Goal: Task Accomplishment & Management: Manage account settings

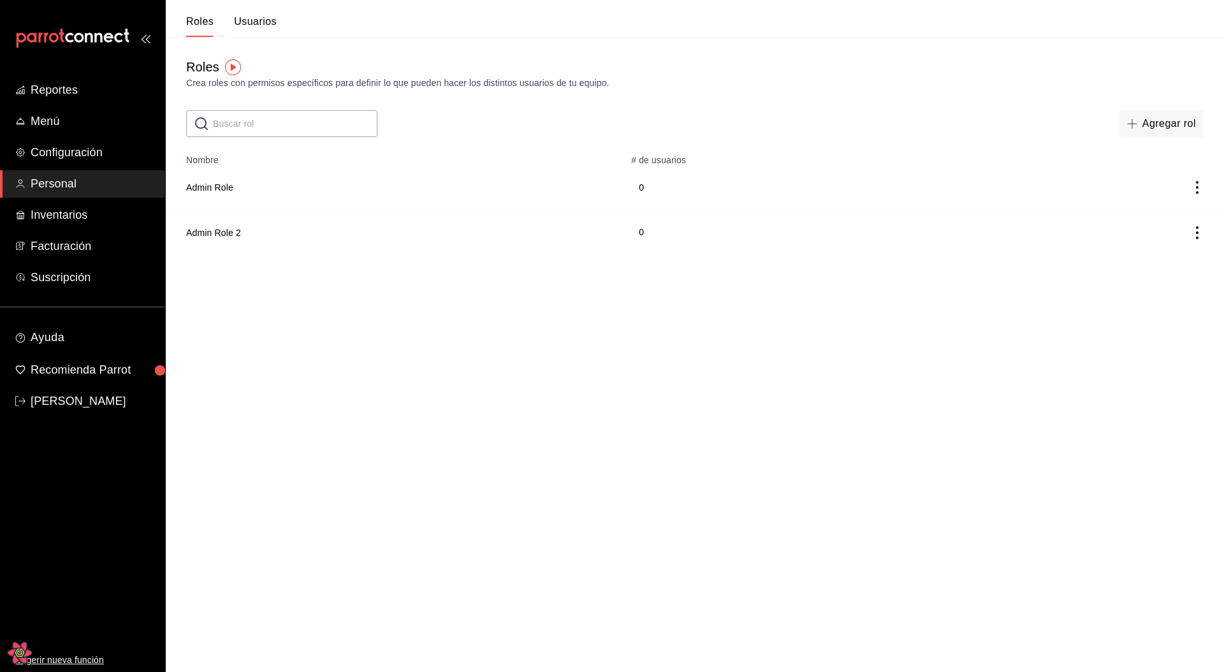
click at [640, 254] on html "Reportes Menú Configuración Personal Inventarios Facturación Suscripción Ayuda …" at bounding box center [612, 127] width 1224 height 254
click at [258, 18] on button "Usuarios" at bounding box center [255, 26] width 43 height 22
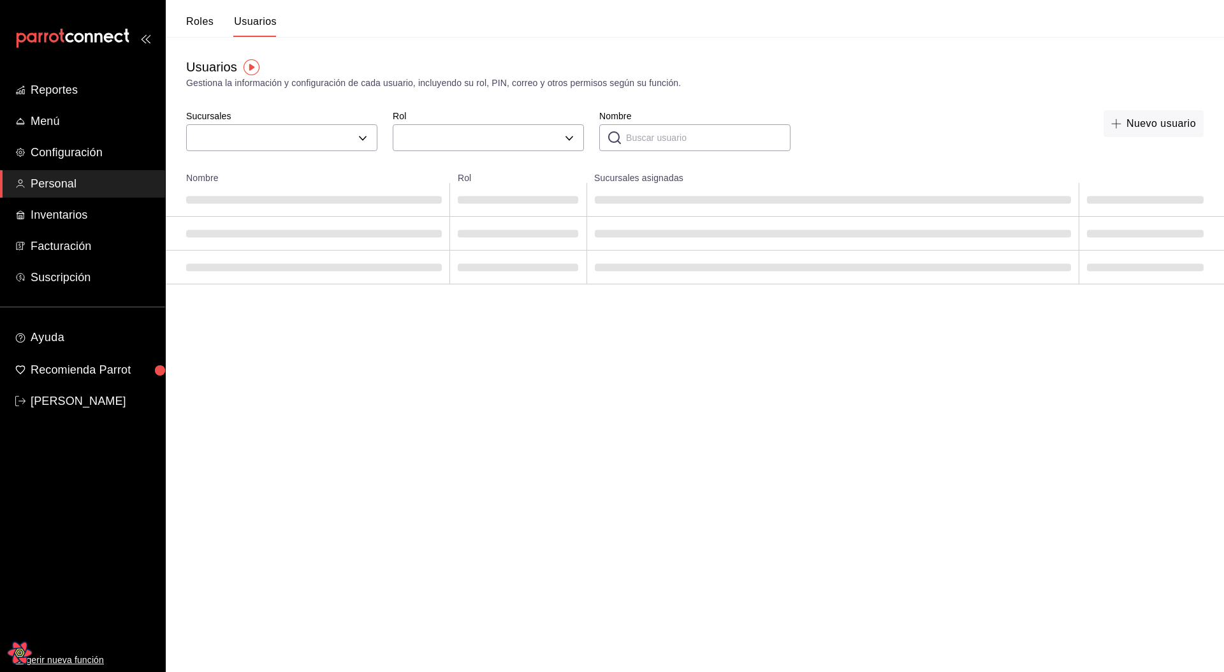
click at [208, 20] on button "Roles" at bounding box center [199, 26] width 27 height 22
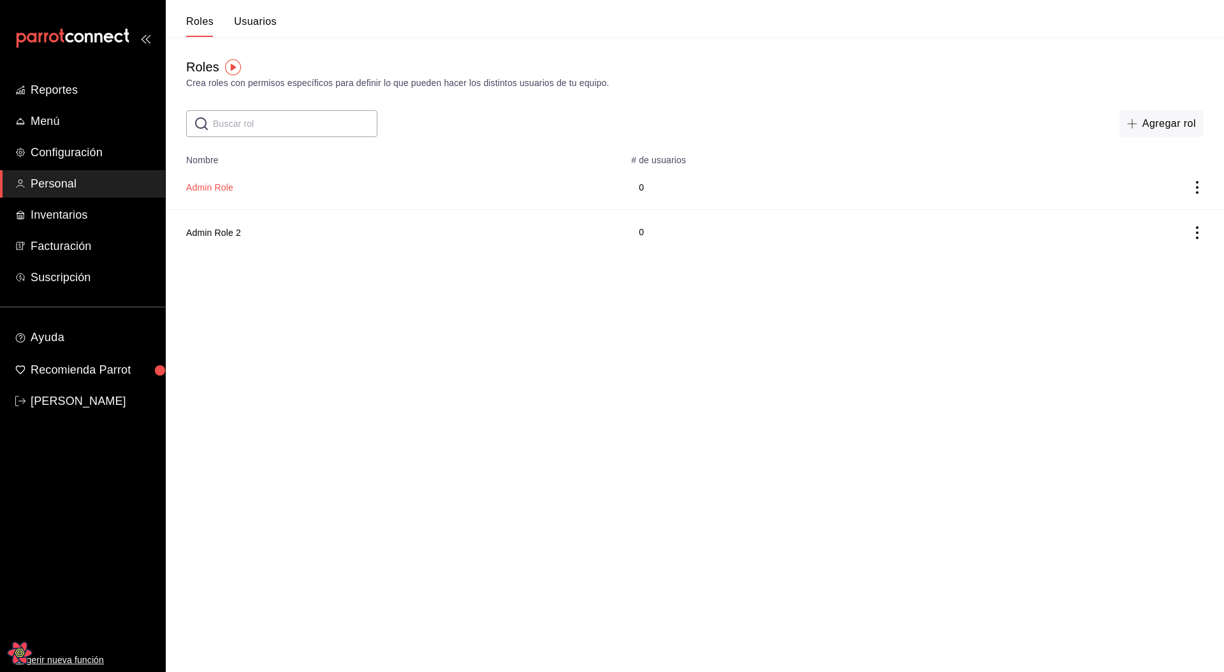
click at [229, 184] on button "Admin Role" at bounding box center [209, 187] width 47 height 13
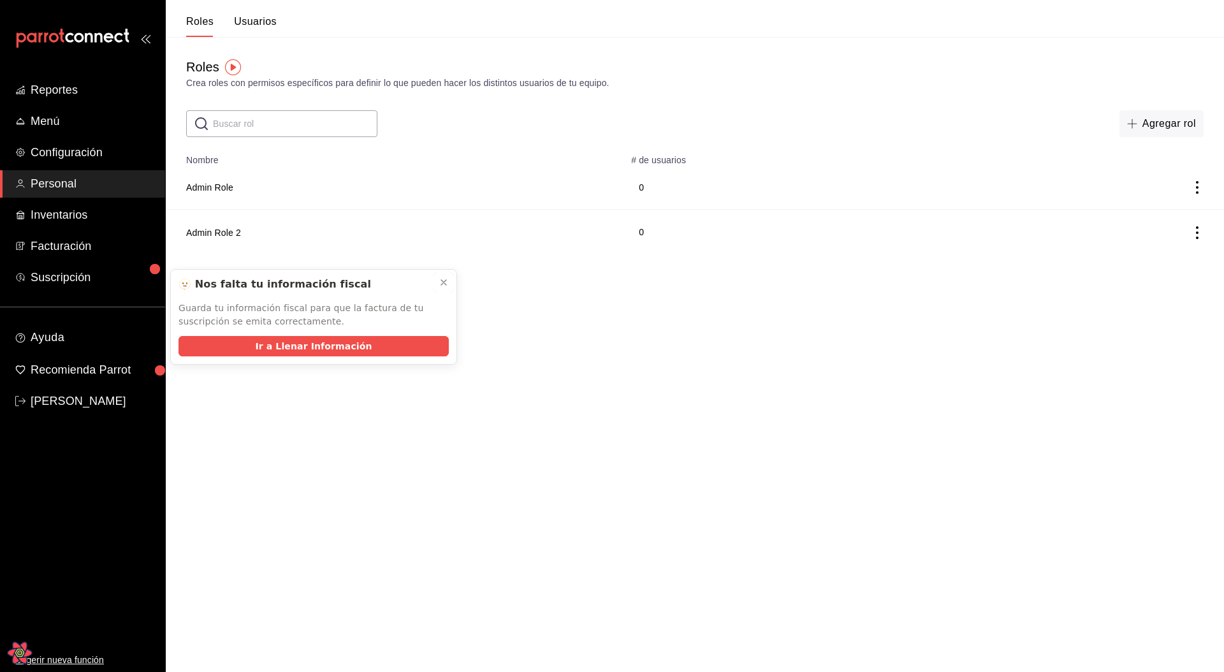
click at [447, 284] on icon at bounding box center [444, 282] width 10 height 10
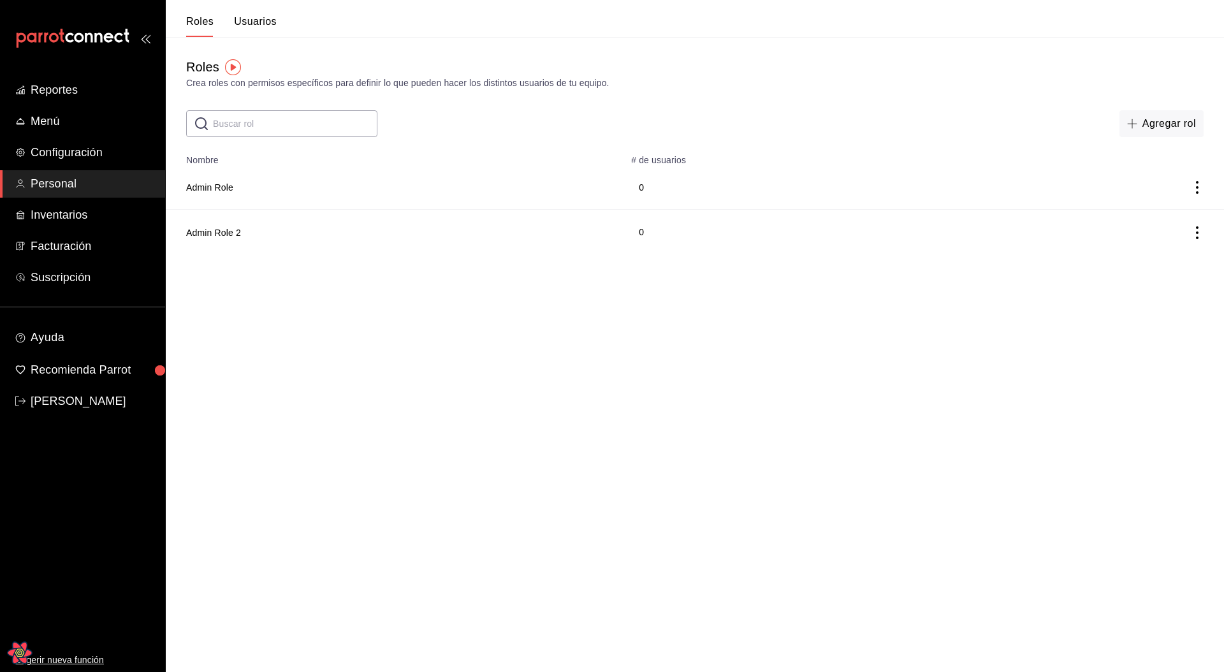
click at [261, 37] on div "Roles Crea roles con permisos específicos para definir lo que pueden hacer los …" at bounding box center [695, 87] width 1058 height 100
click at [261, 29] on button "Usuarios" at bounding box center [255, 26] width 43 height 22
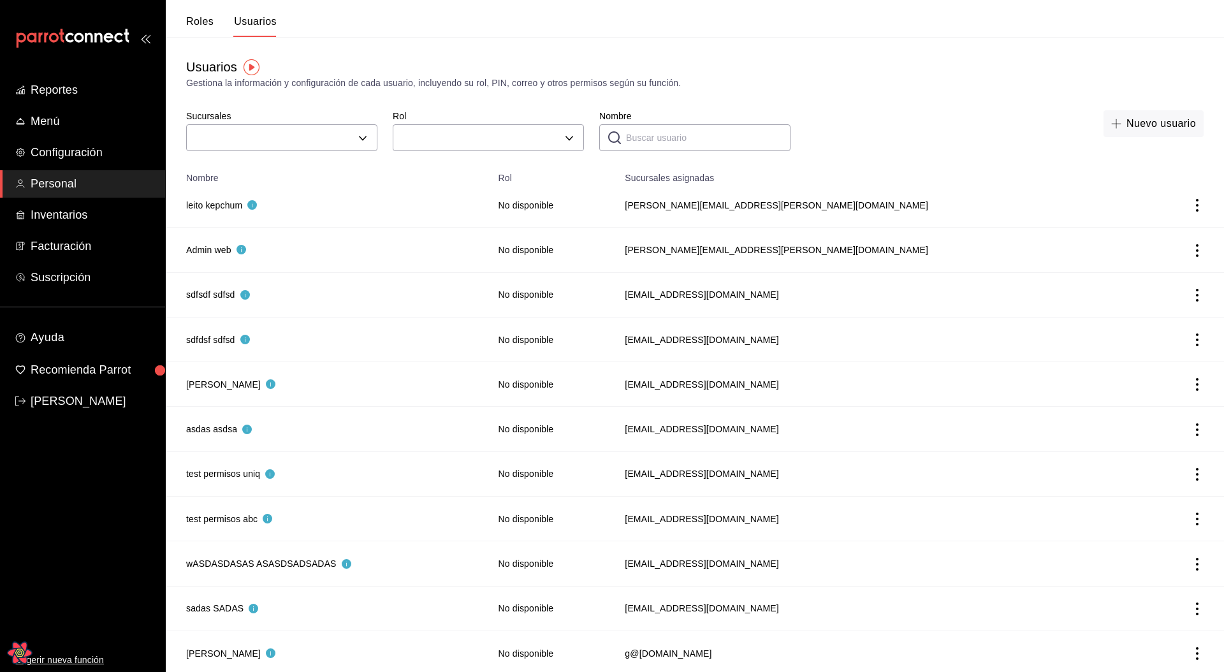
click at [204, 23] on button "Roles" at bounding box center [199, 26] width 27 height 22
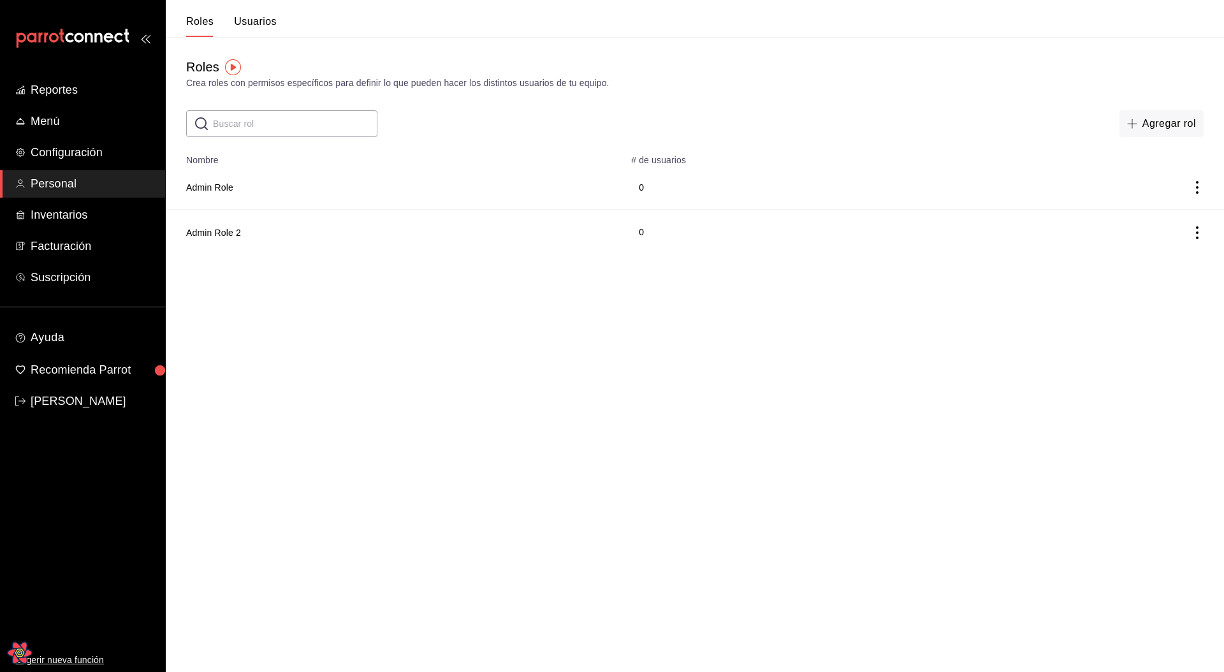
click at [228, 21] on div "Roles Usuarios" at bounding box center [231, 26] width 91 height 22
click at [244, 20] on button "Usuarios" at bounding box center [255, 26] width 43 height 22
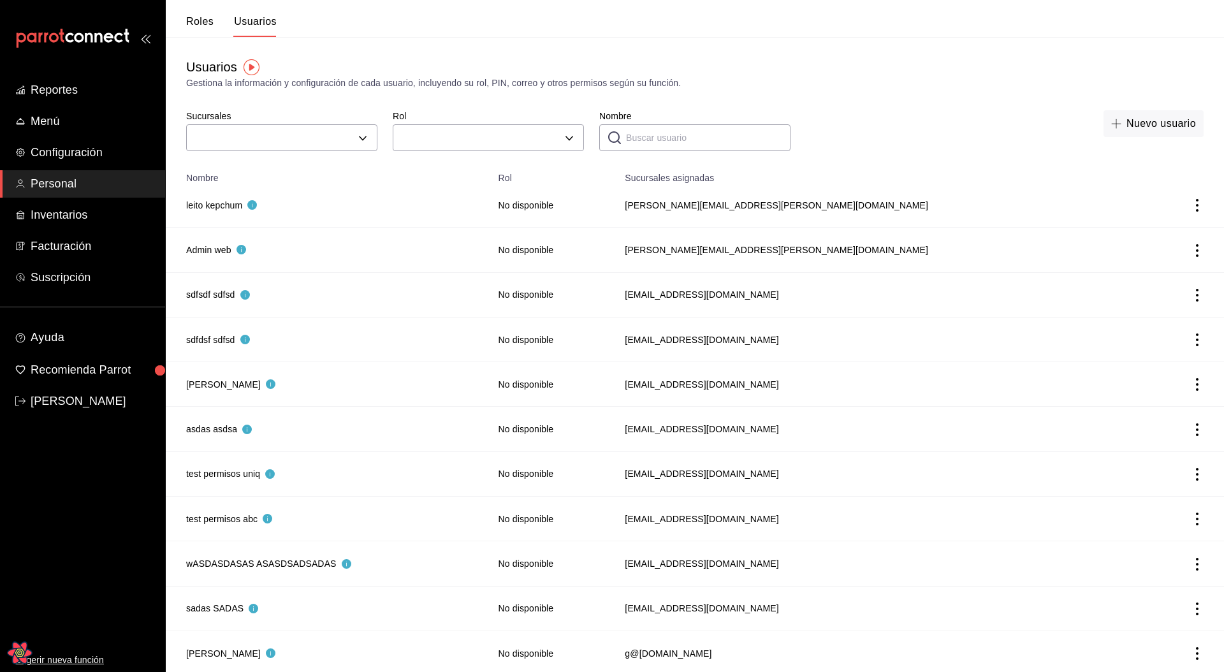
click at [196, 23] on button "Roles" at bounding box center [199, 26] width 27 height 22
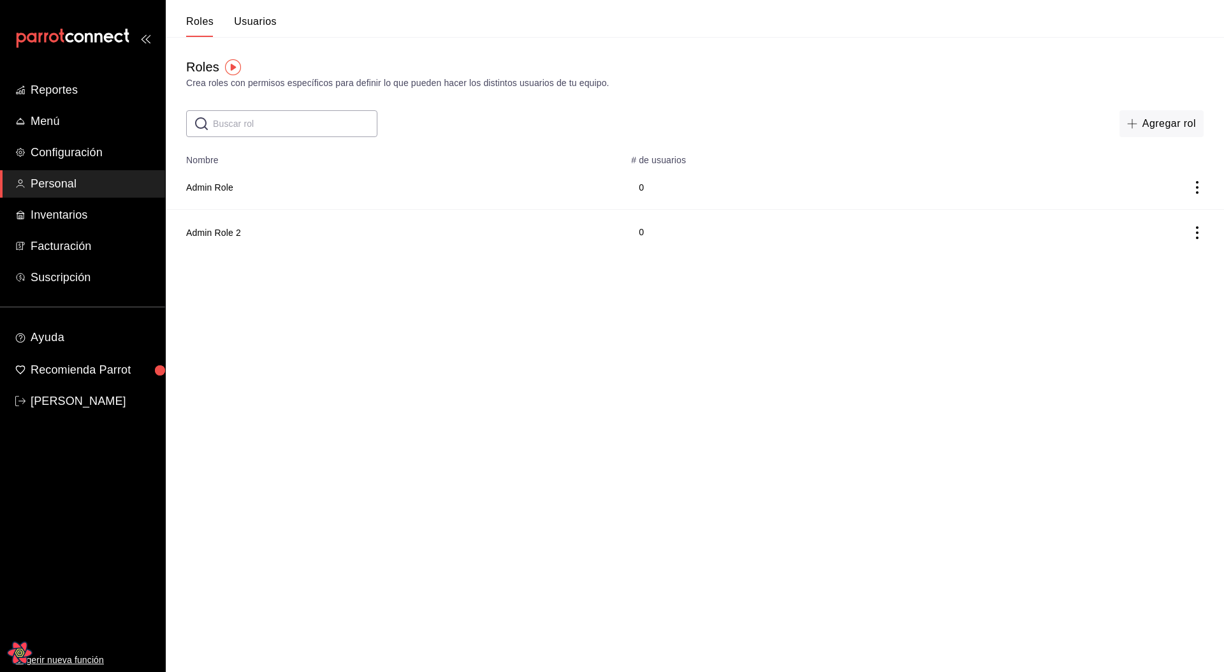
click at [266, 29] on button "Usuarios" at bounding box center [255, 26] width 43 height 22
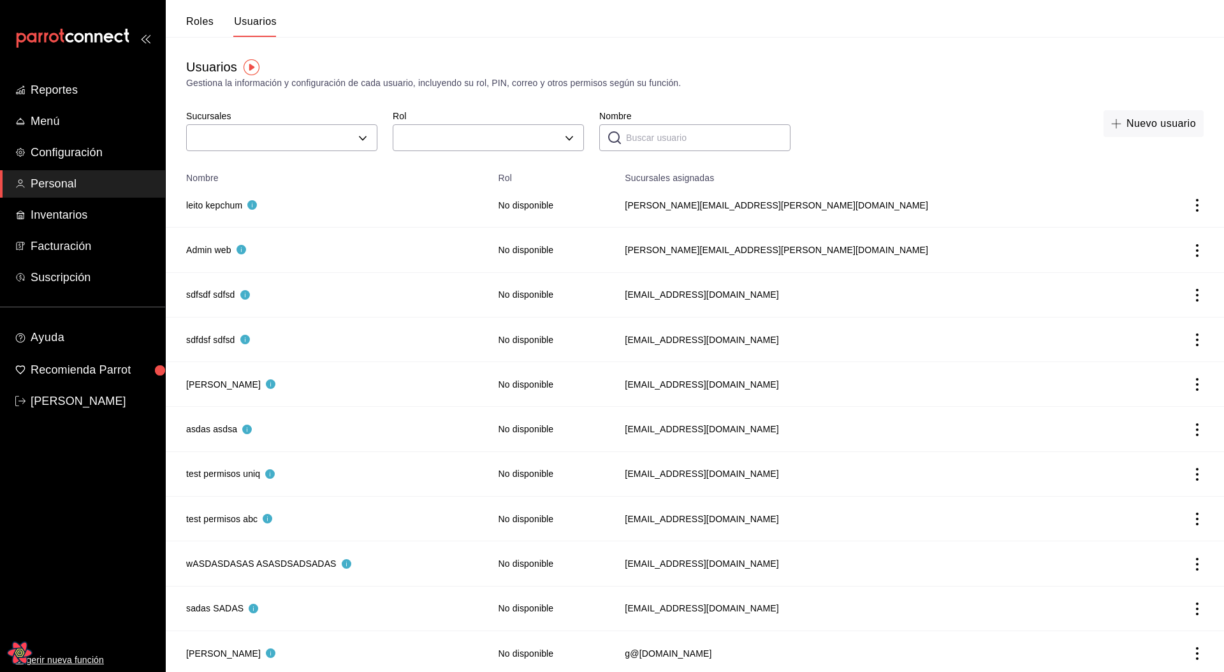
click at [190, 18] on button "Roles" at bounding box center [199, 26] width 27 height 22
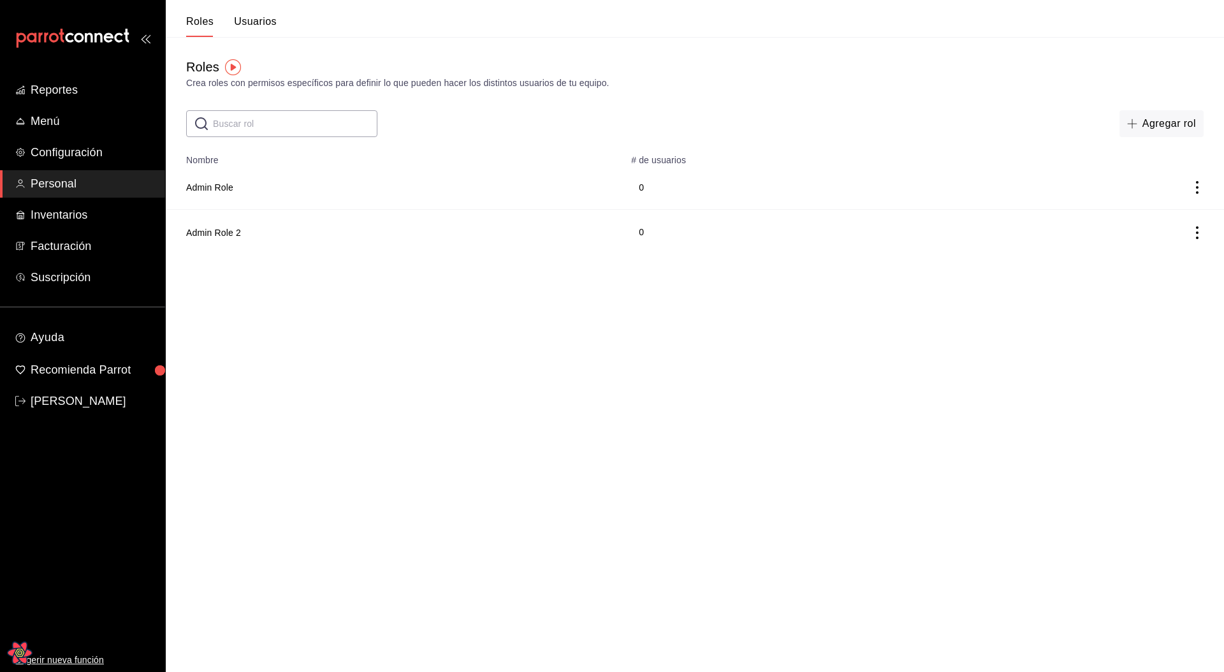
click at [412, 254] on html "Reportes Menú Configuración Personal Inventarios Facturación Suscripción Ayuda …" at bounding box center [612, 127] width 1224 height 254
click at [1147, 113] on button "Agregar rol" at bounding box center [1162, 123] width 84 height 27
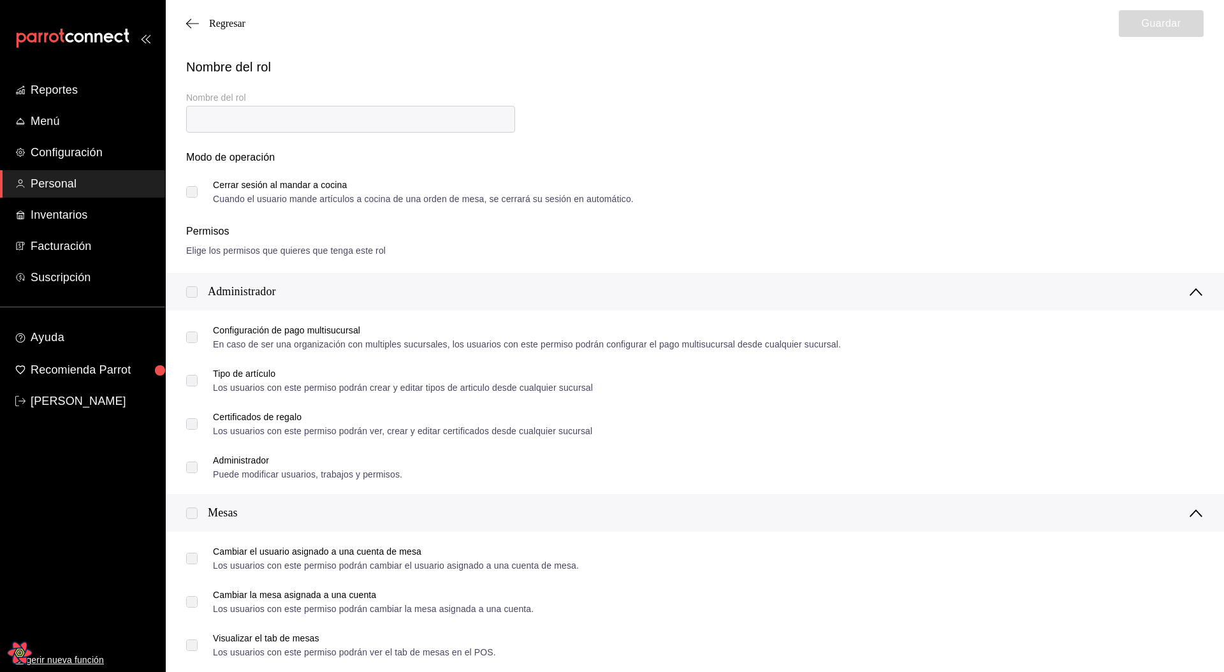
click at [193, 293] on label at bounding box center [191, 291] width 11 height 17
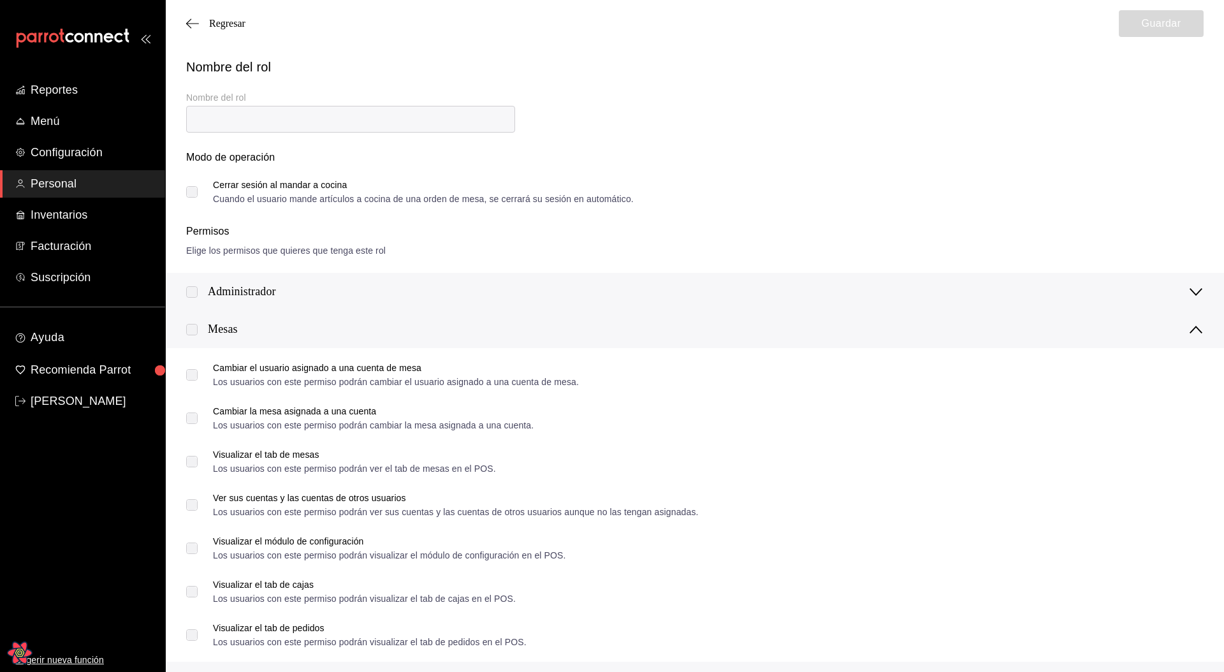
click at [263, 296] on div "Administrador" at bounding box center [242, 291] width 68 height 17
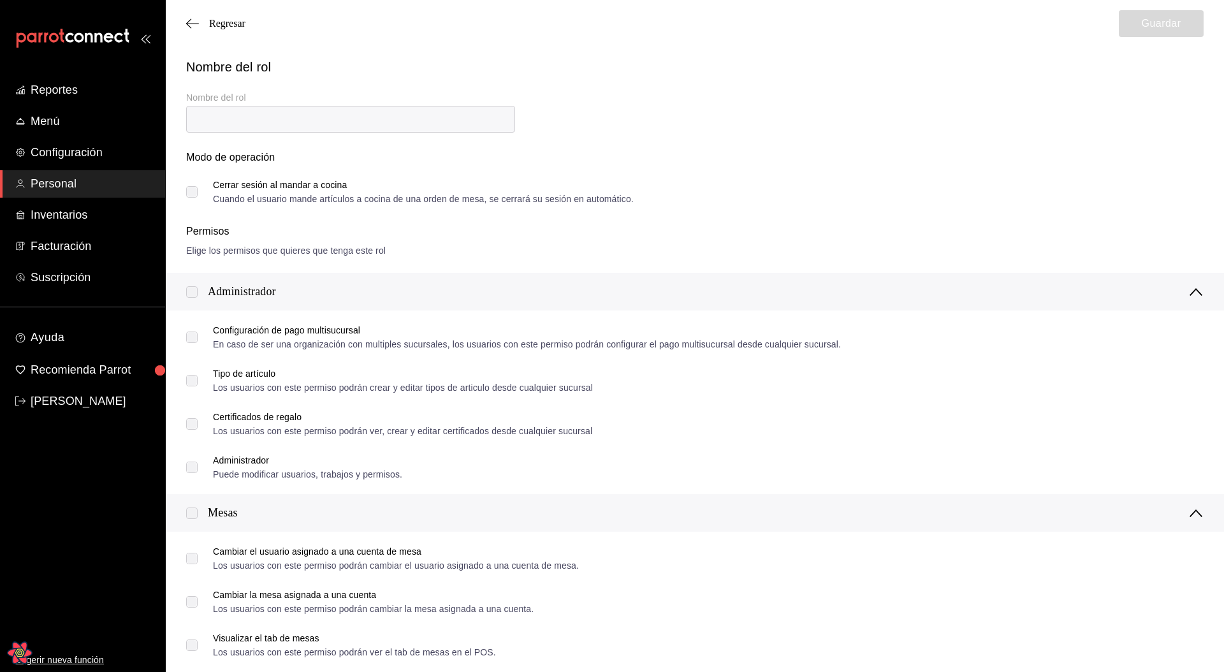
click at [842, 293] on div "Administrador" at bounding box center [695, 292] width 1058 height 38
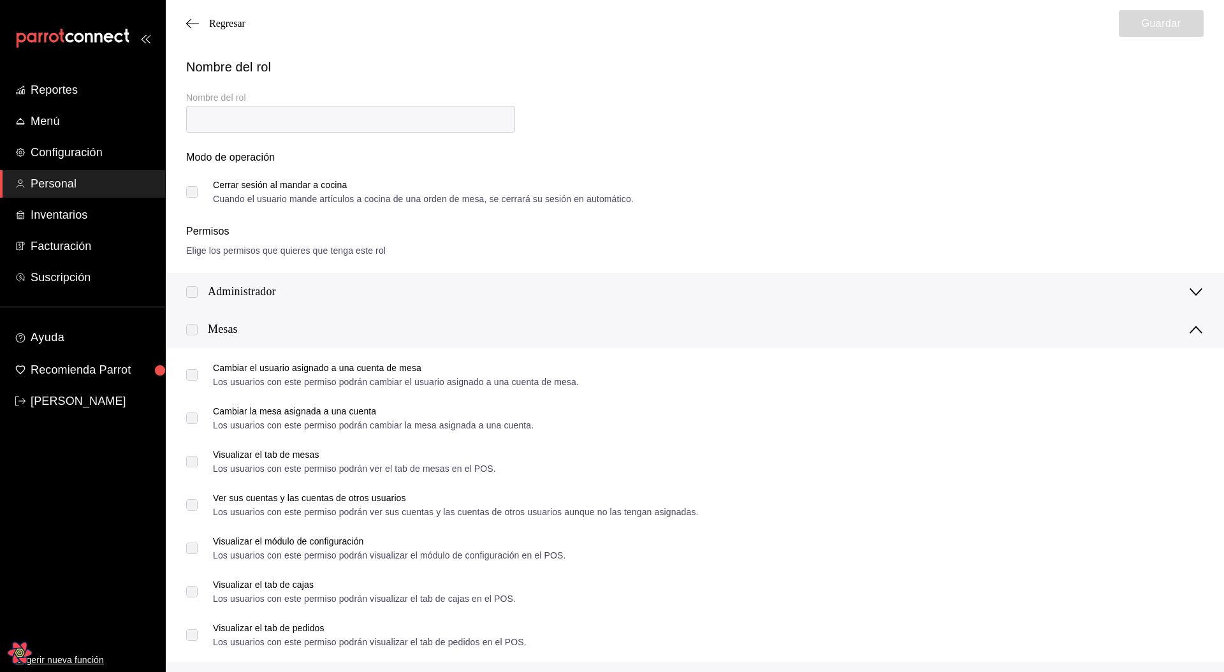
click at [843, 294] on div "Administrador" at bounding box center [695, 292] width 1058 height 38
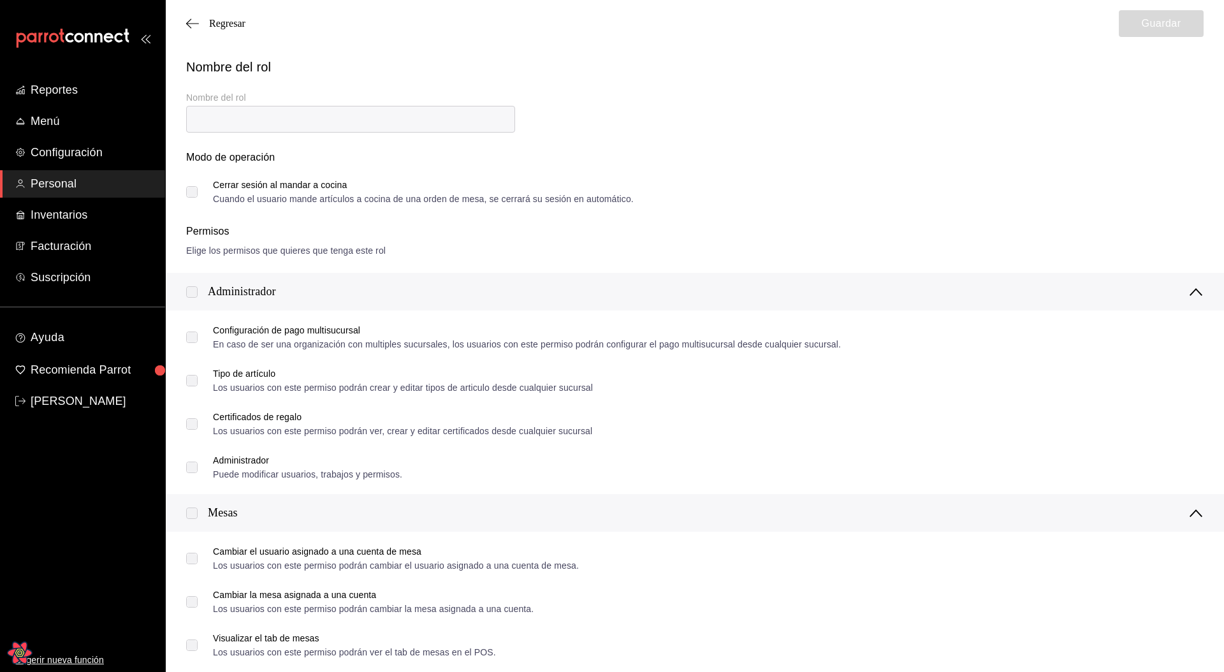
click at [999, 175] on div "Modo de operación" at bounding box center [695, 165] width 1018 height 31
click at [193, 191] on label "Cerrar sesión al mandar a cocina Cuando el usuario mande artículos a cocina de …" at bounding box center [410, 191] width 448 height 23
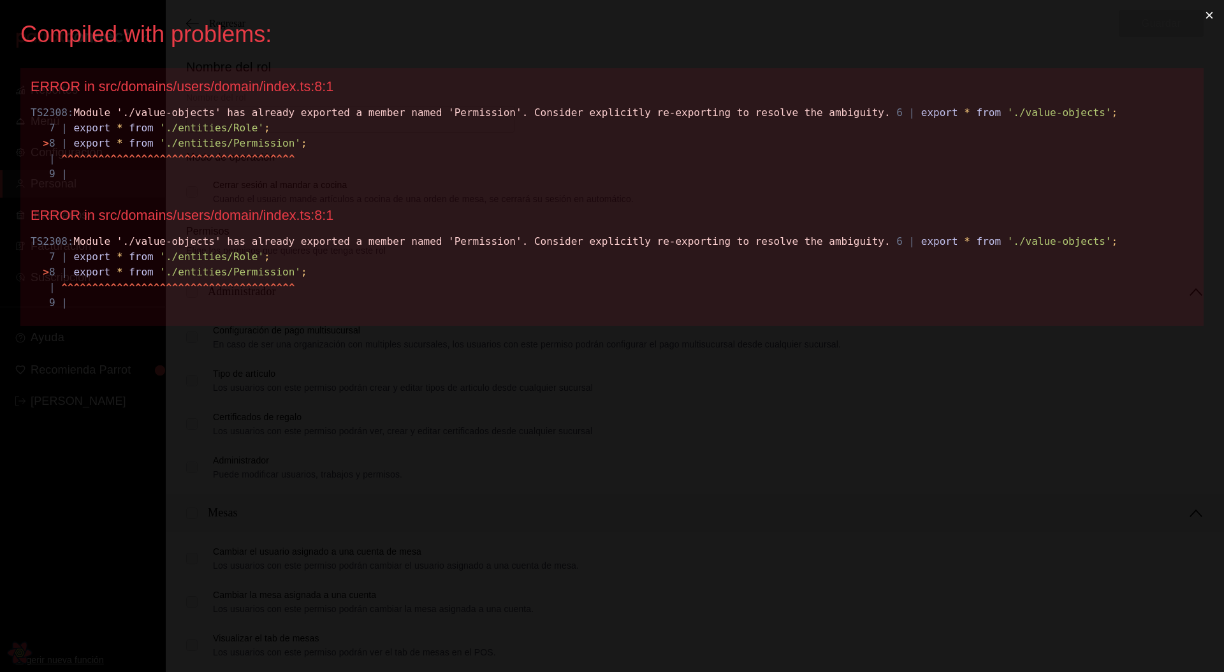
click at [534, 289] on div "TS2308: Module './value-objects' has already exported a member named 'Permissio…" at bounding box center [612, 272] width 1163 height 77
click at [495, 274] on div "TS2308: Module './value-objects' has already exported a member named 'Permissio…" at bounding box center [612, 272] width 1163 height 77
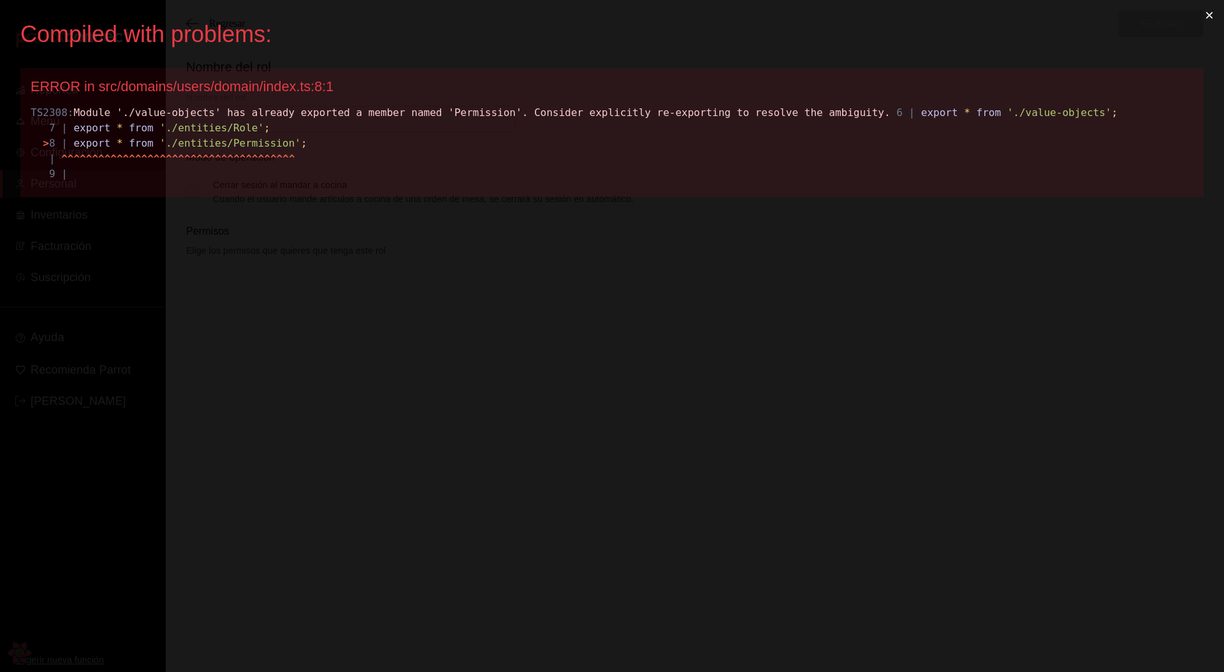
click at [413, 154] on div "TS2308: Module './value-objects' has already exported a member named 'Permissio…" at bounding box center [612, 143] width 1163 height 77
drag, startPoint x: 155, startPoint y: 111, endPoint x: 203, endPoint y: 114, distance: 47.9
click at [203, 114] on div "TS2308: Module './value-objects' has already exported a member named 'Permissio…" at bounding box center [612, 143] width 1163 height 77
copy div "lue-obje"
click at [419, 112] on div "TS2308: Module './value-objects' has already exported a member named 'Permissio…" at bounding box center [612, 143] width 1163 height 77
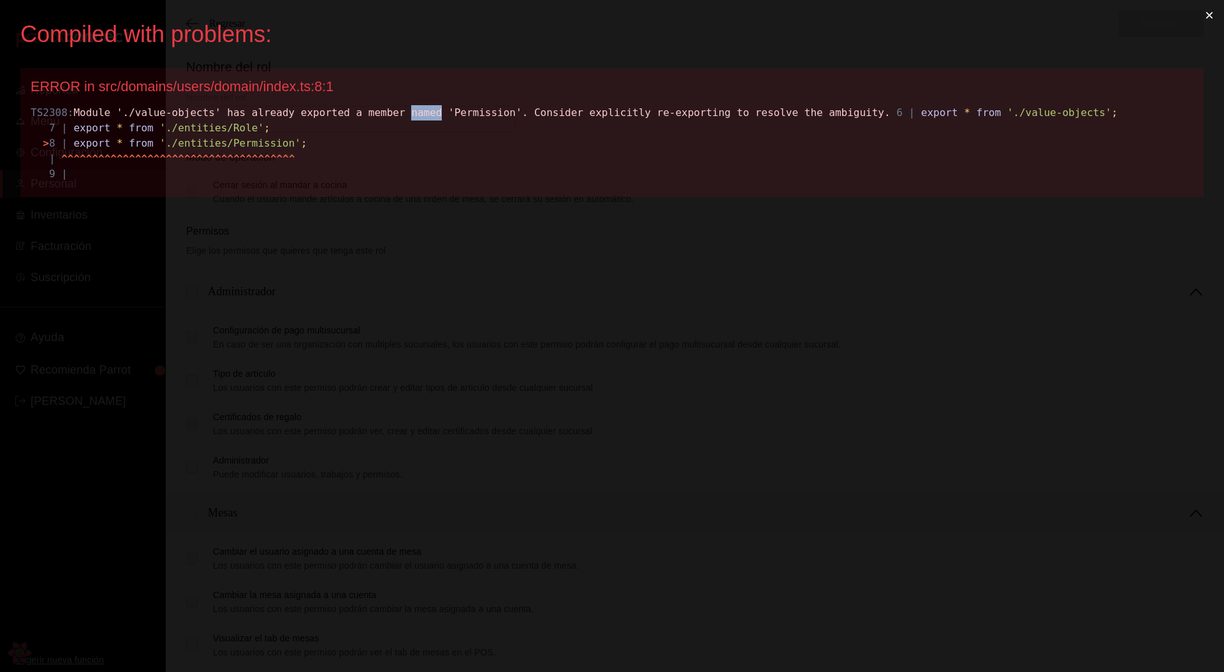
click at [419, 112] on div "TS2308: Module './value-objects' has already exported a member named 'Permissio…" at bounding box center [612, 143] width 1163 height 77
copy div "TS2308: Module './value-objects' has already exported a member named 'Permissio…"
click at [460, 123] on div "TS2308: Module './value-objects' has already exported a member named 'Permissio…" at bounding box center [612, 143] width 1163 height 77
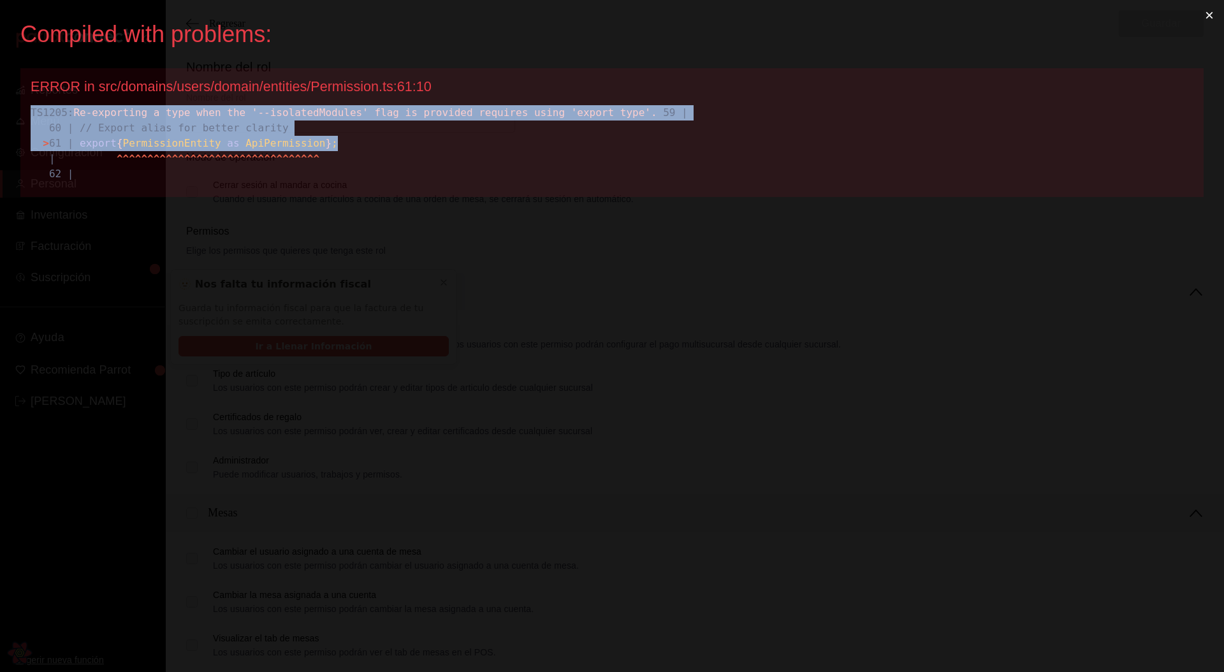
drag, startPoint x: 353, startPoint y: 161, endPoint x: 19, endPoint y: 108, distance: 338.3
click at [19, 108] on div "Compiled with problems: × ERROR in src/domains/users/domain/entities/Permission…" at bounding box center [612, 336] width 1224 height 672
copy div "TS1205: Re-exporting a type when the '--isolatedModules' flag is provided requi…"
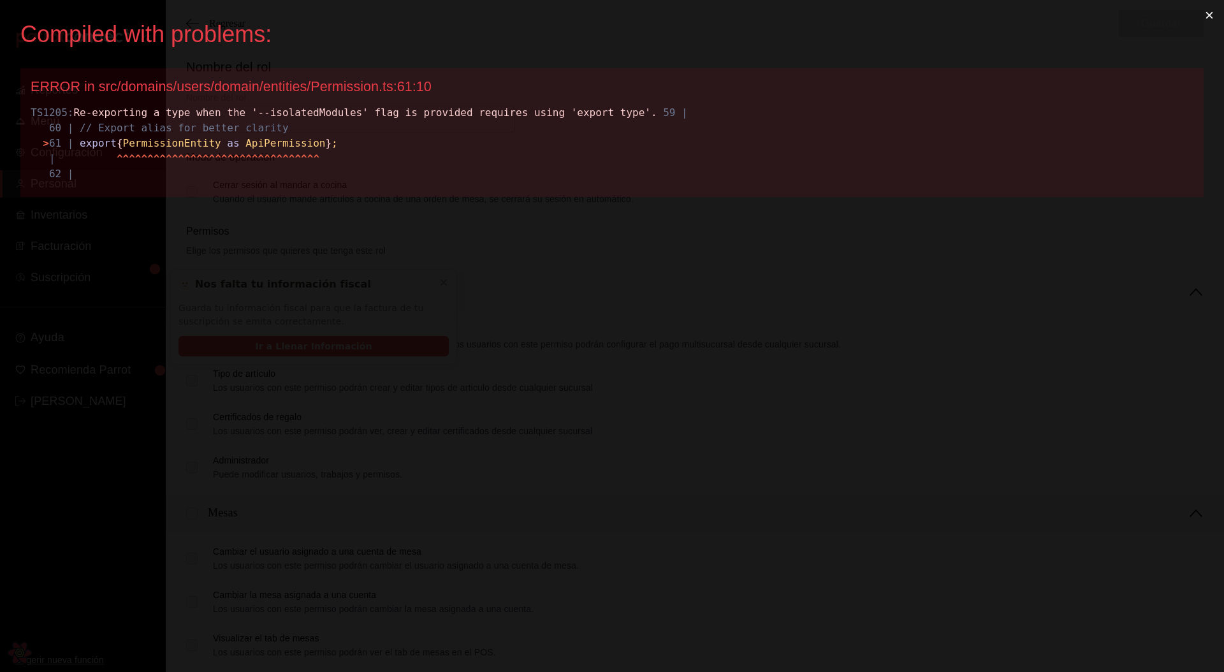
drag, startPoint x: 412, startPoint y: 167, endPoint x: 360, endPoint y: 156, distance: 52.8
click at [411, 167] on div "TS1205: Re-exporting a type when the '--isolatedModules' flag is provided requi…" at bounding box center [612, 143] width 1163 height 77
drag, startPoint x: 358, startPoint y: 154, endPoint x: 364, endPoint y: 159, distance: 8.6
click at [338, 149] on span ";" at bounding box center [335, 143] width 6 height 12
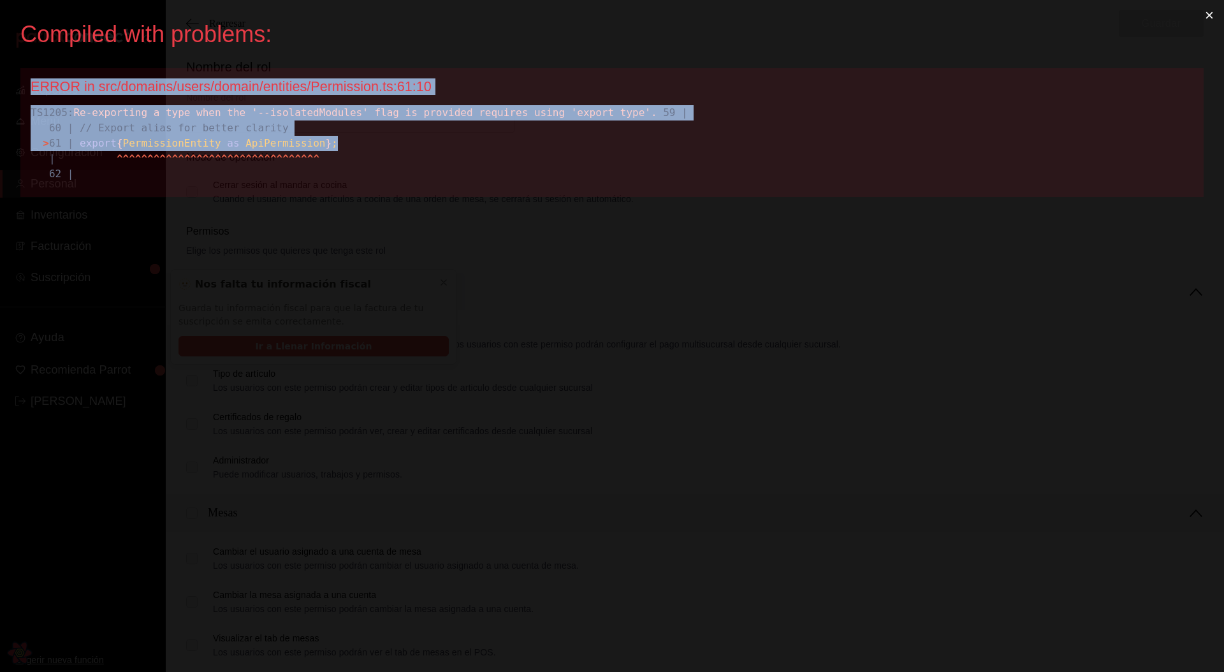
drag, startPoint x: 382, startPoint y: 164, endPoint x: 5, endPoint y: 89, distance: 384.1
click at [5, 89] on div "Compiled with problems: × ERROR in src/domains/users/domain/entities/Permission…" at bounding box center [612, 336] width 1224 height 672
copy div "ERROR in src/domains/users/domain/entities/Permission.ts:61:10 TS1205: Re-expor…"
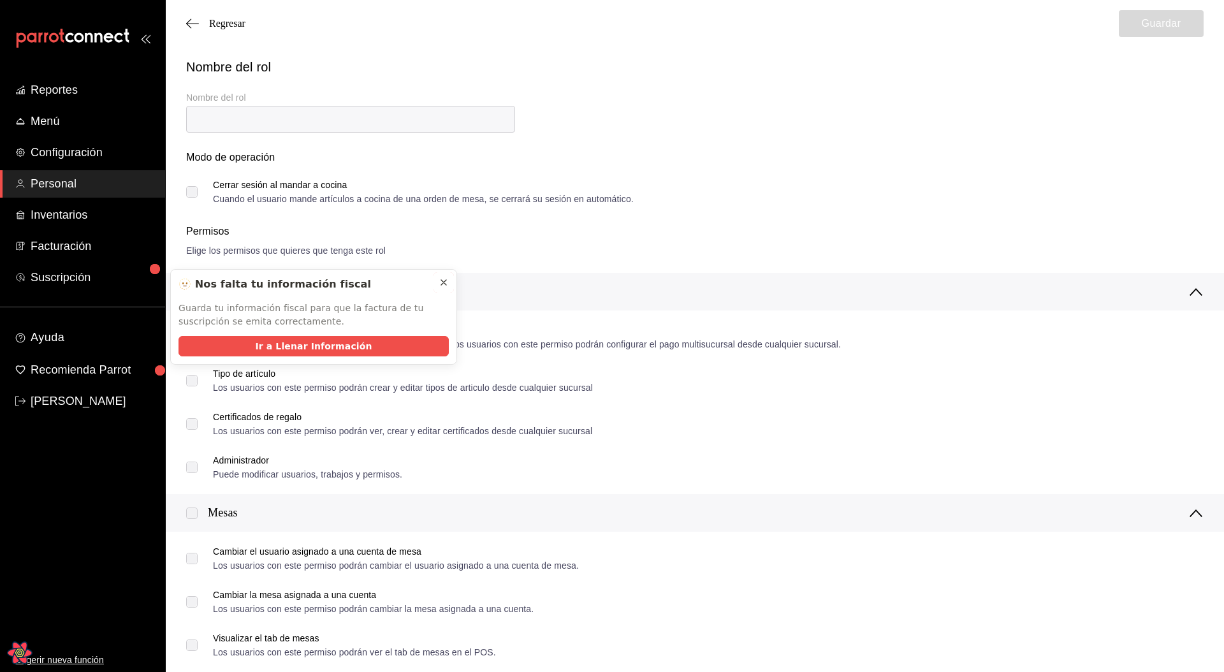
click at [444, 282] on icon at bounding box center [443, 282] width 5 height 5
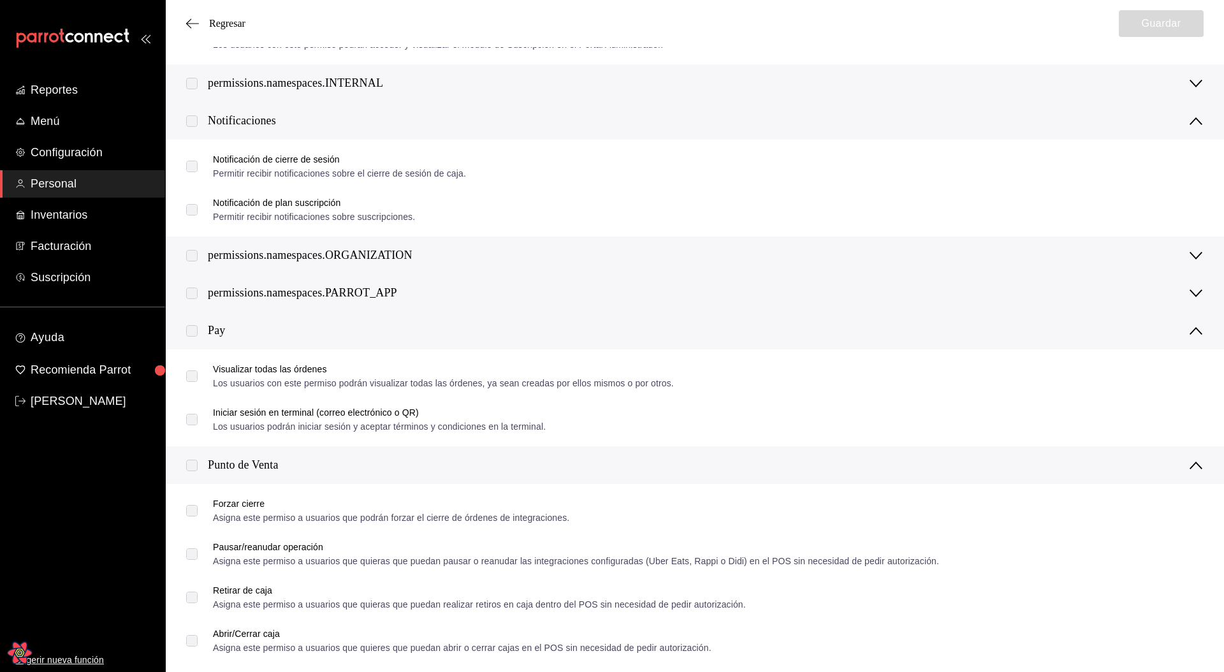
scroll to position [1125, 0]
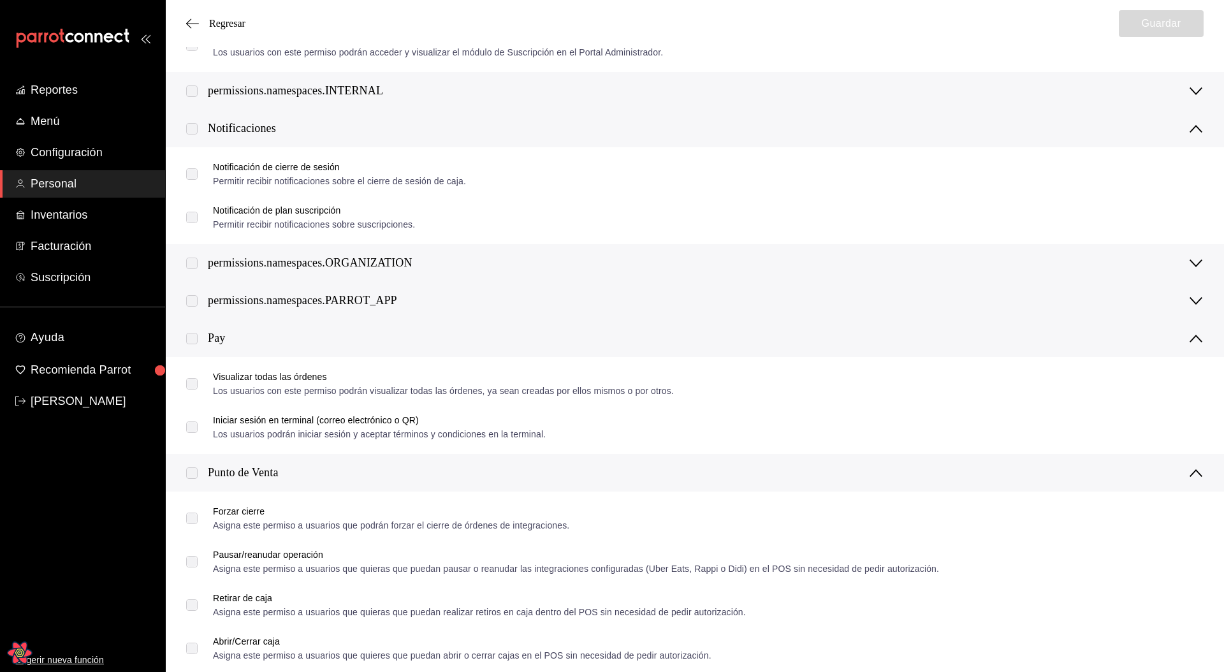
drag, startPoint x: 1194, startPoint y: 291, endPoint x: 1199, endPoint y: 300, distance: 10.3
click at [1194, 292] on div "permissions.namespaces.PARROT_APP" at bounding box center [695, 301] width 1058 height 38
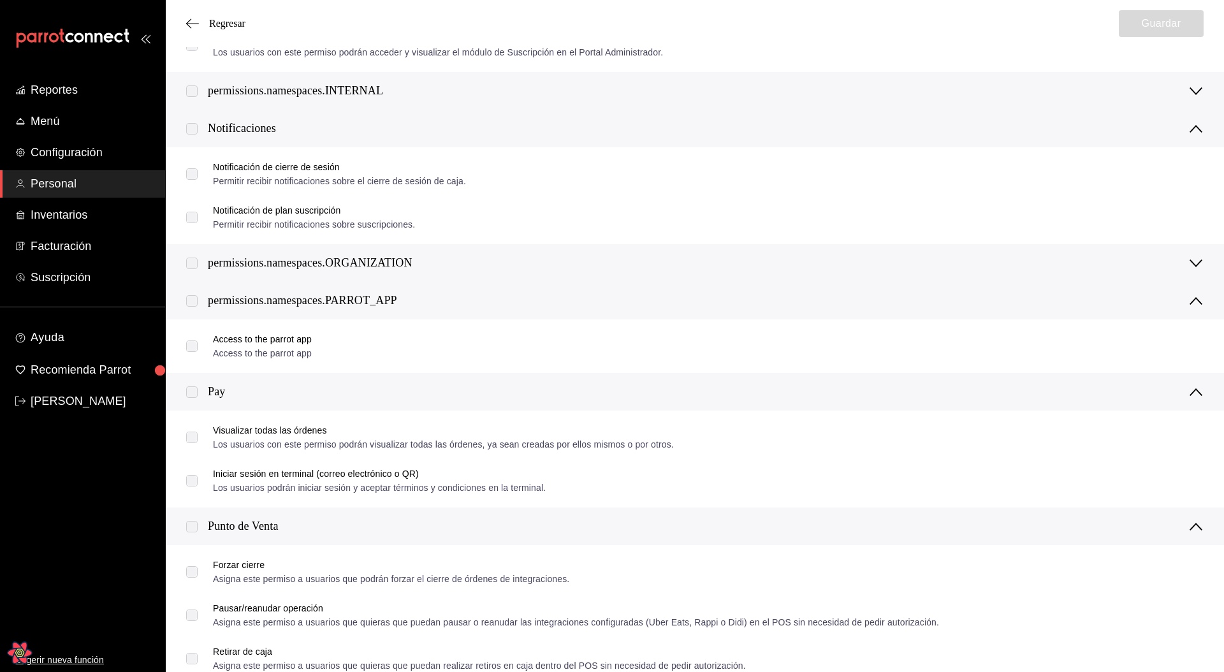
click at [1199, 300] on icon at bounding box center [1196, 301] width 13 height 8
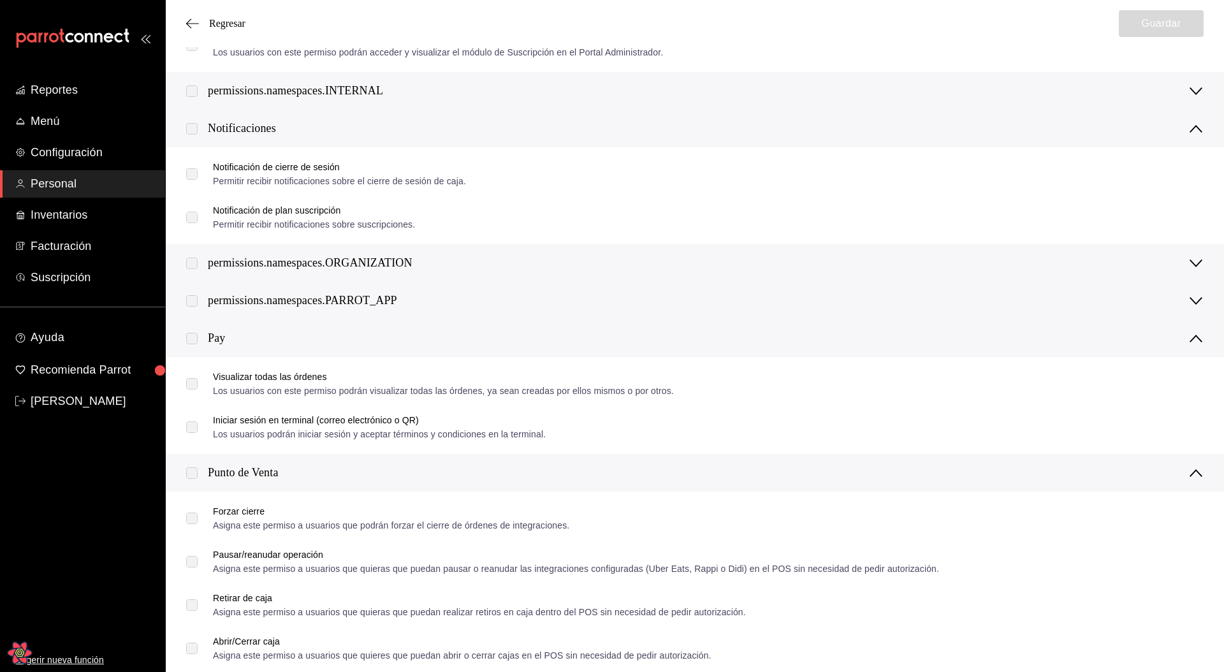
click at [1199, 300] on icon at bounding box center [1196, 301] width 13 height 8
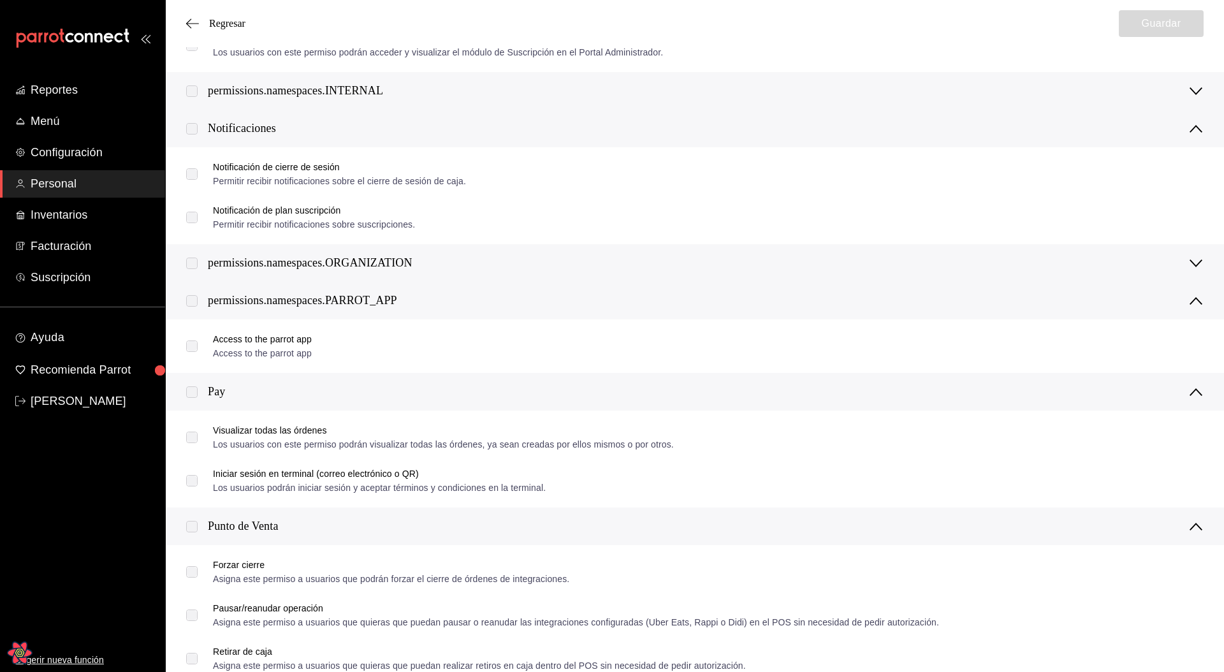
click at [1196, 262] on icon at bounding box center [1195, 263] width 15 height 15
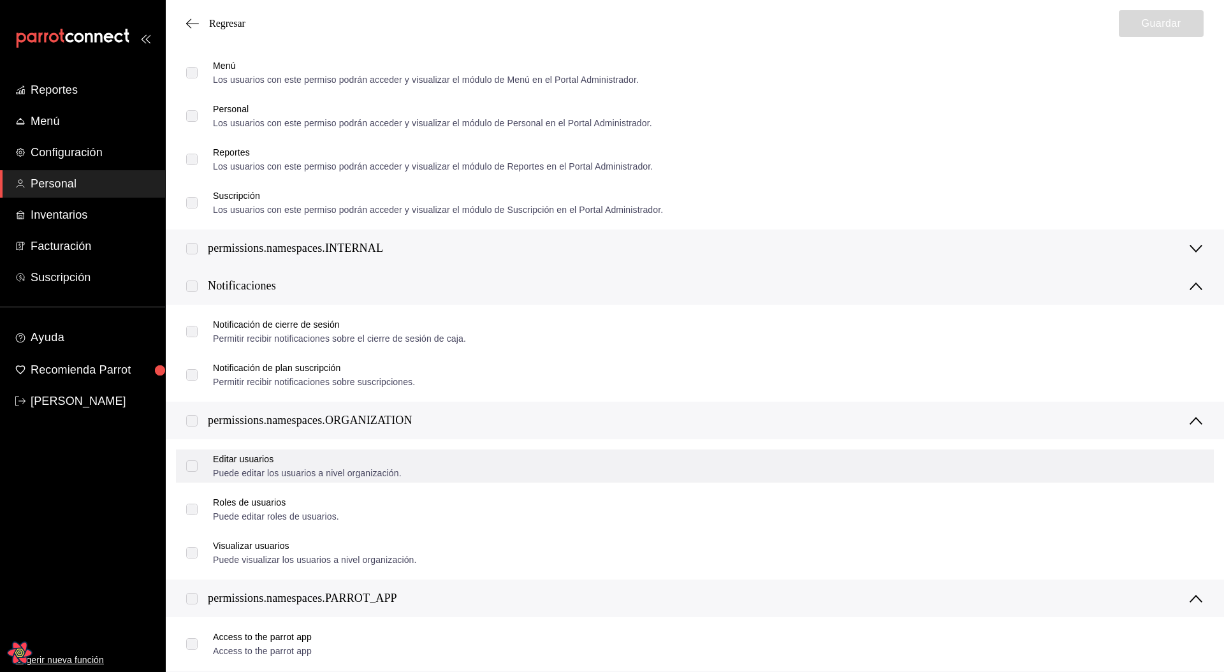
scroll to position [1037, 0]
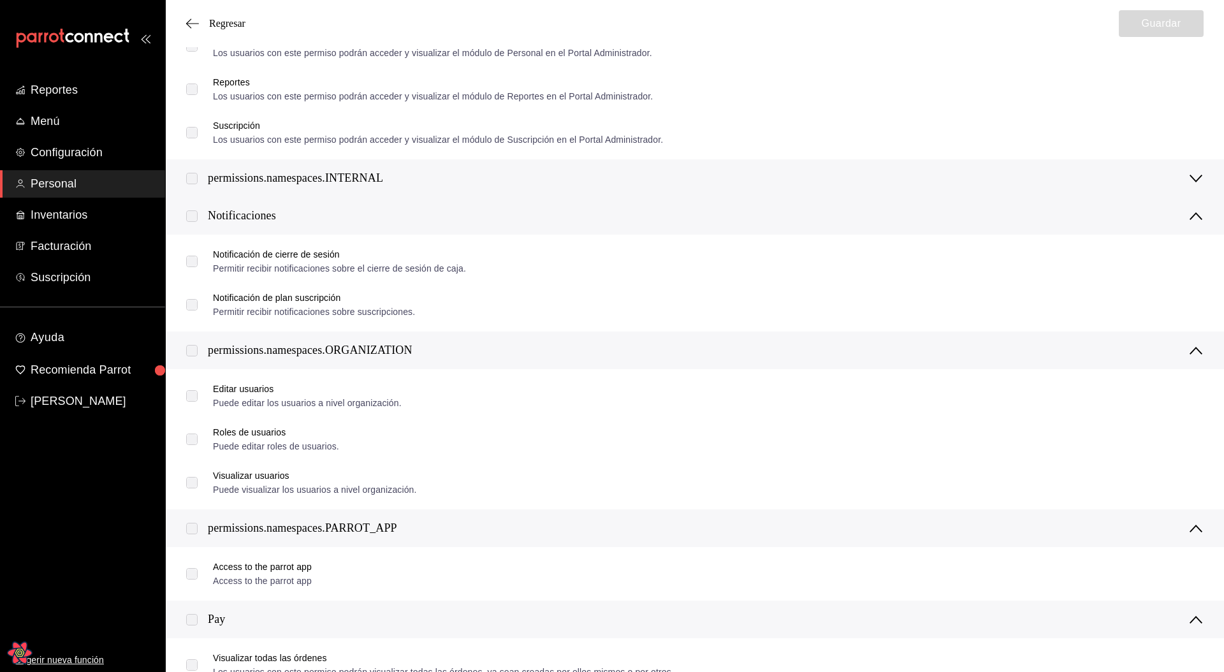
click at [1192, 175] on icon at bounding box center [1195, 178] width 15 height 15
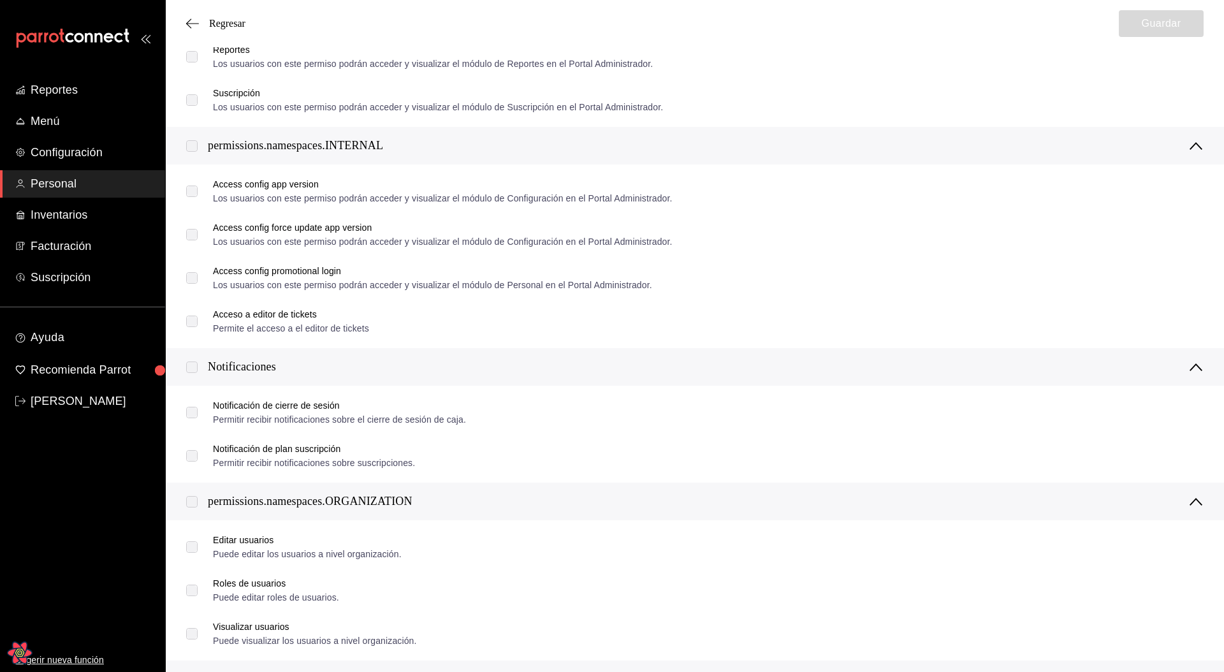
scroll to position [1099, 0]
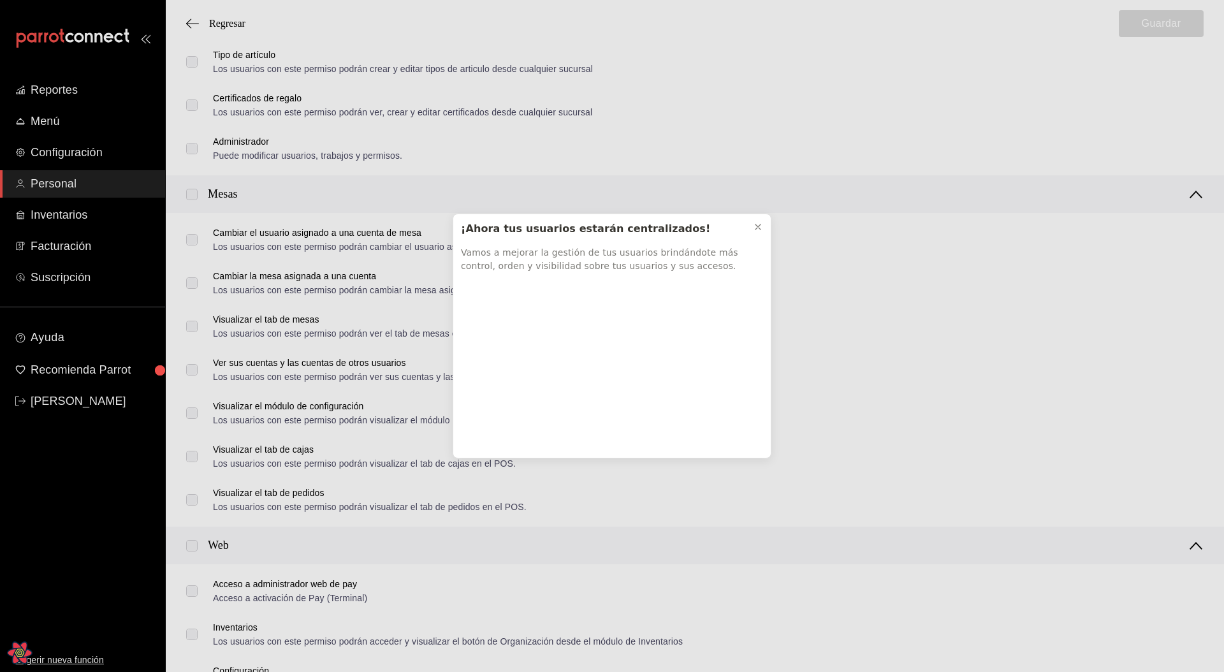
scroll to position [432, 0]
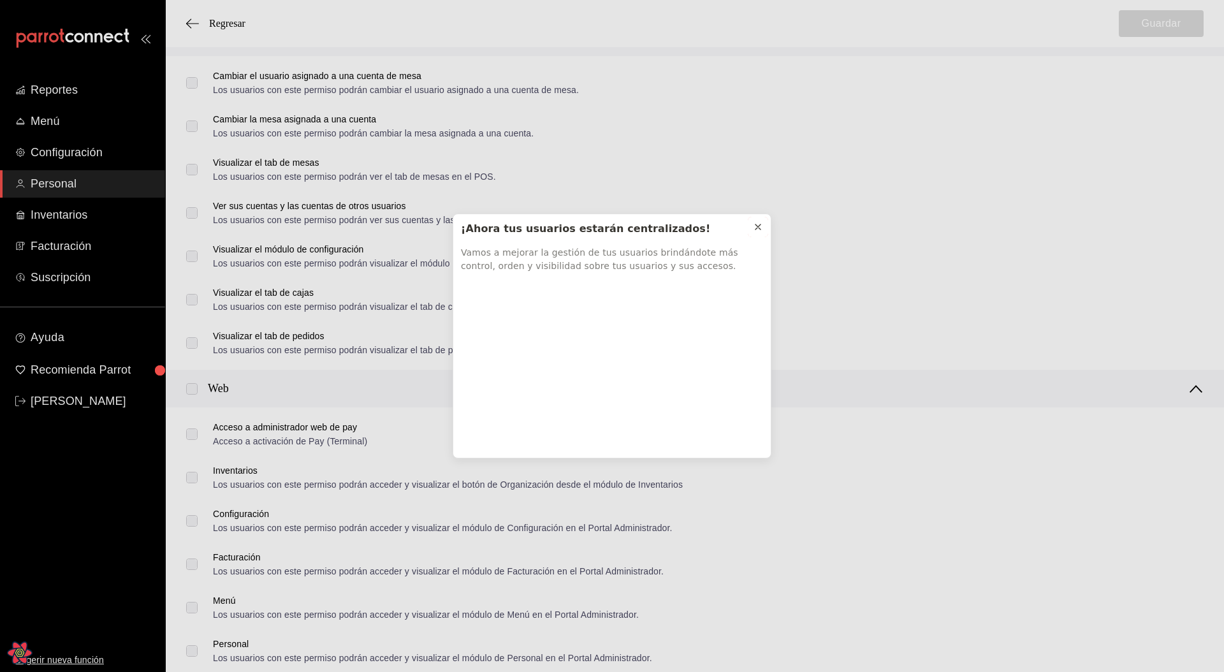
click at [756, 228] on icon at bounding box center [758, 227] width 10 height 10
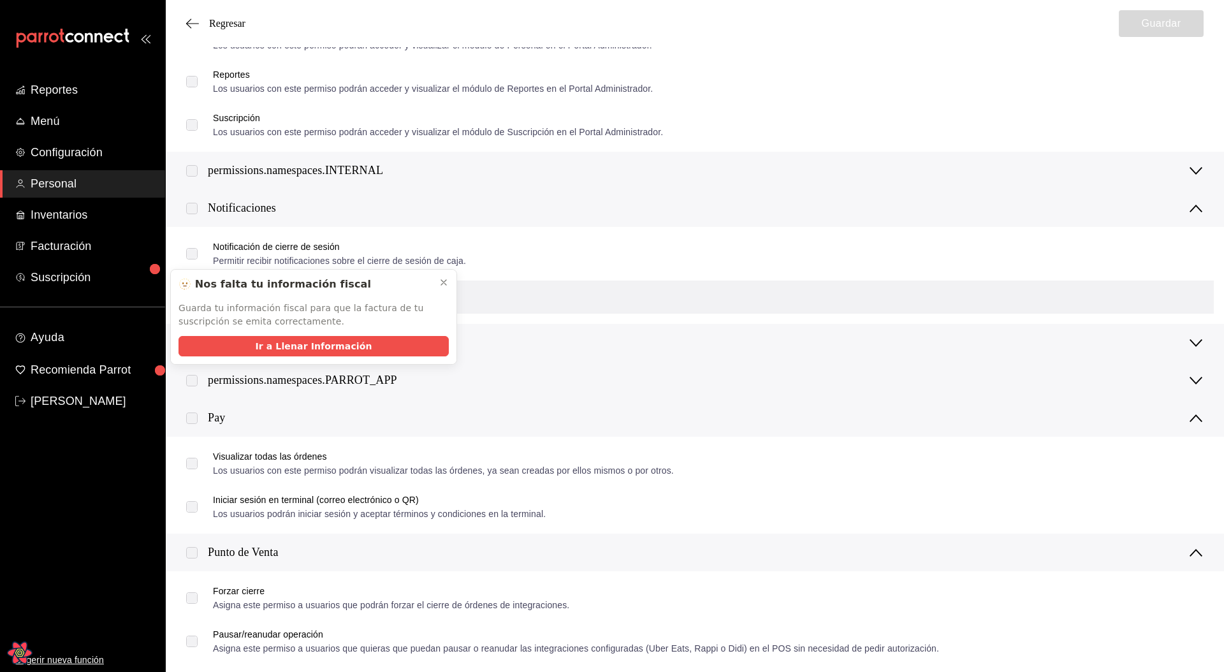
scroll to position [1048, 0]
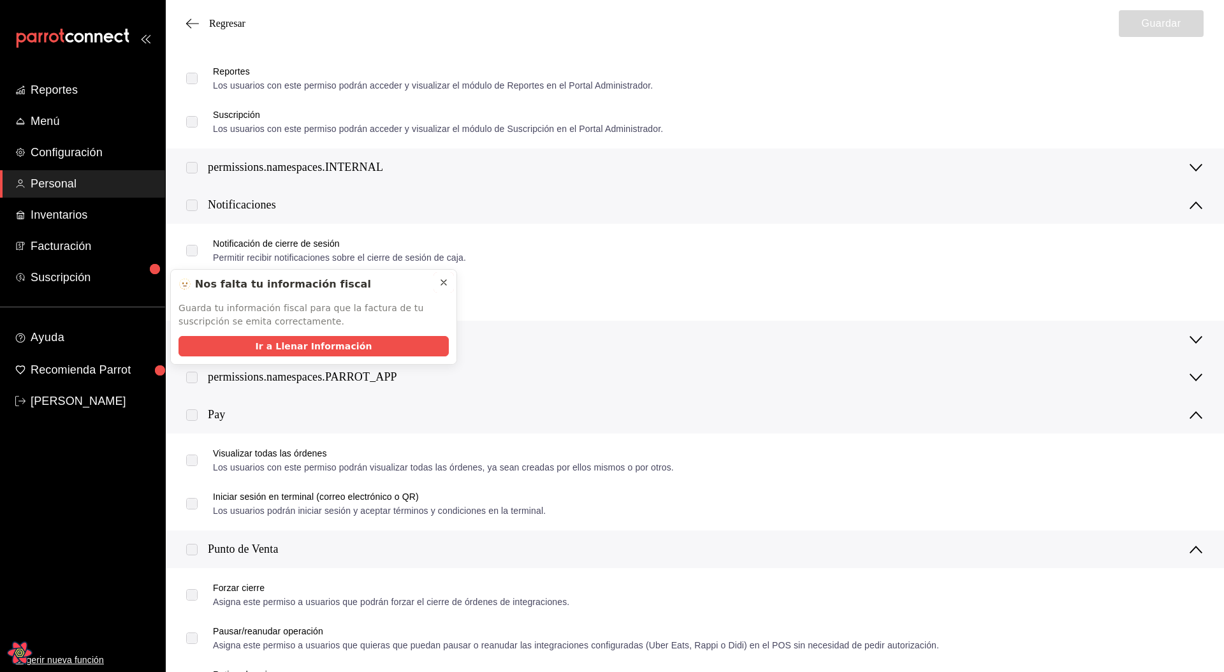
click at [444, 279] on icon at bounding box center [444, 282] width 10 height 10
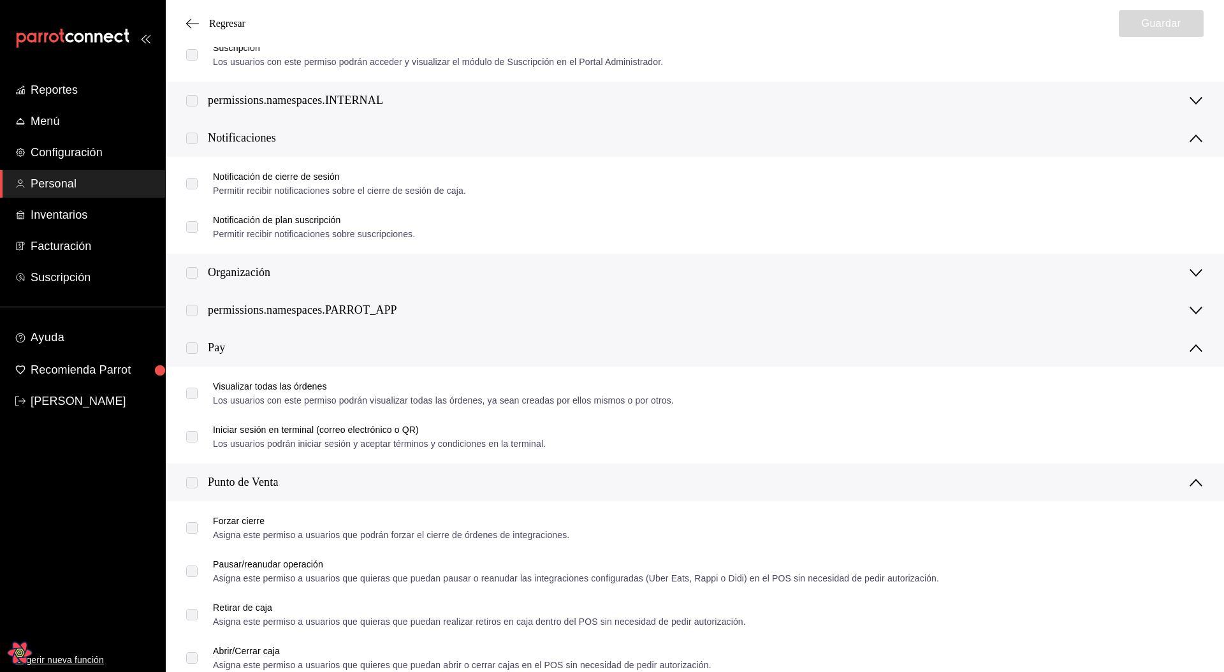
scroll to position [1103, 0]
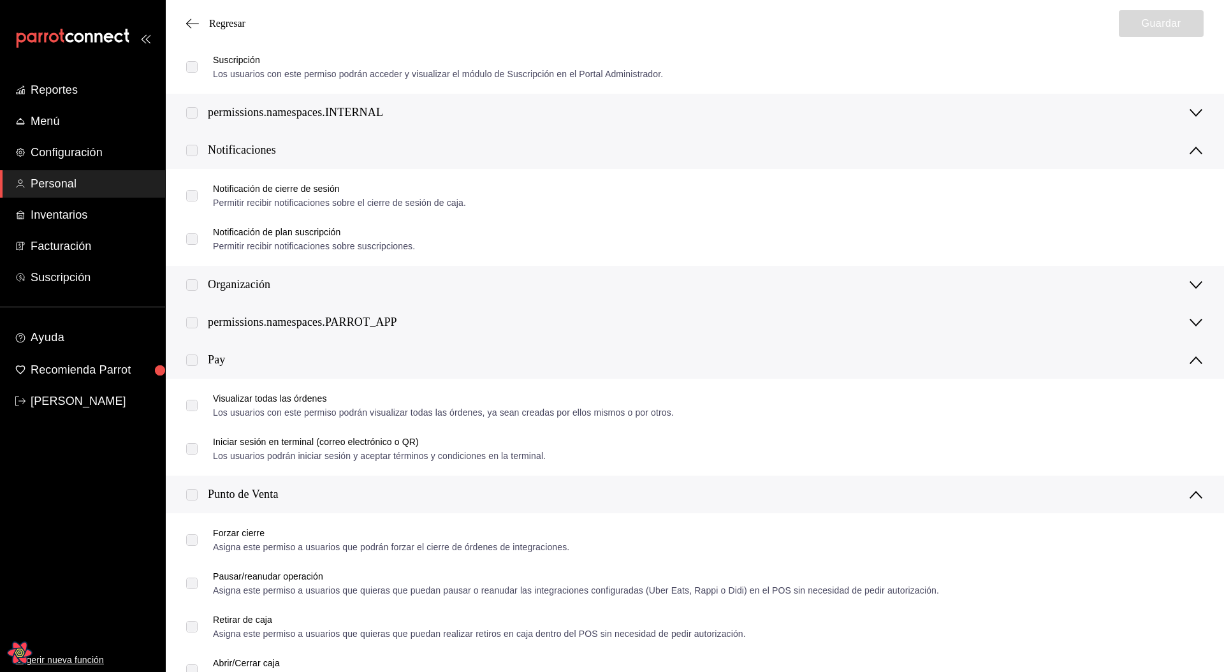
click at [270, 284] on div "Organización" at bounding box center [239, 284] width 62 height 17
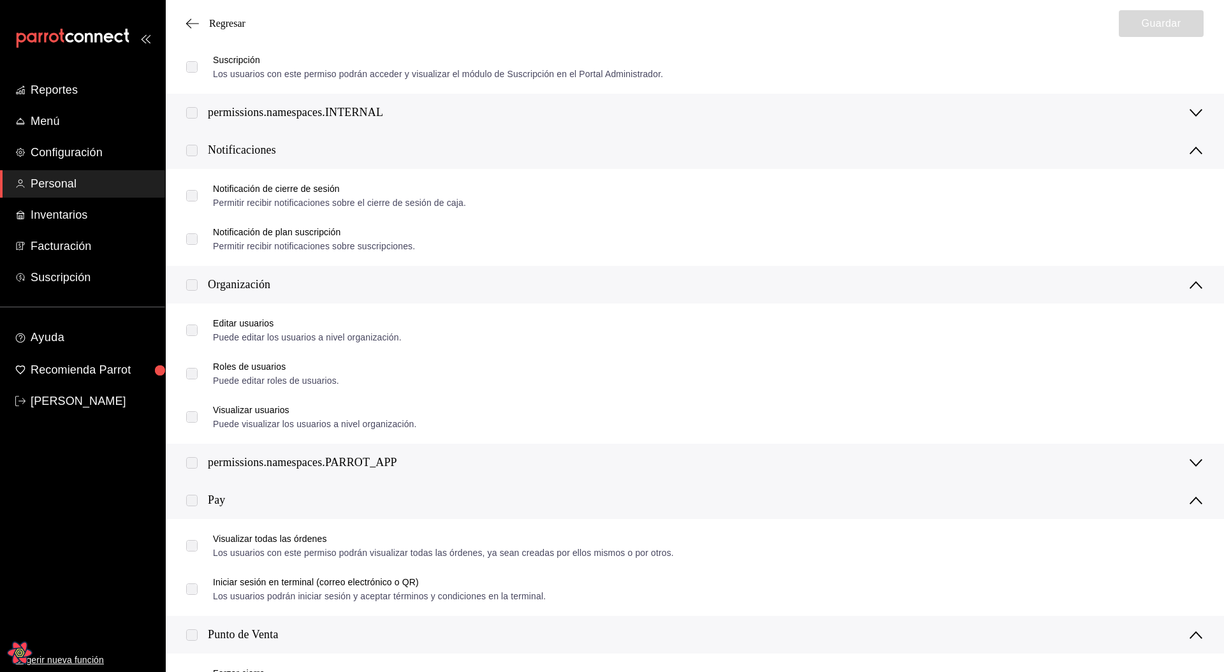
click at [270, 284] on div "Organización" at bounding box center [239, 284] width 62 height 17
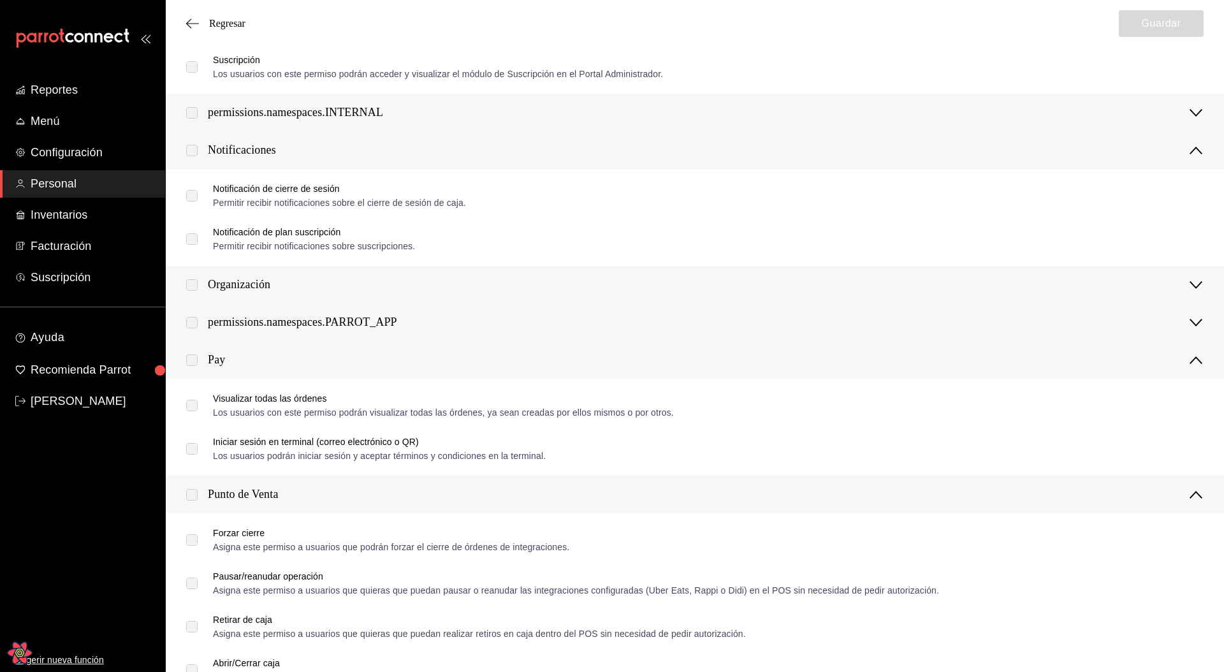
click at [270, 283] on div "Organización" at bounding box center [239, 284] width 62 height 17
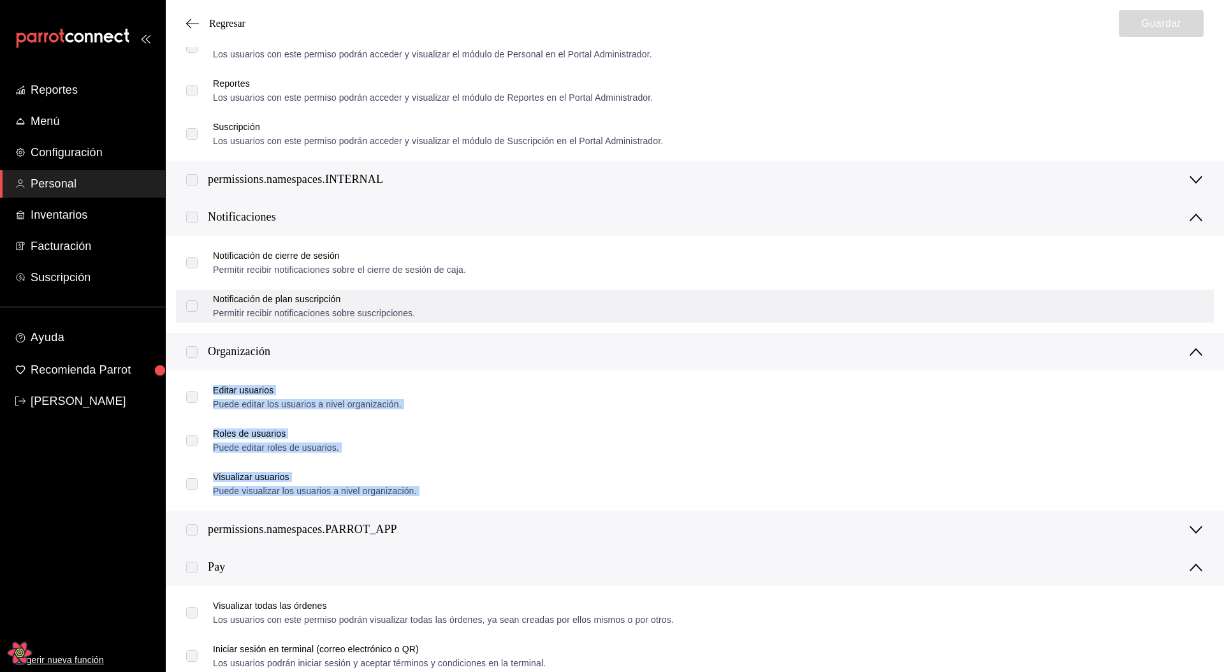
scroll to position [1027, 0]
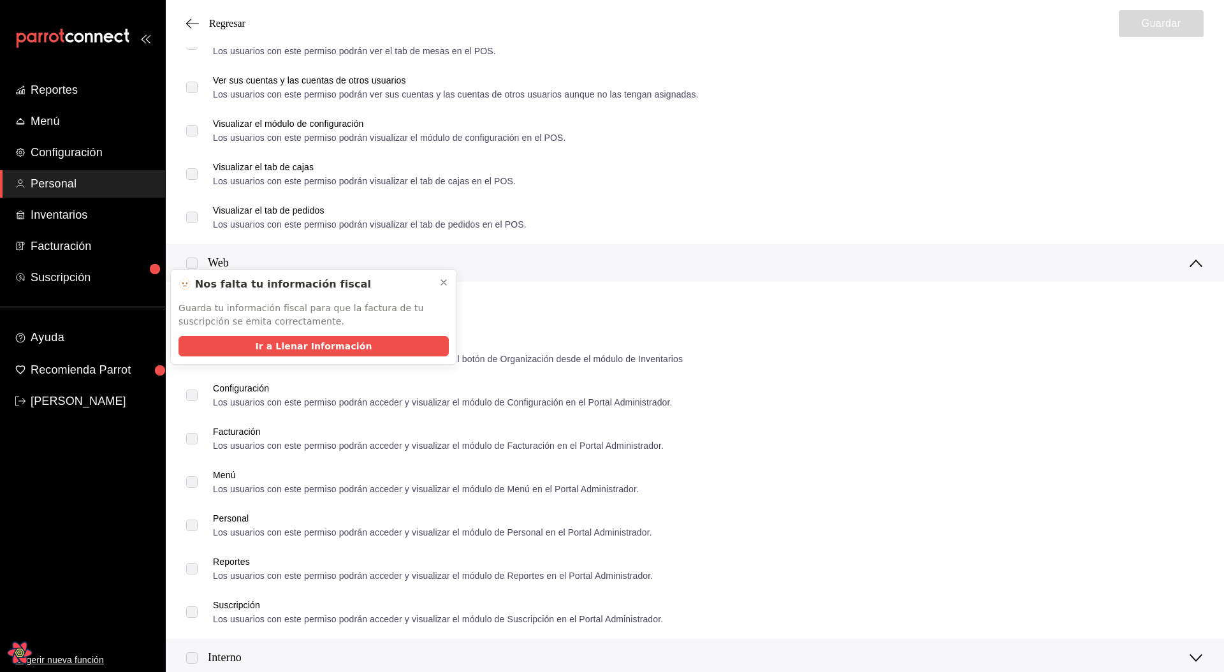
scroll to position [561, 0]
click at [444, 281] on icon at bounding box center [444, 282] width 10 height 10
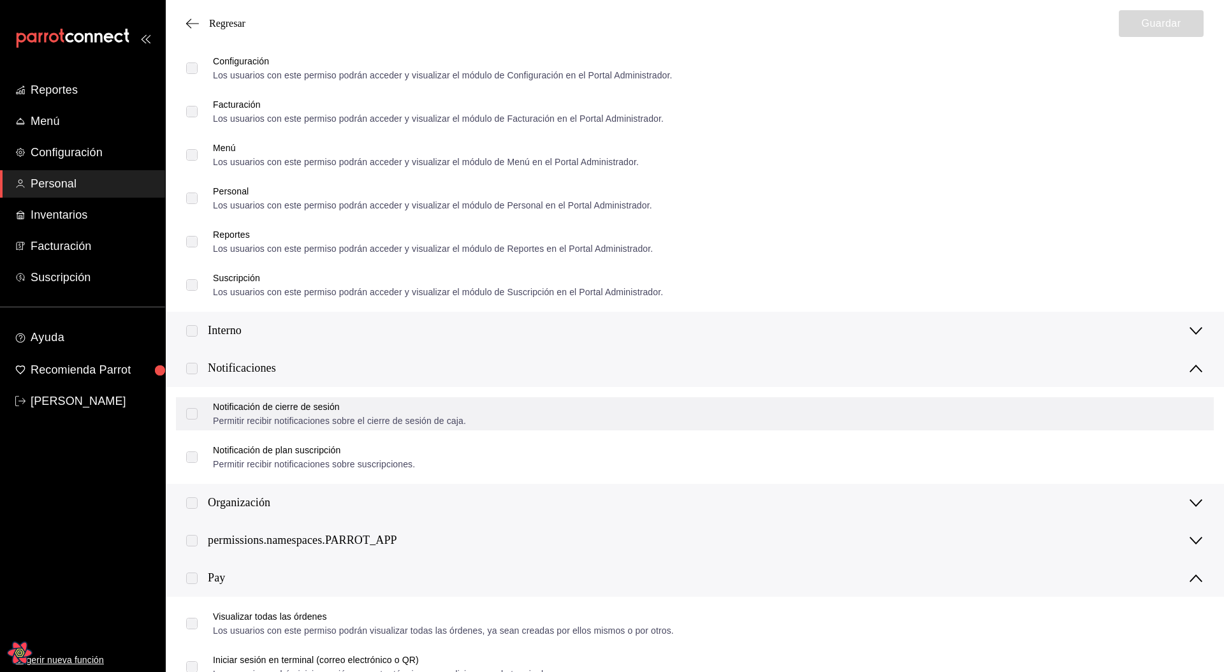
scroll to position [889, 0]
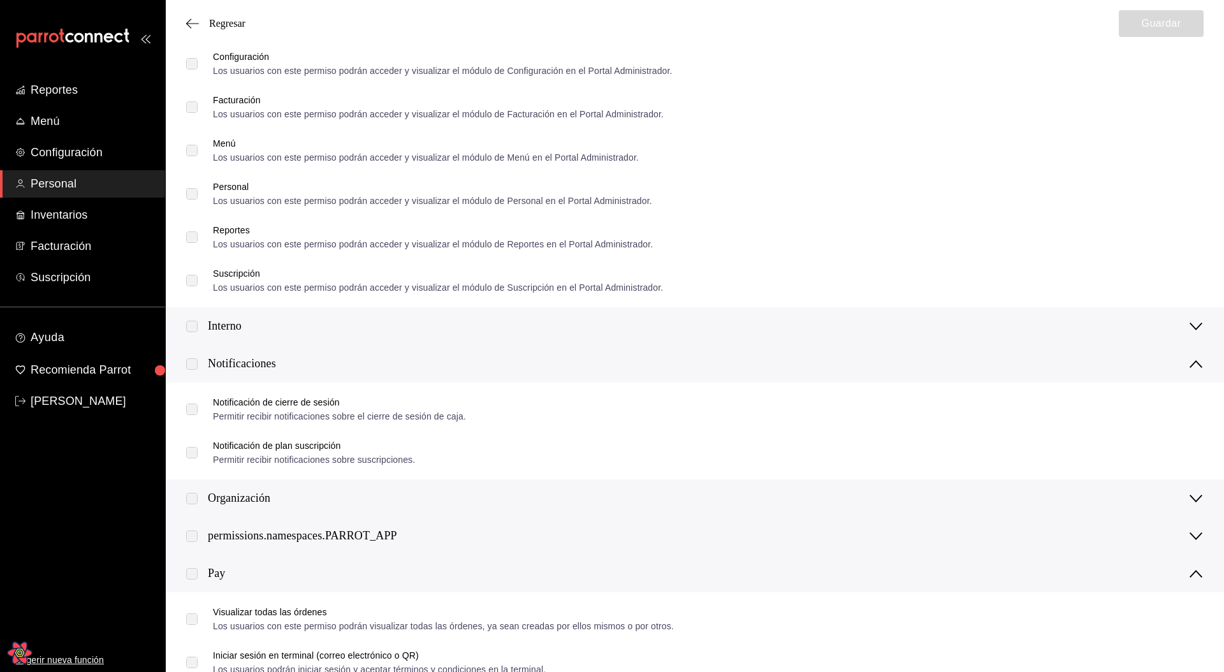
click at [281, 327] on div "Interno" at bounding box center [695, 326] width 1058 height 38
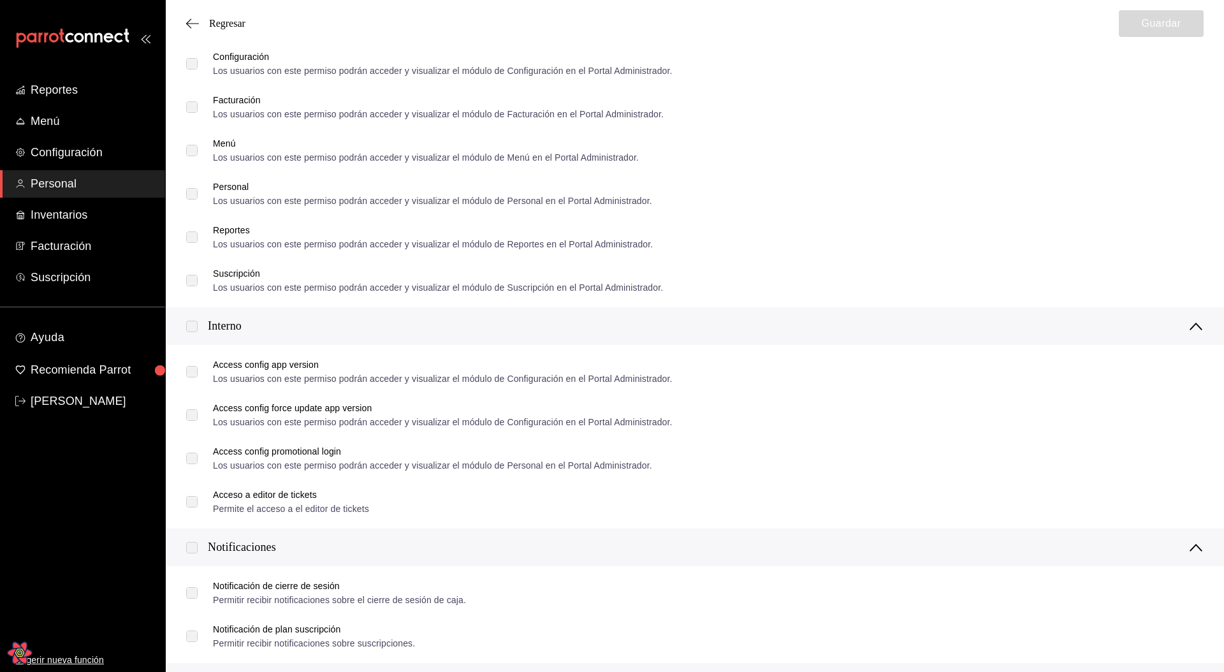
click at [286, 326] on div "Interno" at bounding box center [695, 326] width 1058 height 38
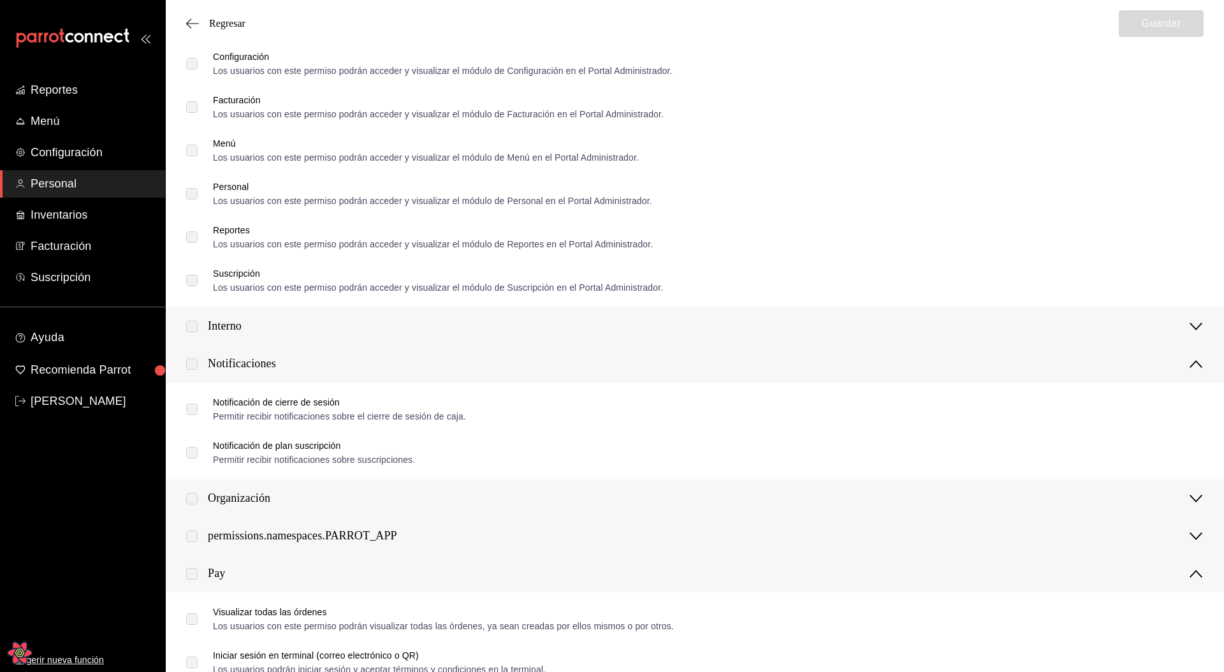
click at [286, 326] on div "Interno" at bounding box center [695, 326] width 1058 height 38
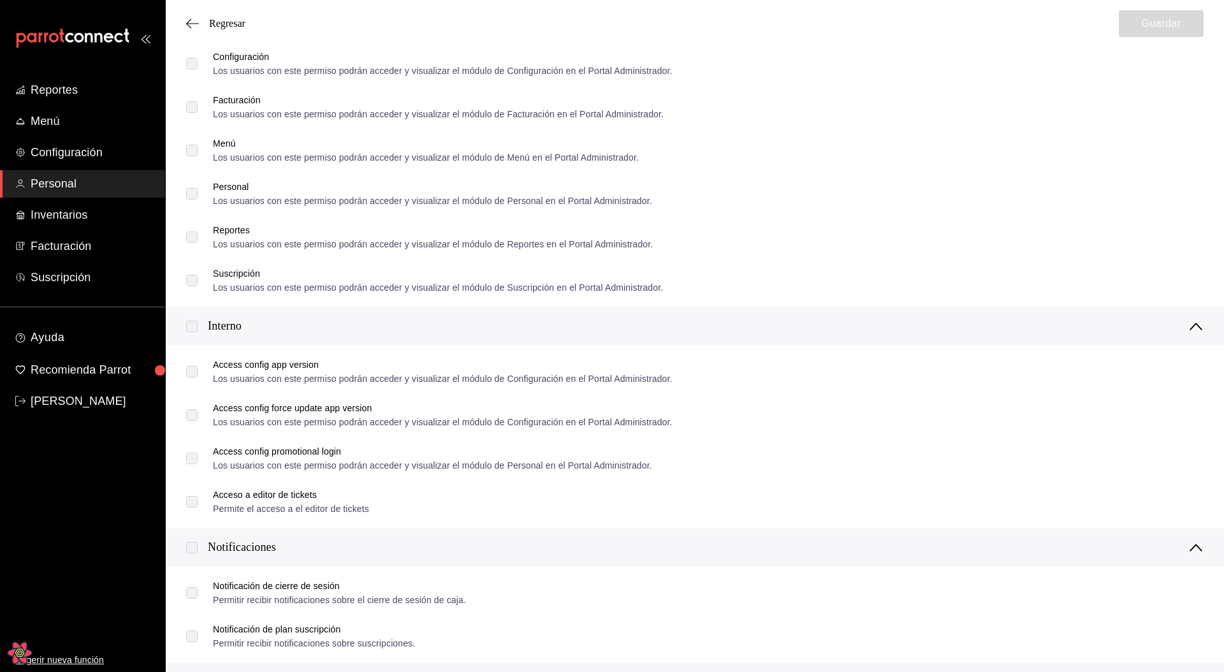
click at [287, 326] on div "Interno" at bounding box center [695, 326] width 1058 height 38
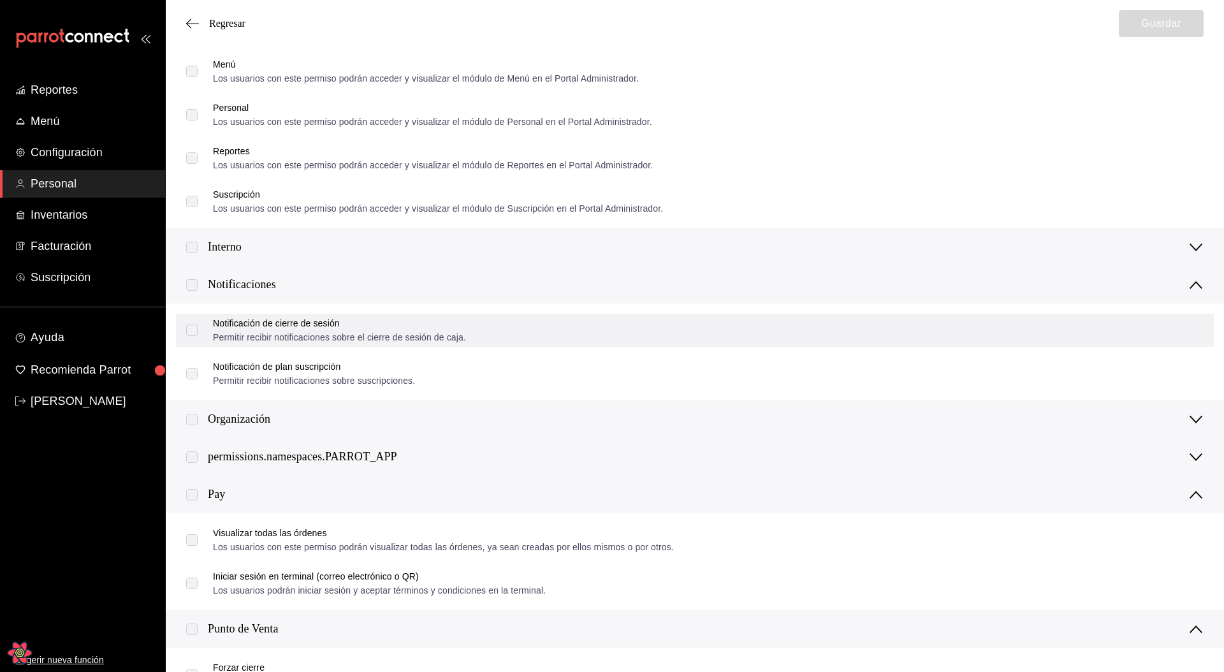
scroll to position [978, 0]
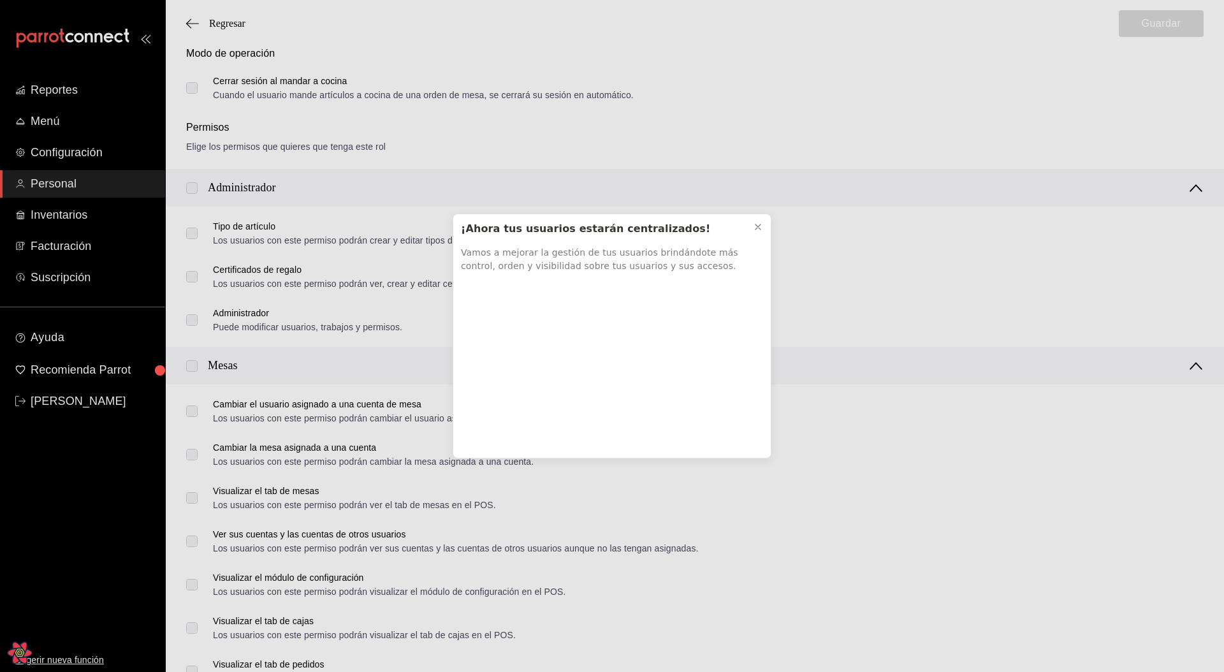
scroll to position [418, 0]
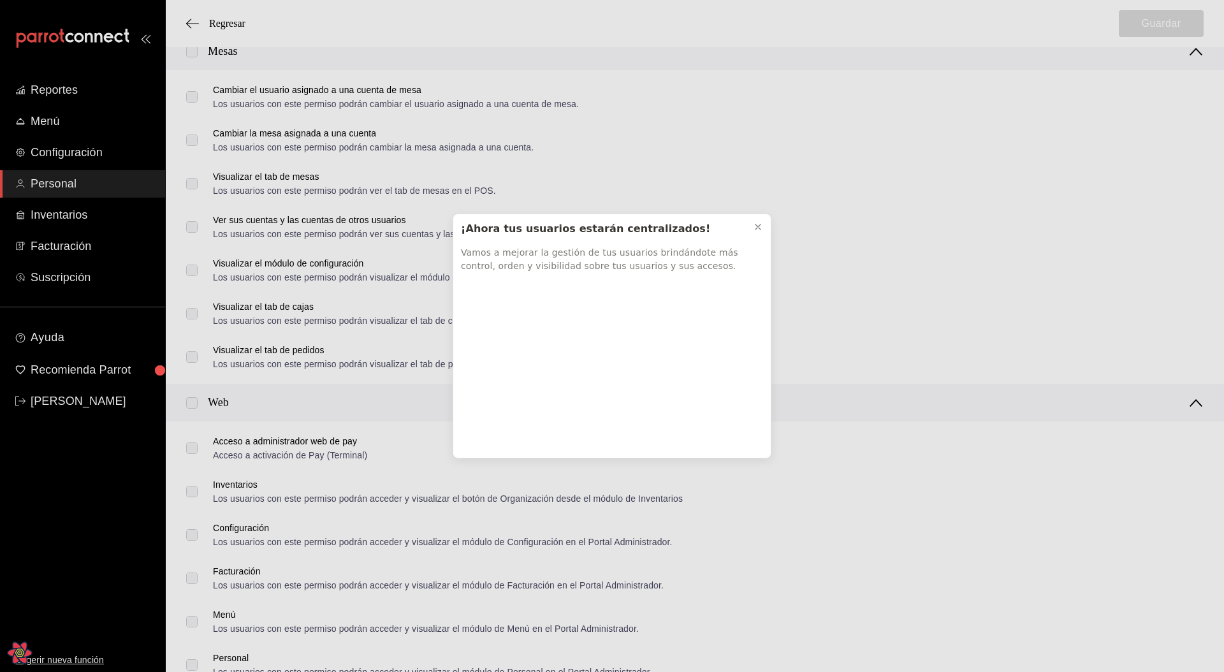
click at [771, 228] on div "¡Ahora tus usuarios estarán centralizados! Vamos a mejorar la gestión de tus us…" at bounding box center [612, 336] width 319 height 245
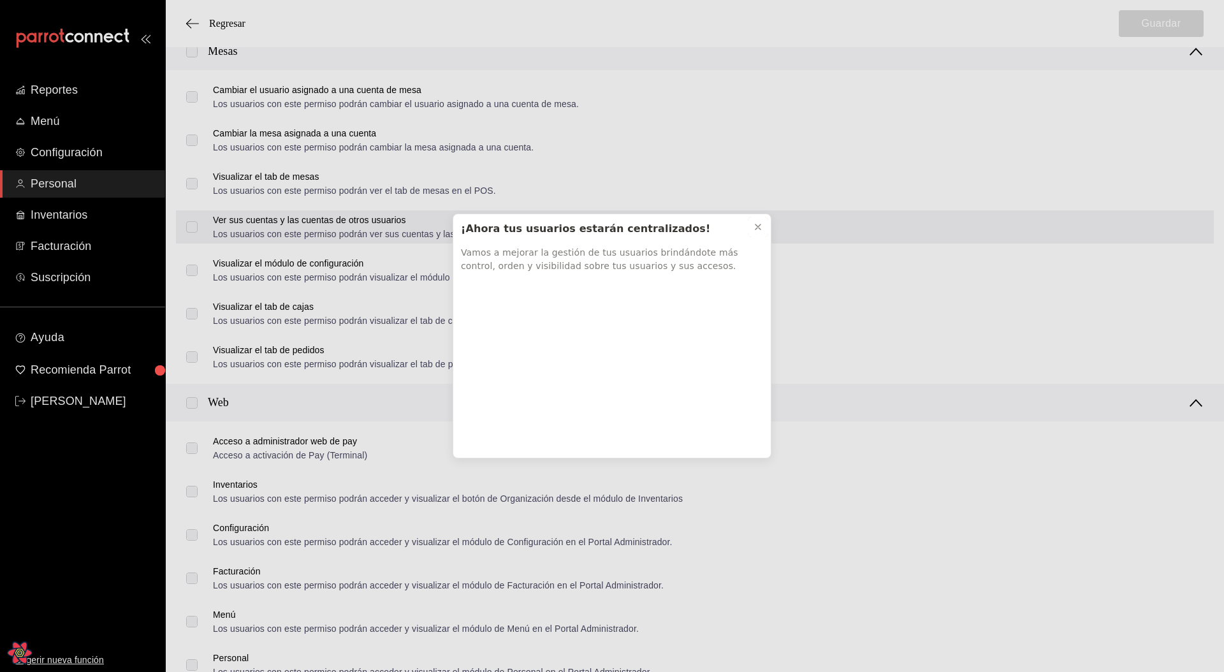
click at [760, 228] on icon at bounding box center [758, 227] width 10 height 10
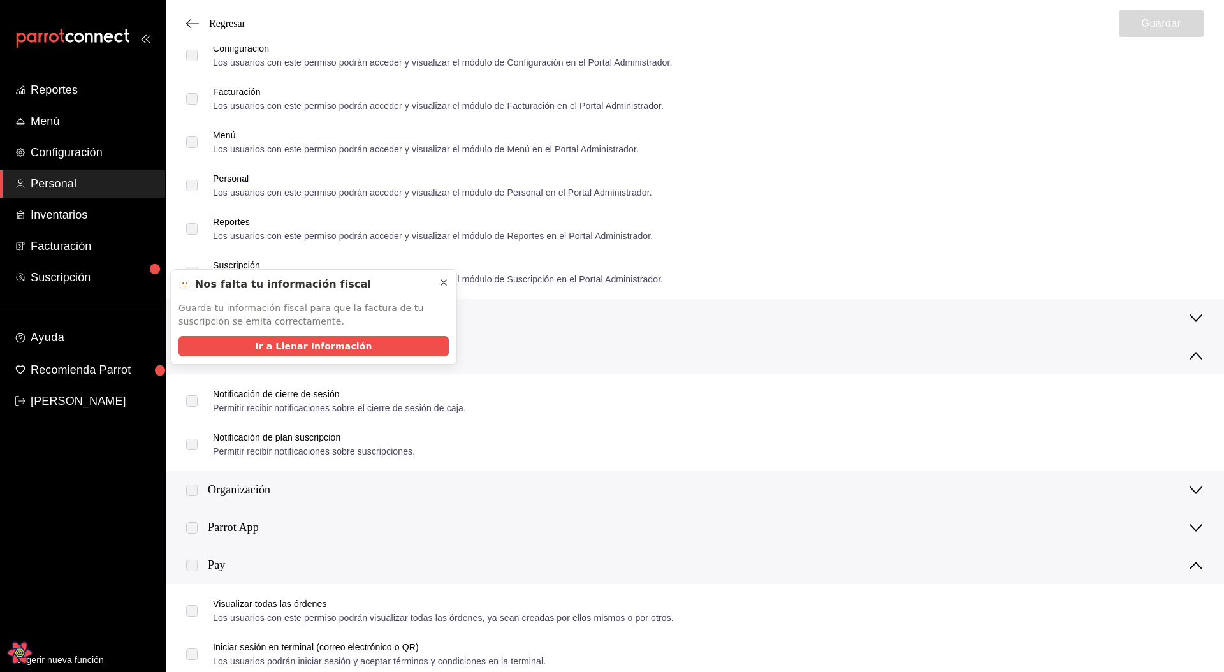
scroll to position [889, 0]
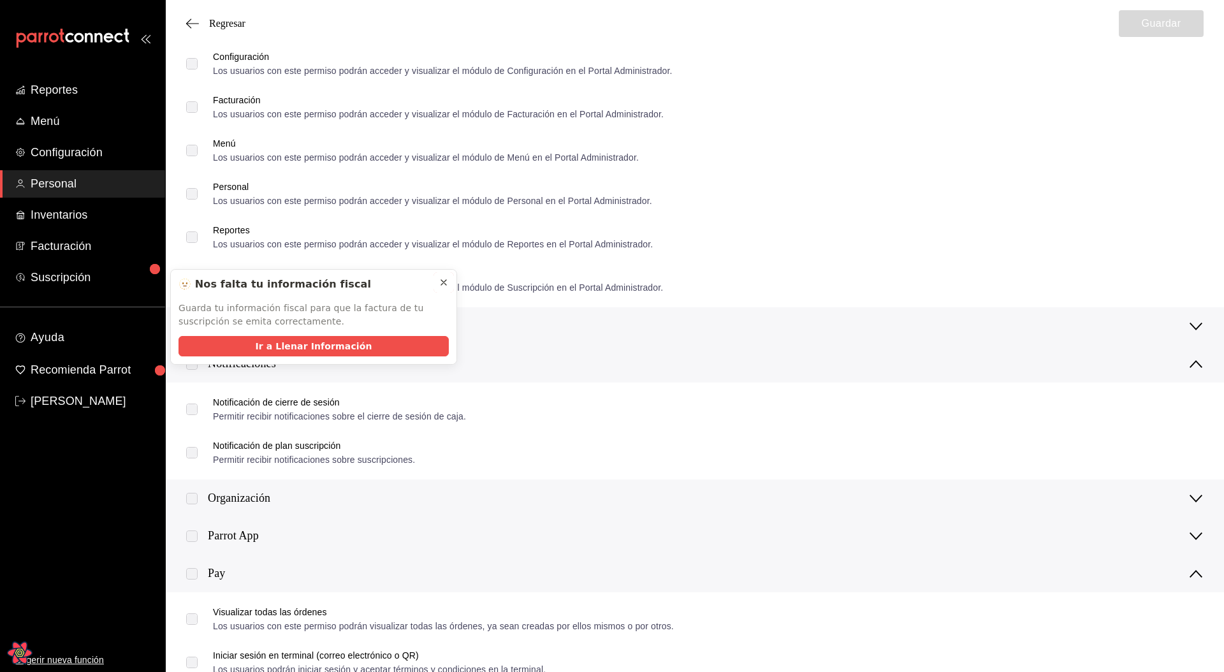
click at [446, 279] on icon at bounding box center [444, 282] width 10 height 10
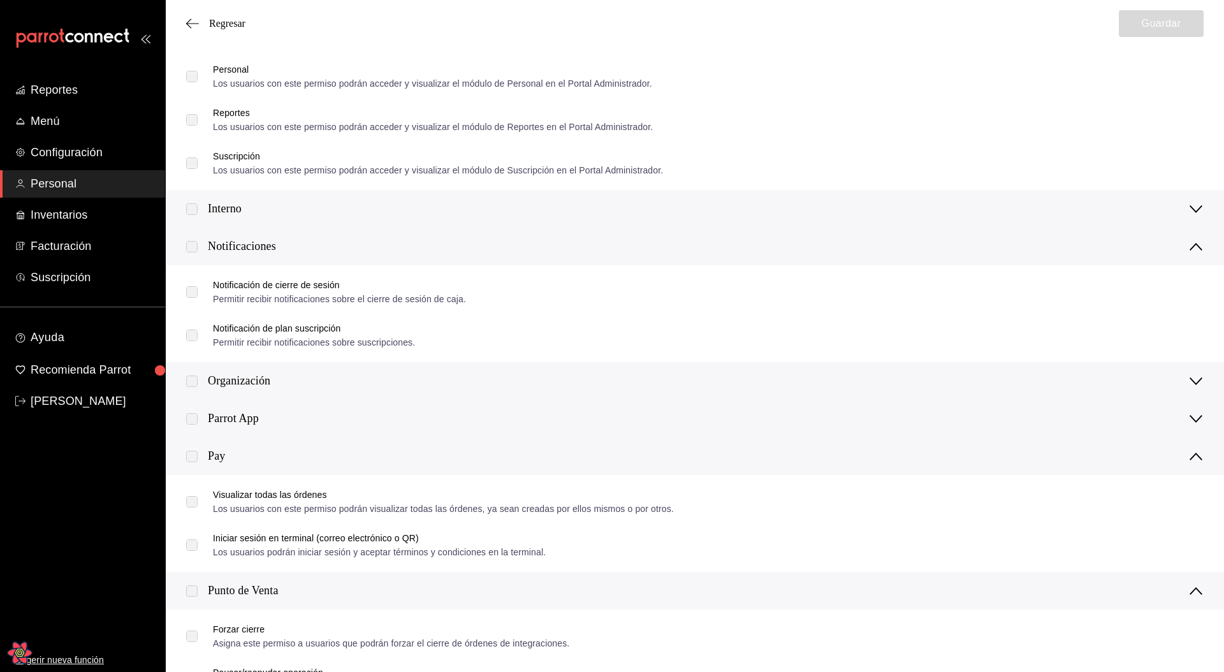
scroll to position [1021, 0]
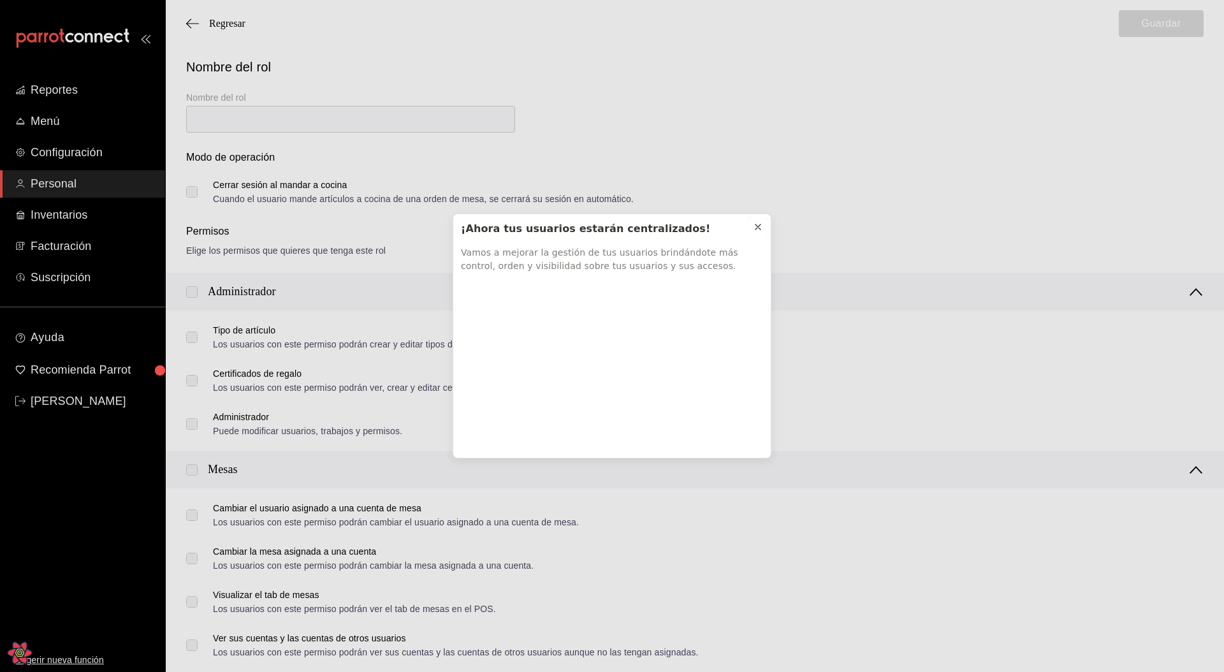
click at [761, 231] on icon at bounding box center [758, 227] width 10 height 10
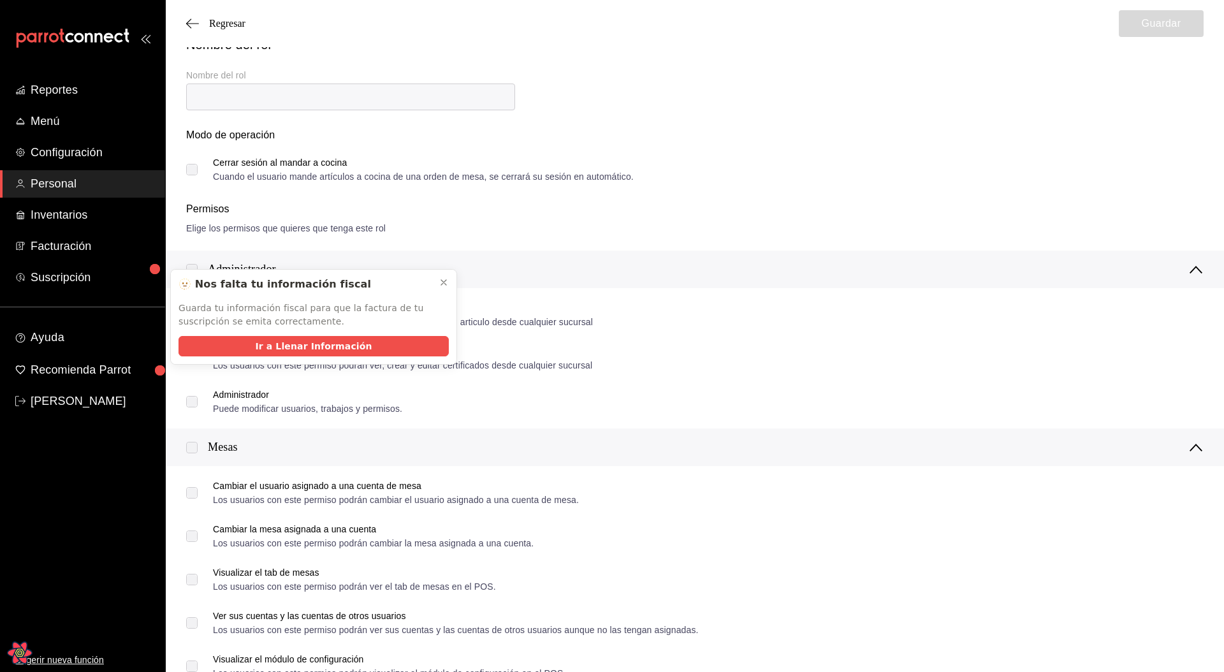
scroll to position [27, 0]
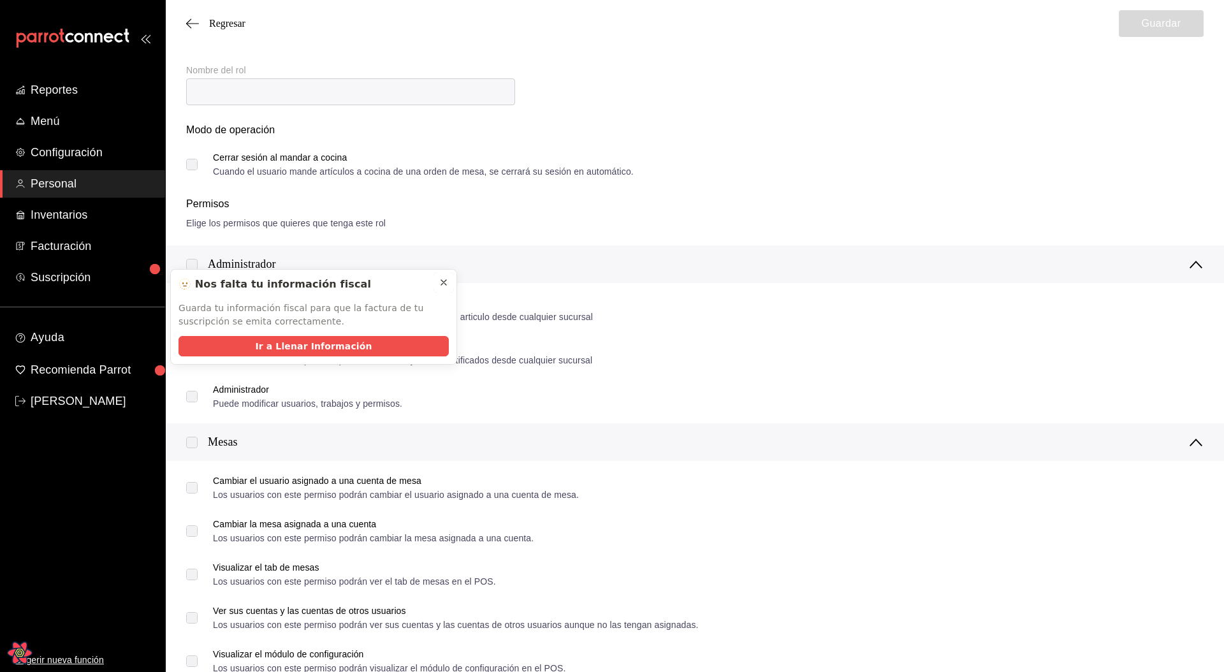
click at [445, 281] on icon at bounding box center [443, 282] width 5 height 5
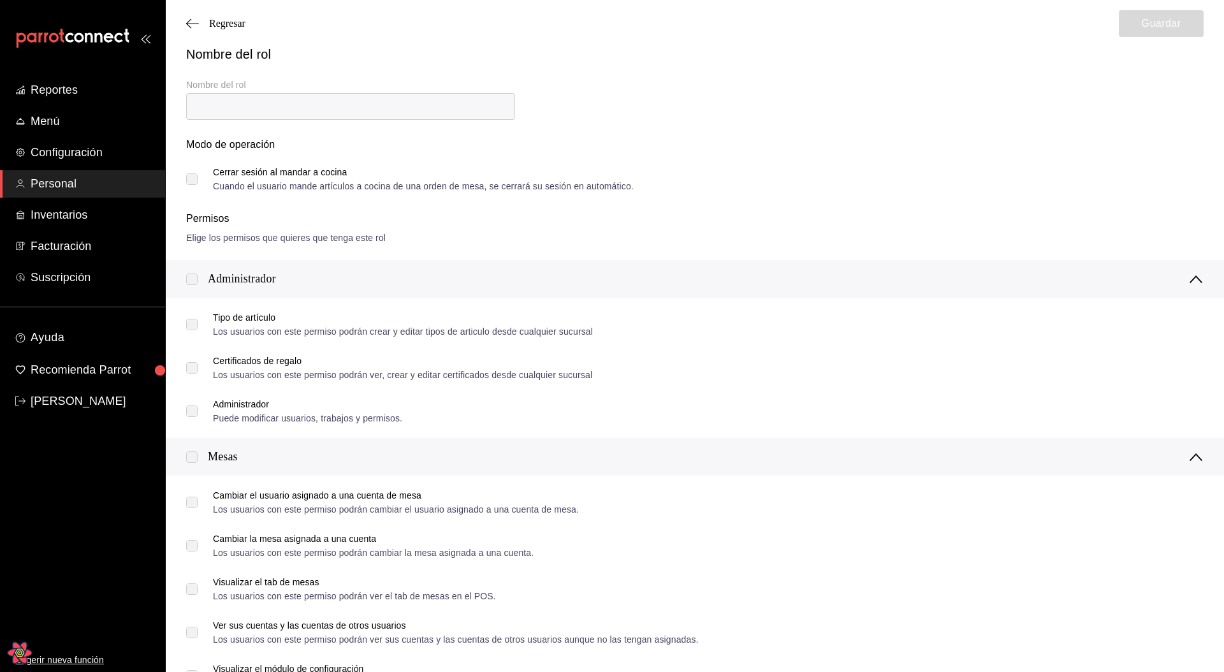
scroll to position [0, 0]
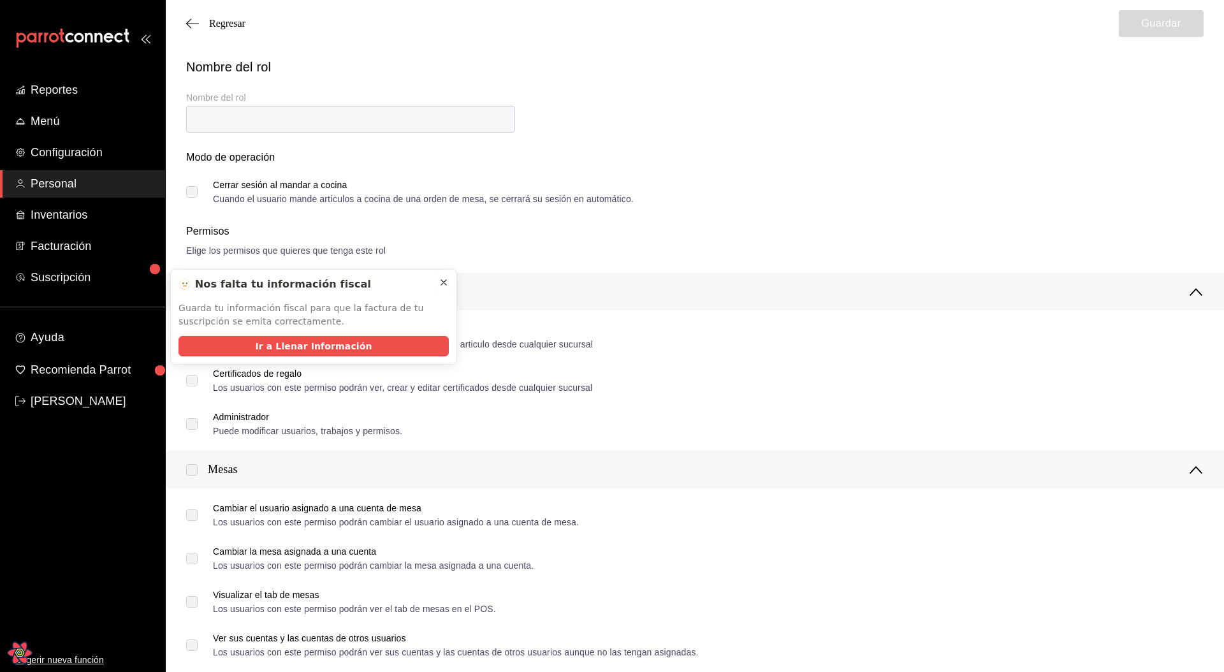
click at [443, 282] on icon at bounding box center [443, 282] width 5 height 5
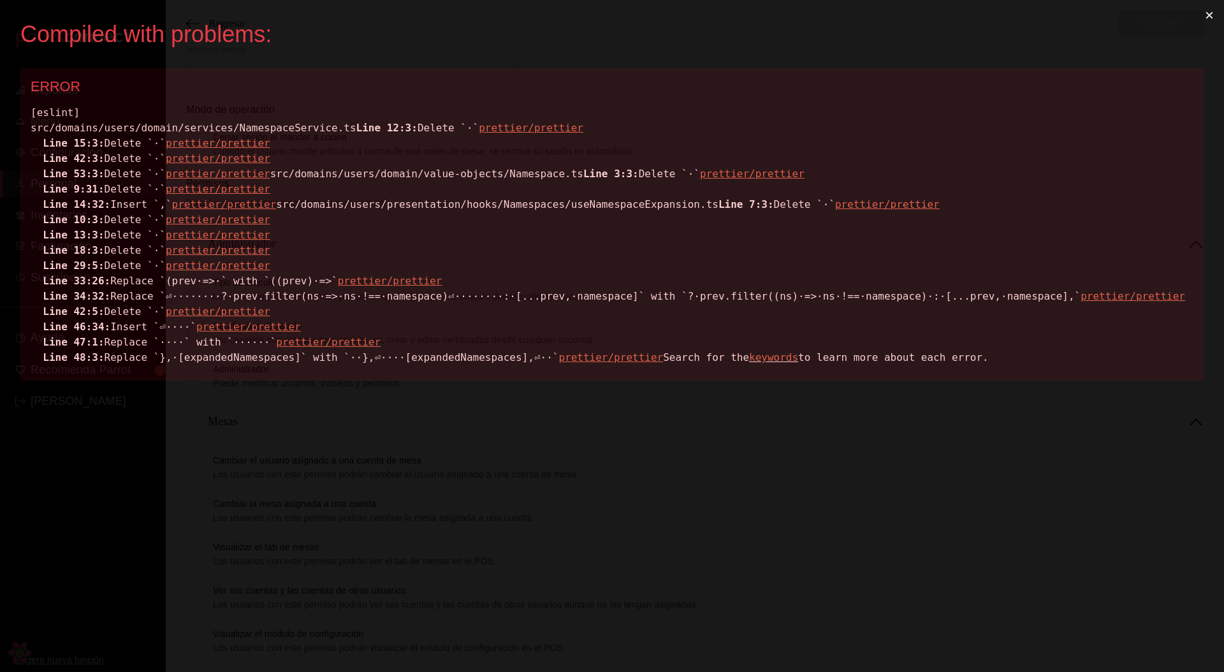
click at [304, 126] on div "[eslint] src/domains/users/domain/services/NamespaceService.ts Line 12:3: Delet…" at bounding box center [612, 235] width 1163 height 260
click at [298, 130] on div "[eslint] src/domains/users/domain/services/NamespaceService.ts Line 12:3: Delet…" at bounding box center [612, 235] width 1163 height 260
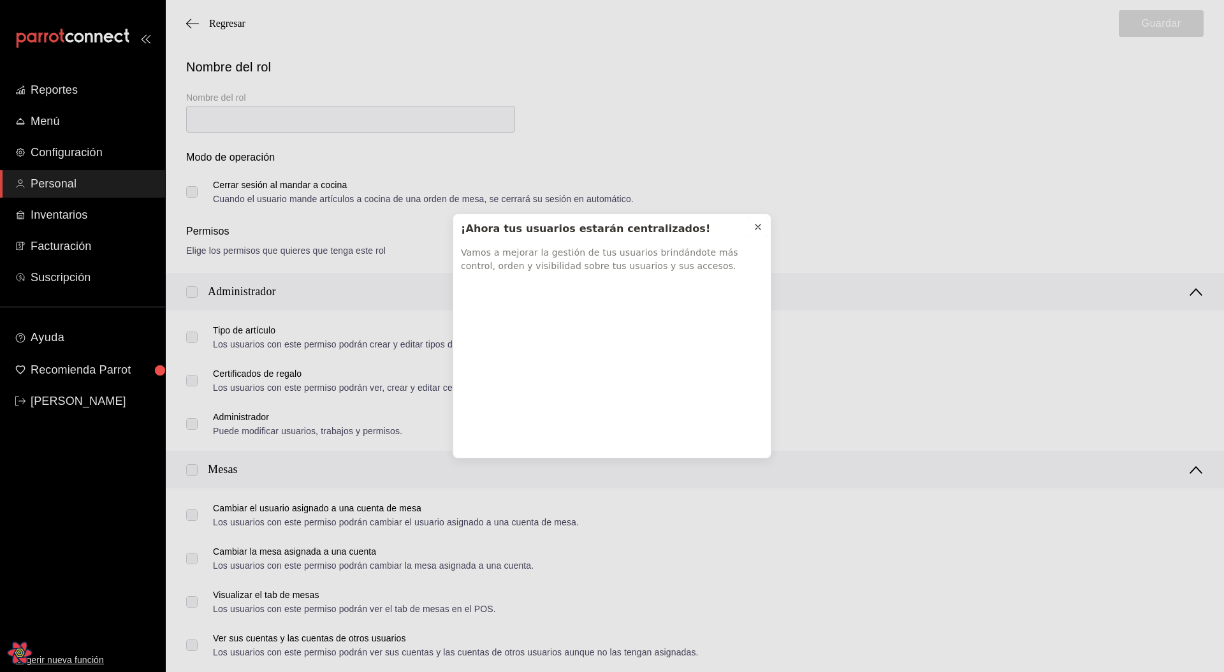
click at [756, 230] on icon at bounding box center [758, 227] width 10 height 10
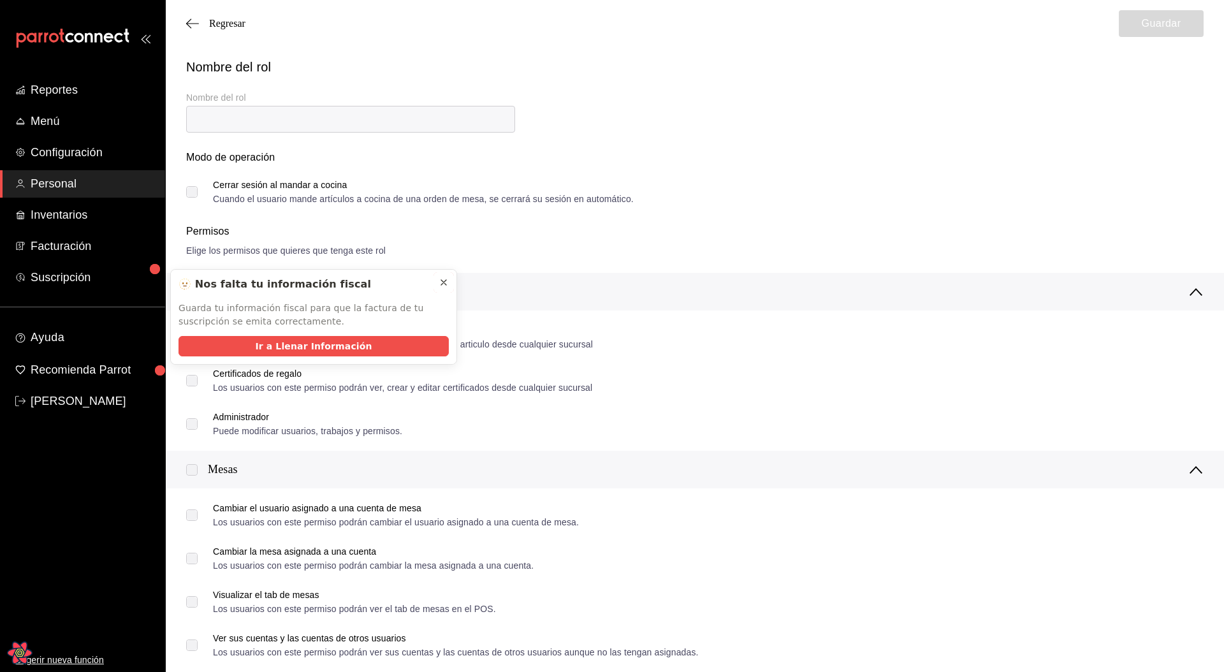
click at [446, 282] on icon at bounding box center [444, 282] width 10 height 10
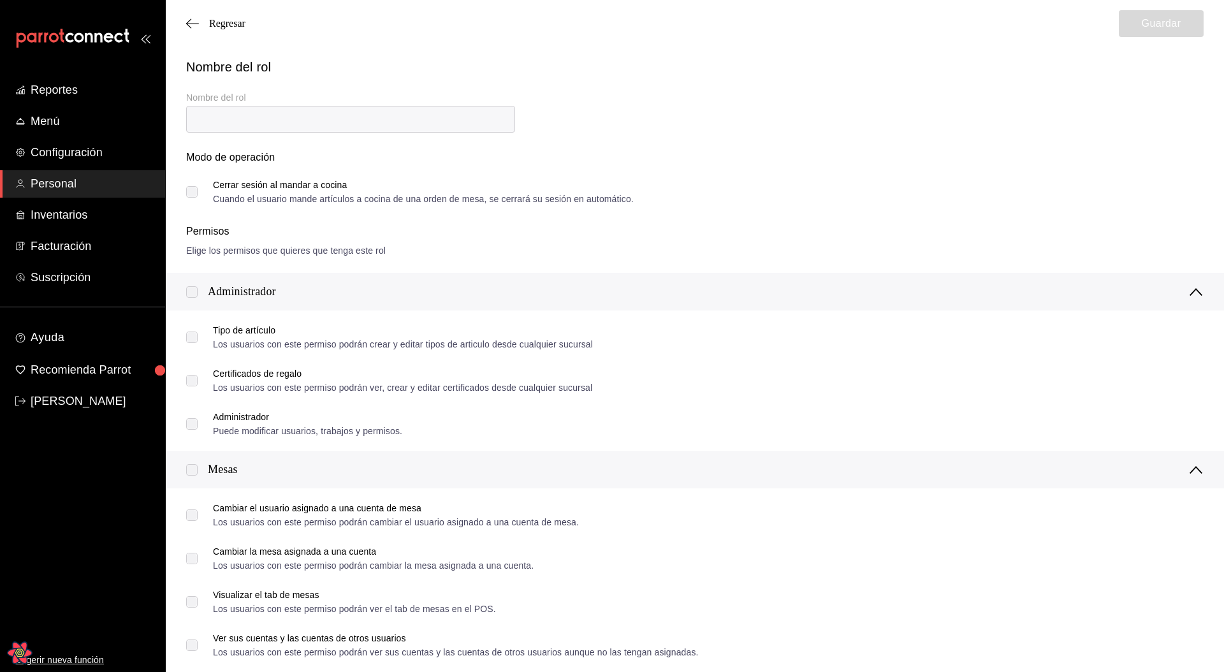
click at [696, 159] on div "Modo de operación" at bounding box center [695, 165] width 1018 height 31
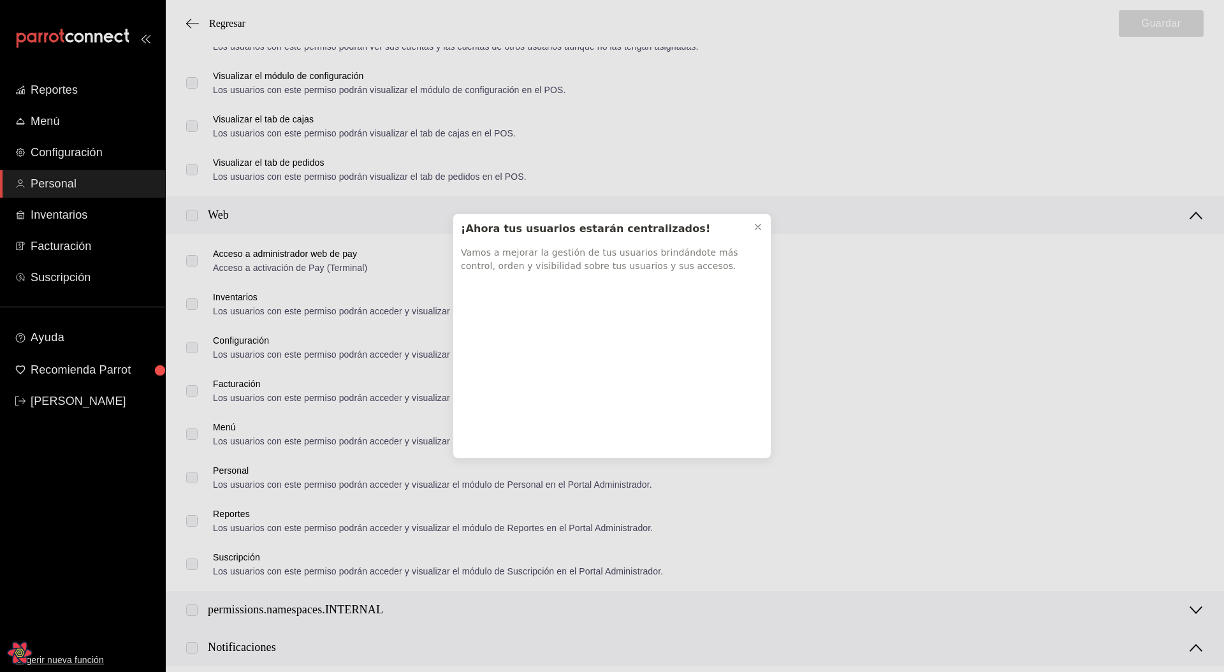
scroll to position [925, 0]
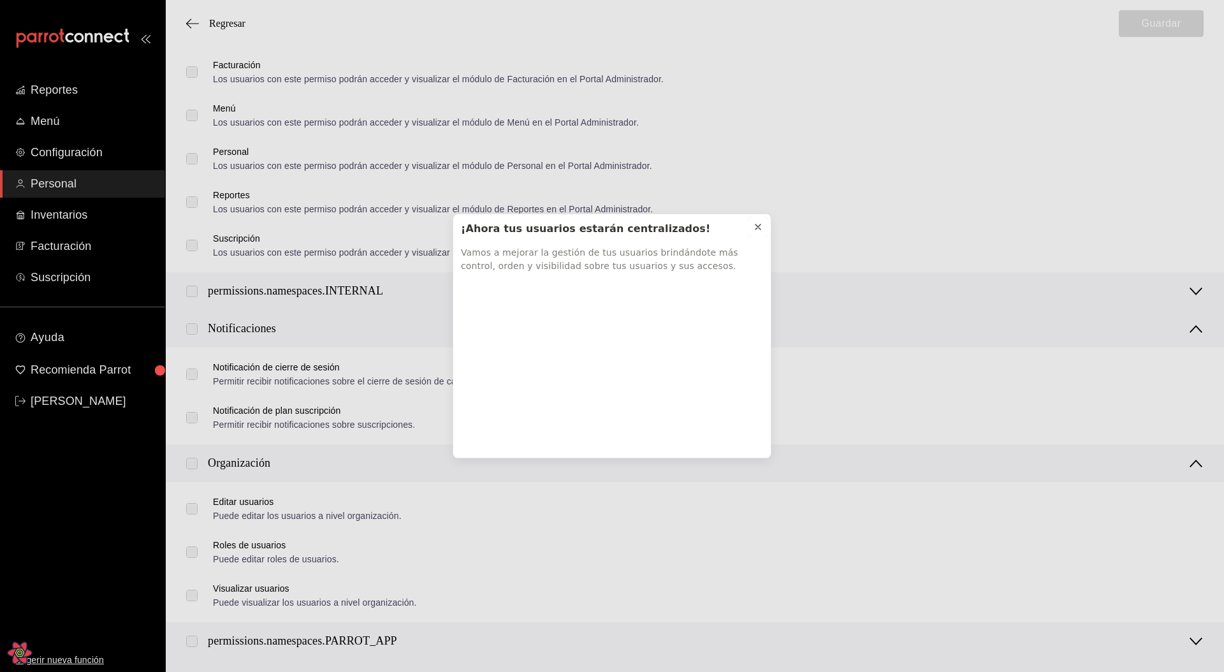
click at [757, 224] on icon at bounding box center [758, 227] width 10 height 10
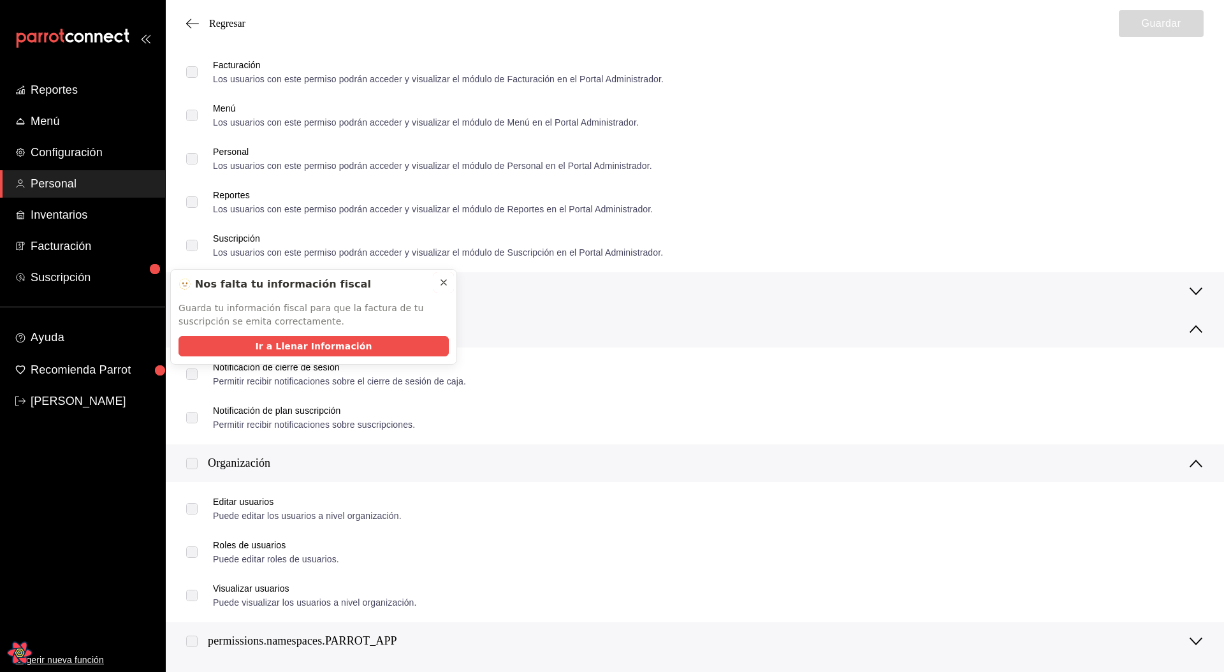
click at [443, 282] on icon at bounding box center [443, 282] width 5 height 5
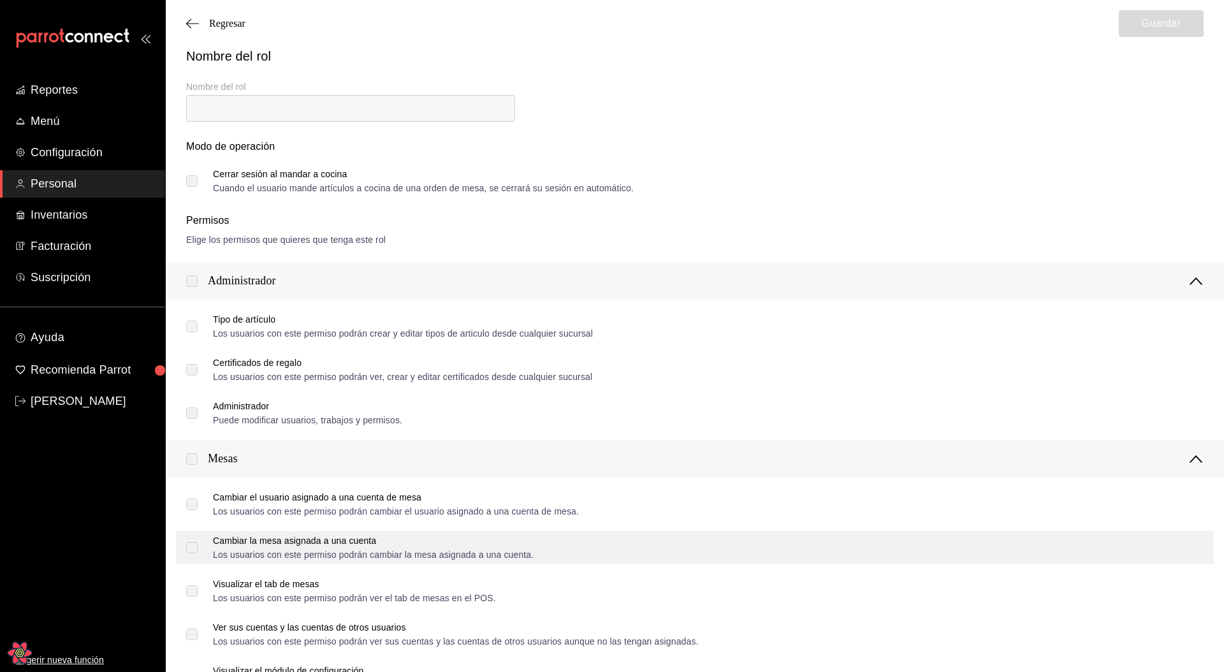
scroll to position [0, 0]
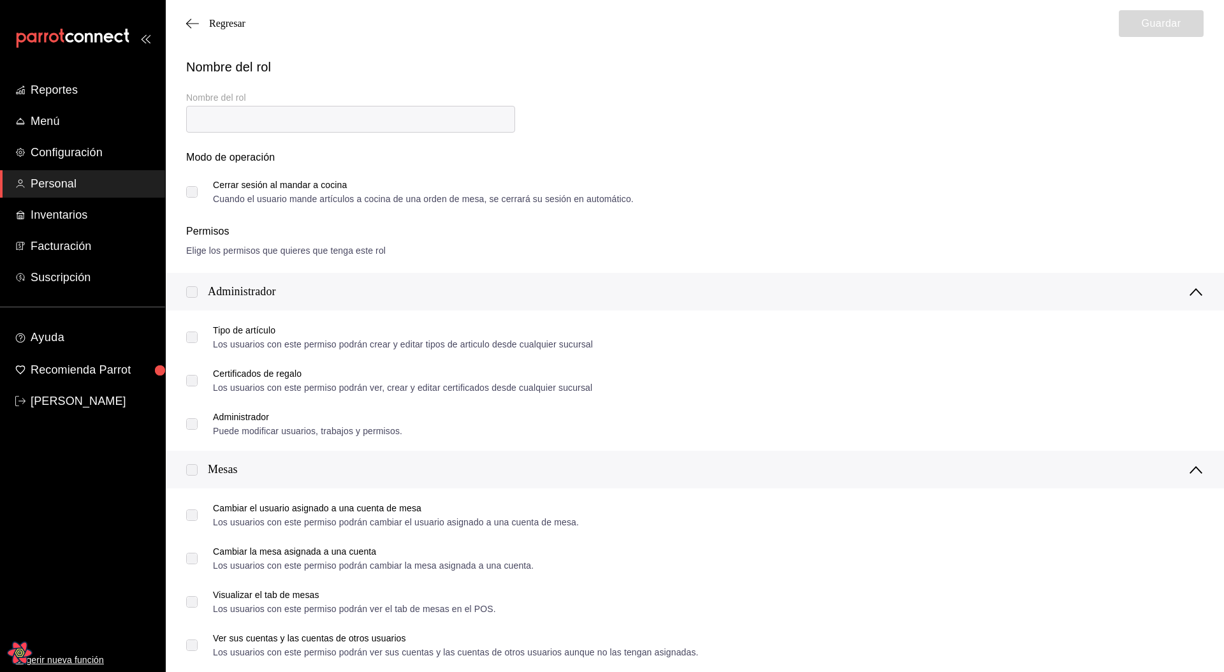
click at [783, 76] on div "Nombre del rol" at bounding box center [695, 66] width 1018 height 19
click at [235, 29] on span "Regresar" at bounding box center [227, 23] width 36 height 11
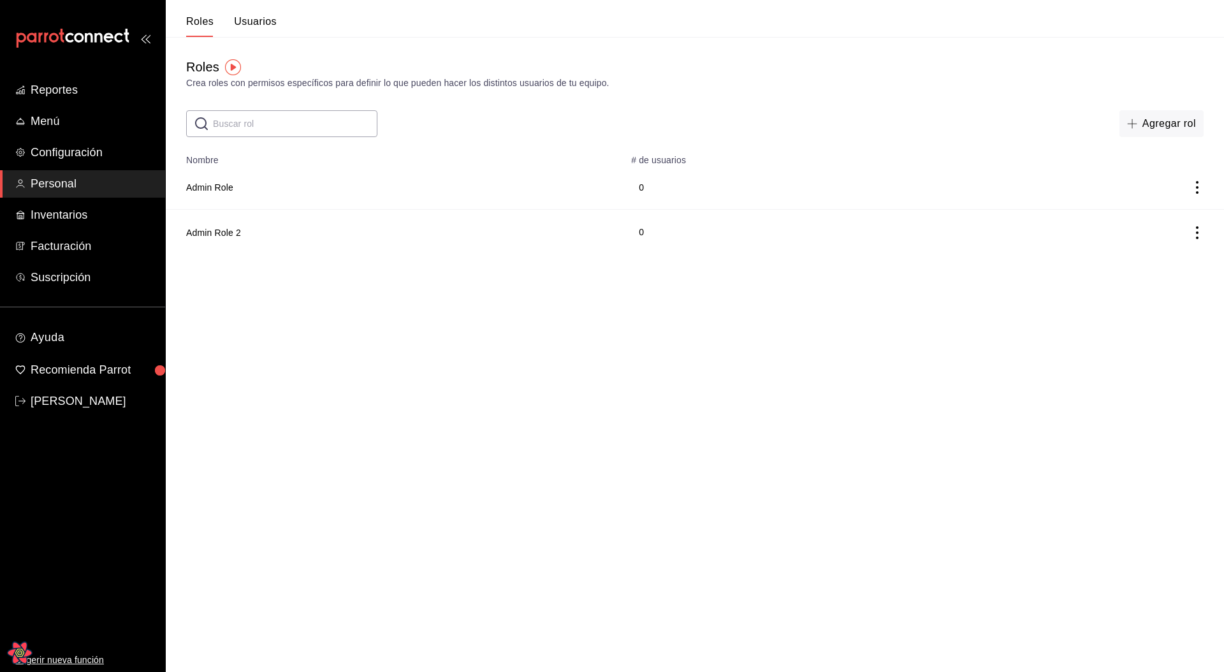
click at [1196, 186] on icon "actions" at bounding box center [1197, 187] width 13 height 13
click at [1153, 174] on span "Duplicar" at bounding box center [1139, 169] width 55 height 15
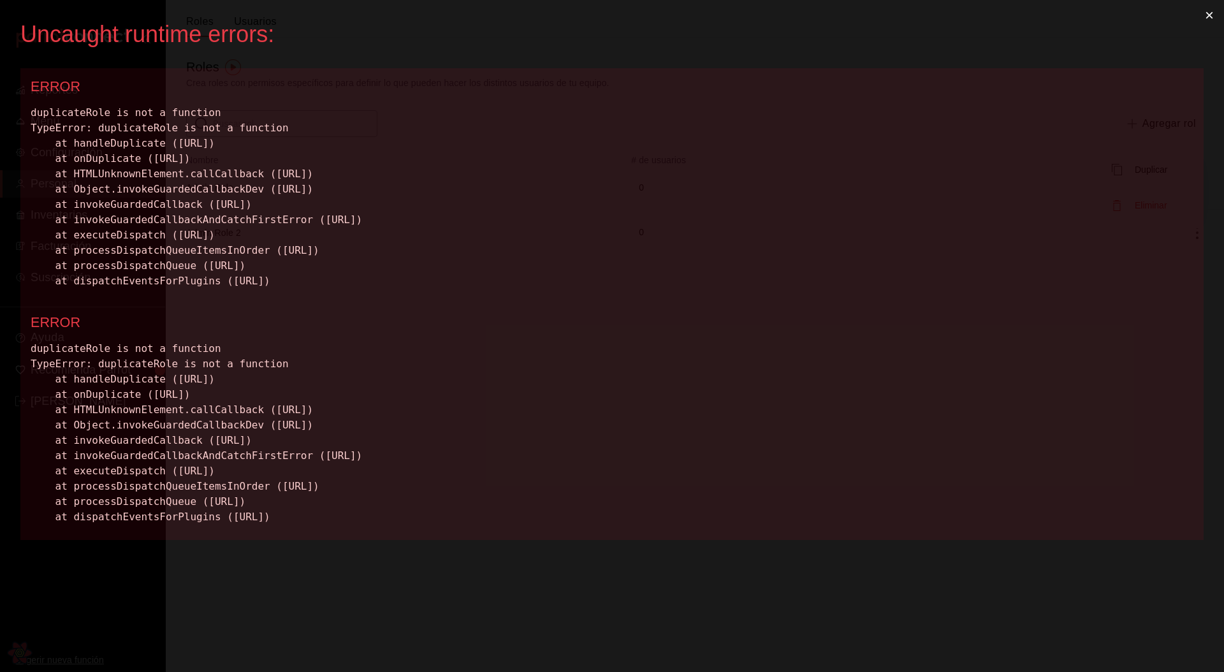
click at [1210, 8] on button "×" at bounding box center [1209, 15] width 29 height 31
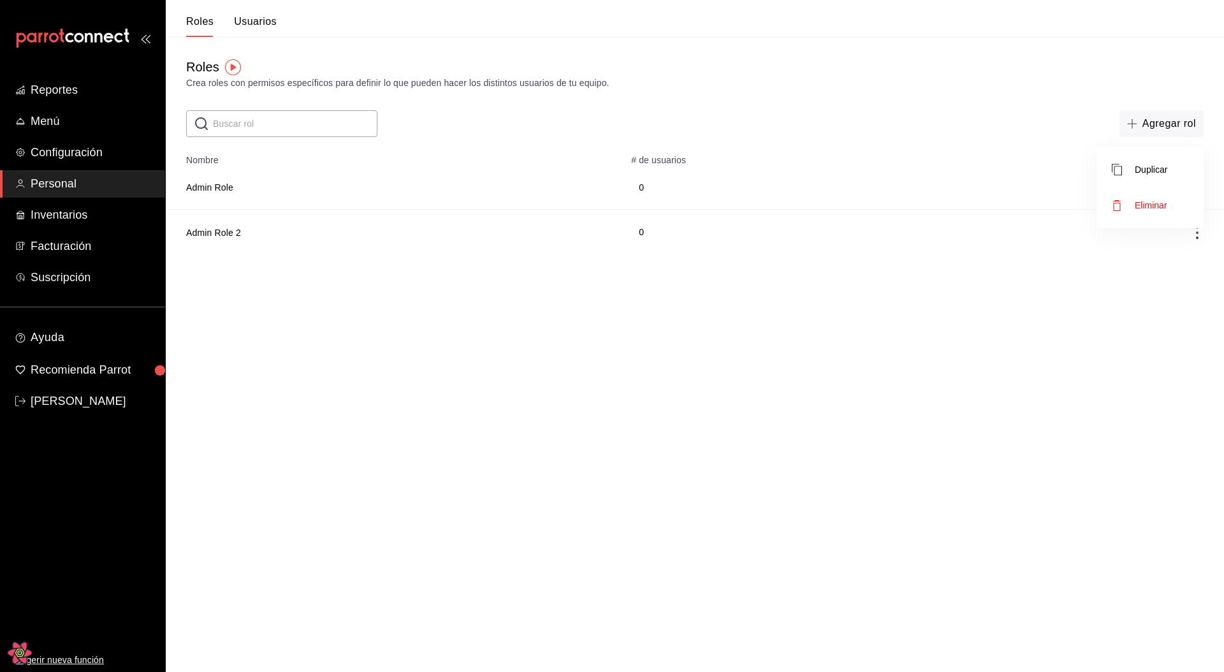
click at [1064, 413] on div at bounding box center [612, 336] width 1224 height 672
click at [1196, 190] on icon "actions" at bounding box center [1197, 187] width 13 height 13
click at [1199, 231] on icon "actions" at bounding box center [1197, 232] width 13 height 13
click at [1173, 219] on li "Duplicar" at bounding box center [1150, 215] width 107 height 36
click at [947, 299] on html "Reportes Menú Configuración Personal Inventarios Facturación Suscripción Ayuda …" at bounding box center [612, 149] width 1224 height 299
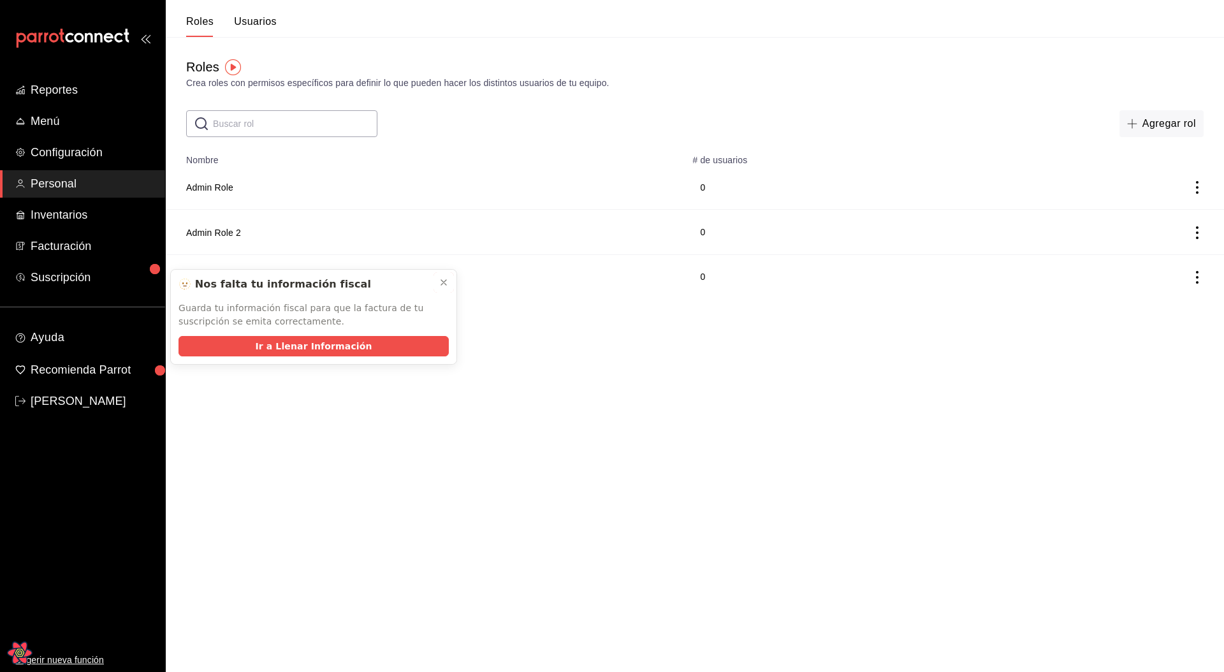
click at [446, 274] on button at bounding box center [444, 282] width 20 height 20
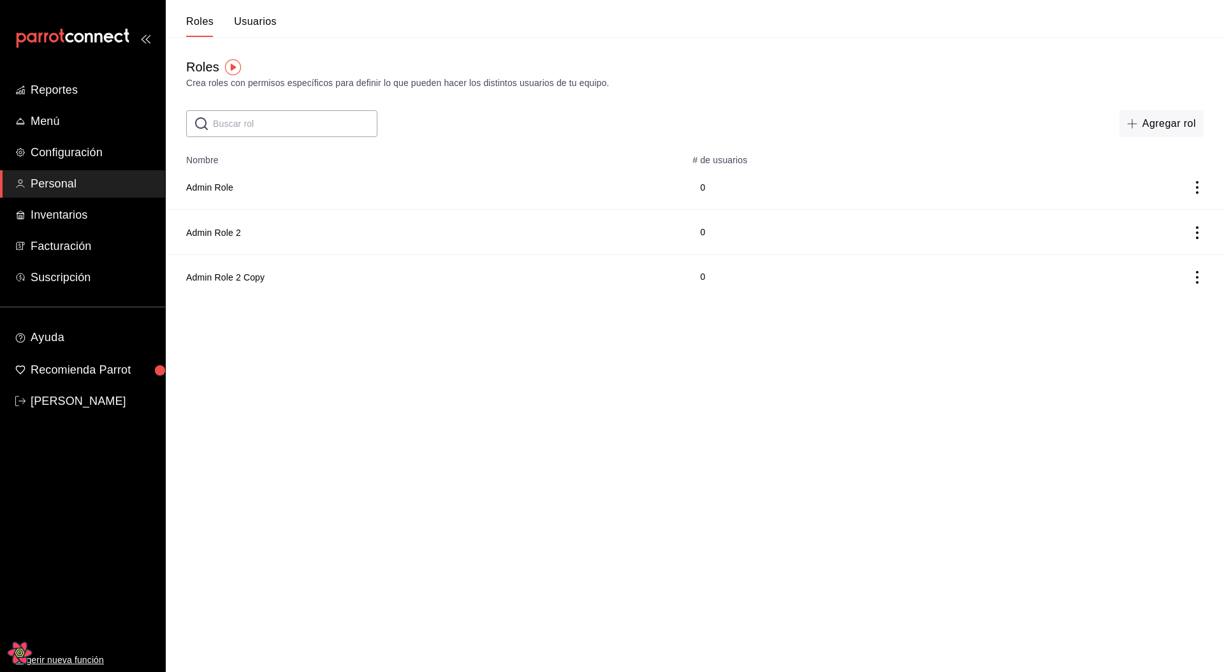
click at [448, 277] on td "Admin Role 2 Copy" at bounding box center [425, 276] width 519 height 45
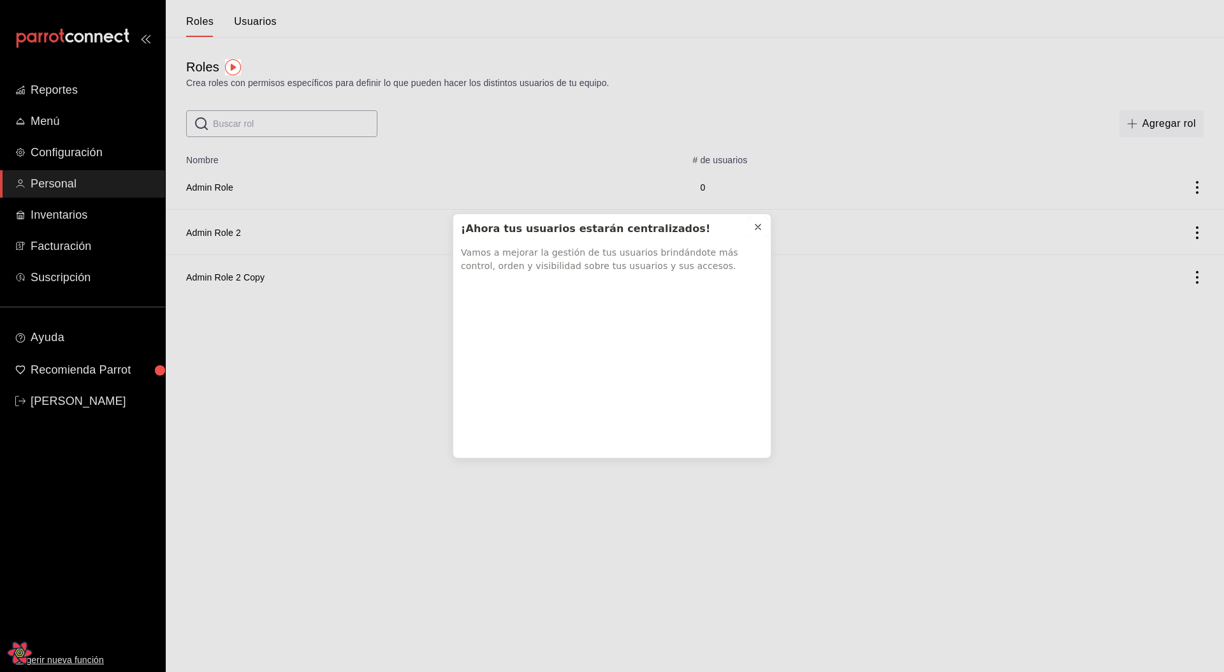
click at [761, 227] on icon at bounding box center [758, 227] width 10 height 10
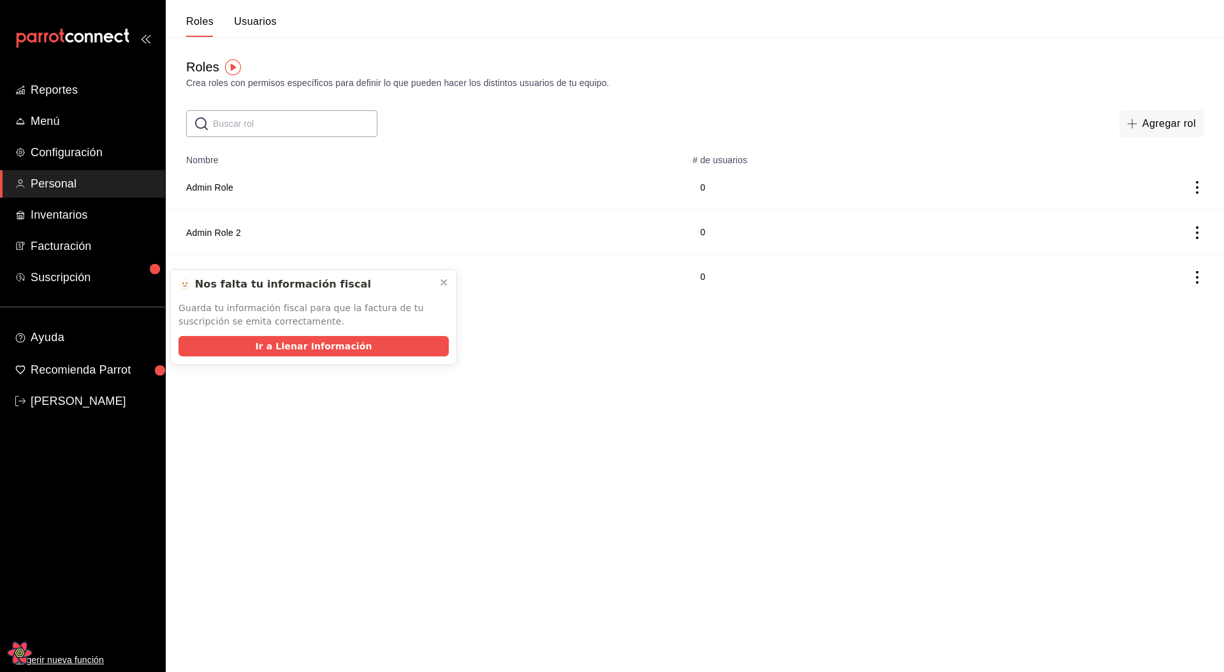
click at [430, 286] on div "🫥 Nos falta tu información fiscal Guarda tu información fiscal para que la fact…" at bounding box center [314, 303] width 286 height 66
click at [442, 283] on icon at bounding box center [443, 282] width 5 height 5
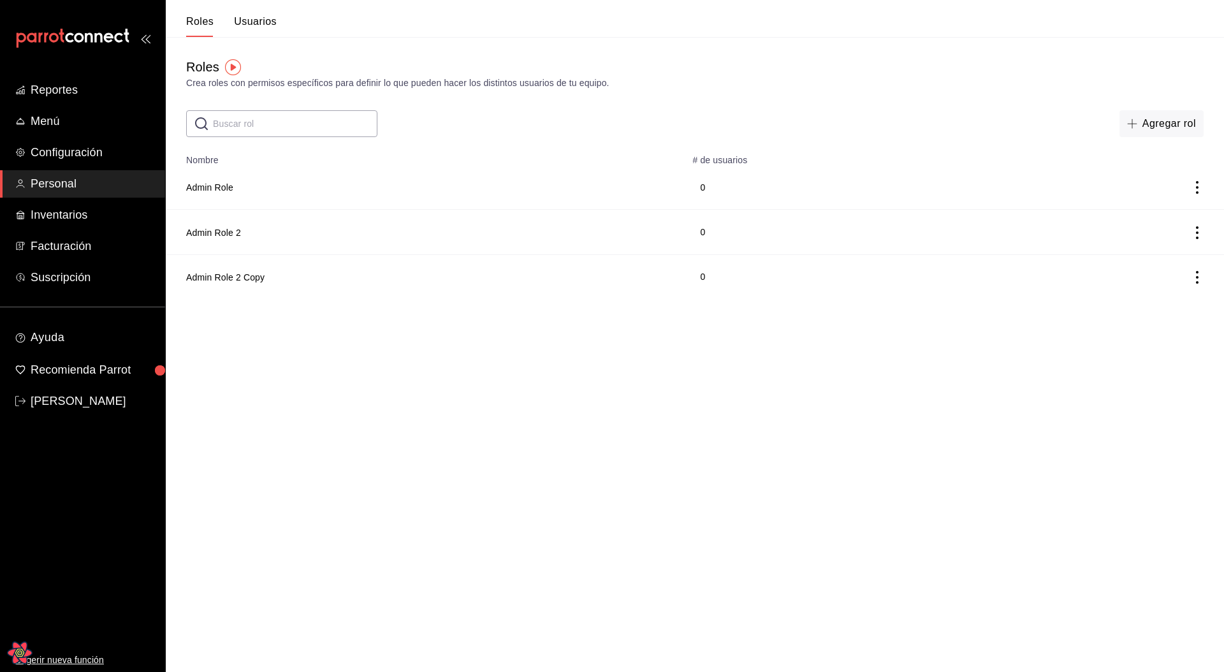
click at [1196, 191] on icon "actions" at bounding box center [1197, 187] width 13 height 13
click at [1168, 172] on li "Duplicar" at bounding box center [1150, 170] width 107 height 36
click at [1196, 186] on icon "actions" at bounding box center [1197, 187] width 13 height 13
click at [1153, 175] on span "Duplicar" at bounding box center [1139, 169] width 55 height 15
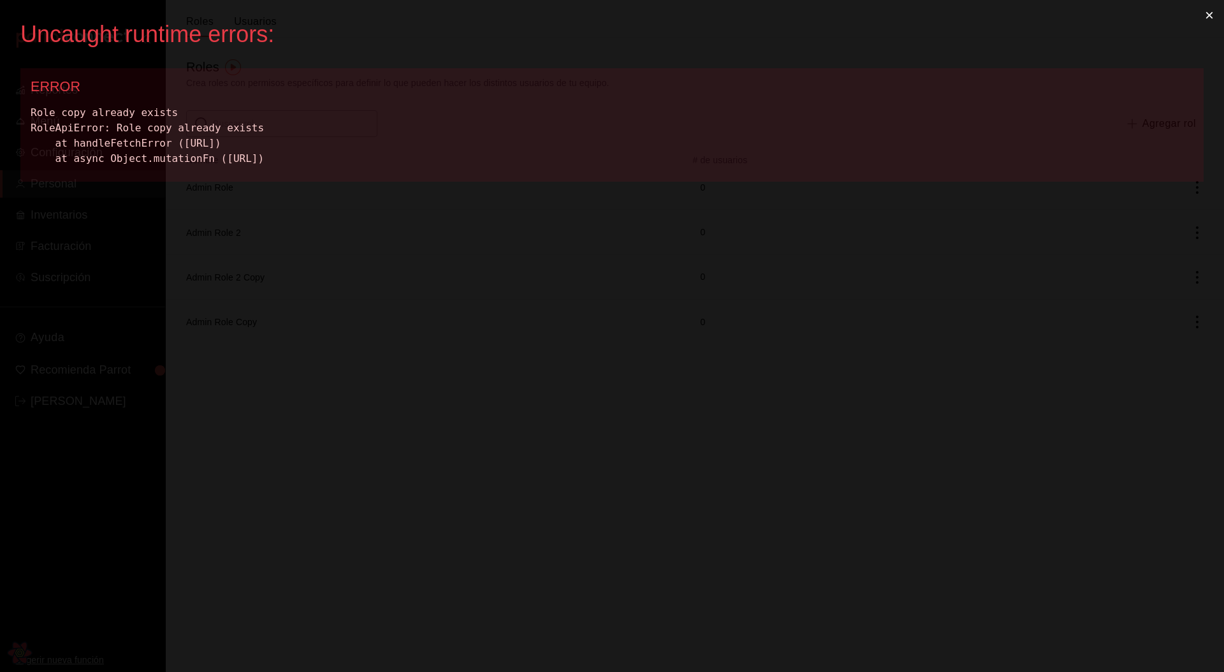
click at [63, 115] on div "Role copy already exists RoleApiError: Role copy already exists at handleFetchE…" at bounding box center [612, 135] width 1163 height 61
click at [64, 115] on div "Role copy already exists RoleApiError: Role copy already exists at handleFetchE…" at bounding box center [612, 135] width 1163 height 61
click at [145, 113] on div "Role copy already exists RoleApiError: Role copy already exists at handleFetchE…" at bounding box center [612, 135] width 1163 height 61
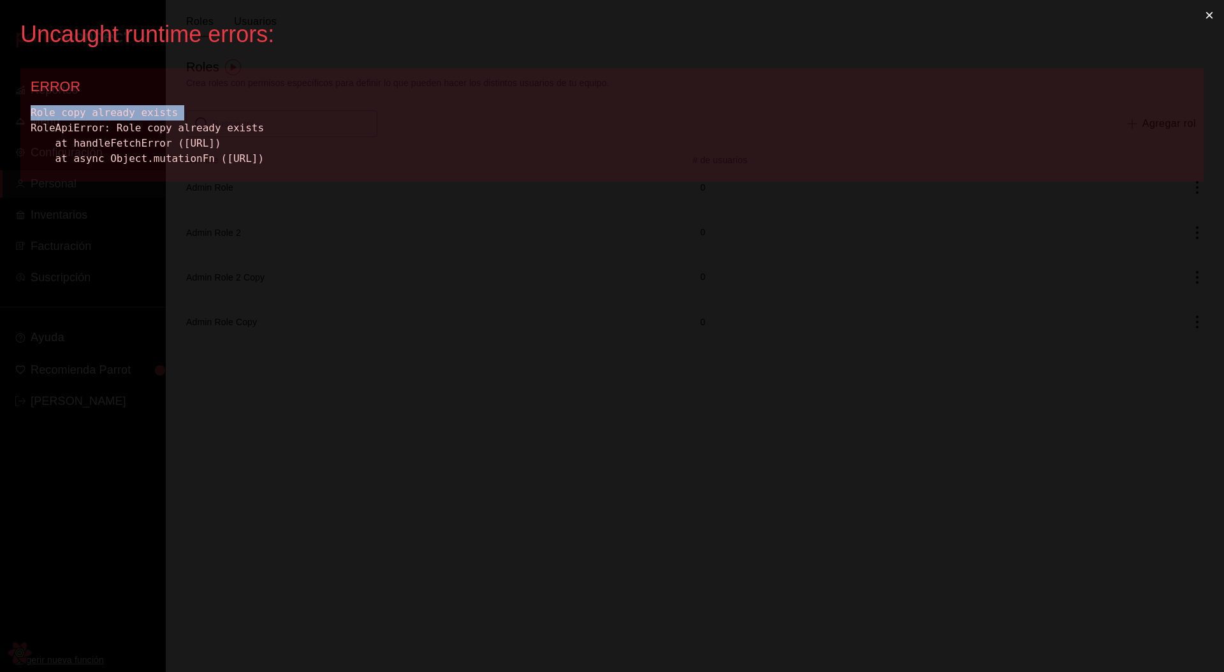
click at [145, 113] on div "Role copy already exists RoleApiError: Role copy already exists at handleFetchE…" at bounding box center [612, 135] width 1163 height 61
copy div "Role copy already exists"
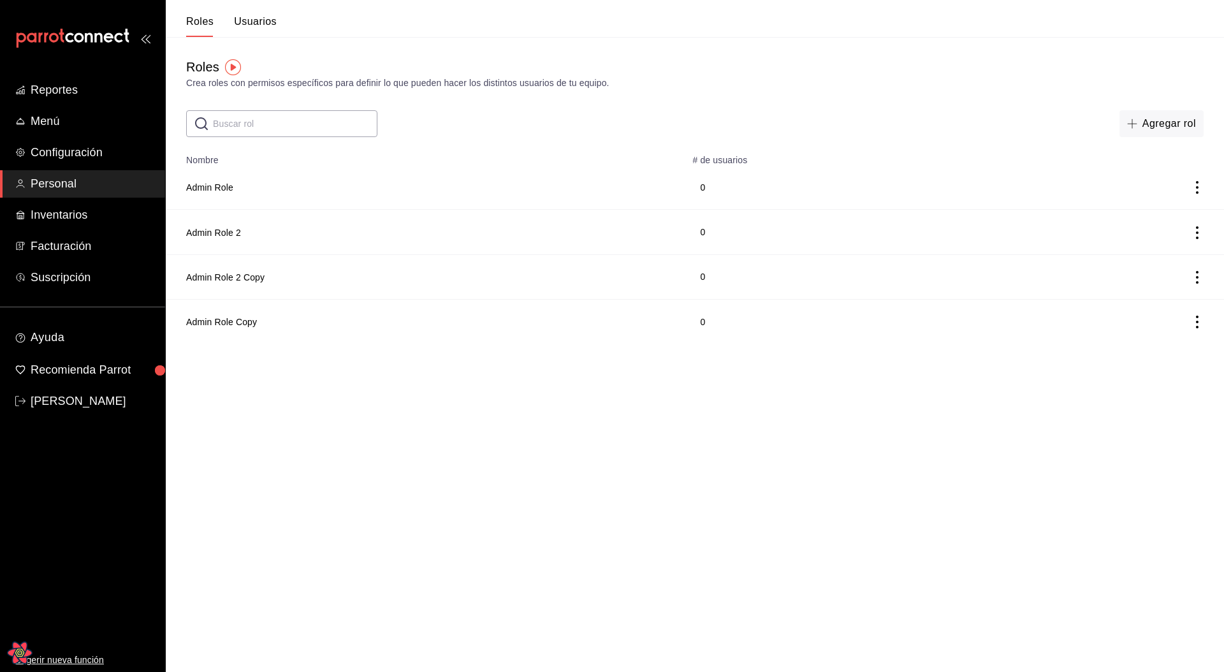
click at [450, 282] on td "Admin Role 2 Copy" at bounding box center [425, 276] width 519 height 45
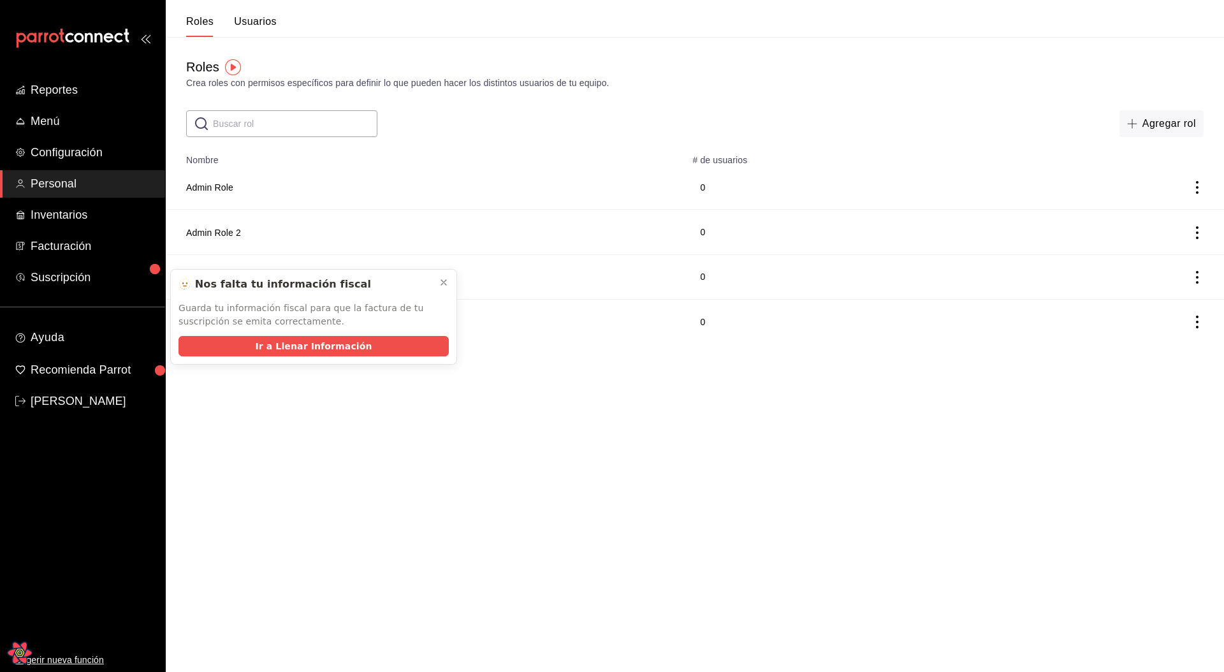
click at [1031, 72] on div "Roles Crea roles con permisos específicos para definir lo que pueden hacer los …" at bounding box center [695, 73] width 1058 height 33
click at [444, 281] on icon at bounding box center [444, 282] width 10 height 10
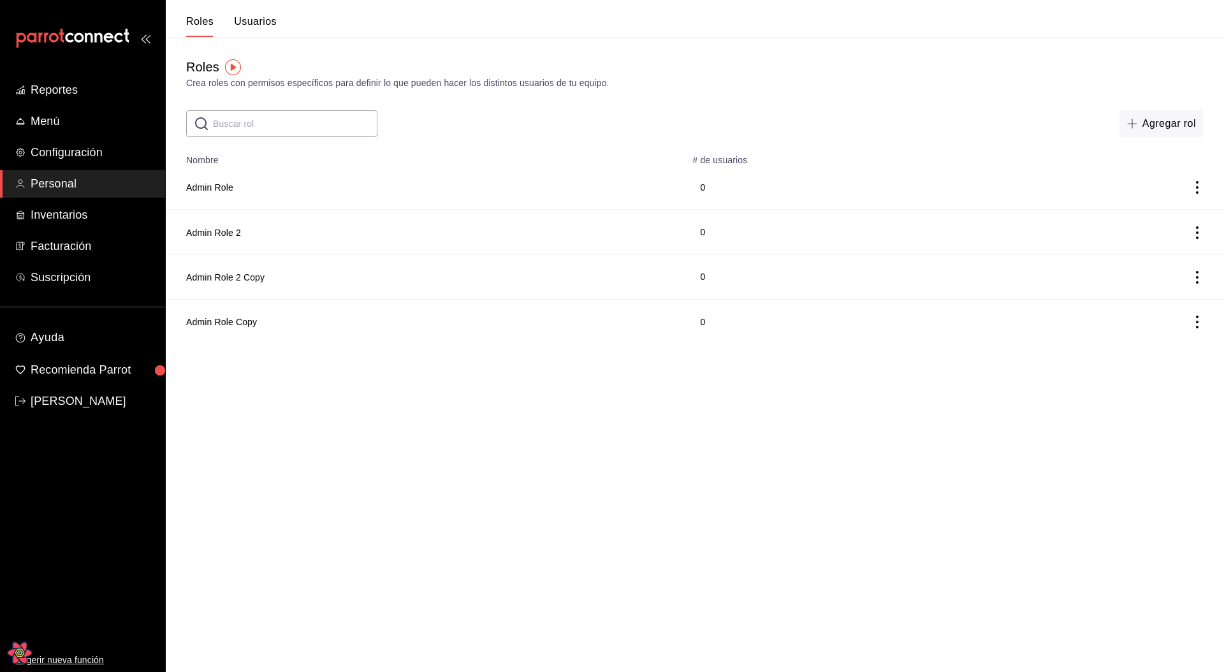
click at [1199, 189] on icon "actions" at bounding box center [1197, 187] width 13 height 13
click at [1140, 179] on li "Duplicar" at bounding box center [1150, 170] width 107 height 36
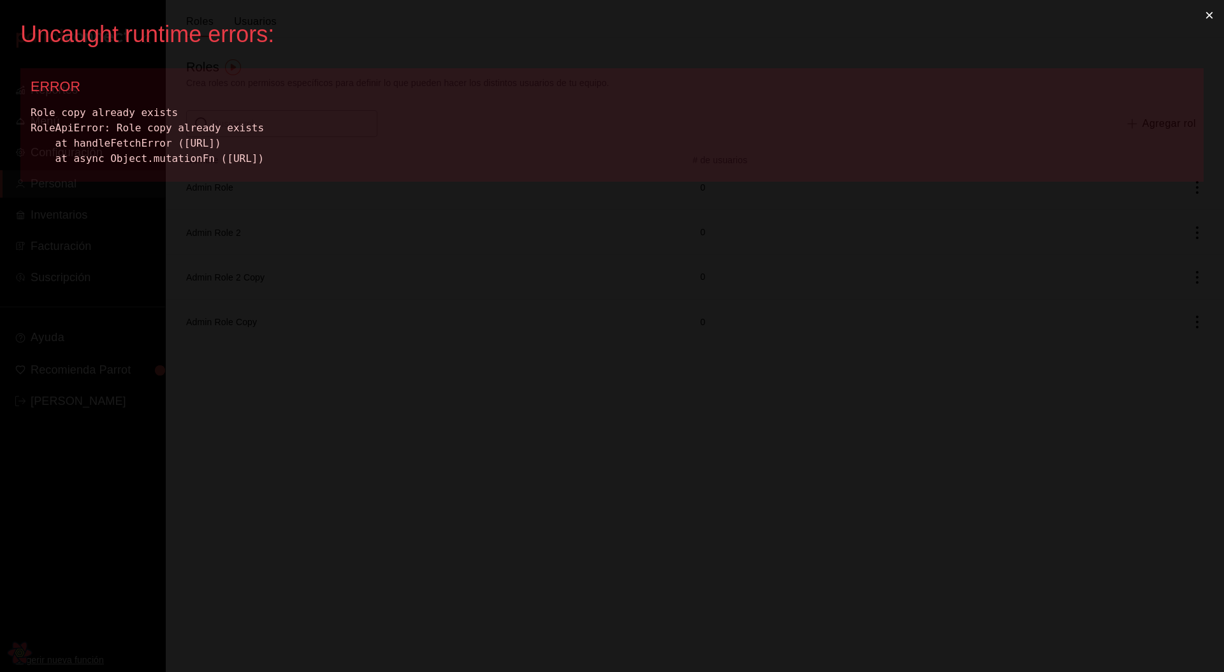
click at [122, 117] on div "Role copy already exists RoleApiError: Role copy already exists at handleFetchE…" at bounding box center [612, 135] width 1163 height 61
copy div "Role copy already exists"
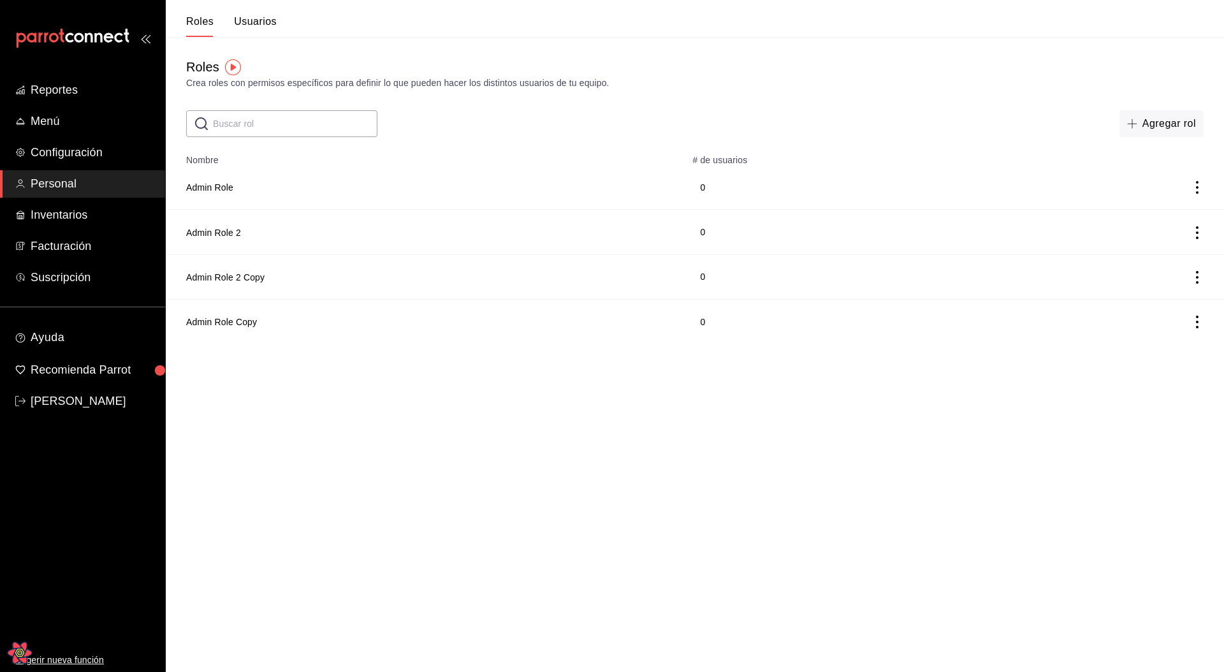
click at [404, 344] on html "Reportes Menú Configuración Personal Inventarios Facturación Suscripción Ayuda …" at bounding box center [612, 172] width 1224 height 344
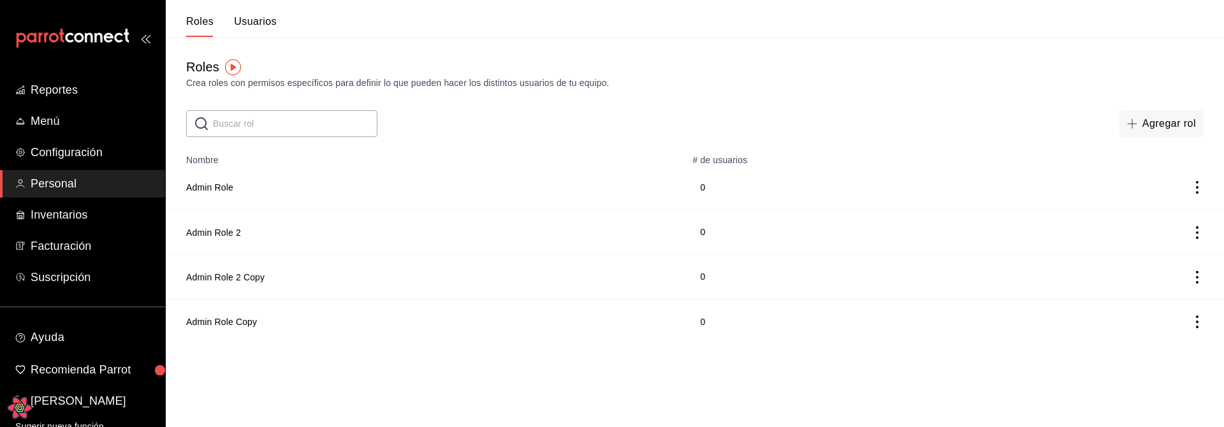
click at [1200, 182] on icon "actions" at bounding box center [1197, 187] width 13 height 13
click at [1166, 164] on span "Duplicar" at bounding box center [1139, 169] width 55 height 15
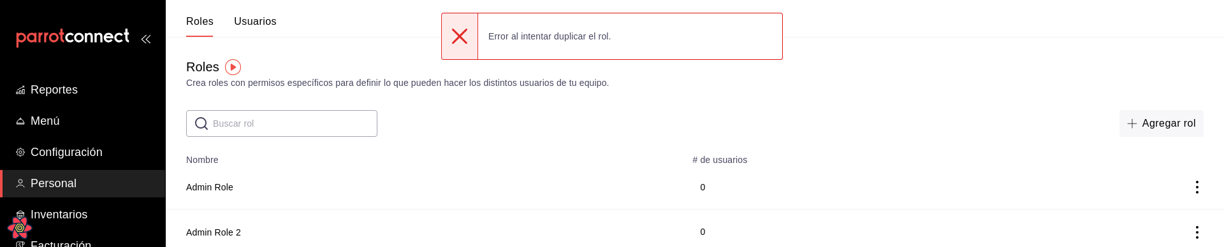
click at [919, 126] on div "Agregar rol" at bounding box center [1005, 123] width 398 height 27
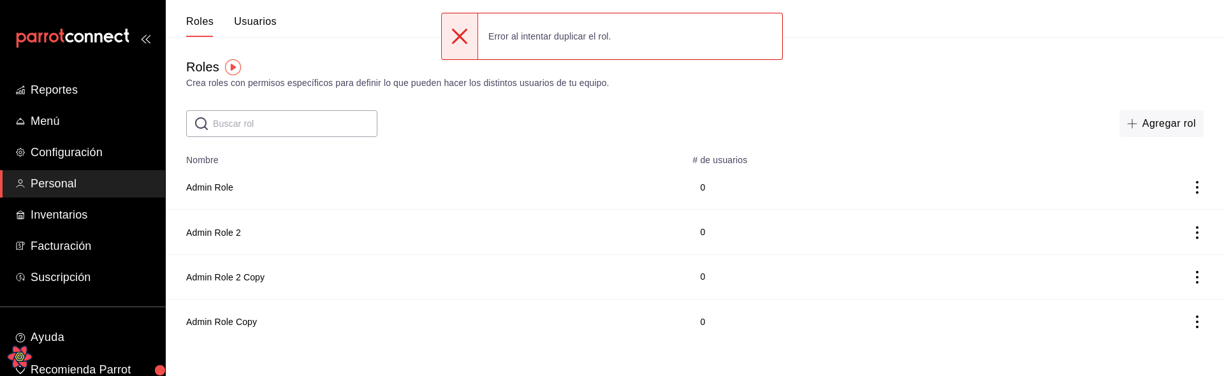
click at [900, 69] on div "Roles Crea roles con permisos específicos para definir lo que pueden hacer los …" at bounding box center [695, 73] width 1058 height 33
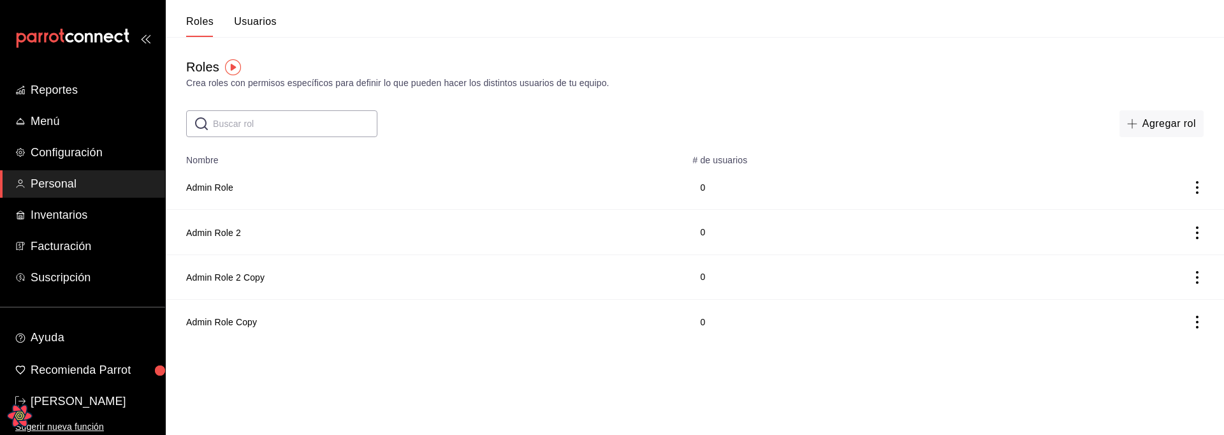
click at [1195, 187] on icon "actions" at bounding box center [1197, 187] width 13 height 13
click at [1136, 173] on span "Duplicar" at bounding box center [1139, 169] width 55 height 15
click at [1212, 182] on td at bounding box center [1114, 187] width 220 height 45
click at [1201, 188] on icon "actions" at bounding box center [1197, 187] width 13 height 13
click at [1152, 161] on li "Duplicar" at bounding box center [1150, 170] width 107 height 36
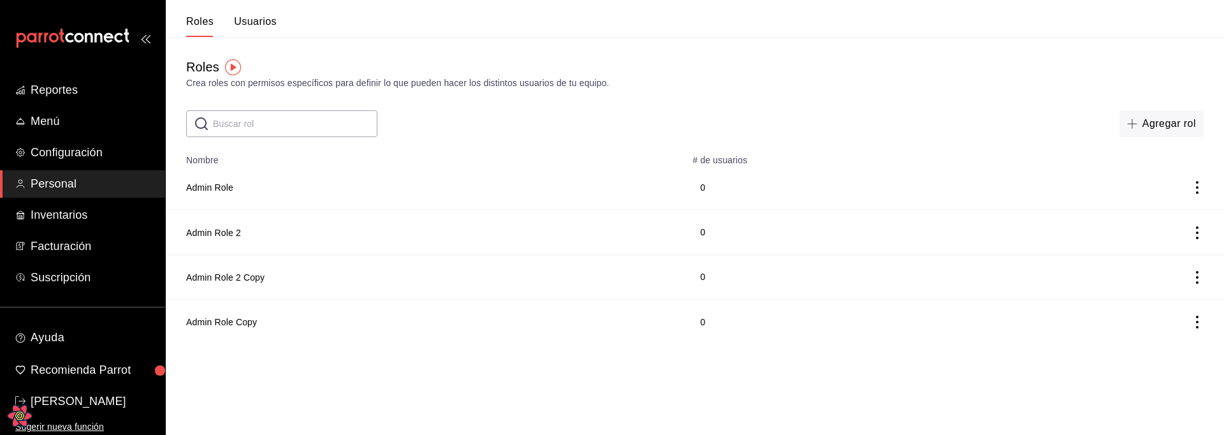
click at [1195, 186] on icon "actions" at bounding box center [1197, 187] width 13 height 13
click at [1144, 182] on li "Duplicar" at bounding box center [1150, 170] width 107 height 36
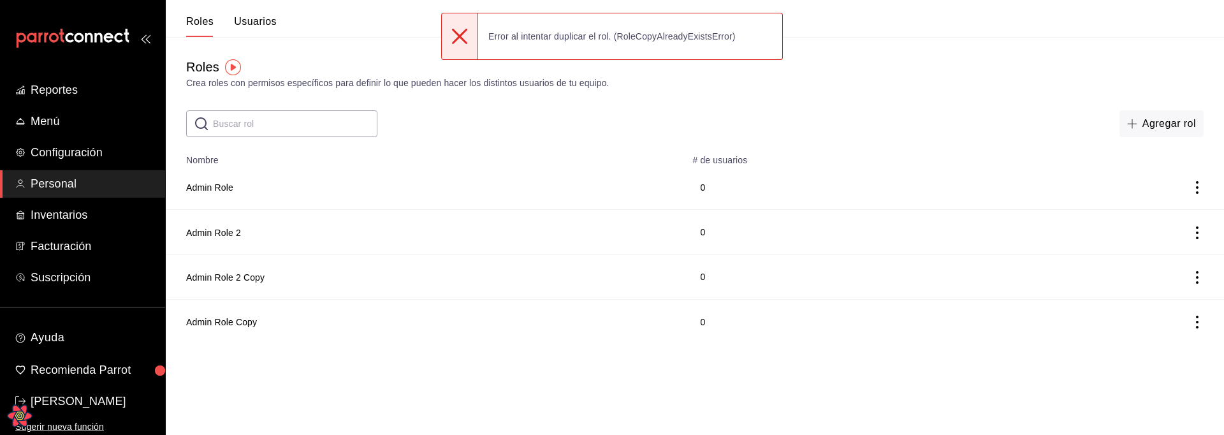
click at [1198, 320] on icon "actions" at bounding box center [1197, 322] width 13 height 13
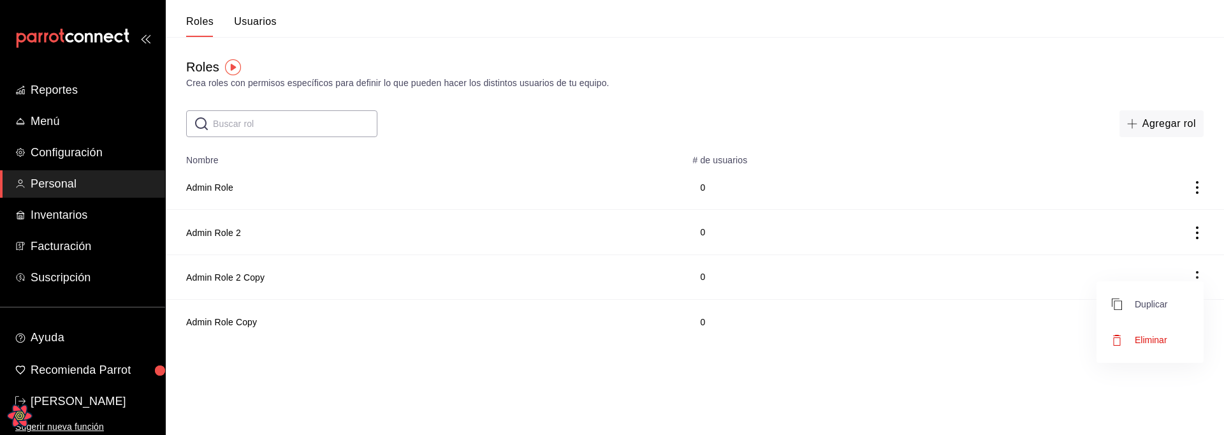
click at [1160, 303] on span "Duplicar" at bounding box center [1139, 303] width 55 height 15
click at [1046, 133] on div "Agregar rol" at bounding box center [1005, 123] width 398 height 27
click at [372, 388] on html "Reportes Menú Configuración Personal Inventarios Facturación Suscripción Ayuda …" at bounding box center [612, 194] width 1224 height 388
click at [1089, 133] on div "Agregar rol" at bounding box center [1005, 123] width 398 height 27
click at [1141, 122] on span "button" at bounding box center [1134, 124] width 15 height 10
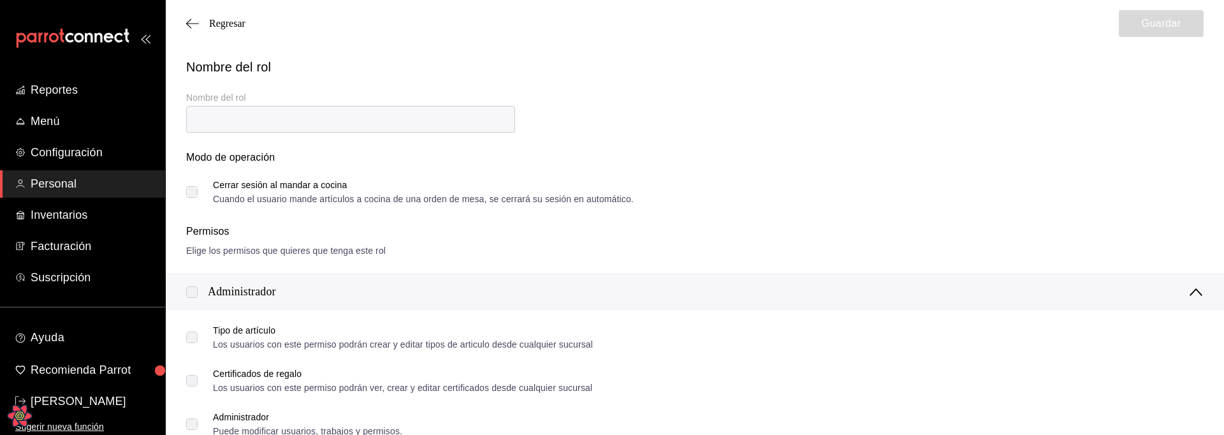
click at [726, 114] on div "Nombre del rol Nombre del rol Modo de operación Cerrar sesión al mandar a cocin…" at bounding box center [687, 122] width 1033 height 161
click at [242, 18] on span "Regresar" at bounding box center [227, 23] width 36 height 11
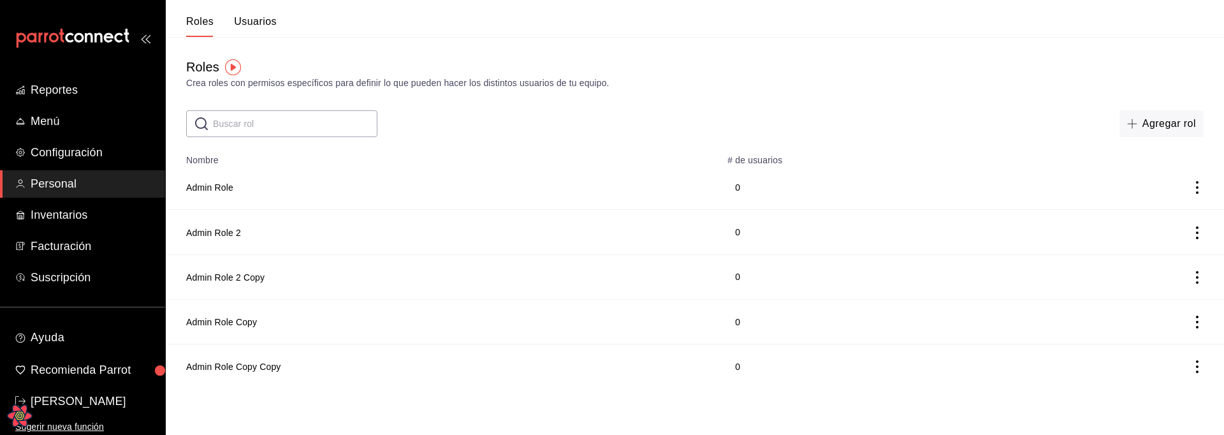
click at [1197, 367] on icon "actions" at bounding box center [1197, 366] width 3 height 13
click at [1157, 388] on span "Eliminar" at bounding box center [1151, 384] width 33 height 10
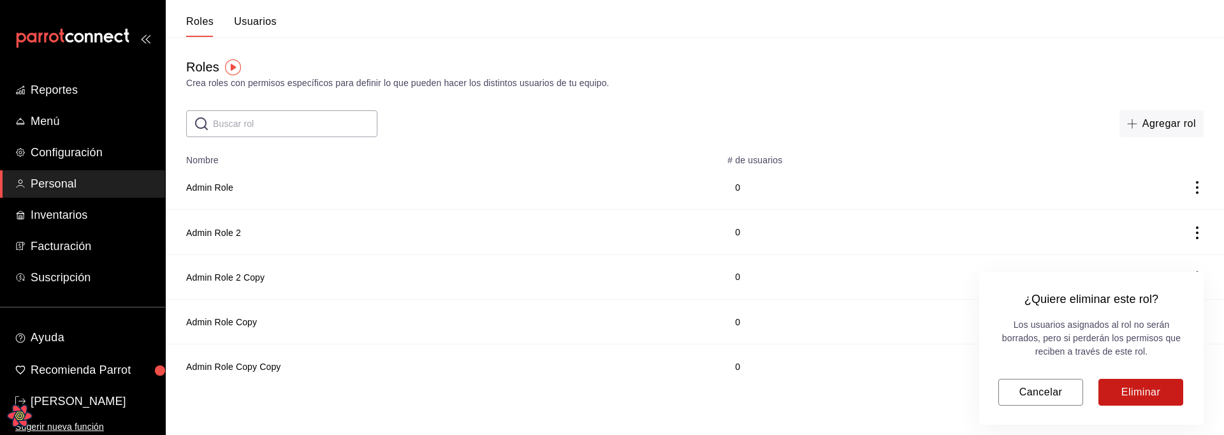
click at [1139, 393] on button "Eliminar" at bounding box center [1141, 392] width 85 height 27
click at [990, 395] on div "¿Quiere eliminar este rol? Los usuarios asignados al rol no serán borrados, per…" at bounding box center [1091, 348] width 224 height 153
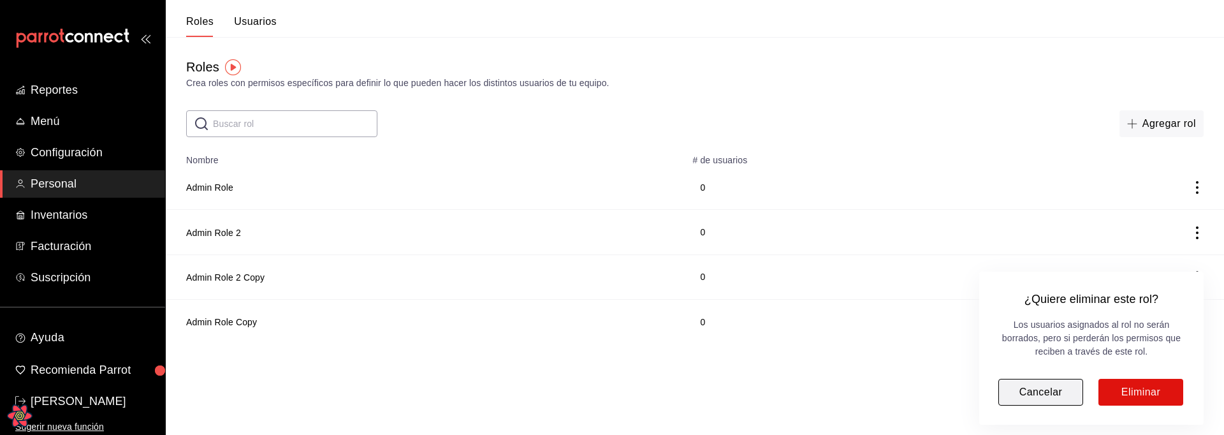
click at [1028, 395] on button "Cancelar" at bounding box center [1040, 392] width 85 height 27
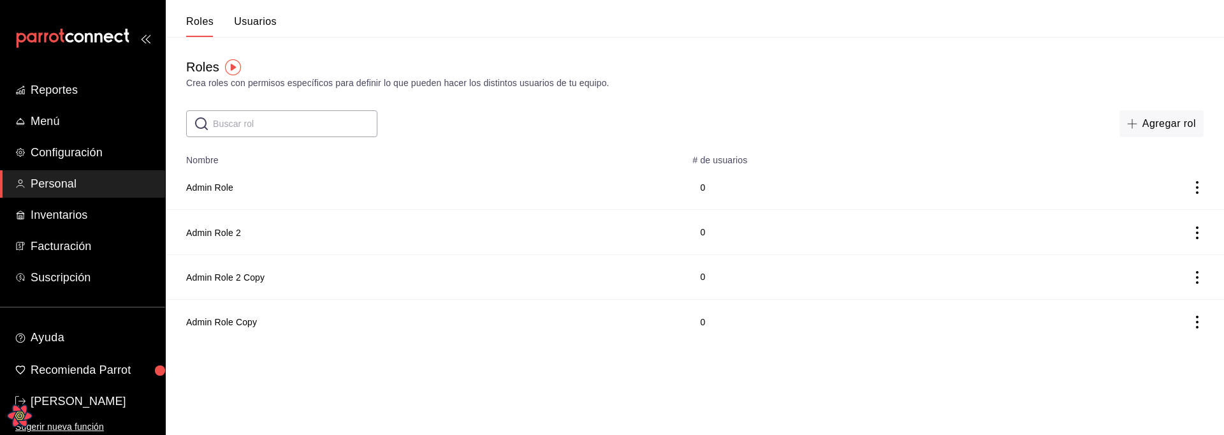
click at [969, 344] on html "Reportes Menú Configuración Personal Inventarios Facturación Suscripción Ayuda …" at bounding box center [612, 172] width 1224 height 344
click at [1201, 325] on icon "actions" at bounding box center [1197, 322] width 13 height 13
click at [1155, 341] on span "Eliminar" at bounding box center [1151, 340] width 33 height 10
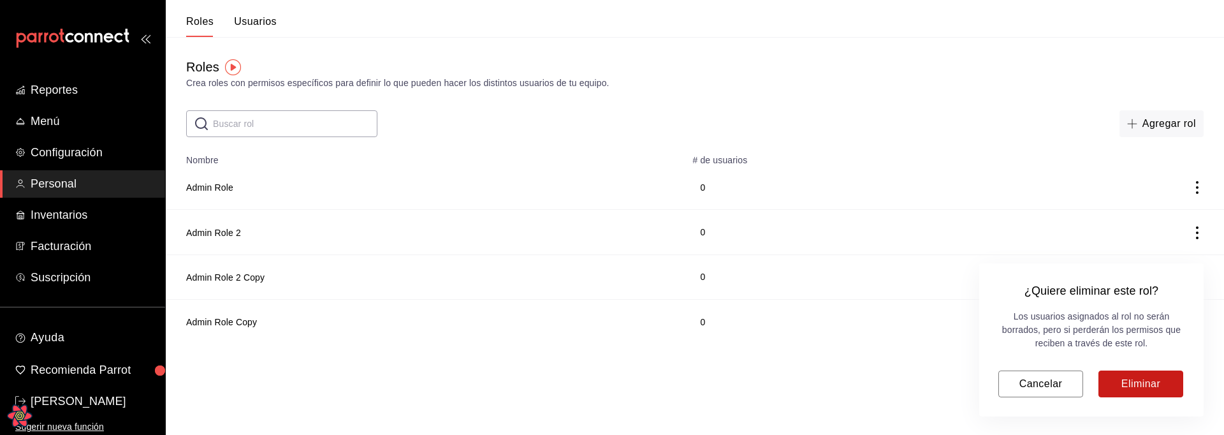
click at [1130, 388] on button "Eliminar" at bounding box center [1141, 383] width 85 height 27
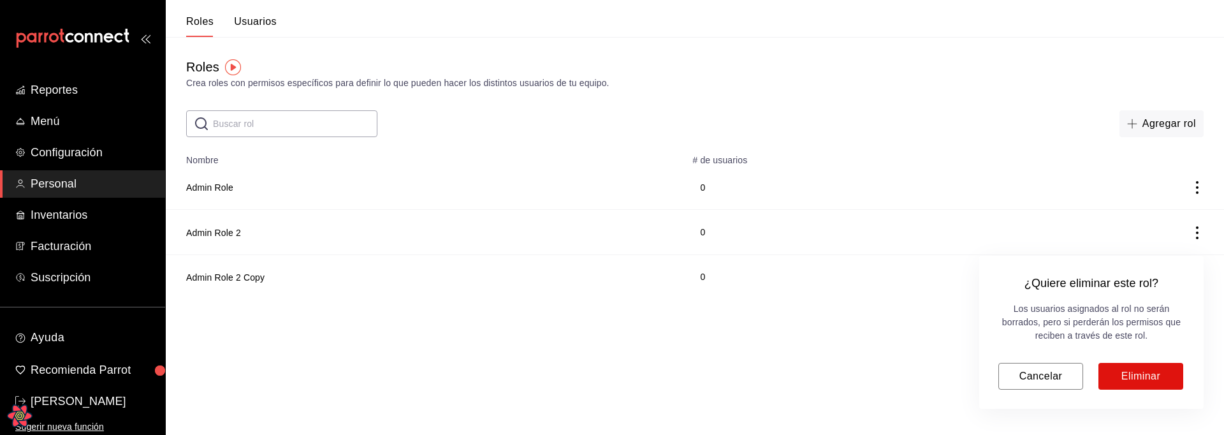
click at [1065, 296] on div "¿Quiere eliminar este rol? Los usuarios asignados al rol no serán borrados, per…" at bounding box center [1091, 332] width 224 height 153
click at [1053, 372] on button "Cancelar" at bounding box center [1040, 376] width 85 height 27
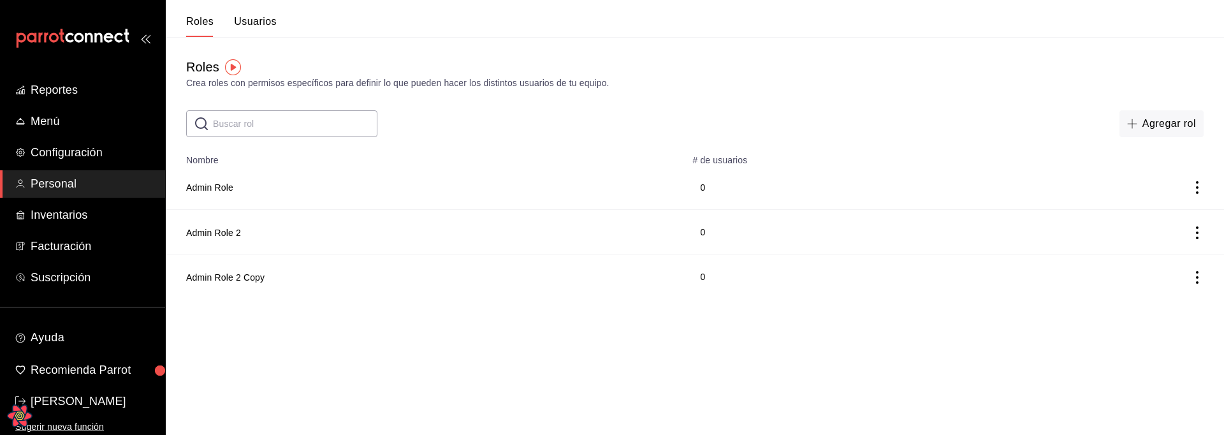
click at [1193, 277] on icon "actions" at bounding box center [1197, 277] width 13 height 13
click at [1010, 346] on div at bounding box center [612, 217] width 1224 height 435
click at [1186, 281] on td at bounding box center [1114, 276] width 220 height 45
click at [1194, 281] on icon "actions" at bounding box center [1197, 277] width 13 height 13
click at [983, 318] on div at bounding box center [612, 217] width 1224 height 435
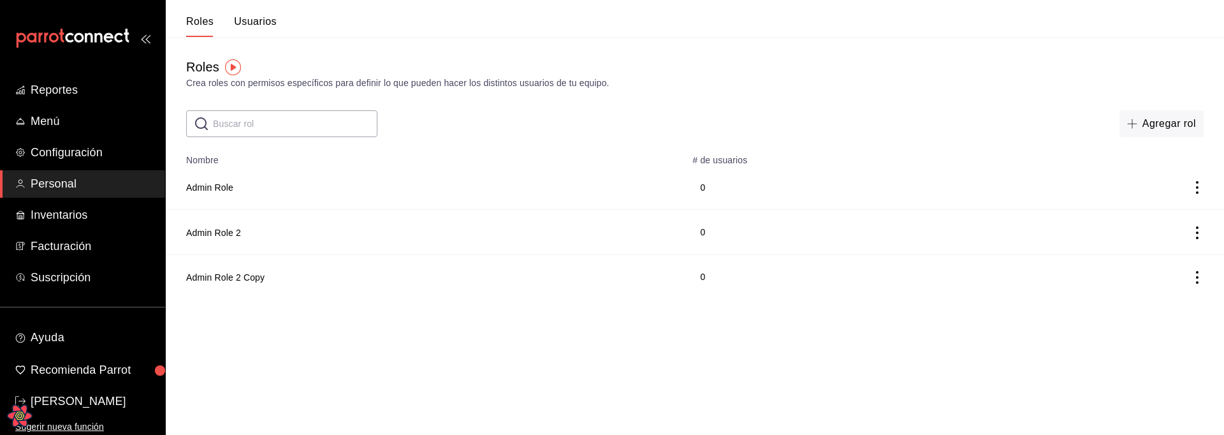
drag, startPoint x: 629, startPoint y: 344, endPoint x: 453, endPoint y: 233, distance: 208.4
click at [628, 299] on html "Reportes Menú Configuración Personal Inventarios Facturación Suscripción Ayuda …" at bounding box center [612, 149] width 1224 height 299
click at [1196, 275] on icon "actions" at bounding box center [1197, 277] width 13 height 13
click at [1160, 263] on span "Duplicar" at bounding box center [1139, 259] width 55 height 15
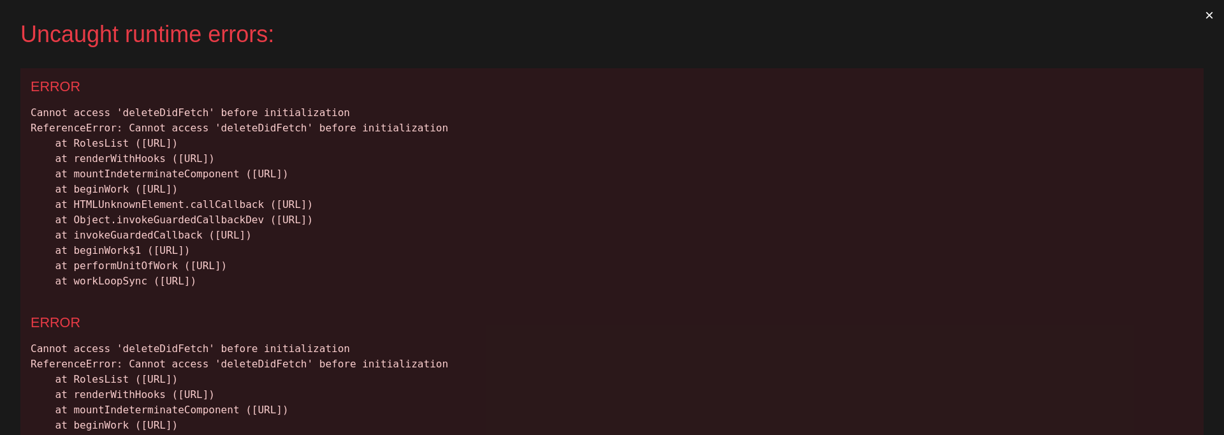
click at [831, 274] on div "Cannot access 'deleteDidFetch' before initialization ReferenceError: Cannot acc…" at bounding box center [612, 197] width 1163 height 184
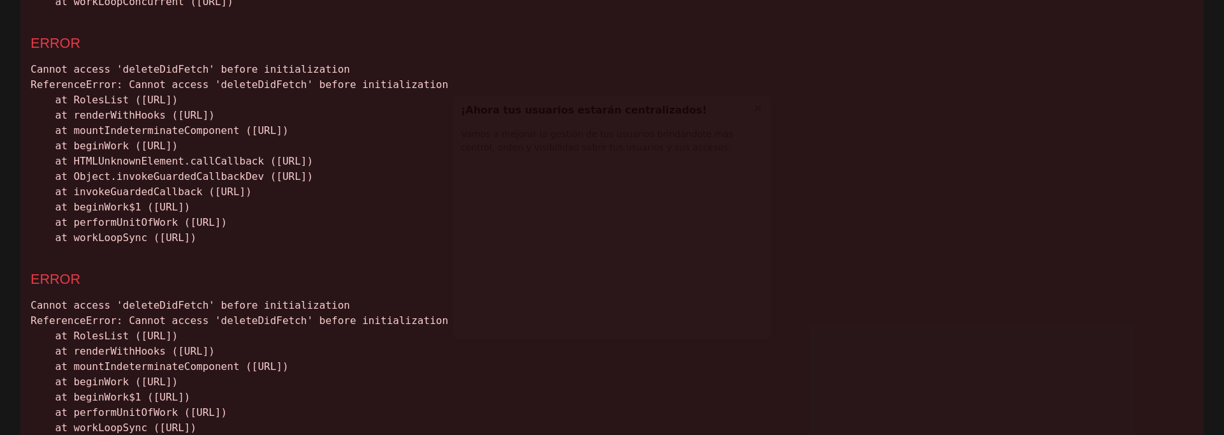
scroll to position [272, 0]
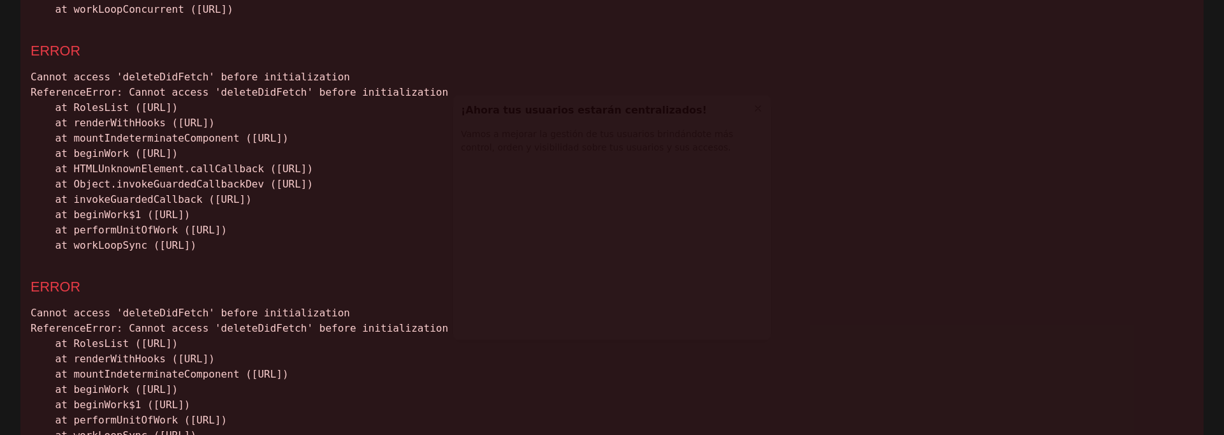
click at [288, 81] on div "Cannot access 'deleteDidFetch' before initialization ReferenceError: Cannot acc…" at bounding box center [612, 161] width 1163 height 184
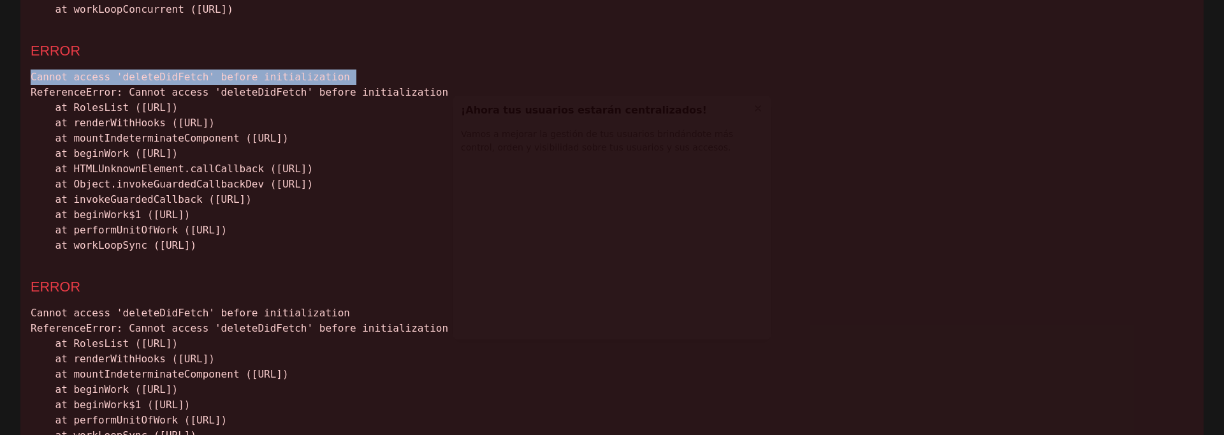
click at [288, 81] on div "Cannot access 'deleteDidFetch' before initialization ReferenceError: Cannot acc…" at bounding box center [612, 161] width 1163 height 184
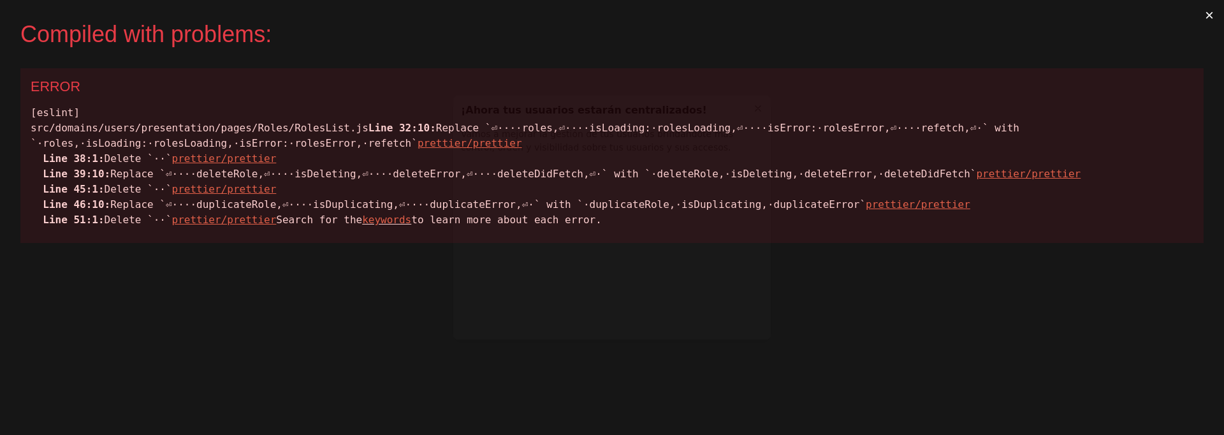
scroll to position [0, 0]
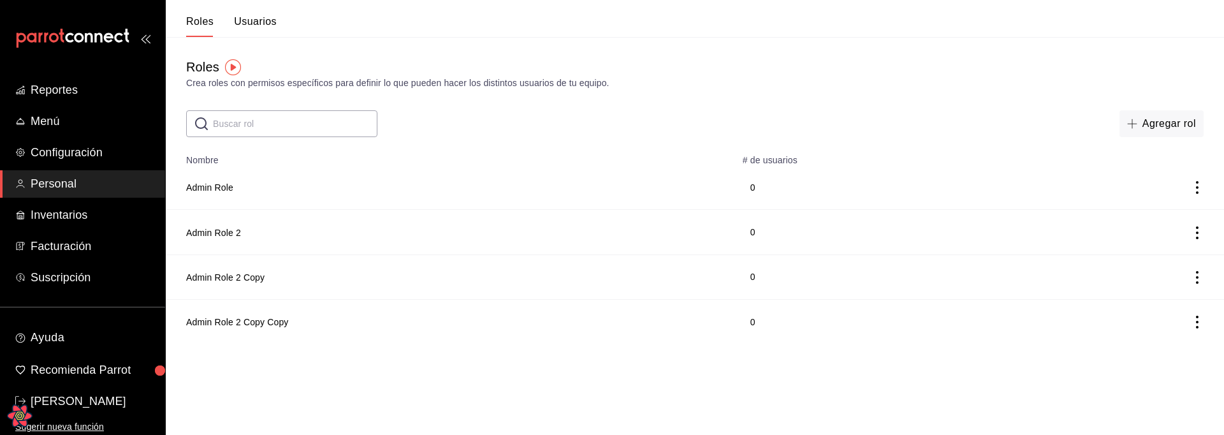
click at [1201, 328] on td at bounding box center [1125, 321] width 200 height 45
click at [1198, 323] on icon "actions" at bounding box center [1197, 322] width 13 height 13
click at [1131, 344] on span "Eliminar" at bounding box center [1139, 339] width 55 height 15
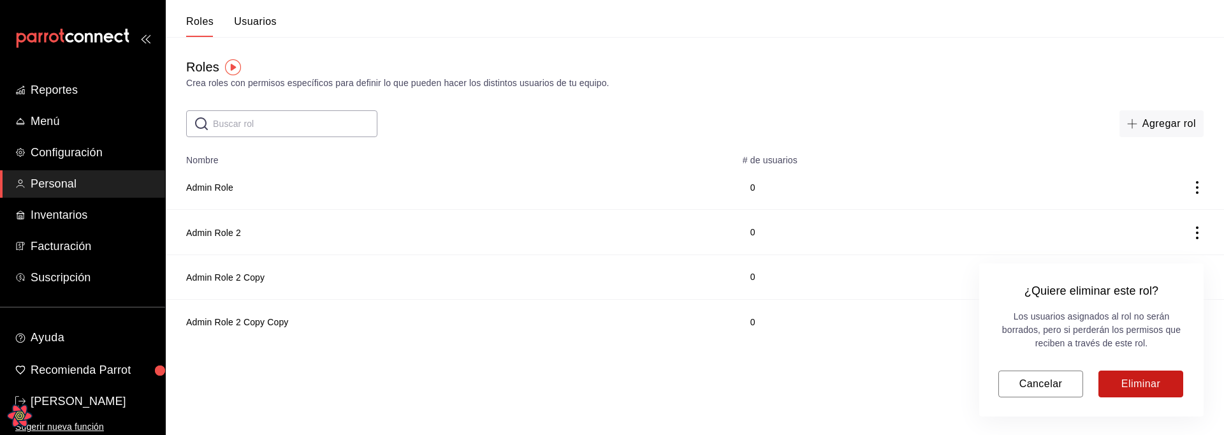
click at [1120, 377] on button "Eliminar" at bounding box center [1141, 383] width 85 height 27
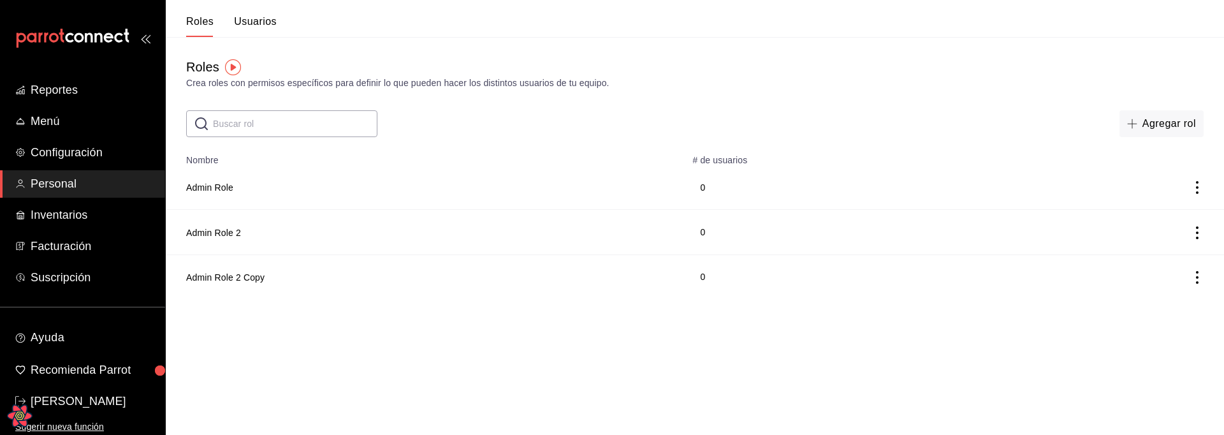
click at [1199, 273] on icon "actions" at bounding box center [1197, 277] width 13 height 13
click at [1153, 298] on span "Eliminar" at bounding box center [1151, 295] width 33 height 10
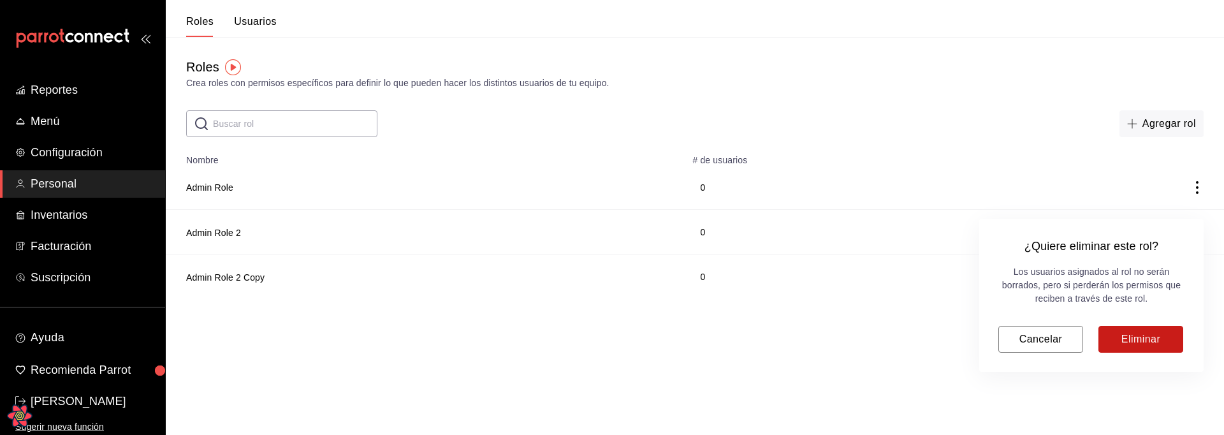
click at [1130, 332] on button "Eliminar" at bounding box center [1141, 339] width 85 height 27
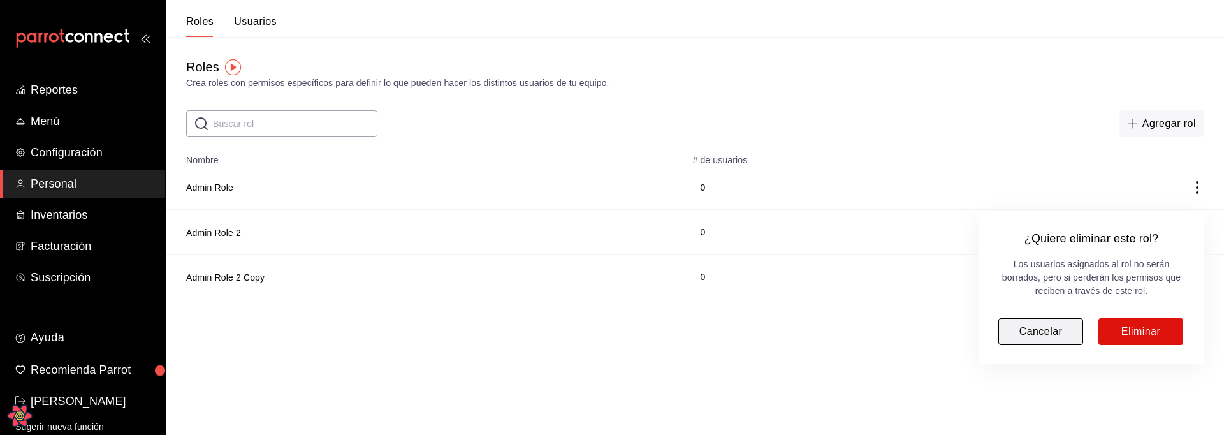
click at [1040, 334] on button "Cancelar" at bounding box center [1040, 331] width 85 height 27
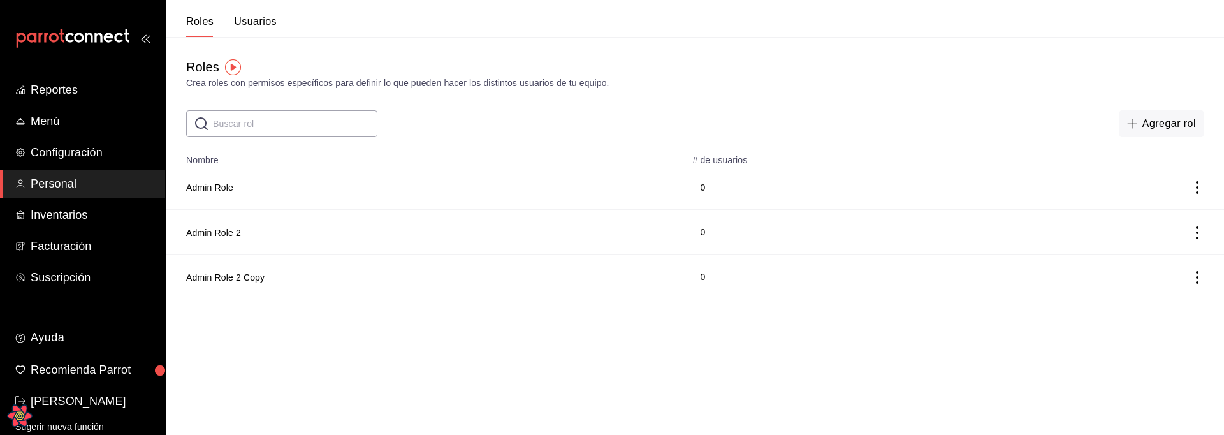
click at [1193, 282] on icon "actions" at bounding box center [1197, 277] width 13 height 13
click at [1167, 296] on span "Eliminar" at bounding box center [1151, 295] width 33 height 10
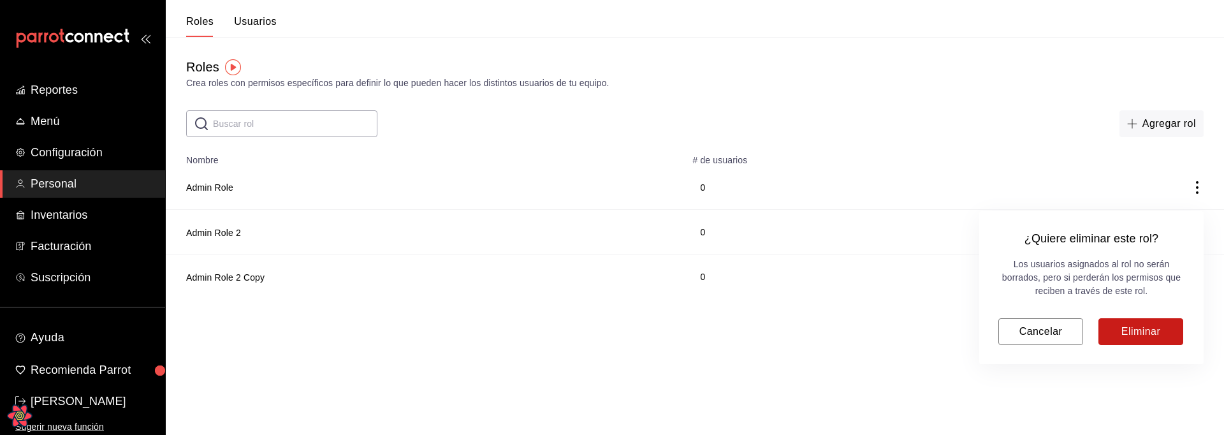
click at [1143, 328] on button "Eliminar" at bounding box center [1141, 331] width 85 height 27
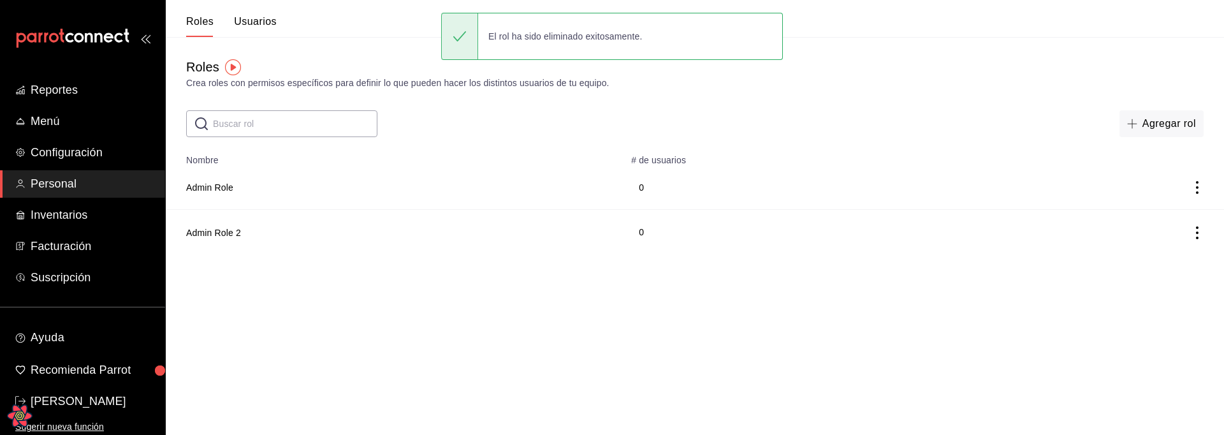
click at [842, 254] on html "Reportes Menú Configuración Personal Inventarios Facturación Suscripción Ayuda …" at bounding box center [612, 127] width 1224 height 254
click at [574, 254] on html "Reportes Menú Configuración Personal Inventarios Facturación Suscripción Ayuda …" at bounding box center [612, 127] width 1224 height 254
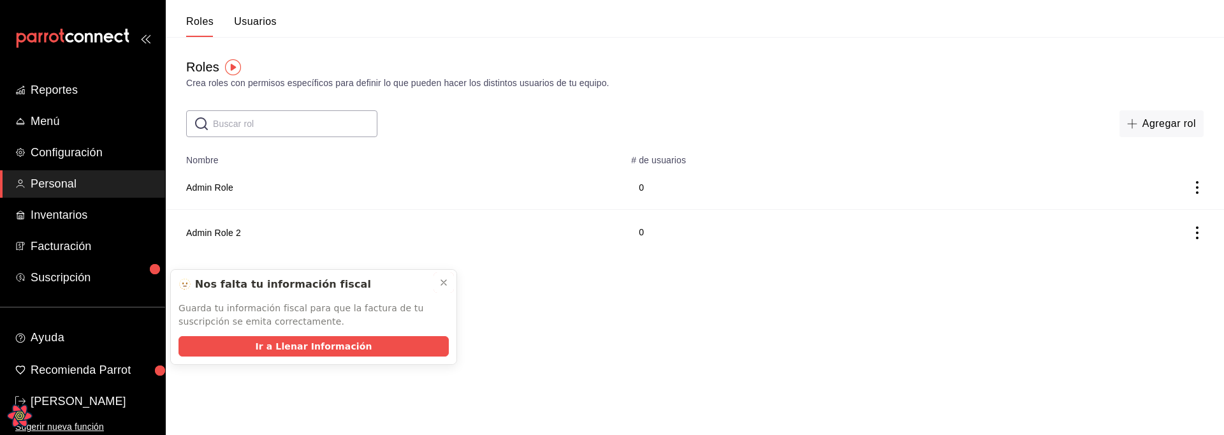
click at [444, 279] on icon at bounding box center [444, 282] width 10 height 10
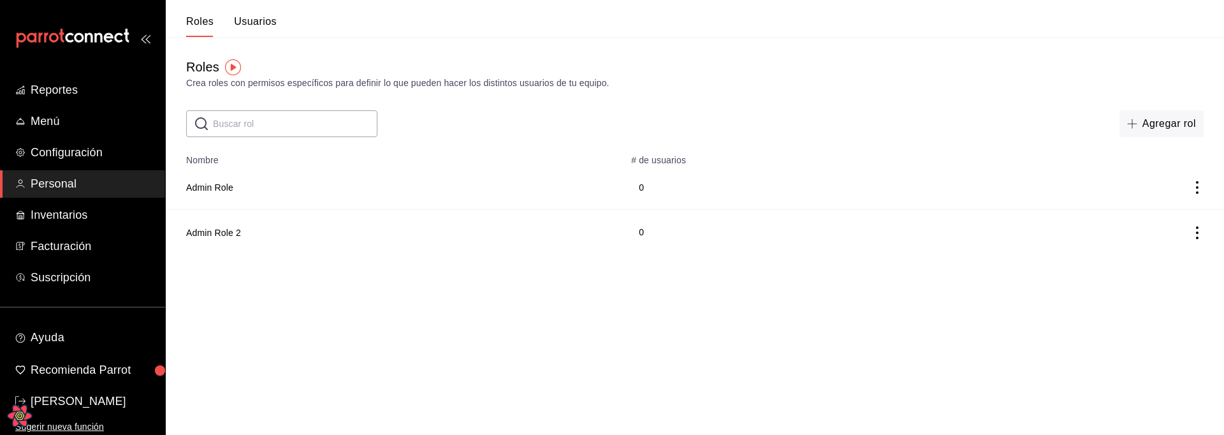
click at [1201, 187] on icon "actions" at bounding box center [1197, 187] width 13 height 13
click at [1153, 179] on li "Duplicar" at bounding box center [1150, 170] width 107 height 36
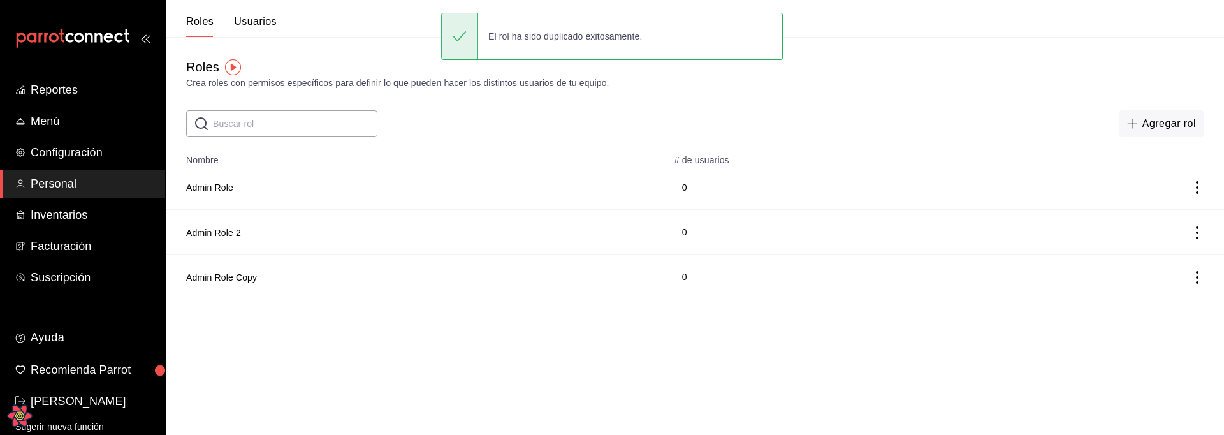
click at [1197, 279] on icon "actions" at bounding box center [1197, 277] width 13 height 13
click at [1165, 265] on span "Duplicar" at bounding box center [1139, 259] width 55 height 15
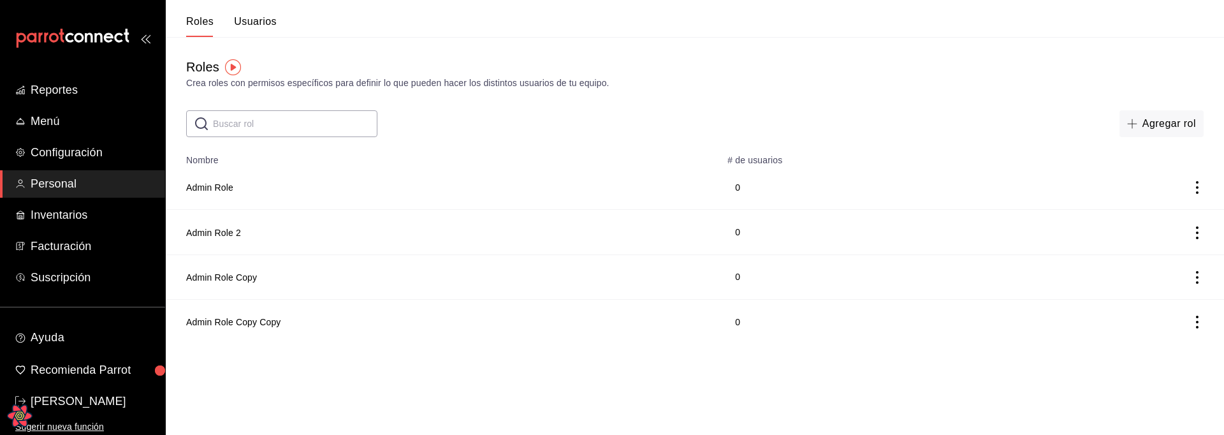
click at [1200, 321] on icon "actions" at bounding box center [1197, 322] width 13 height 13
click at [1164, 345] on span "Eliminar" at bounding box center [1139, 339] width 55 height 15
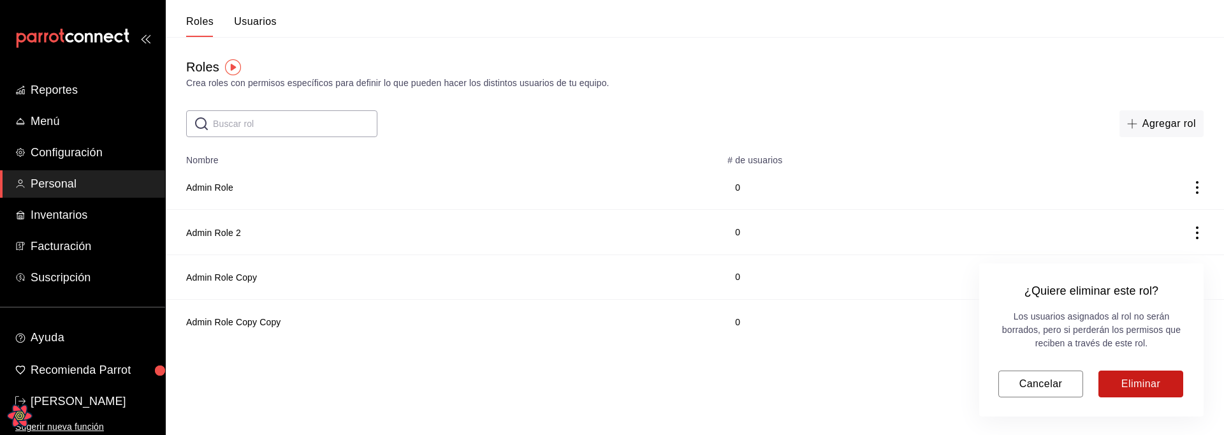
click at [1123, 376] on button "Eliminar" at bounding box center [1141, 383] width 85 height 27
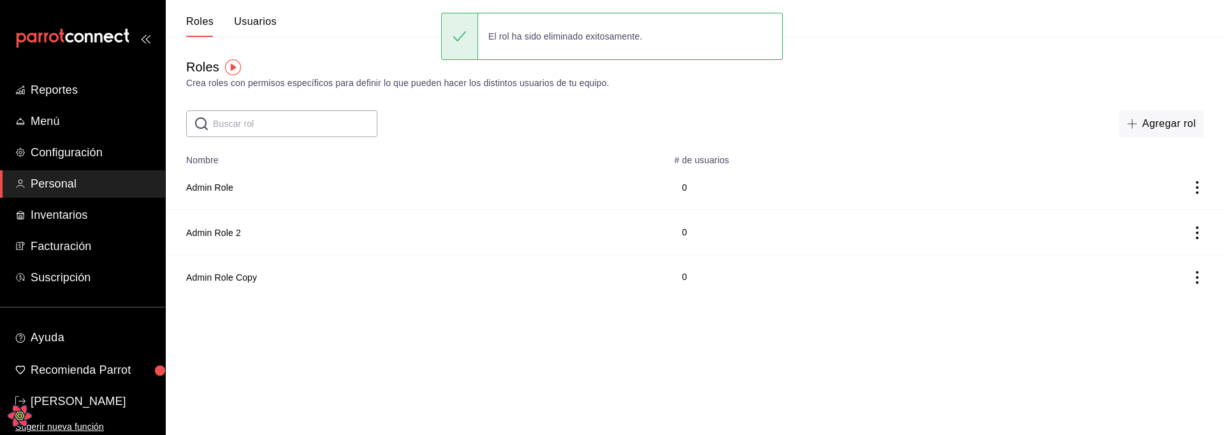
click at [977, 299] on html "Reportes Menú Configuración Personal Inventarios Facturación Suscripción Ayuda …" at bounding box center [612, 149] width 1224 height 299
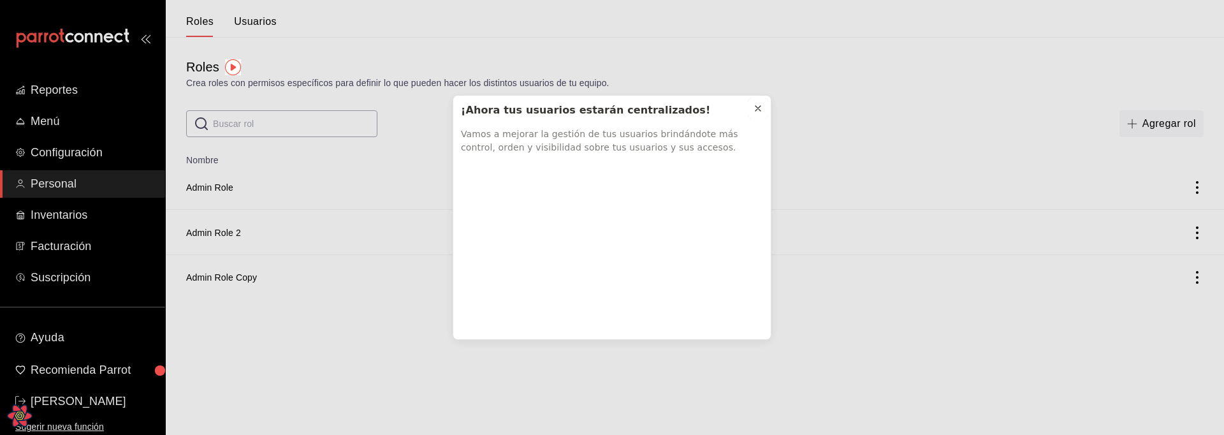
click at [760, 103] on icon at bounding box center [758, 108] width 10 height 10
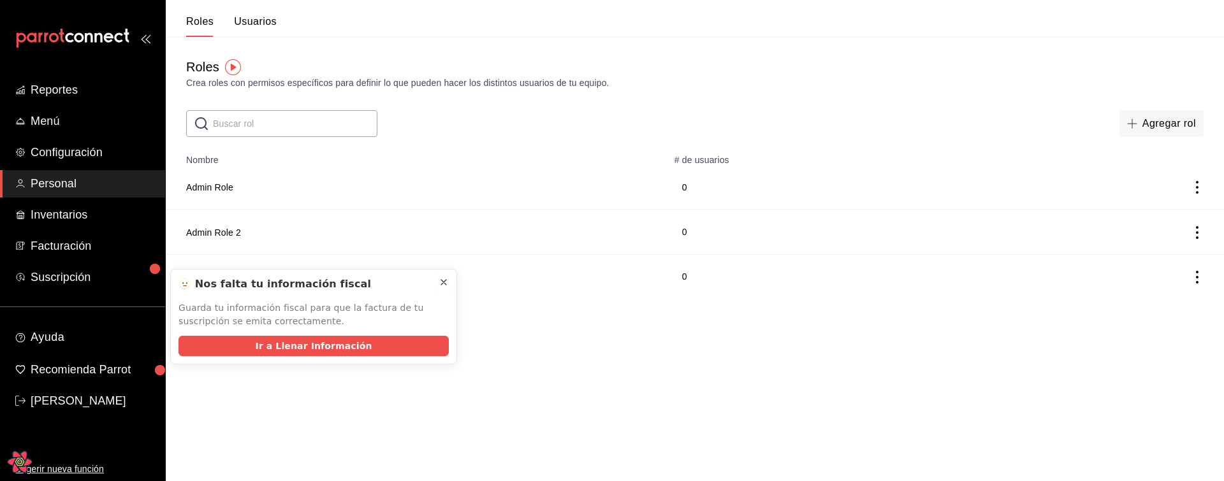
click at [442, 274] on button at bounding box center [444, 282] width 20 height 20
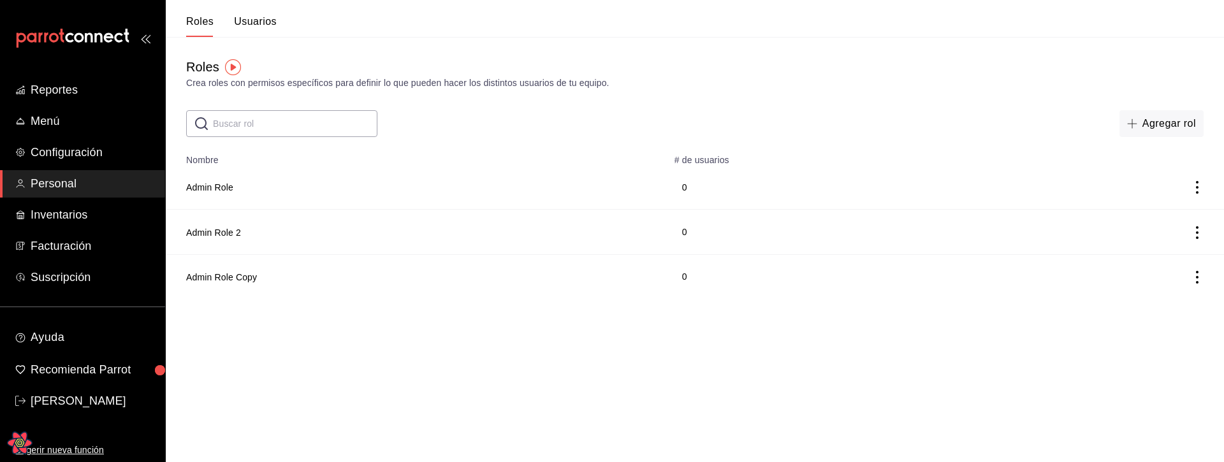
click at [236, 200] on td "Admin Role" at bounding box center [416, 187] width 501 height 45
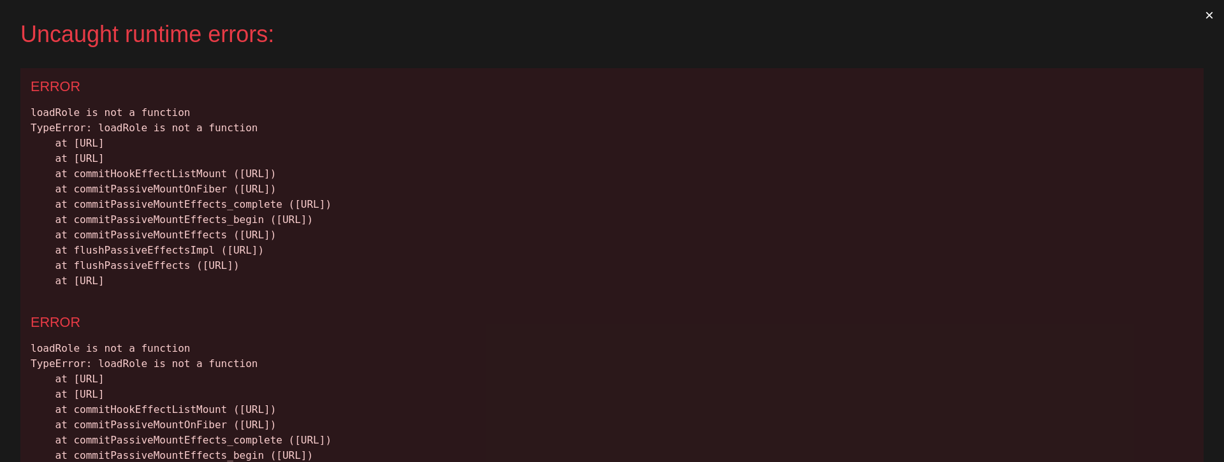
click at [223, 189] on div "loadRole is not a function TypeError: loadRole is not a function at http://loca…" at bounding box center [612, 197] width 1163 height 184
click at [1215, 13] on button "×" at bounding box center [1209, 15] width 29 height 31
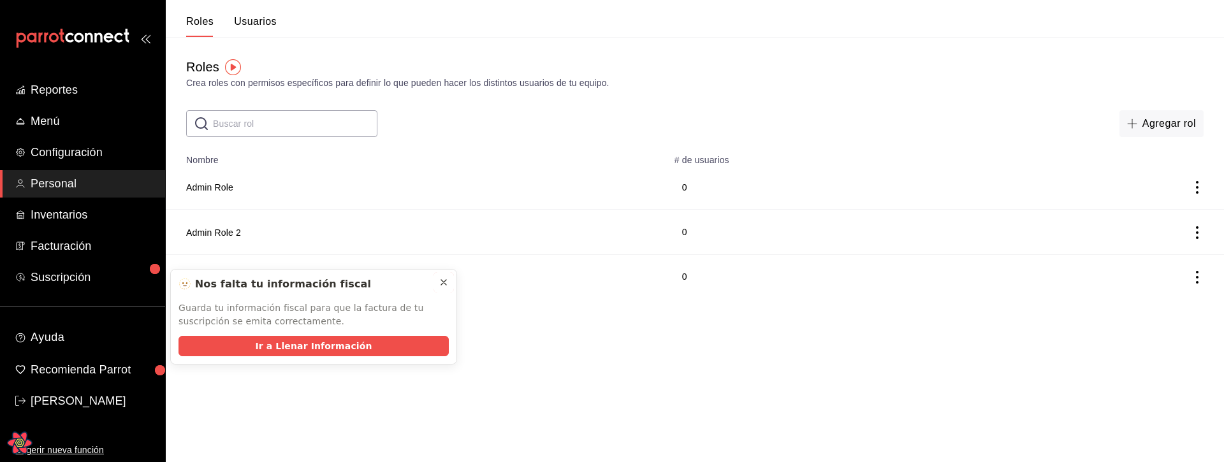
click at [448, 281] on icon at bounding box center [444, 282] width 10 height 10
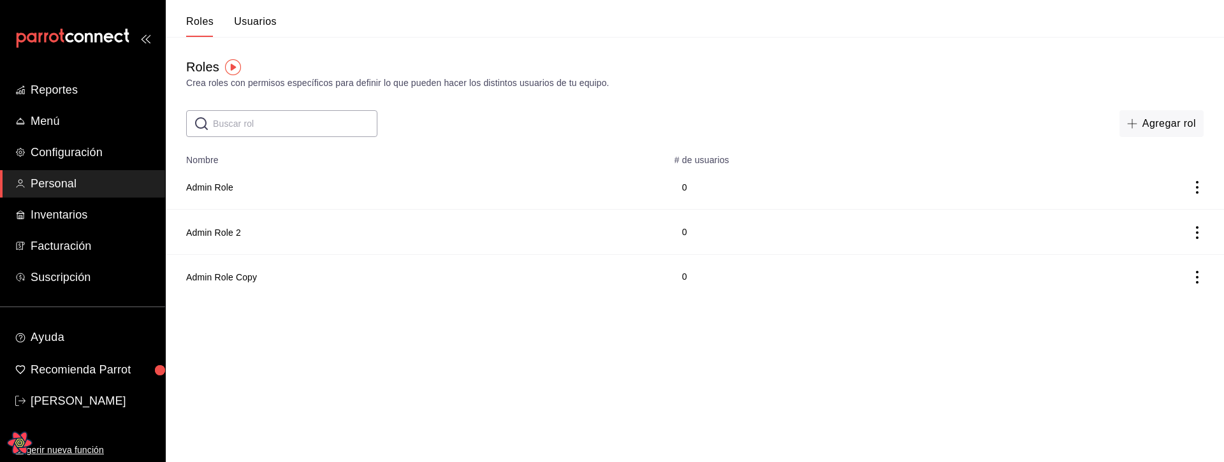
click at [488, 299] on html "Reportes Menú Configuración Personal Inventarios Facturación Suscripción Ayuda …" at bounding box center [612, 149] width 1224 height 299
drag, startPoint x: 471, startPoint y: 339, endPoint x: 425, endPoint y: 331, distance: 46.6
click at [471, 299] on html "Reportes Menú Configuración Personal Inventarios Facturación Suscripción Ayuda …" at bounding box center [612, 149] width 1224 height 299
click at [1196, 275] on icon "actions" at bounding box center [1197, 277] width 13 height 13
click at [1149, 255] on span "Duplicar" at bounding box center [1139, 259] width 55 height 15
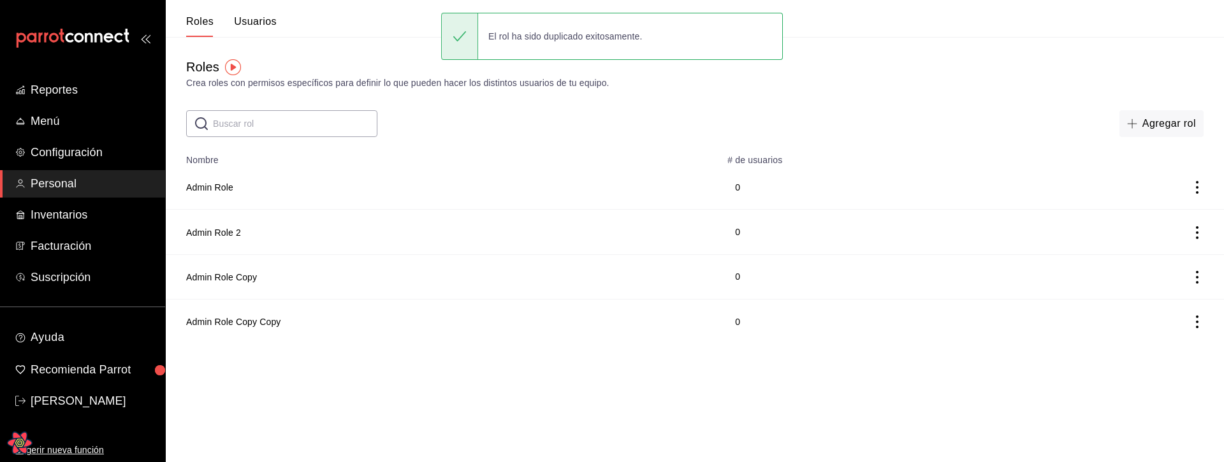
click at [1206, 321] on td at bounding box center [1121, 321] width 206 height 45
click at [1199, 325] on icon "actions" at bounding box center [1197, 322] width 13 height 13
click at [1127, 306] on span "Duplicar" at bounding box center [1139, 303] width 55 height 15
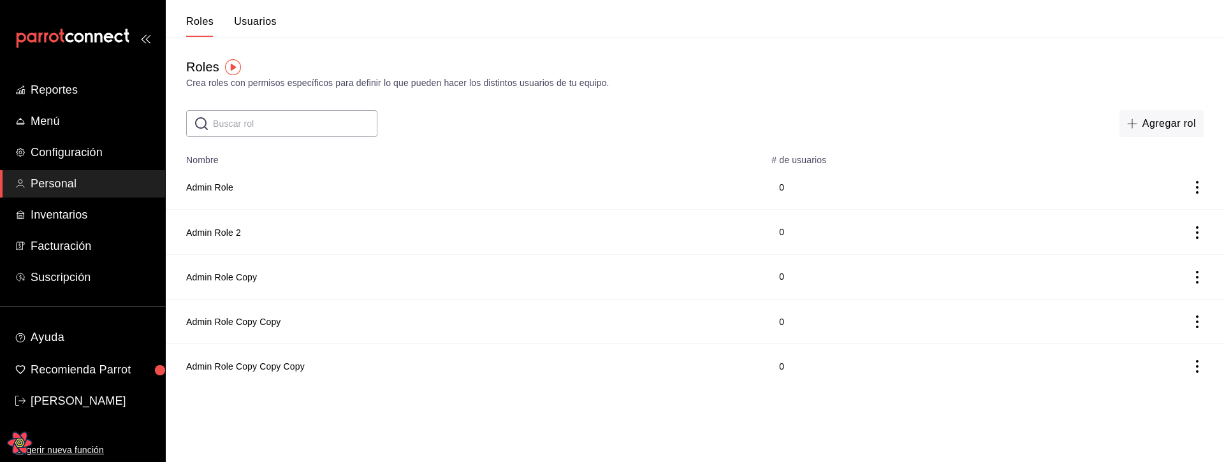
click at [1199, 314] on td at bounding box center [1130, 321] width 188 height 45
click at [1196, 321] on icon "actions" at bounding box center [1197, 322] width 13 height 13
click at [1153, 309] on span "Duplicar" at bounding box center [1139, 303] width 55 height 15
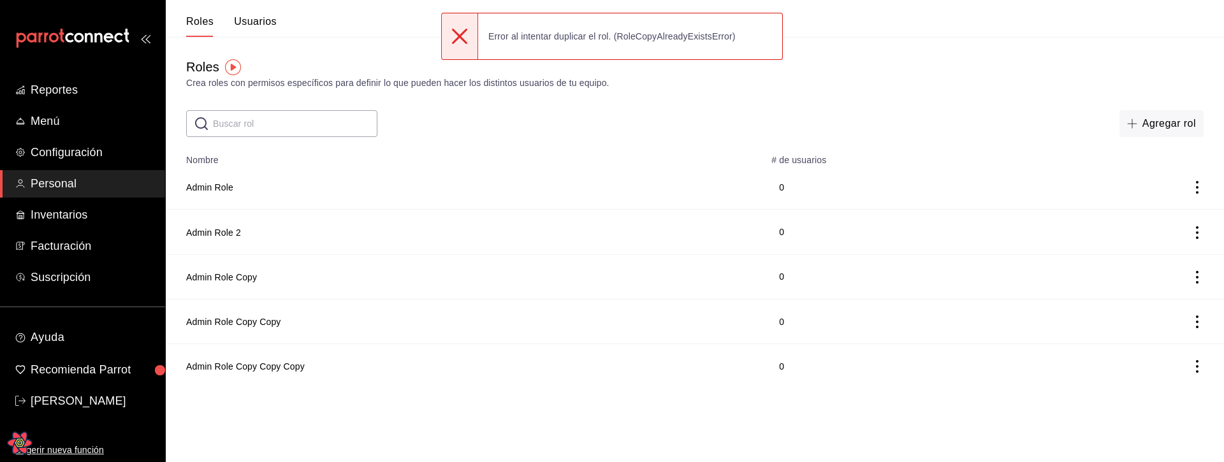
click at [321, 69] on div "Roles Crea roles con permisos específicos para definir lo que pueden hacer los …" at bounding box center [695, 73] width 1058 height 33
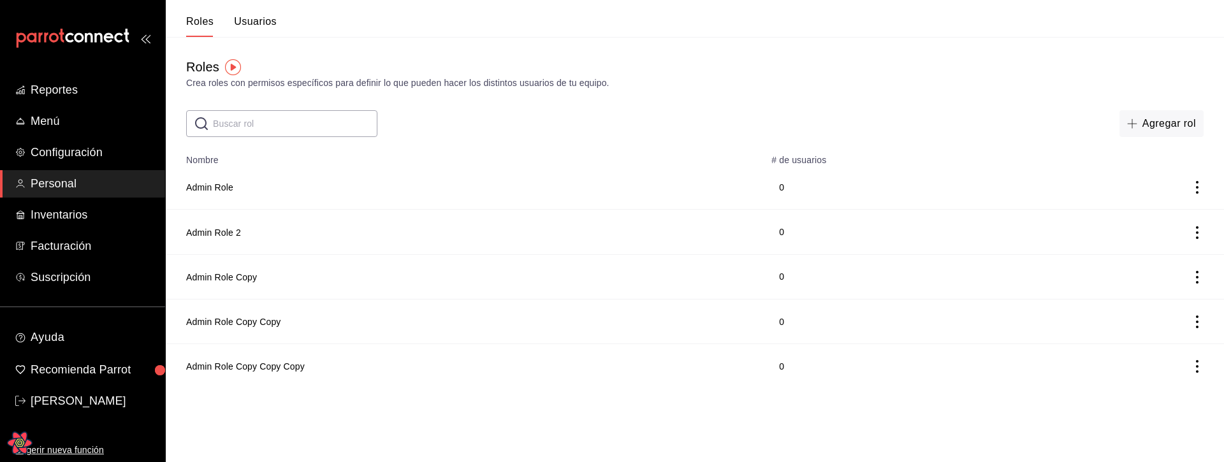
click at [254, 27] on button "Usuarios" at bounding box center [255, 26] width 43 height 22
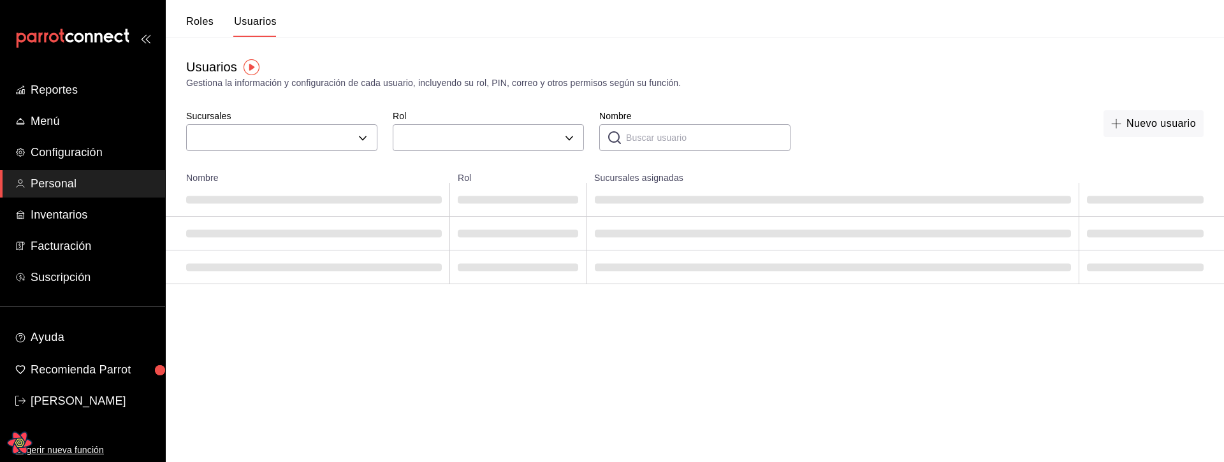
click at [200, 27] on button "Roles" at bounding box center [199, 26] width 27 height 22
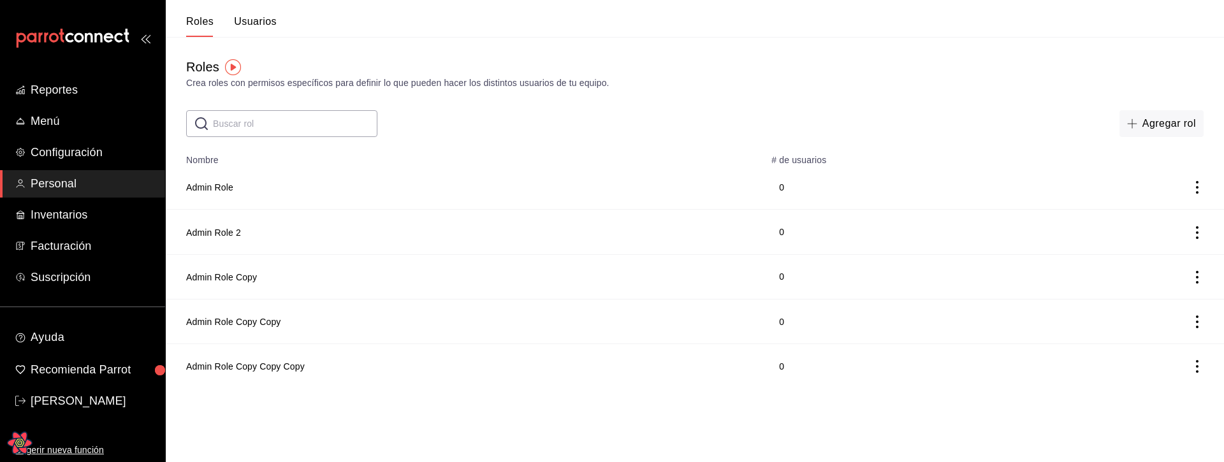
click at [264, 23] on button "Usuarios" at bounding box center [255, 26] width 43 height 22
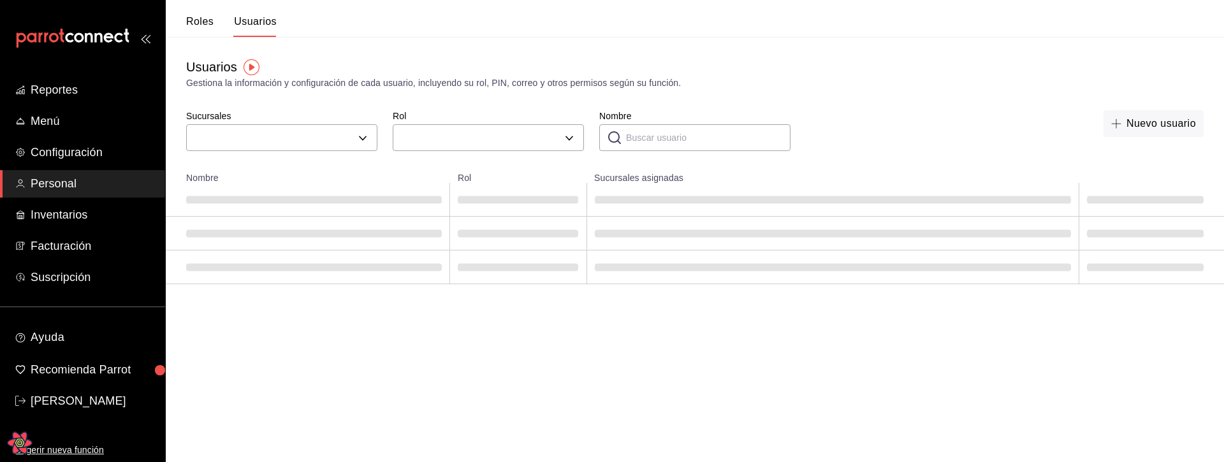
click at [204, 21] on button "Roles" at bounding box center [199, 26] width 27 height 22
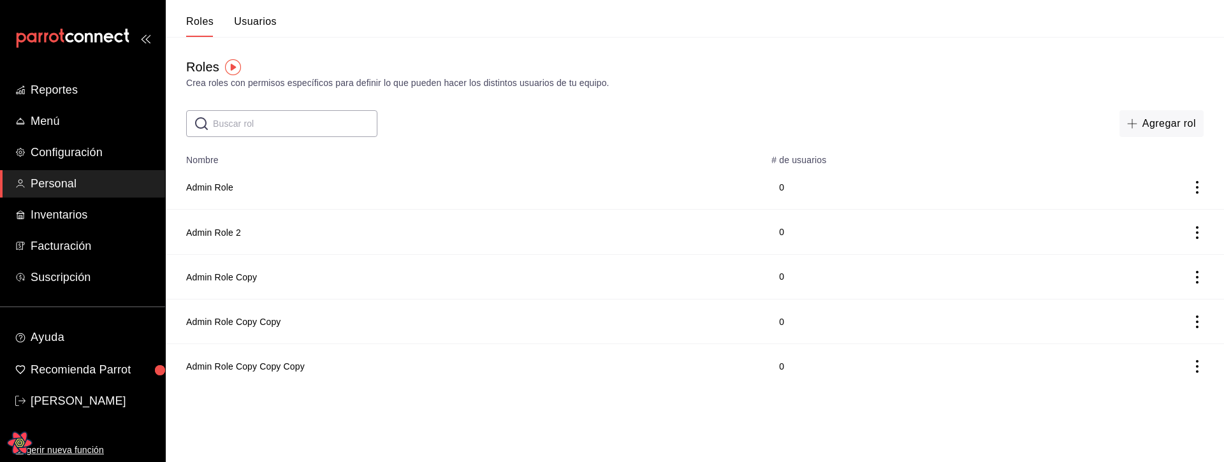
click at [256, 25] on button "Usuarios" at bounding box center [255, 26] width 43 height 22
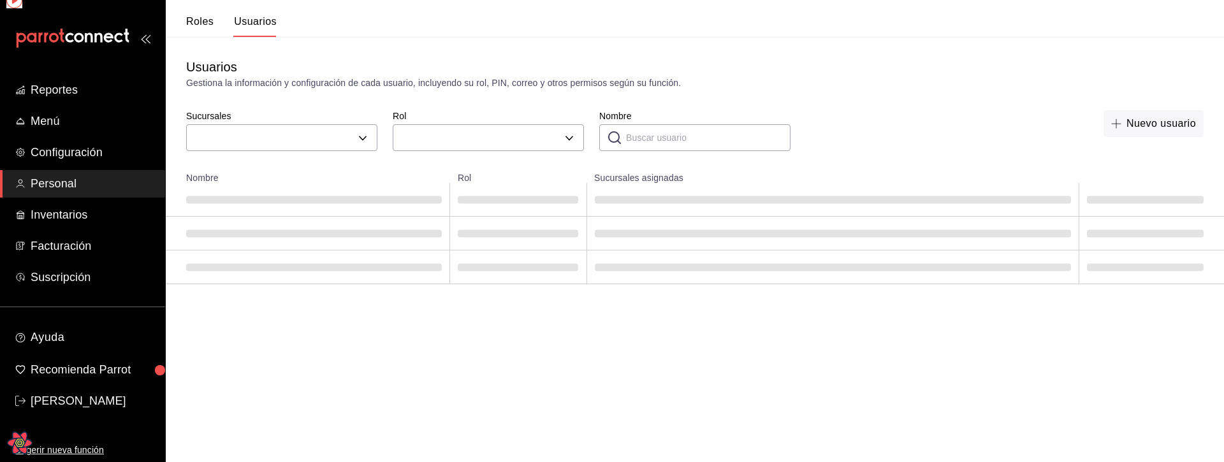
click at [192, 20] on button "Roles" at bounding box center [199, 26] width 27 height 22
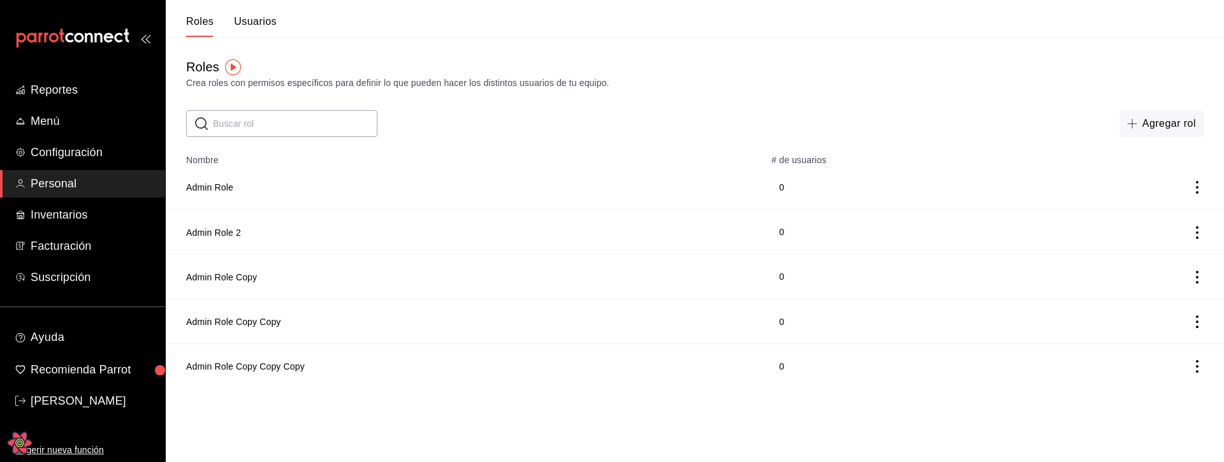
click at [258, 22] on button "Usuarios" at bounding box center [255, 26] width 43 height 22
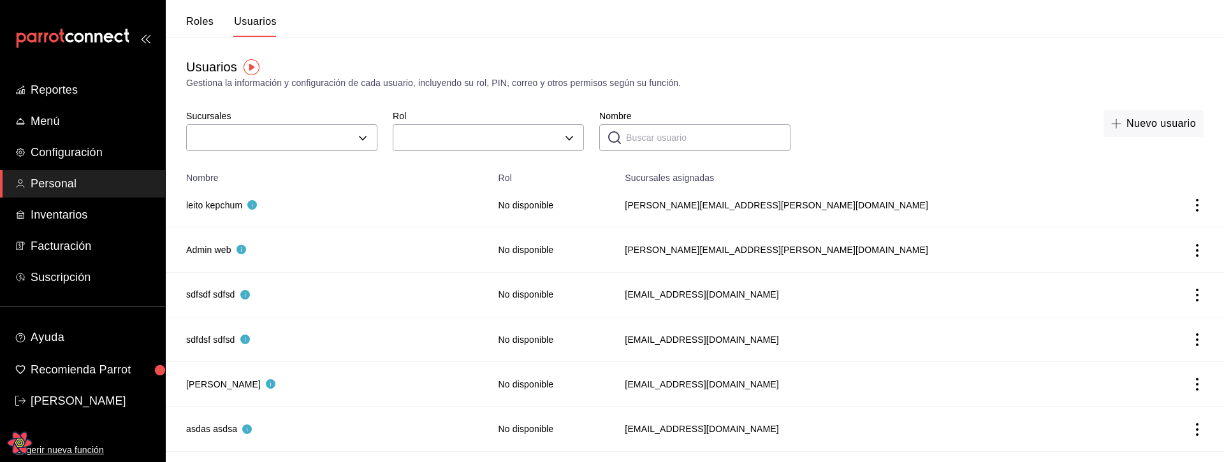
click at [196, 19] on button "Roles" at bounding box center [199, 26] width 27 height 22
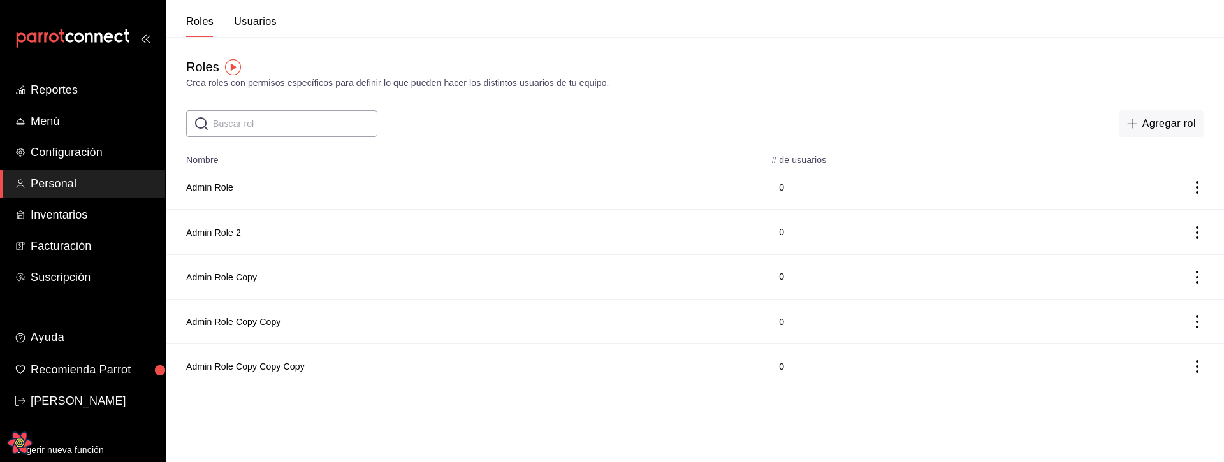
click at [252, 22] on button "Usuarios" at bounding box center [255, 26] width 43 height 22
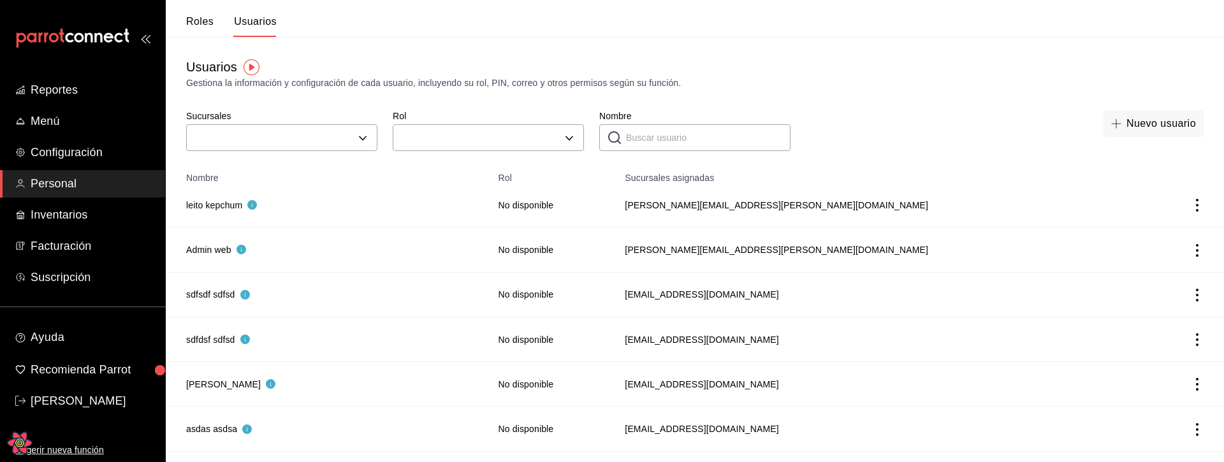
click at [193, 17] on button "Roles" at bounding box center [199, 26] width 27 height 22
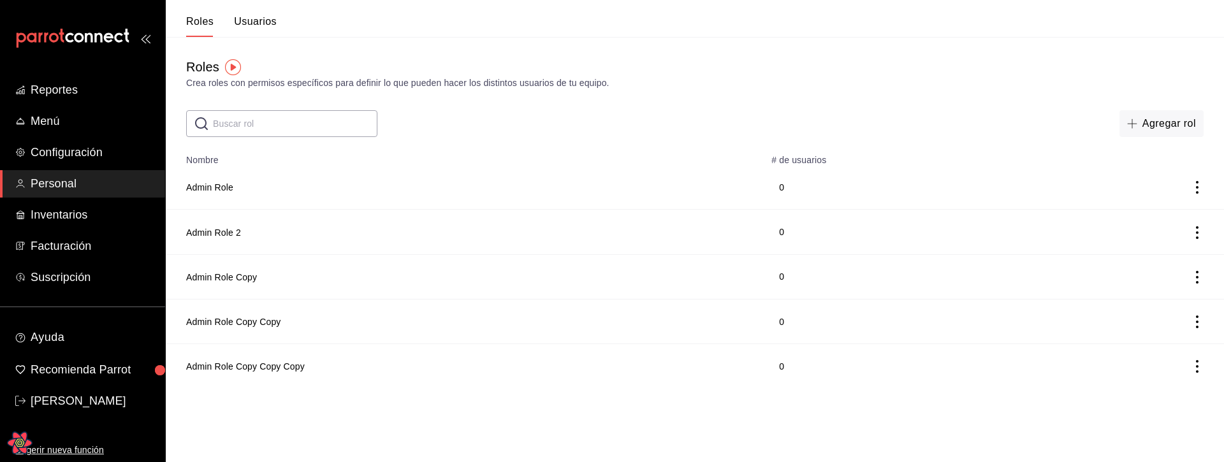
click at [16, 443] on icon "Open React Query Devtools" at bounding box center [20, 443] width 26 height 23
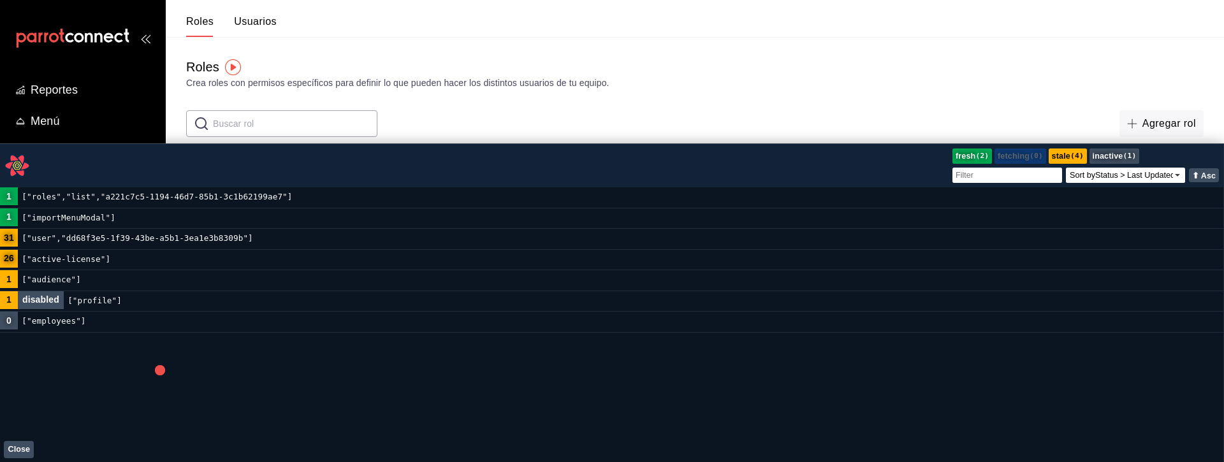
click at [20, 449] on button "Close" at bounding box center [19, 449] width 30 height 17
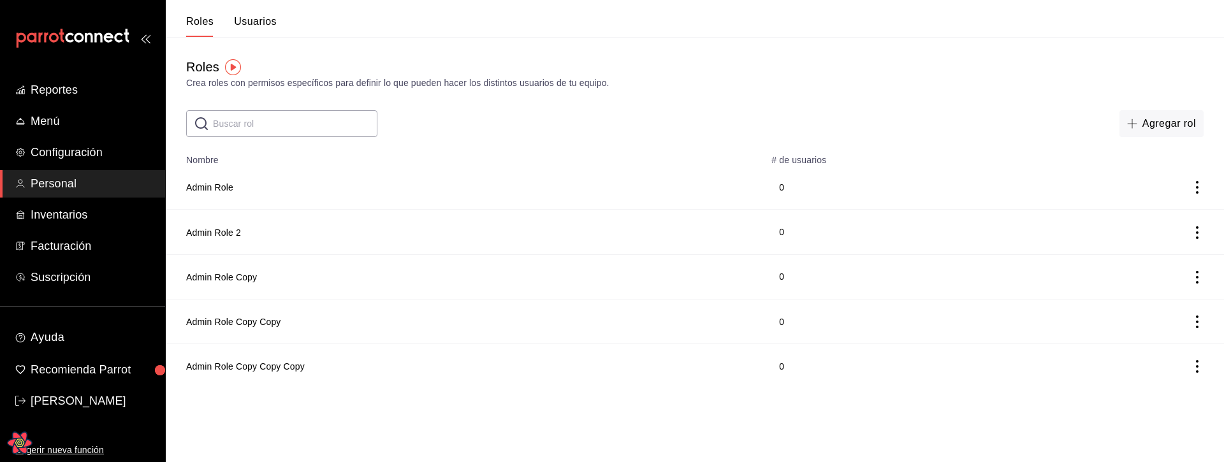
click at [254, 25] on button "Usuarios" at bounding box center [255, 26] width 43 height 22
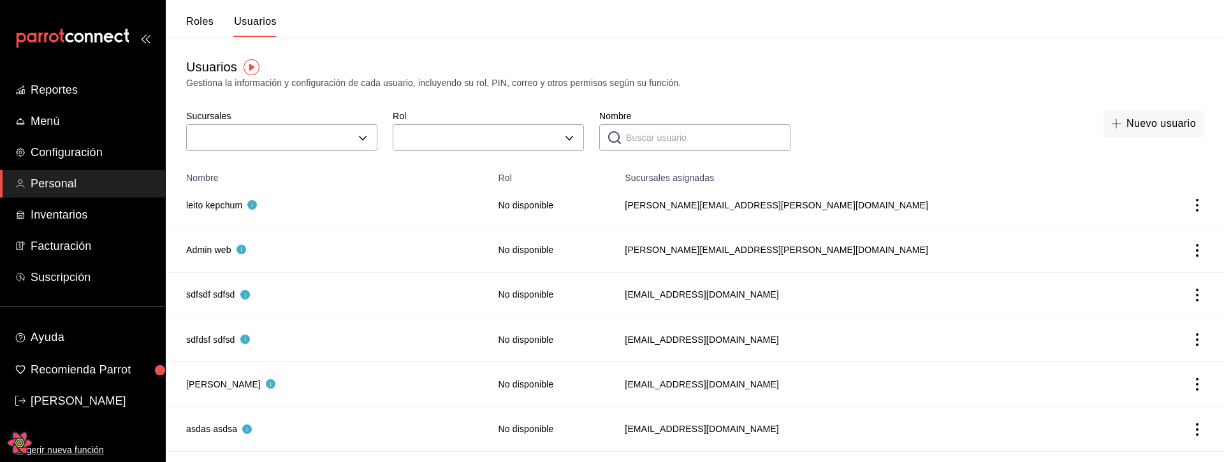
click at [196, 21] on button "Roles" at bounding box center [199, 26] width 27 height 22
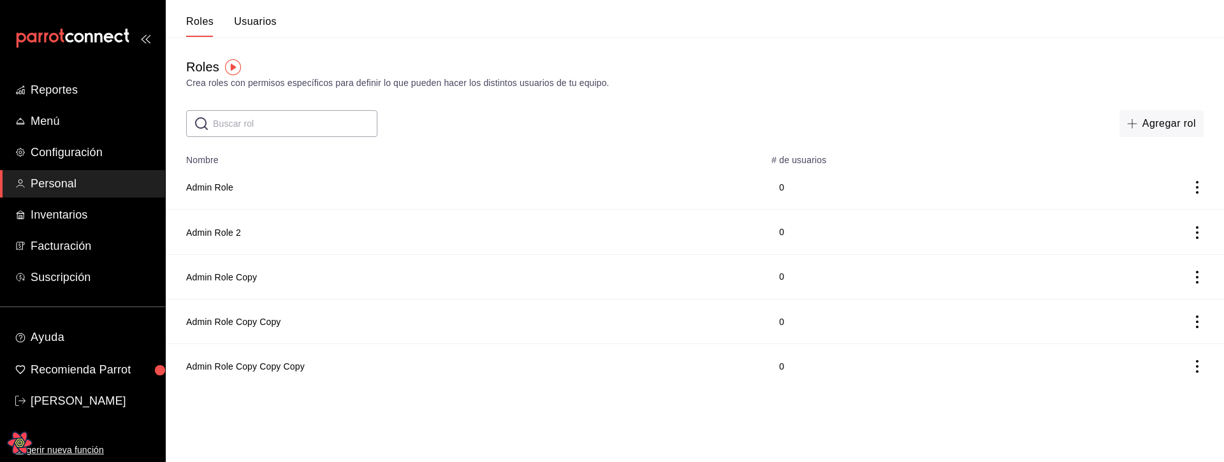
click at [239, 18] on button "Usuarios" at bounding box center [255, 26] width 43 height 22
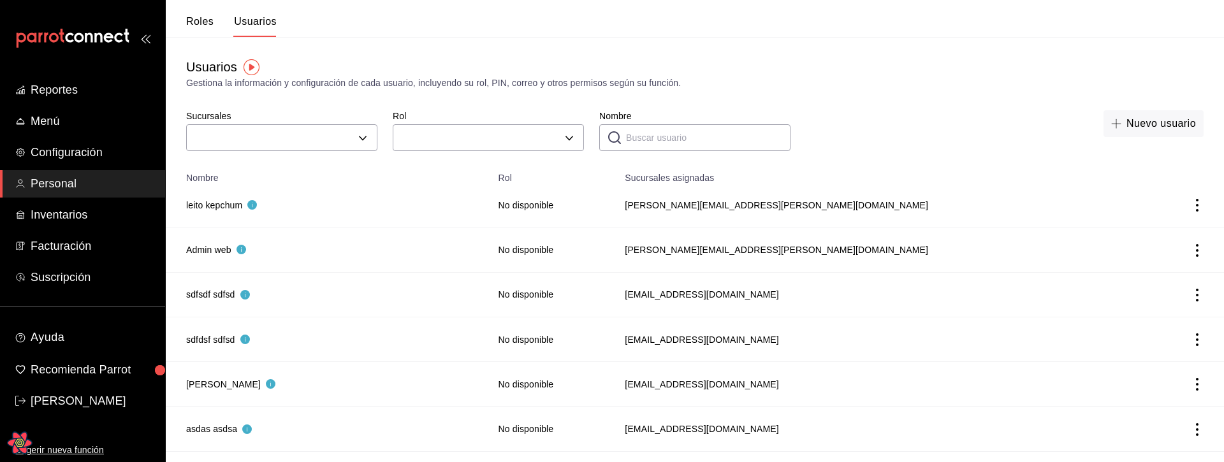
click at [207, 24] on button "Roles" at bounding box center [199, 26] width 27 height 22
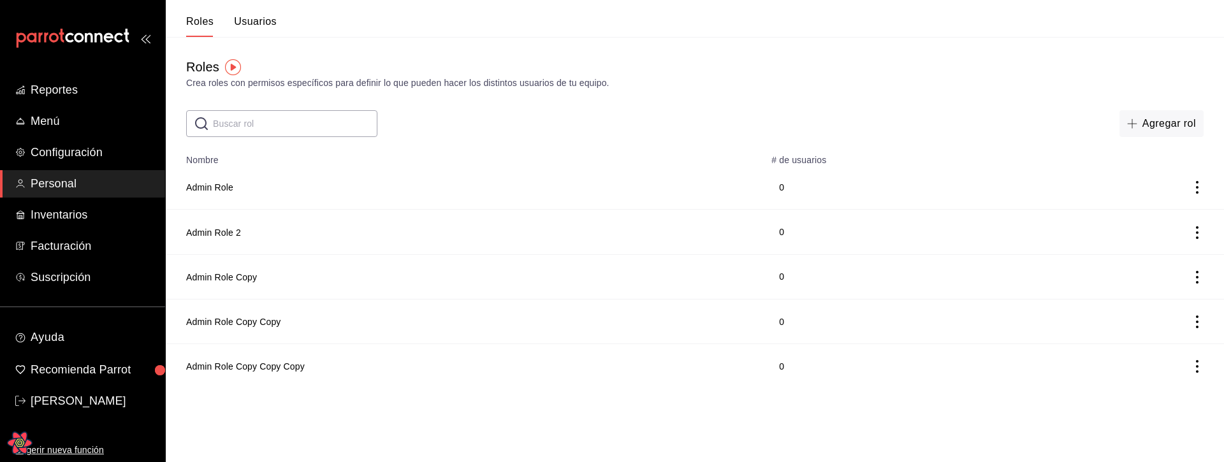
click at [253, 22] on button "Usuarios" at bounding box center [255, 26] width 43 height 22
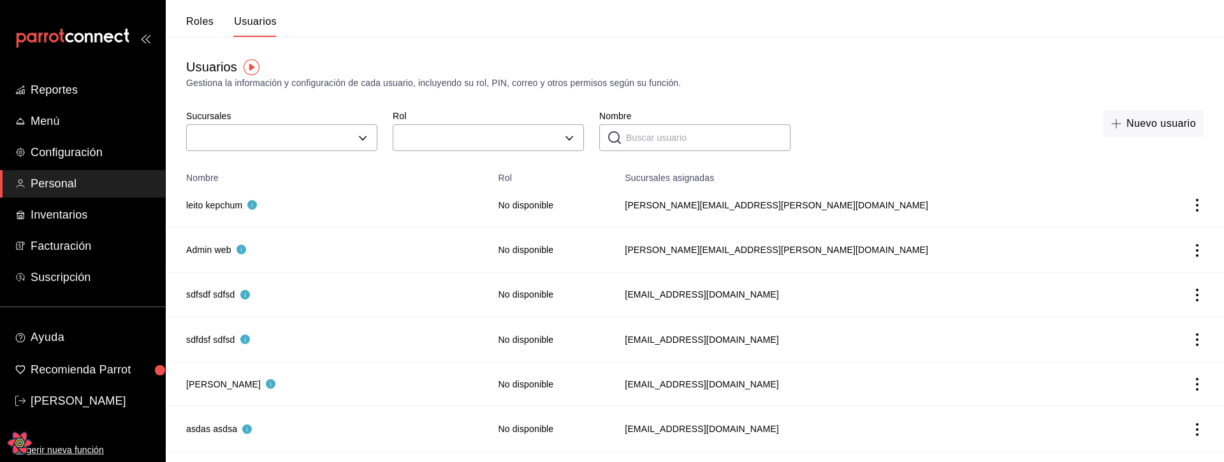
click at [204, 21] on button "Roles" at bounding box center [199, 26] width 27 height 22
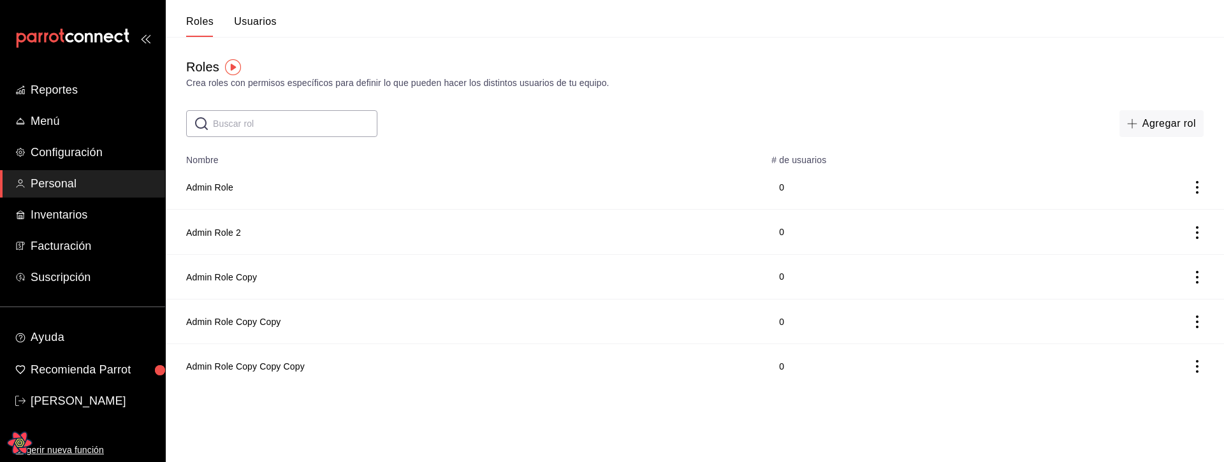
drag, startPoint x: 912, startPoint y: 430, endPoint x: 930, endPoint y: 421, distance: 19.1
click at [913, 388] on html "Reportes Menú Configuración Personal Inventarios Facturación Suscripción Ayuda …" at bounding box center [612, 194] width 1224 height 388
click at [210, 190] on button "Admin Role" at bounding box center [209, 187] width 47 height 13
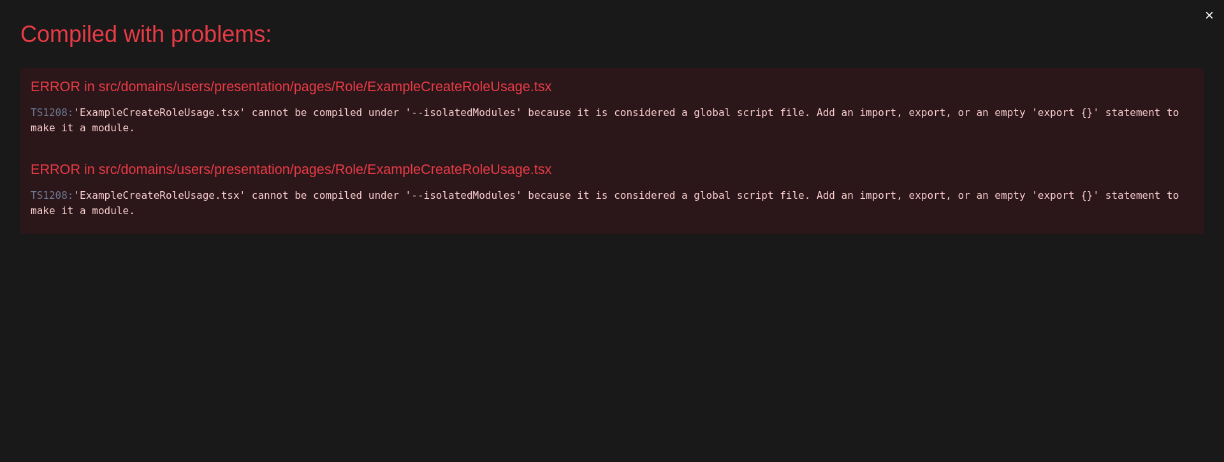
click at [753, 119] on div "TS1208: 'ExampleCreateRoleUsage.tsx' cannot be compiled under '--isolatedModule…" at bounding box center [612, 120] width 1163 height 31
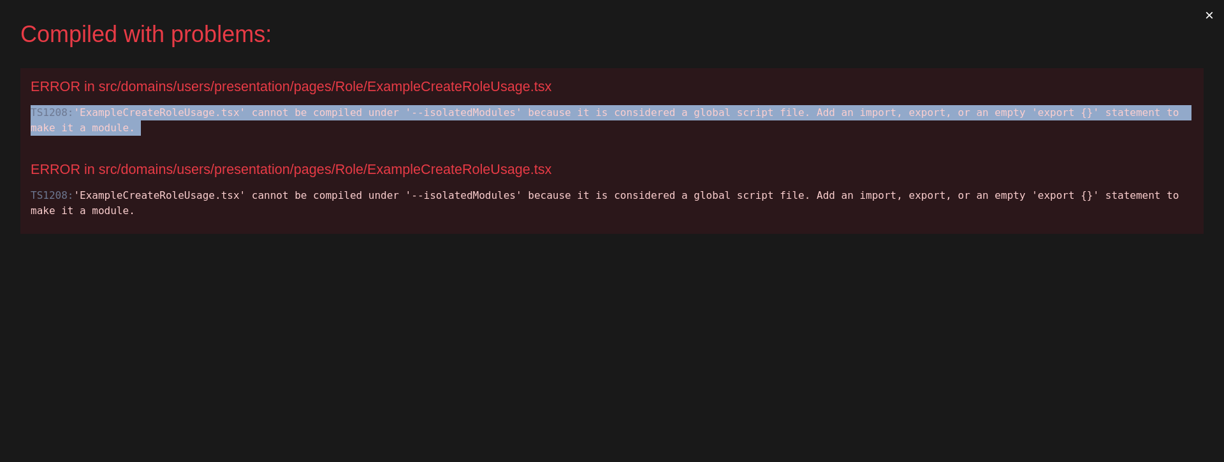
click at [753, 119] on div "TS1208: 'ExampleCreateRoleUsage.tsx' cannot be compiled under '--isolatedModule…" at bounding box center [612, 120] width 1163 height 31
click at [191, 110] on div "TS1208: 'ExampleCreateRoleUsage.tsx' cannot be compiled under '--isolatedModule…" at bounding box center [612, 120] width 1163 height 31
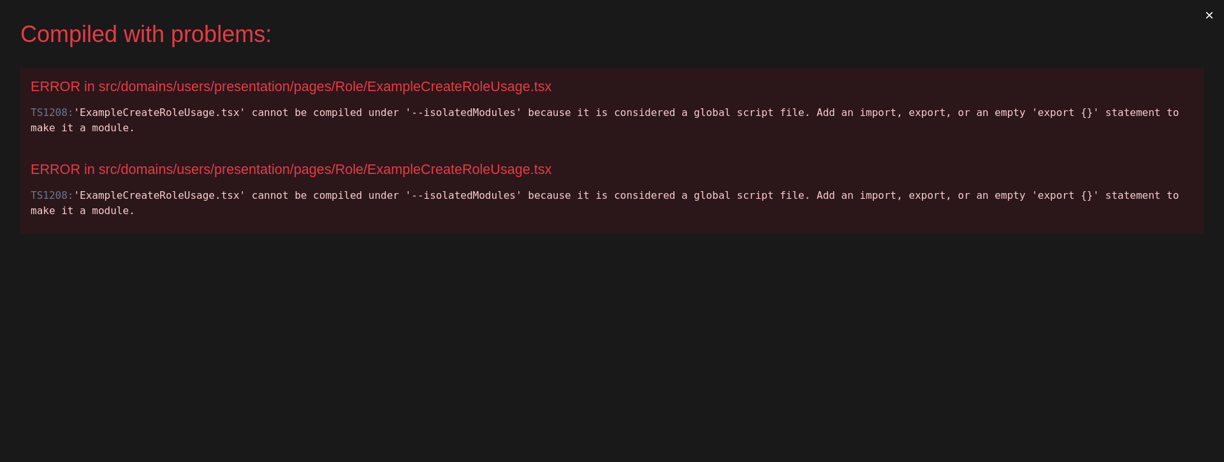
click at [863, 192] on div "TS1208: 'ExampleCreateRoleUsage.tsx' cannot be compiled under '--isolatedModule…" at bounding box center [612, 203] width 1163 height 31
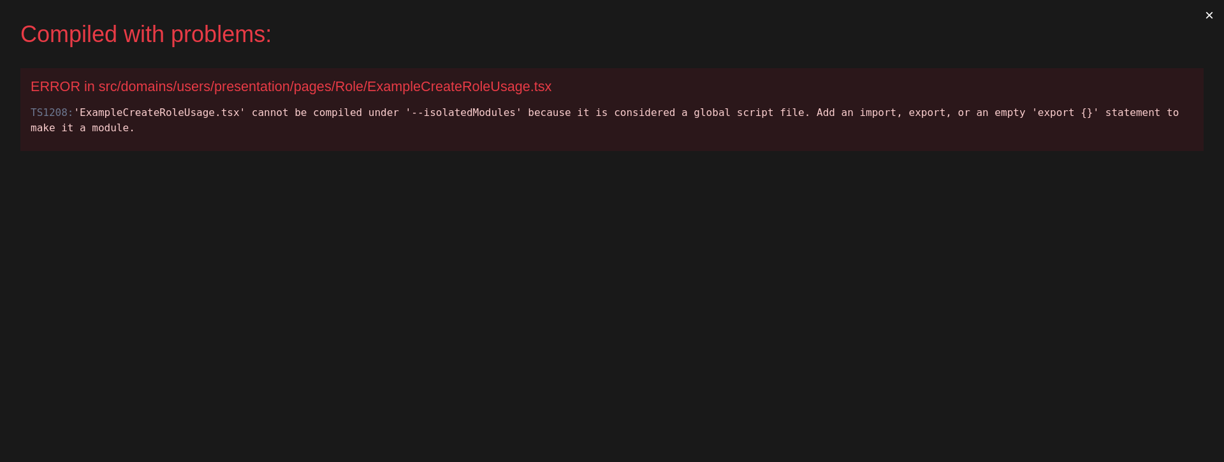
click at [726, 294] on div "Compiled with problems: × ERROR in src/domains/users/presentation/pages/Role/Ex…" at bounding box center [612, 231] width 1224 height 462
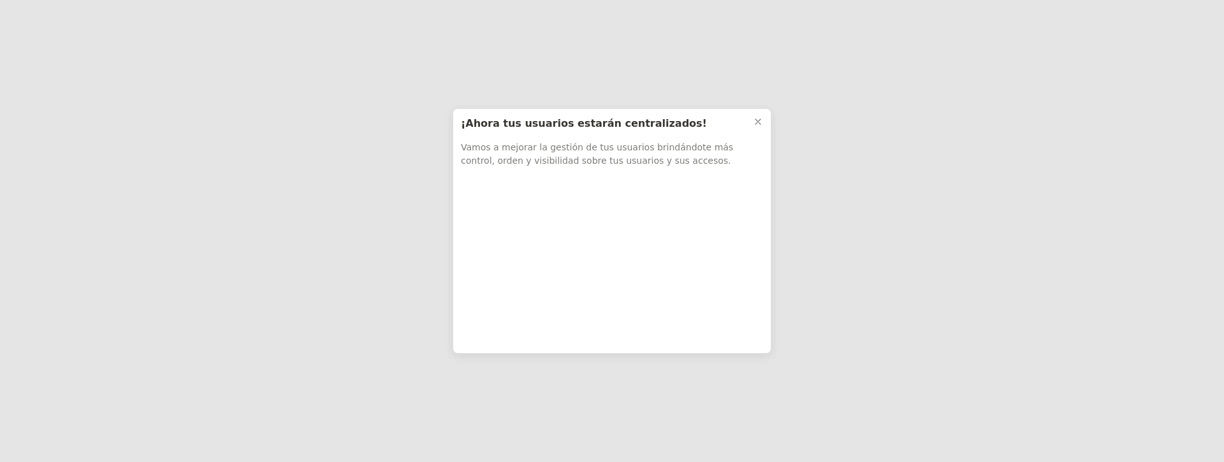
click at [779, 114] on div "¡Ahora tus usuarios estarán centralizados! Vamos a mejorar la gestión de tus us…" at bounding box center [612, 231] width 1224 height 462
click at [764, 123] on button at bounding box center [758, 122] width 20 height 20
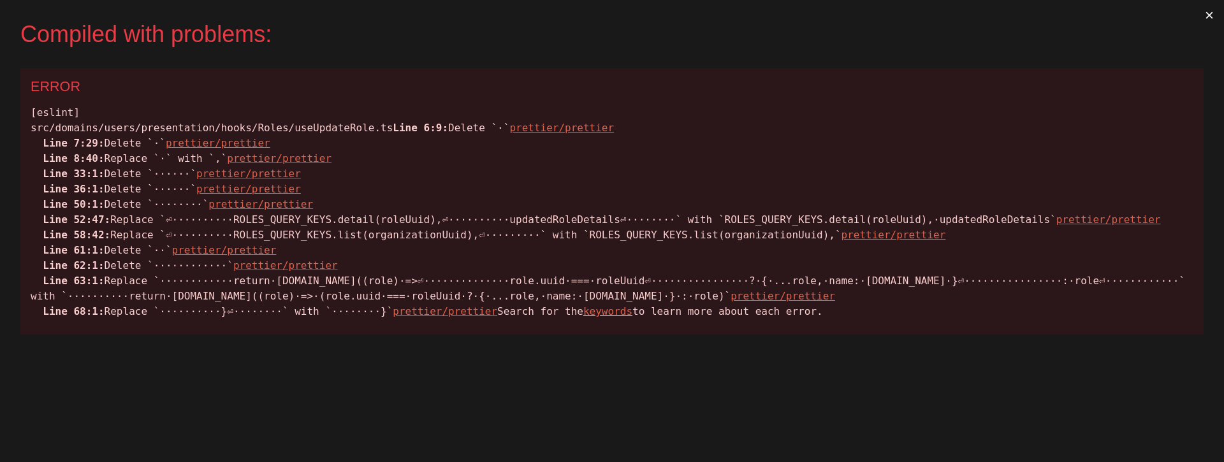
click at [470, 182] on div "[eslint] src/domains/users/presentation/hooks/Roles/useUpdateRole.ts Line 6:9: …" at bounding box center [612, 212] width 1163 height 214
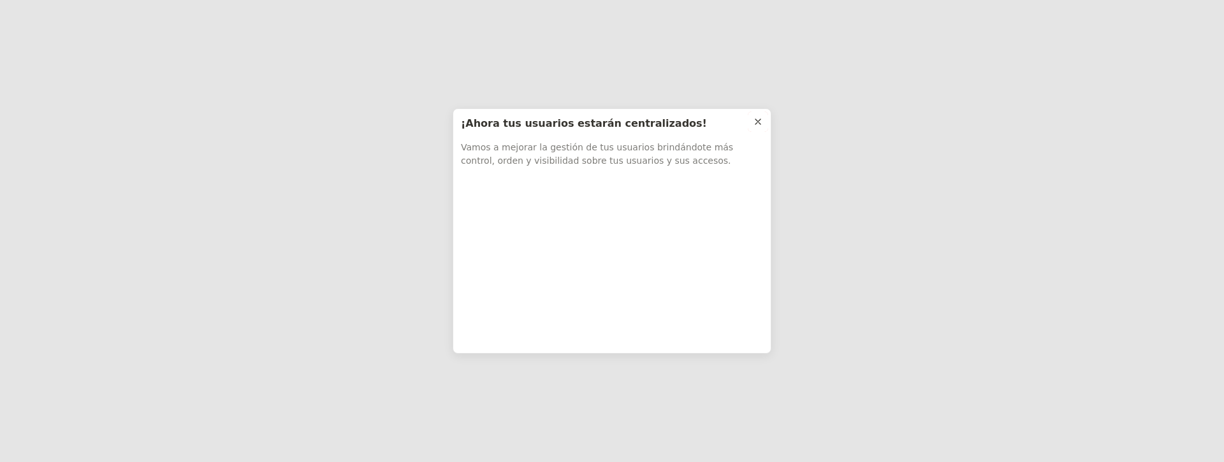
click at [753, 122] on icon at bounding box center [758, 122] width 10 height 10
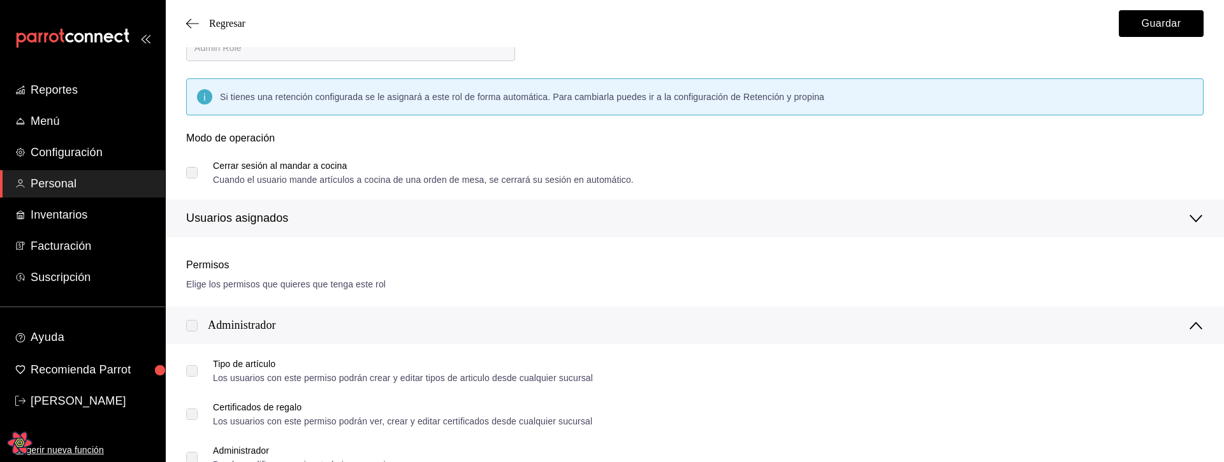
scroll to position [58, 0]
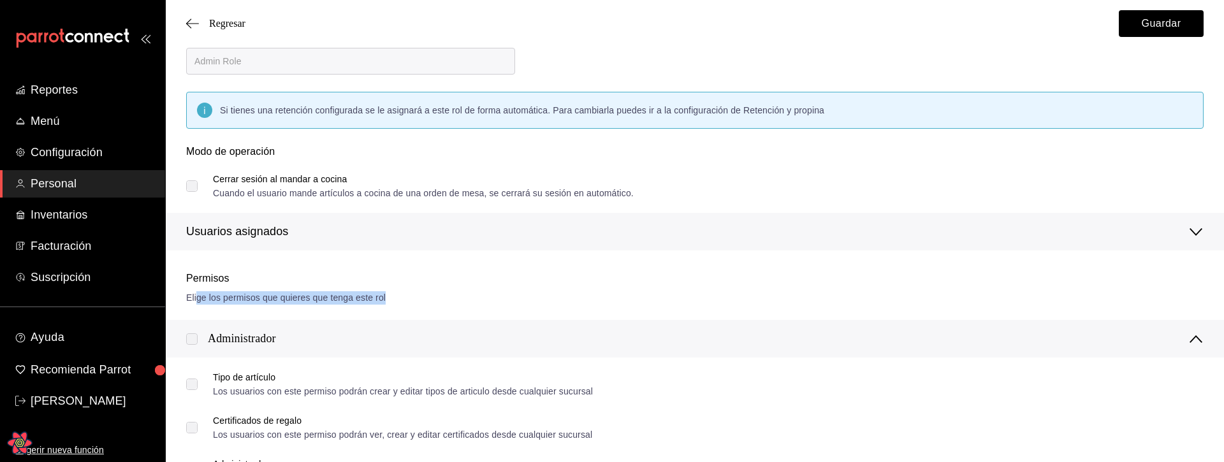
drag, startPoint x: 198, startPoint y: 303, endPoint x: 390, endPoint y: 304, distance: 191.9
click at [389, 304] on div "Elige los permisos que quieres que tenga este rol" at bounding box center [695, 297] width 1018 height 13
drag, startPoint x: 362, startPoint y: 298, endPoint x: 200, endPoint y: 296, distance: 162.0
click at [201, 296] on div "Elige los permisos que quieres que tenga este rol" at bounding box center [695, 297] width 1018 height 13
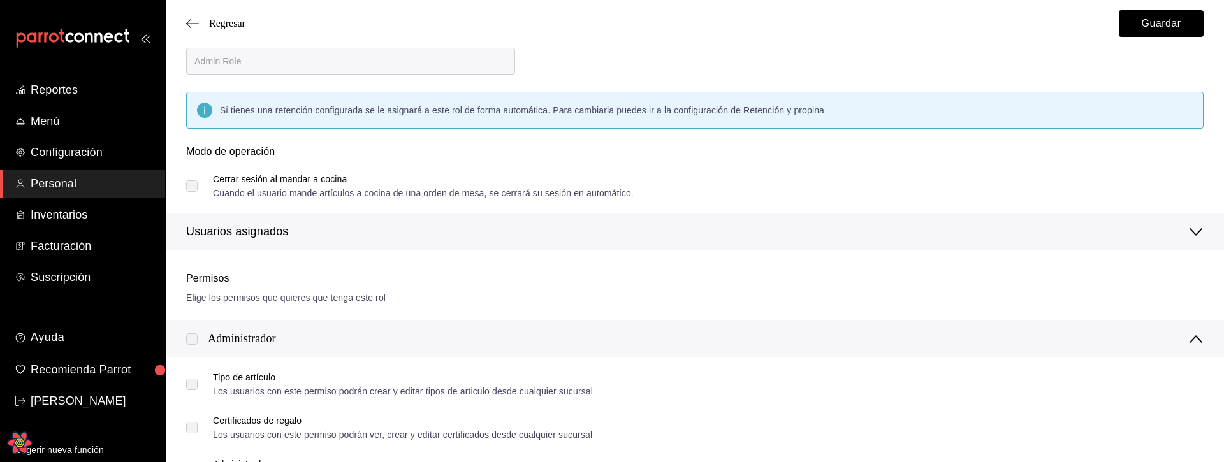
click at [198, 296] on div "Elige los permisos que quieres que tenga este rol" at bounding box center [695, 297] width 1018 height 13
drag, startPoint x: 191, startPoint y: 296, endPoint x: 373, endPoint y: 300, distance: 181.7
click at [373, 300] on div "Elige los permisos que quieres que tenga este rol" at bounding box center [695, 297] width 1018 height 13
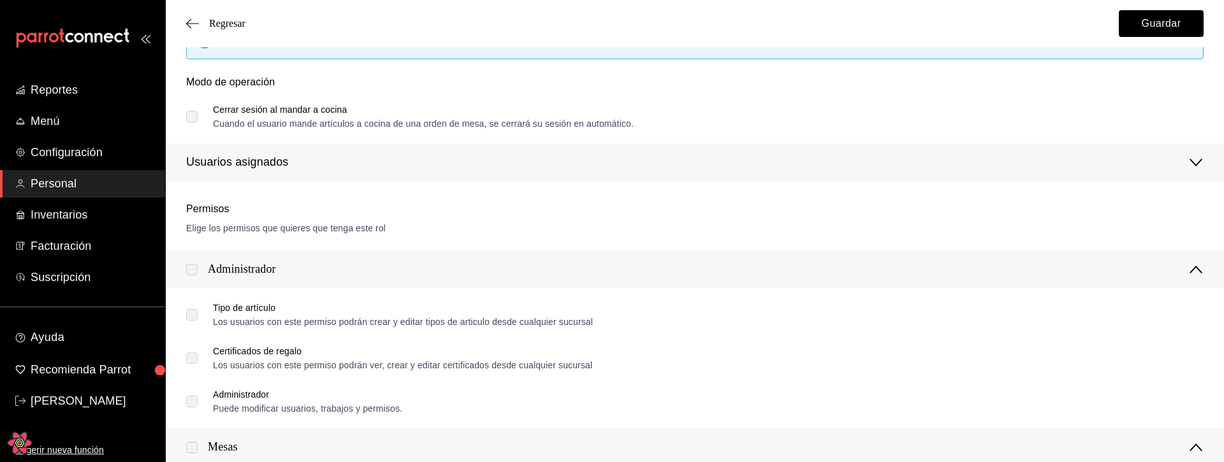
scroll to position [0, 0]
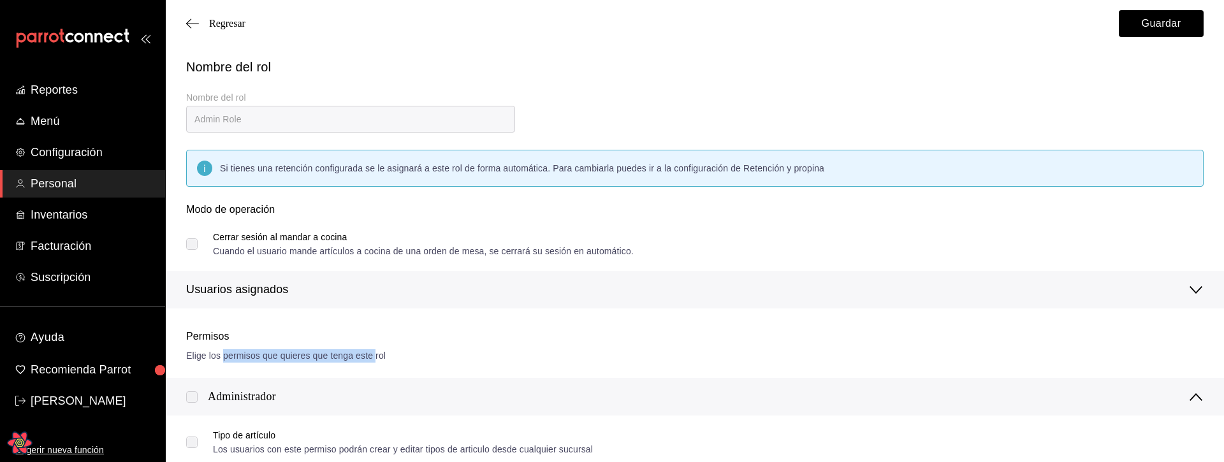
drag, startPoint x: 374, startPoint y: 355, endPoint x: 221, endPoint y: 353, distance: 152.4
click at [221, 353] on div "Elige los permisos que quieres que tenga este rol" at bounding box center [695, 355] width 1018 height 13
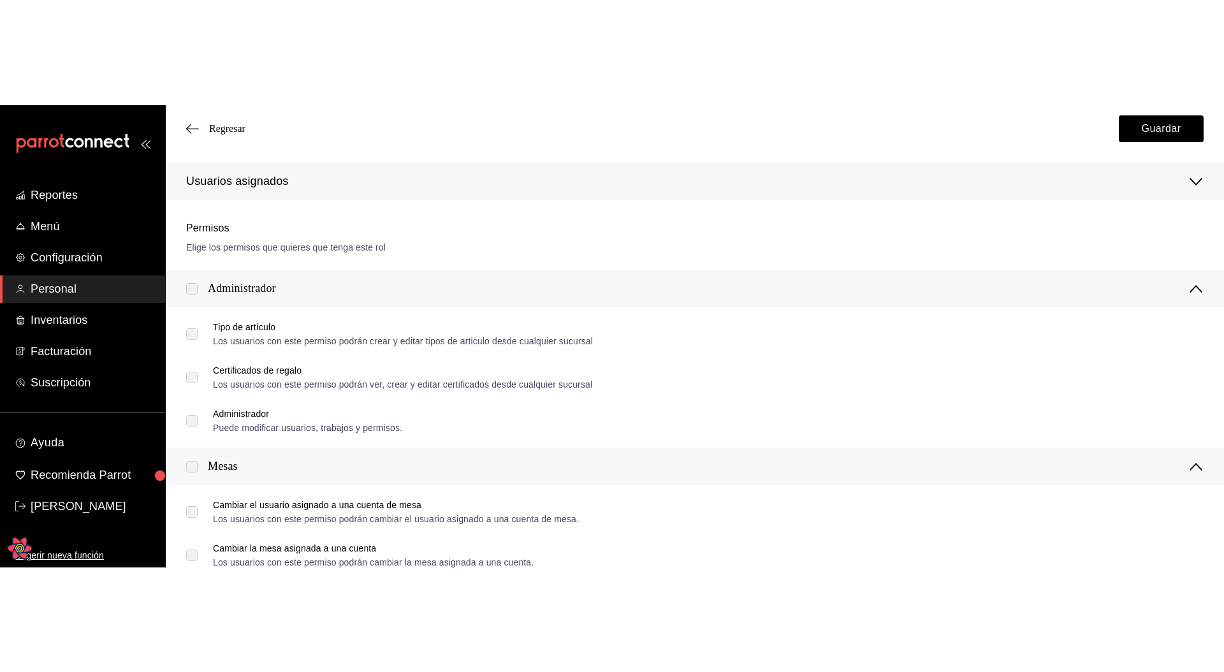
scroll to position [205, 0]
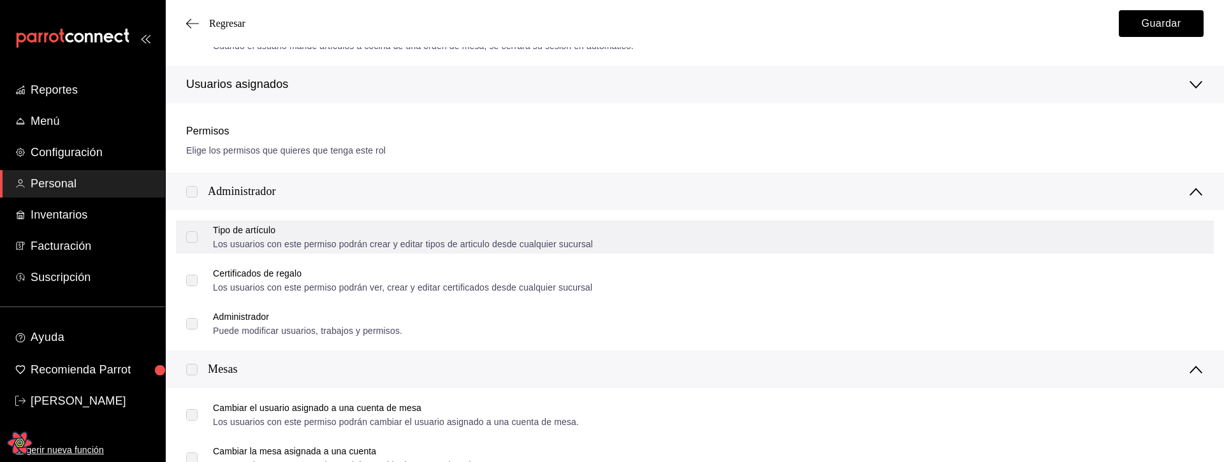
click at [187, 235] on label "Tipo de artículo Los usuarios con este permiso podrán crear y editar tipos de a…" at bounding box center [389, 237] width 407 height 23
click at [192, 237] on label "Tipo de artículo Los usuarios con este permiso podrán crear y editar tipos de a…" at bounding box center [389, 237] width 407 height 23
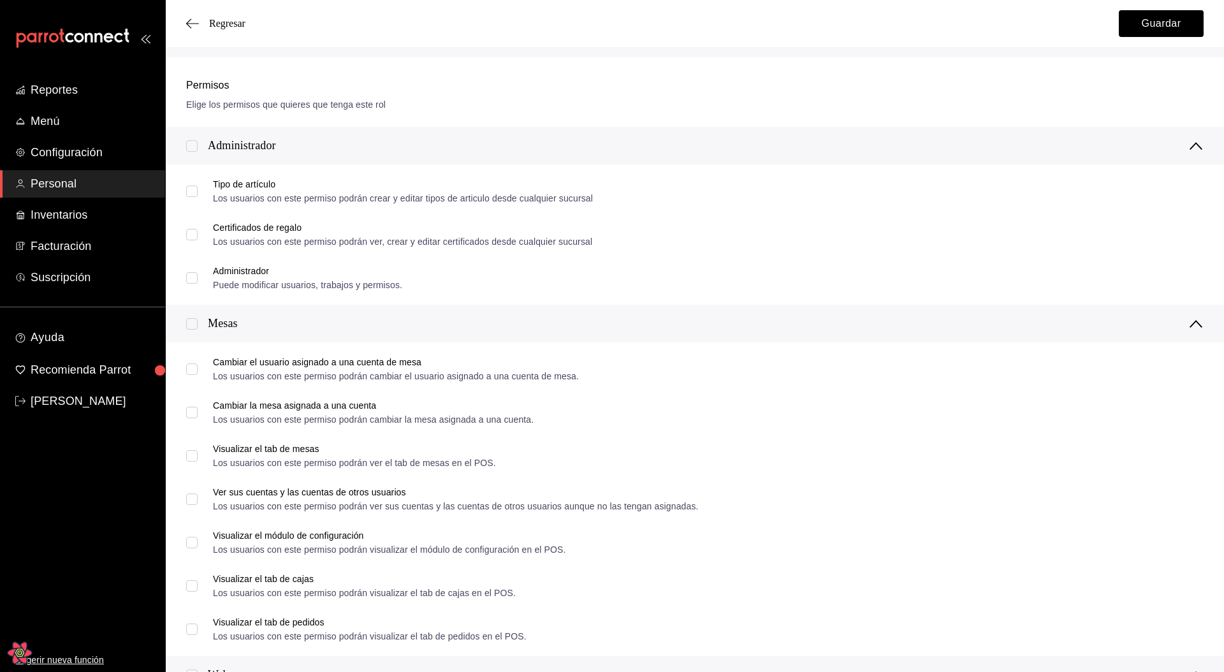
scroll to position [262, 0]
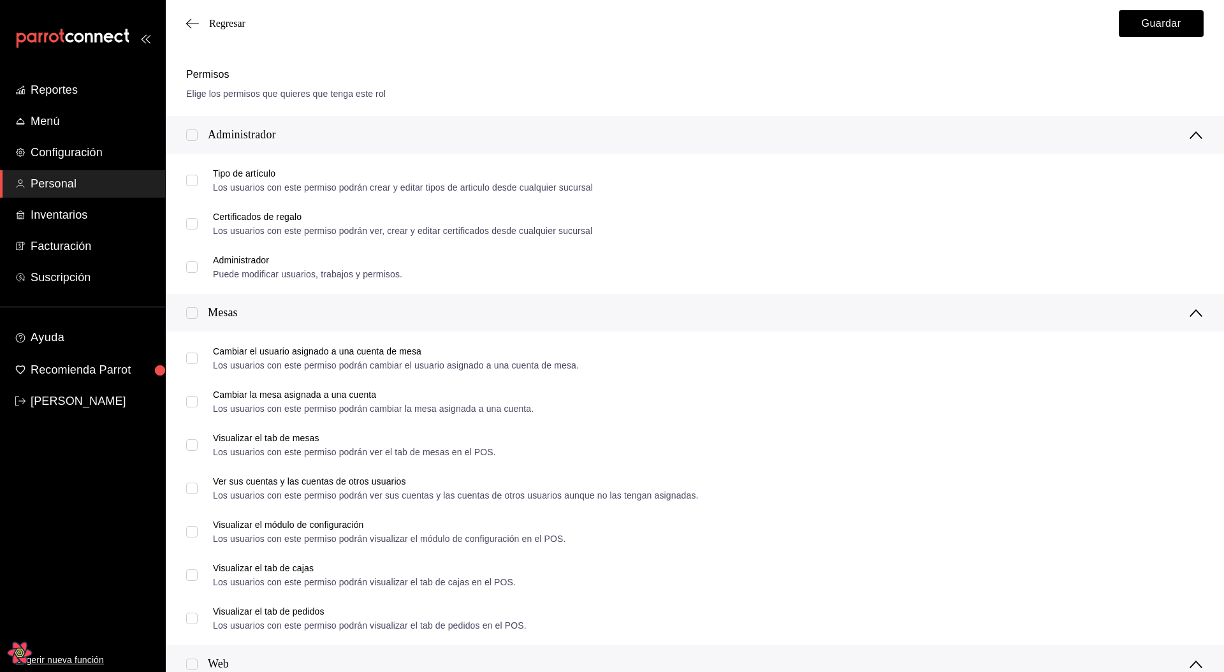
click at [189, 312] on input "checkbox" at bounding box center [191, 312] width 11 height 11
checkbox input "true"
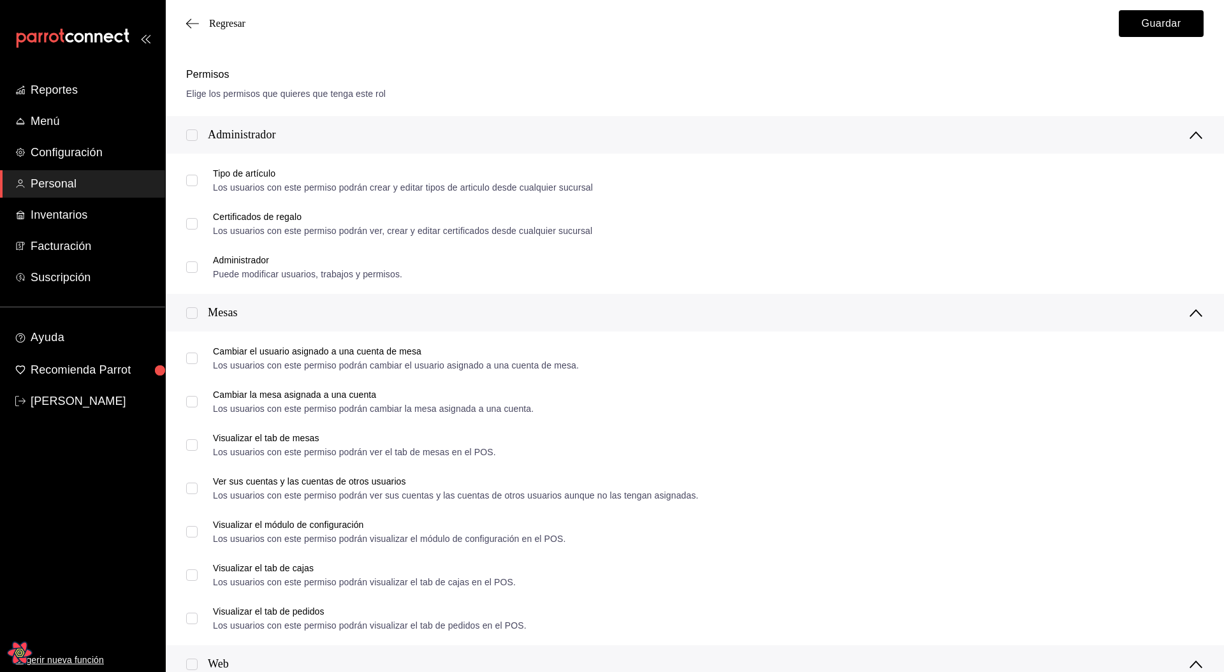
checkbox input "true"
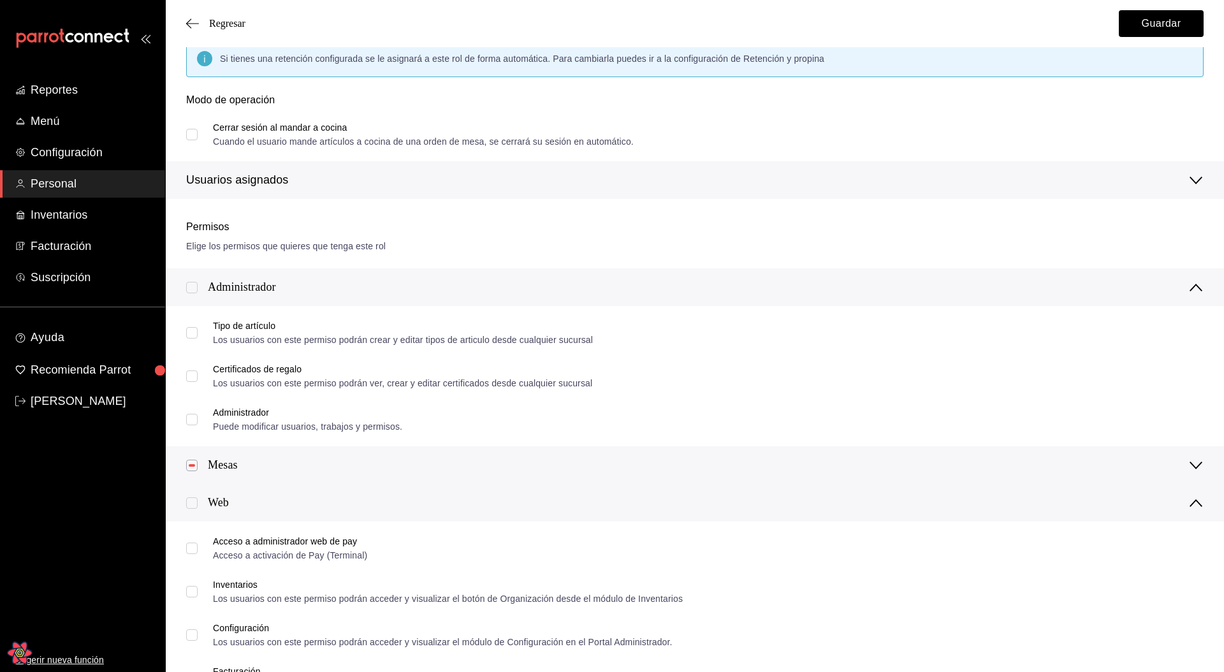
scroll to position [0, 0]
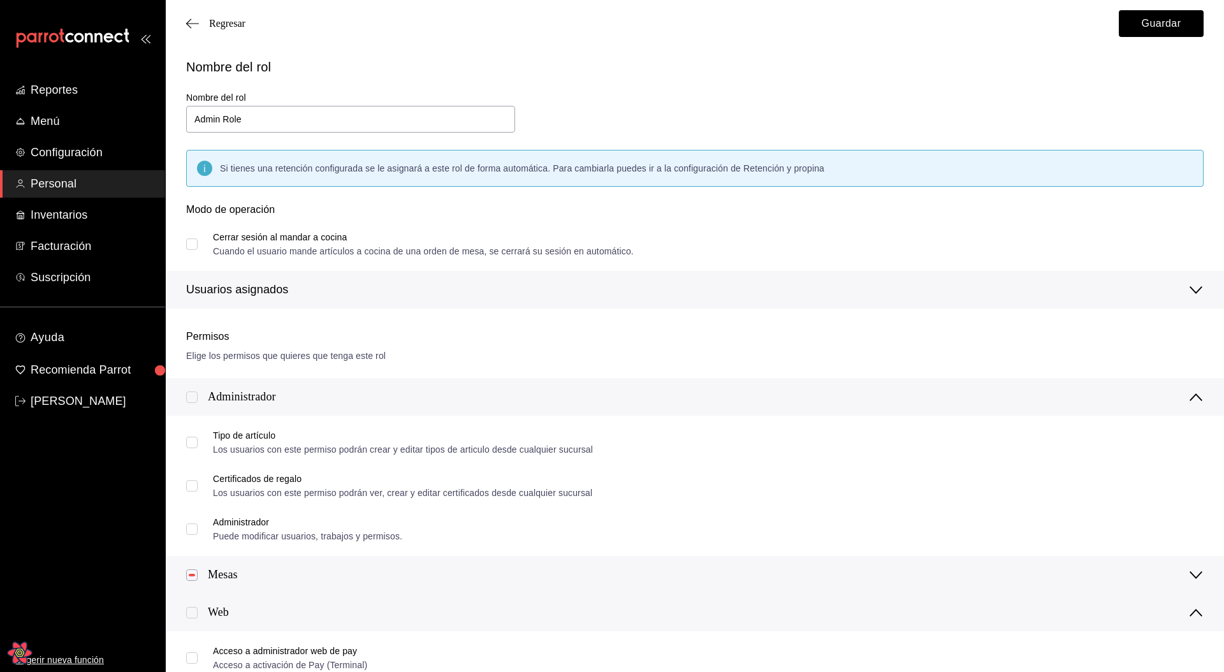
click at [195, 462] on input "checkbox" at bounding box center [191, 574] width 11 height 11
checkbox input "false"
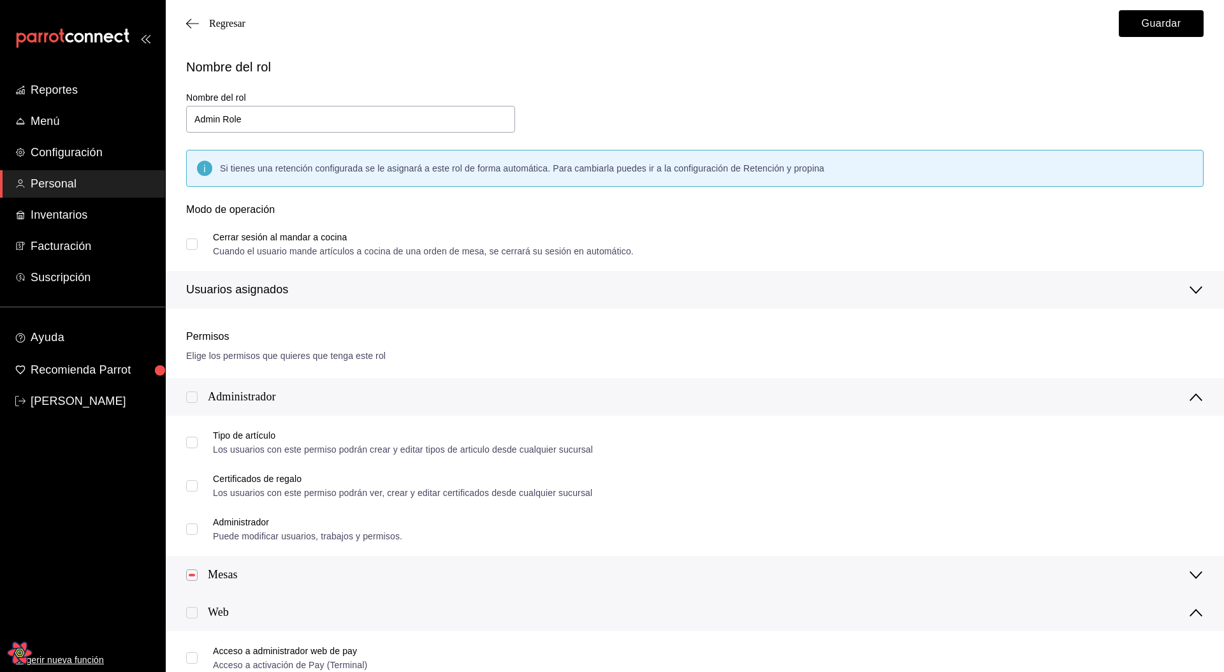
checkbox input "false"
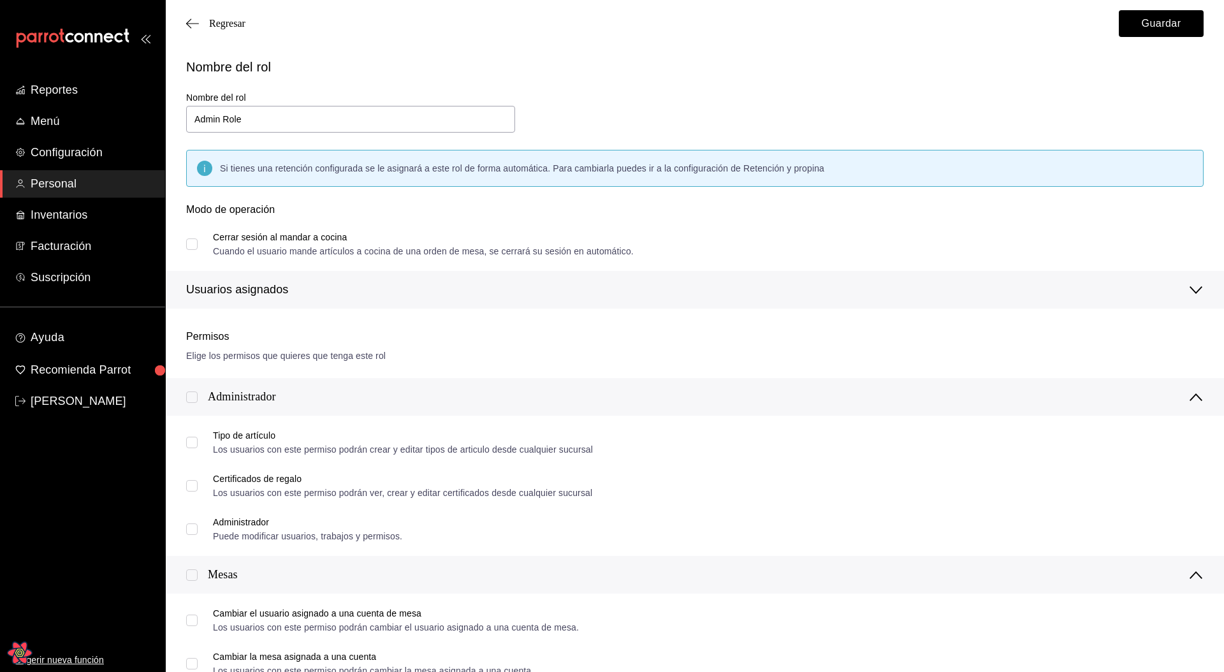
click at [194, 462] on input "checkbox" at bounding box center [191, 574] width 11 height 11
checkbox input "true"
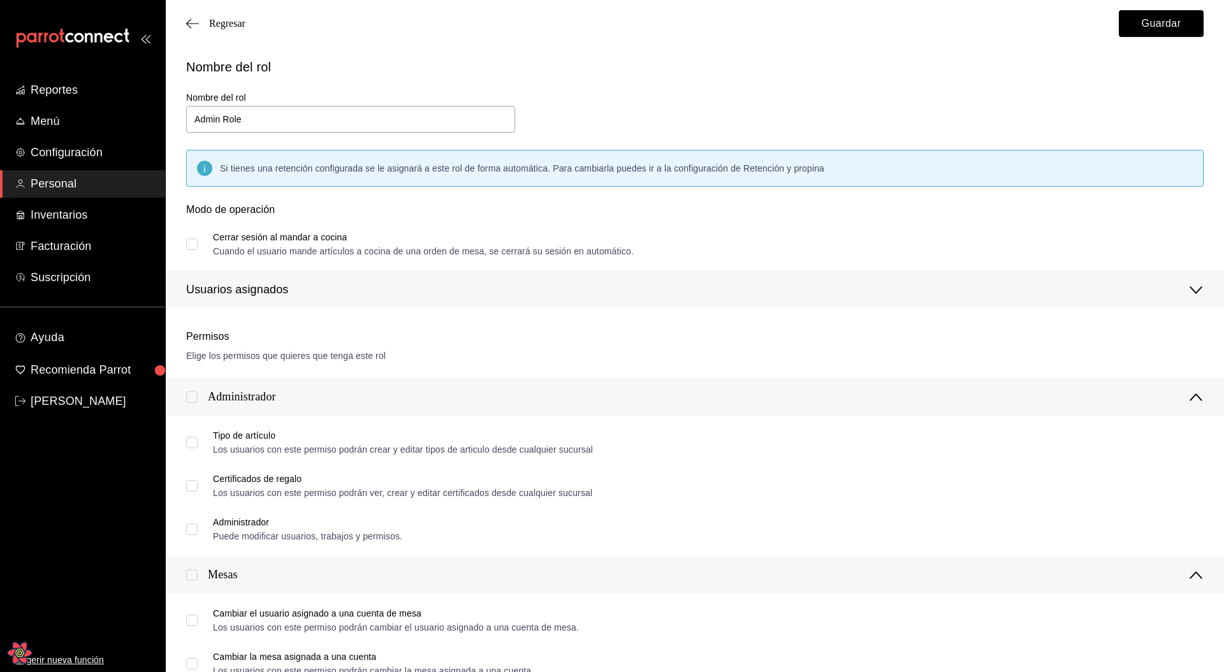
checkbox input "true"
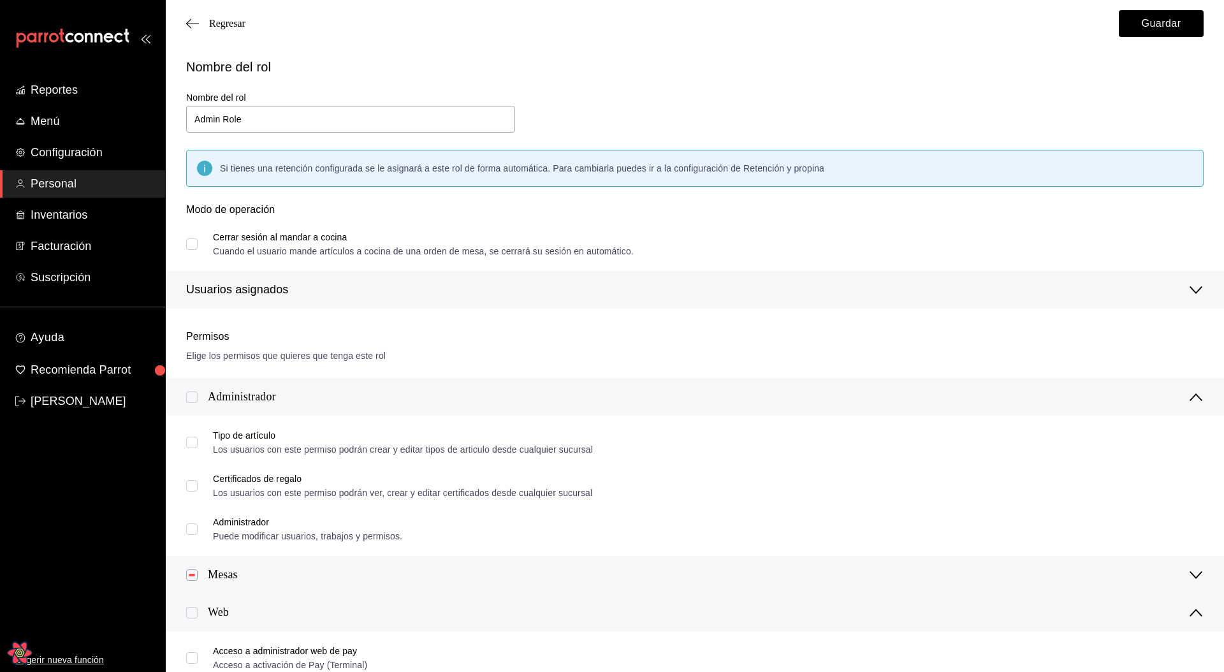
click at [194, 462] on input "checkbox" at bounding box center [191, 574] width 11 height 11
checkbox input "false"
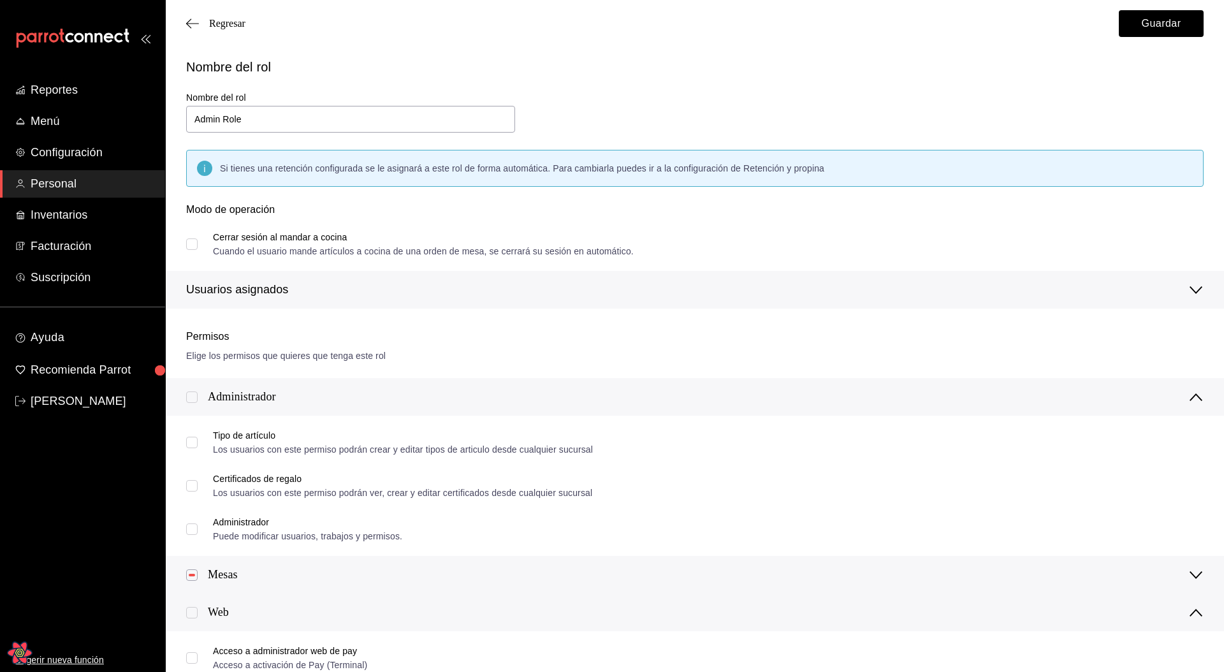
checkbox input "false"
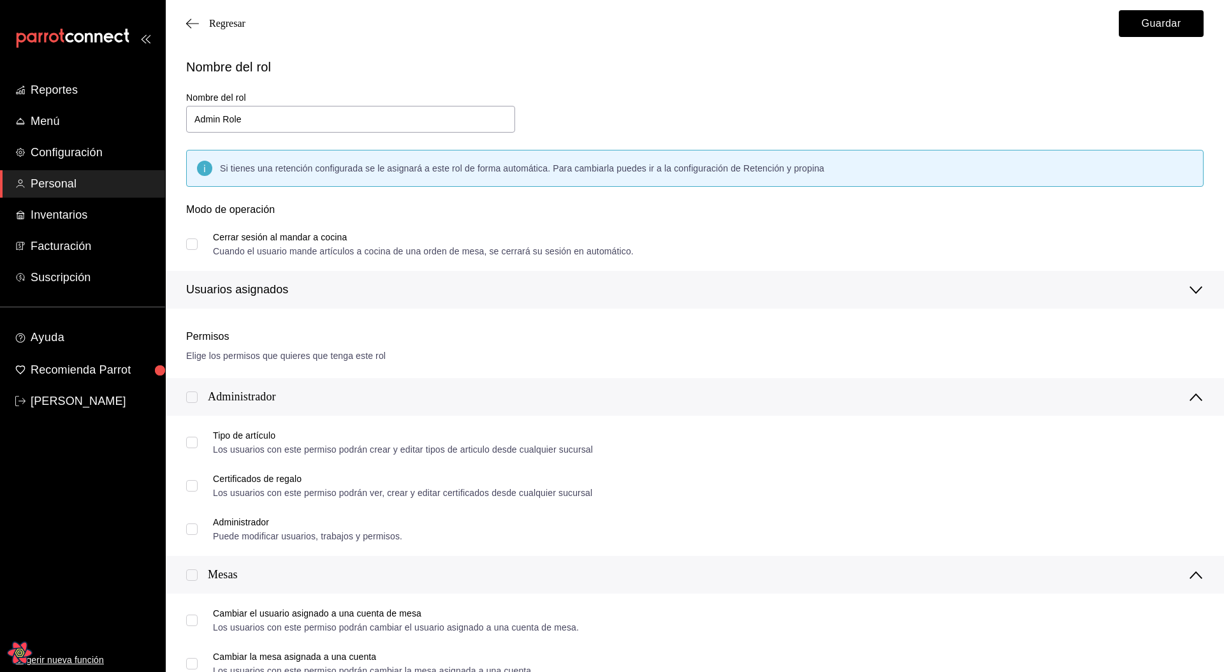
click at [193, 462] on input "checkbox" at bounding box center [191, 574] width 11 height 11
checkbox input "true"
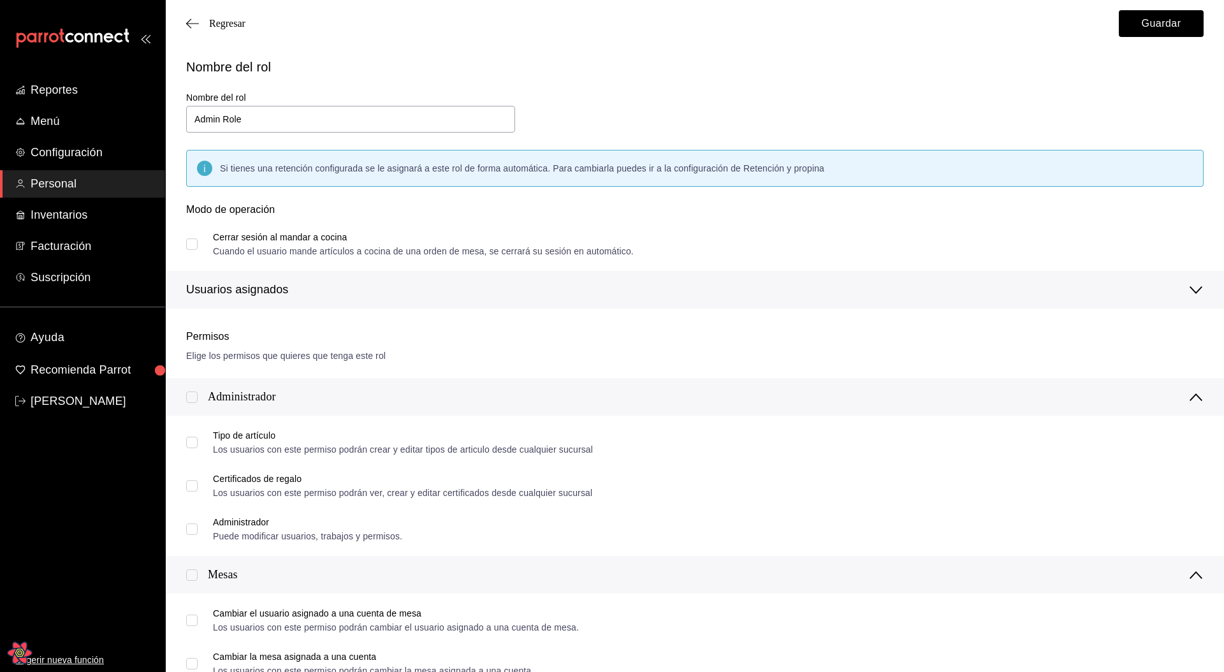
checkbox input "true"
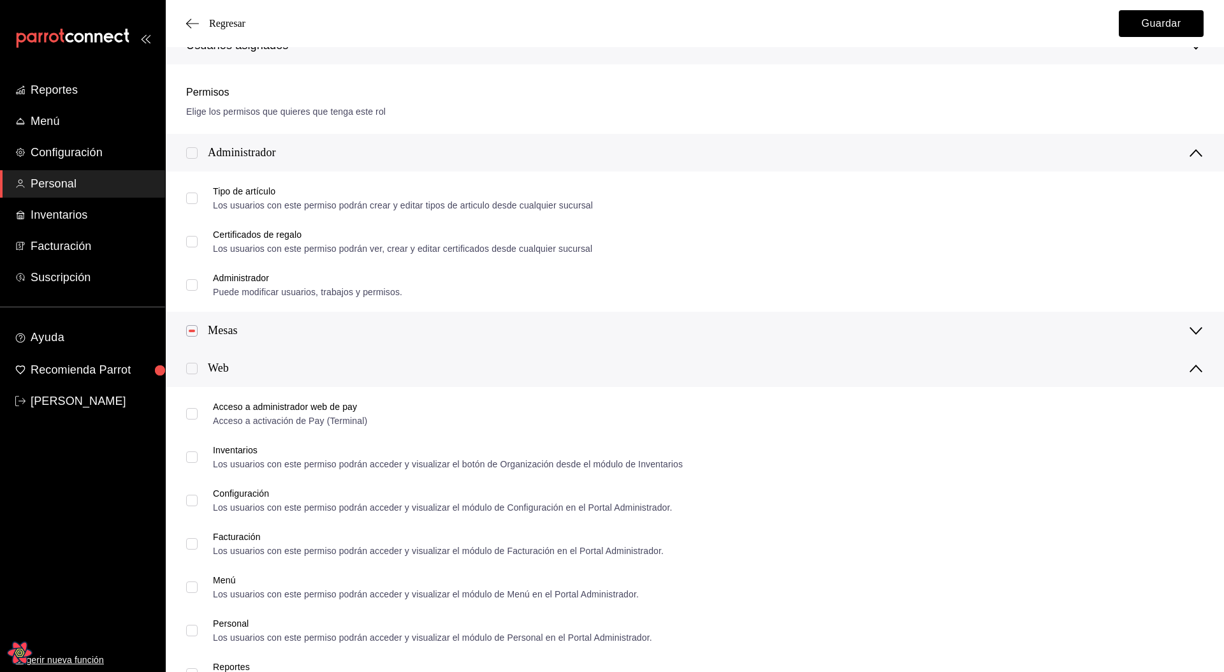
scroll to position [254, 0]
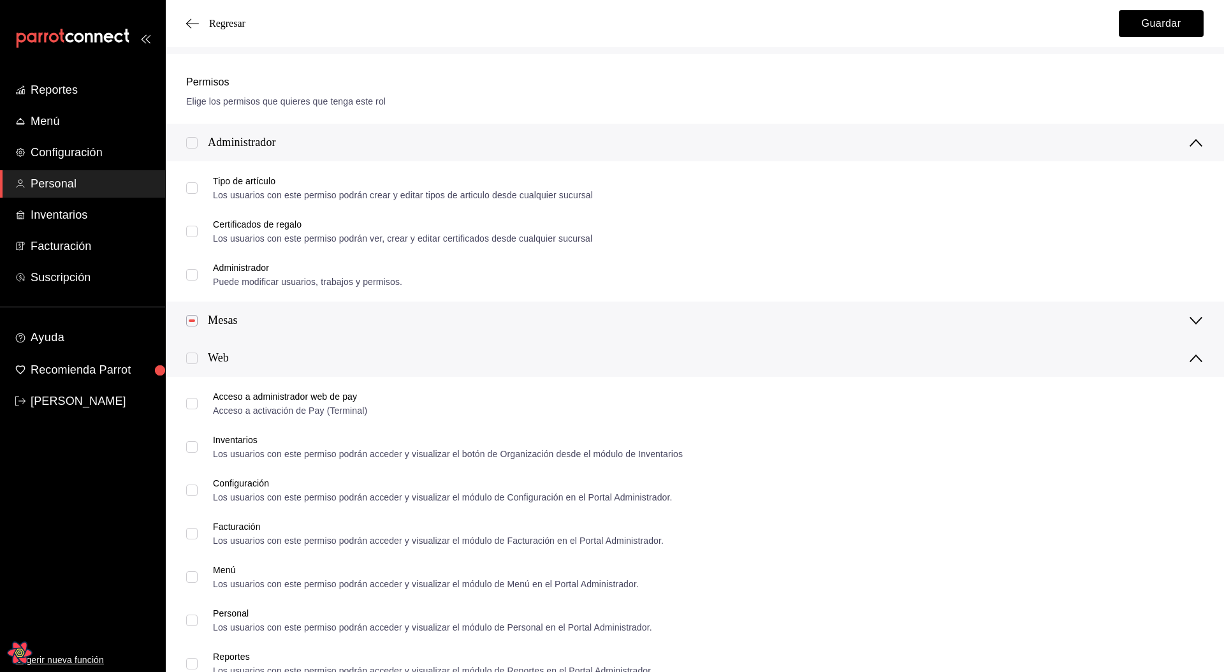
click at [263, 319] on div "Mesas" at bounding box center [695, 321] width 1058 height 38
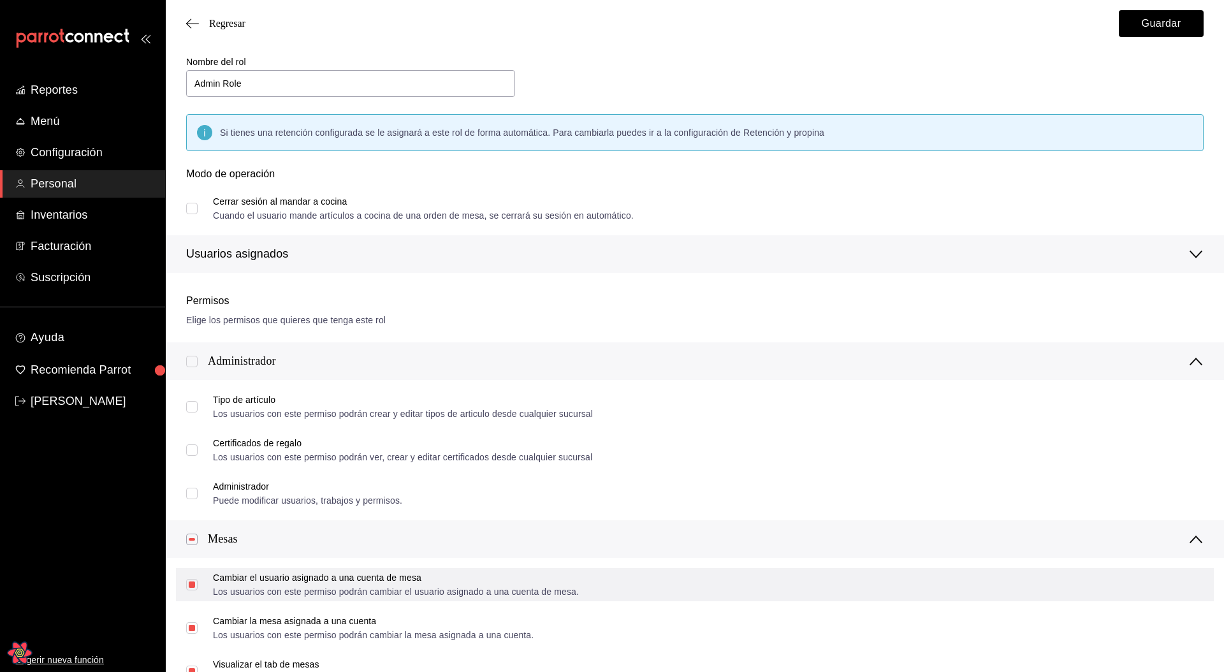
scroll to position [0, 0]
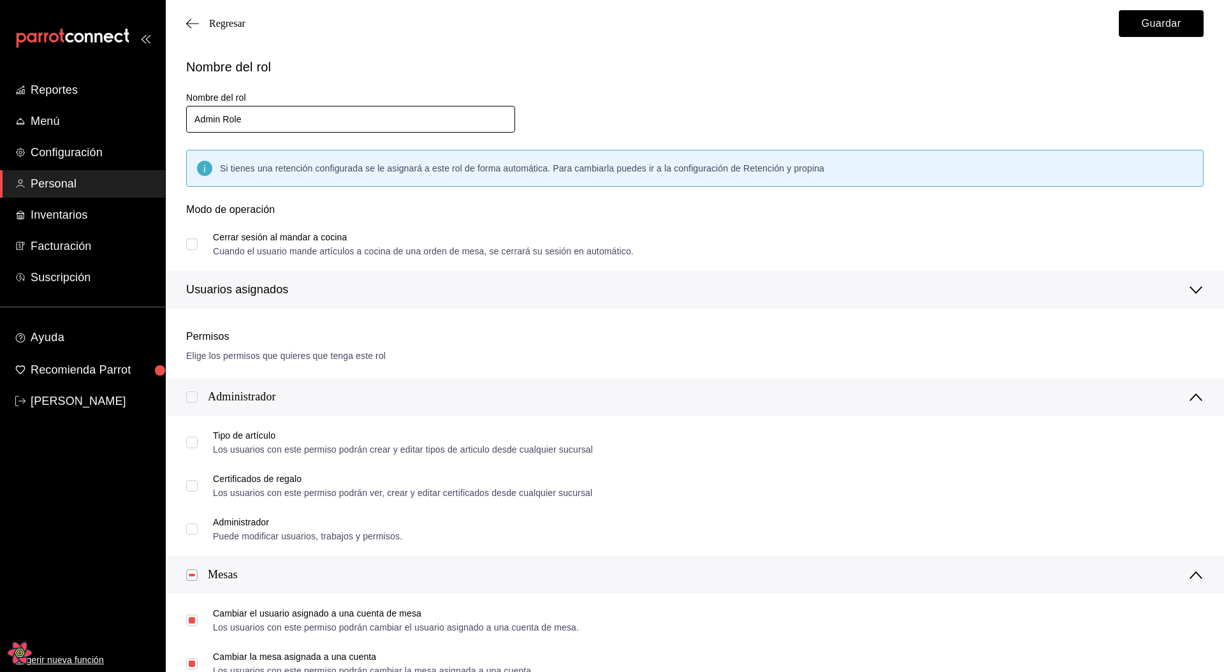
click at [350, 123] on input "Admin Role" at bounding box center [350, 119] width 329 height 27
type input "Mesita"
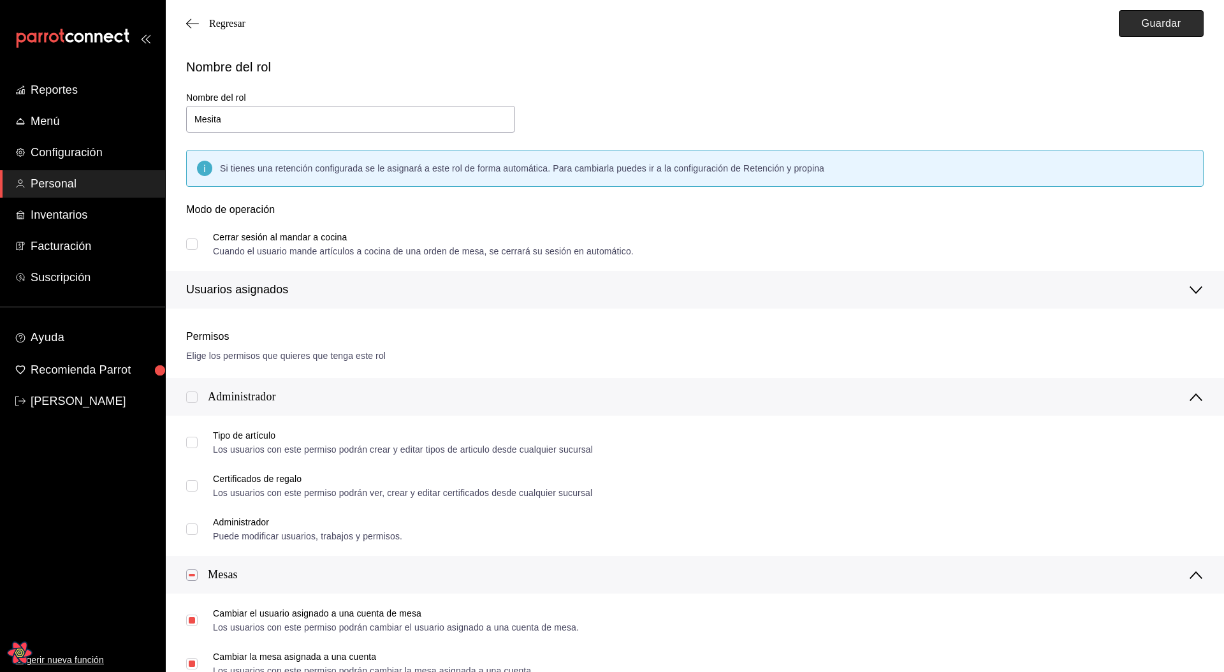
click at [1137, 34] on button "Guardar" at bounding box center [1161, 23] width 85 height 27
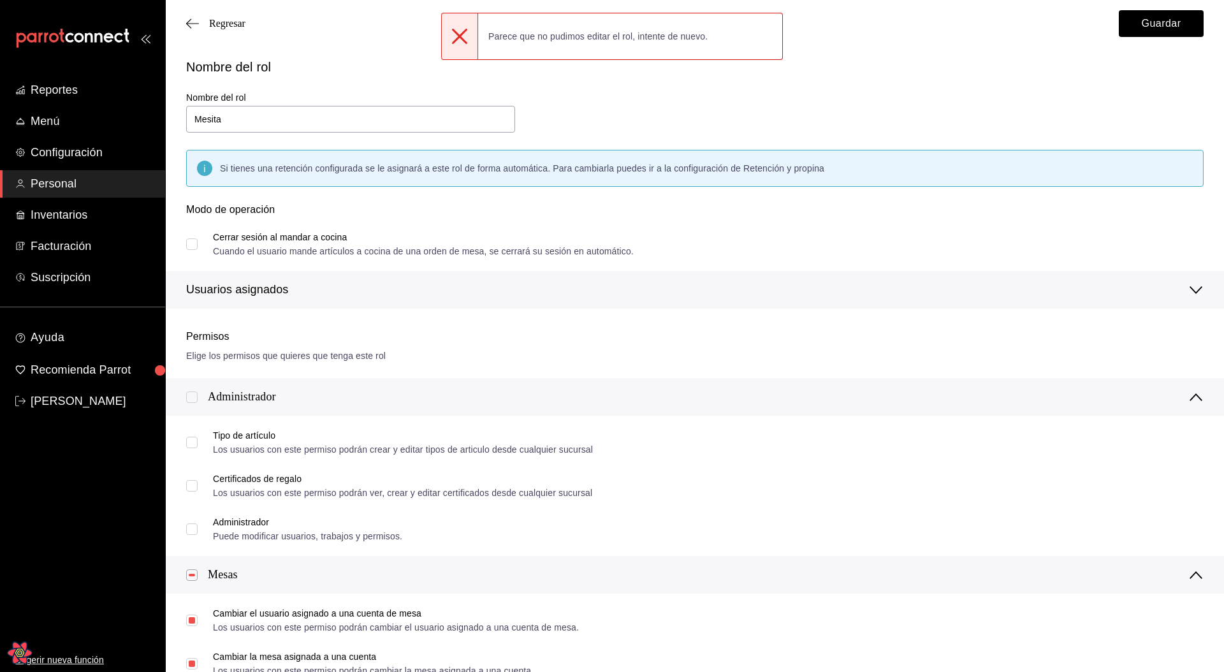
click at [893, 121] on div "Nombre del rol Nombre del rol Mesita Si tienes una retención configurada se le …" at bounding box center [687, 175] width 1033 height 267
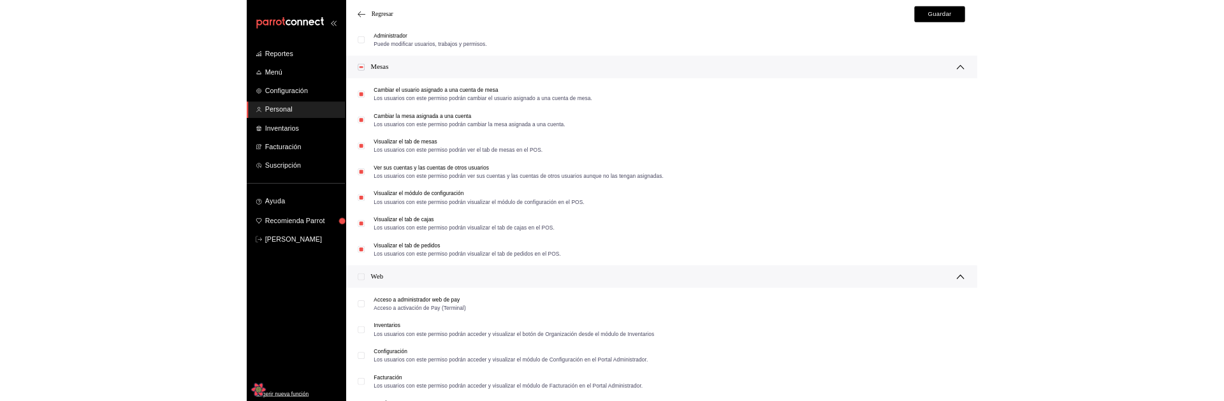
scroll to position [458, 0]
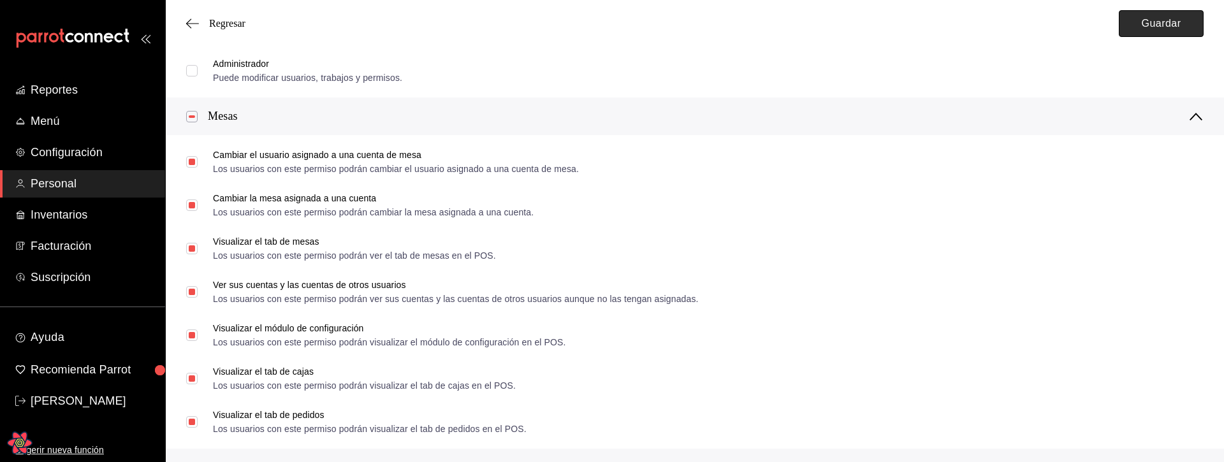
click at [1157, 26] on button "Guardar" at bounding box center [1161, 23] width 85 height 27
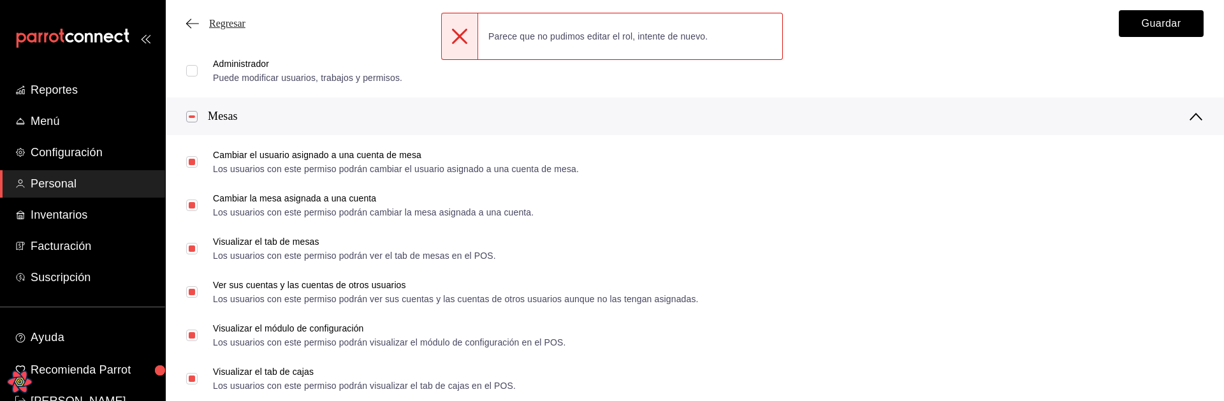
click at [237, 26] on span "Regresar" at bounding box center [227, 23] width 36 height 11
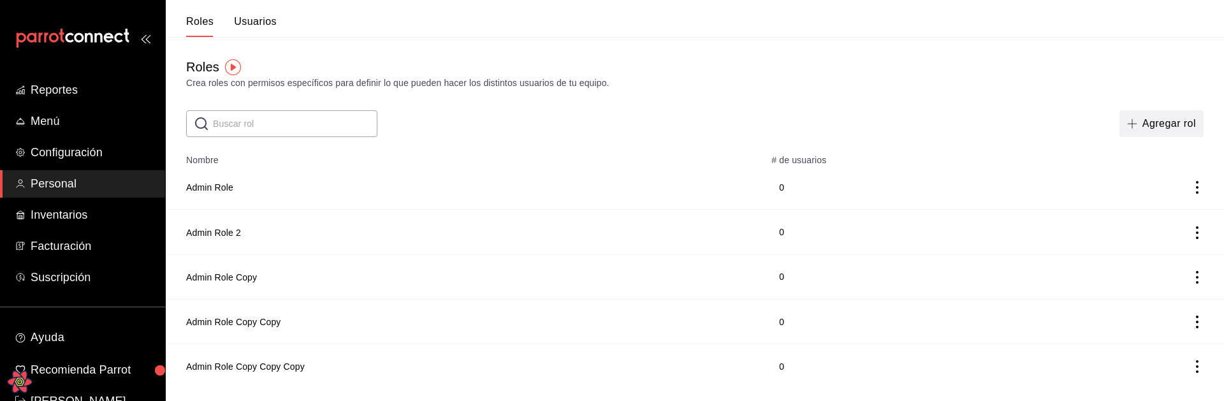
click at [1155, 126] on button "Agregar rol" at bounding box center [1162, 123] width 84 height 27
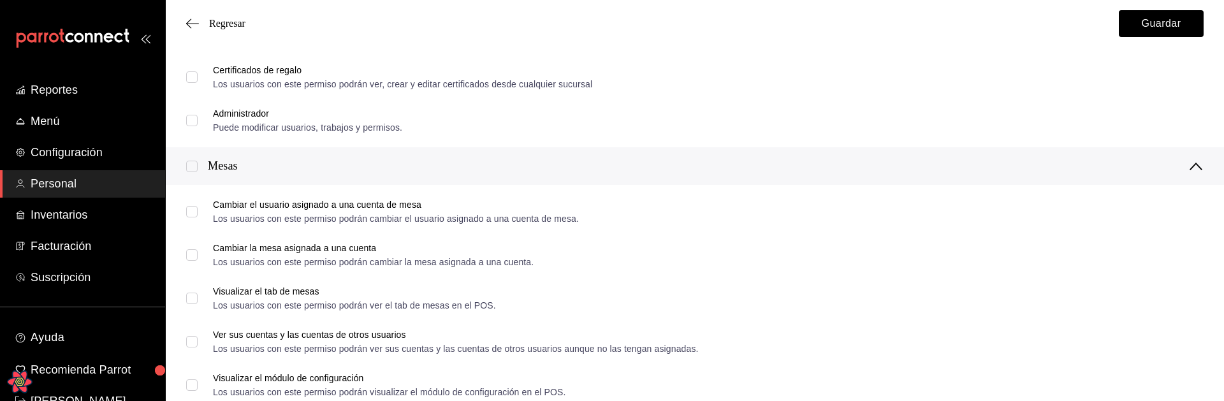
scroll to position [364, 0]
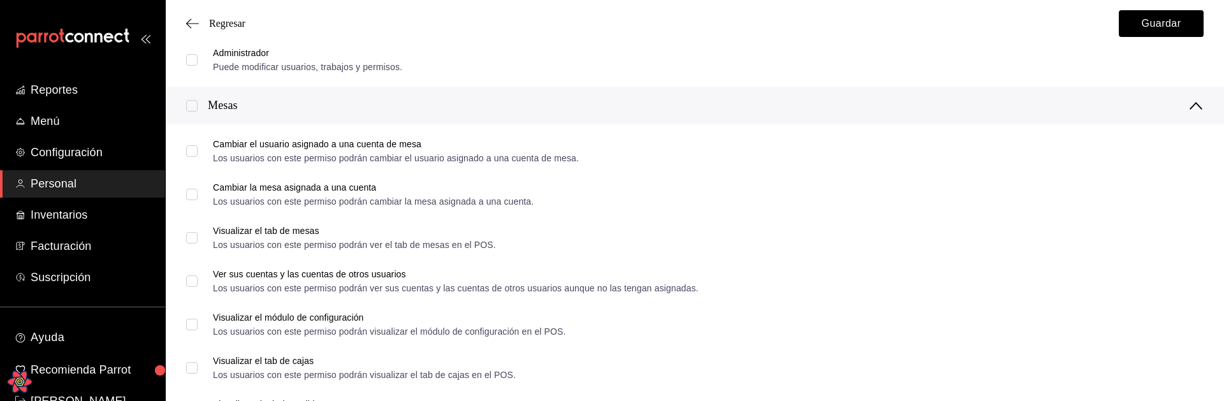
type input "nuevo rol de leo"
click at [191, 106] on input "checkbox" at bounding box center [191, 105] width 11 height 11
checkbox input "true"
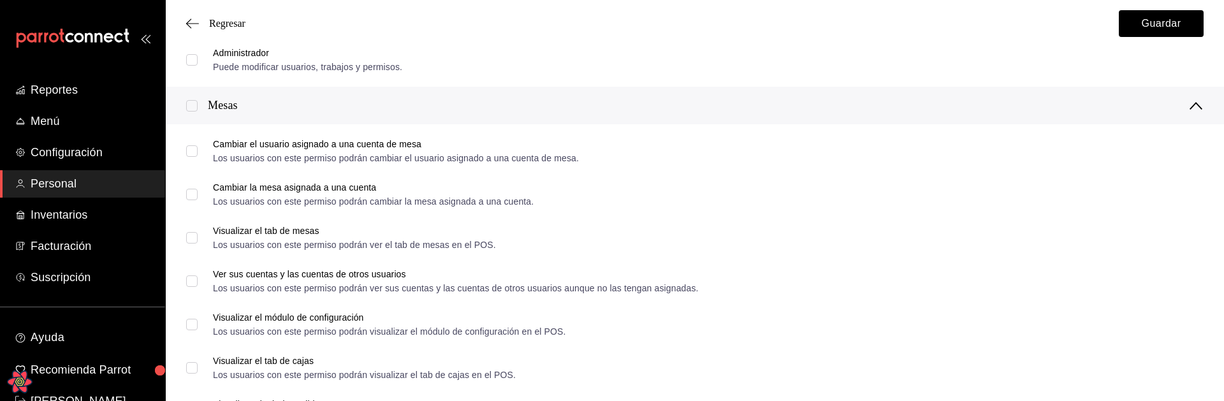
checkbox input "true"
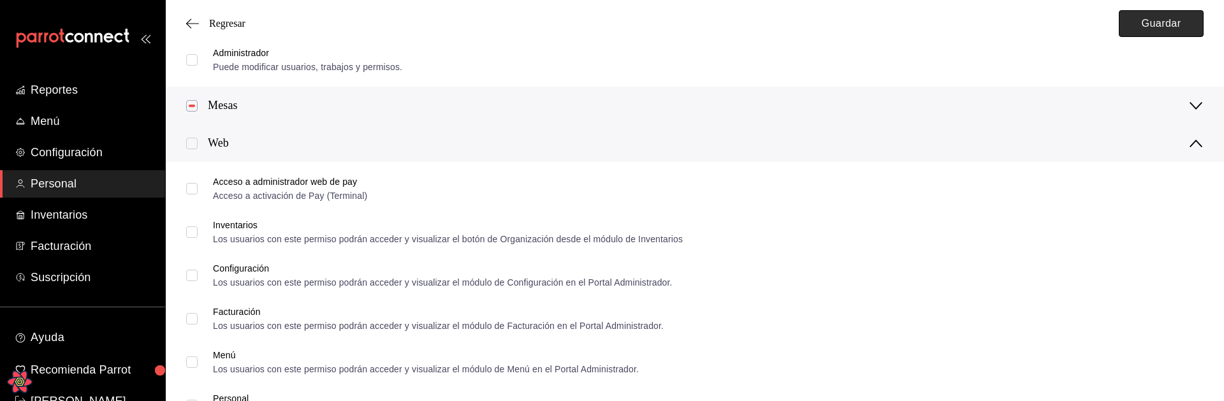
click at [1168, 24] on button "Guardar" at bounding box center [1161, 23] width 85 height 27
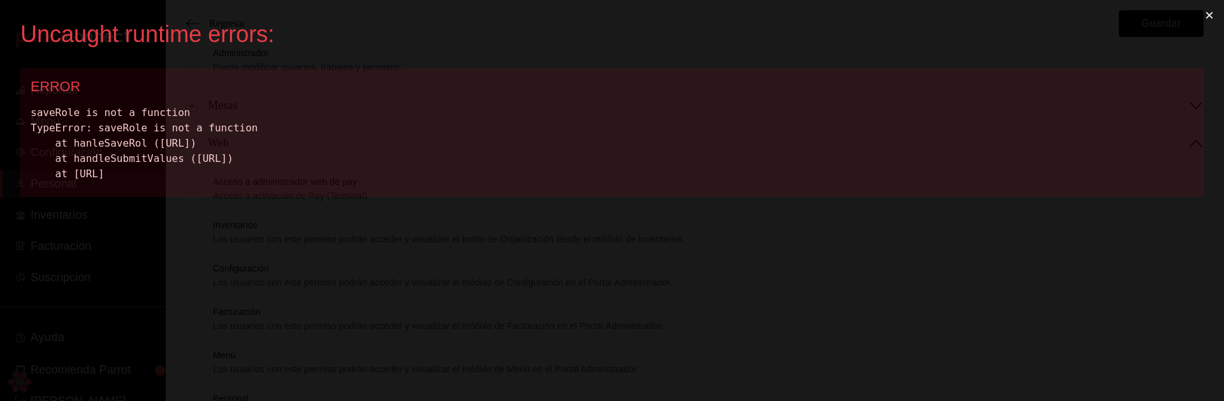
scroll to position [0, 0]
click at [126, 131] on div "saveRole is not a function TypeError: saveRole is not a function at hanleSaveRo…" at bounding box center [612, 143] width 1163 height 77
copy div "saveRole"
click at [125, 131] on div "saveRole is not a function TypeError: saveRole is not a function at hanleSaveRo…" at bounding box center [612, 143] width 1163 height 77
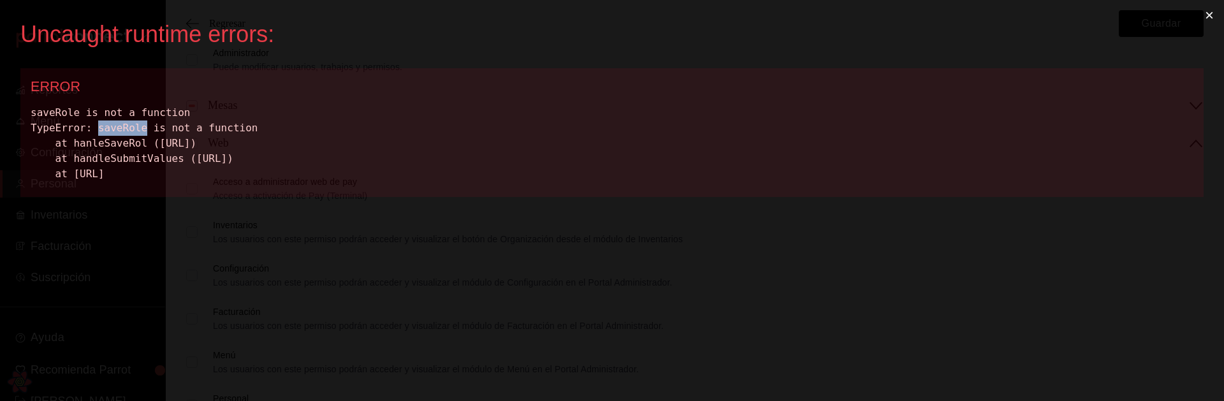
click at [125, 131] on div "saveRole is not a function TypeError: saveRole is not a function at hanleSaveRo…" at bounding box center [612, 143] width 1163 height 77
click at [128, 127] on div "saveRole is not a function TypeError: saveRole is not a function at hanleSaveRo…" at bounding box center [612, 143] width 1163 height 77
copy div "saveRole"
click at [163, 159] on div "saveRole is not a function TypeError: saveRole is not a function at hanleSaveRo…" at bounding box center [612, 143] width 1163 height 77
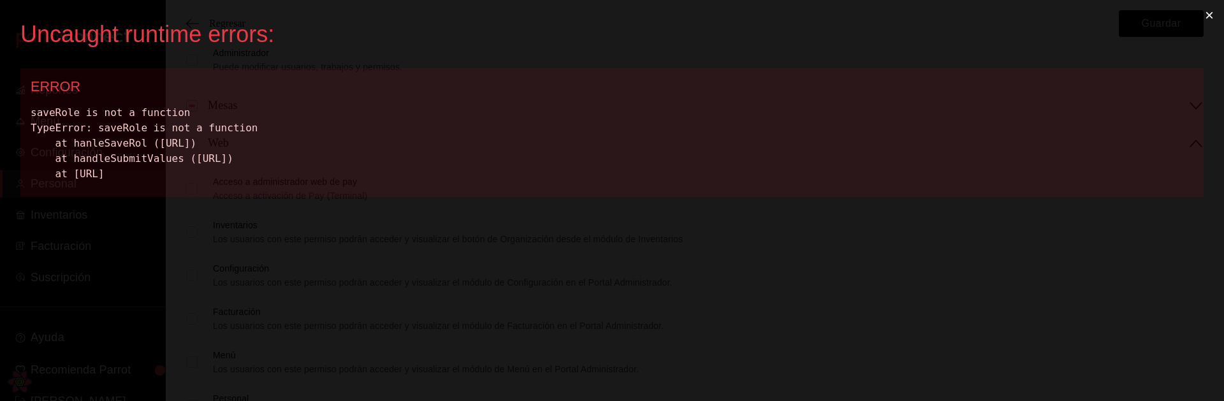
click at [163, 159] on div "saveRole is not a function TypeError: saveRole is not a function at hanleSaveRo…" at bounding box center [612, 143] width 1163 height 77
click at [125, 145] on div "saveRole is not a function TypeError: saveRole is not a function at hanleSaveRo…" at bounding box center [612, 143] width 1163 height 77
copy div "hanleSaveRol"
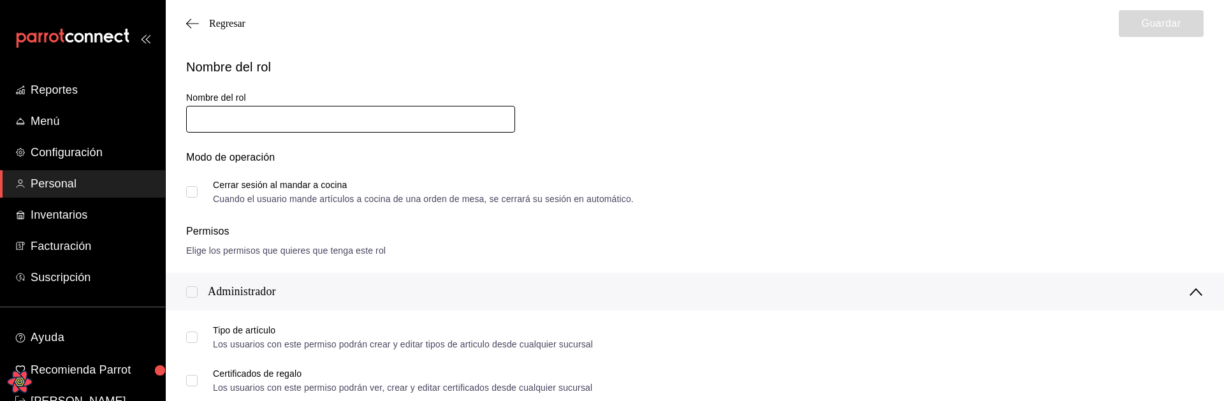
click at [347, 118] on input "text" at bounding box center [350, 119] width 329 height 27
type input "Mesita"
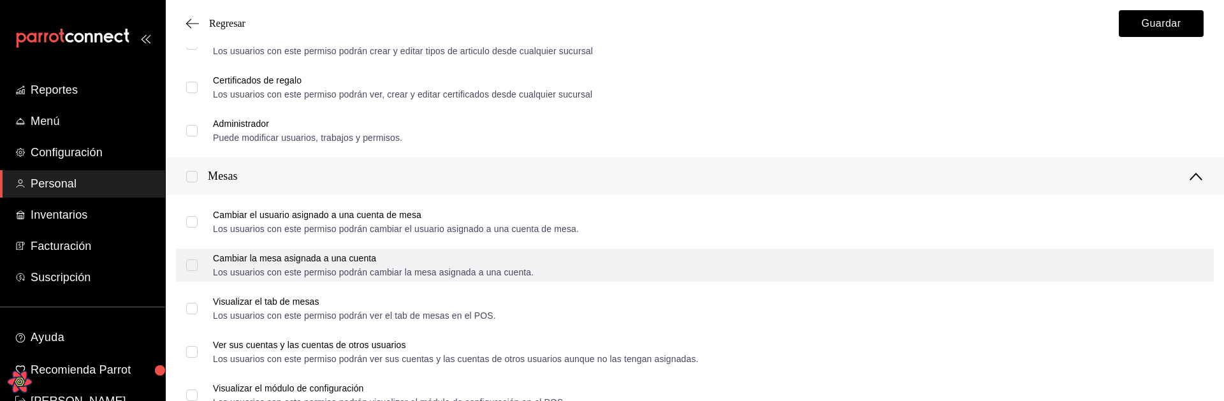
scroll to position [311, 0]
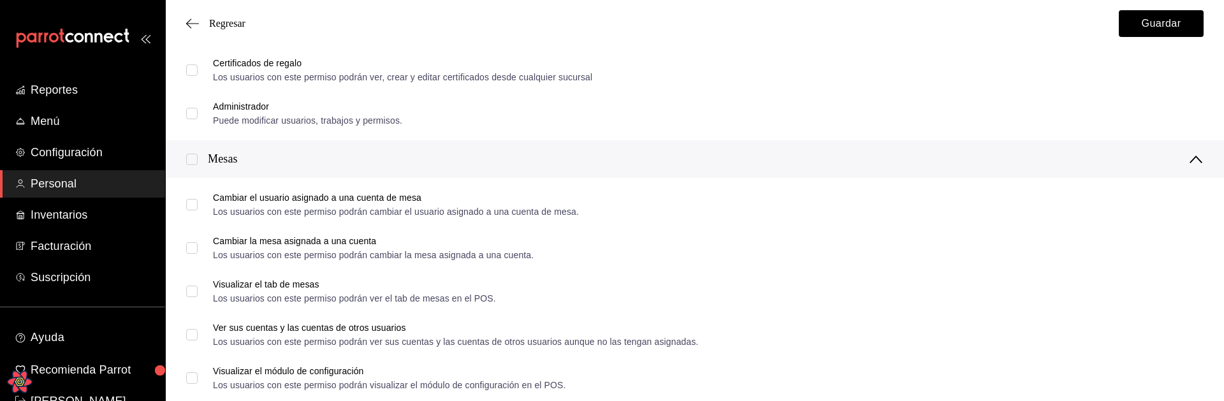
click at [196, 159] on input "checkbox" at bounding box center [191, 159] width 11 height 11
checkbox input "true"
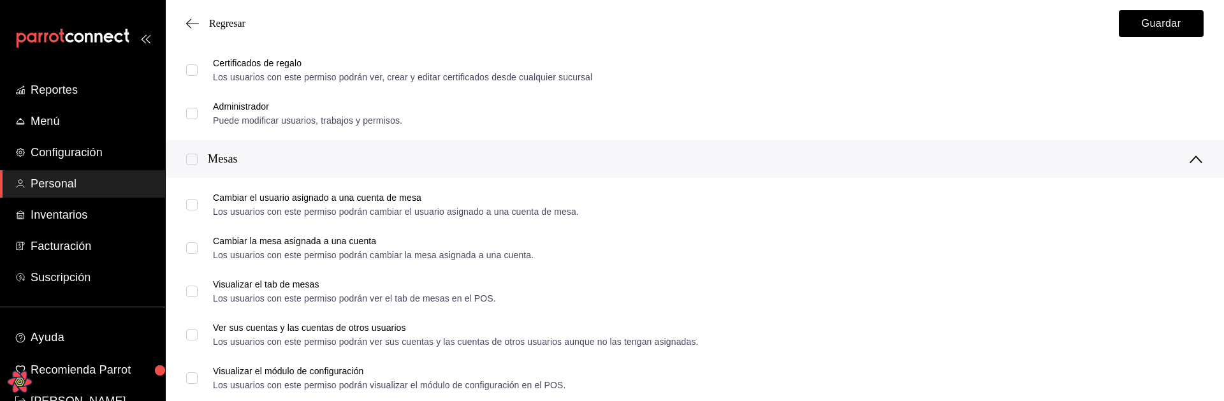
checkbox input "true"
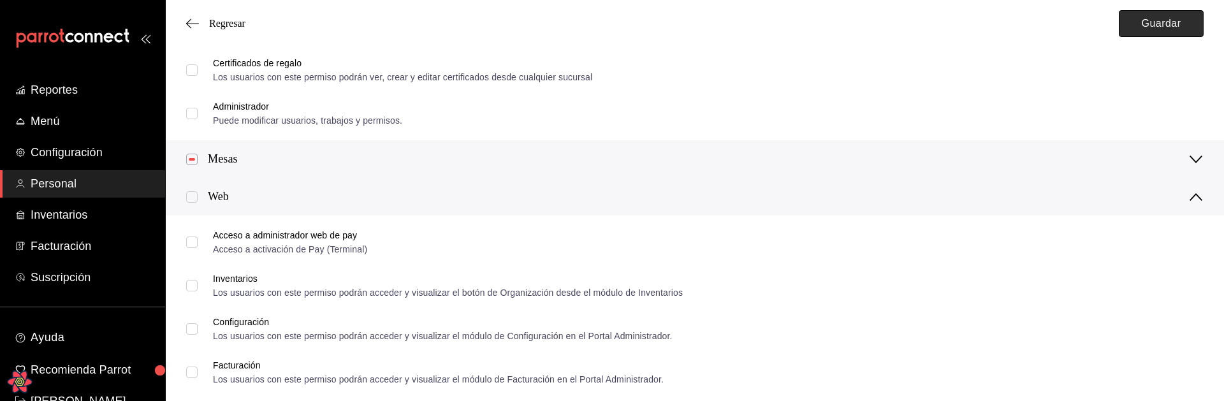
click at [1143, 31] on button "Guardar" at bounding box center [1161, 23] width 85 height 27
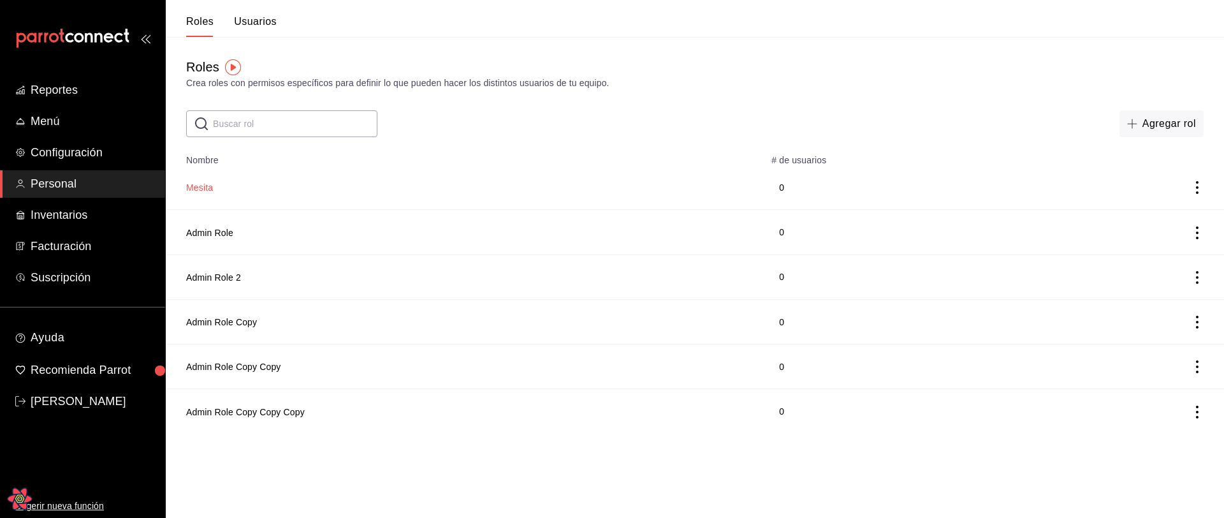
click at [200, 185] on button "Mesita" at bounding box center [199, 187] width 27 height 13
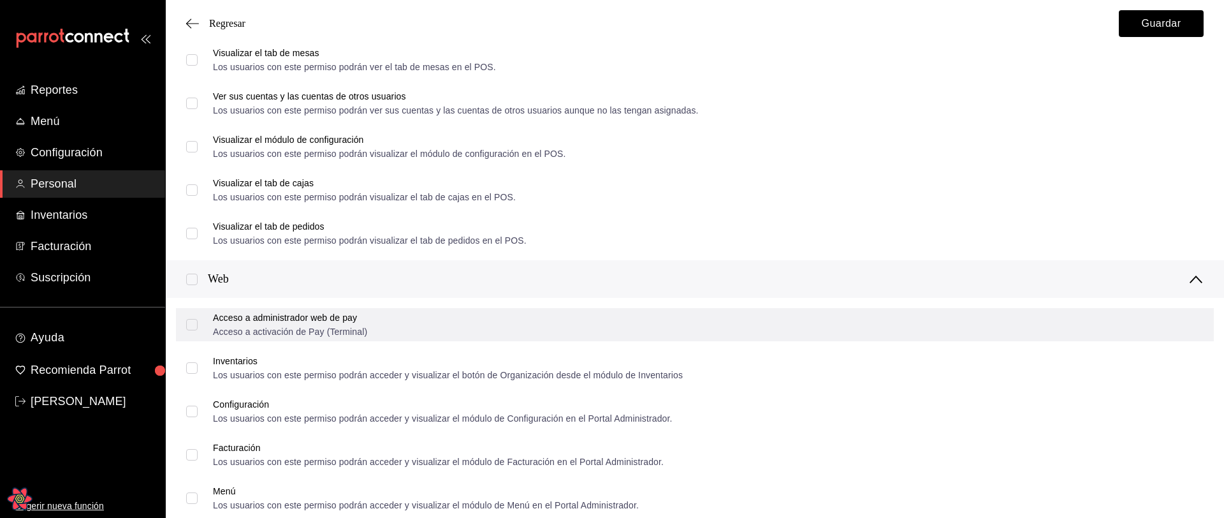
scroll to position [654, 0]
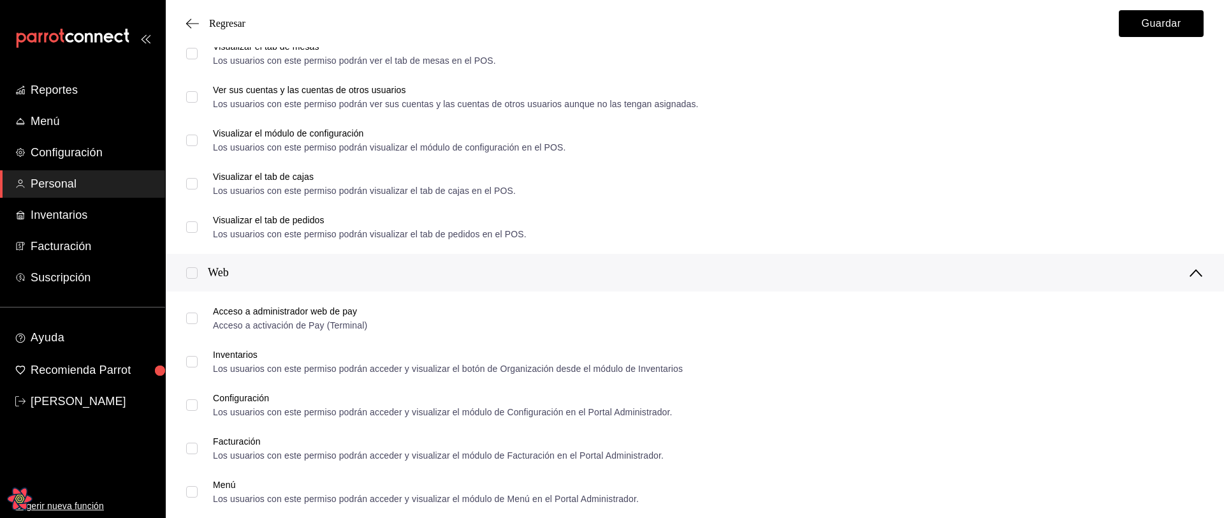
click at [193, 274] on input "checkbox" at bounding box center [191, 272] width 11 height 11
checkbox input "true"
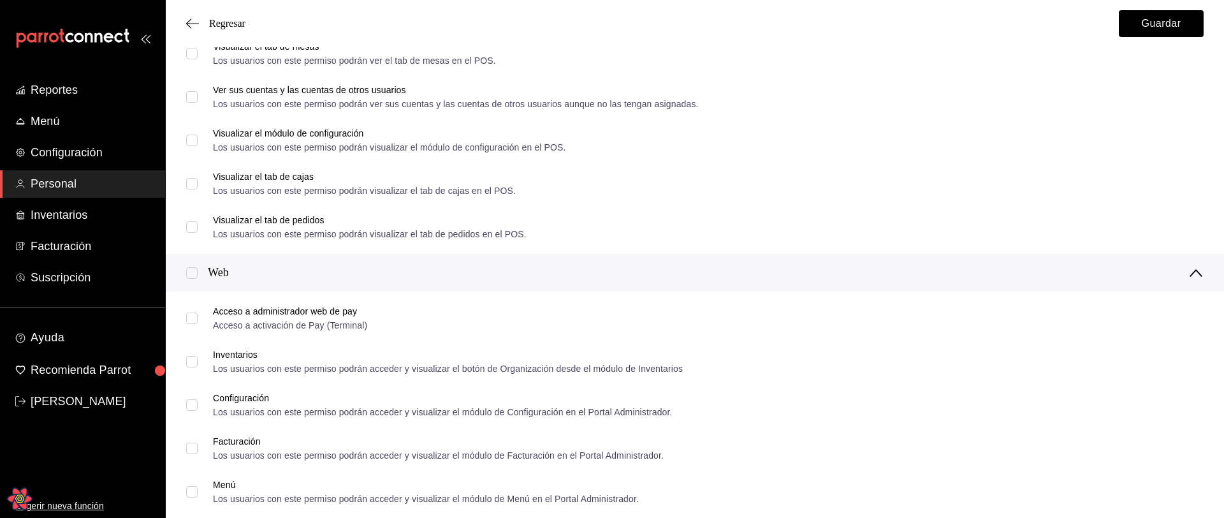
checkbox input "true"
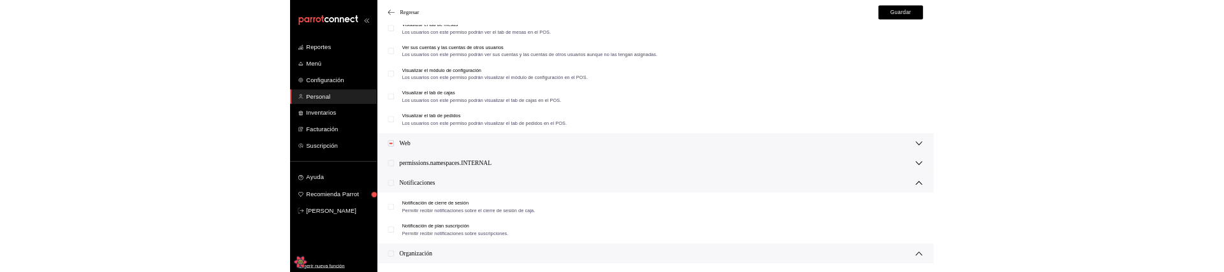
scroll to position [661, 0]
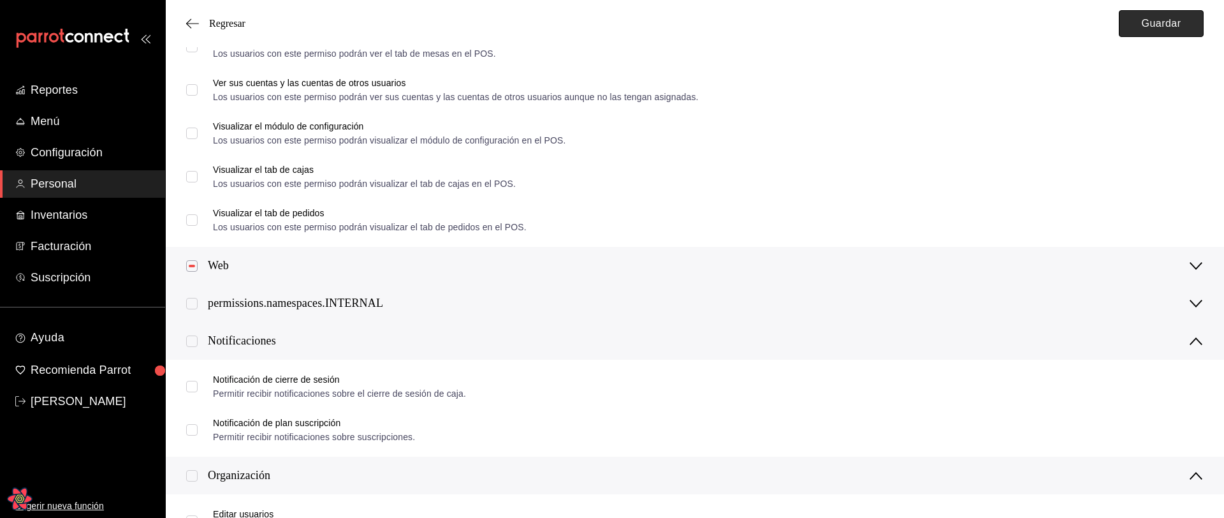
click at [1153, 24] on button "Guardar" at bounding box center [1161, 23] width 85 height 27
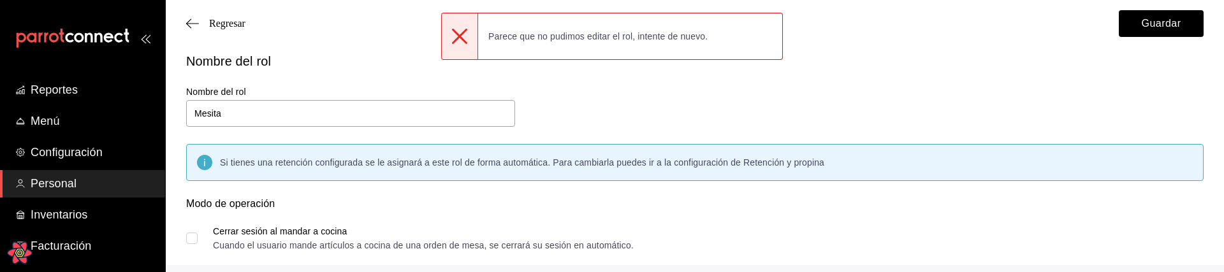
scroll to position [0, 0]
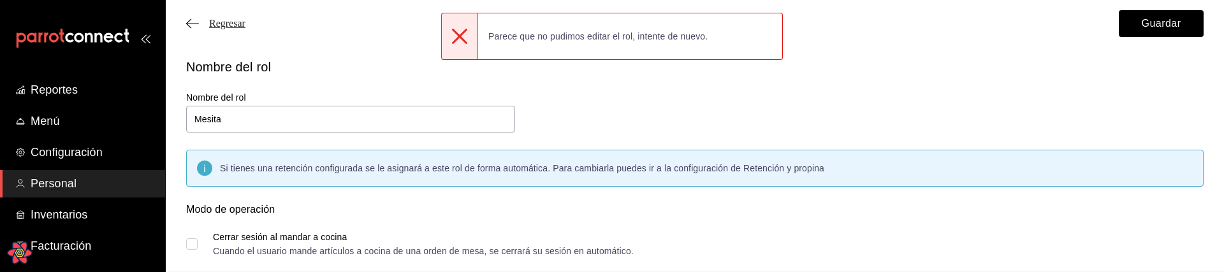
click at [226, 24] on span "Regresar" at bounding box center [227, 23] width 36 height 11
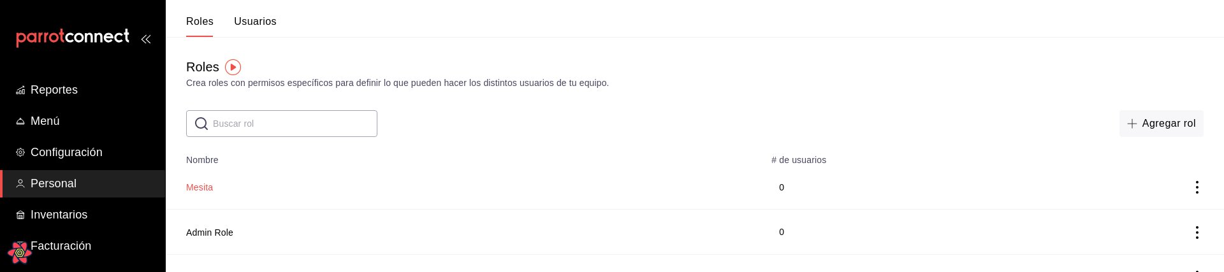
click at [210, 181] on button "Mesita" at bounding box center [199, 187] width 27 height 13
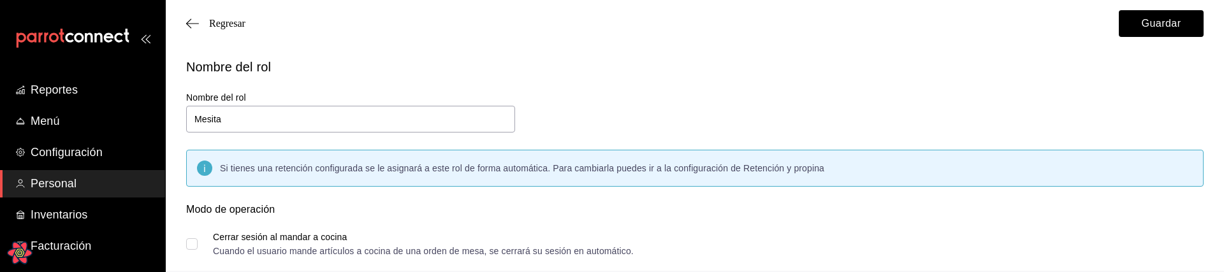
click at [579, 98] on div "Nombre del rol Nombre del rol Mesita Si tienes una retención configurada se le …" at bounding box center [687, 175] width 1033 height 267
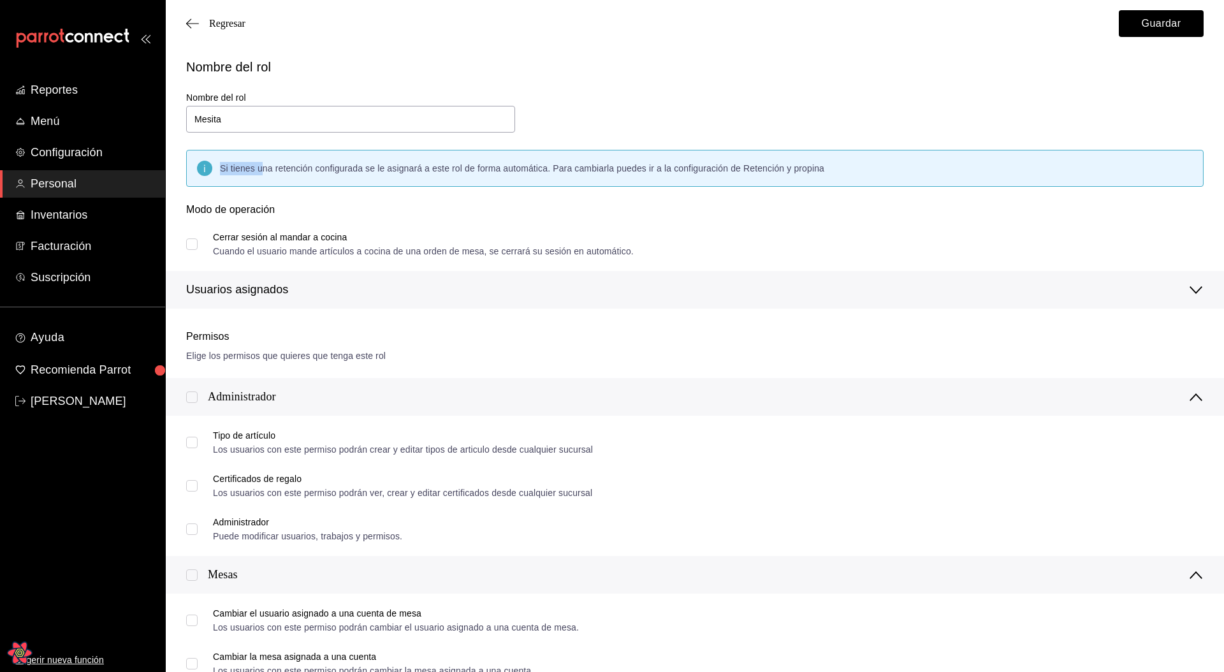
drag, startPoint x: 289, startPoint y: 165, endPoint x: 666, endPoint y: 161, distance: 376.8
click at [634, 162] on div "Si tienes una retención configurada se le asignará a este rol de forma automáti…" at bounding box center [522, 168] width 604 height 13
drag, startPoint x: 732, startPoint y: 163, endPoint x: 743, endPoint y: 165, distance: 11.1
click at [732, 163] on span "configuración de Retención y propina" at bounding box center [749, 168] width 150 height 10
click at [757, 167] on span "configuración de Retención y propina" at bounding box center [749, 168] width 150 height 10
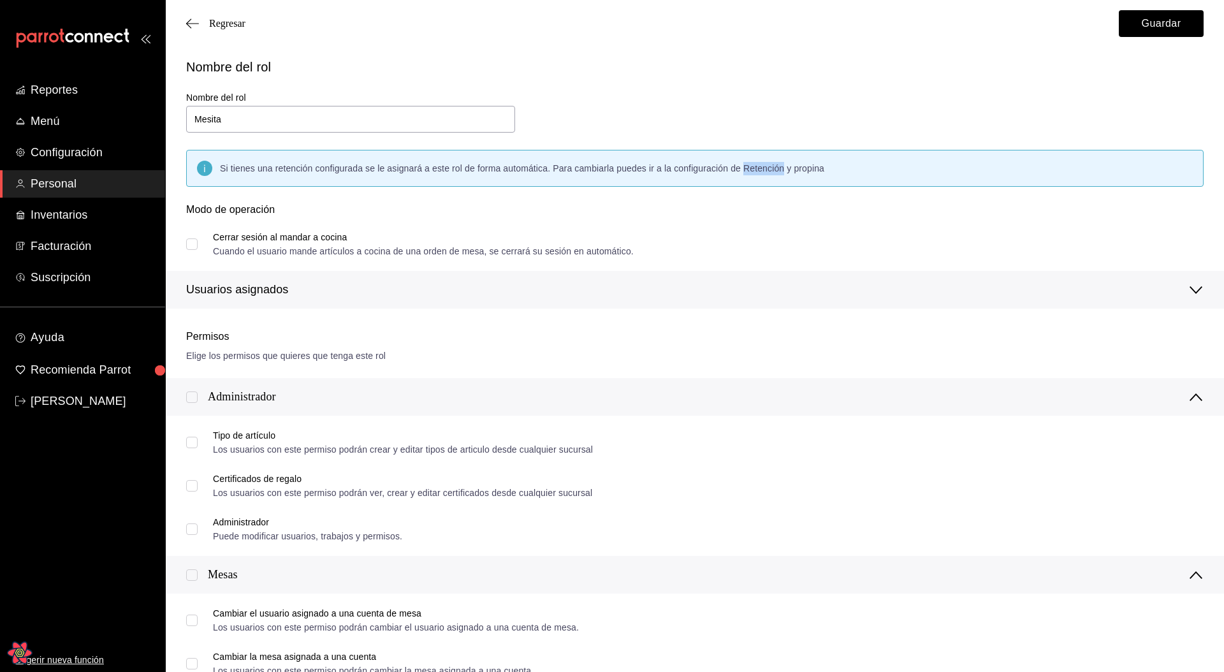
click at [757, 167] on span "configuración de Retención y propina" at bounding box center [749, 168] width 150 height 10
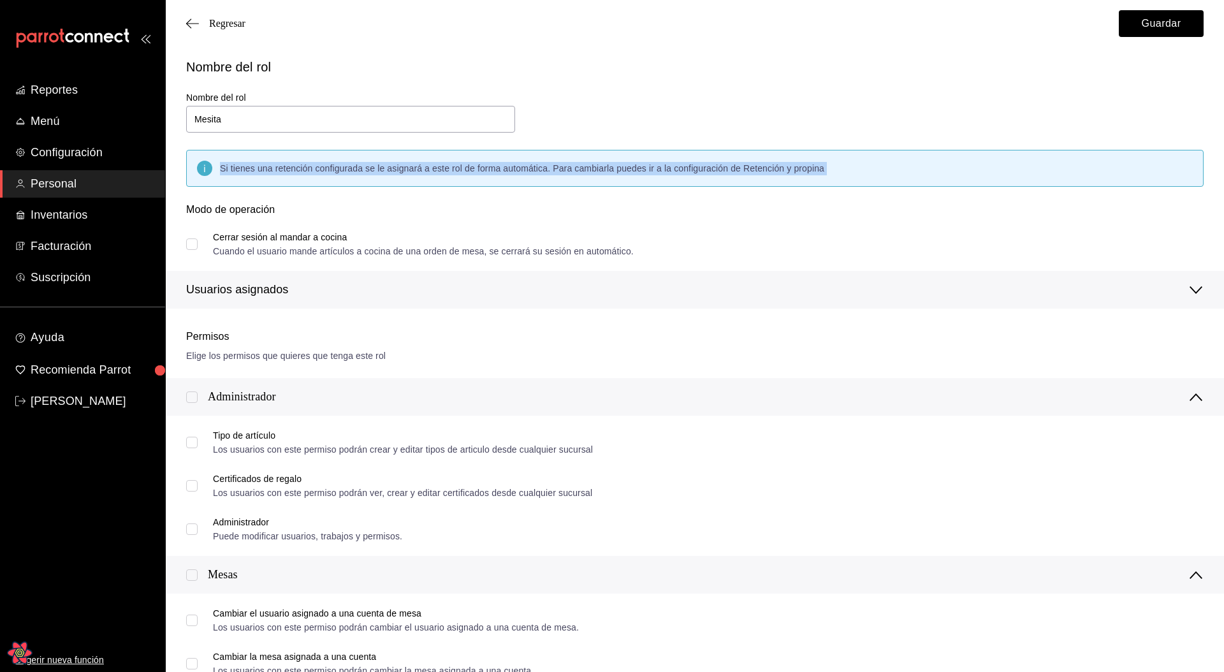
click at [757, 167] on span "configuración de Retención y propina" at bounding box center [749, 168] width 150 height 10
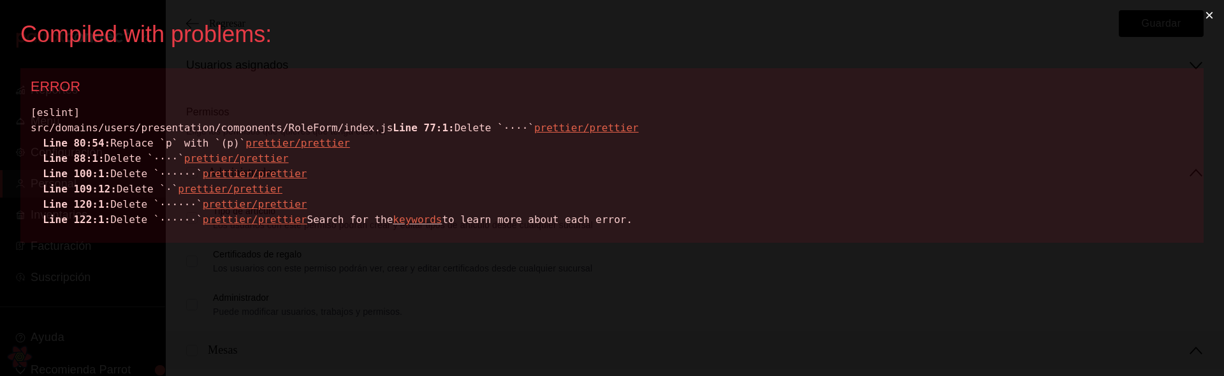
scroll to position [240, 0]
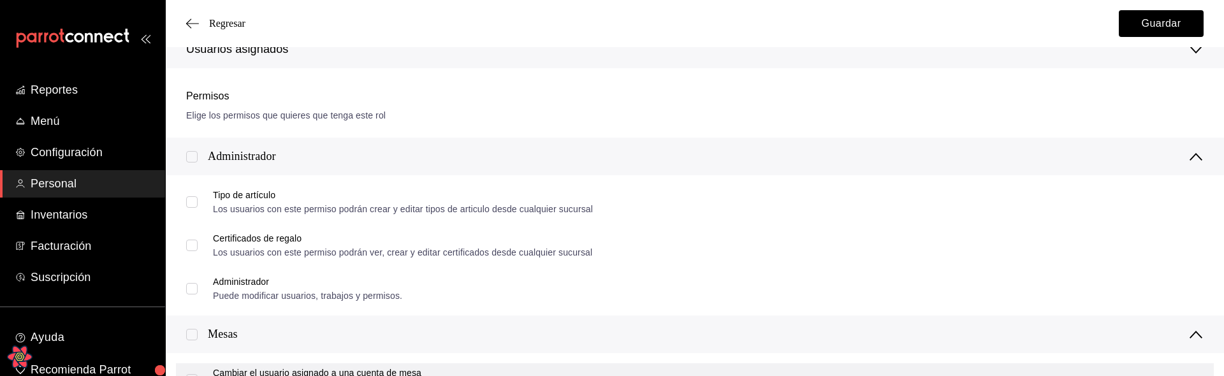
checkbox input "true"
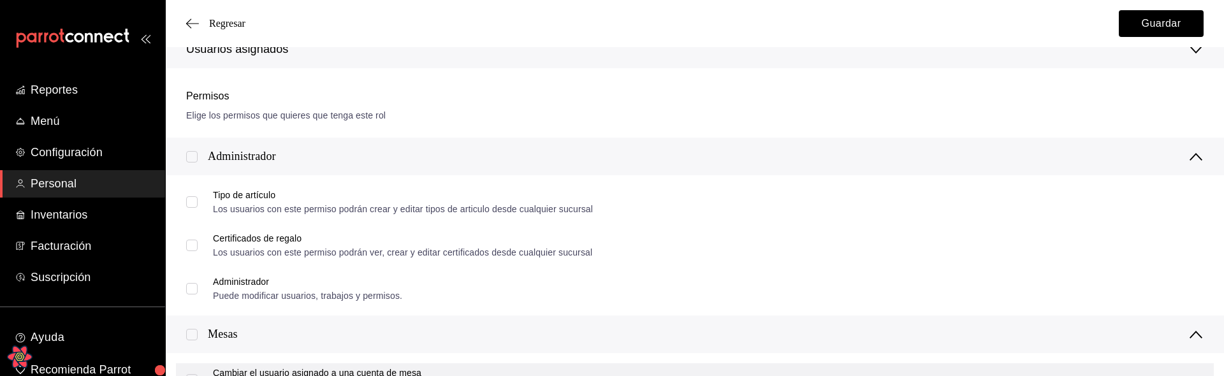
checkbox input "true"
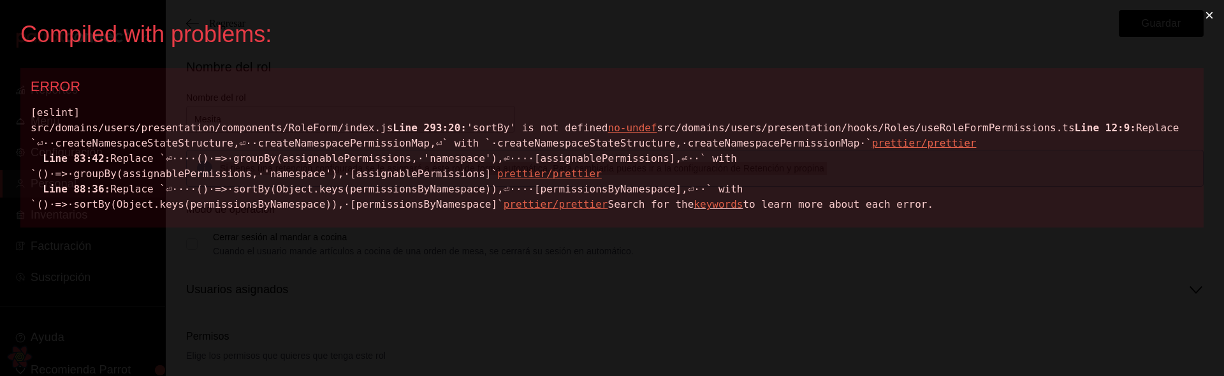
scroll to position [0, 0]
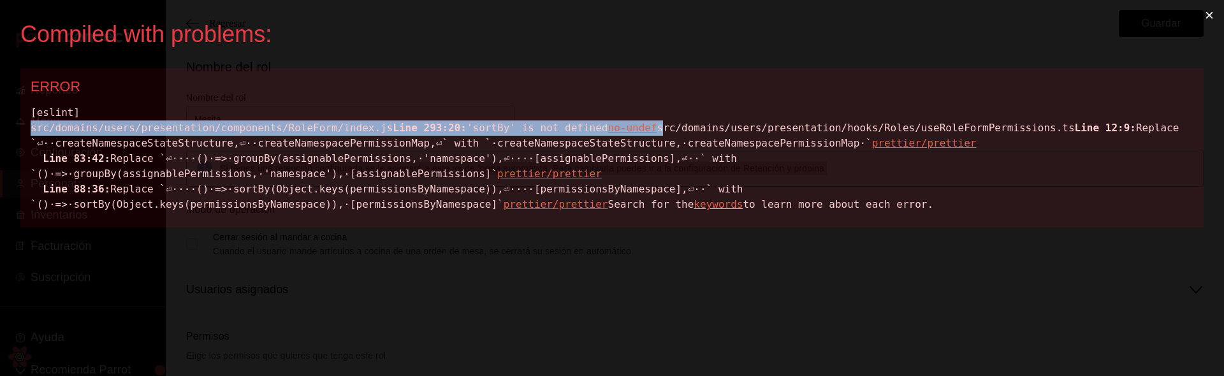
drag, startPoint x: 29, startPoint y: 128, endPoint x: 428, endPoint y: 157, distance: 400.2
click at [427, 157] on div "ERROR [eslint] src/domains/users/presentation/components/RoleForm/index.js Line…" at bounding box center [611, 147] width 1183 height 159
copy div "src/domains/users/presentation/components/RoleForm/index.js Line 293:20: 'sortB…"
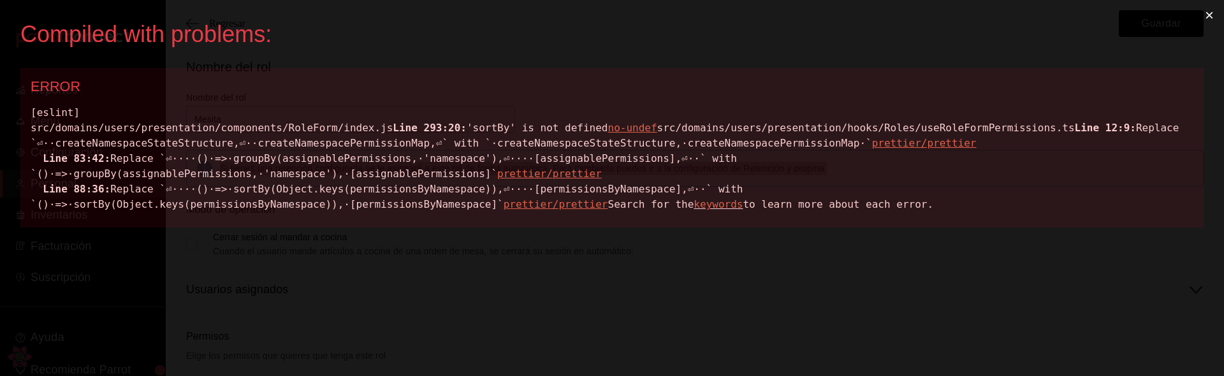
click at [409, 205] on div "[eslint] src/domains/users/presentation/components/RoleForm/index.js Line 293:2…" at bounding box center [612, 158] width 1163 height 107
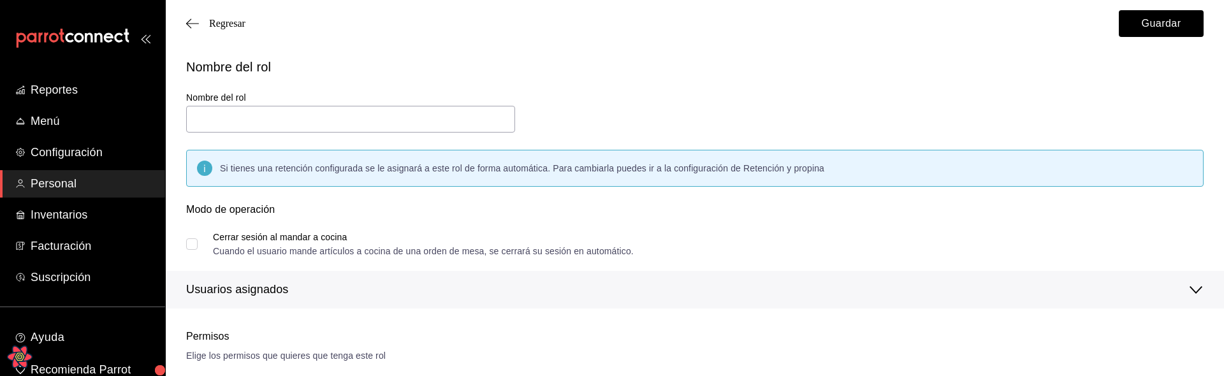
type input "Mesita"
checkbox input "true"
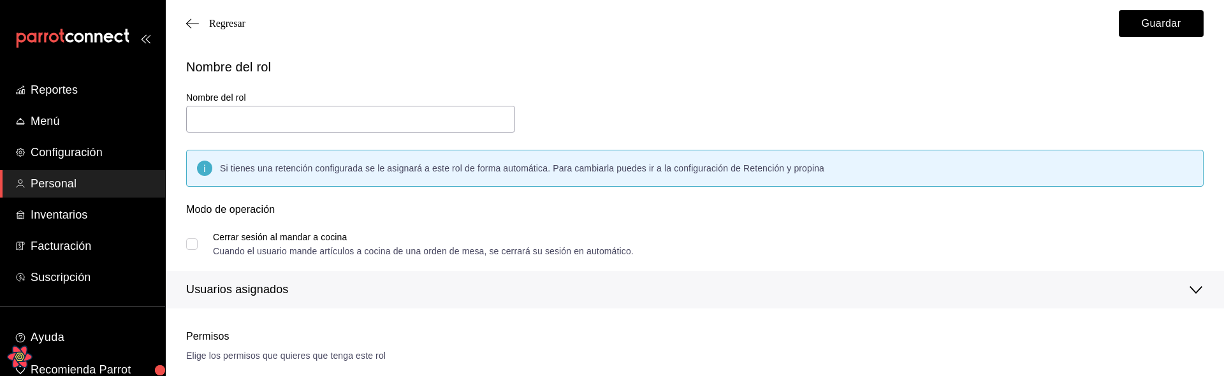
checkbox input "true"
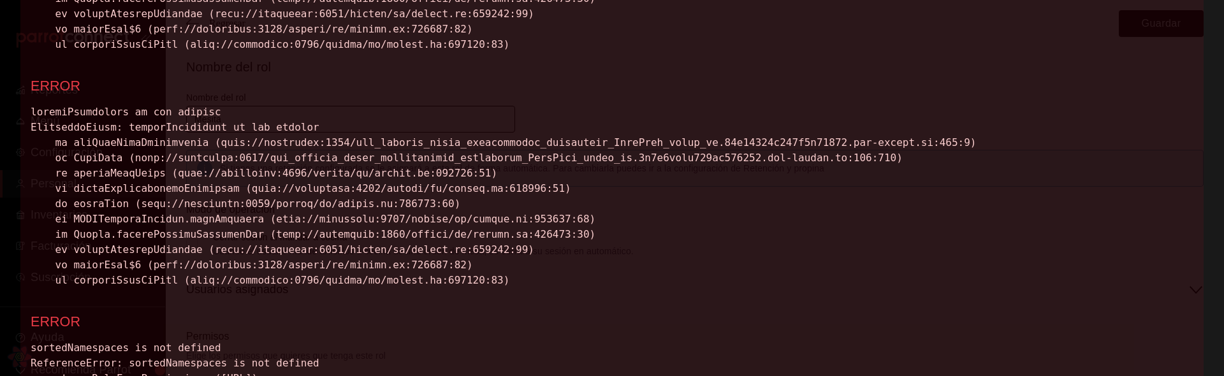
scroll to position [239, 0]
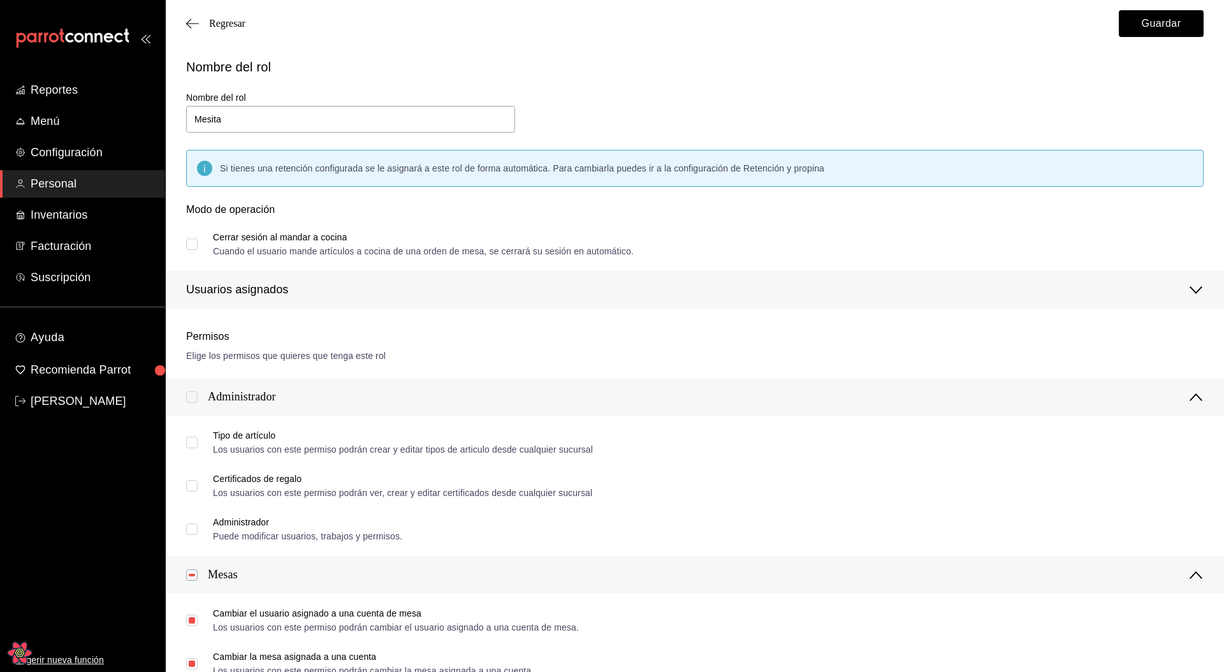
click at [946, 110] on div "Nombre del rol Nombre del rol Mesita Si tienes una retención configurada se le …" at bounding box center [687, 175] width 1033 height 267
click at [1157, 34] on button "Guardar" at bounding box center [1161, 23] width 85 height 27
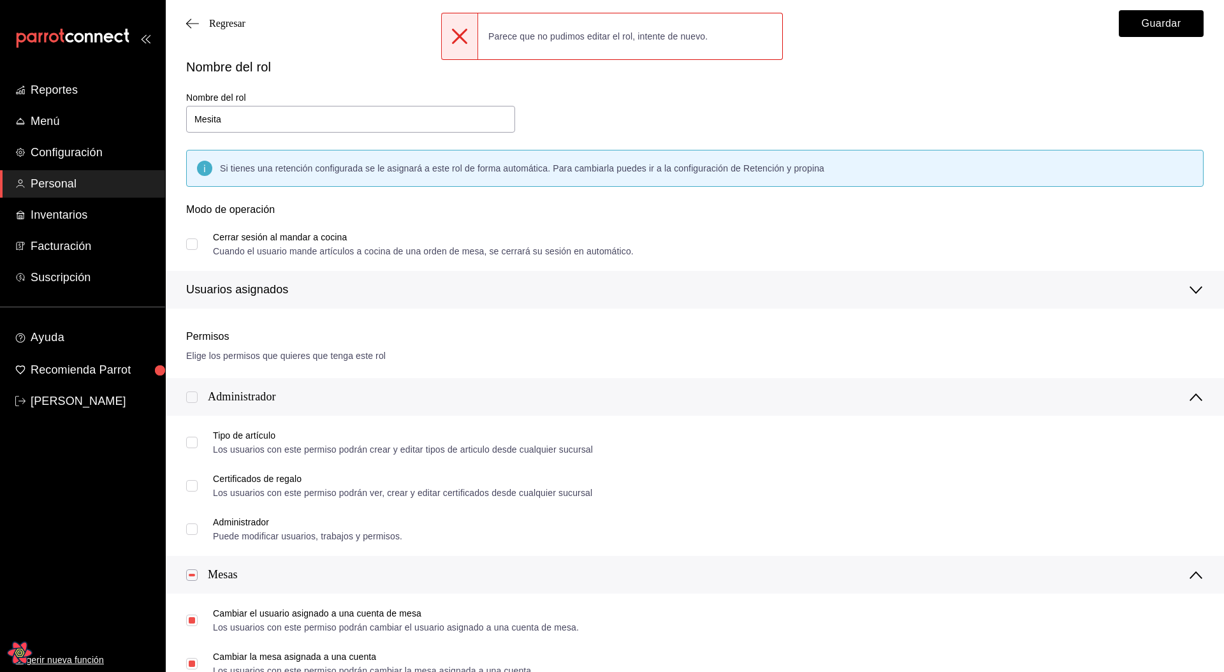
click at [362, 53] on div "Nombre del rol" at bounding box center [687, 59] width 1033 height 34
click at [244, 23] on span "Regresar" at bounding box center [227, 23] width 36 height 11
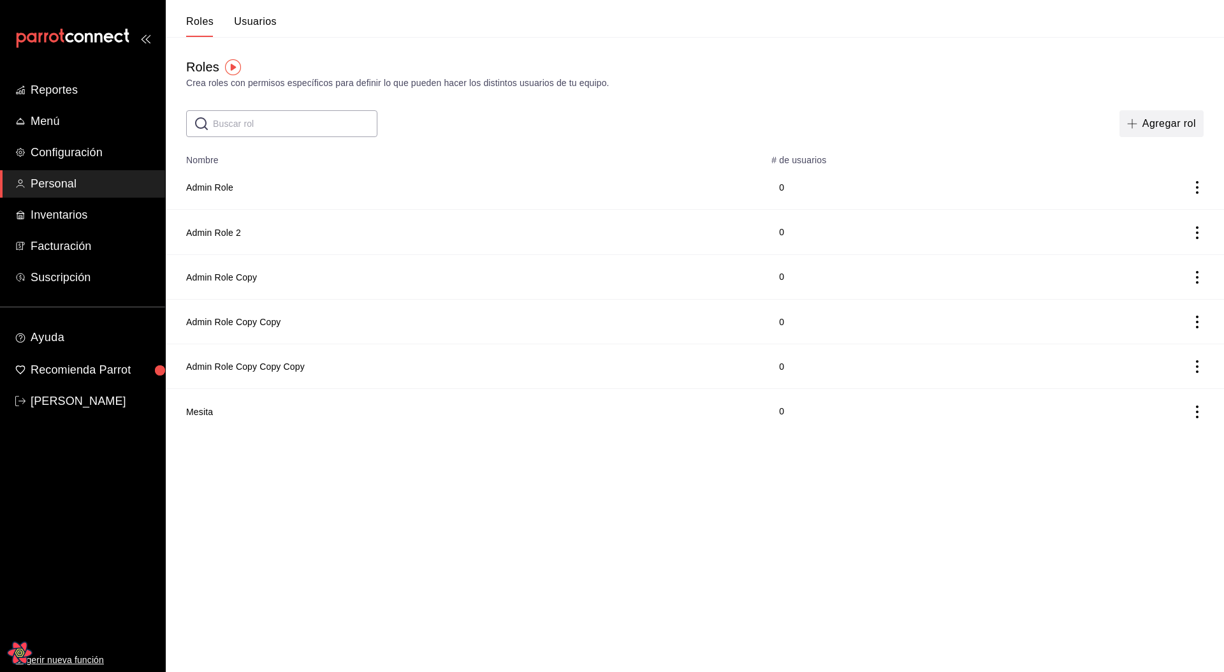
click at [1170, 124] on button "Agregar rol" at bounding box center [1162, 123] width 84 height 27
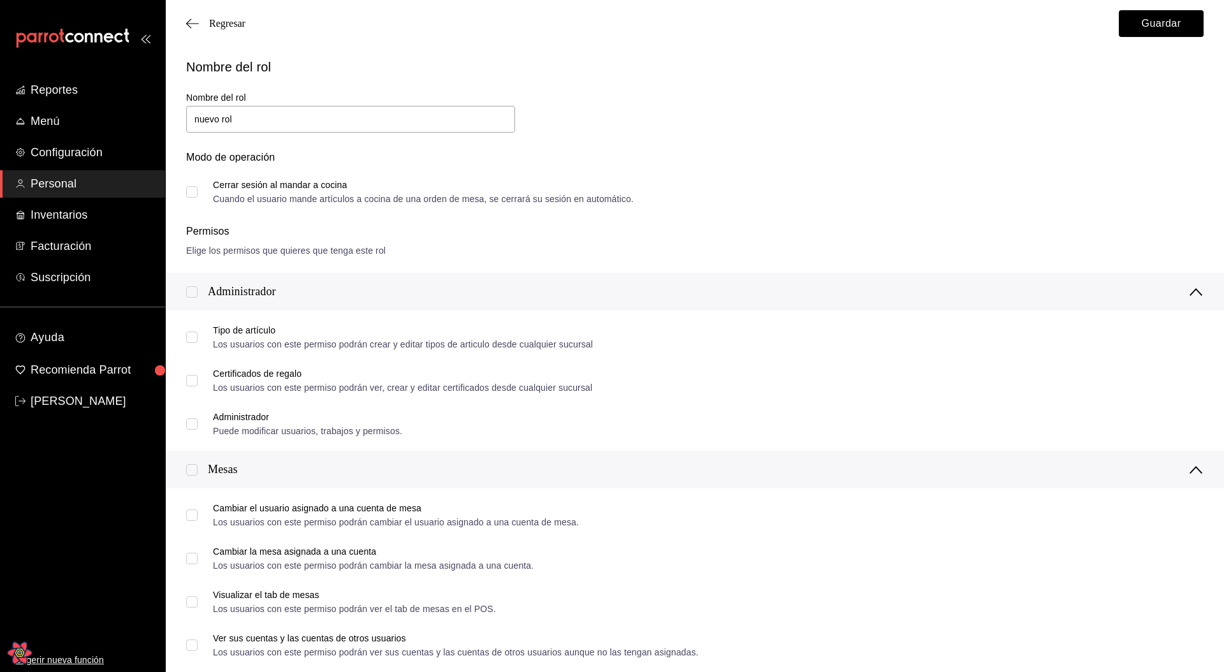
type input "nuevo rol"
click at [194, 194] on input "Cerrar sesión al mandar a cocina Cuando el usuario mande artículos a cocina de …" at bounding box center [191, 191] width 11 height 11
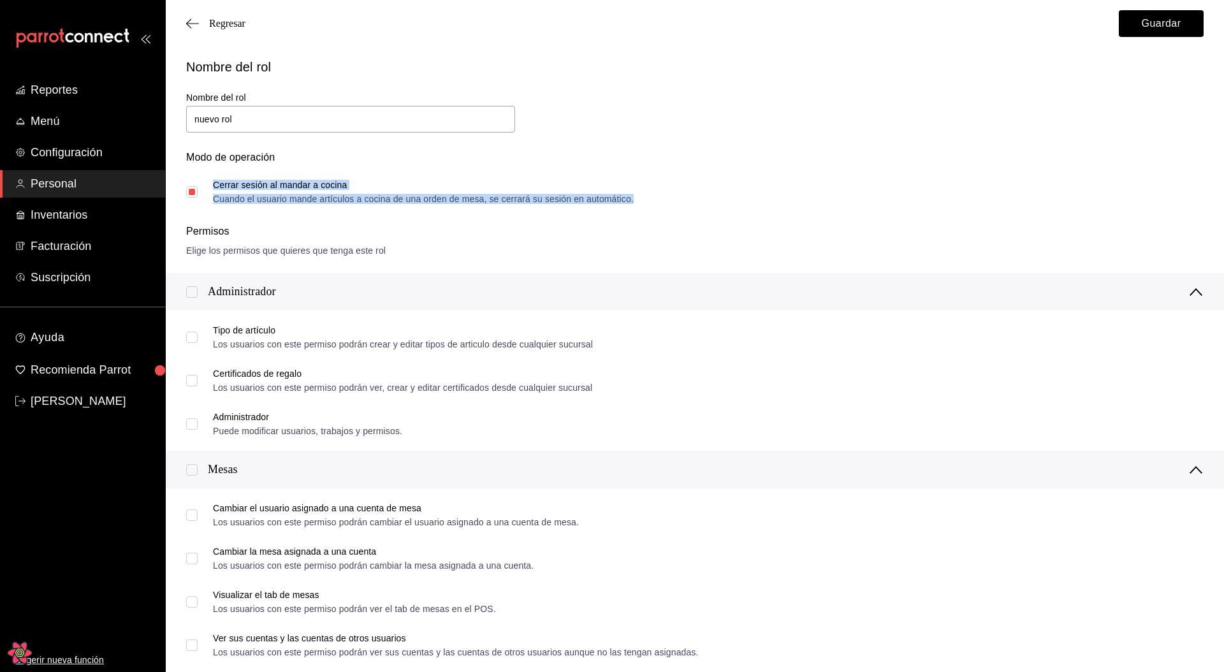
click at [345, 191] on div "Cerrar sesión al mandar a cocina Cuando el usuario mande artículos a cocina de …" at bounding box center [423, 191] width 421 height 23
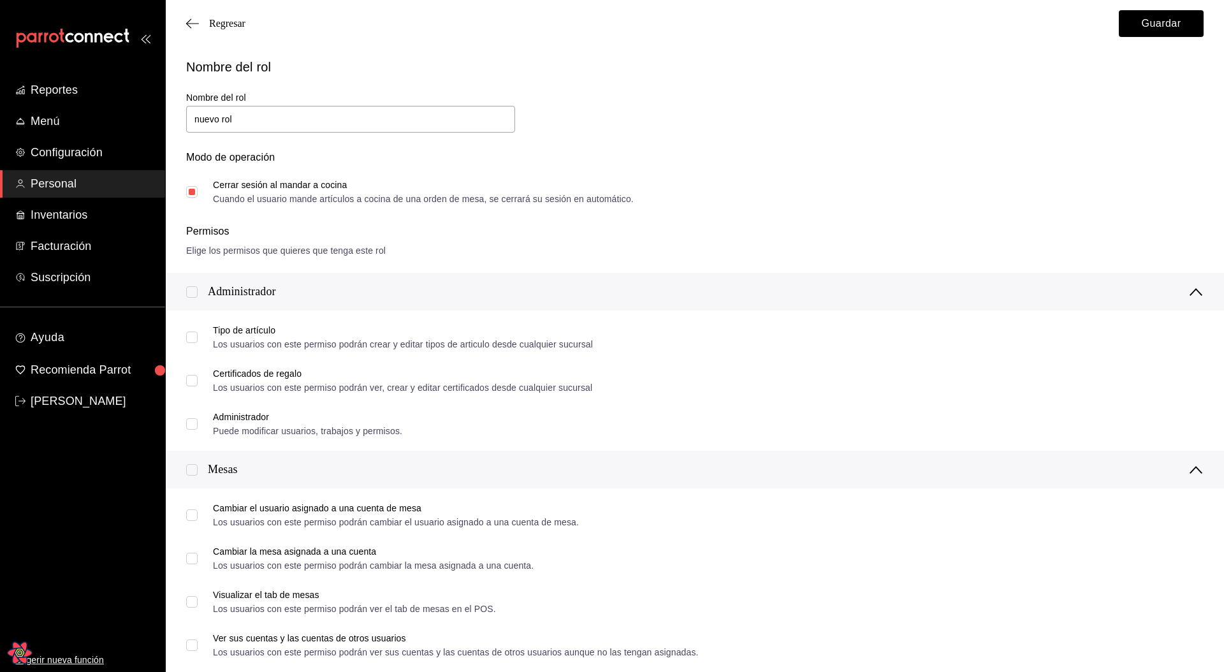
click at [310, 197] on div "Cuando el usuario mande artículos a cocina de una orden de mesa, se cerrará su …" at bounding box center [423, 198] width 421 height 9
click at [198, 197] on input "Cerrar sesión al mandar a cocina Cuando el usuario mande artículos a cocina de …" at bounding box center [191, 191] width 11 height 11
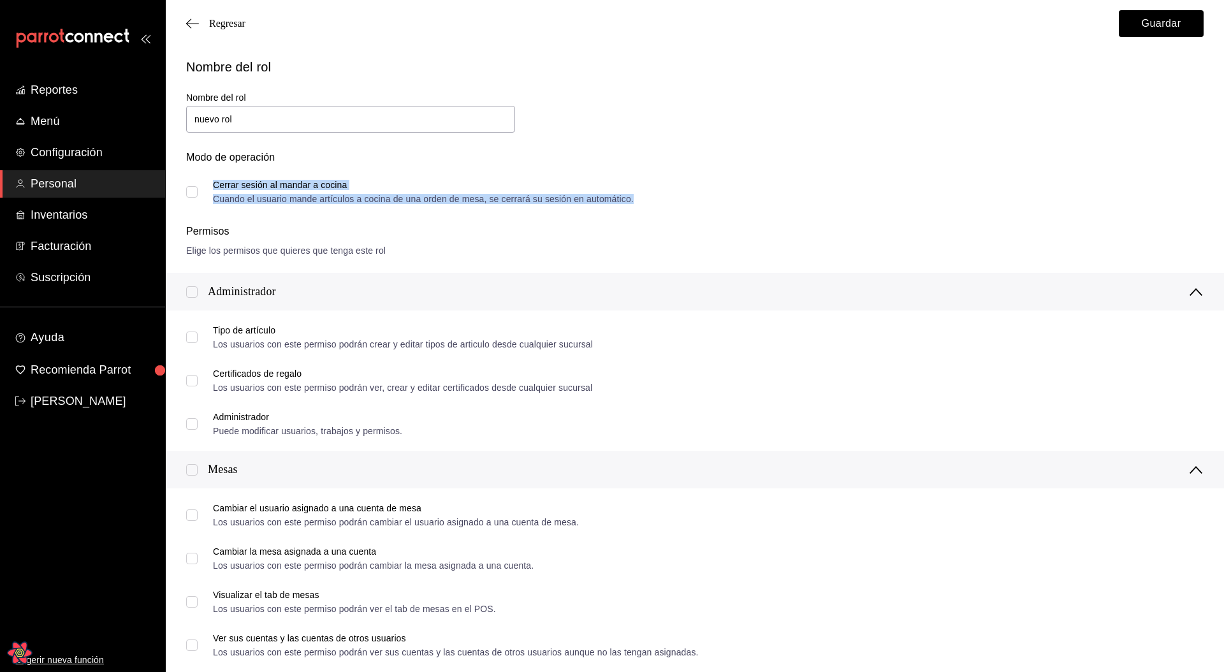
click at [305, 196] on div "Cuando el usuario mande artículos a cocina de una orden de mesa, se cerrará su …" at bounding box center [423, 198] width 421 height 9
click at [273, 194] on div "Cuando el usuario mande artículos a cocina de una orden de mesa, se cerrará su …" at bounding box center [423, 198] width 421 height 9
click at [198, 194] on input "Cerrar sesión al mandar a cocina Cuando el usuario mande artículos a cocina de …" at bounding box center [191, 191] width 11 height 11
checkbox input "true"
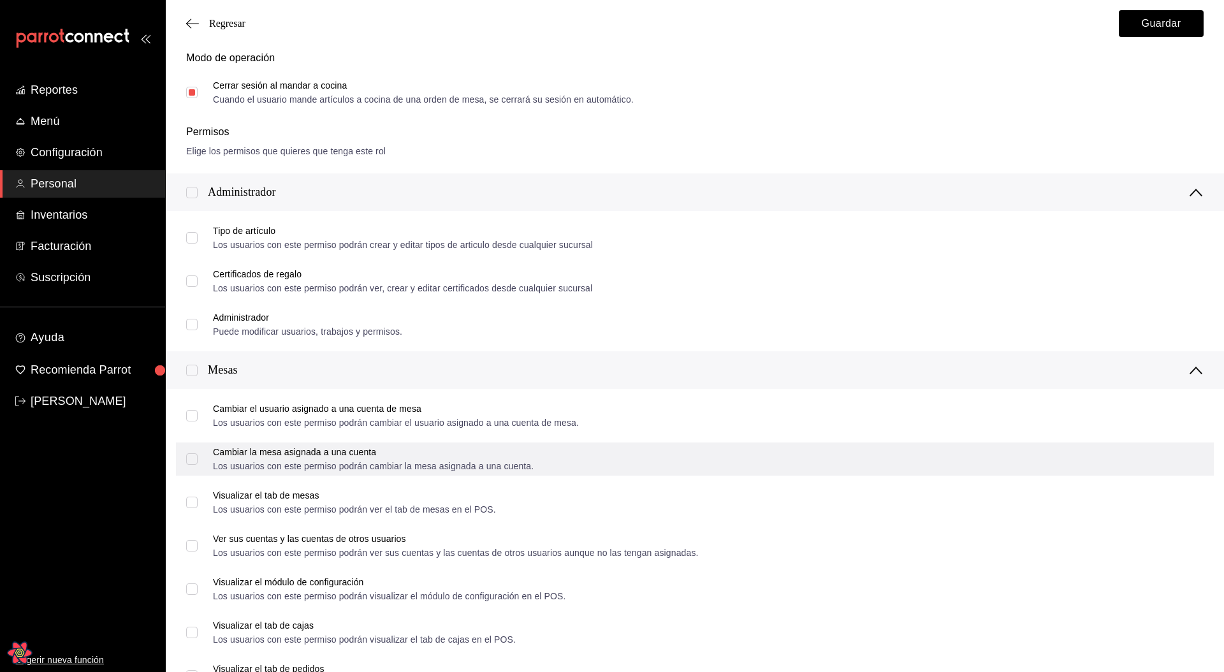
scroll to position [98, 0]
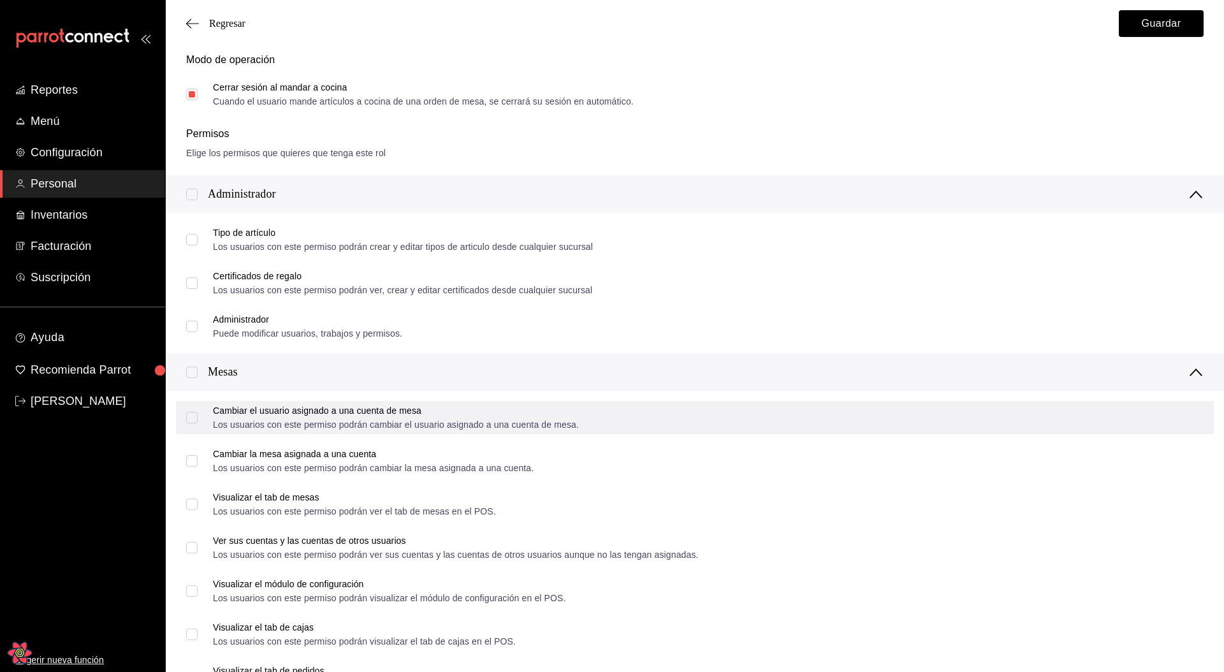
click at [193, 376] on input "Cambiar el usuario asignado a una cuenta de mesa Los usuarios con este permiso …" at bounding box center [191, 417] width 11 height 11
checkbox input "true"
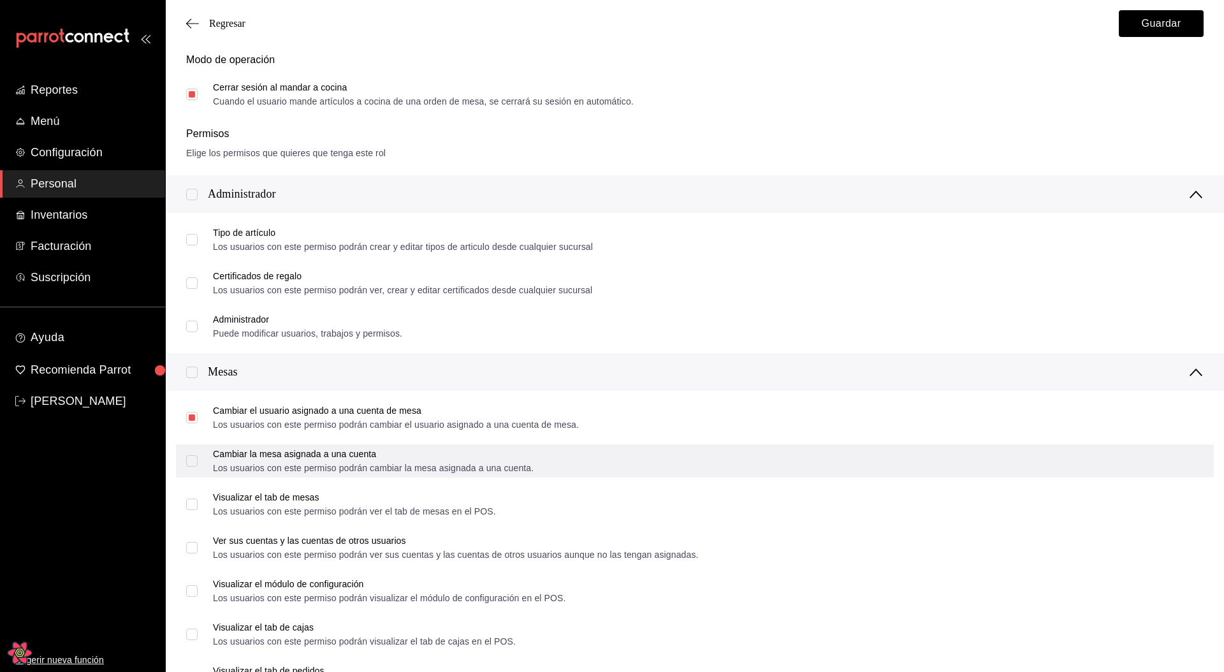
click at [192, 376] on input "Cambiar la mesa asignada a una cuenta Los usuarios con este permiso podrán camb…" at bounding box center [191, 460] width 11 height 11
checkbox input "true"
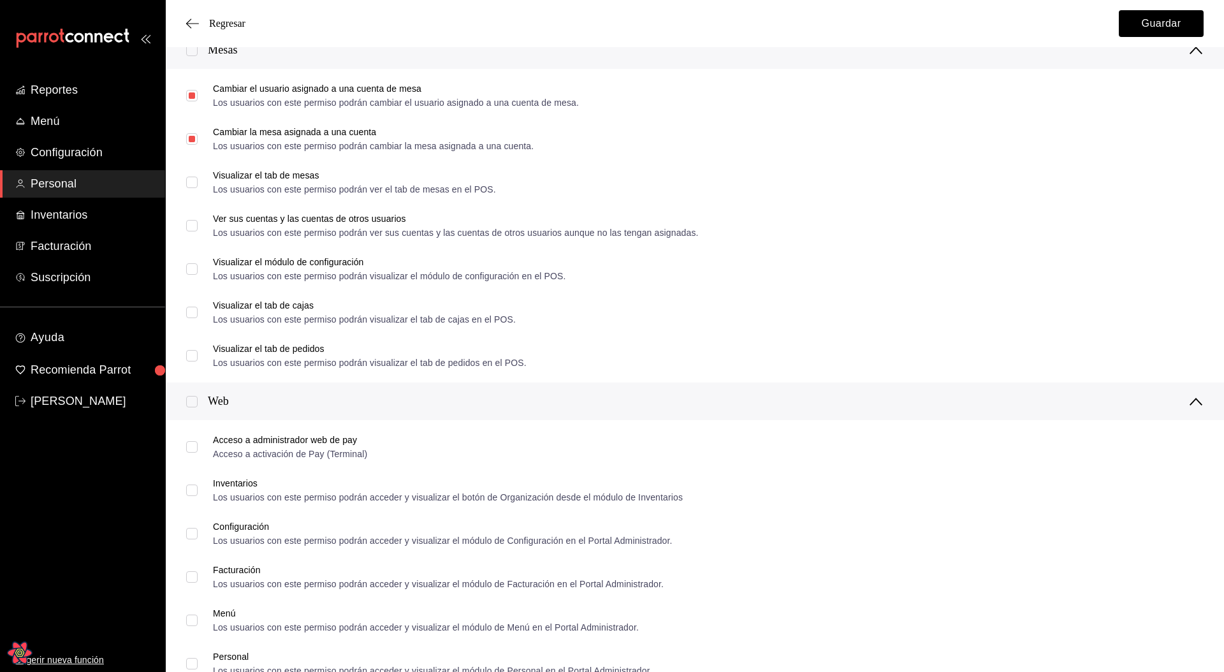
scroll to position [423, 0]
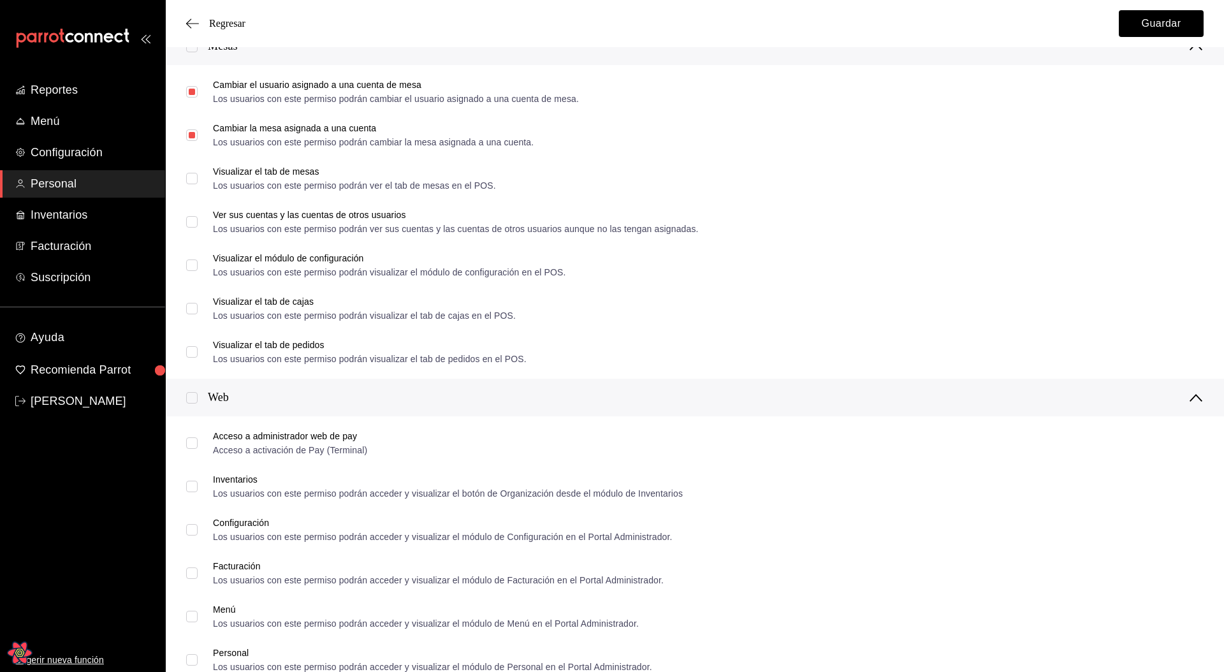
drag, startPoint x: 193, startPoint y: 399, endPoint x: 208, endPoint y: 394, distance: 16.1
click at [193, 376] on input "checkbox" at bounding box center [191, 397] width 11 height 11
checkbox input "true"
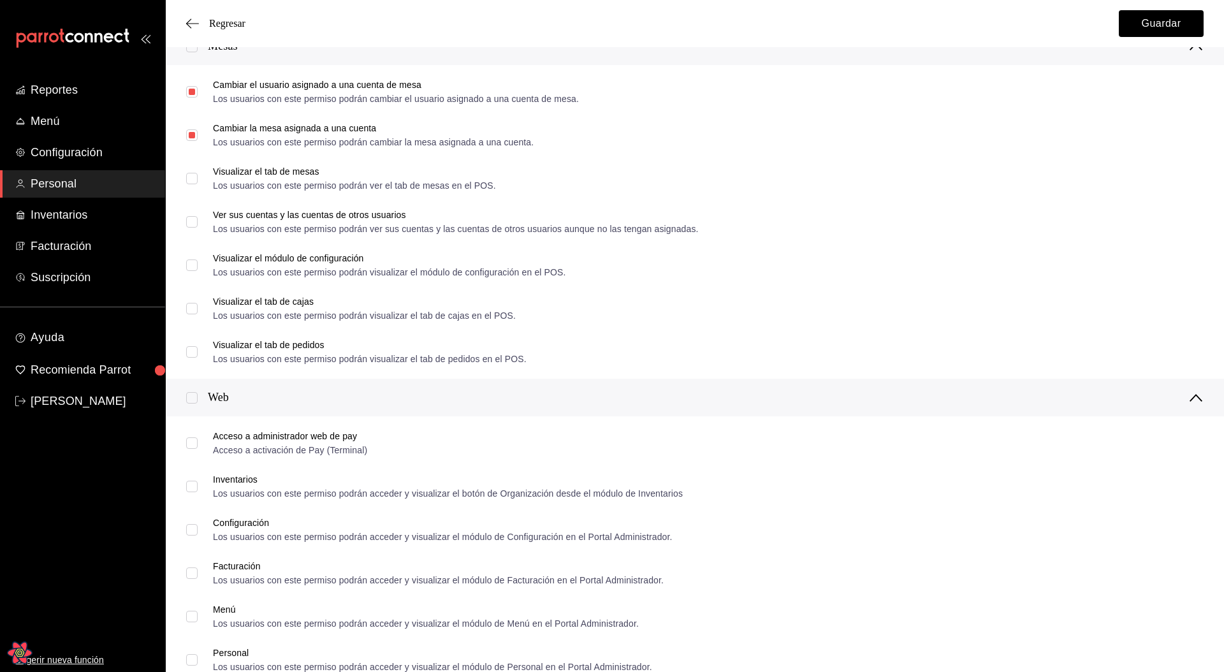
checkbox input "true"
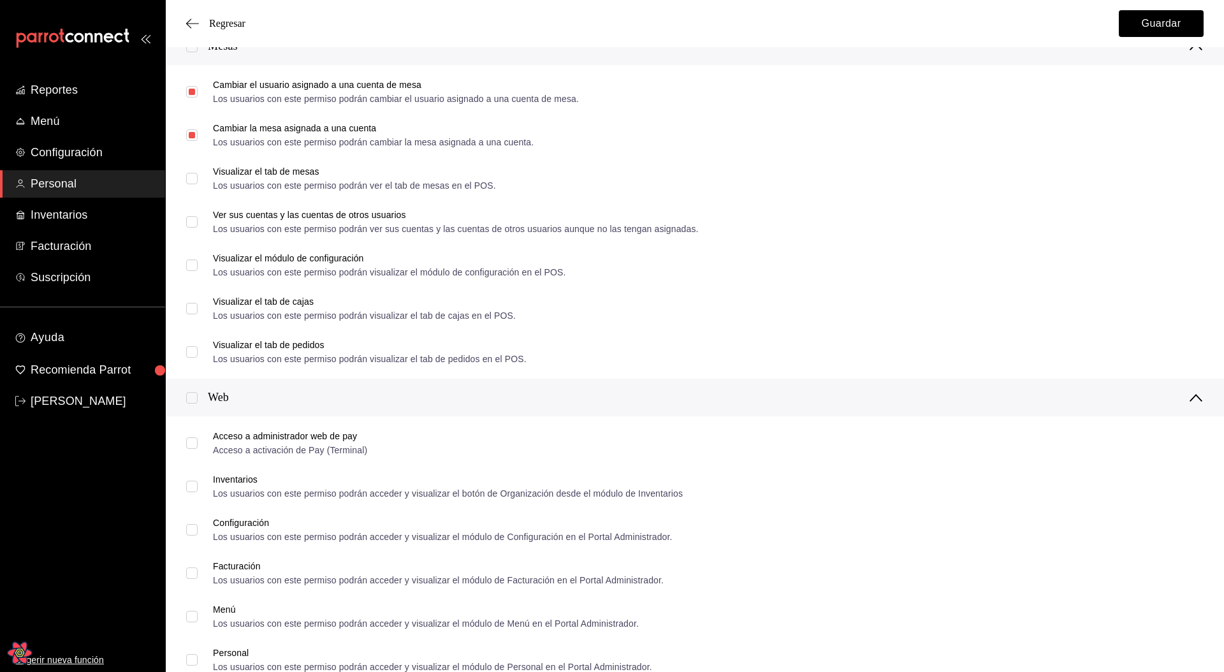
checkbox input "true"
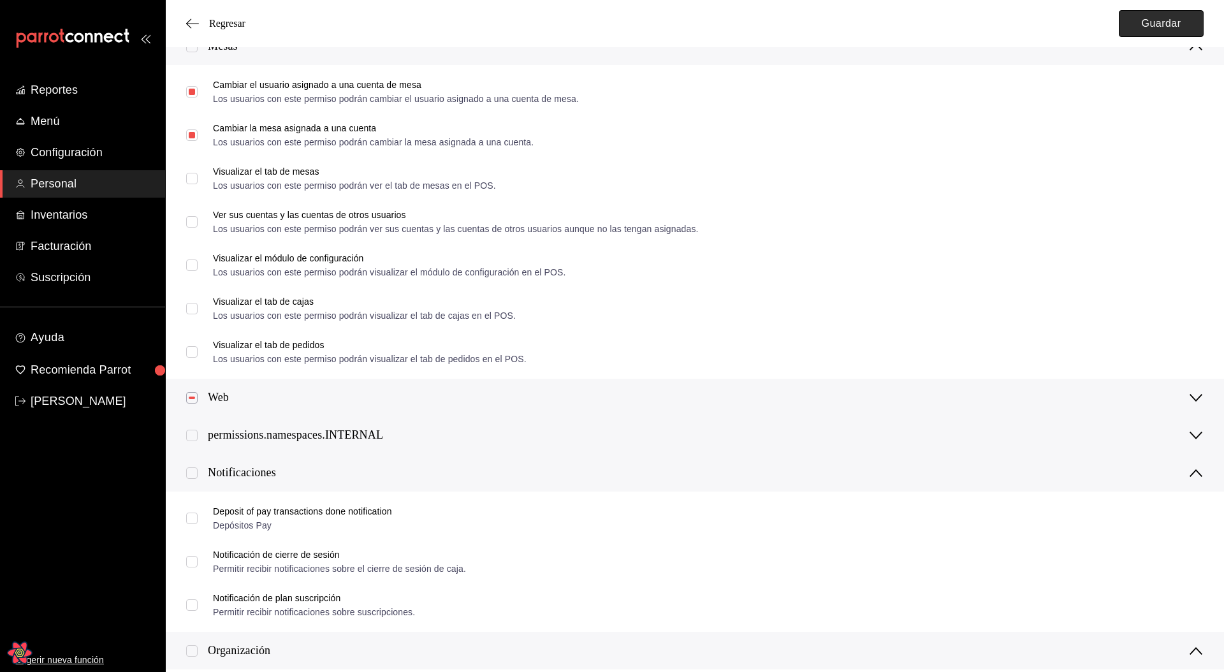
click at [1166, 31] on button "Guardar" at bounding box center [1161, 23] width 85 height 27
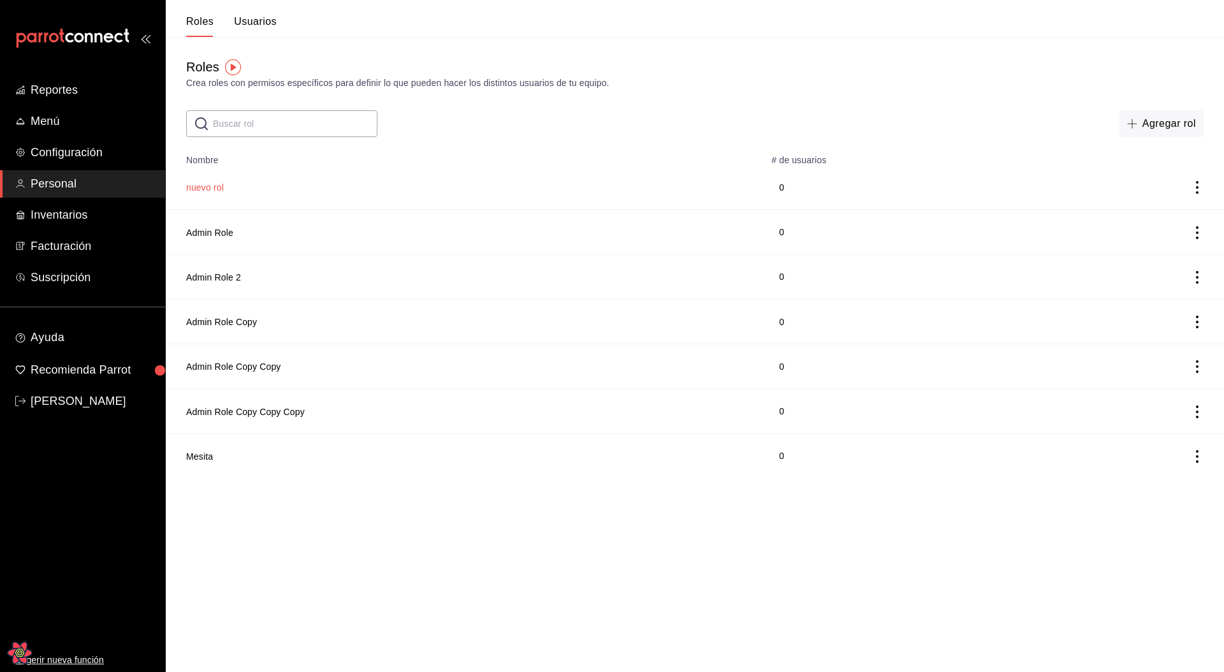
click at [213, 187] on button "nuevo rol" at bounding box center [205, 187] width 38 height 13
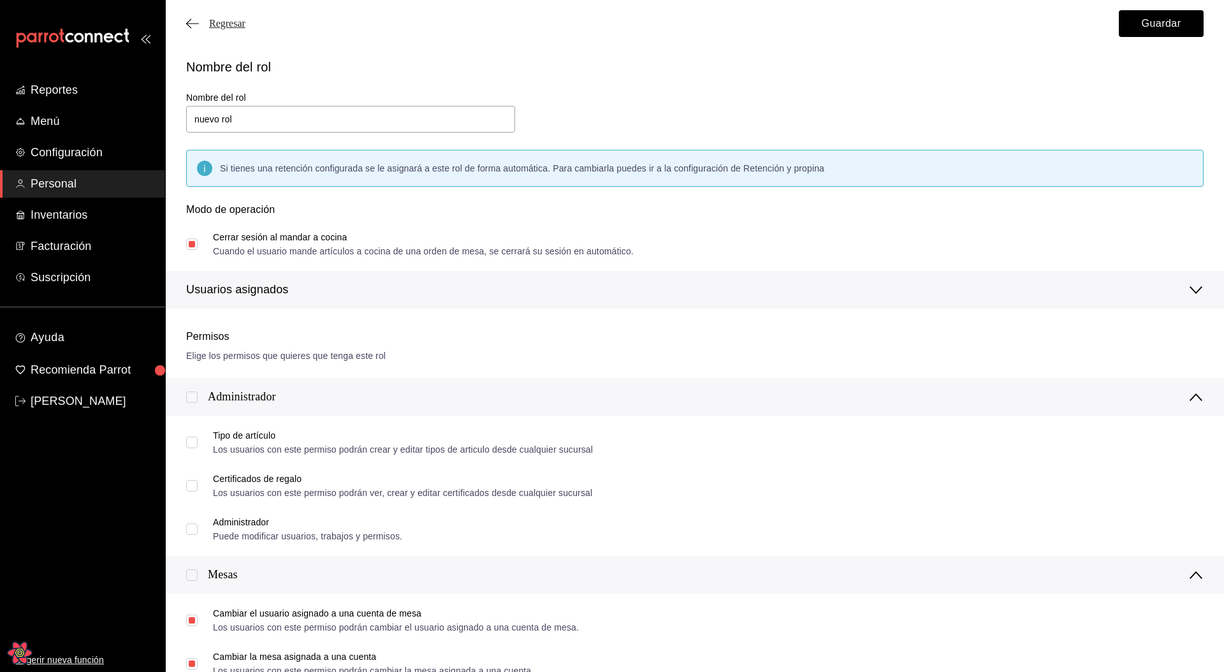
click at [230, 30] on div "Regresar Guardar" at bounding box center [695, 23] width 1058 height 47
click at [235, 24] on span "Regresar" at bounding box center [227, 23] width 36 height 11
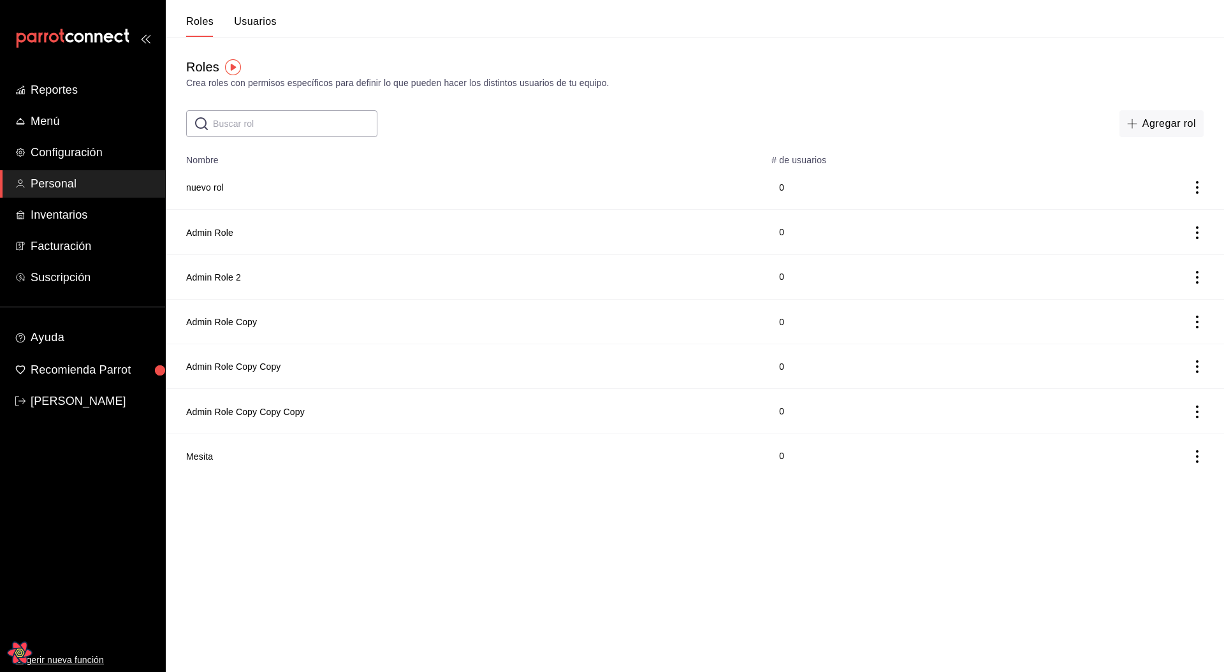
click at [421, 376] on html "Reportes Menú Configuración Personal Inventarios Facturación Suscripción Ayuda …" at bounding box center [612, 239] width 1224 height 478
click at [420, 376] on html "Reportes Menú Configuración Personal Inventarios Facturación Suscripción Ayuda …" at bounding box center [612, 239] width 1224 height 478
click at [21, 376] on icon "Open React Query Devtools" at bounding box center [20, 652] width 26 height 23
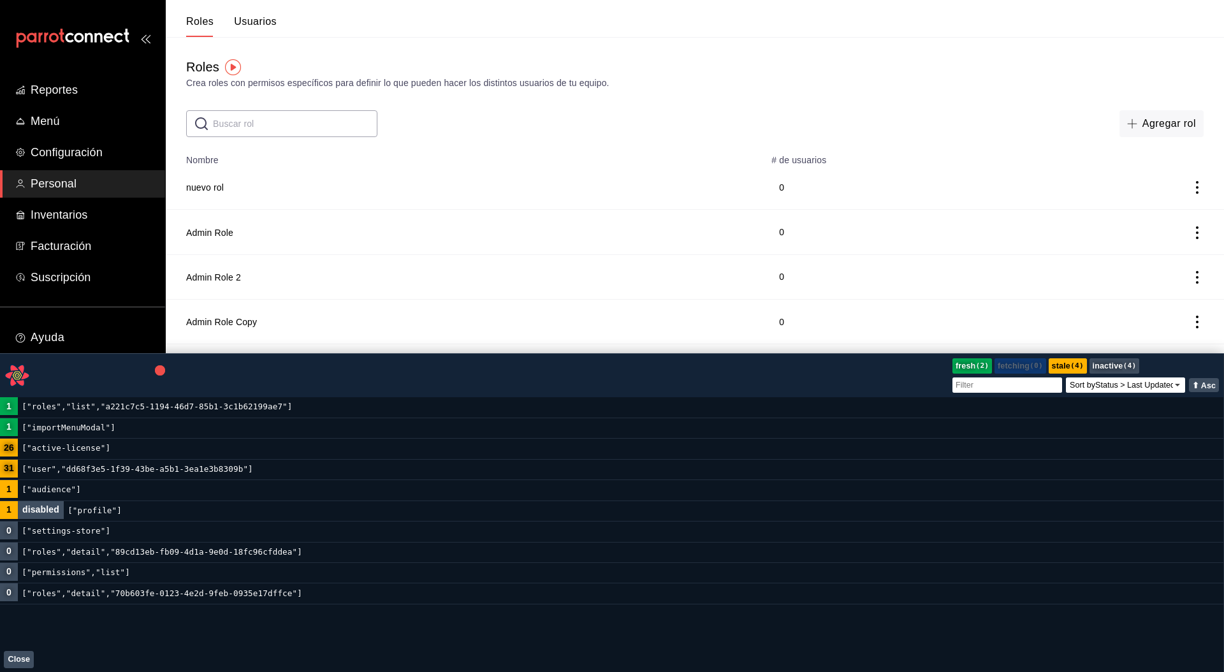
click at [128, 376] on code "["roles","list","a221c7c5-1194-46d7-85b1-3c1b62199ae7"]" at bounding box center [157, 407] width 279 height 20
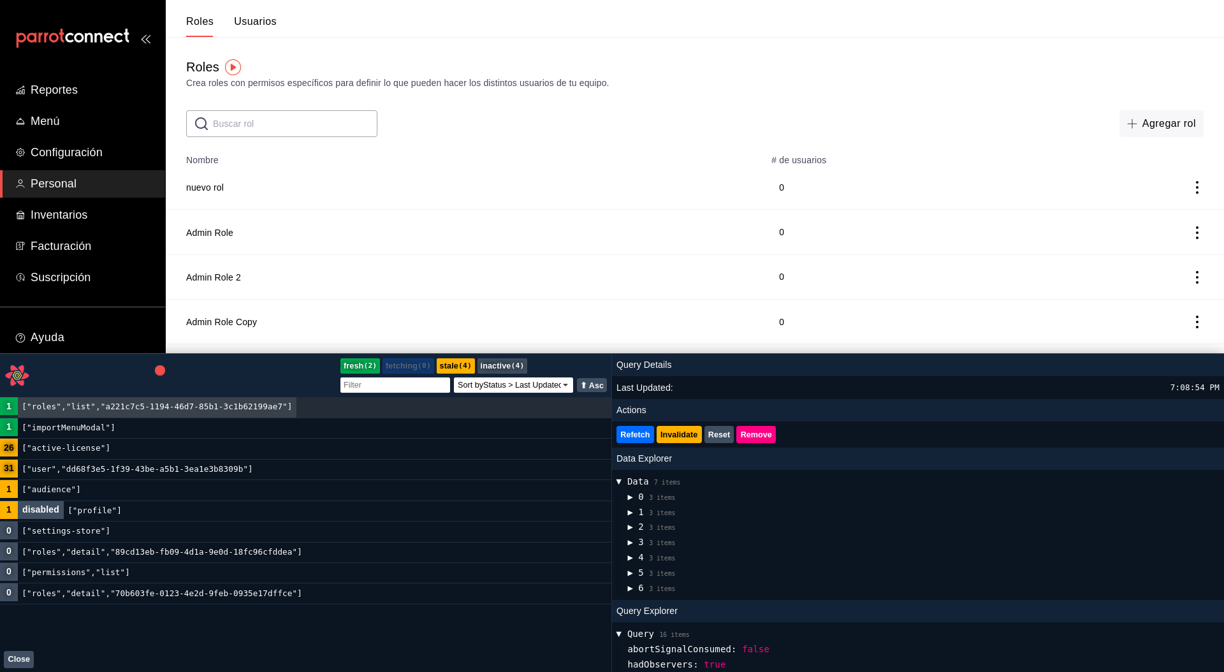
scroll to position [95, 0]
click at [635, 376] on button "▶ 0 3 items" at bounding box center [651, 495] width 48 height 15
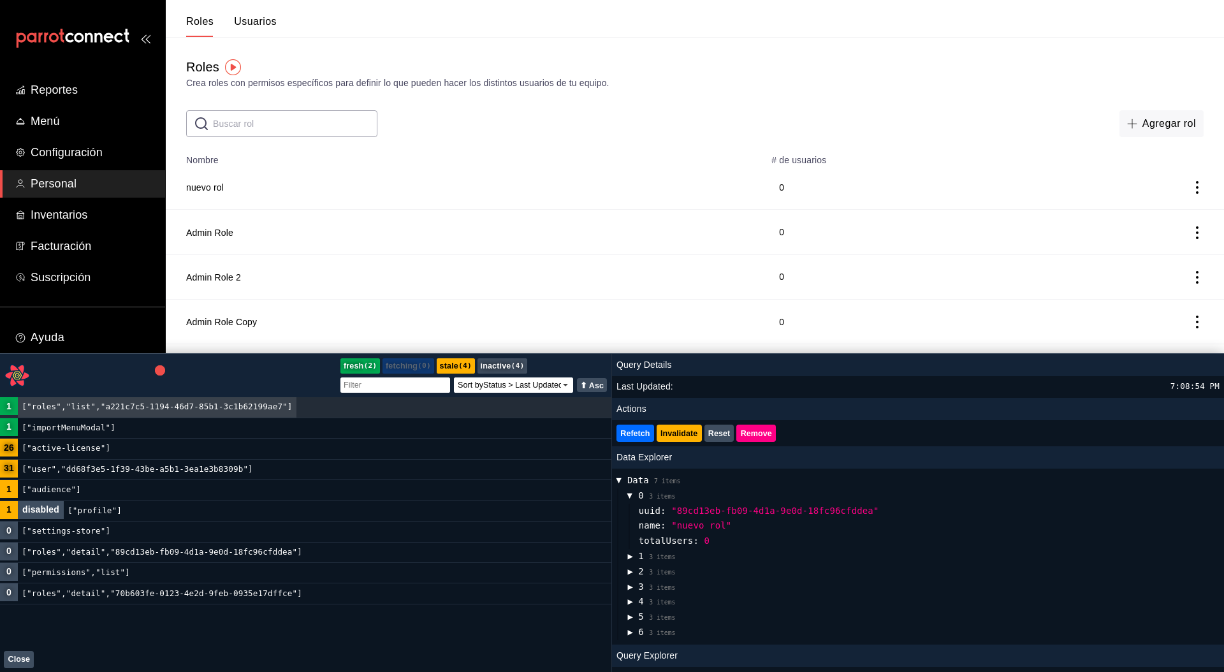
click at [632, 376] on span "▶" at bounding box center [630, 496] width 15 height 5
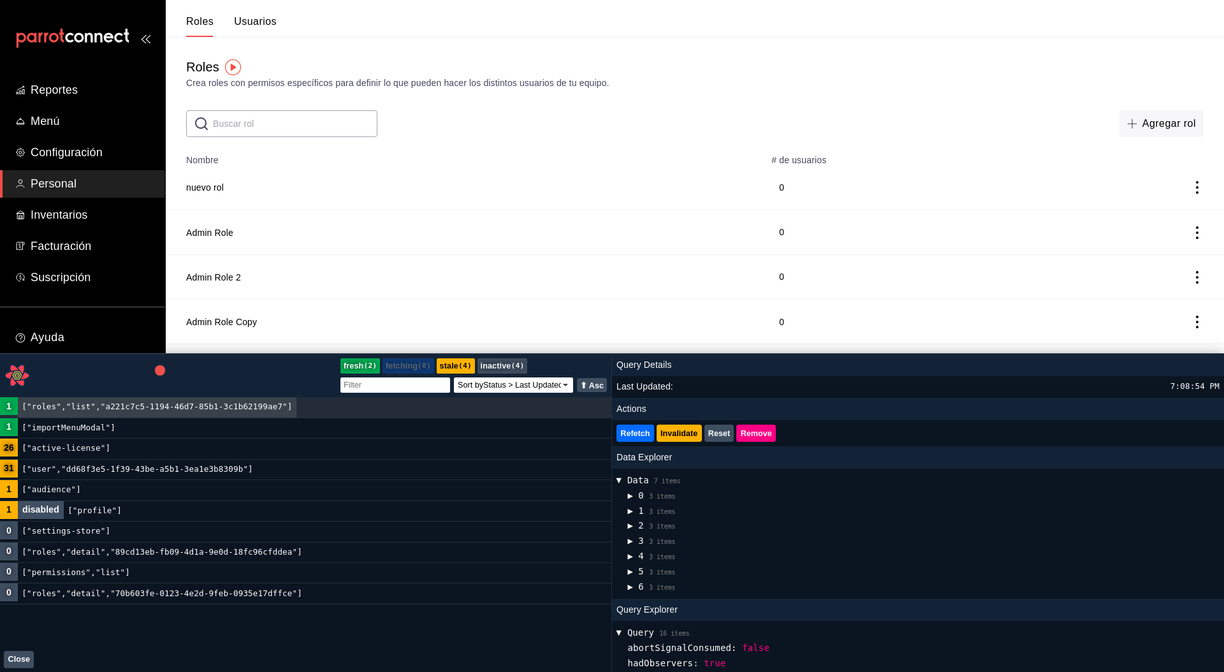
click at [631, 376] on span "▶" at bounding box center [629, 511] width 5 height 15
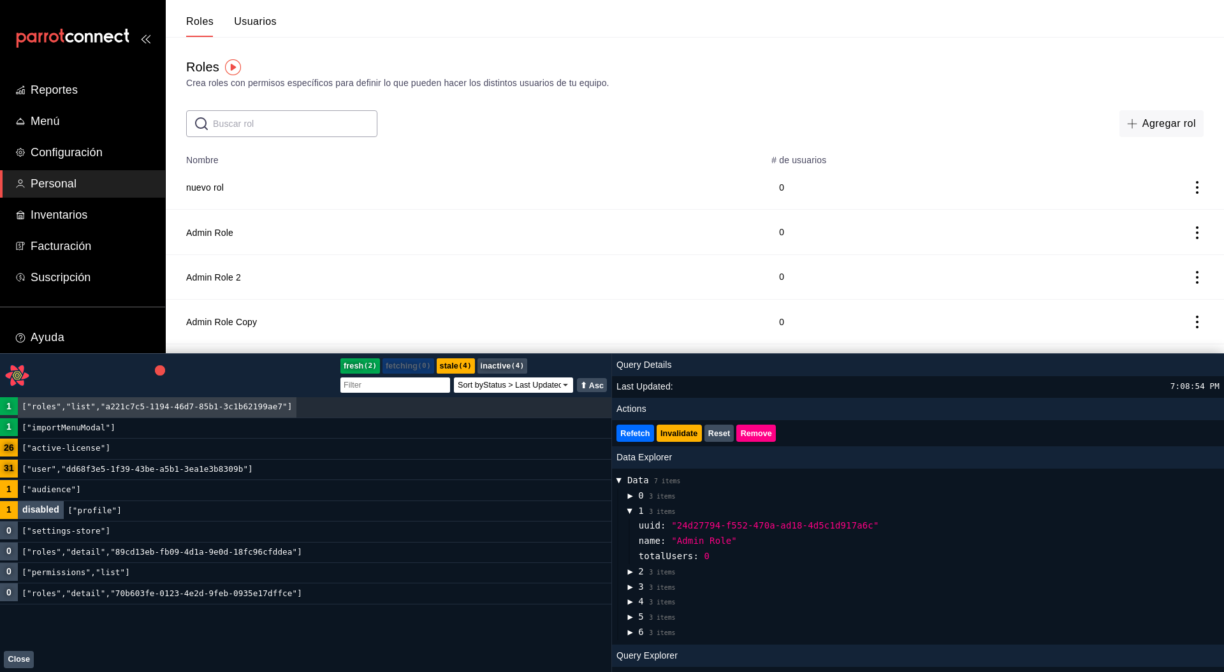
click at [631, 376] on span "▶" at bounding box center [630, 510] width 15 height 5
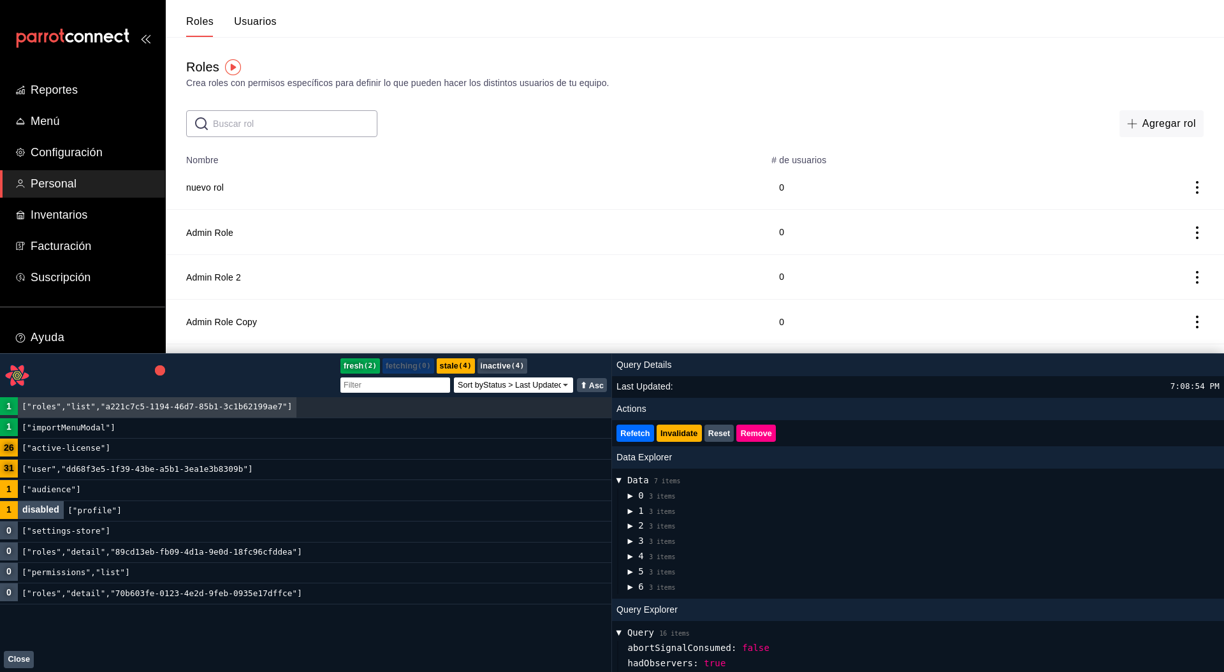
click at [633, 376] on span "▶" at bounding box center [629, 525] width 5 height 15
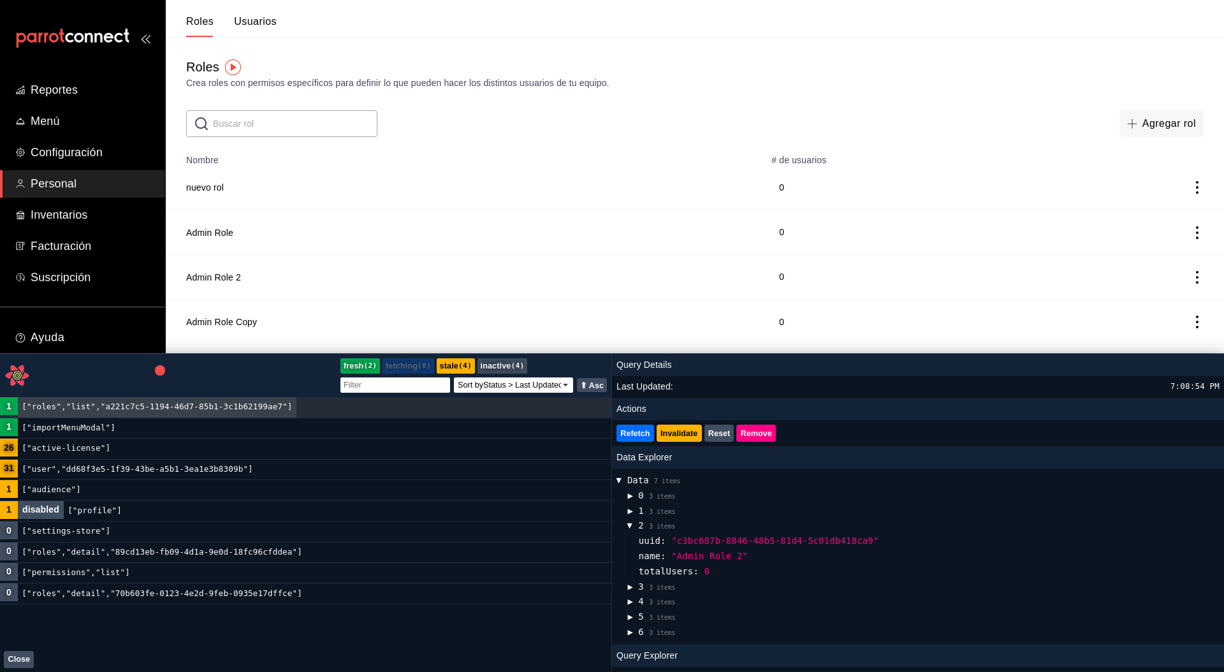
click at [633, 376] on span "▶" at bounding box center [630, 525] width 15 height 5
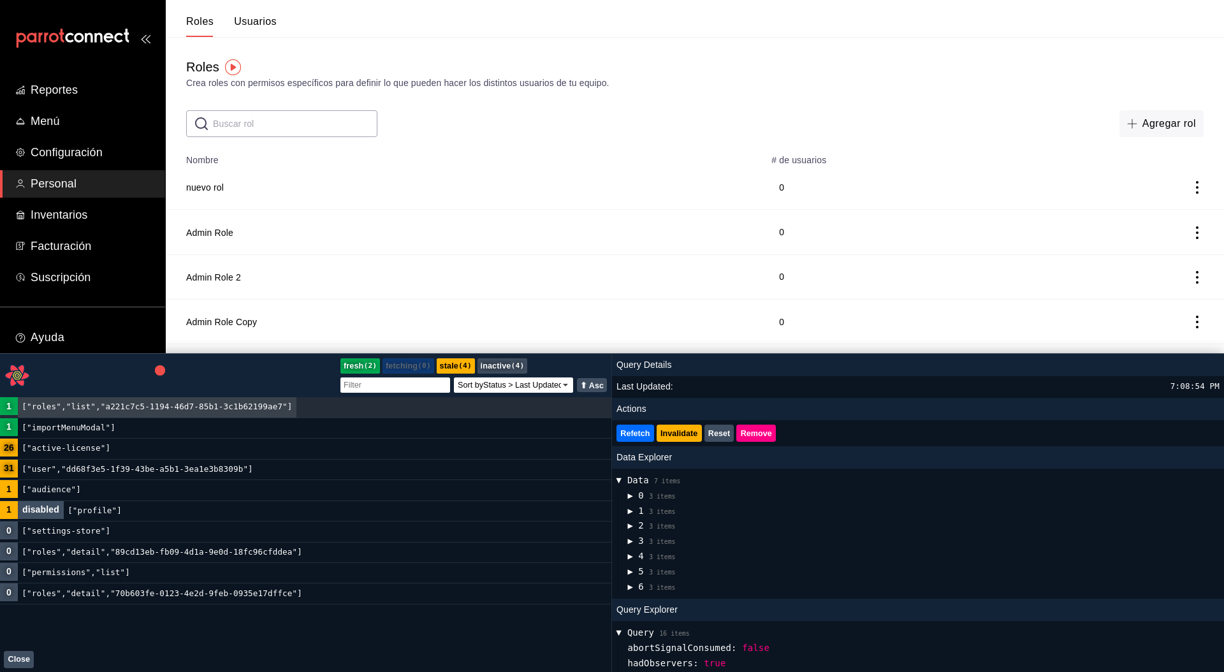
click at [631, 376] on span "▶" at bounding box center [629, 541] width 5 height 15
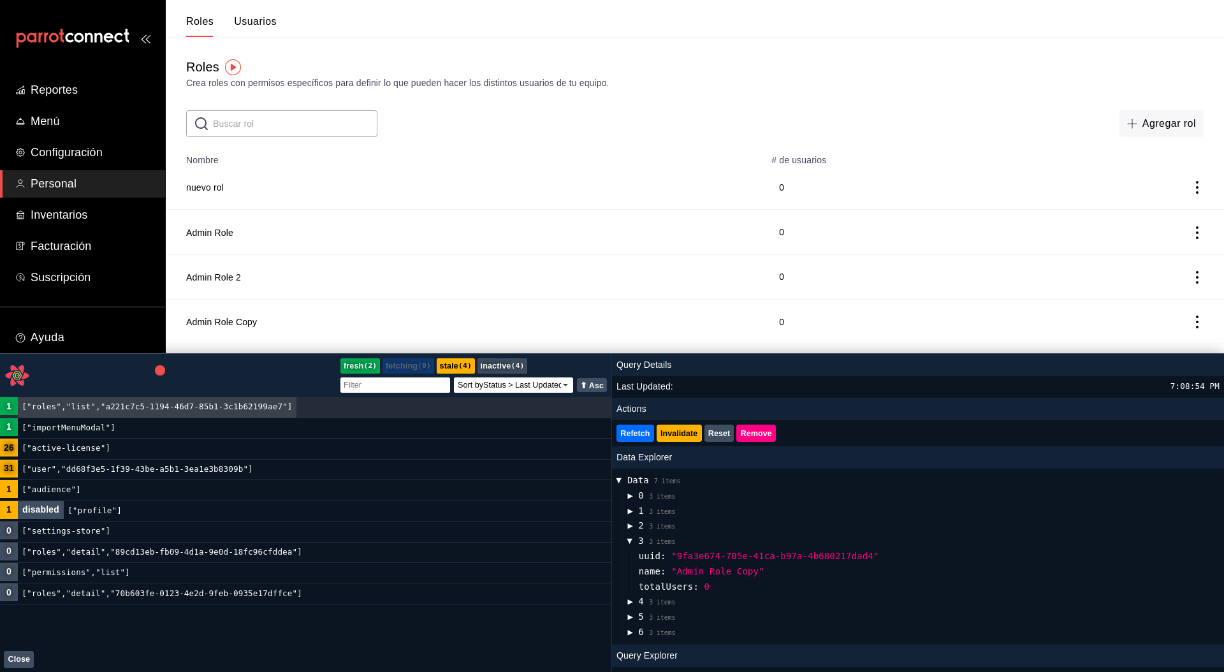
click at [631, 376] on button "▶ 3 3 items" at bounding box center [651, 541] width 48 height 15
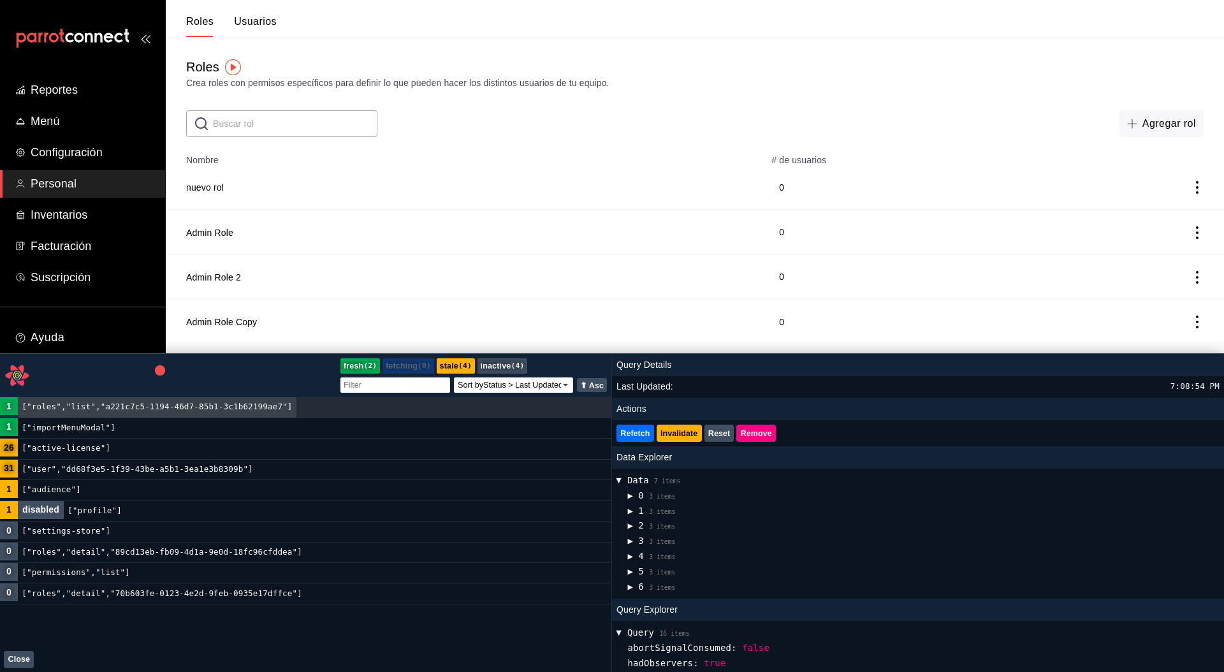
click at [629, 376] on span "▶" at bounding box center [629, 556] width 5 height 15
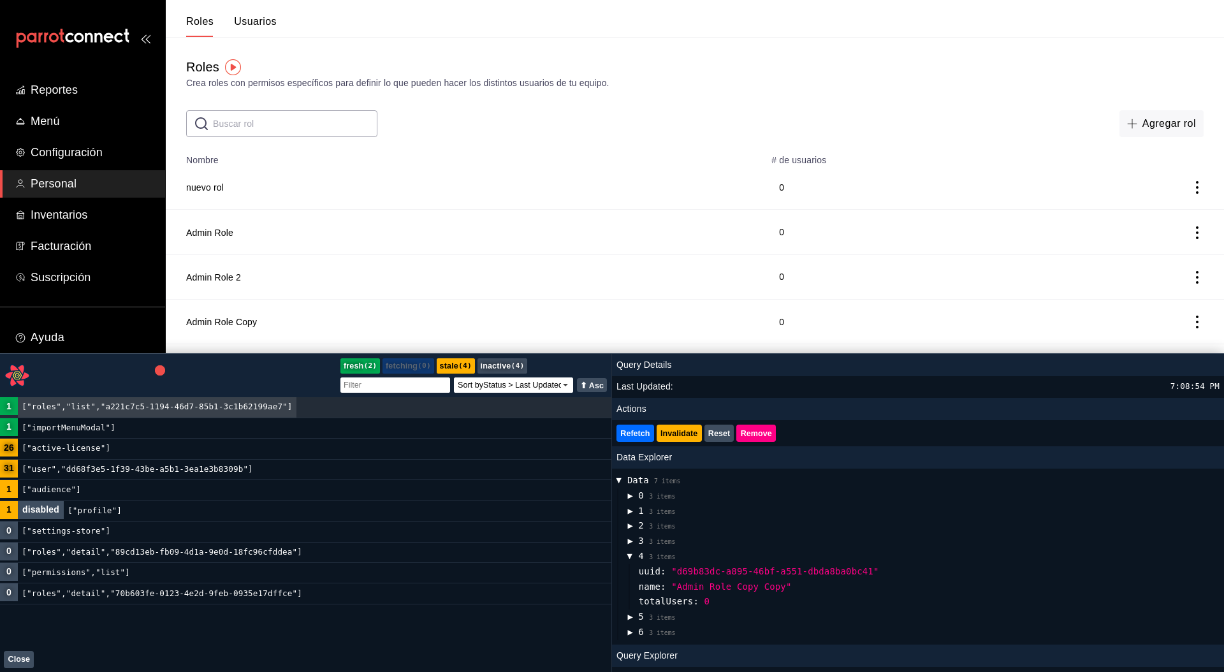
click at [629, 376] on span "▶" at bounding box center [630, 556] width 15 height 5
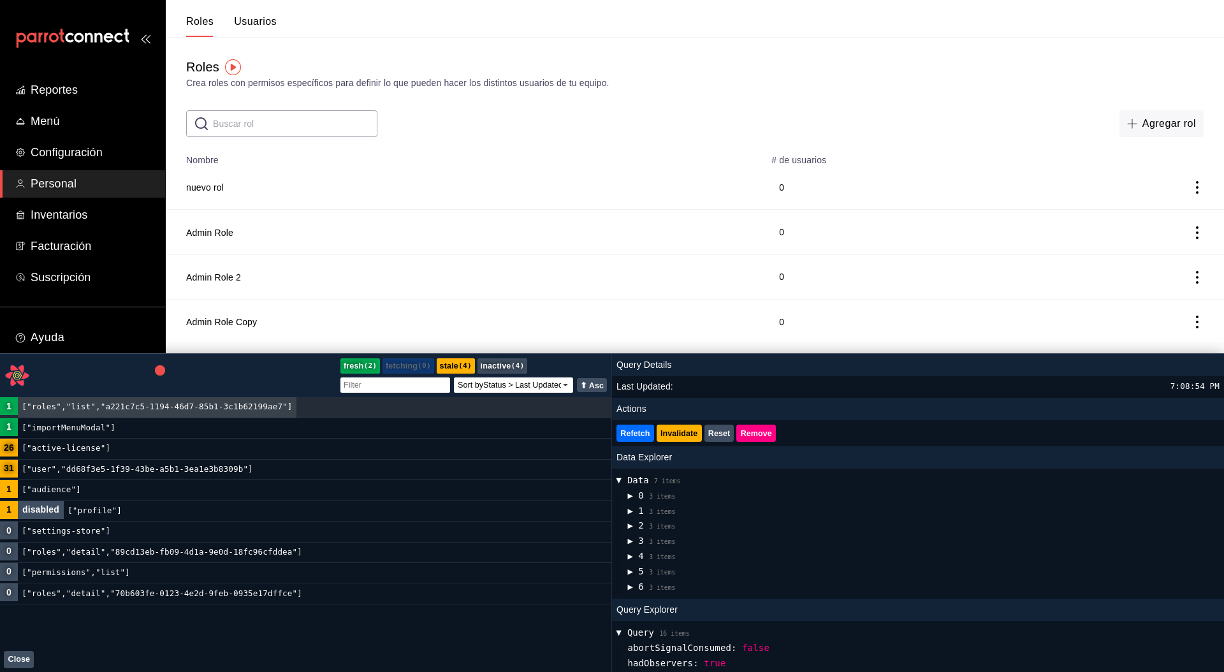
click at [631, 376] on span "▶" at bounding box center [629, 571] width 5 height 15
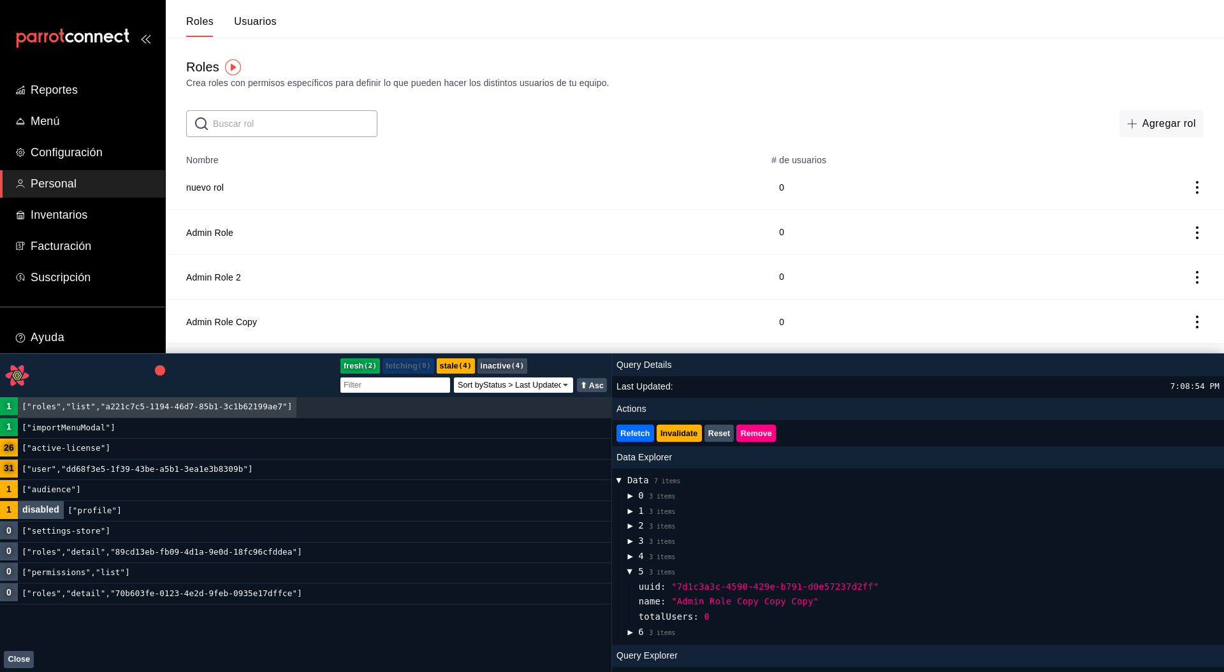
click at [631, 376] on span "▶" at bounding box center [630, 571] width 15 height 5
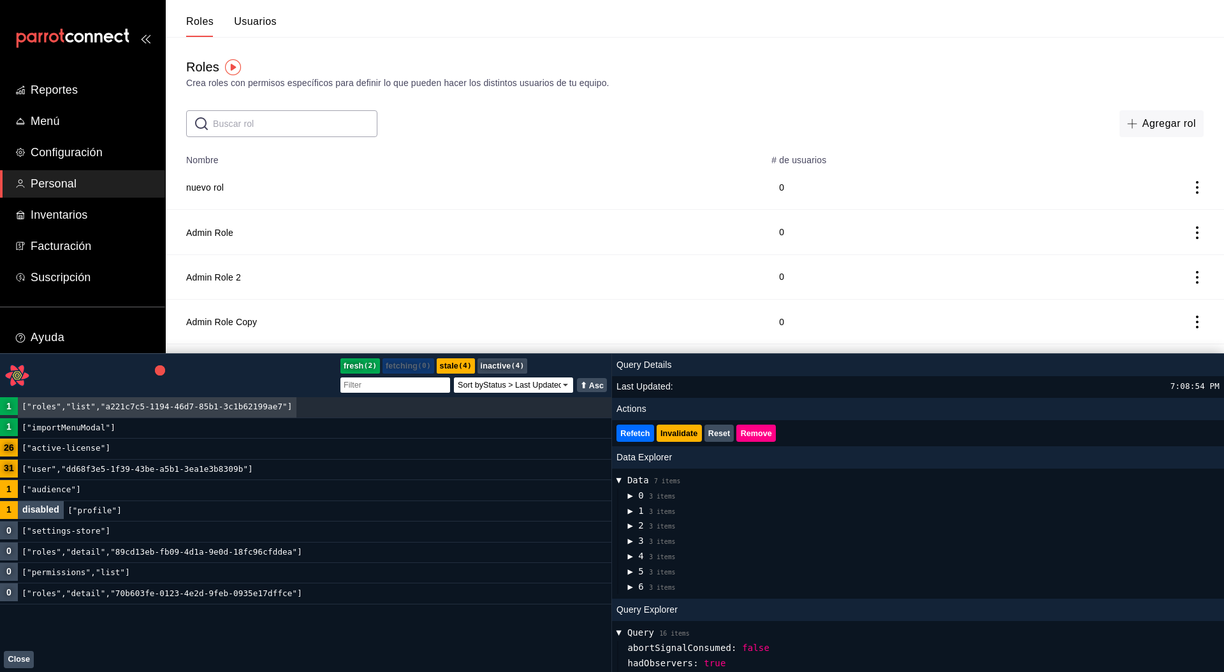
click at [630, 376] on span "▶" at bounding box center [629, 587] width 5 height 15
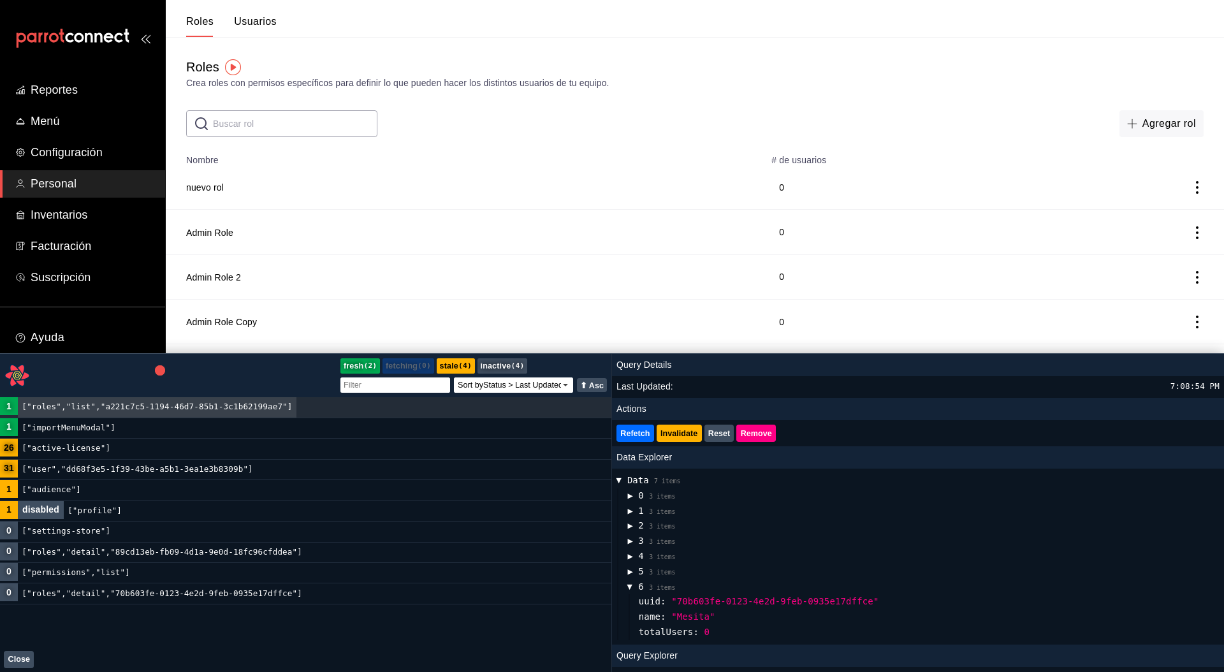
click at [630, 376] on button "▶ 6 3 items" at bounding box center [651, 587] width 48 height 15
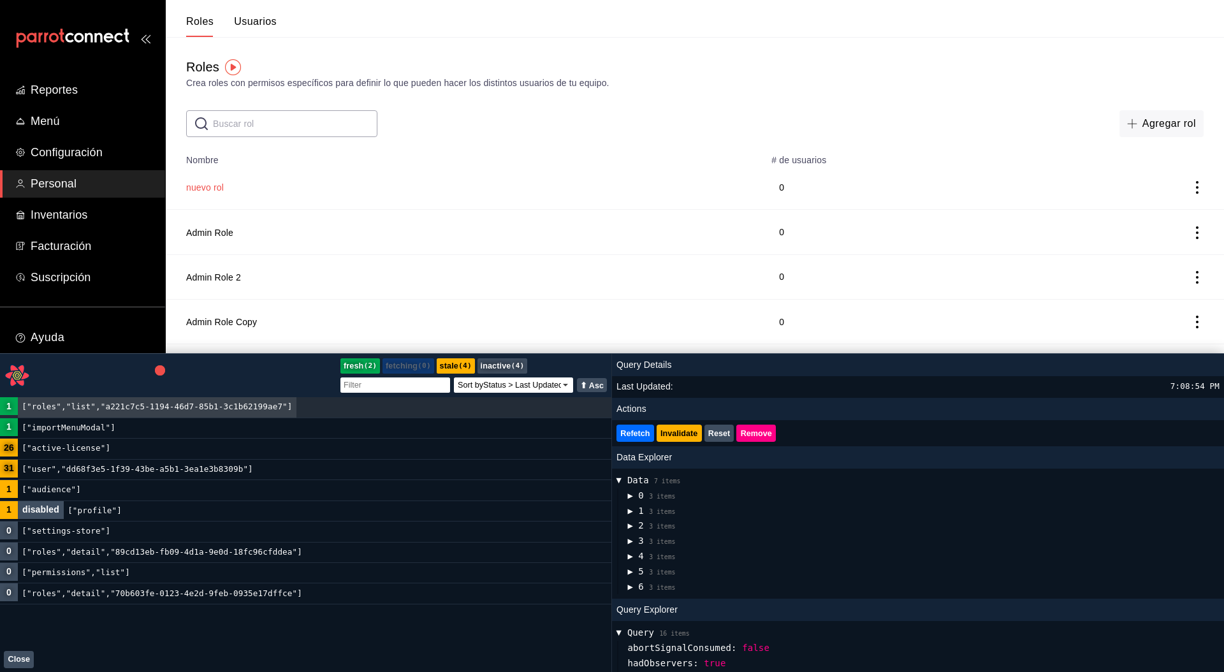
click at [210, 188] on button "nuevo rol" at bounding box center [205, 187] width 38 height 13
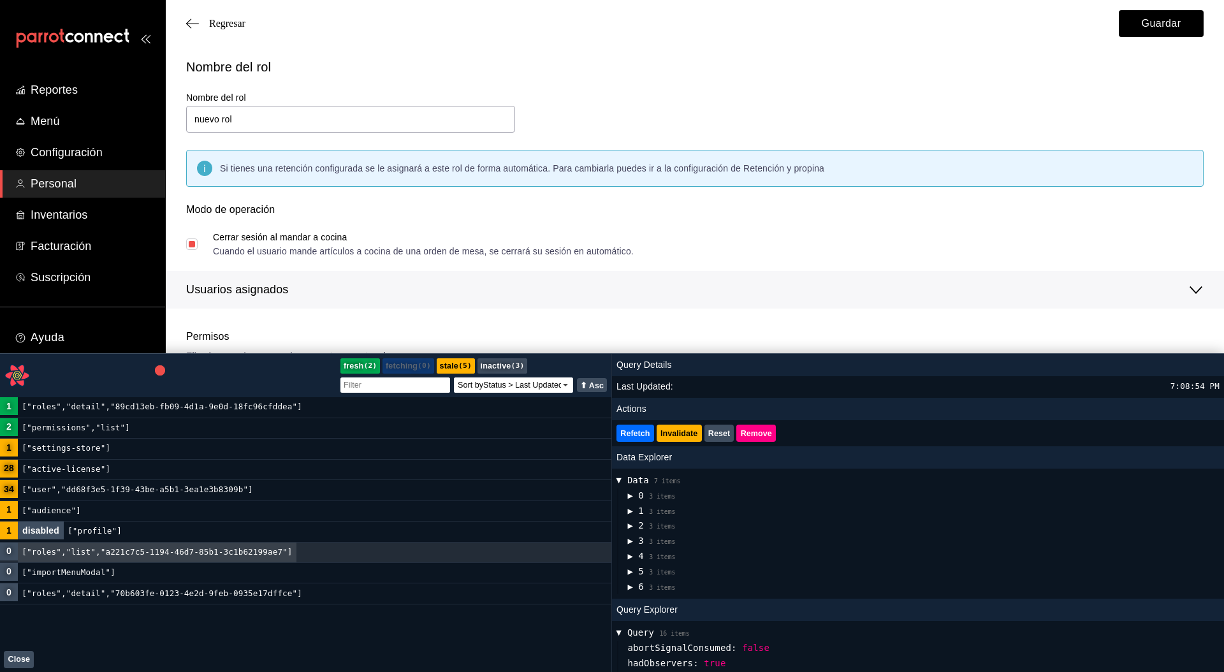
click at [150, 376] on code "["roles","detail","89cd13eb-fb09-4d1a-9e0d-18fc96cfddea"]" at bounding box center [162, 407] width 288 height 20
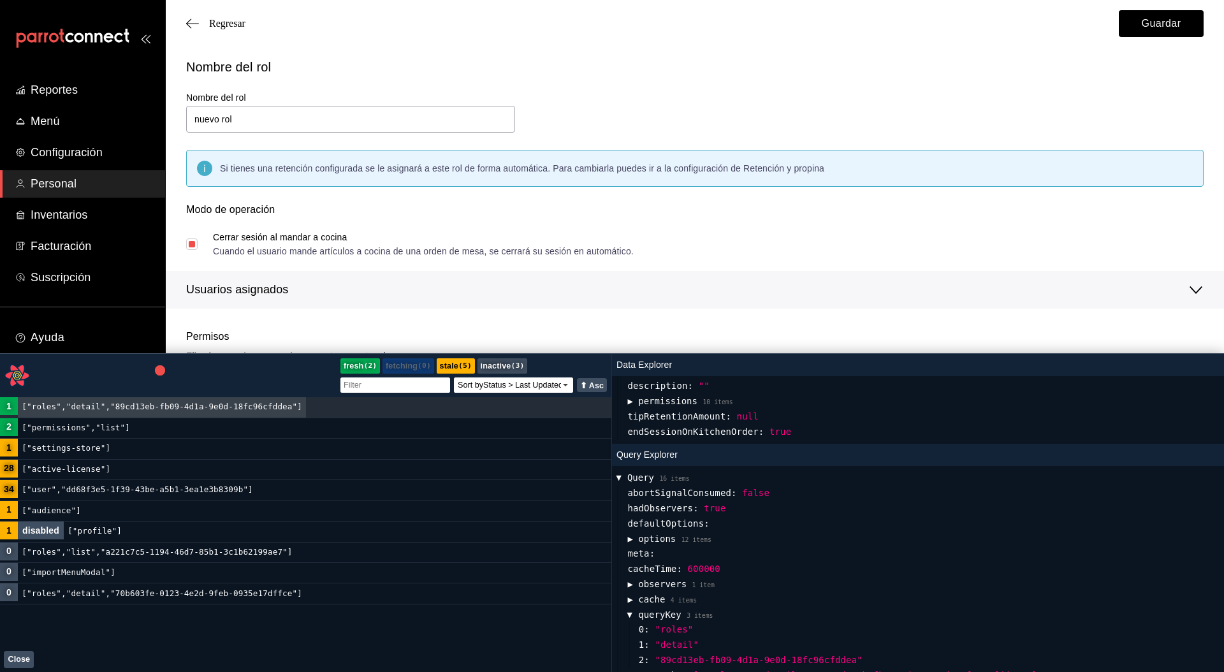
scroll to position [356, 0]
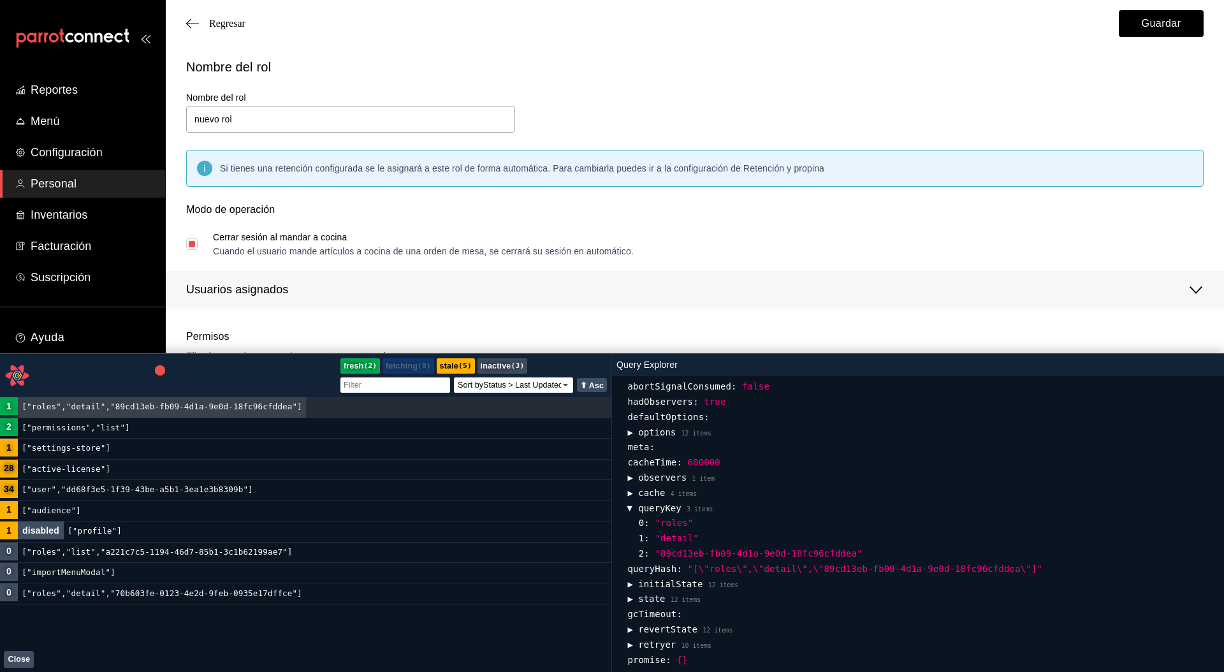
click at [628, 376] on span "▶" at bounding box center [630, 508] width 15 height 5
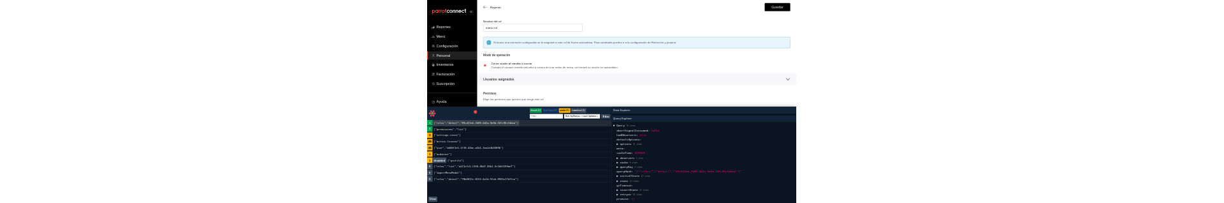
scroll to position [0, 0]
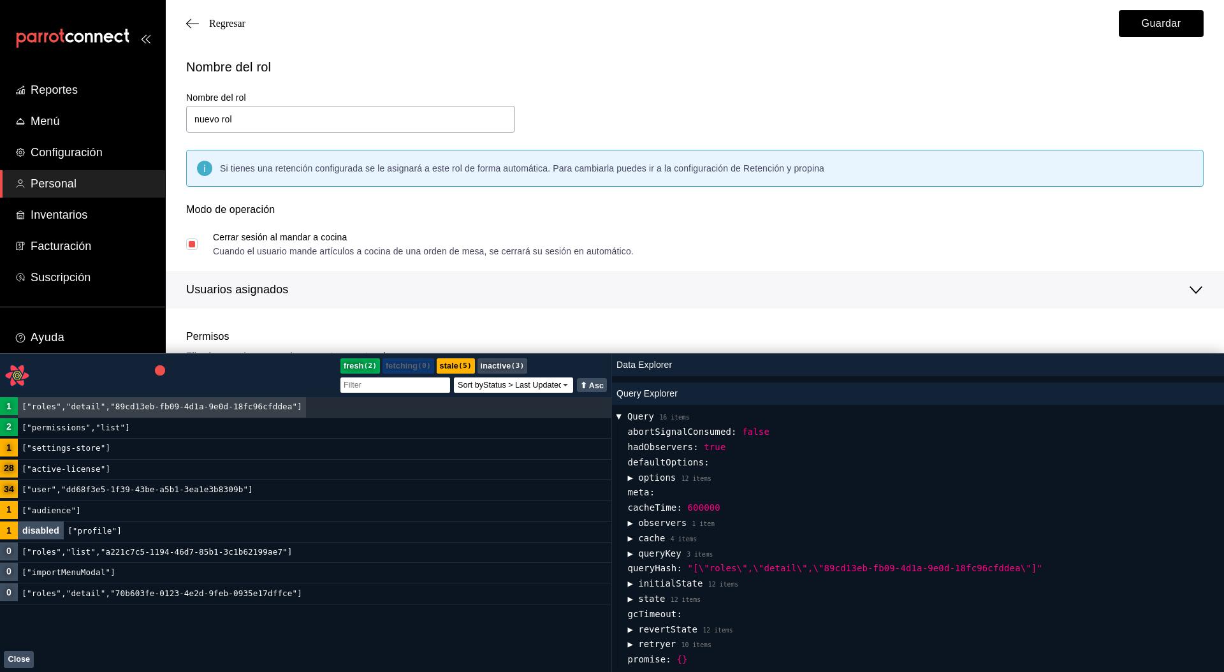
click at [20, 376] on button "Close" at bounding box center [19, 659] width 30 height 17
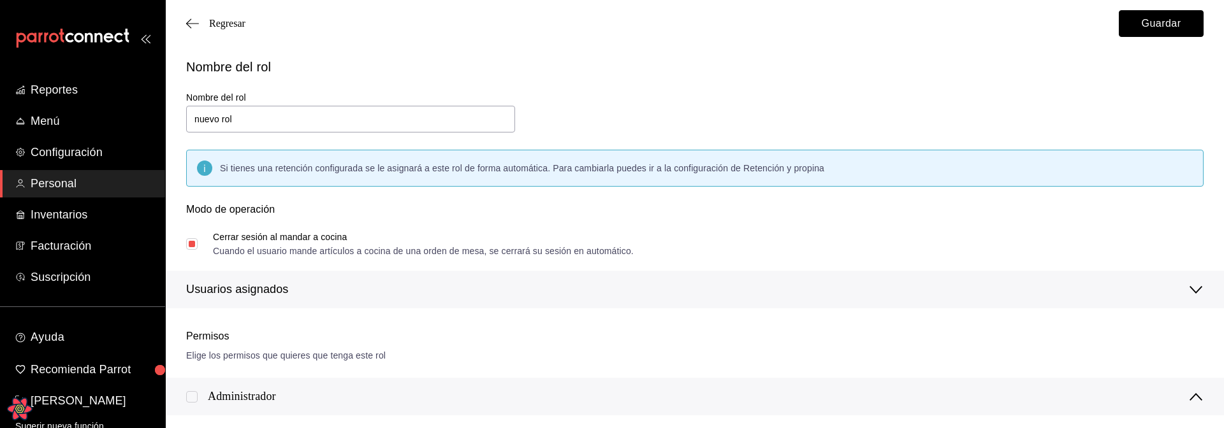
click at [1160, 24] on button "Guardar" at bounding box center [1161, 23] width 85 height 27
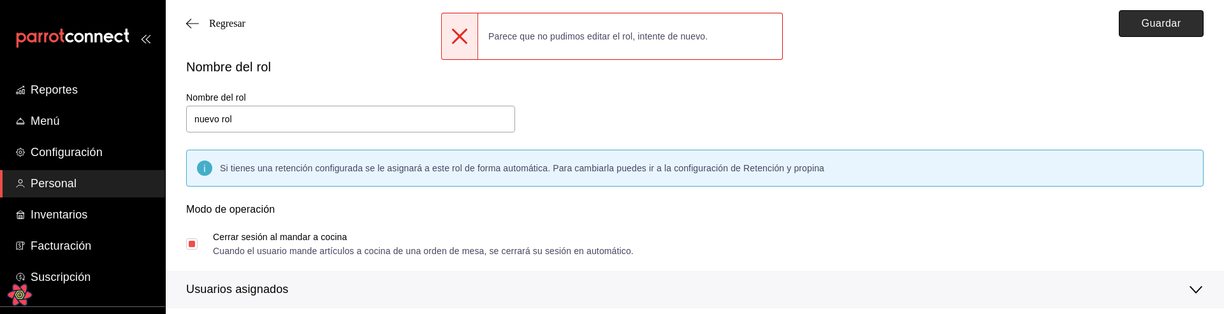
click at [1162, 22] on button "Guardar" at bounding box center [1161, 23] width 85 height 27
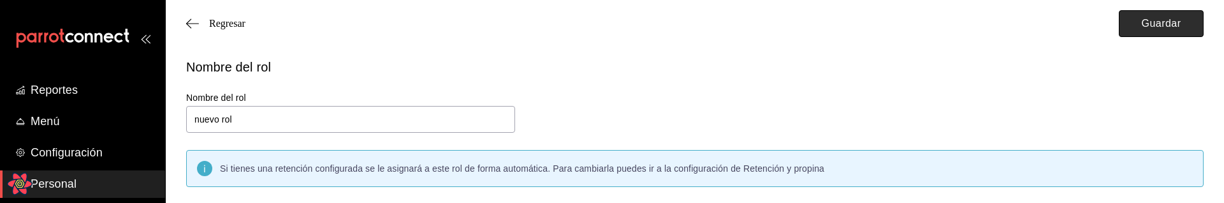
click at [1165, 24] on button "Guardar" at bounding box center [1161, 23] width 85 height 27
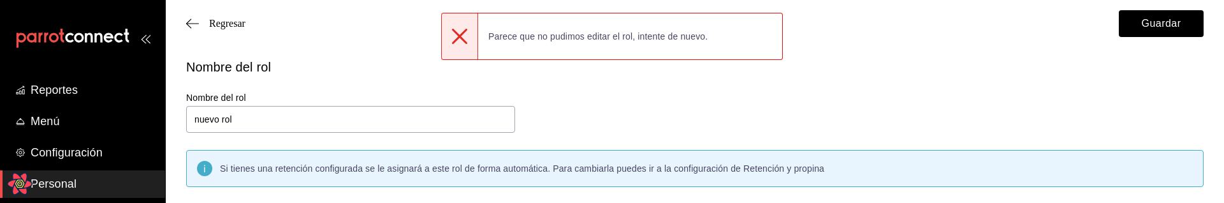
click at [974, 155] on div "Si tienes una retención configurada se le asignará a este rol de forma automáti…" at bounding box center [695, 168] width 1018 height 37
click at [1172, 20] on button "Guardar" at bounding box center [1161, 23] width 85 height 27
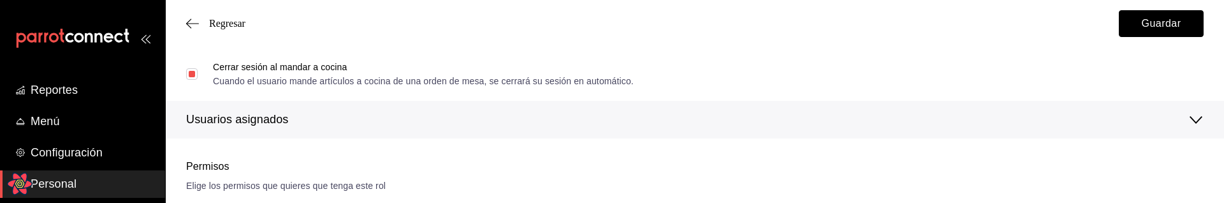
scroll to position [233, 0]
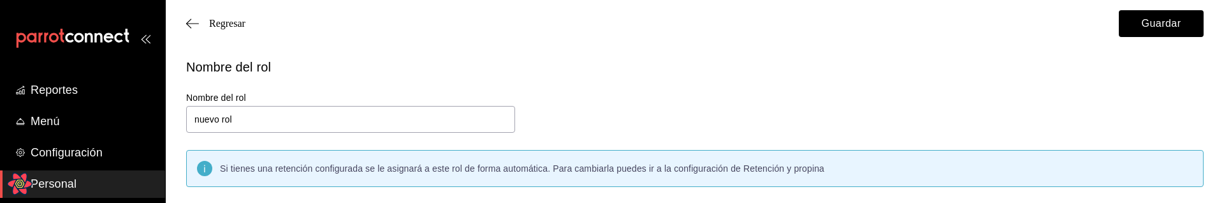
checkbox input "true"
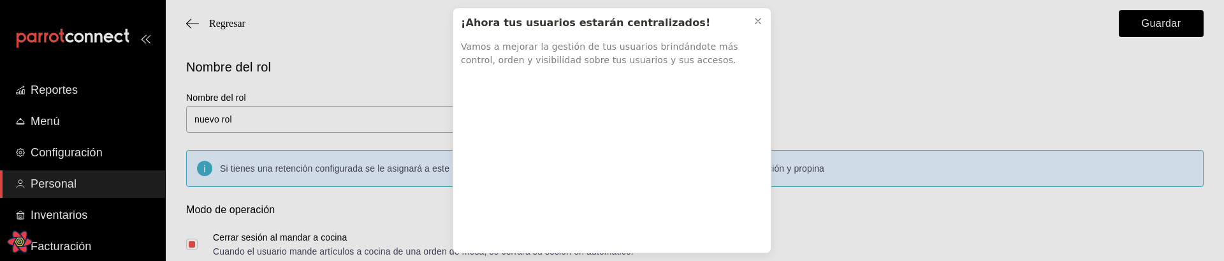
click at [757, 8] on div "¡Ahora tus usuarios estarán centralizados! Vamos a mejorar la gestión de tus us…" at bounding box center [612, 41] width 318 height 66
click at [758, 22] on icon at bounding box center [758, 20] width 5 height 5
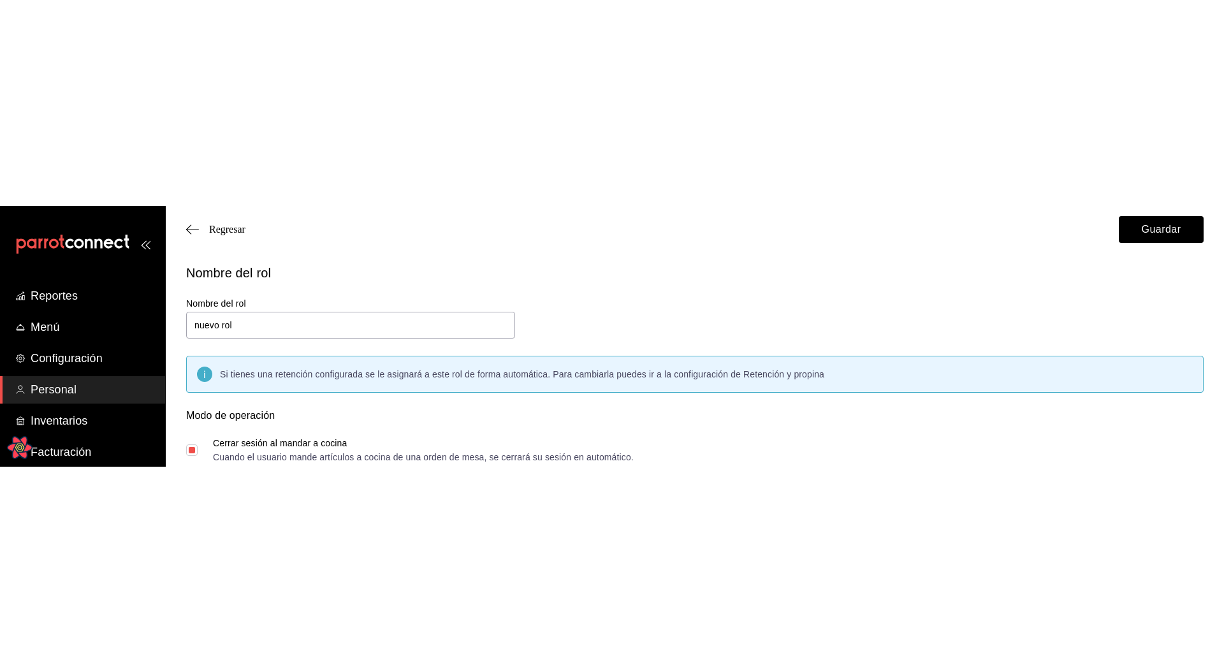
scroll to position [147, 0]
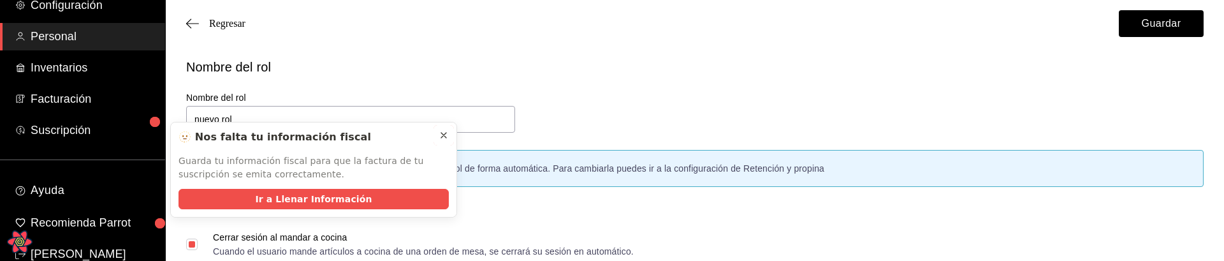
click at [444, 131] on icon at bounding box center [444, 135] width 10 height 10
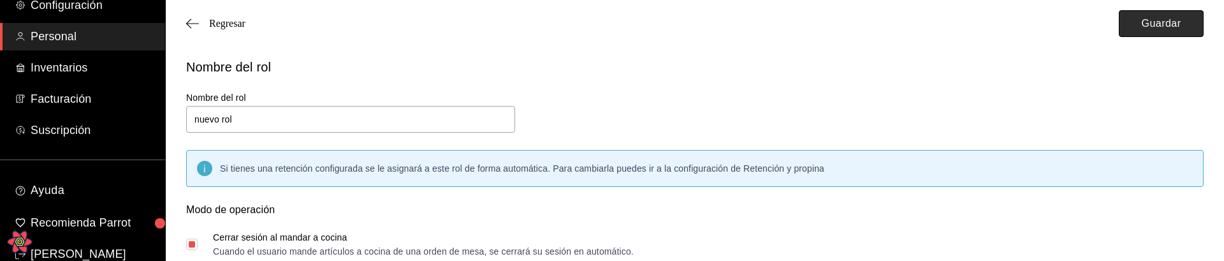
click at [1160, 24] on button "Guardar" at bounding box center [1161, 23] width 85 height 27
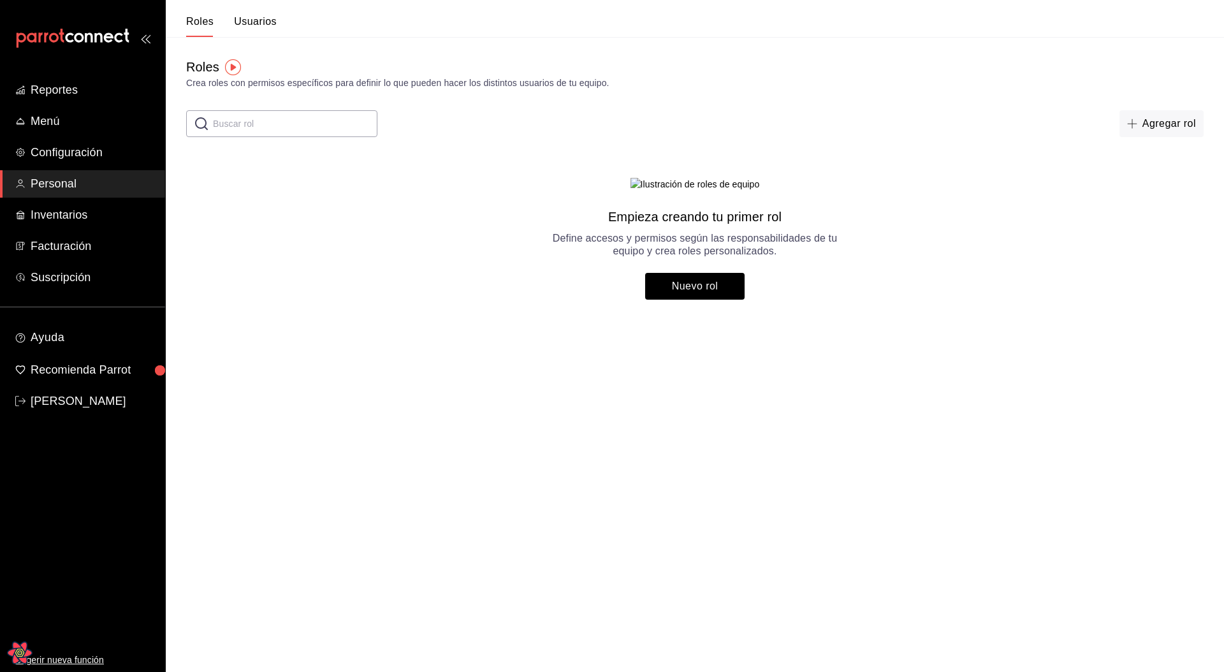
click at [383, 202] on main "Roles Crea roles con permisos específicos para definir lo que pueden hacer los …" at bounding box center [695, 178] width 1058 height 283
click at [485, 202] on main "Roles Crea roles con permisos específicos para definir lo que pueden hacer los …" at bounding box center [695, 178] width 1058 height 283
click at [492, 202] on main "Roles Crea roles con permisos específicos para definir lo que pueden hacer los …" at bounding box center [695, 178] width 1058 height 283
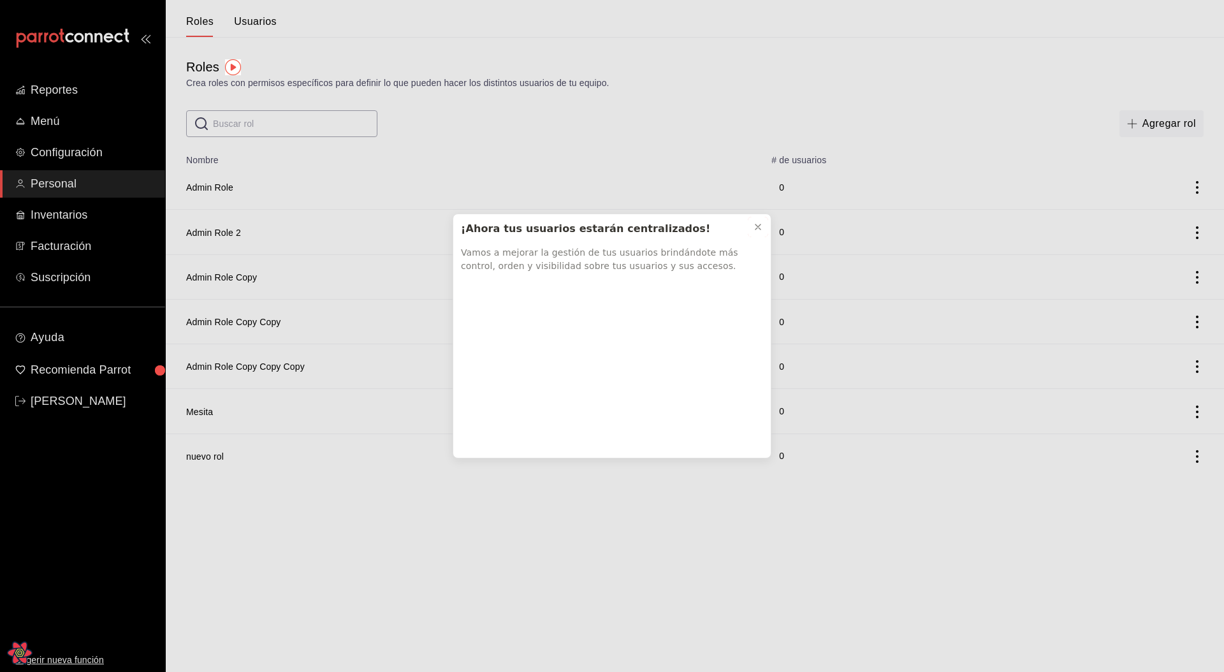
click at [763, 226] on icon at bounding box center [758, 227] width 10 height 10
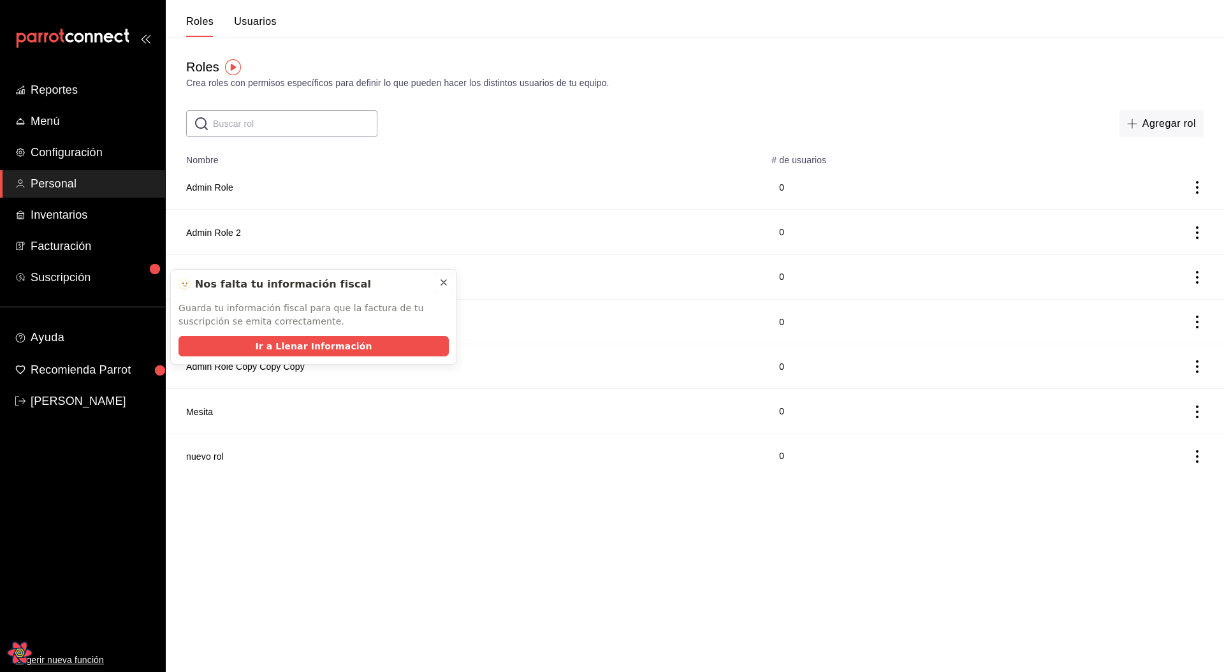
click at [449, 282] on button at bounding box center [444, 282] width 20 height 20
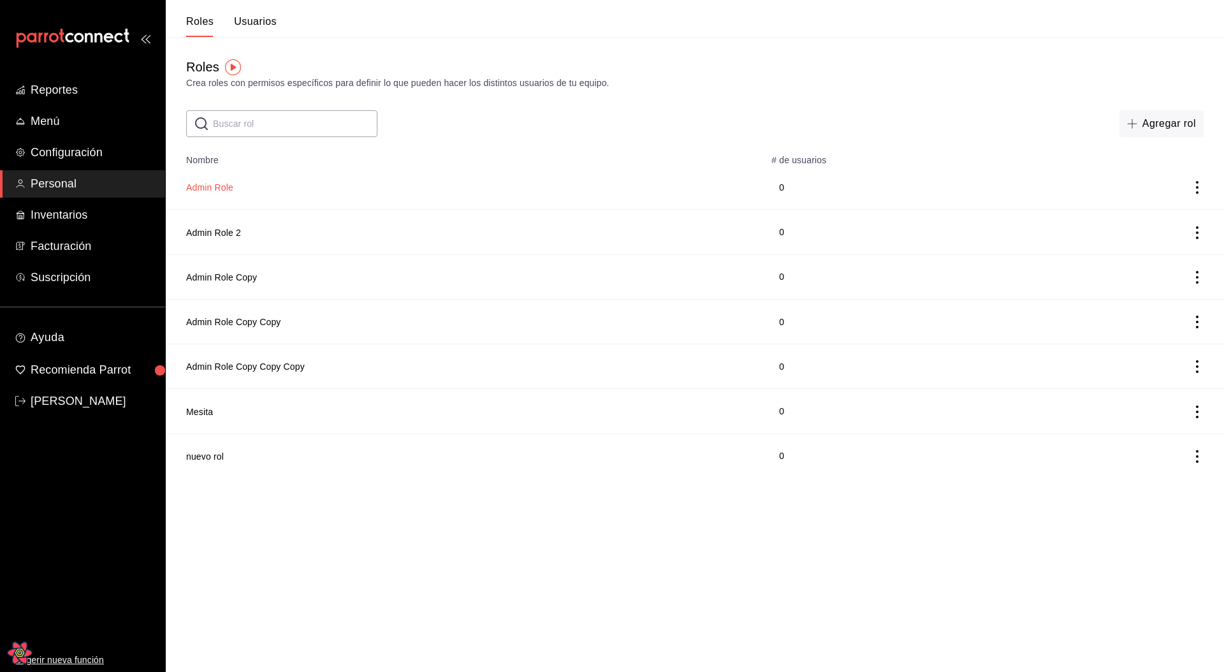
click at [217, 188] on button "Admin Role" at bounding box center [209, 187] width 47 height 13
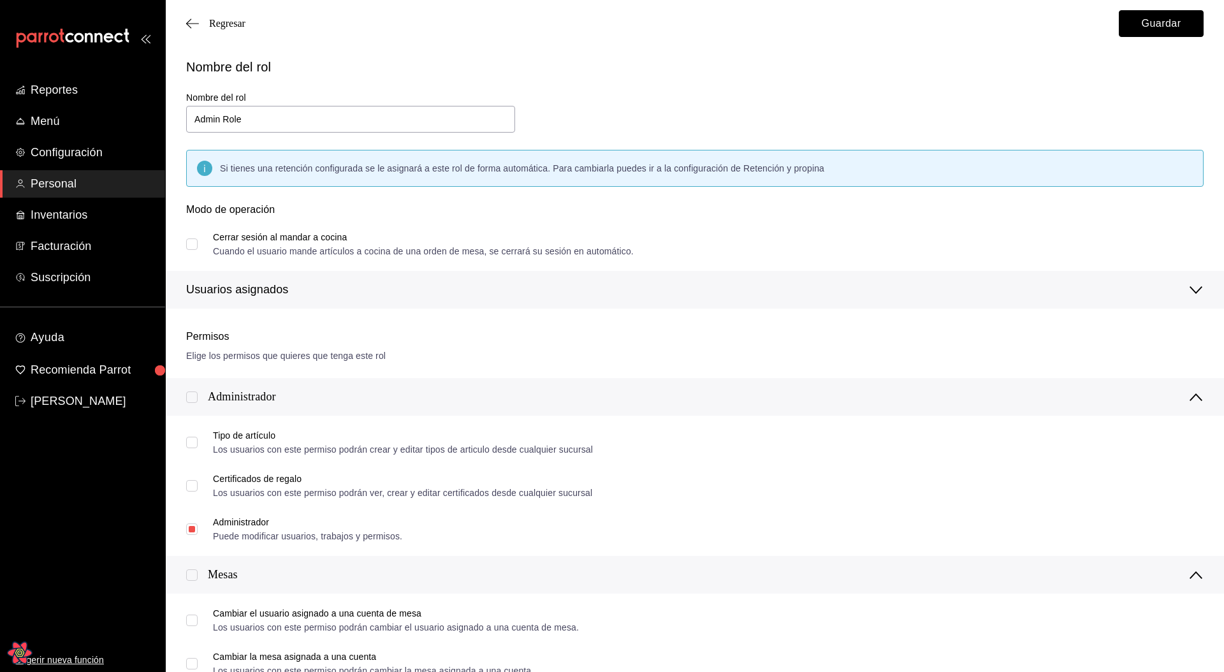
click at [1135, 34] on button "Guardar" at bounding box center [1161, 23] width 85 height 27
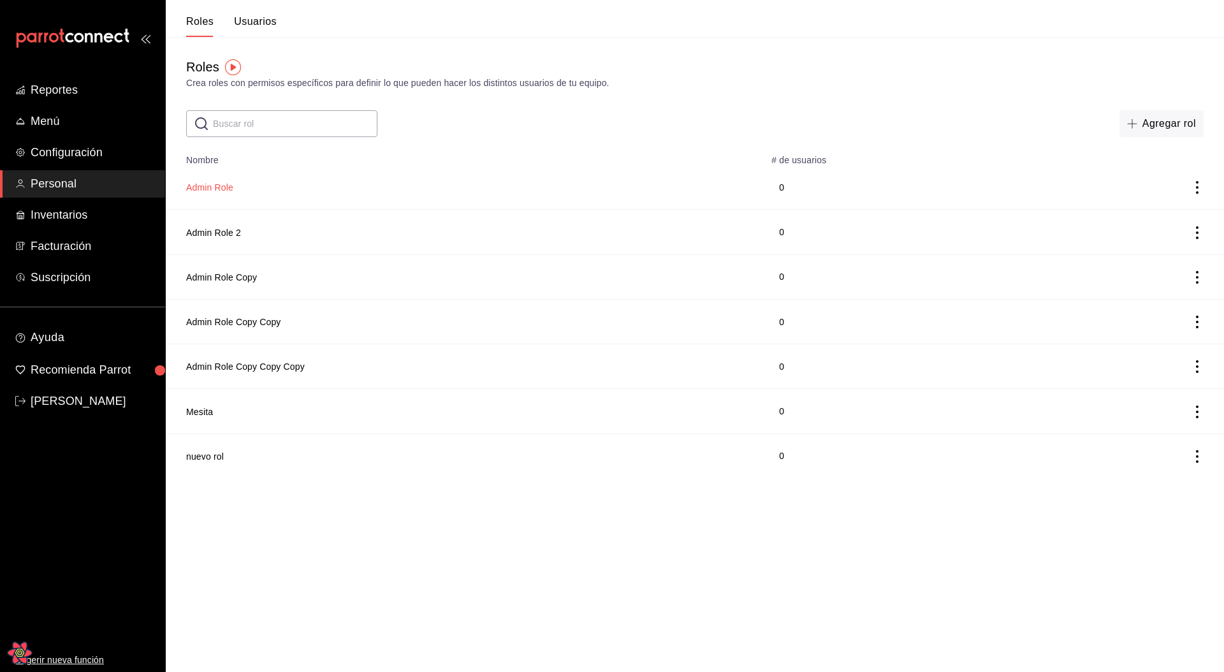
click at [217, 188] on button "Admin Role" at bounding box center [209, 187] width 47 height 13
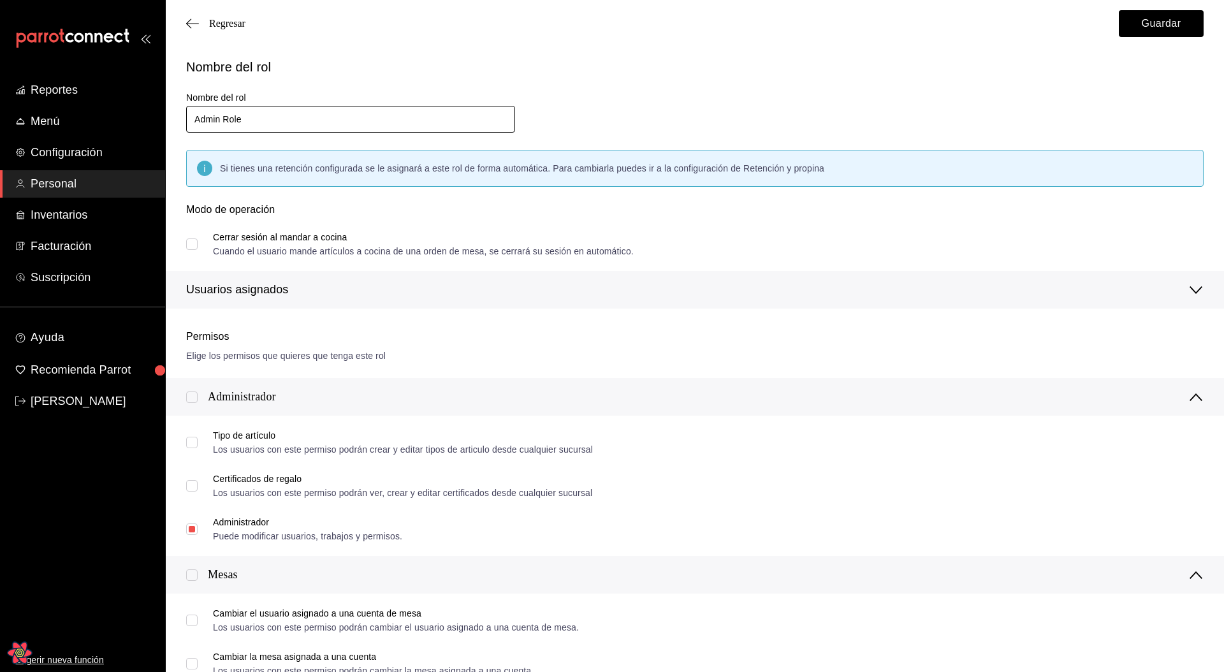
click at [362, 113] on input "Admin Role" at bounding box center [350, 119] width 329 height 27
type input "aDAdaAdmin Role"
click at [1167, 25] on button "Guardar" at bounding box center [1161, 23] width 85 height 27
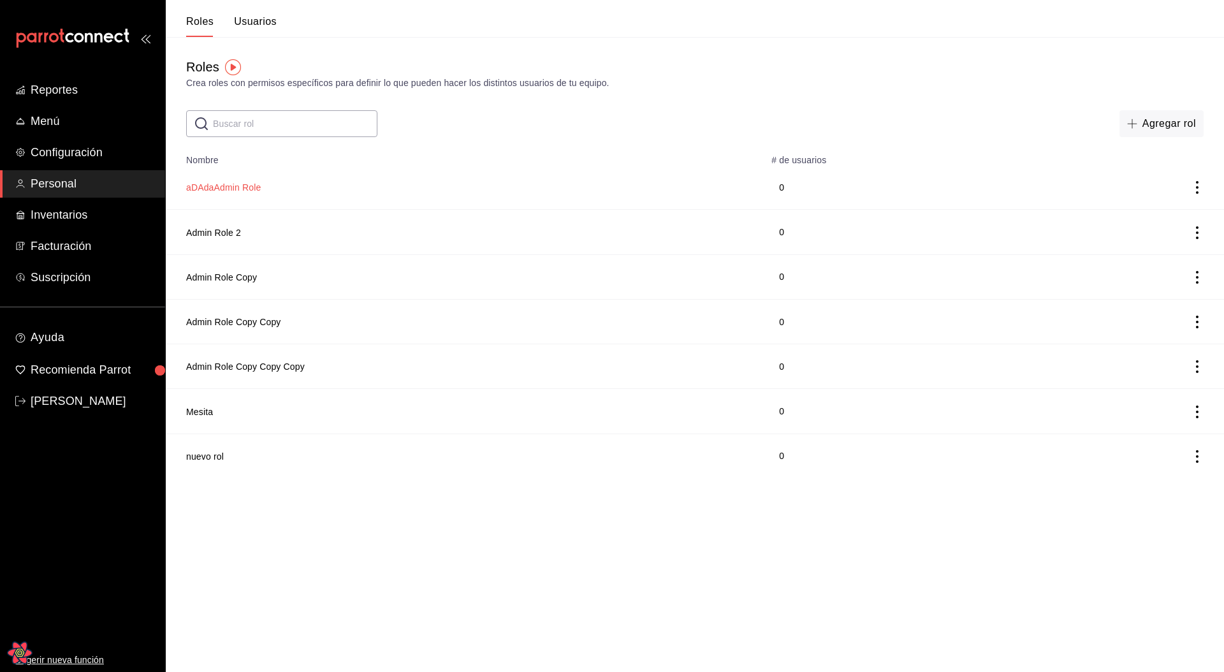
click at [195, 186] on button "aDAdaAdmin Role" at bounding box center [223, 187] width 75 height 13
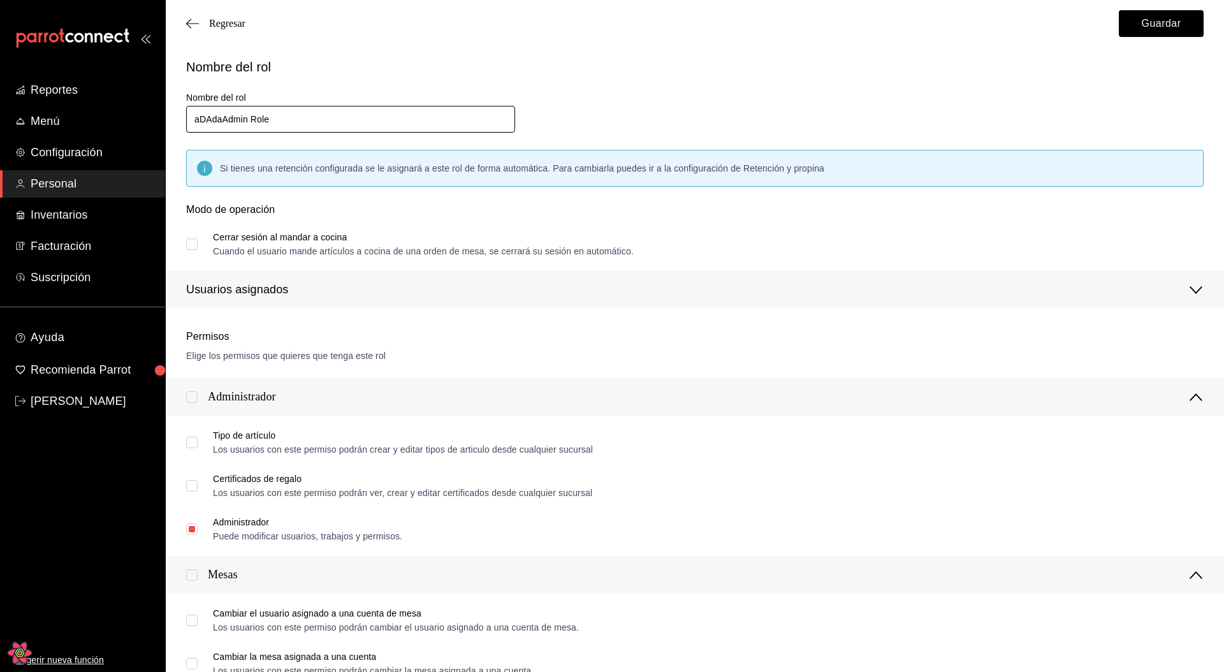
click at [406, 119] on input "aDAdaAdmin Role" at bounding box center [350, 119] width 329 height 27
type input "aDAdaAdmin RoleASDASDAS"
click at [1174, 28] on button "Guardar" at bounding box center [1161, 23] width 85 height 27
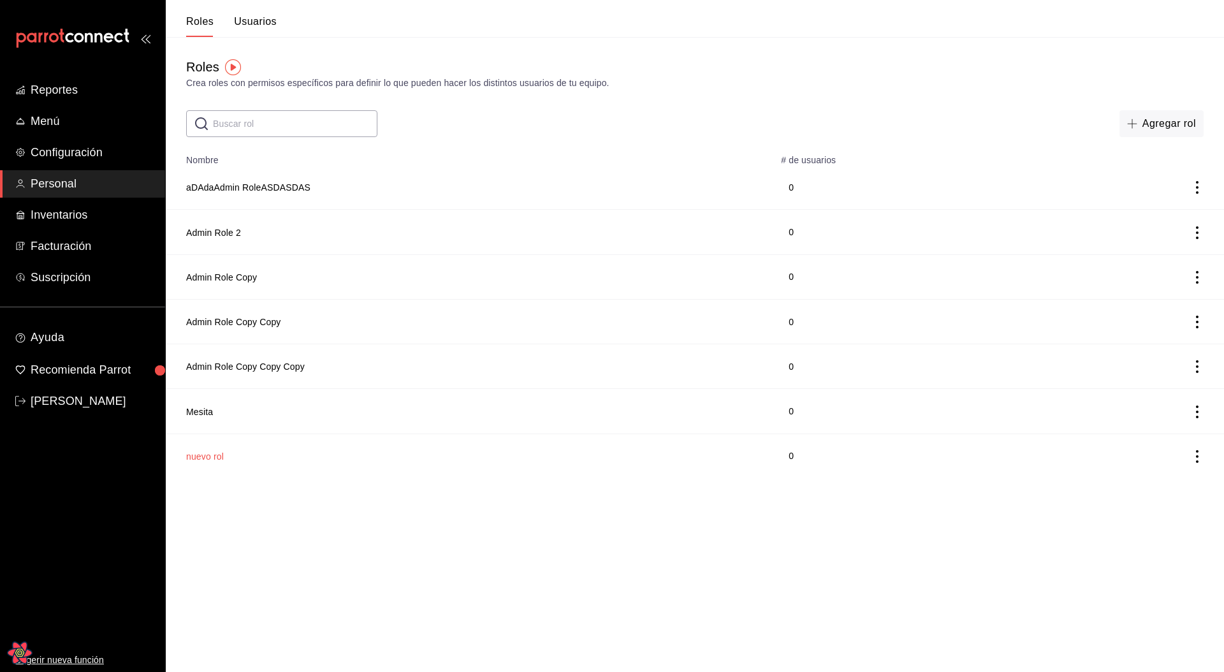
click at [216, 457] on button "nuevo rol" at bounding box center [205, 456] width 38 height 13
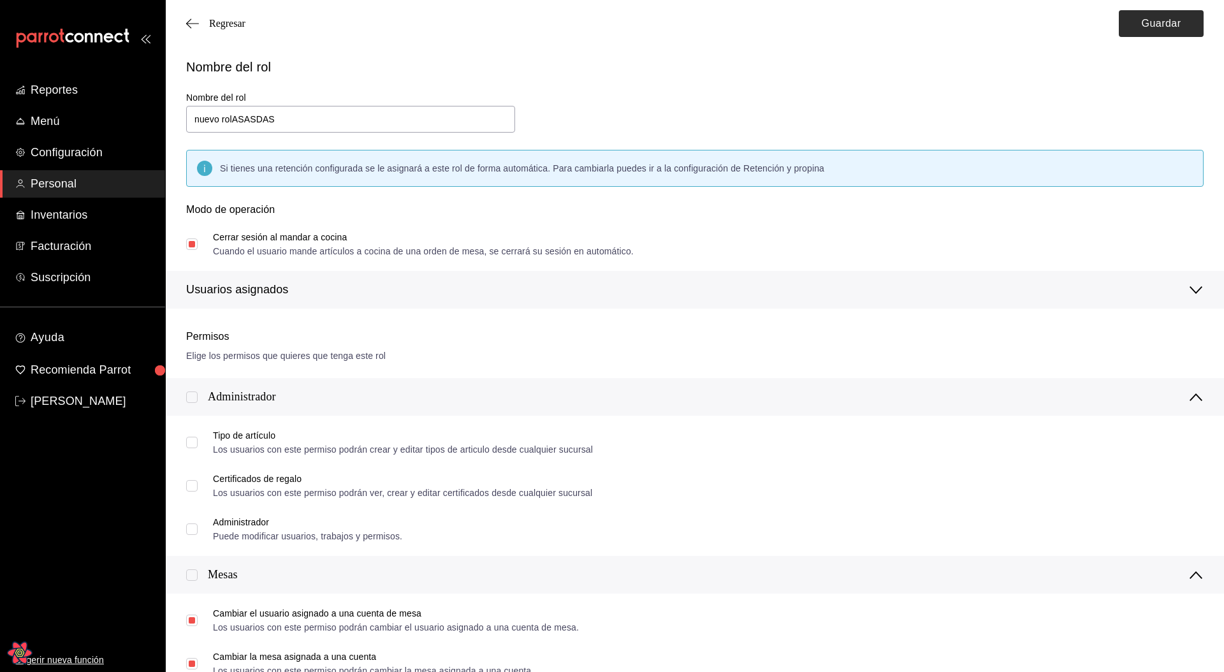
type input "nuevo rolASASDAS"
click at [1139, 18] on button "Guardar" at bounding box center [1161, 23] width 85 height 27
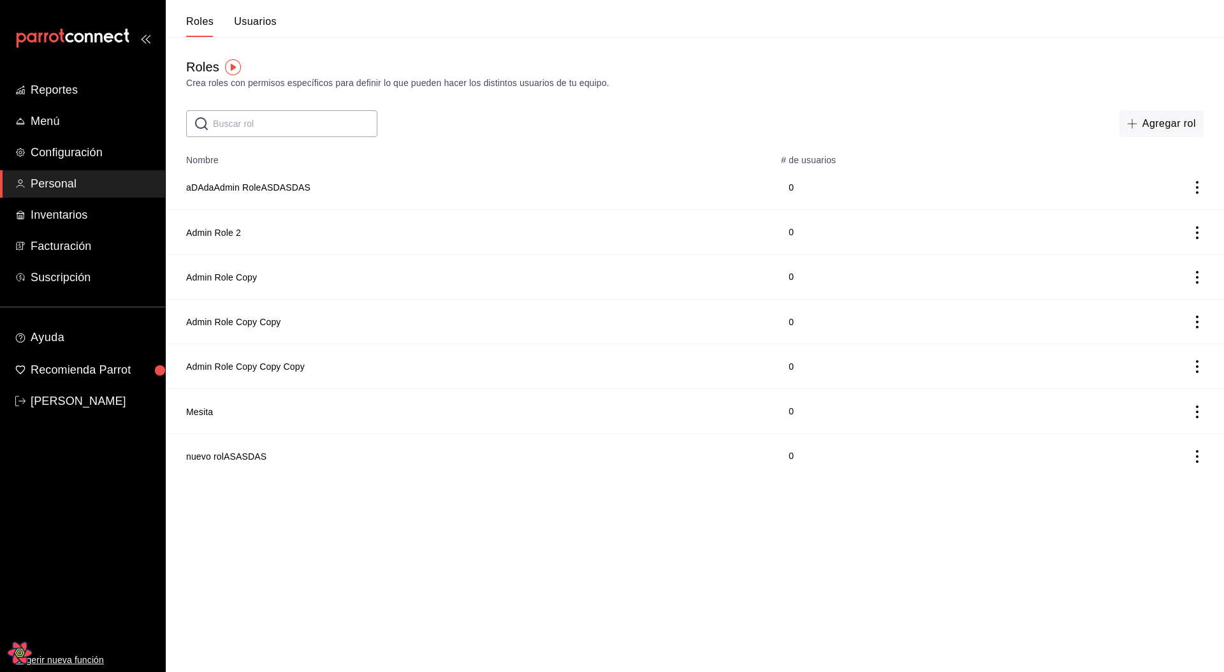
click at [376, 478] on html "Reportes Menú Configuración Personal Inventarios Facturación Suscripción Ayuda …" at bounding box center [612, 239] width 1224 height 478
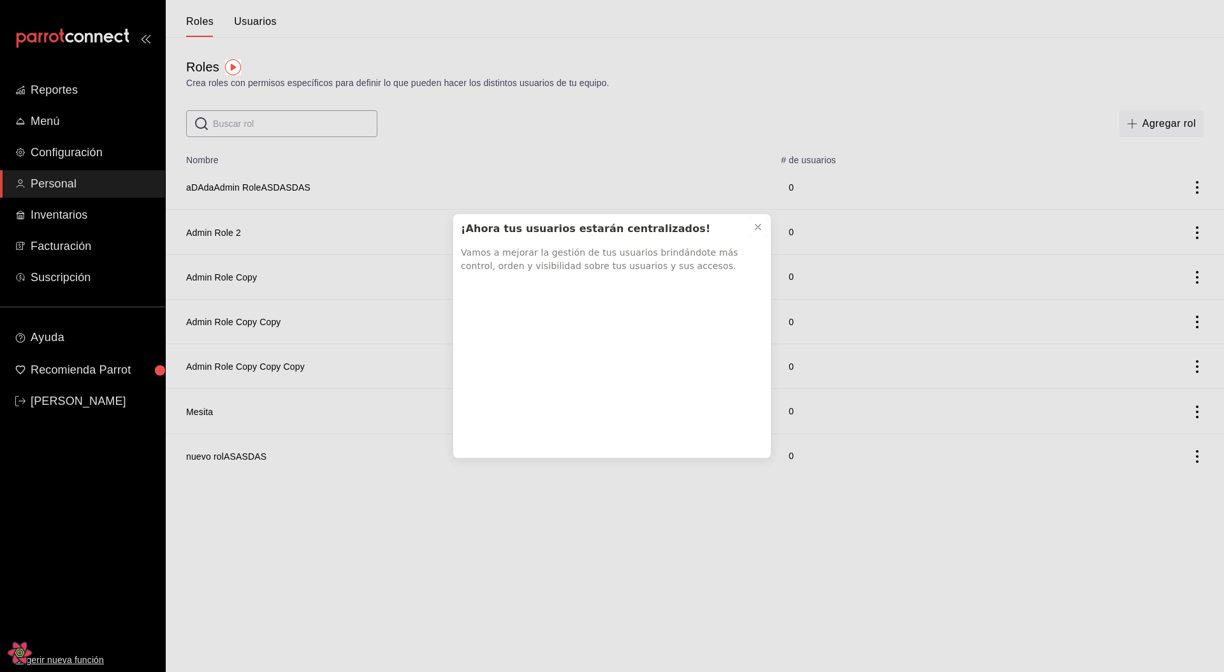
click at [754, 230] on icon at bounding box center [758, 227] width 10 height 10
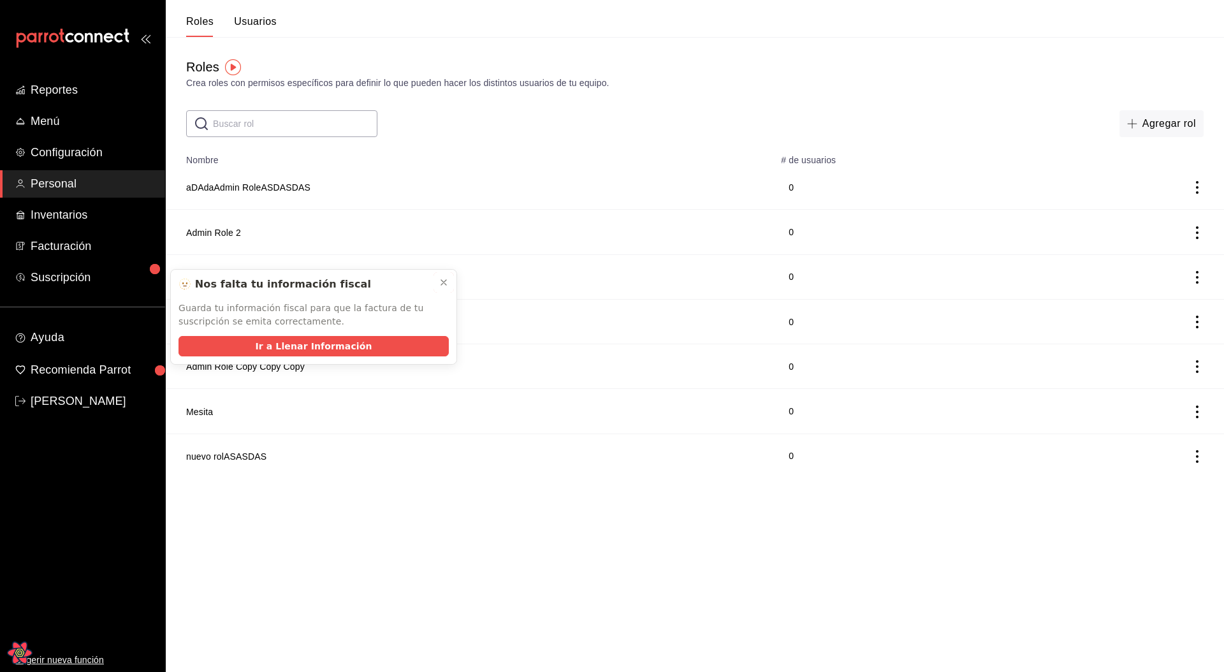
click at [447, 284] on icon at bounding box center [444, 282] width 10 height 10
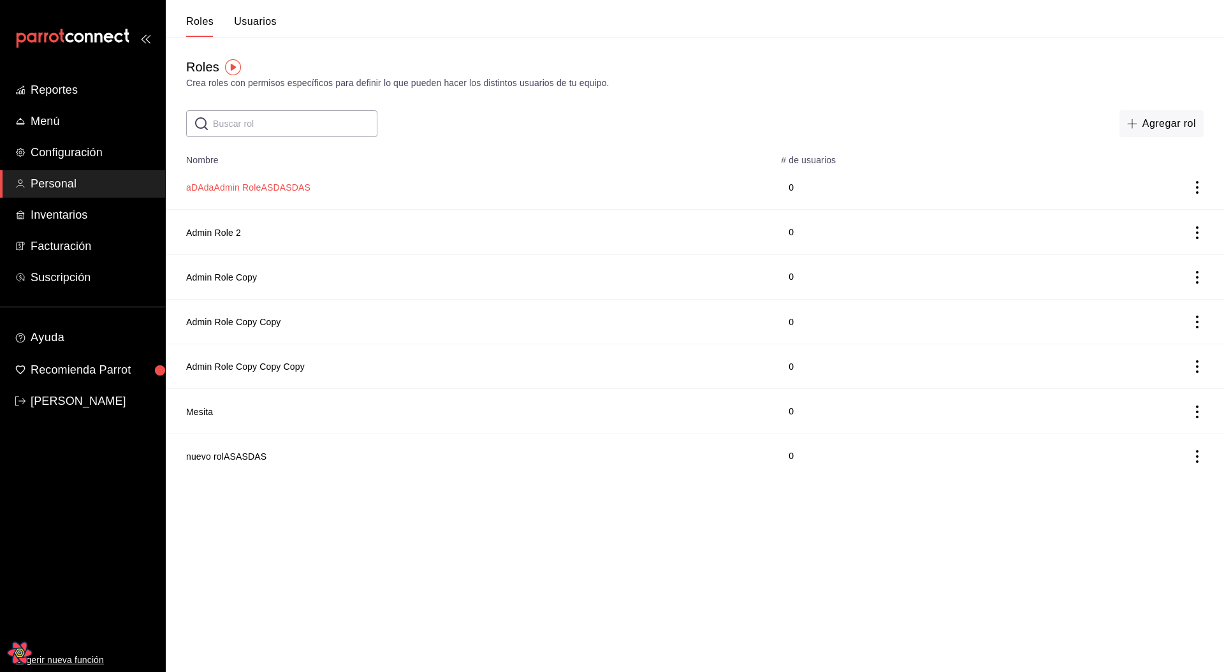
click at [300, 184] on button "aDAdaAdmin RoleASDASDAS" at bounding box center [248, 187] width 124 height 13
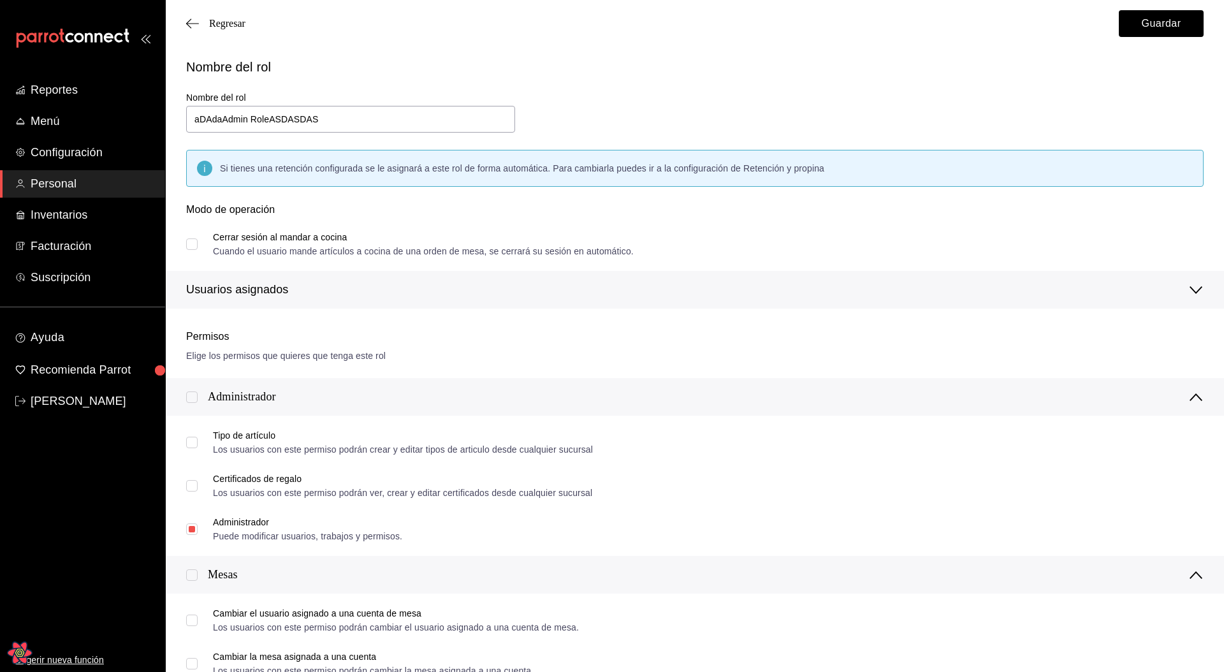
click at [194, 242] on input "Cerrar sesión al mandar a cocina Cuando el usuario mande artículos a cocina de …" at bounding box center [191, 243] width 11 height 11
checkbox input "true"
click at [1137, 33] on button "Guardar" at bounding box center [1161, 23] width 85 height 27
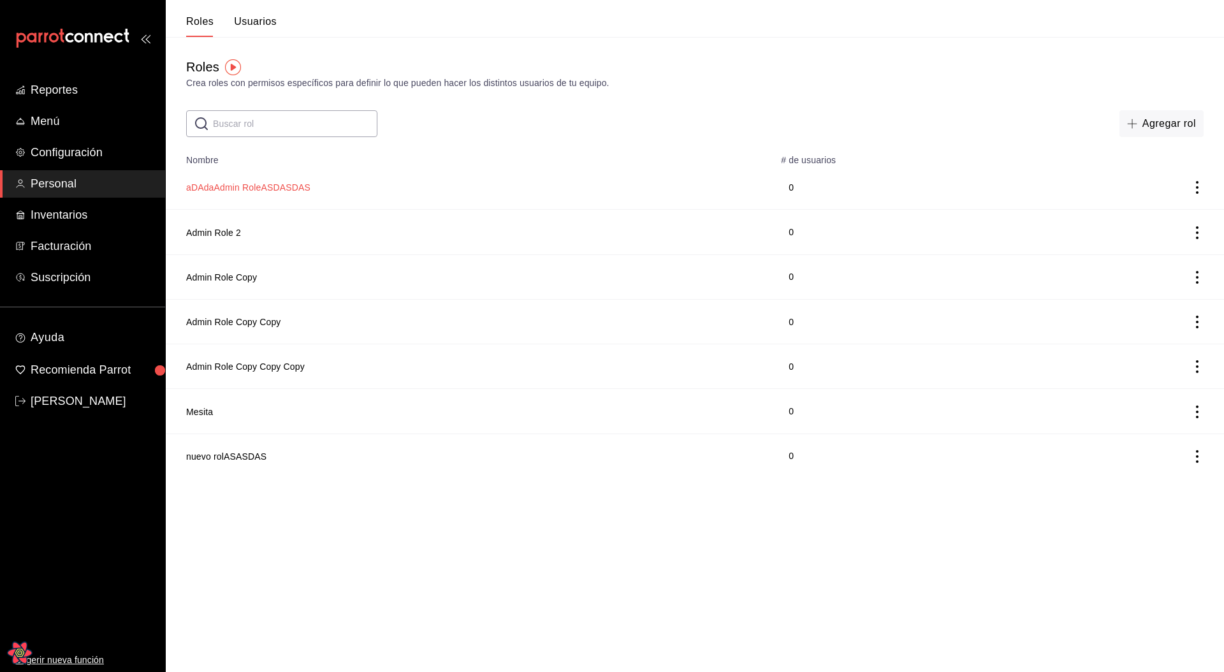
click at [267, 186] on button "aDAdaAdmin RoleASDASDAS" at bounding box center [248, 187] width 124 height 13
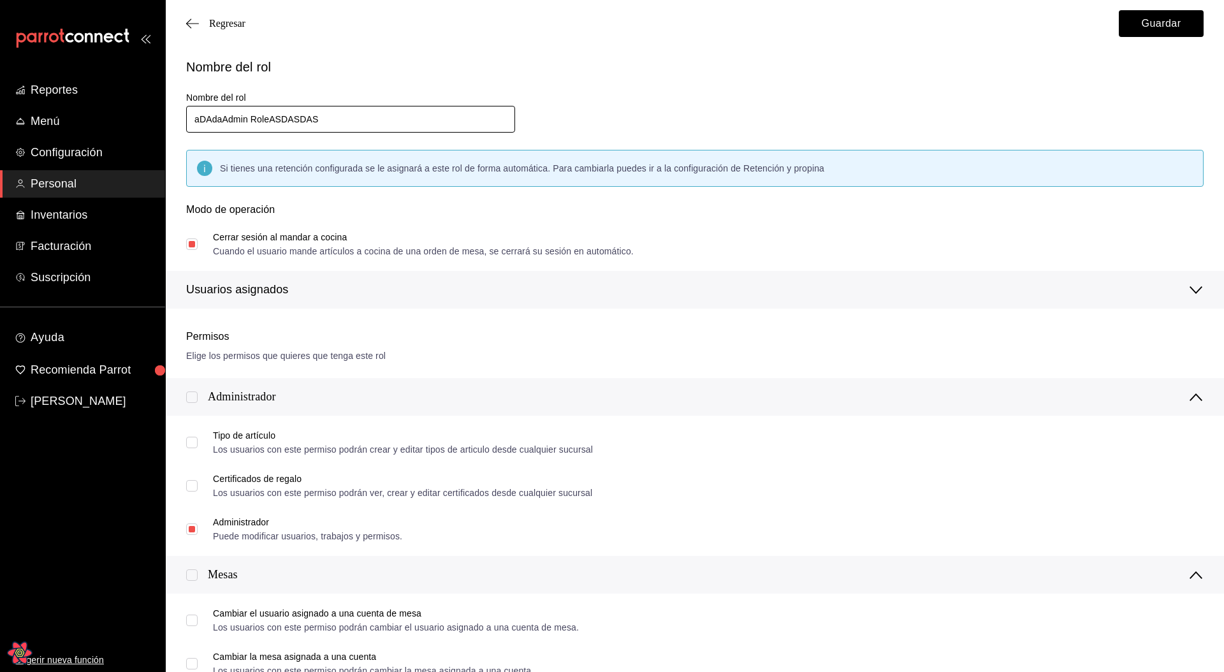
click at [372, 130] on input "aDAdaAdmin RoleASDASDAS" at bounding box center [350, 119] width 329 height 27
click at [374, 127] on input "aDAdaAdmin RoleASDASDAS" at bounding box center [350, 119] width 329 height 27
type input "leito"
click at [1156, 31] on button "Guardar" at bounding box center [1161, 23] width 85 height 27
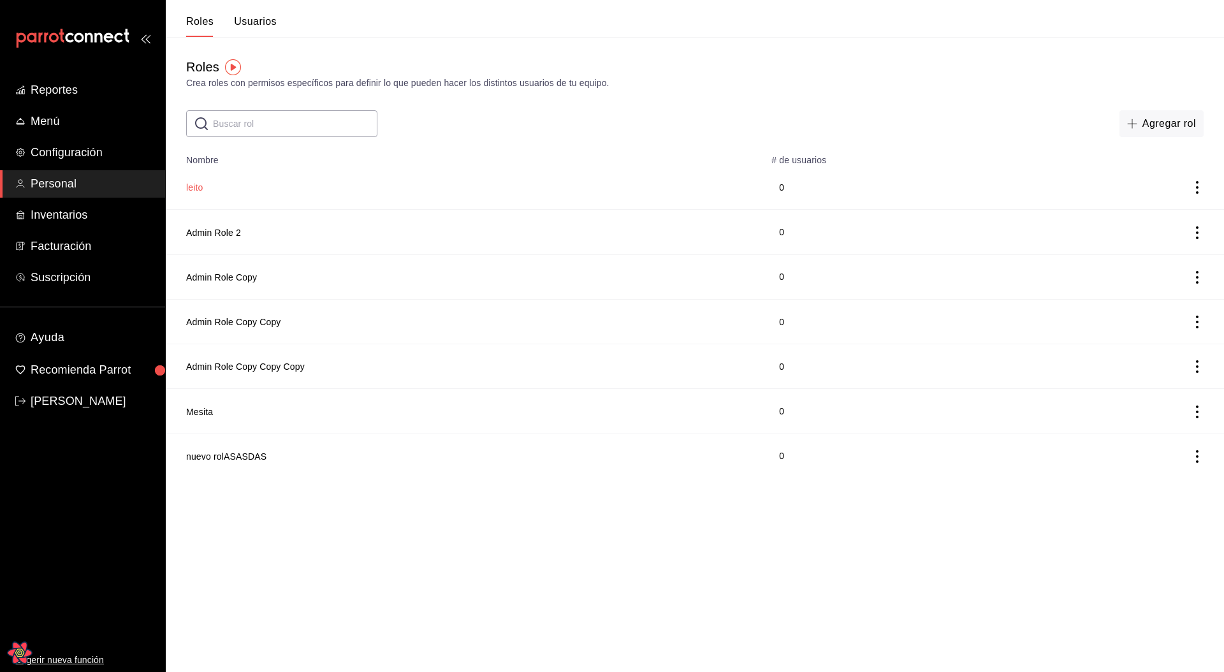
click at [188, 186] on button "leito" at bounding box center [194, 187] width 17 height 13
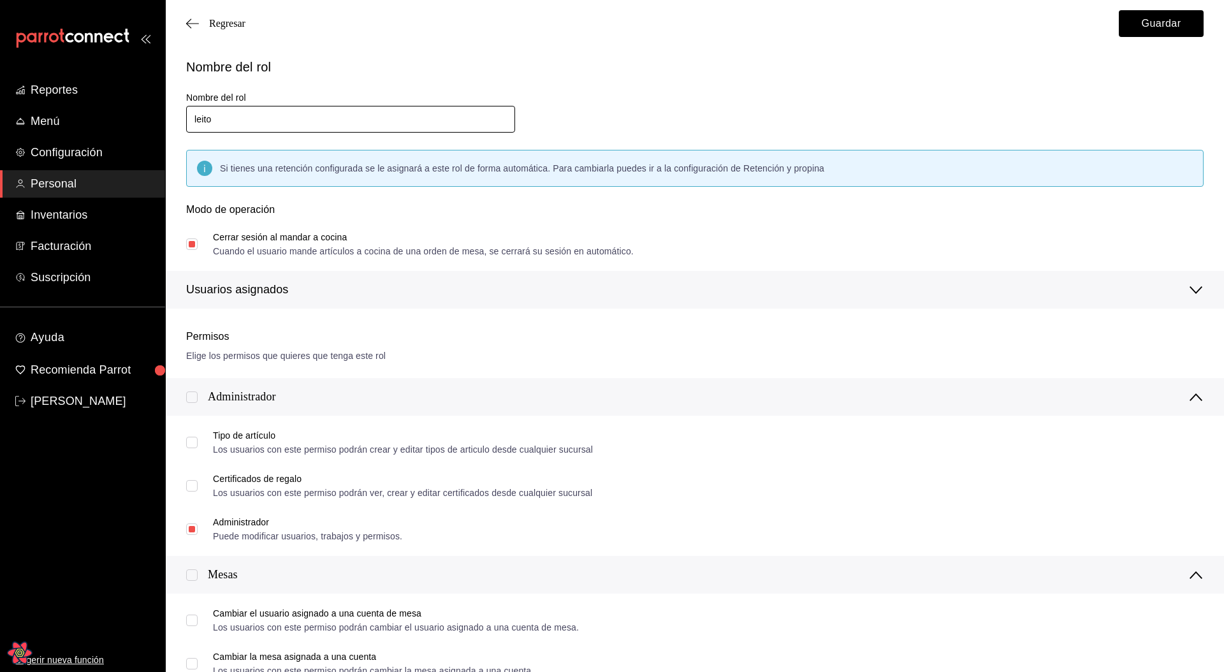
click at [266, 117] on input "leito" at bounding box center [350, 119] width 329 height 27
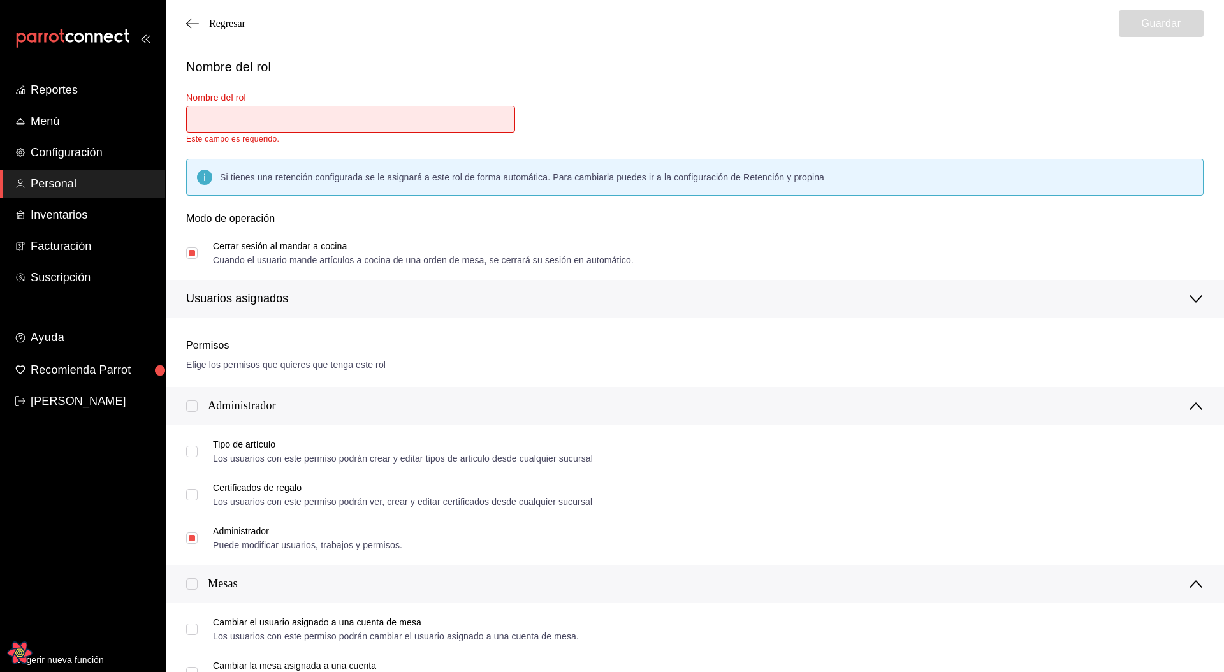
click at [633, 111] on div "Nombre del rol Nombre del rol Este campo es requerido. Si tienes una retención …" at bounding box center [687, 179] width 1033 height 275
click at [335, 127] on input "text" at bounding box center [350, 119] width 329 height 27
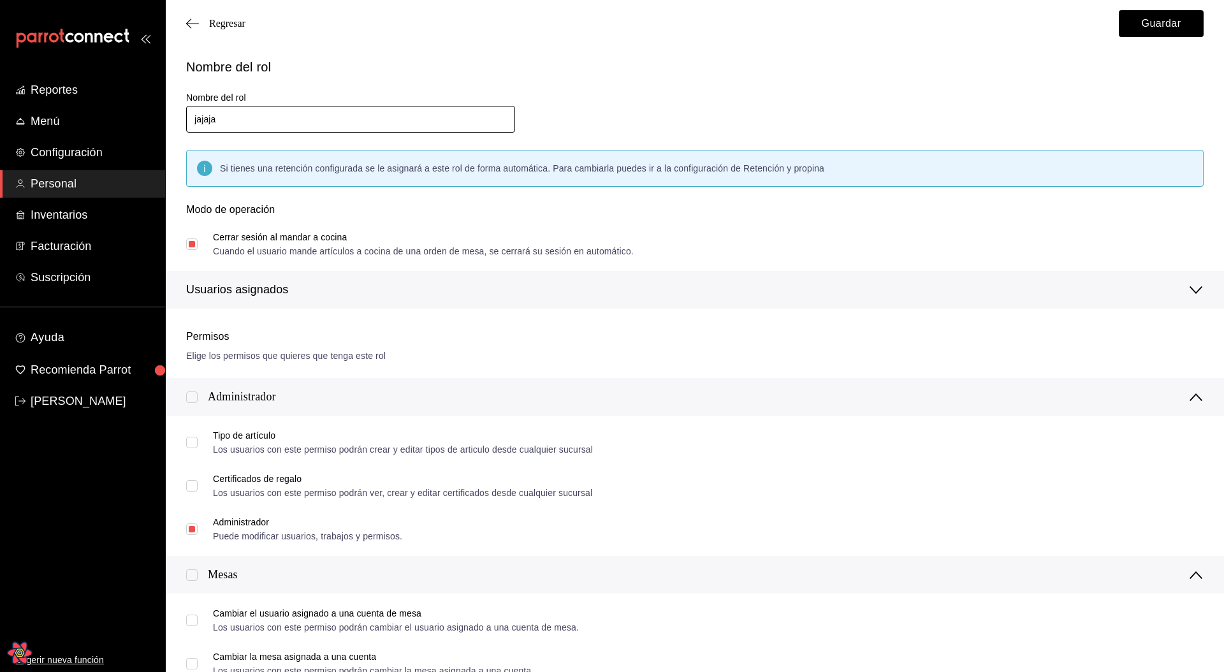
type input "jajaja"
click at [1141, 35] on button "Guardar" at bounding box center [1161, 23] width 85 height 27
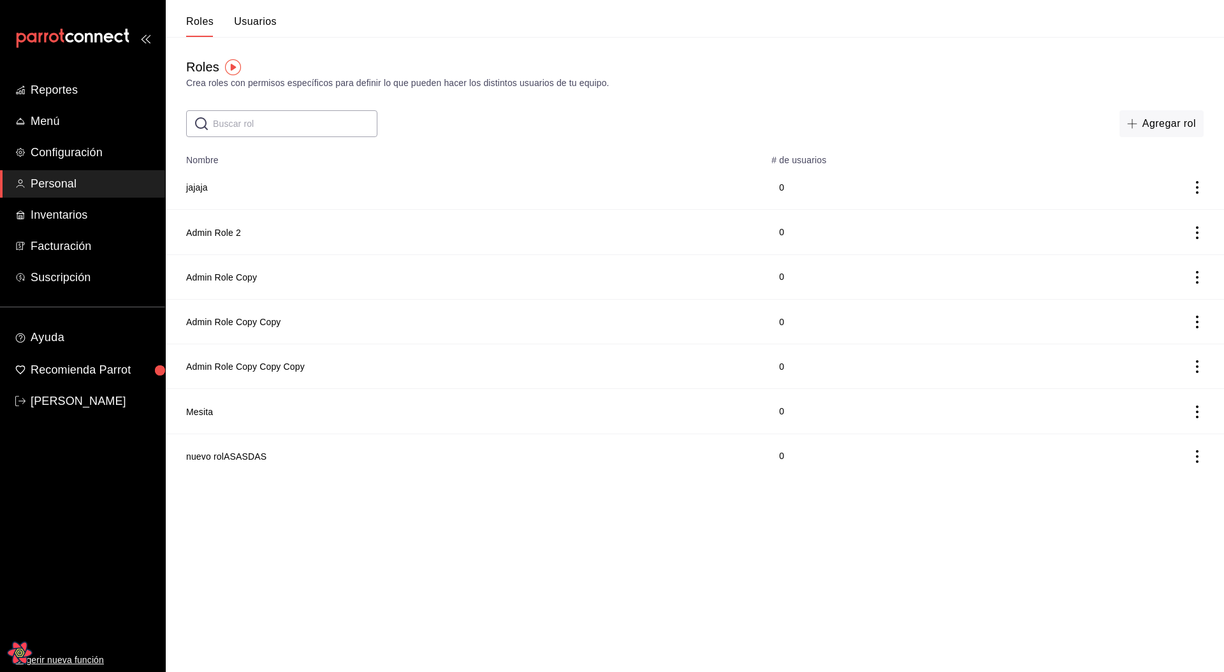
click at [1198, 181] on icon "actions" at bounding box center [1197, 187] width 13 height 13
click at [1146, 166] on span "Duplicar" at bounding box center [1139, 169] width 55 height 15
click at [346, 523] on html "Reportes Menú Configuración Personal Inventarios Facturación Suscripción Ayuda …" at bounding box center [612, 261] width 1224 height 523
click at [418, 523] on html "Reportes Menú Configuración Personal Inventarios Facturación Suscripción Ayuda …" at bounding box center [612, 261] width 1224 height 523
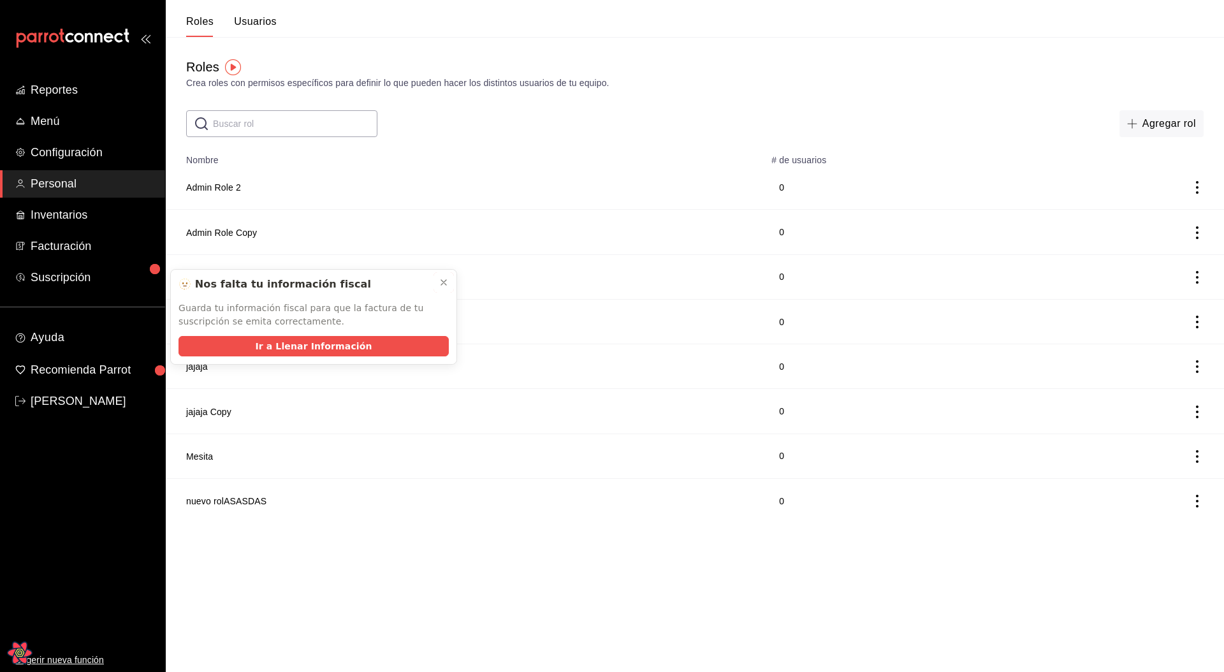
click at [442, 283] on icon at bounding box center [443, 282] width 5 height 5
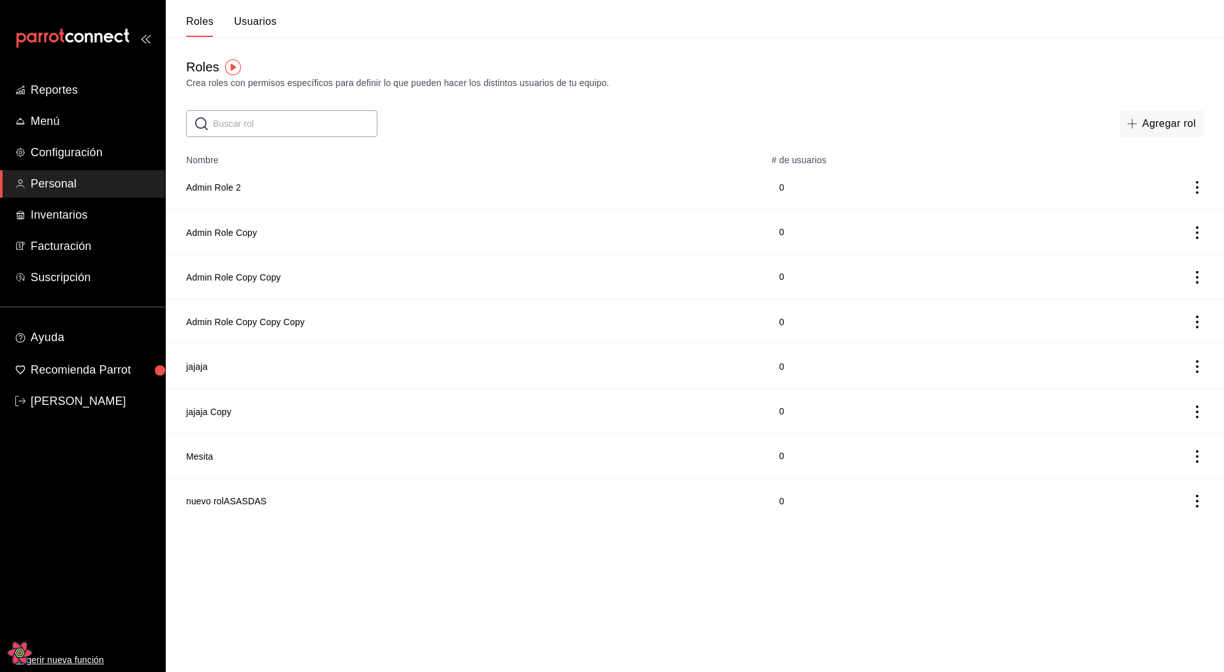
click at [1196, 185] on icon "actions" at bounding box center [1197, 187] width 13 height 13
click at [1157, 182] on li "Duplicar" at bounding box center [1150, 170] width 107 height 36
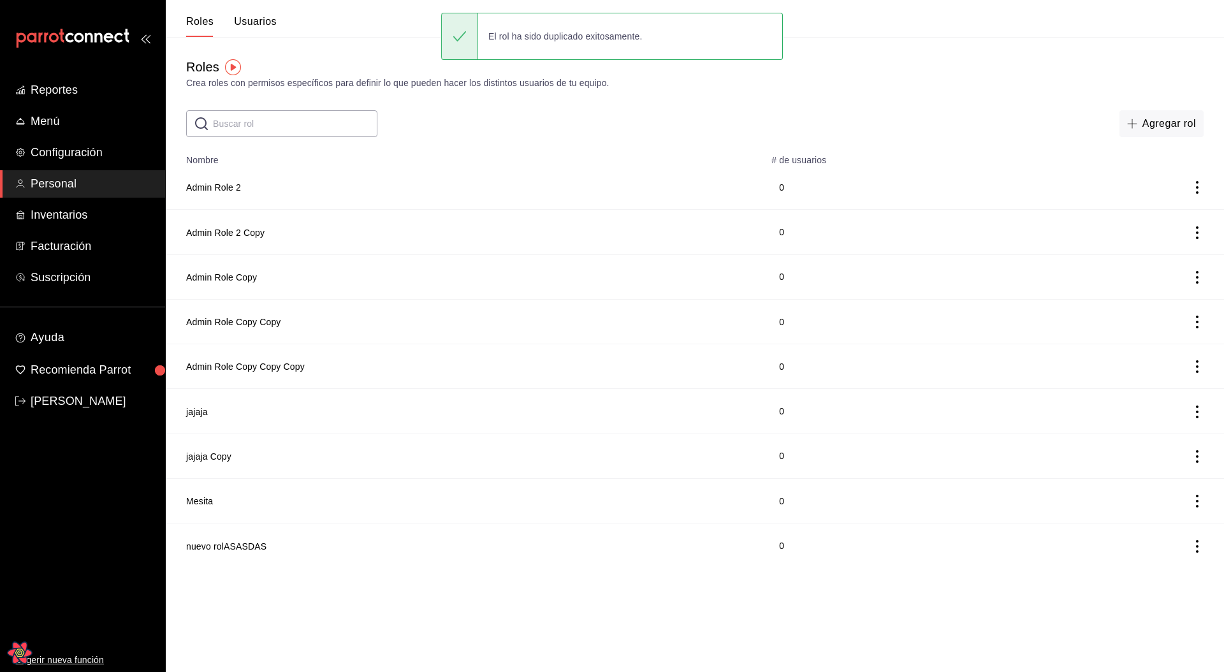
click at [371, 126] on input "text" at bounding box center [295, 124] width 165 height 26
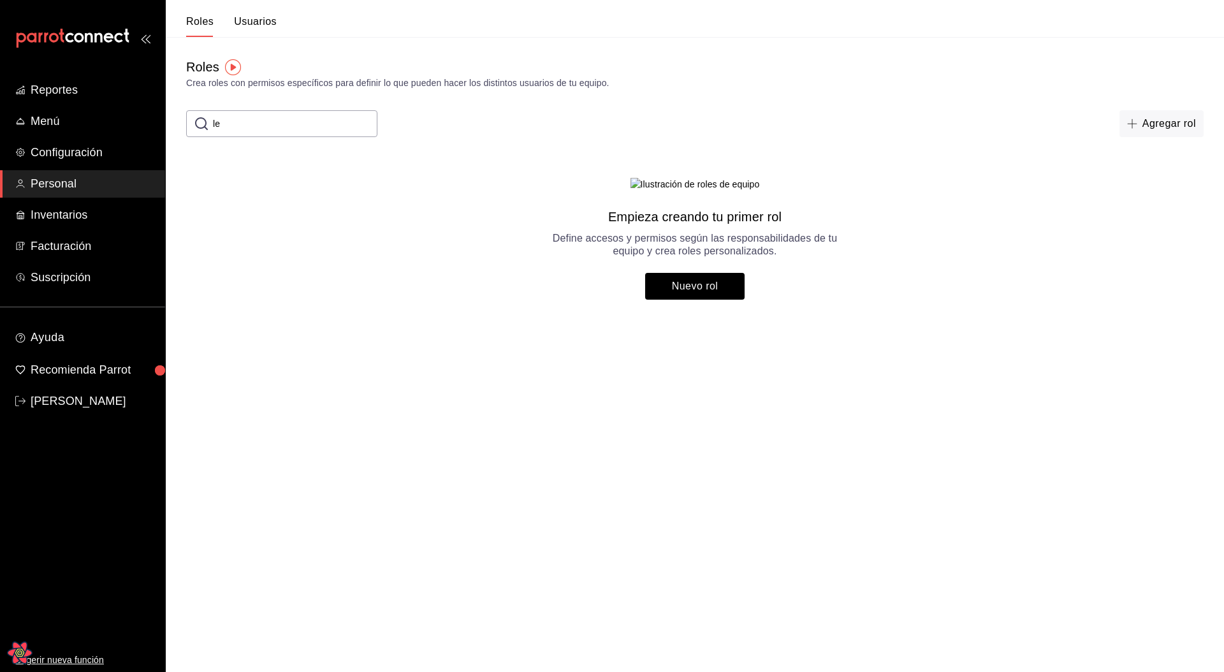
type input "l"
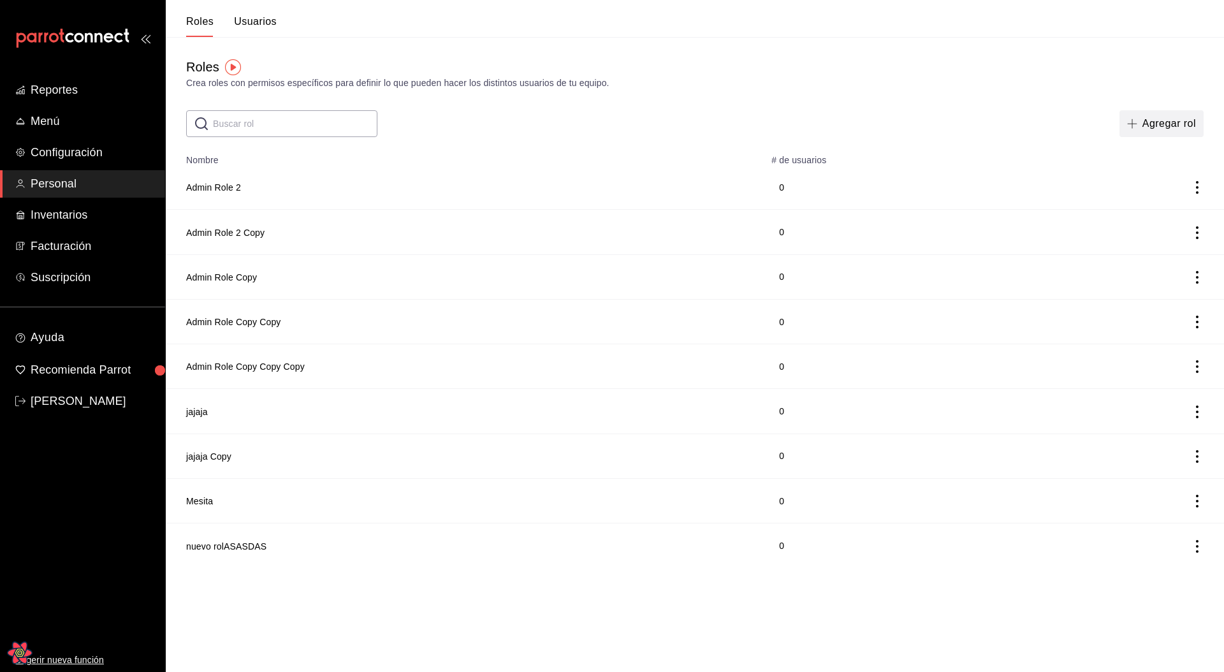
click at [1142, 131] on button "Agregar rol" at bounding box center [1162, 123] width 84 height 27
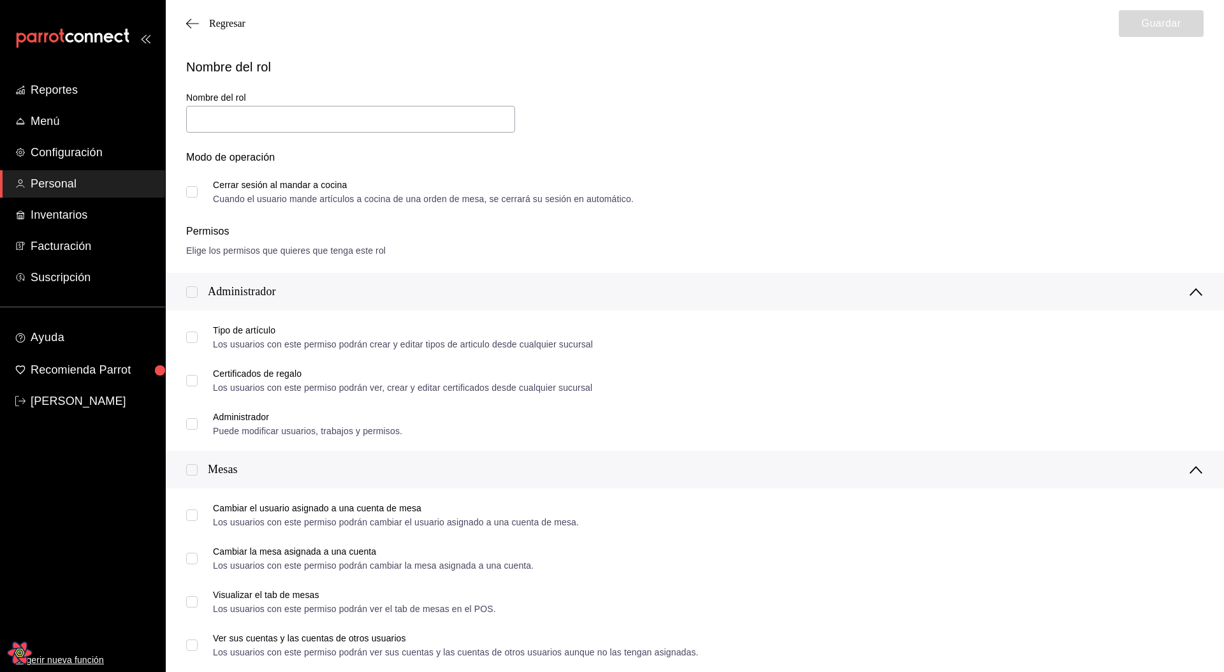
click at [743, 177] on div "Modo de operación" at bounding box center [695, 165] width 1018 height 31
click at [216, 22] on span "Regresar" at bounding box center [227, 23] width 36 height 11
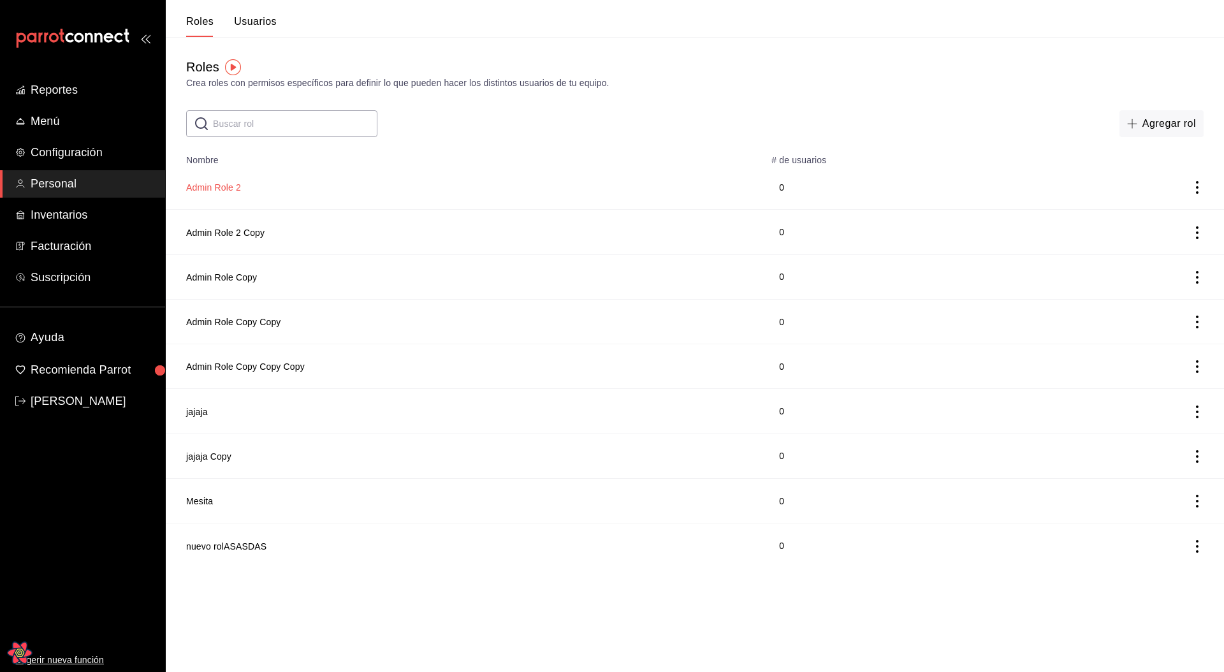
click at [219, 187] on button "Admin Role 2" at bounding box center [213, 187] width 55 height 13
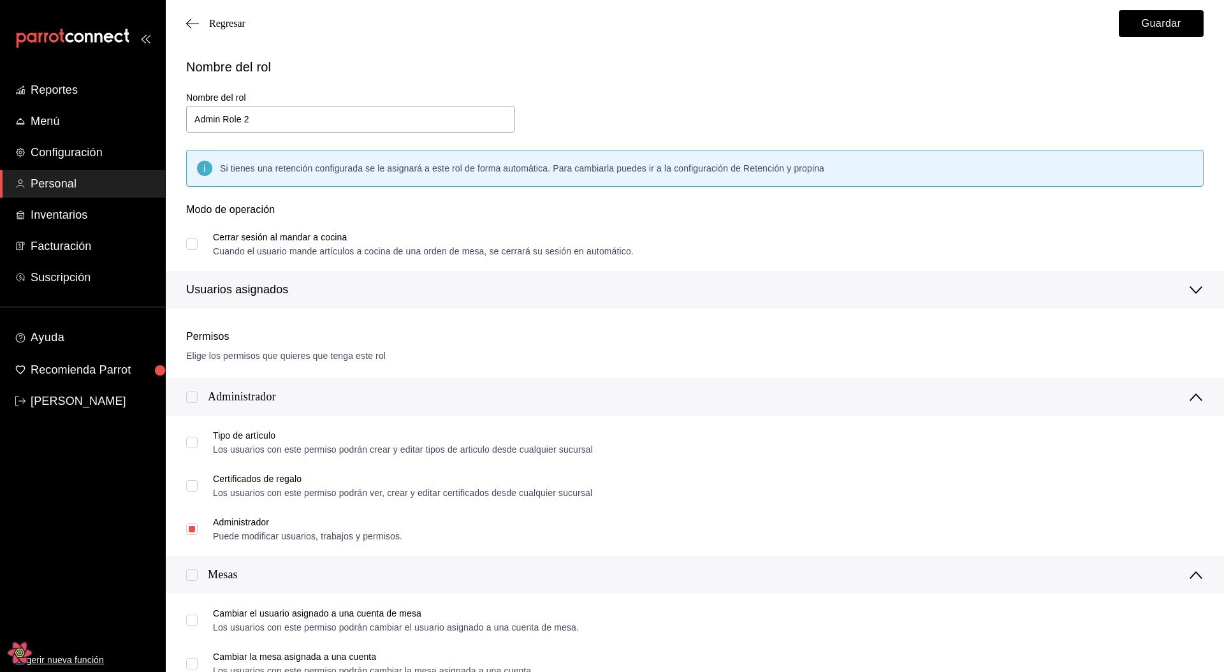
click at [609, 126] on div "Nombre del rol Nombre del rol Admin Role 2 Si tienes una retención configurada …" at bounding box center [687, 175] width 1033 height 267
click at [239, 26] on span "Regresar" at bounding box center [227, 23] width 36 height 11
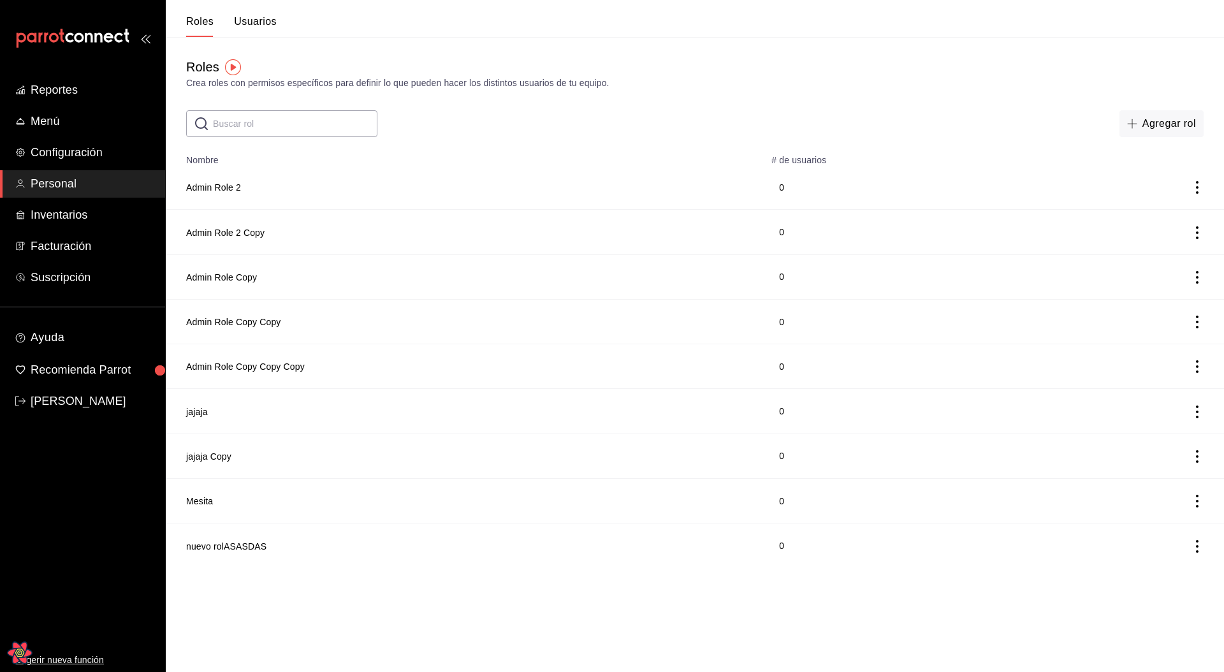
click at [718, 96] on div "Roles Crea roles con permisos específicos para definir lo que pueden hacer los …" at bounding box center [695, 87] width 1058 height 100
click at [203, 188] on button "Admin Role 2" at bounding box center [213, 187] width 55 height 13
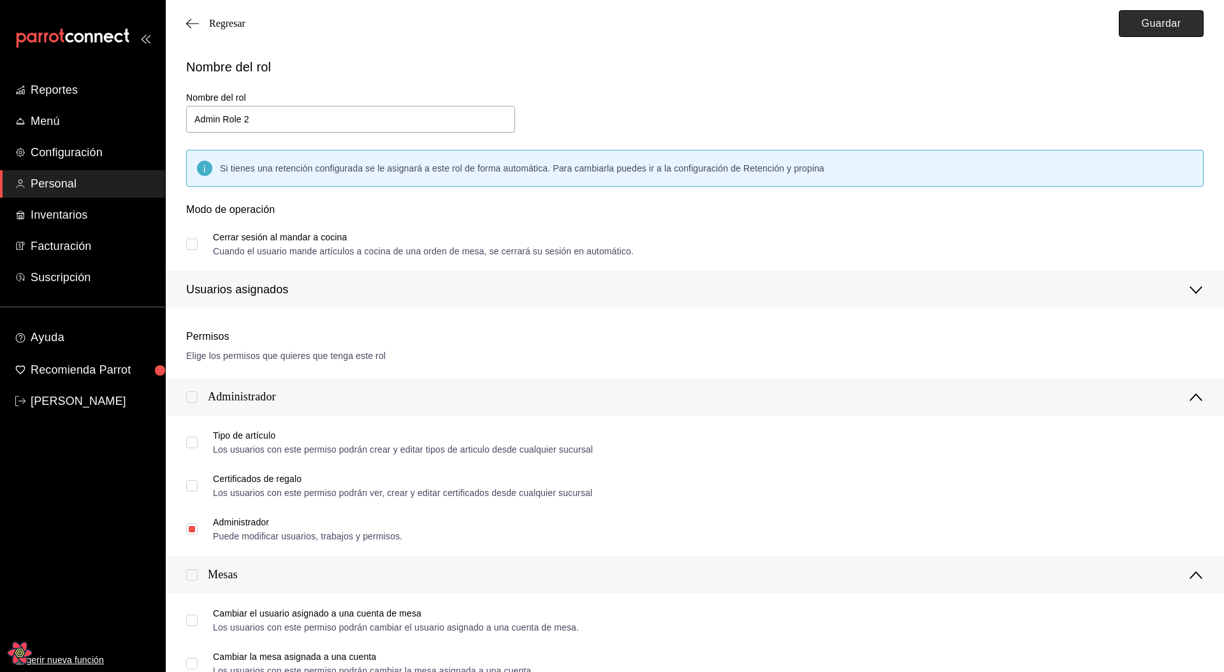
click at [1141, 31] on button "Guardar" at bounding box center [1161, 23] width 85 height 27
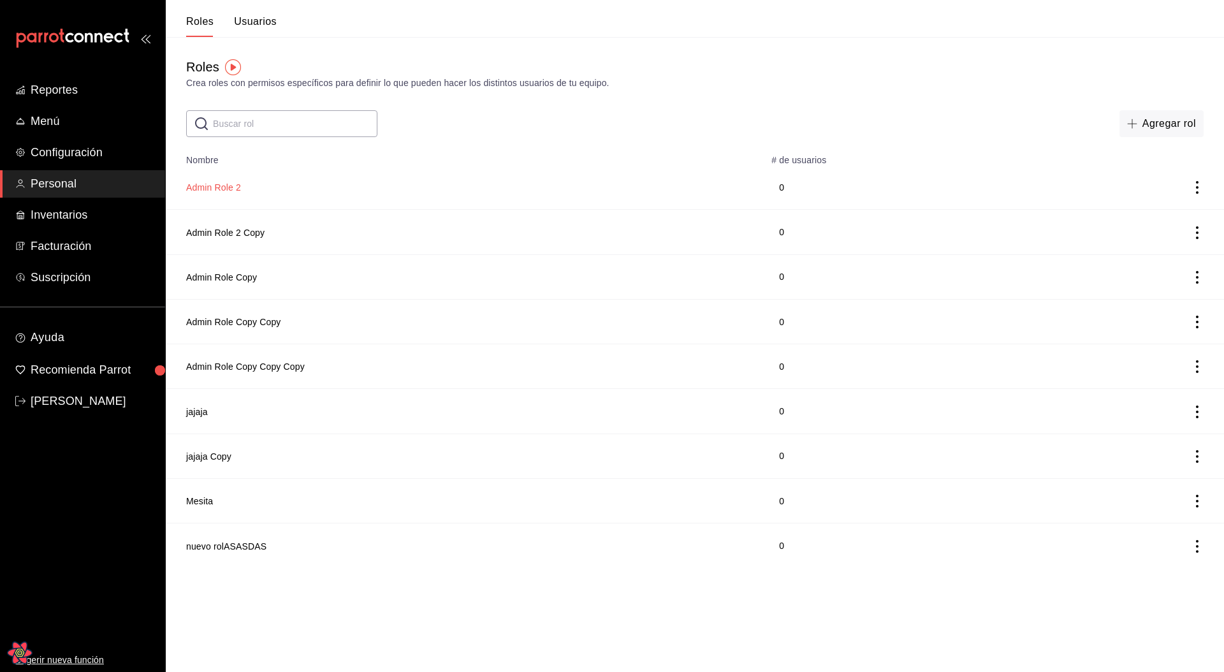
click at [223, 186] on button "Admin Role 2" at bounding box center [213, 187] width 55 height 13
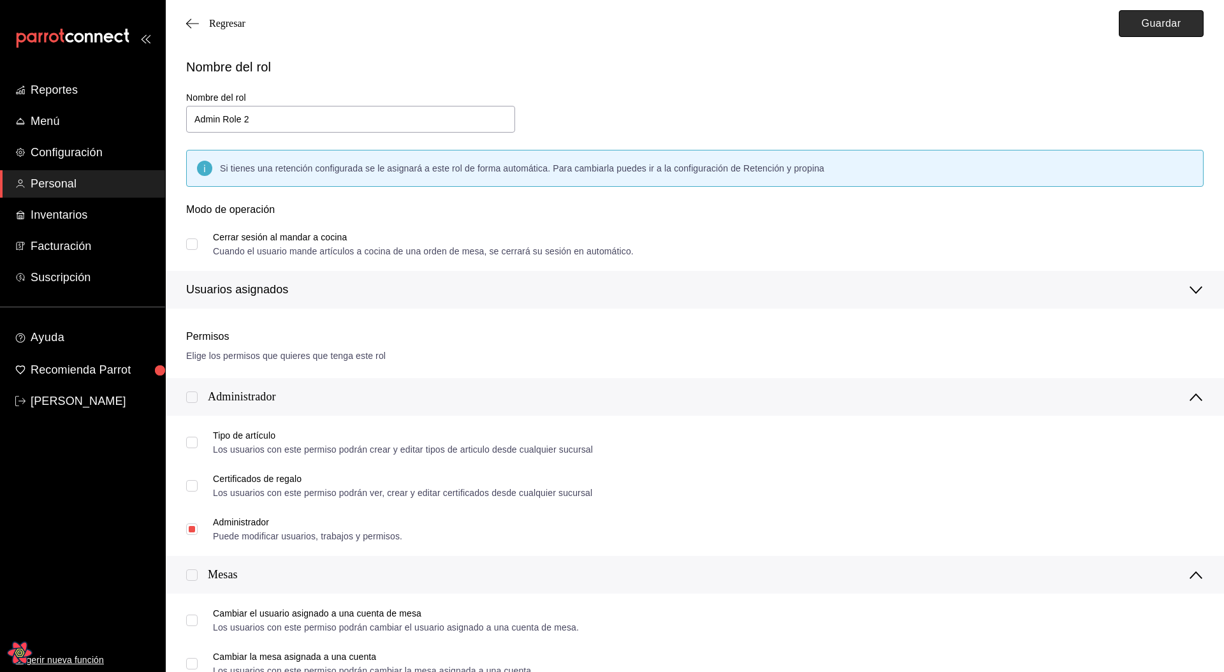
click at [1129, 31] on button "Guardar" at bounding box center [1161, 23] width 85 height 27
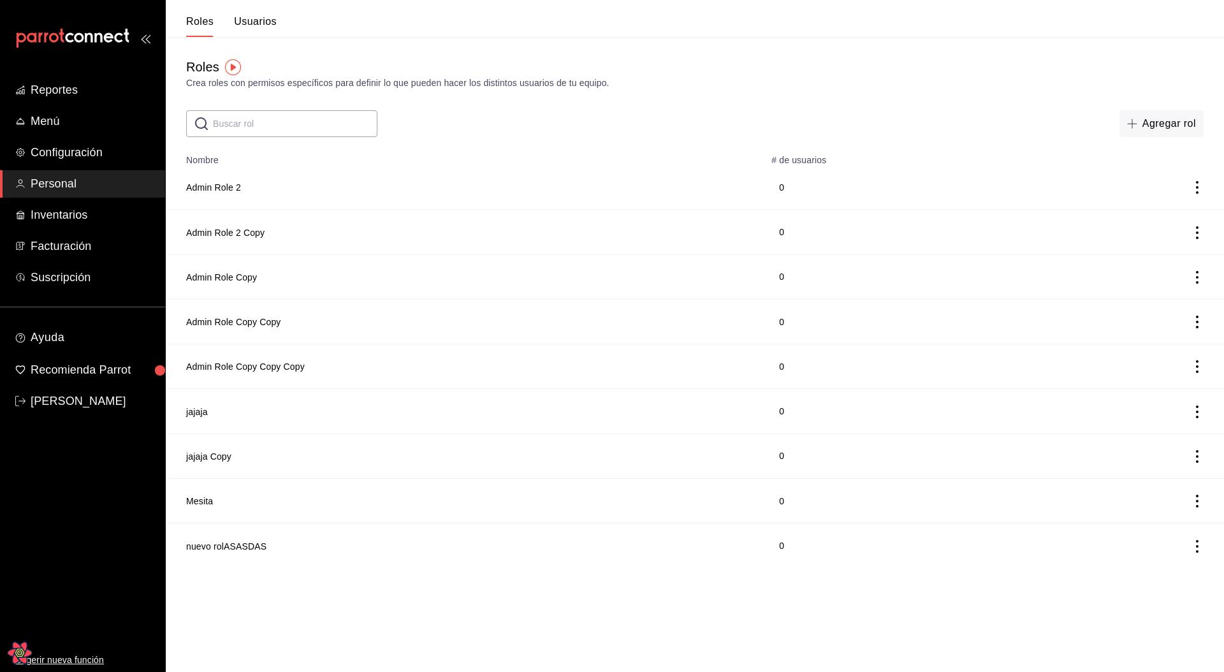
click at [244, 239] on td "Admin Role 2 Copy" at bounding box center [465, 232] width 598 height 45
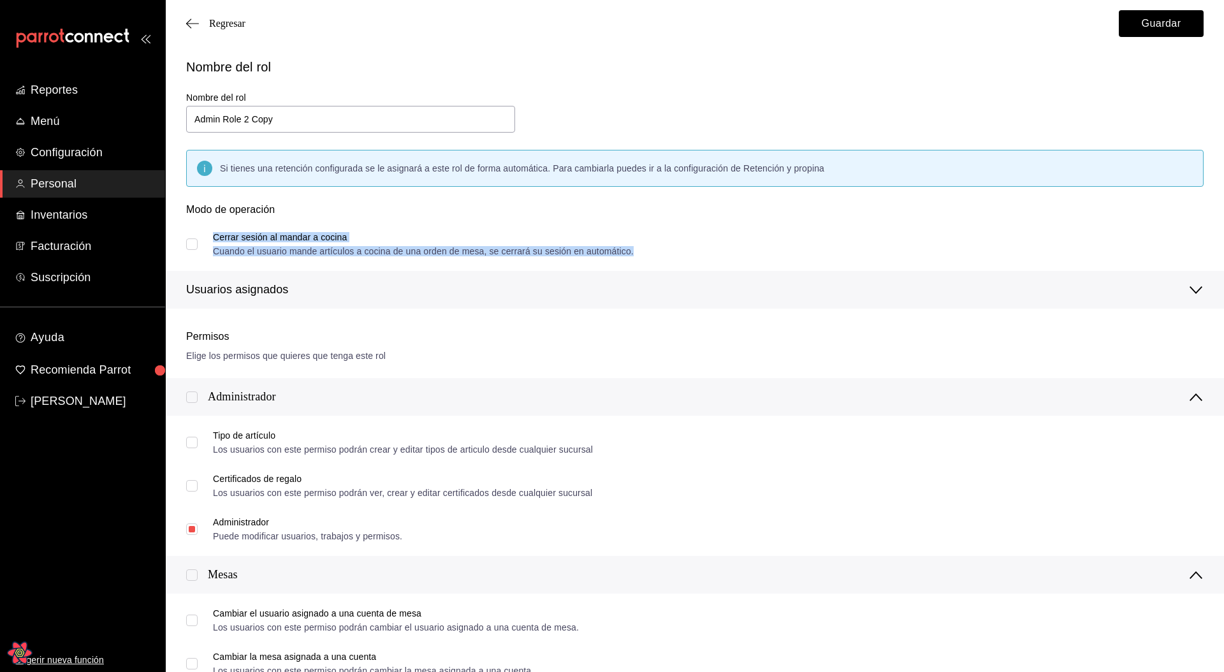
click at [484, 233] on div "Cerrar sesión al mandar a cocina" at bounding box center [423, 237] width 421 height 9
click at [780, 110] on div "Nombre del rol Nombre del rol Admin Role 2 Copy Si tienes una retención configu…" at bounding box center [687, 175] width 1033 height 267
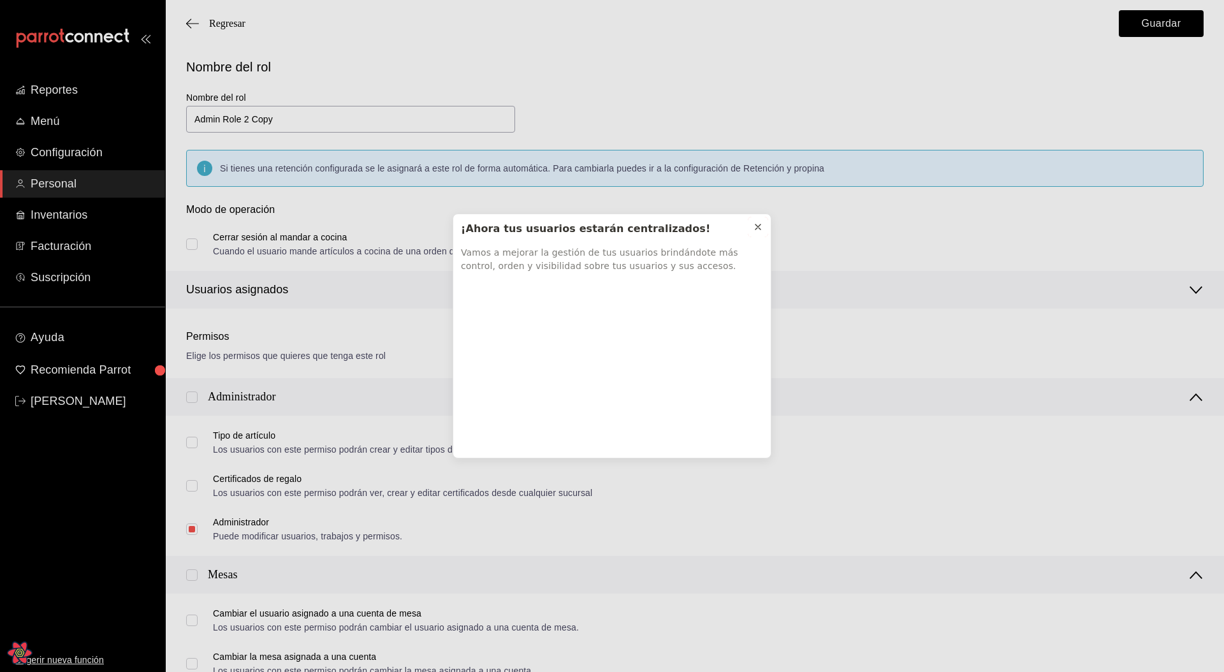
click at [757, 226] on icon at bounding box center [758, 227] width 10 height 10
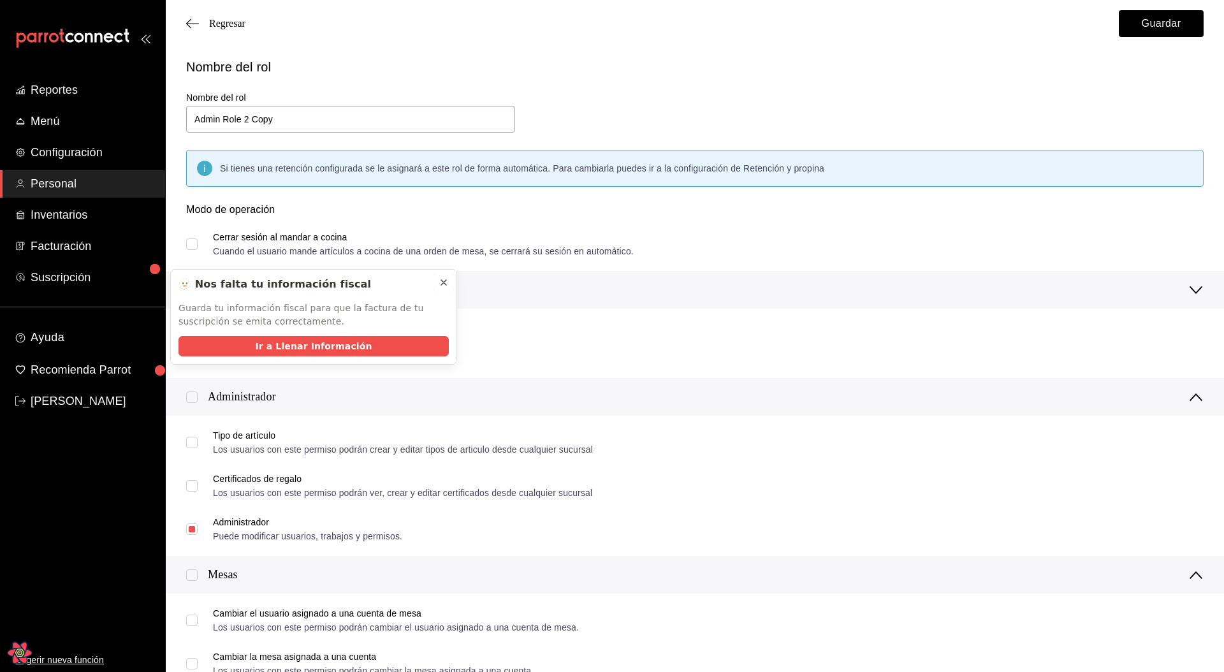
click at [440, 281] on icon at bounding box center [444, 282] width 10 height 10
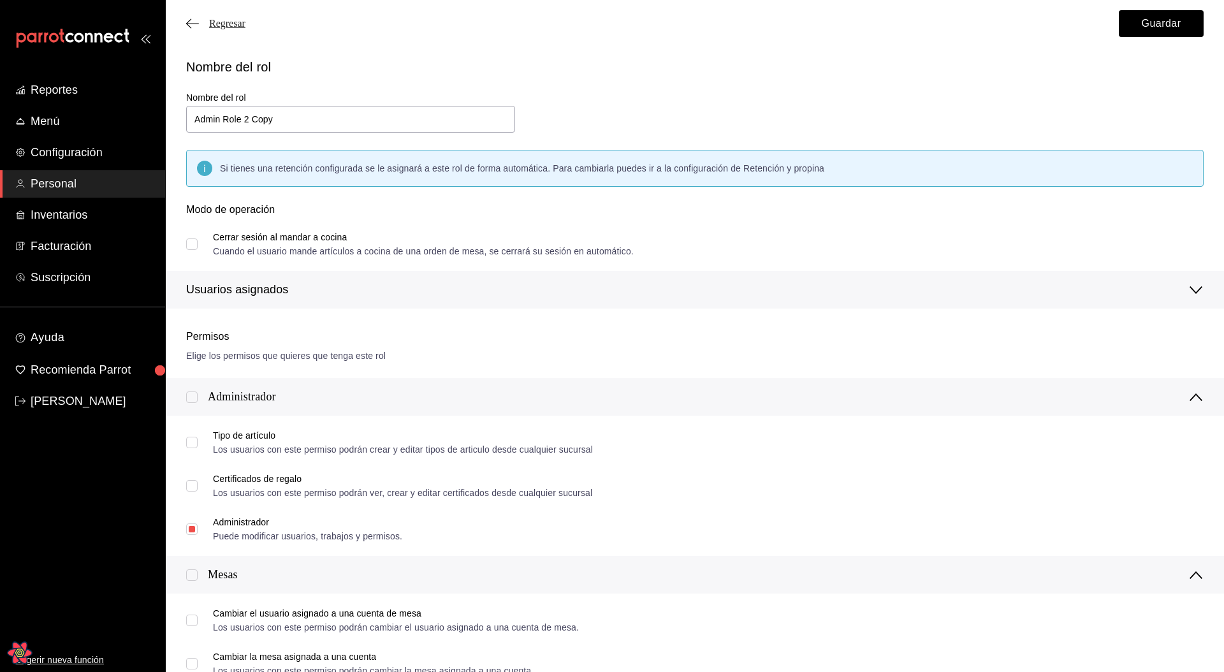
click at [228, 20] on span "Regresar" at bounding box center [227, 23] width 36 height 11
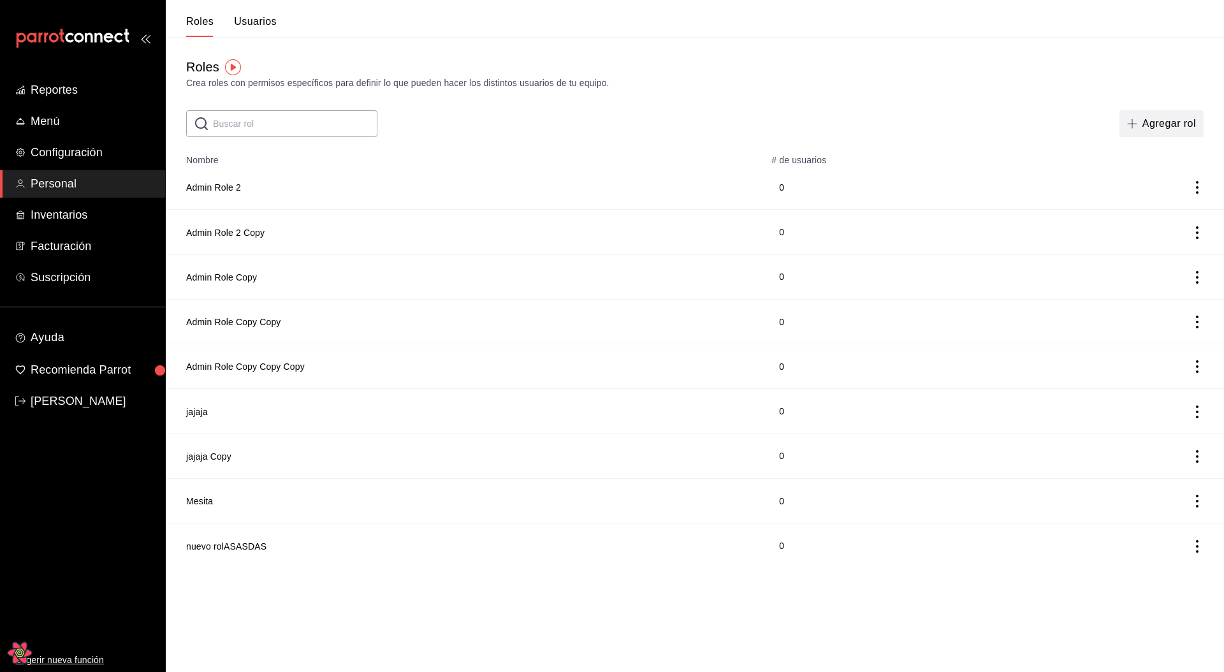
click at [1135, 130] on button "Agregar rol" at bounding box center [1162, 123] width 84 height 27
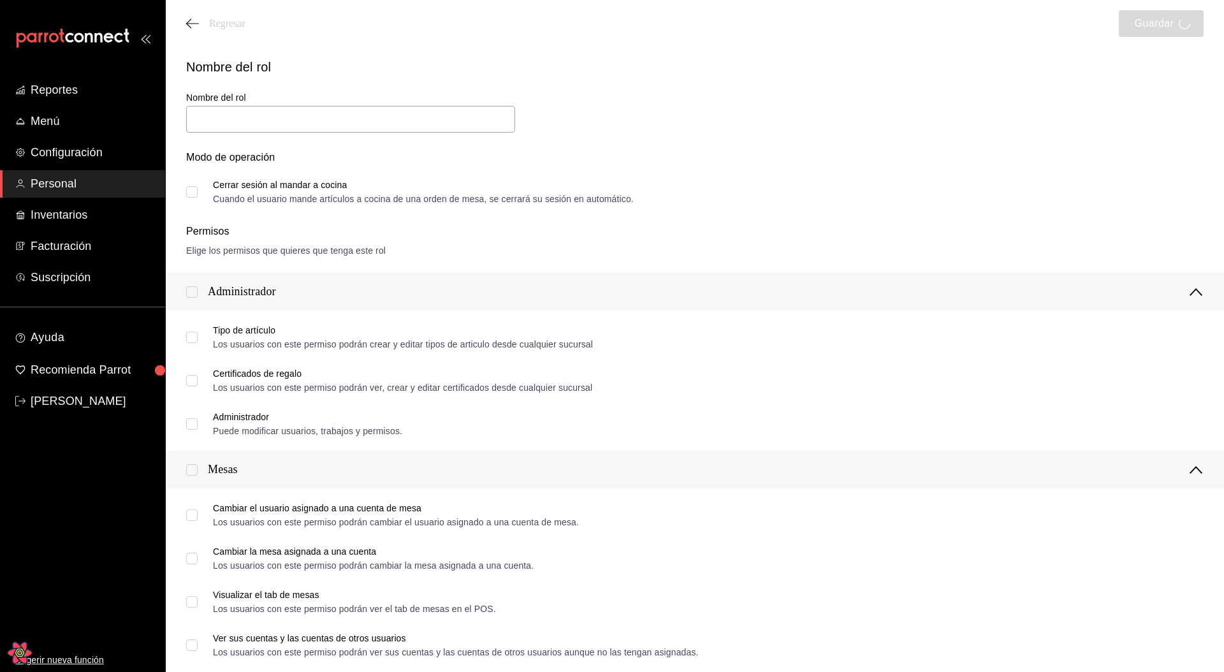
click at [822, 78] on div "Nombre del rol Nombre del rol Modo de operación Cerrar sesión al mandar a cocin…" at bounding box center [687, 122] width 1033 height 161
click at [291, 130] on input "text" at bounding box center [350, 119] width 329 height 27
type input "sdfsdfsd"
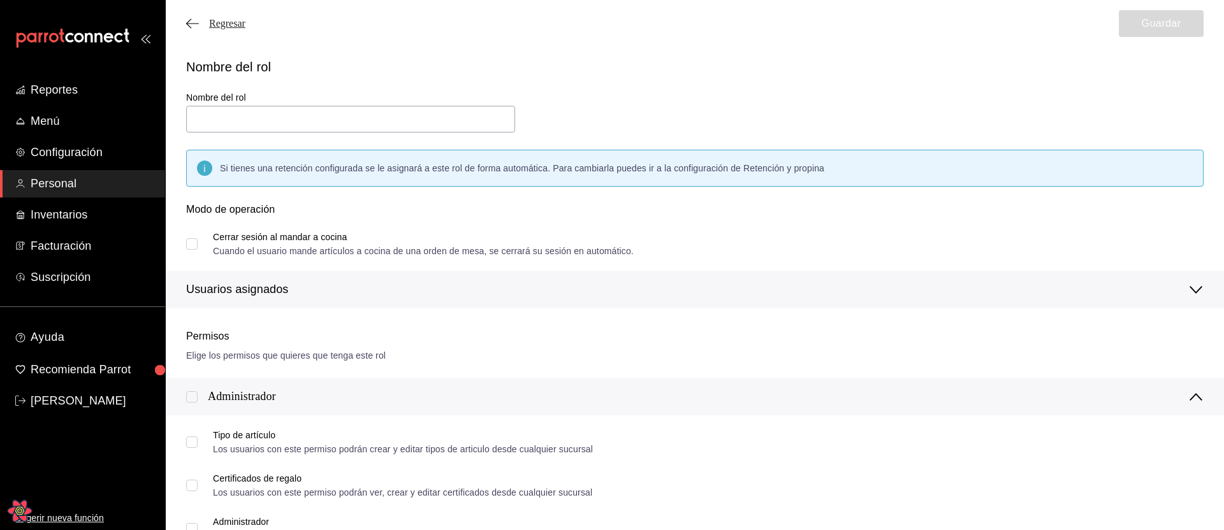
click at [217, 22] on span "Regresar" at bounding box center [227, 23] width 36 height 11
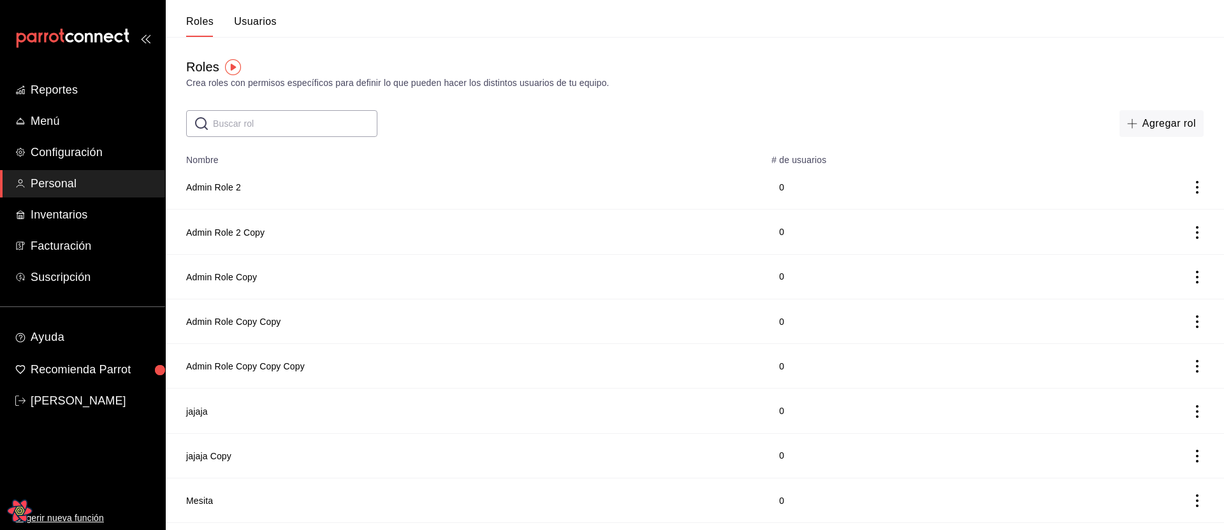
click at [343, 169] on td "Admin Role 2" at bounding box center [465, 187] width 598 height 45
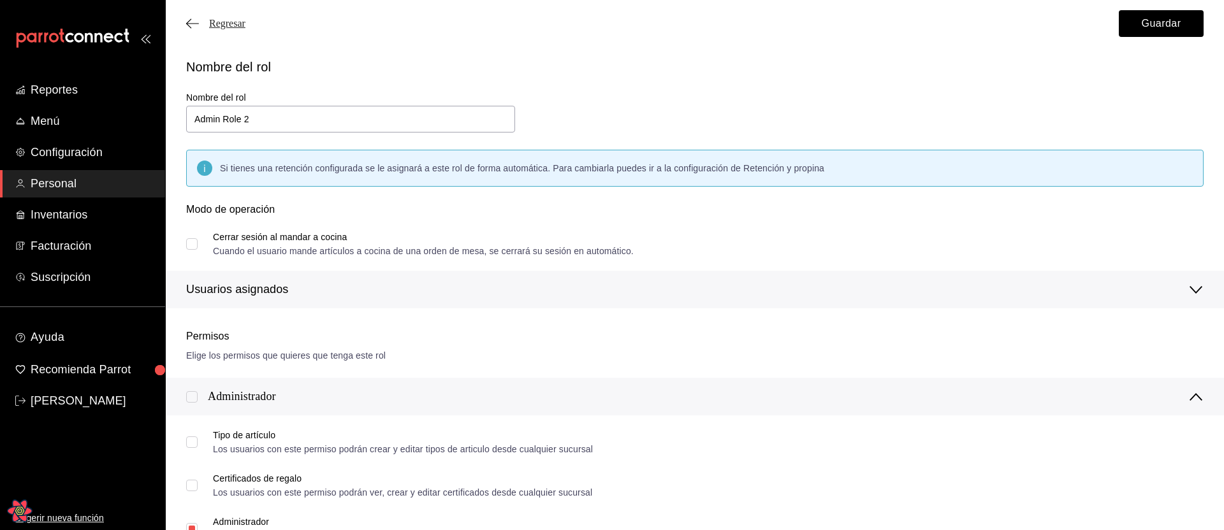
click at [224, 23] on span "Regresar" at bounding box center [227, 23] width 36 height 11
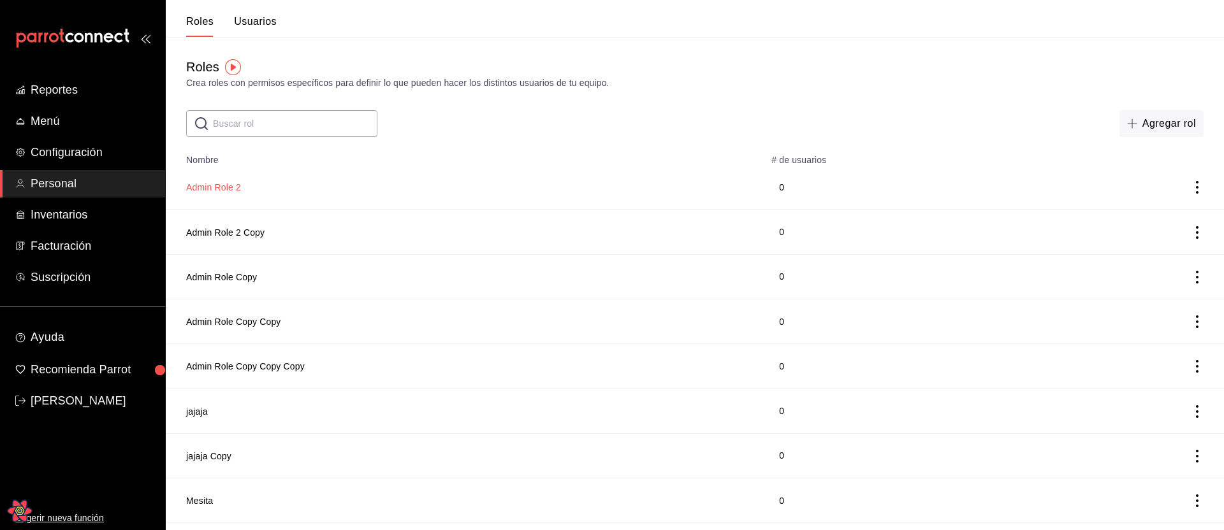
click at [218, 190] on button "Admin Role 2" at bounding box center [213, 187] width 55 height 13
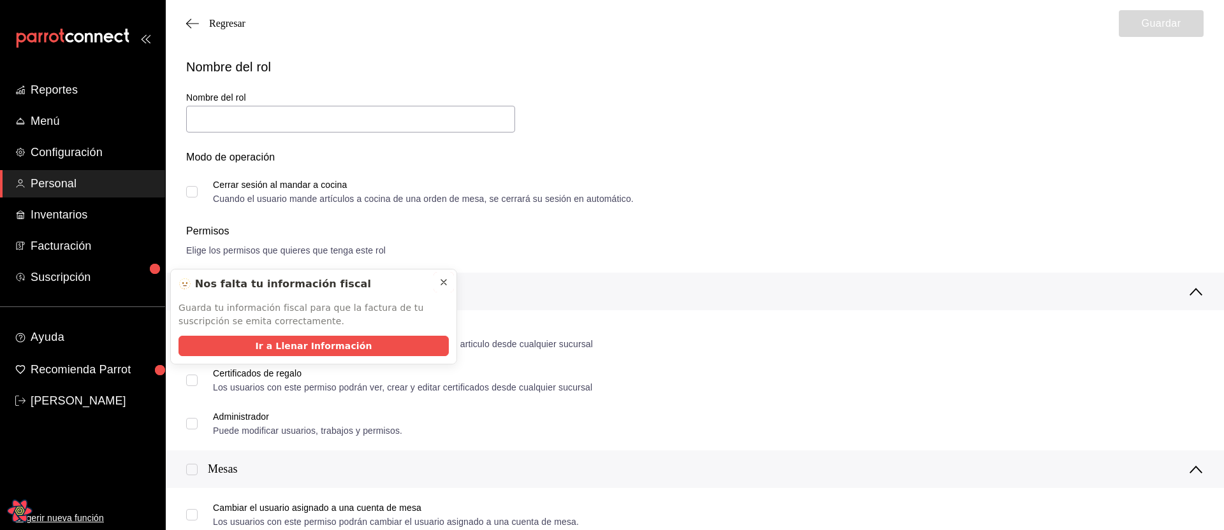
click at [440, 280] on icon at bounding box center [444, 282] width 10 height 10
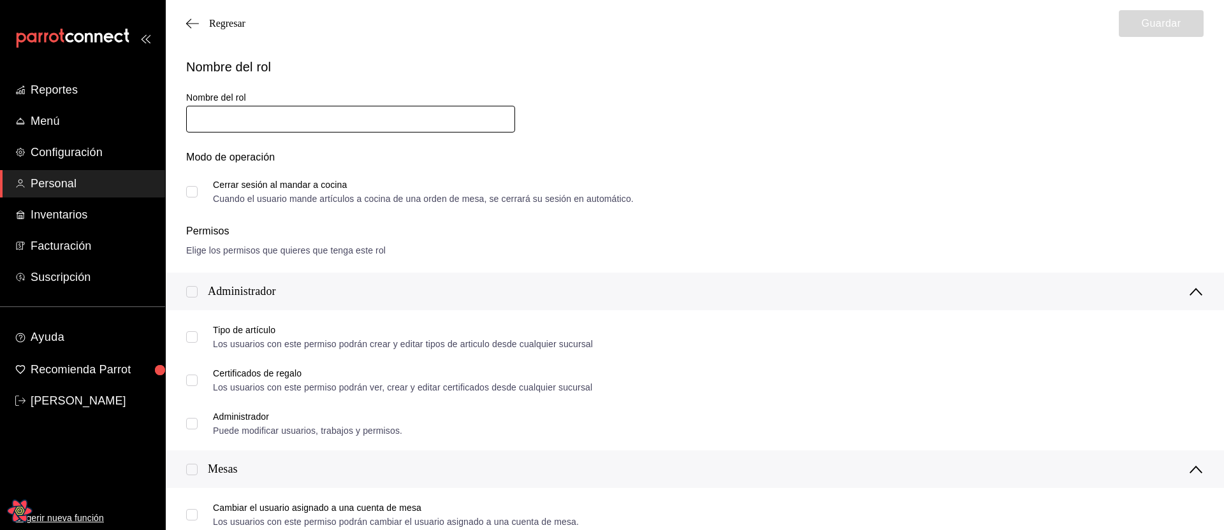
click at [264, 122] on input "text" at bounding box center [350, 119] width 329 height 27
type input "nnbvnb"
click at [210, 24] on span "Regresar" at bounding box center [227, 23] width 36 height 11
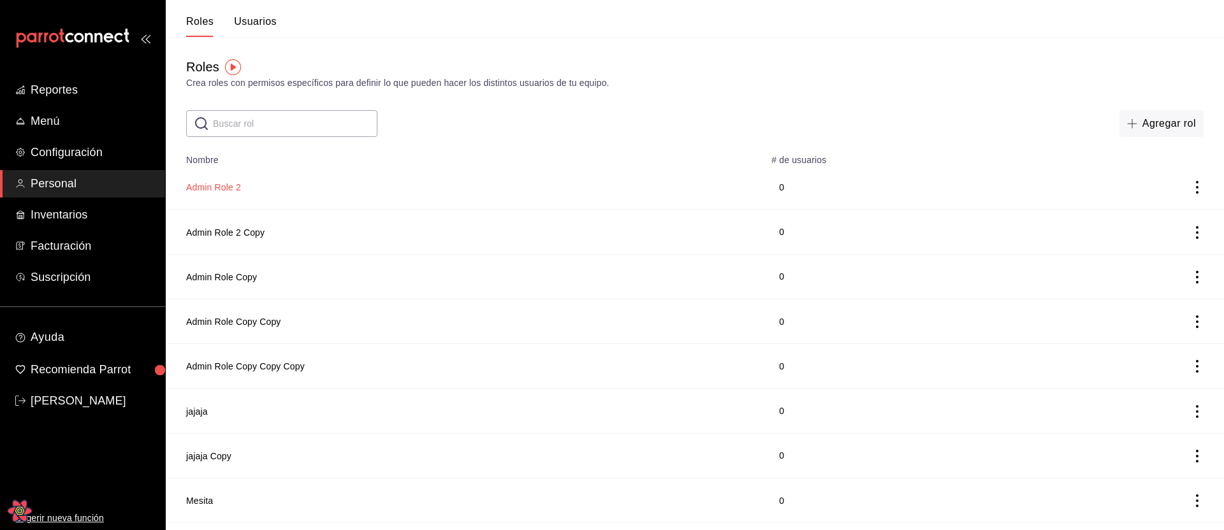
click at [223, 190] on button "Admin Role 2" at bounding box center [213, 187] width 55 height 13
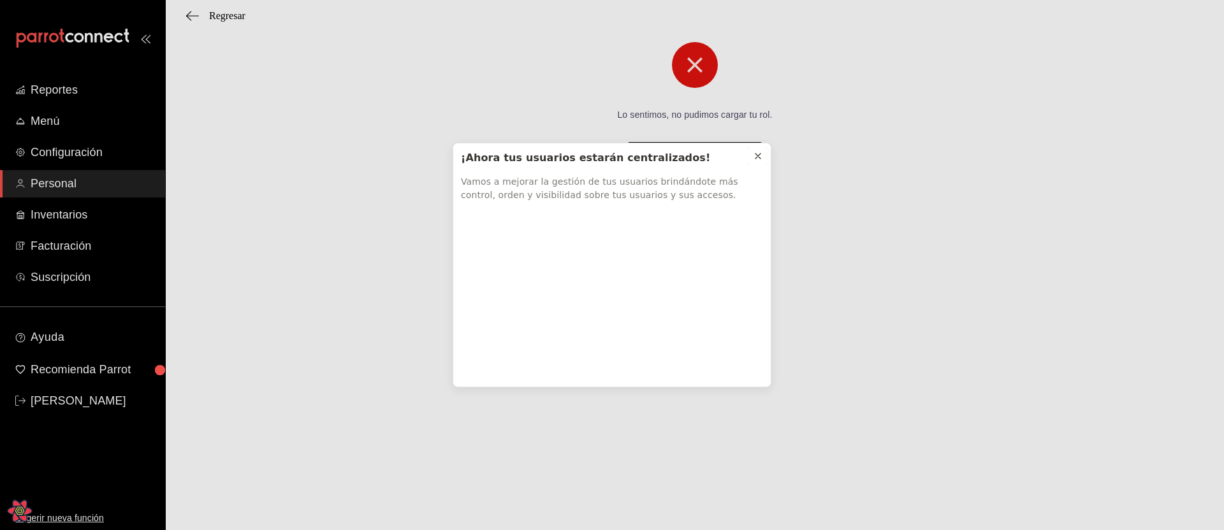
click at [759, 159] on icon at bounding box center [758, 156] width 10 height 10
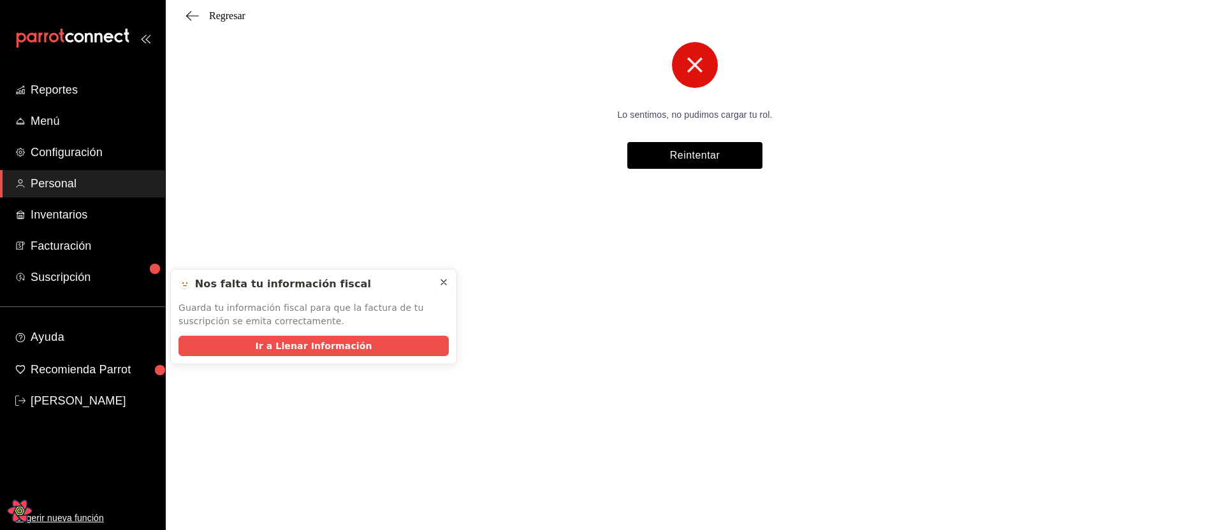
click at [444, 280] on icon at bounding box center [444, 282] width 10 height 10
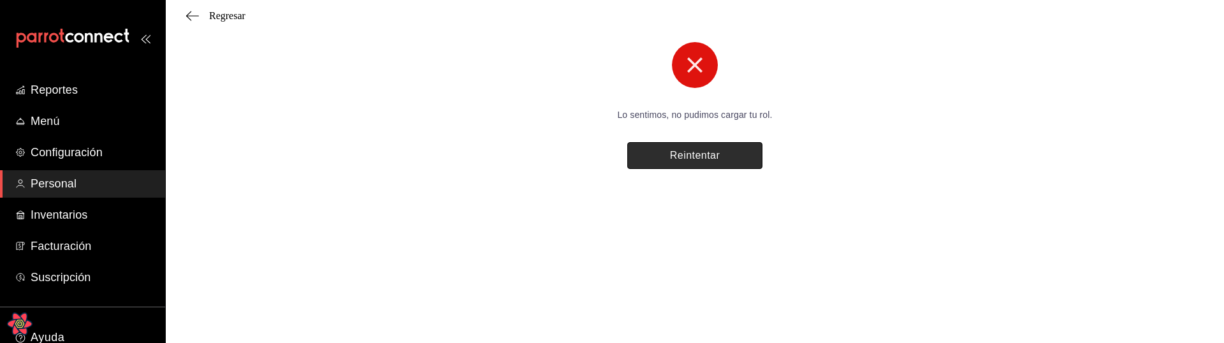
click at [701, 159] on button "Reintentar" at bounding box center [694, 155] width 135 height 27
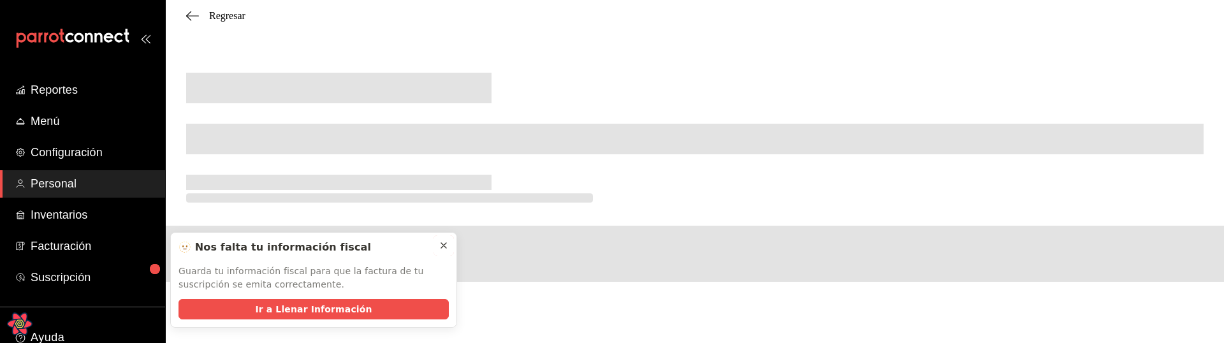
click at [442, 242] on icon at bounding box center [444, 245] width 10 height 10
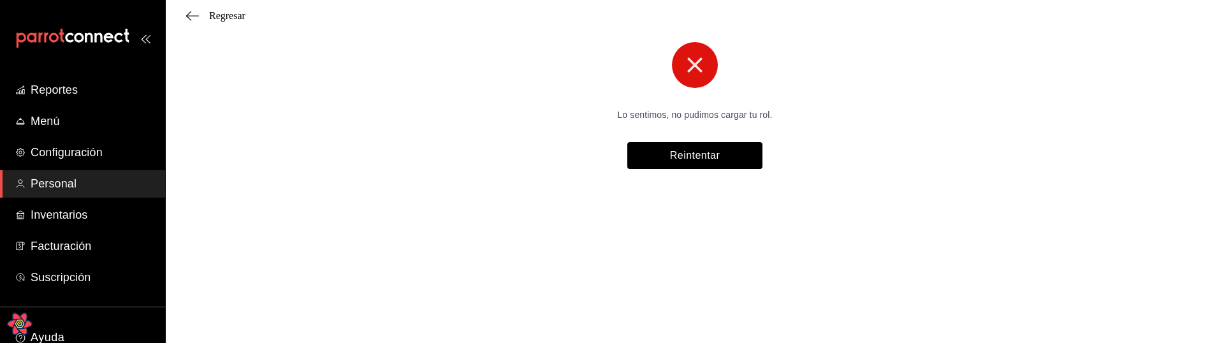
click at [227, 23] on div "Regresar" at bounding box center [695, 16] width 1058 height 32
click at [232, 18] on span "Regresar" at bounding box center [227, 15] width 36 height 11
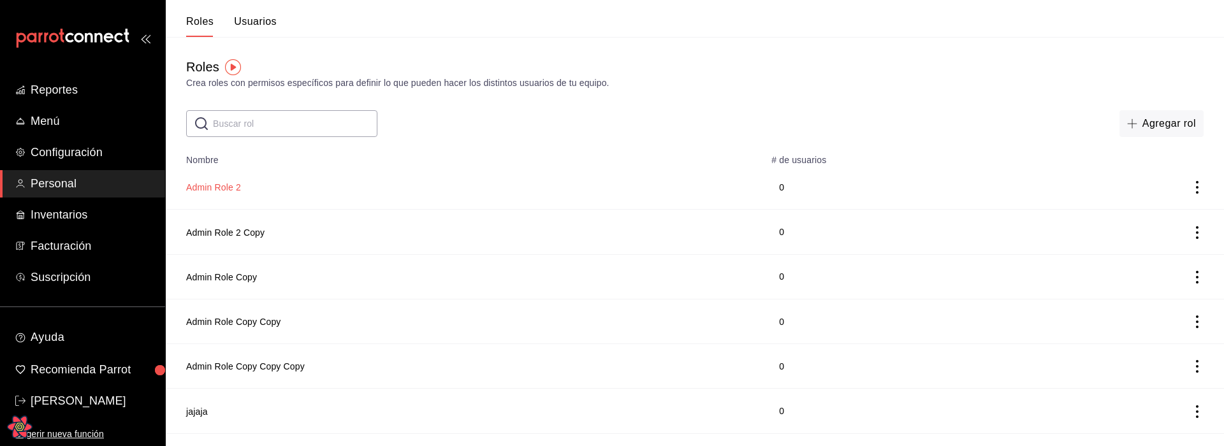
click at [221, 189] on button "Admin Role 2" at bounding box center [213, 187] width 55 height 13
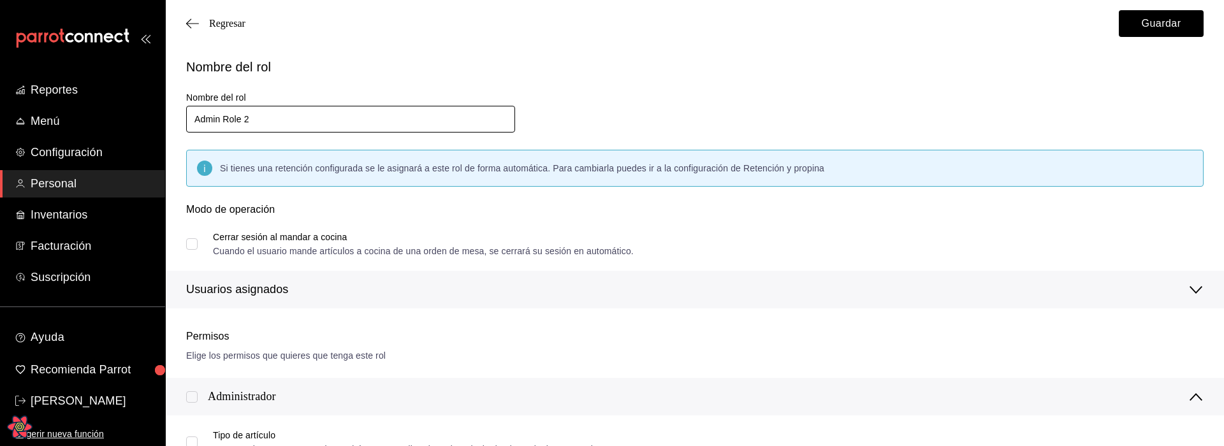
click at [295, 124] on input "Admin Role 2" at bounding box center [350, 119] width 329 height 27
type input "update"
click at [1136, 20] on button "Guardar" at bounding box center [1161, 23] width 85 height 27
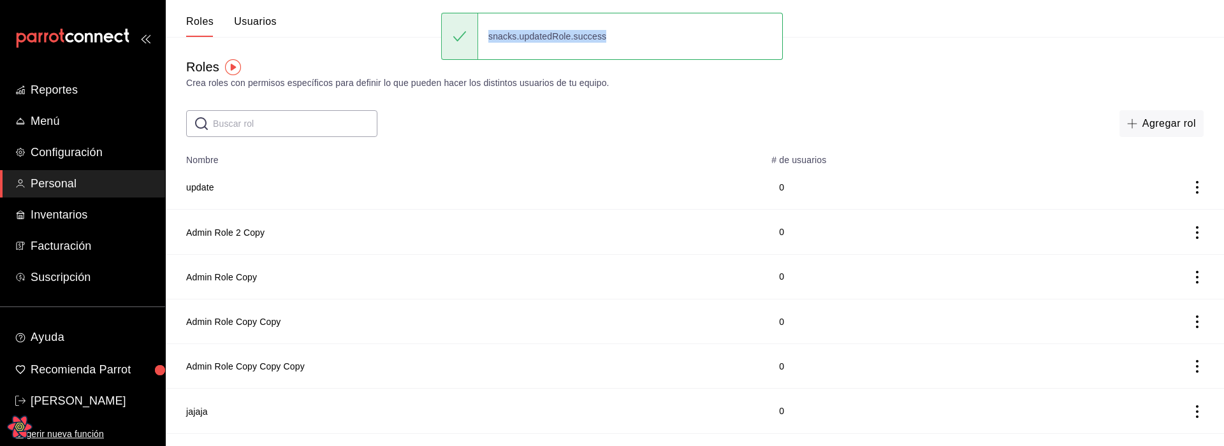
drag, startPoint x: 486, startPoint y: 36, endPoint x: 639, endPoint y: 38, distance: 153.0
click at [639, 38] on div "snacks.updatedRole.success" at bounding box center [612, 36] width 342 height 47
copy div "snacks.updatedRole.success"
click at [474, 203] on td "update" at bounding box center [465, 187] width 598 height 45
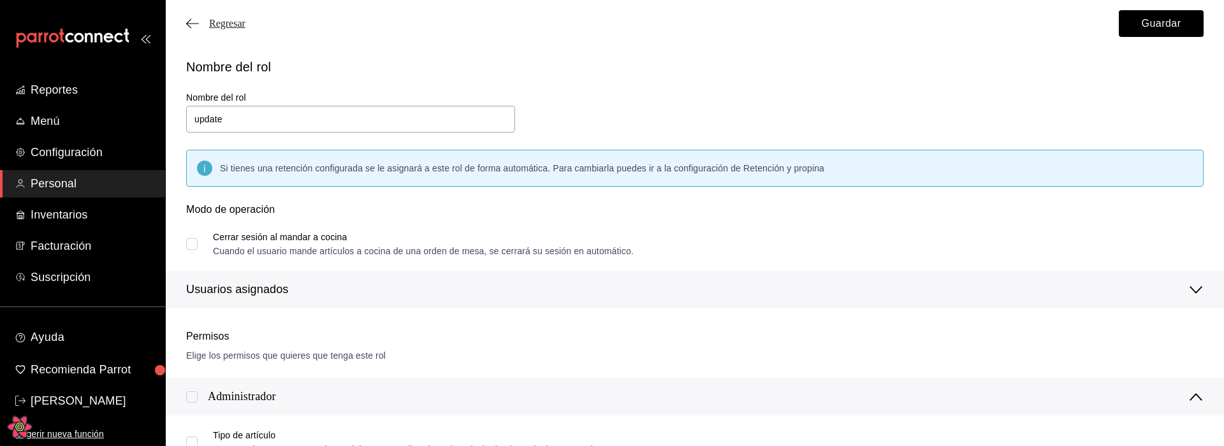
click at [245, 18] on span "Regresar" at bounding box center [227, 23] width 36 height 11
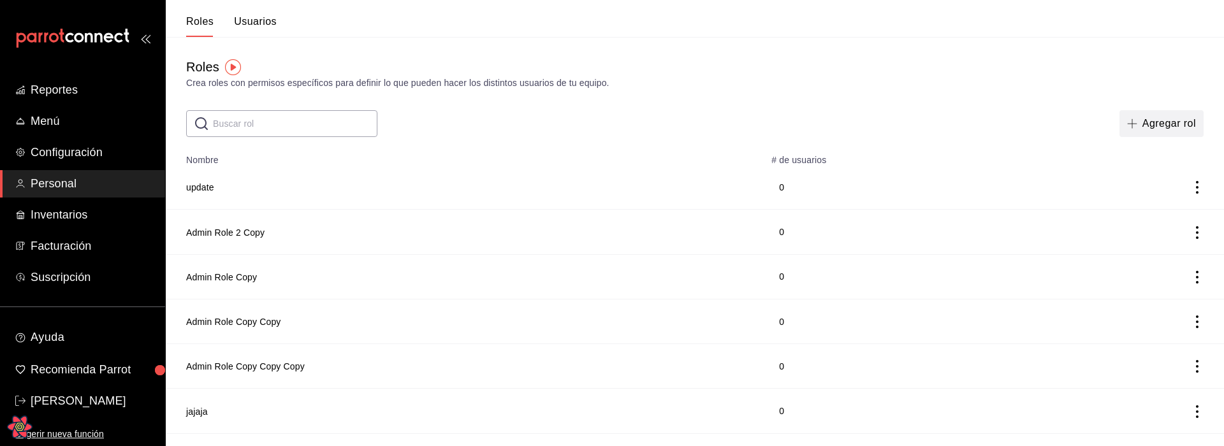
click at [1146, 123] on button "Agregar rol" at bounding box center [1162, 123] width 84 height 27
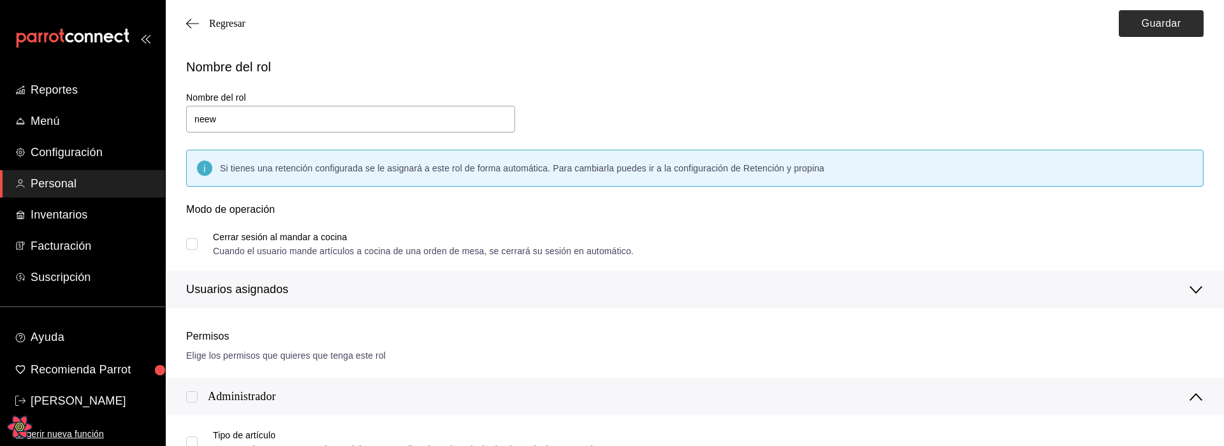
type input "neew"
click at [1150, 29] on button "Guardar" at bounding box center [1161, 23] width 85 height 27
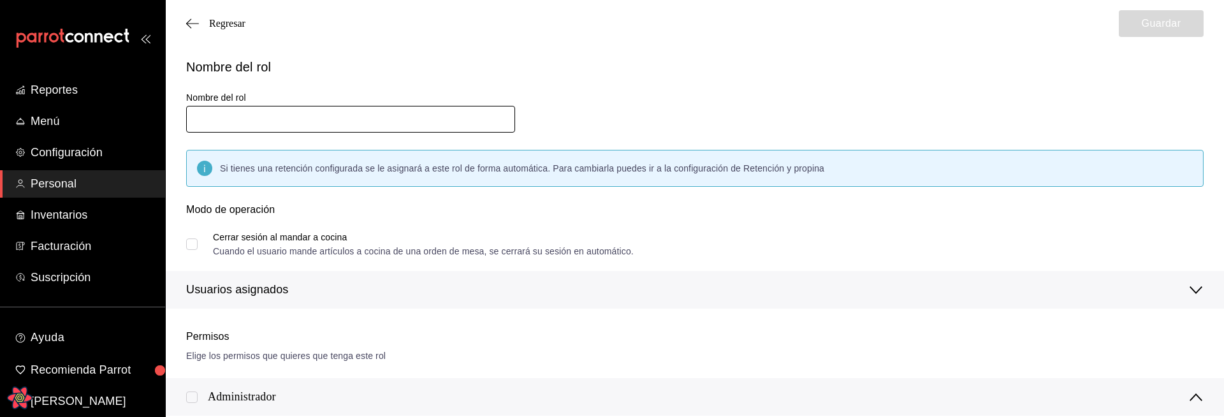
click at [320, 121] on input "text" at bounding box center [350, 119] width 329 height 27
type input "j"
type input "nuevo rol"
click at [763, 89] on div "Nombre del rol Nombre del rol nuevo rol Si tienes una retención configurada se …" at bounding box center [687, 175] width 1033 height 267
click at [1153, 18] on button "Guardar" at bounding box center [1161, 23] width 85 height 27
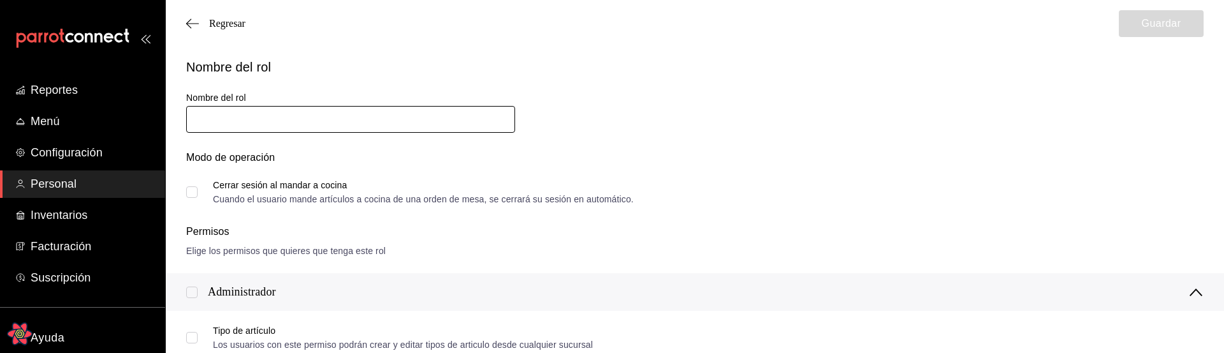
click at [420, 122] on input "text" at bounding box center [350, 119] width 329 height 27
type input "sdsadasdas"
click at [928, 213] on div "Nombre del rol Nombre del rol sdsadasdas Modo de operación Cerrar sesión al man…" at bounding box center [695, 150] width 1058 height 216
click at [340, 126] on input "text" at bounding box center [350, 119] width 329 height 27
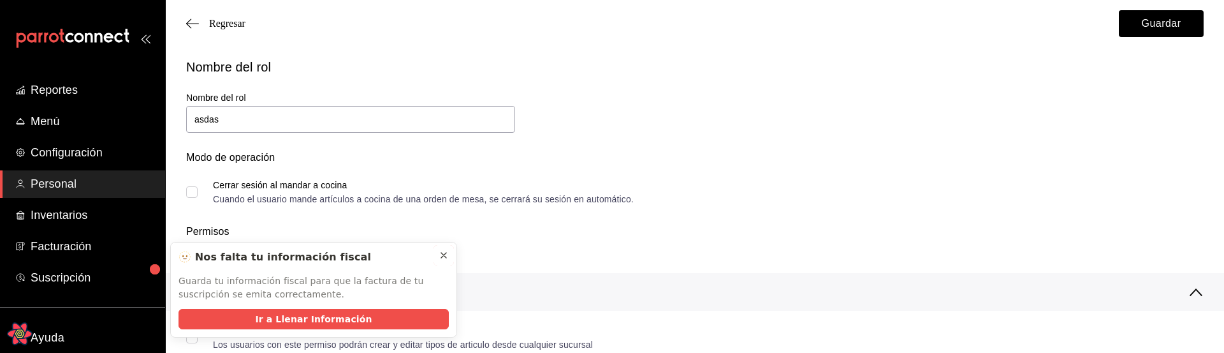
click at [448, 258] on icon at bounding box center [444, 255] width 10 height 10
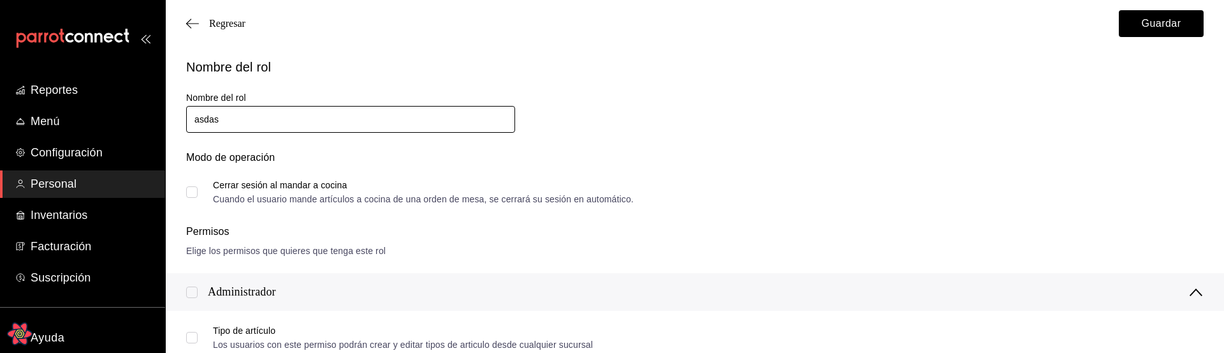
click at [394, 122] on input "asdas" at bounding box center [350, 119] width 329 height 27
type input "asdasasdas"
click at [1129, 28] on button "Guardar" at bounding box center [1161, 23] width 85 height 27
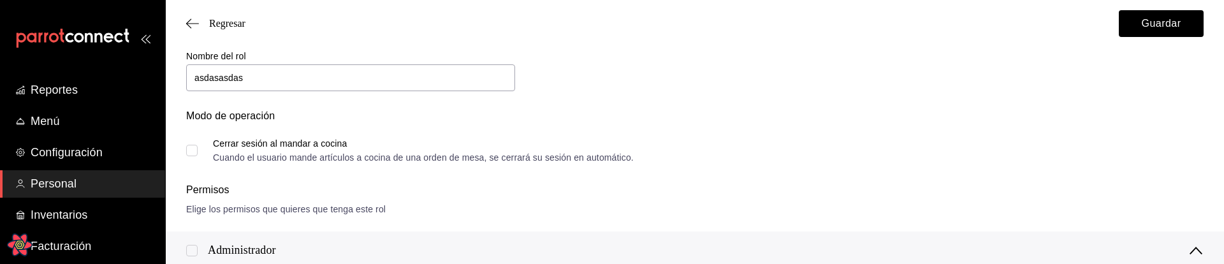
scroll to position [55, 0]
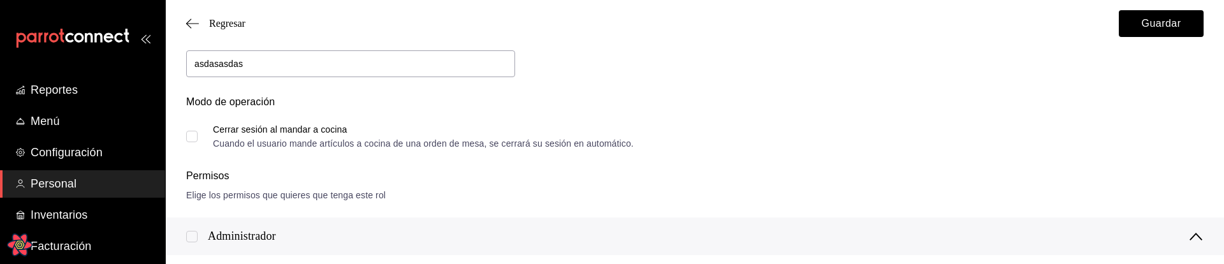
click at [204, 136] on span "Cerrar sesión al mandar a cocina Cuando el usuario mande artículos a cocina de …" at bounding box center [416, 136] width 436 height 23
click at [198, 136] on input "Cerrar sesión al mandar a cocina Cuando el usuario mande artículos a cocina de …" at bounding box center [191, 136] width 11 height 11
checkbox input "true"
click at [1150, 17] on button "Guardar" at bounding box center [1161, 23] width 85 height 27
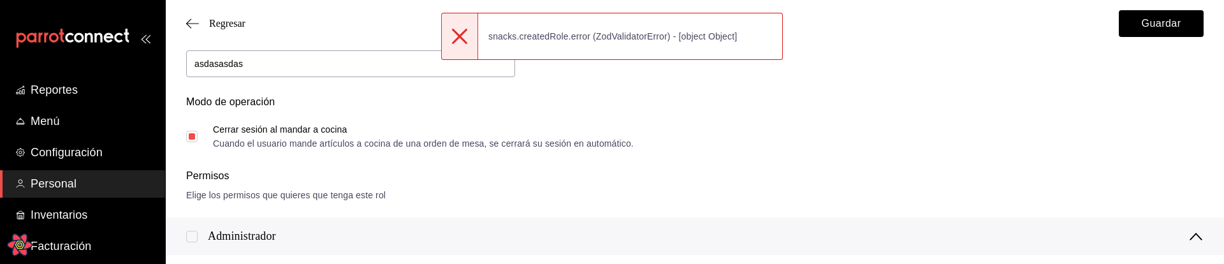
click at [813, 158] on div "Nombre del rol Nombre del rol asdasasdas Modo de operación Cerrar sesión al man…" at bounding box center [695, 95] width 1058 height 216
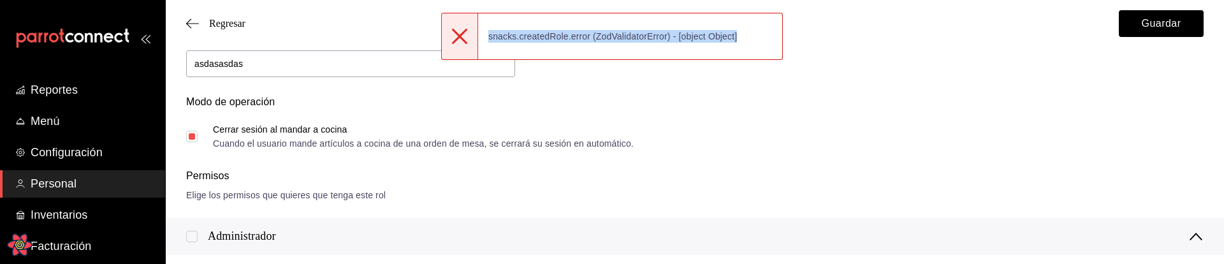
drag, startPoint x: 489, startPoint y: 37, endPoint x: 743, endPoint y: 33, distance: 253.8
click at [743, 33] on div "snacks.createdRole.error (ZodValidatorError) - [object Object]" at bounding box center [612, 36] width 269 height 28
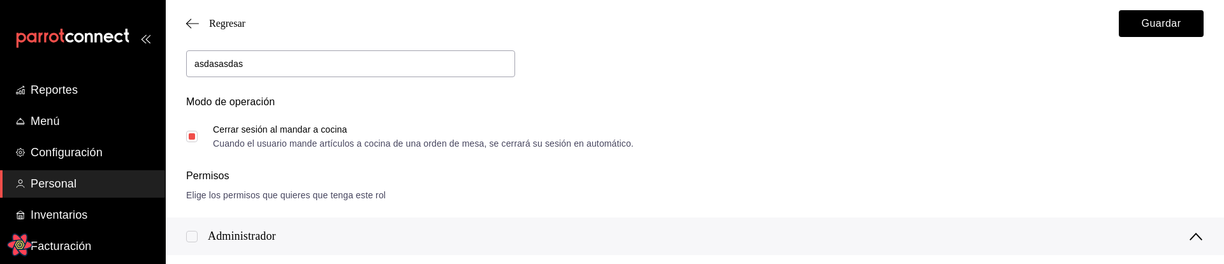
click at [1014, 137] on div "Modo de operación Cerrar sesión al mandar a cocina Cuando el usuario mande artí…" at bounding box center [687, 113] width 1033 height 69
click at [1155, 28] on button "Guardar" at bounding box center [1161, 23] width 85 height 27
click at [1147, 22] on button "Guardar" at bounding box center [1161, 23] width 85 height 27
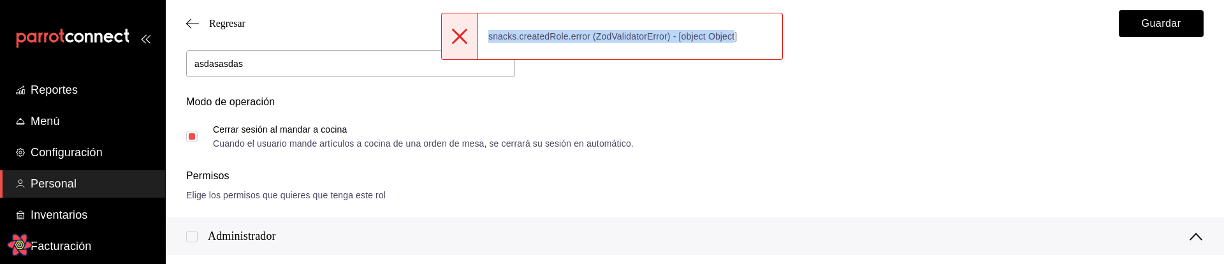
drag, startPoint x: 733, startPoint y: 40, endPoint x: 488, endPoint y: 38, distance: 244.2
click at [488, 38] on div "snacks.createdRole.error (ZodValidatorError) - [object Object]" at bounding box center [612, 36] width 269 height 28
copy div "snacks.createdRole.error (ZodValidatorError) - [object Object"
drag, startPoint x: 742, startPoint y: 36, endPoint x: 485, endPoint y: 34, distance: 257.6
click at [485, 34] on div "snacks.createdRole.error (ZodValidatorError) - [object Object]" at bounding box center [612, 36] width 269 height 28
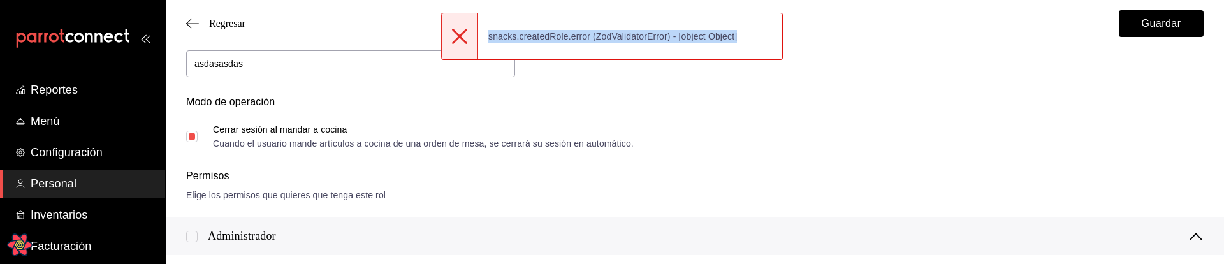
copy div "snacks.createdRole.error (ZodValidatorError) - [object Object]"
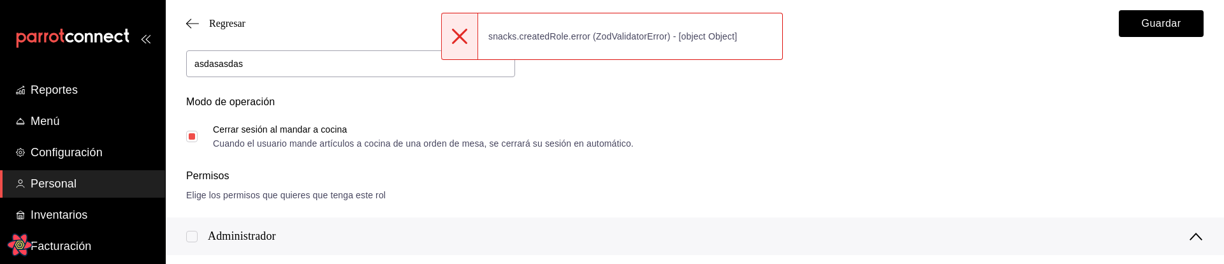
click at [784, 98] on div "Modo de operación" at bounding box center [695, 109] width 1018 height 31
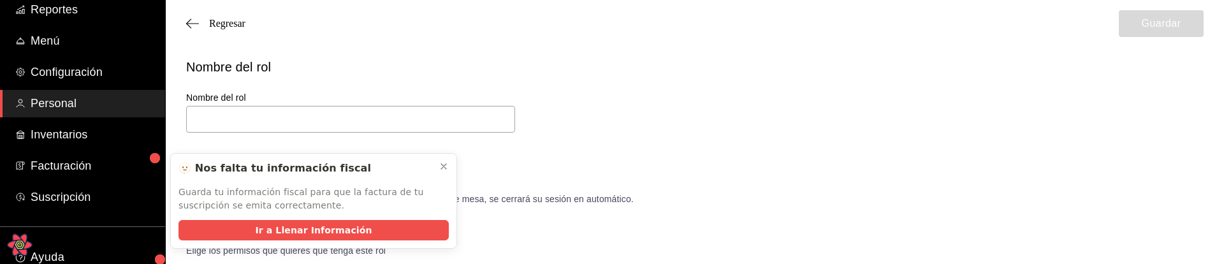
scroll to position [146, 0]
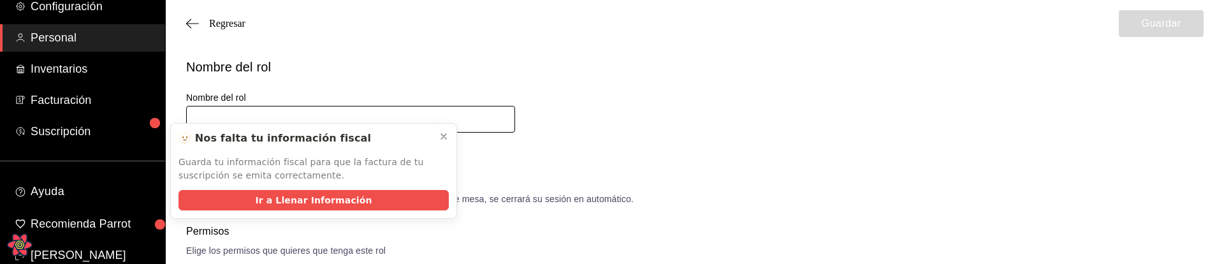
click at [447, 131] on icon at bounding box center [444, 136] width 10 height 10
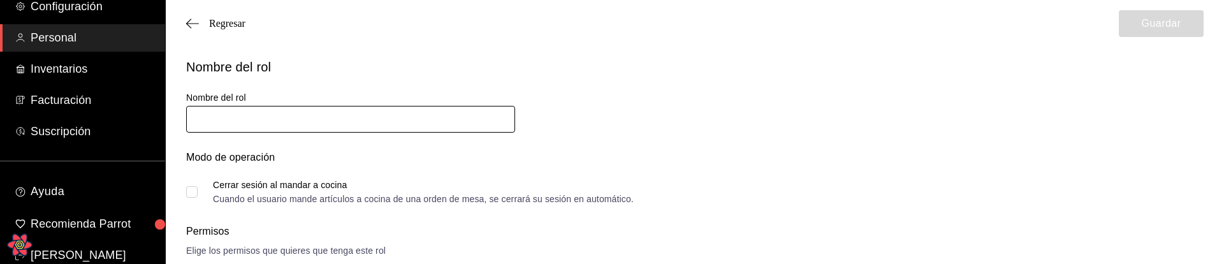
click at [409, 121] on input "text" at bounding box center [350, 119] width 329 height 27
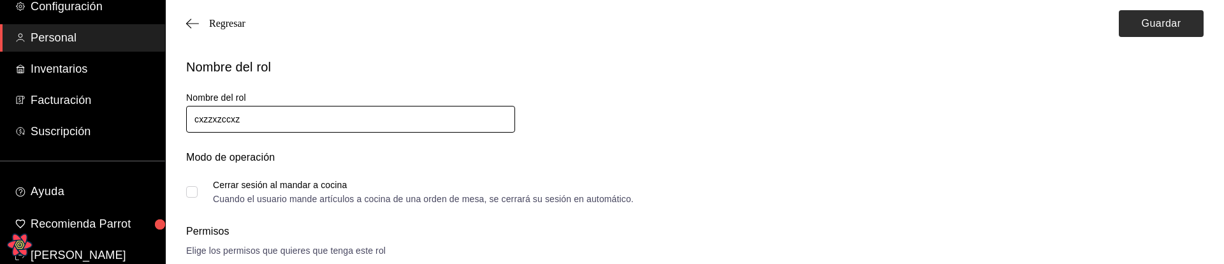
type input "cxzzxzccxz"
click at [1148, 28] on button "Guardar" at bounding box center [1161, 23] width 85 height 27
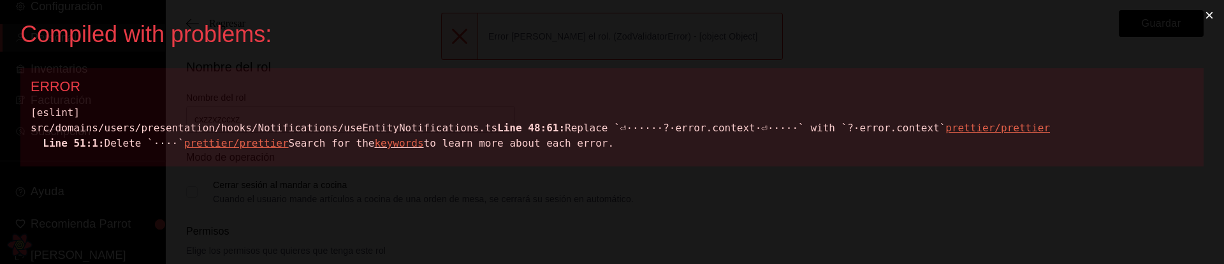
scroll to position [0, 0]
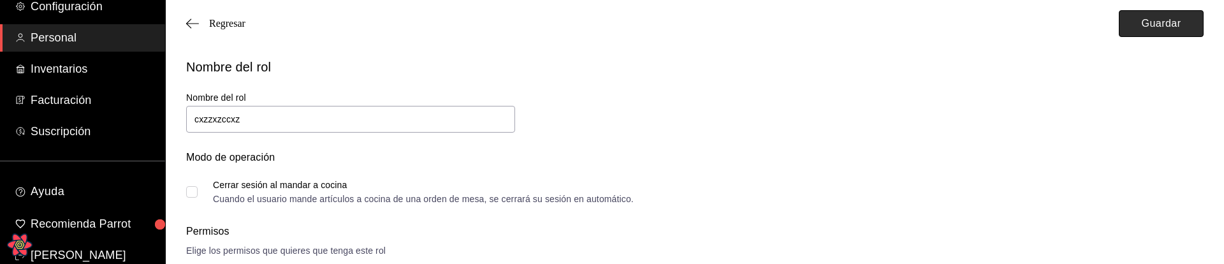
click at [1148, 31] on button "Guardar" at bounding box center [1161, 23] width 85 height 27
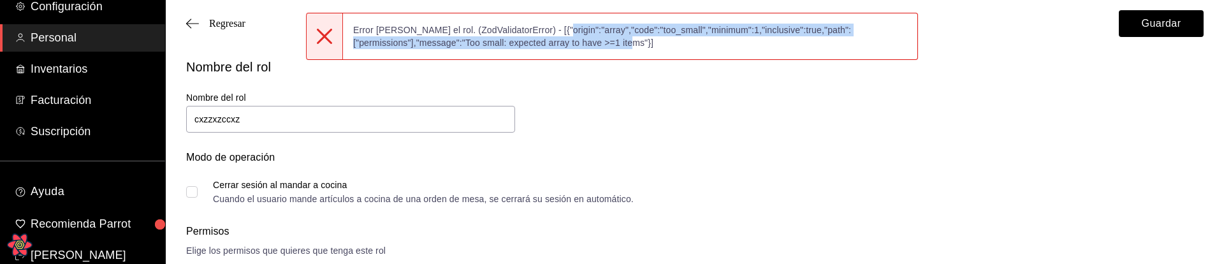
drag, startPoint x: 545, startPoint y: 29, endPoint x: 670, endPoint y: 51, distance: 127.6
click at [670, 51] on div "Error [PERSON_NAME] el rol. (ZodValidatorError) - [{"origin":"array","code":"to…" at bounding box center [630, 36] width 574 height 41
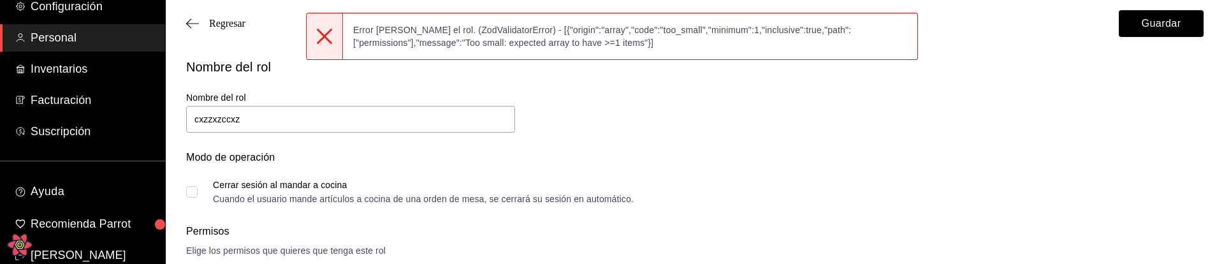
click at [671, 50] on div "Error [PERSON_NAME] el rol. (ZodValidatorError) - [{"origin":"array","code":"to…" at bounding box center [630, 36] width 574 height 41
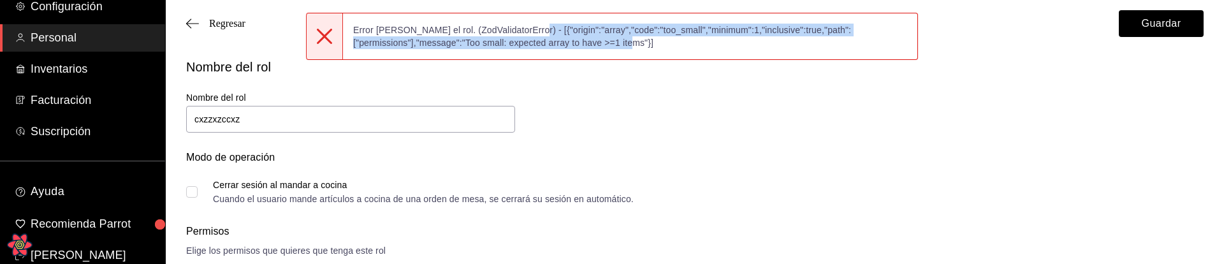
drag, startPoint x: 672, startPoint y: 43, endPoint x: 517, endPoint y: 34, distance: 155.2
click at [517, 34] on div "Error [PERSON_NAME] el rol. (ZodValidatorError) - [{"origin":"array","code":"to…" at bounding box center [630, 36] width 574 height 41
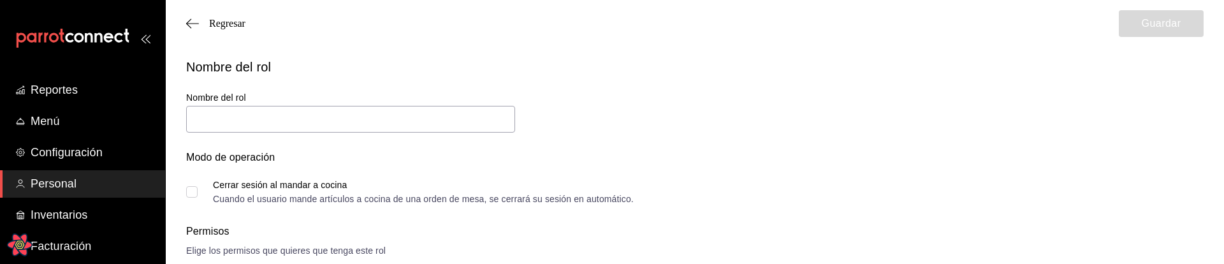
scroll to position [146, 0]
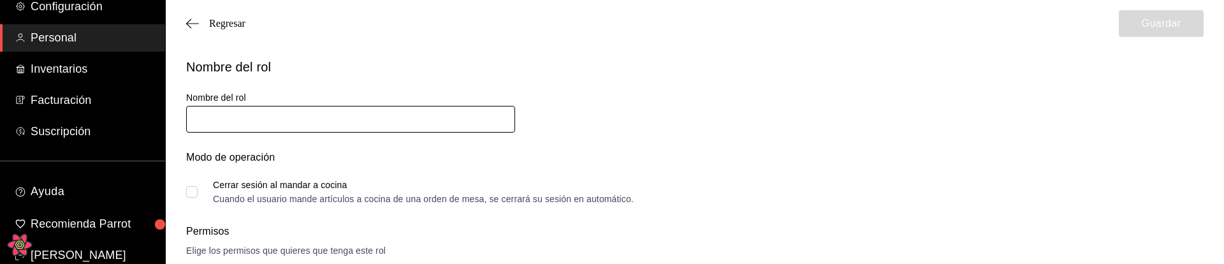
click at [454, 118] on input "text" at bounding box center [350, 119] width 329 height 27
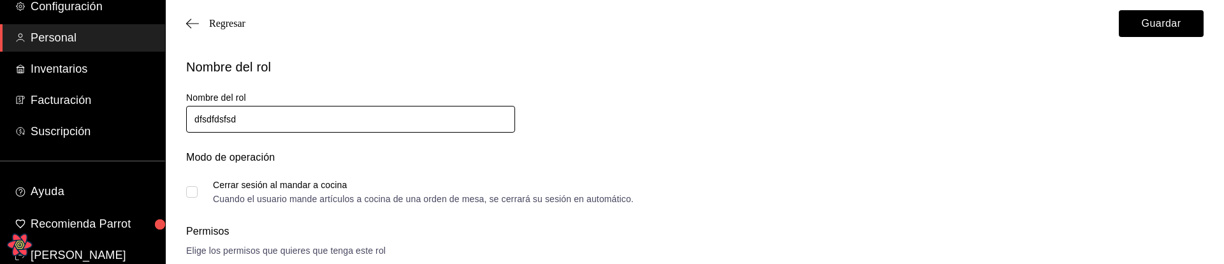
type input "dfsdfdsfsd"
click at [1155, 27] on button "Guardar" at bounding box center [1161, 23] width 85 height 27
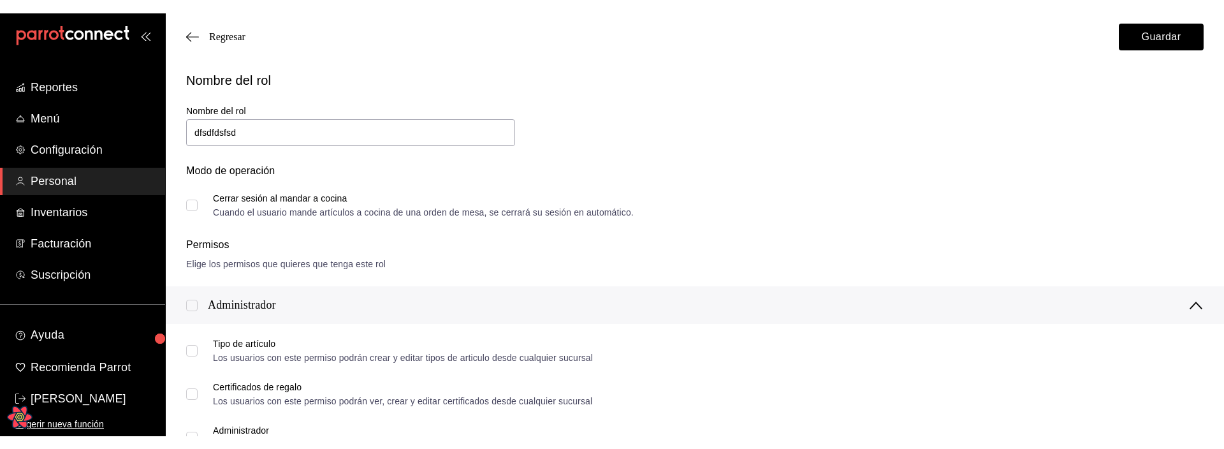
scroll to position [0, 0]
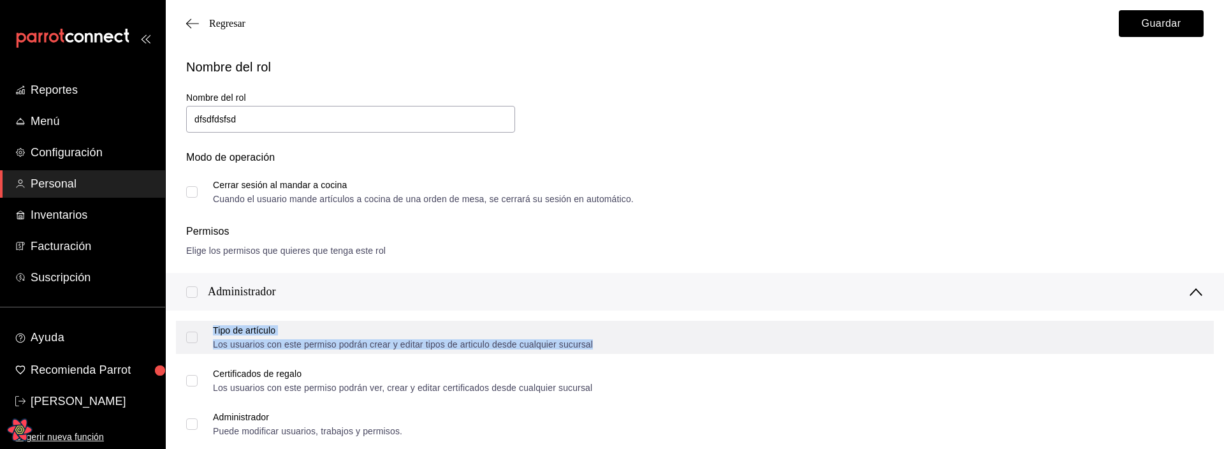
click at [233, 263] on div "Tipo de artículo" at bounding box center [403, 330] width 380 height 9
checkbox input "true"
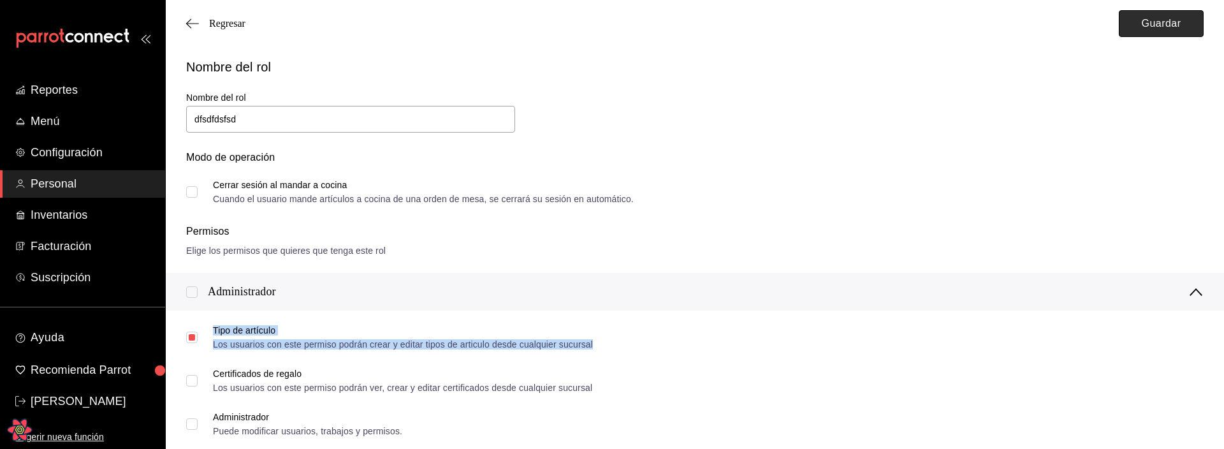
click at [1159, 19] on button "Guardar" at bounding box center [1161, 23] width 85 height 27
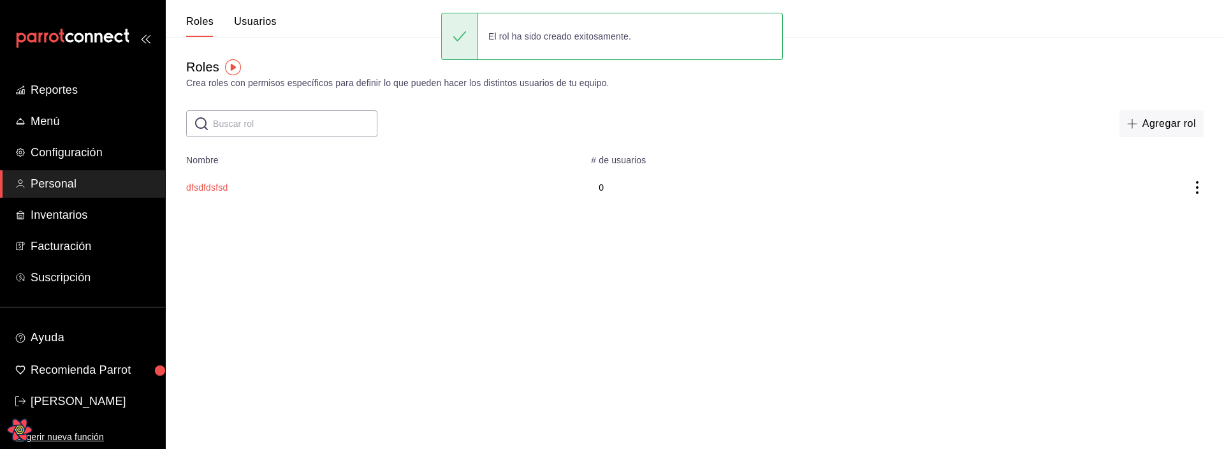
click at [217, 188] on button "dfsdfdsfsd" at bounding box center [206, 187] width 41 height 13
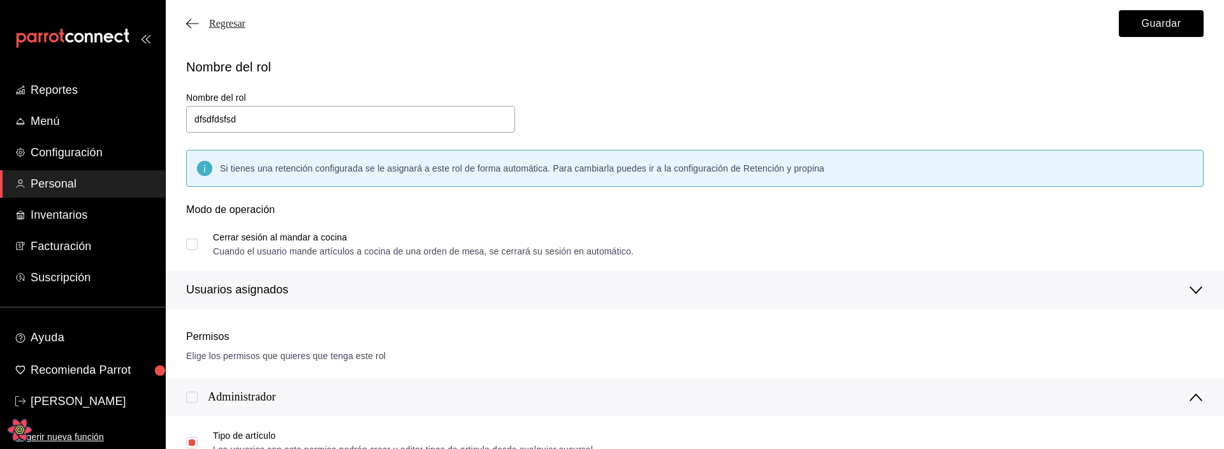
click at [232, 20] on span "Regresar" at bounding box center [227, 23] width 36 height 11
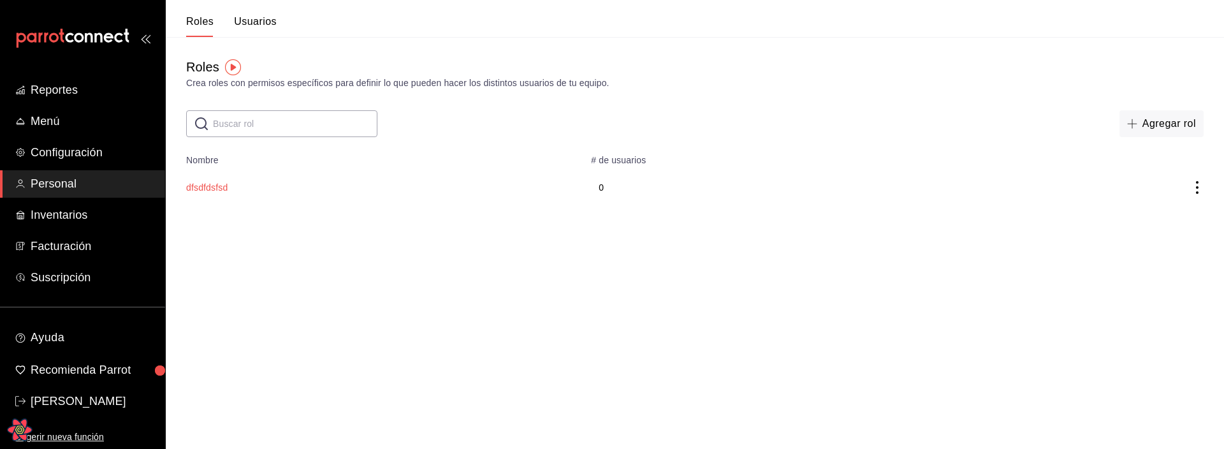
click at [219, 185] on button "dfsdfdsfsd" at bounding box center [206, 187] width 41 height 13
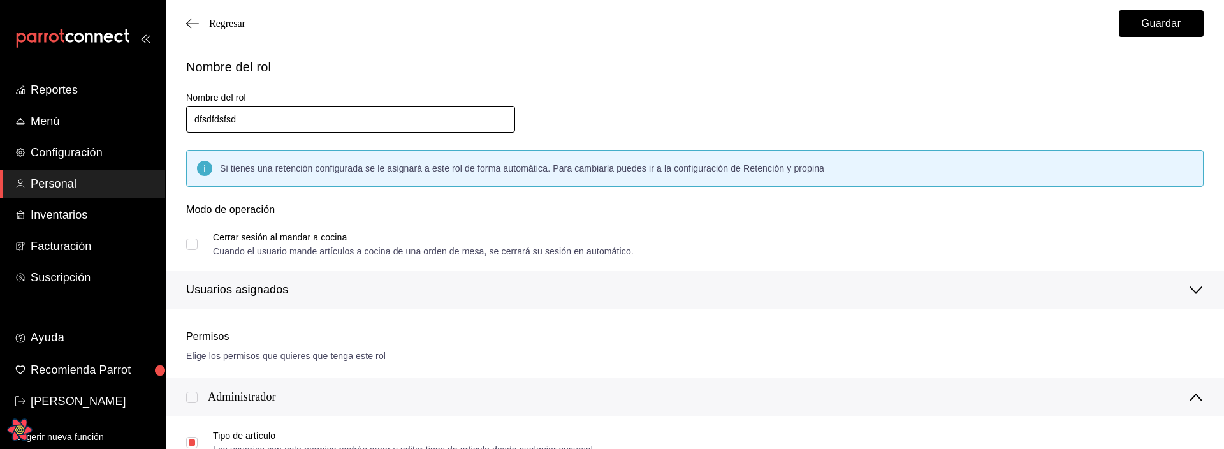
click at [246, 129] on input "dfsdfdsfsd" at bounding box center [350, 119] width 329 height 27
click at [247, 128] on input "dfsdfdsfsd" at bounding box center [350, 119] width 329 height 27
click at [259, 119] on input "dfsdfdsfsd" at bounding box center [350, 119] width 329 height 27
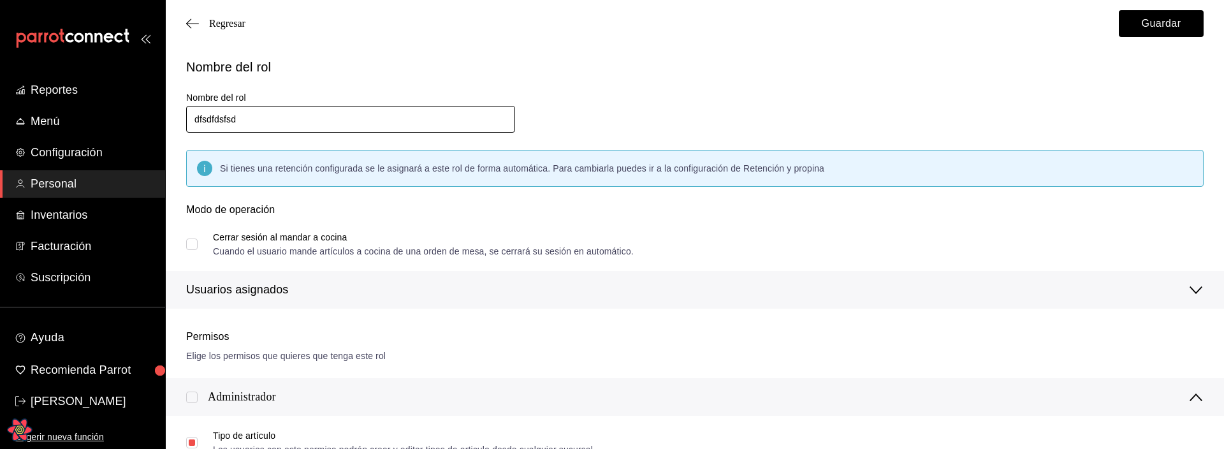
click at [259, 119] on input "dfsdfdsfsd" at bounding box center [350, 119] width 329 height 27
click at [231, 13] on div "Regresar Guardar" at bounding box center [695, 23] width 1058 height 47
click at [228, 25] on span "Regresar" at bounding box center [227, 23] width 36 height 11
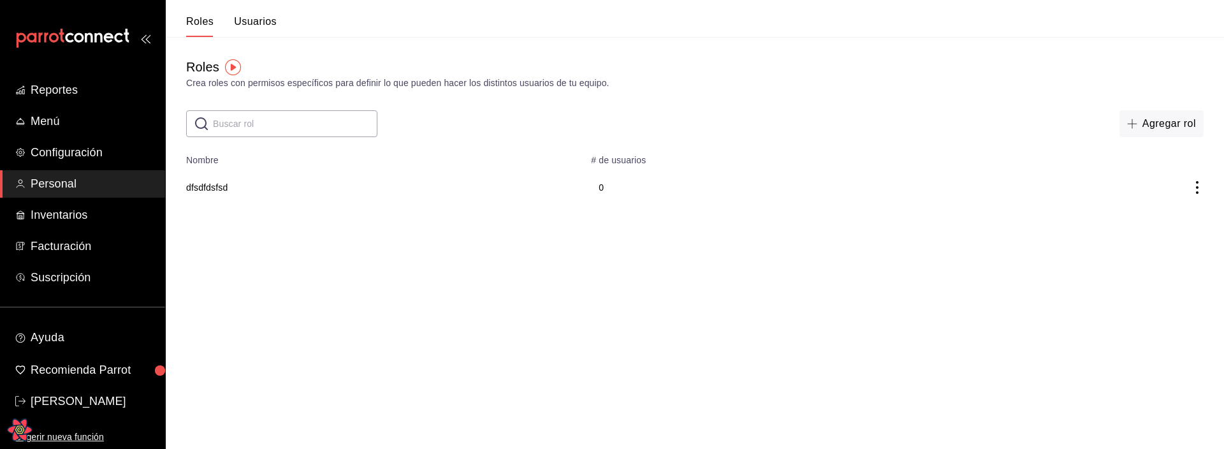
click at [891, 116] on div "Agregar rol" at bounding box center [1005, 123] width 398 height 27
click at [1153, 131] on button "Agregar rol" at bounding box center [1162, 123] width 84 height 27
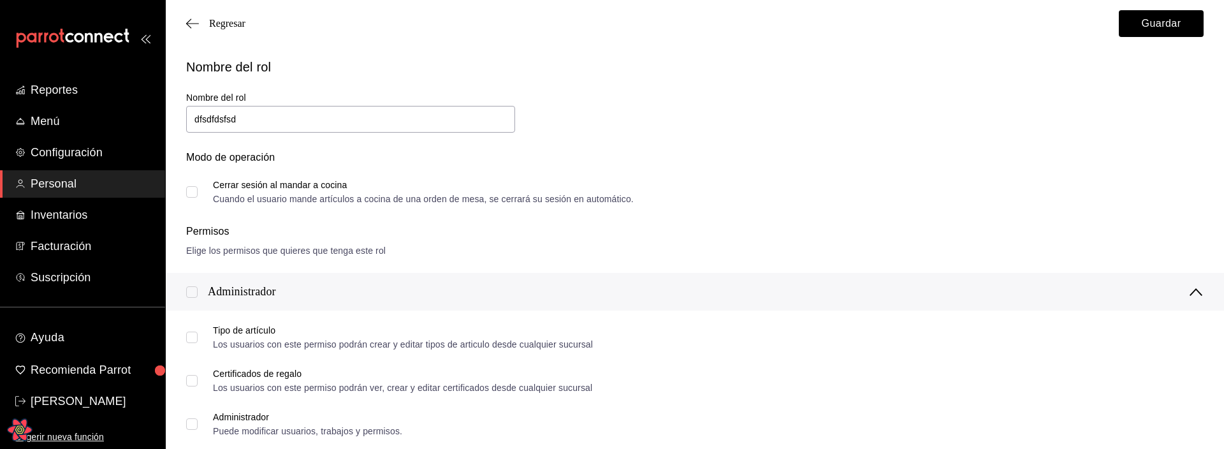
type input "dfsdfdsfsd"
click at [277, 185] on div "Cerrar sesión al mandar a cocina" at bounding box center [423, 184] width 421 height 9
click at [177, 196] on div "Modo de operación Cerrar sesión al mandar a cocina Cuando el usuario mande artí…" at bounding box center [687, 169] width 1033 height 69
click at [193, 192] on input "Cerrar sesión al mandar a cocina Cuando el usuario mande artículos a cocina de …" at bounding box center [191, 191] width 11 height 11
checkbox input "true"
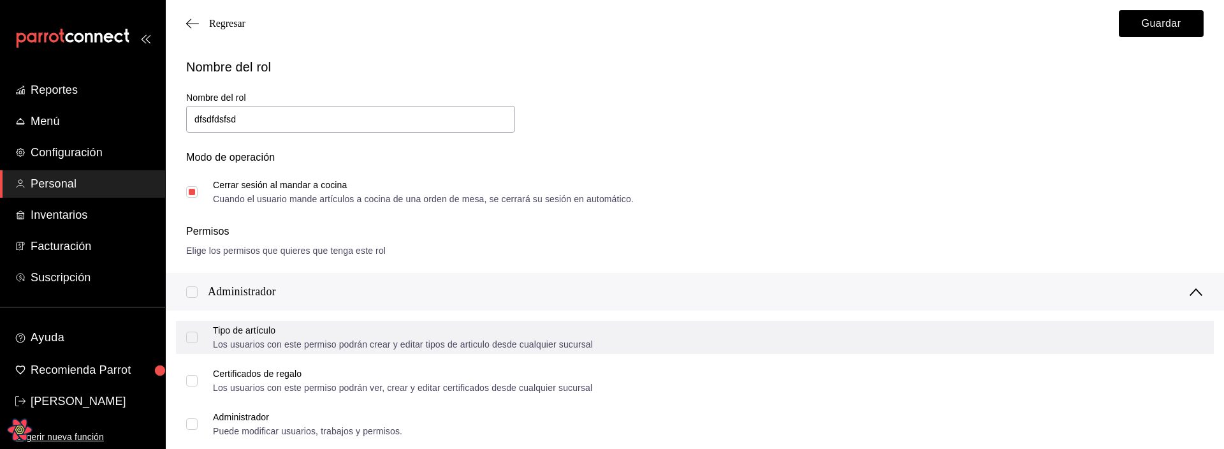
click at [193, 263] on input "Tipo de artículo Los usuarios con este permiso podrán crear y editar tipos de a…" at bounding box center [191, 337] width 11 height 11
checkbox input "true"
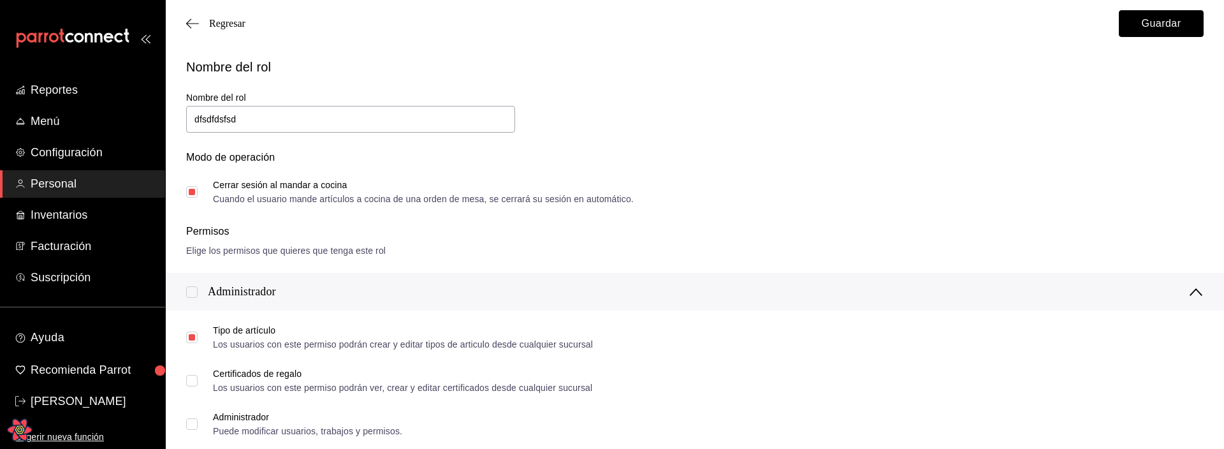
click at [1157, 33] on button "Guardar" at bounding box center [1161, 23] width 85 height 27
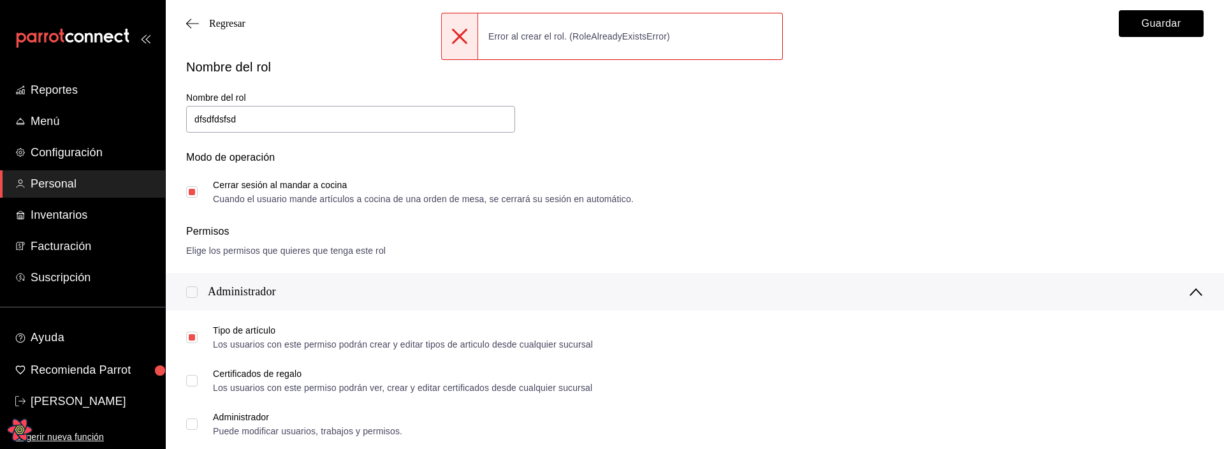
click at [596, 38] on div "Error al crear el rol. (RoleAlreadyExistsError)" at bounding box center [579, 36] width 202 height 28
copy div "RoleAlreadyExistsError"
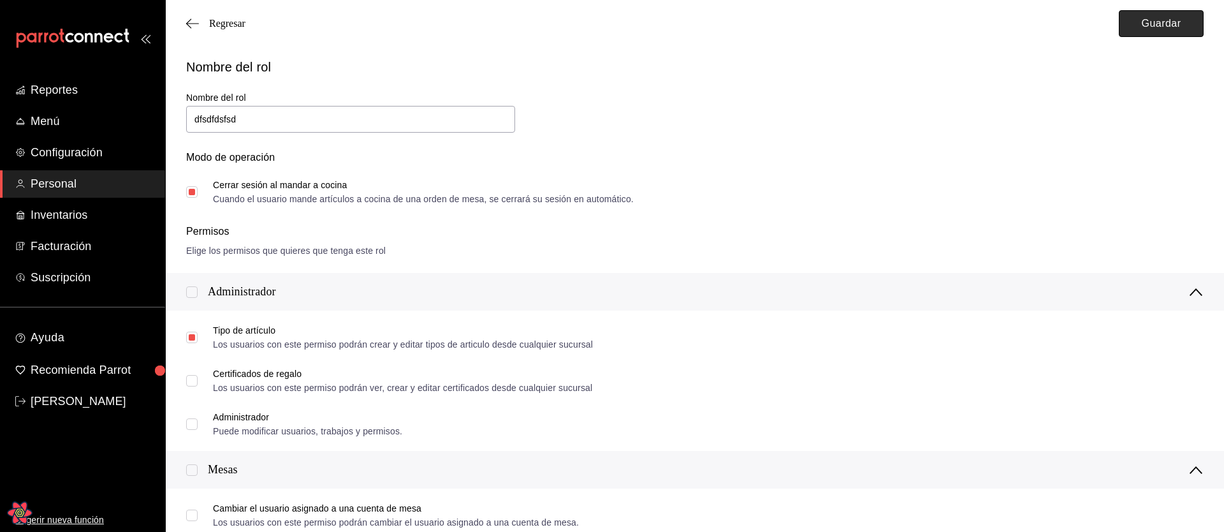
click at [1174, 30] on button "Guardar" at bounding box center [1161, 23] width 85 height 27
click at [1166, 30] on button "Guardar" at bounding box center [1161, 23] width 85 height 27
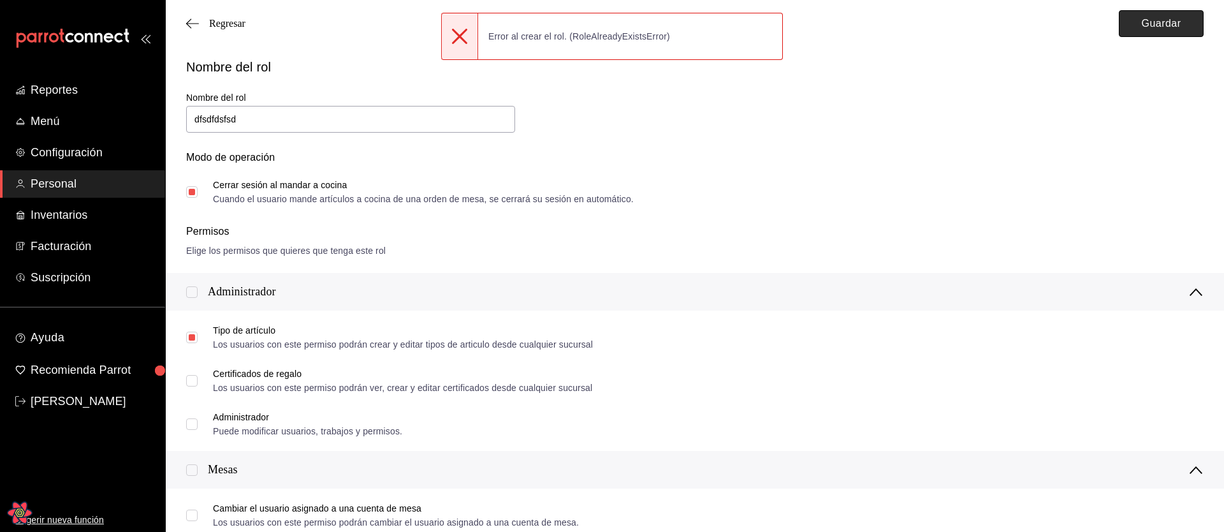
click at [1149, 11] on button "Guardar" at bounding box center [1161, 23] width 85 height 27
click at [1133, 24] on button "Guardar" at bounding box center [1161, 23] width 85 height 27
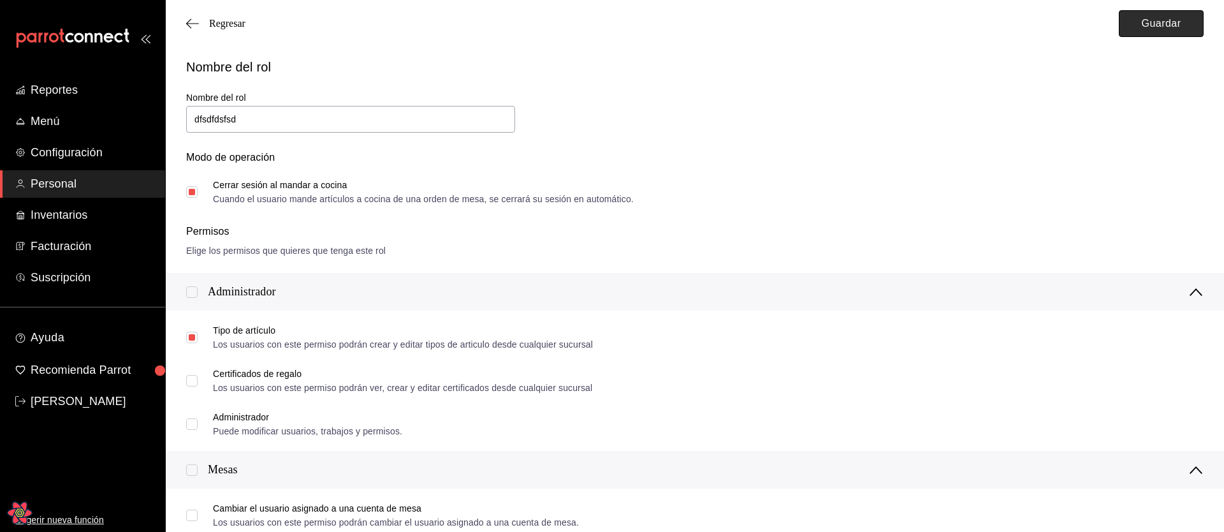
click at [1130, 32] on button "Guardar" at bounding box center [1161, 23] width 85 height 27
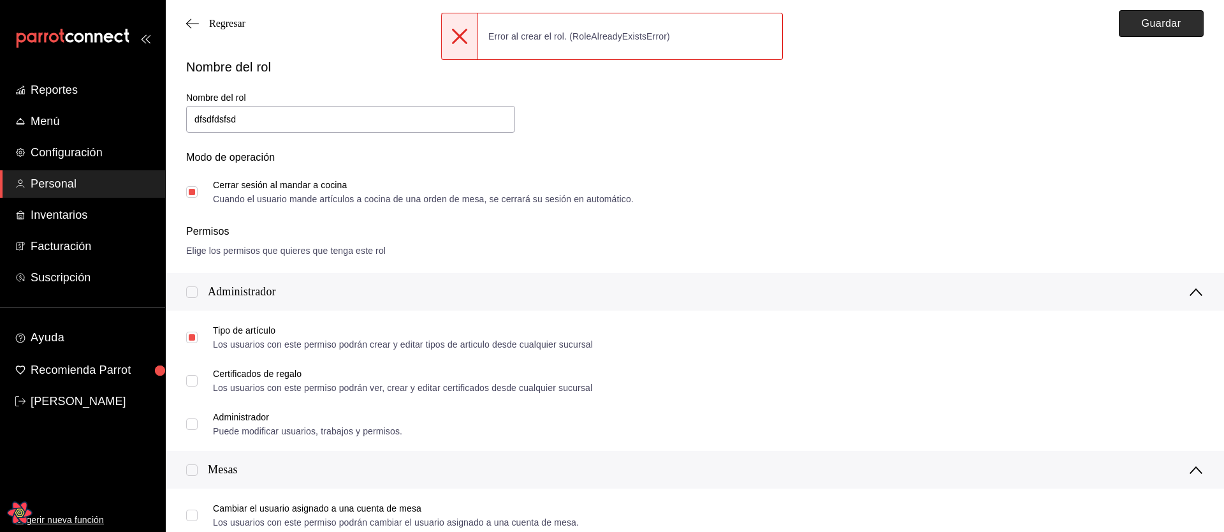
click at [1133, 29] on button "Guardar" at bounding box center [1161, 23] width 85 height 27
click at [915, 241] on div "Permisos Elige los permisos que quieres que tenga este rol" at bounding box center [695, 241] width 1018 height 34
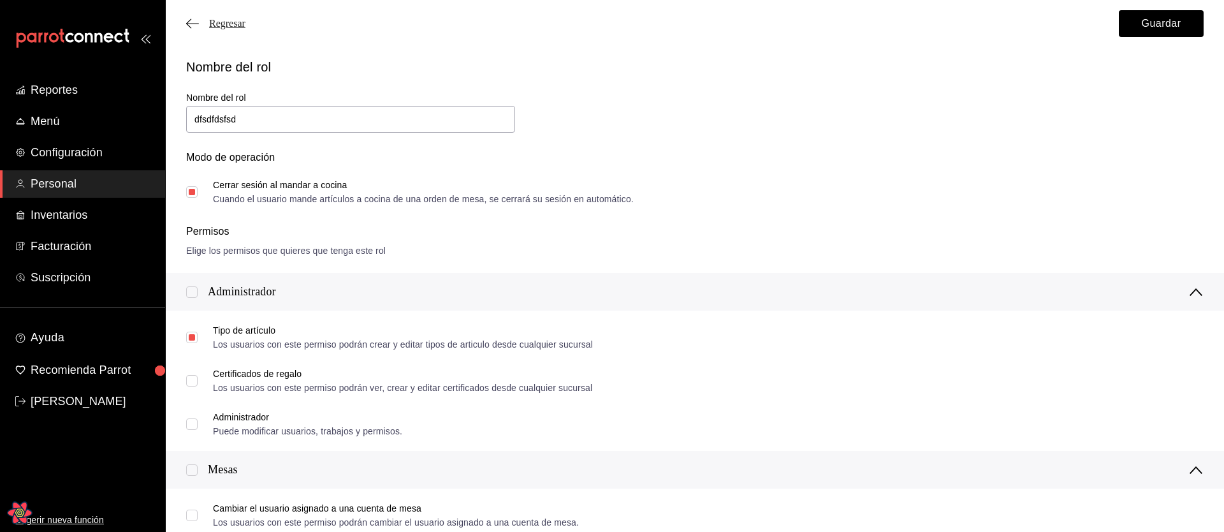
click at [211, 23] on span "Regresar" at bounding box center [227, 23] width 36 height 11
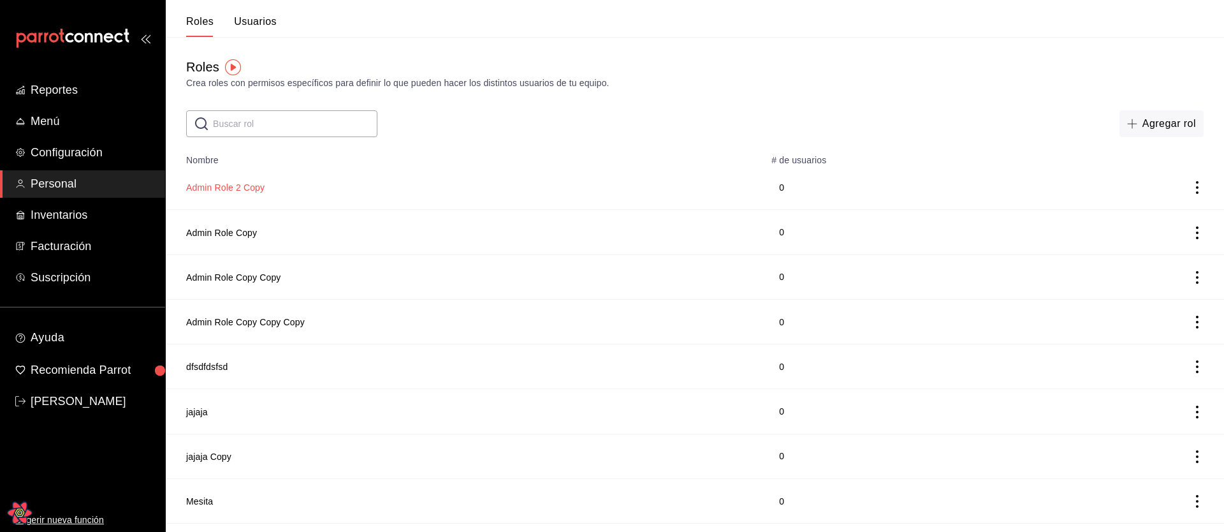
click at [241, 190] on button "Admin Role 2 Copy" at bounding box center [225, 187] width 78 height 13
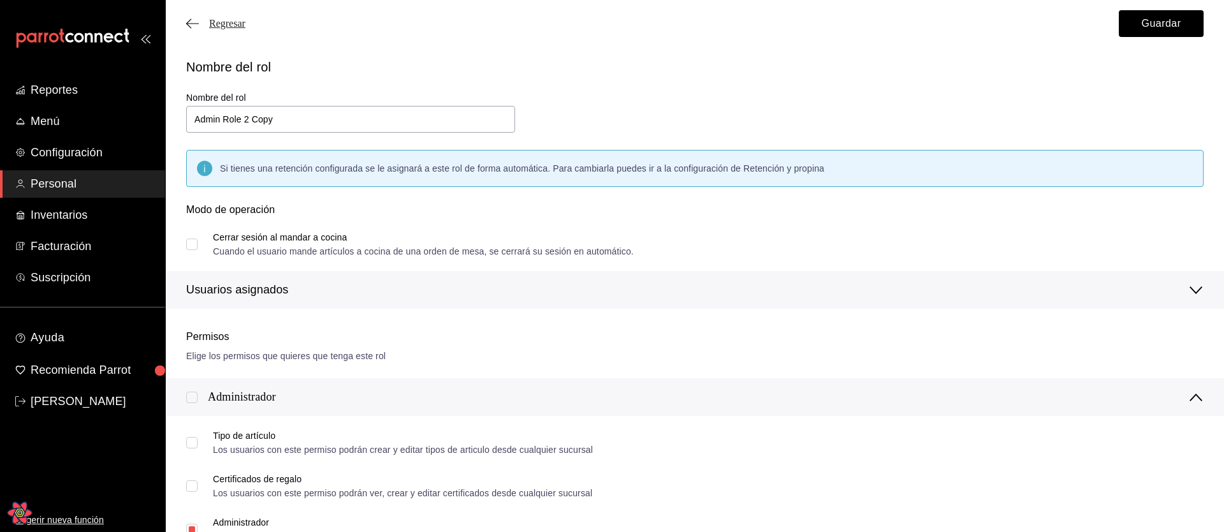
click at [242, 27] on span "Regresar" at bounding box center [227, 23] width 36 height 11
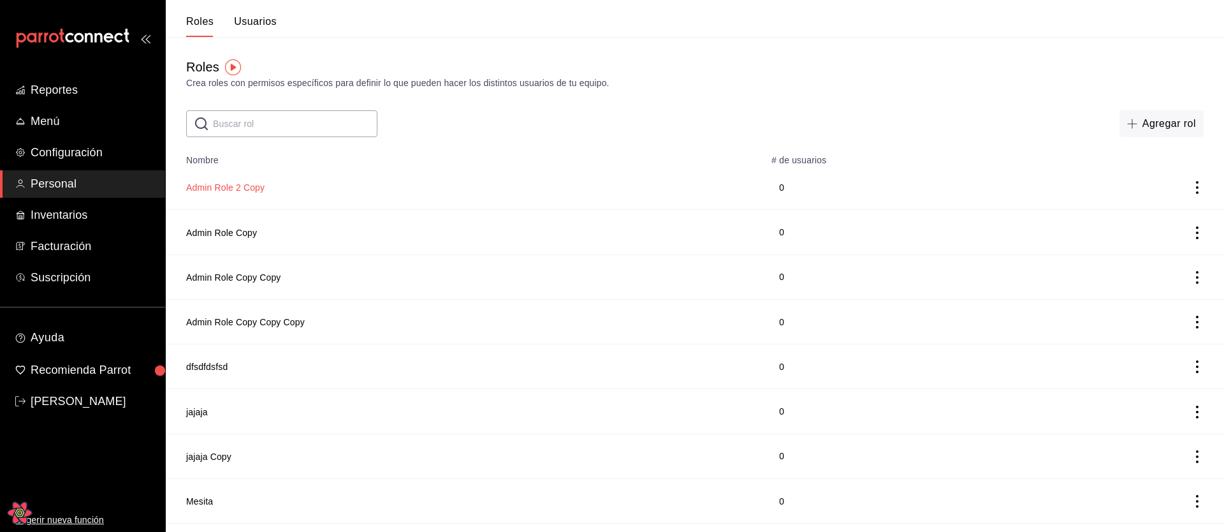
click at [251, 191] on button "Admin Role 2 Copy" at bounding box center [225, 187] width 78 height 13
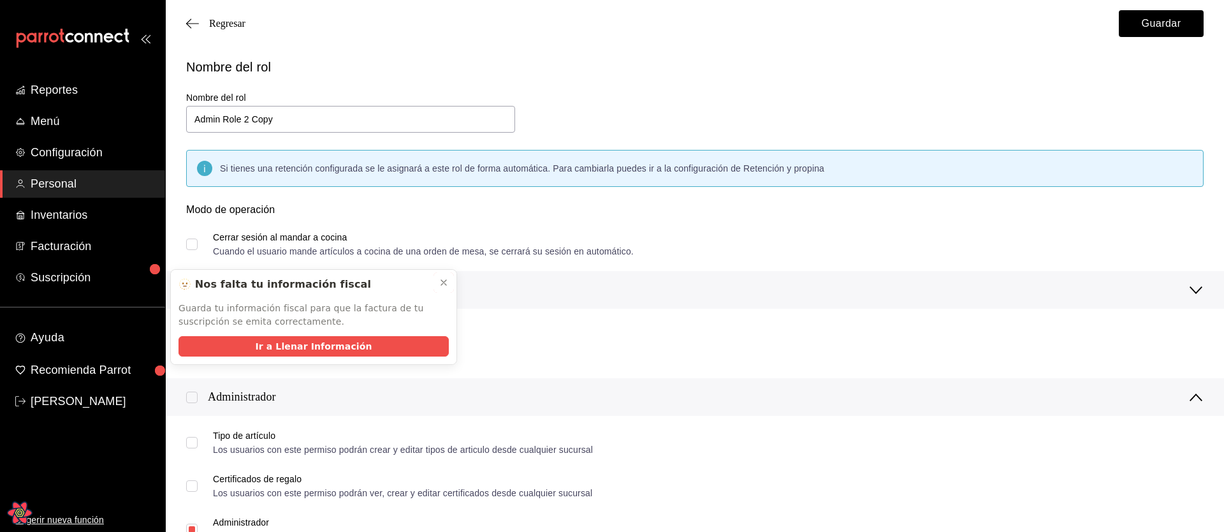
drag, startPoint x: 448, startPoint y: 279, endPoint x: 504, endPoint y: 238, distance: 69.4
click at [449, 280] on button at bounding box center [444, 282] width 20 height 20
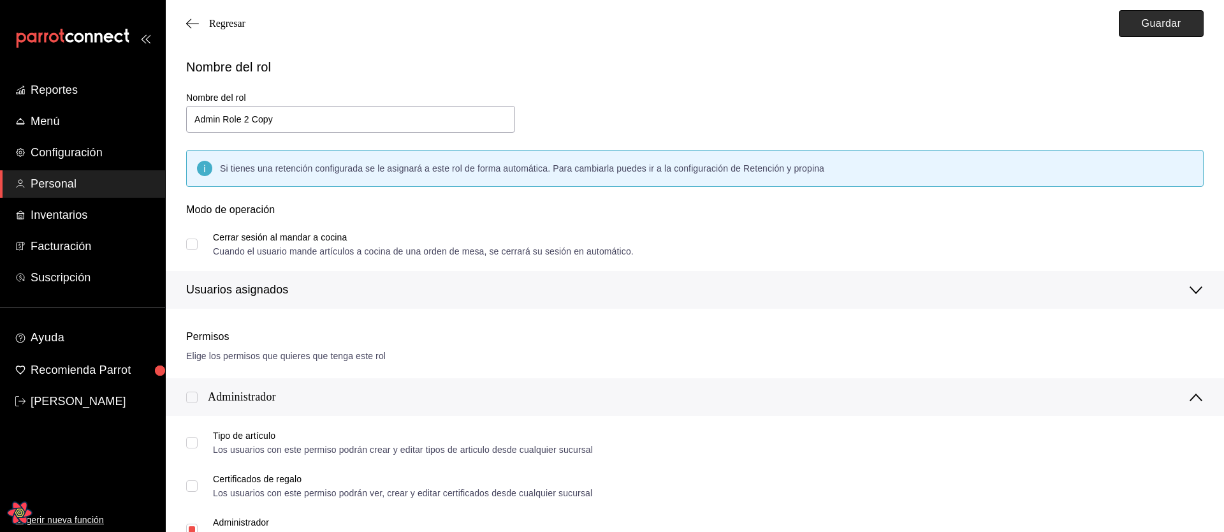
click at [1159, 31] on button "Guardar" at bounding box center [1161, 23] width 85 height 27
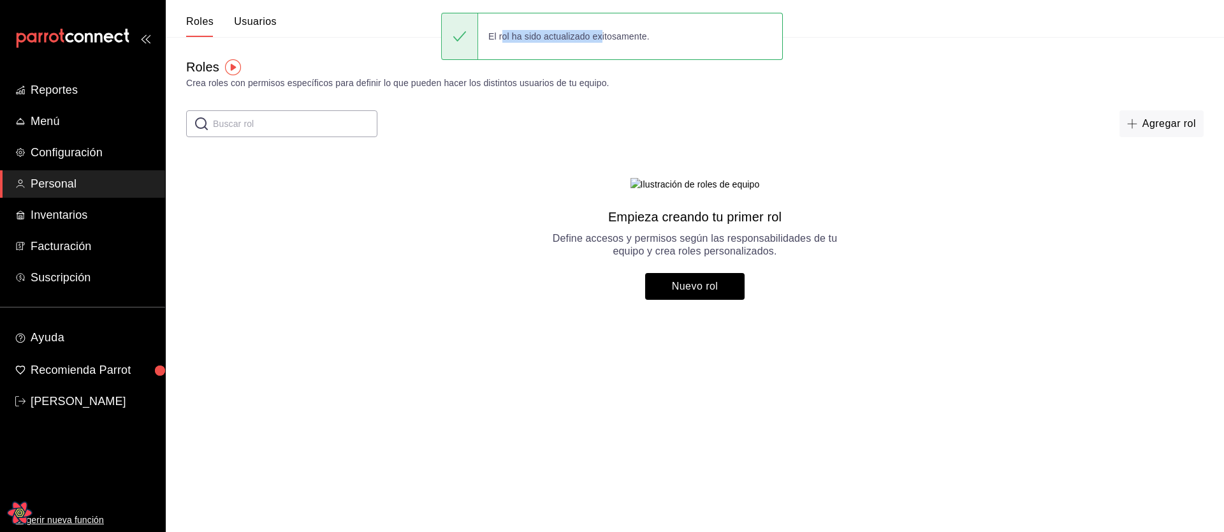
drag, startPoint x: 500, startPoint y: 36, endPoint x: 599, endPoint y: 31, distance: 99.6
click at [599, 31] on div "El rol ha sido actualizado exitosamente." at bounding box center [569, 36] width 182 height 28
click at [650, 33] on div "El rol ha sido actualizado exitosamente." at bounding box center [569, 36] width 182 height 28
drag, startPoint x: 612, startPoint y: 38, endPoint x: 500, endPoint y: 35, distance: 112.3
click at [500, 35] on div "El rol ha sido actualizado exitosamente." at bounding box center [569, 36] width 182 height 28
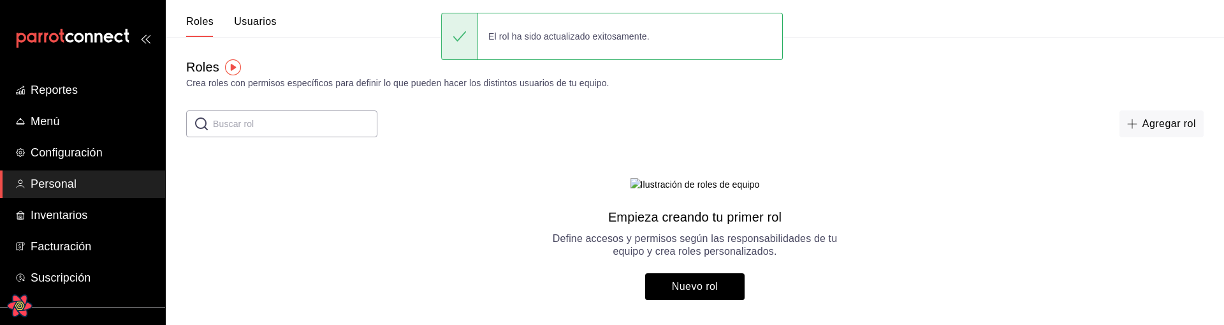
click at [981, 168] on main "Roles Crea roles con permisos específicos para definir lo que pueden hacer los …" at bounding box center [695, 178] width 1058 height 283
click at [1141, 119] on span "button" at bounding box center [1134, 124] width 15 height 10
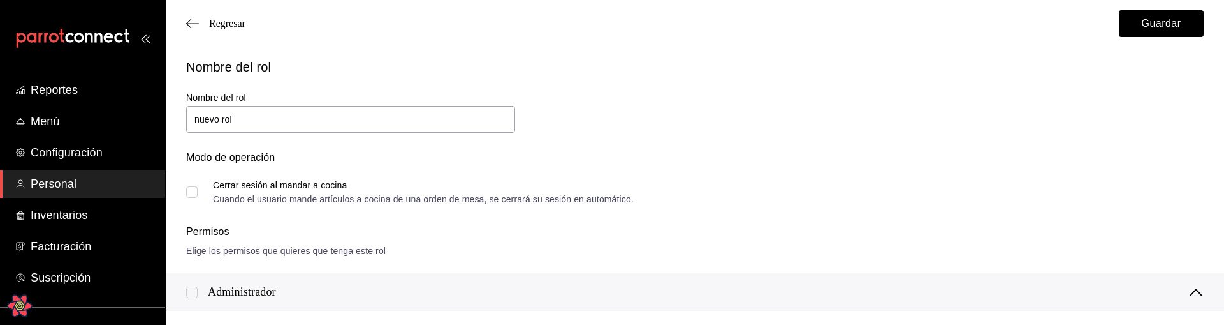
click at [757, 130] on div "Nombre del rol Nombre del rol nuevo rol Modo de operación Cerrar sesión al mand…" at bounding box center [687, 122] width 1033 height 161
click at [1140, 27] on button "Guardar" at bounding box center [1161, 23] width 85 height 27
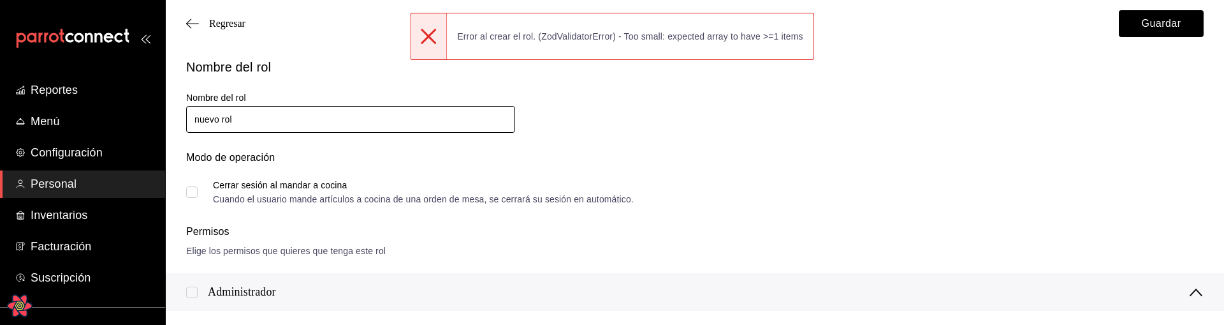
click at [313, 110] on input "nuevo rol" at bounding box center [350, 119] width 329 height 27
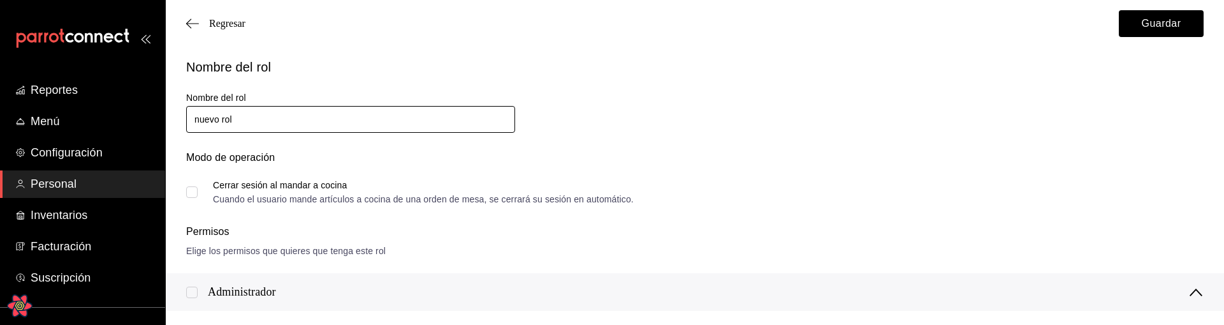
click at [312, 120] on input "nuevo rol" at bounding box center [350, 119] width 329 height 27
type input "nuevo rol asdas"
click at [1132, 23] on button "Guardar" at bounding box center [1161, 23] width 85 height 27
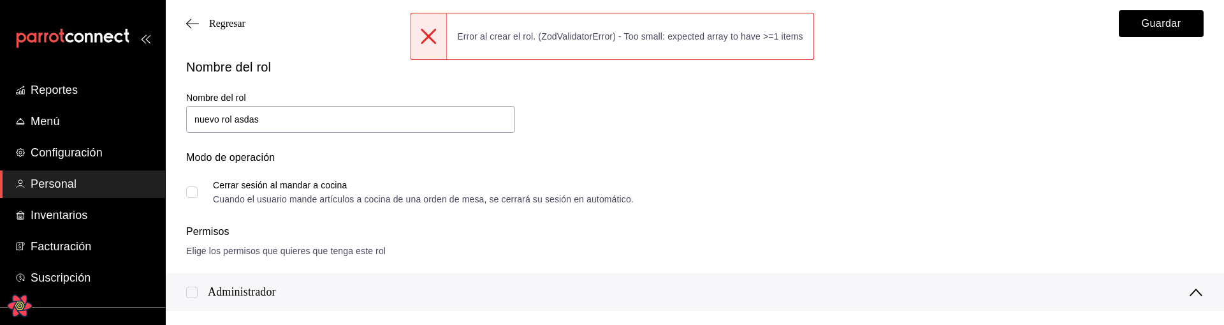
click at [193, 196] on input "Cerrar sesión al mandar a cocina Cuando el usuario mande artículos a cocina de …" at bounding box center [191, 191] width 11 height 11
checkbox input "true"
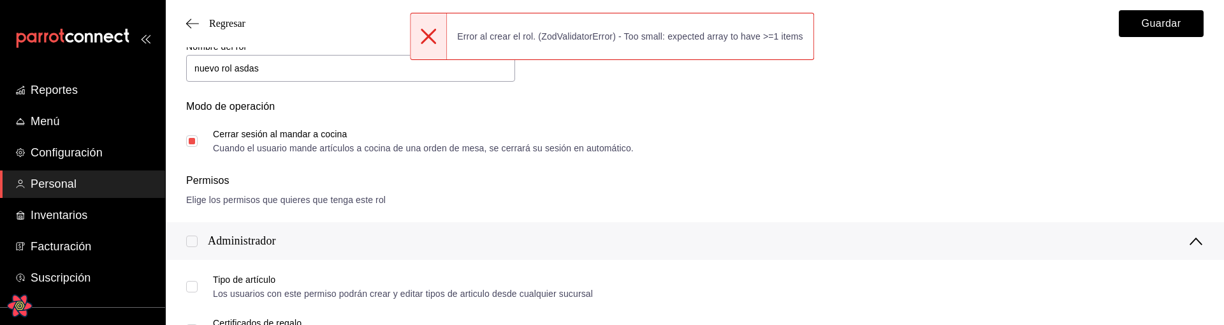
scroll to position [57, 0]
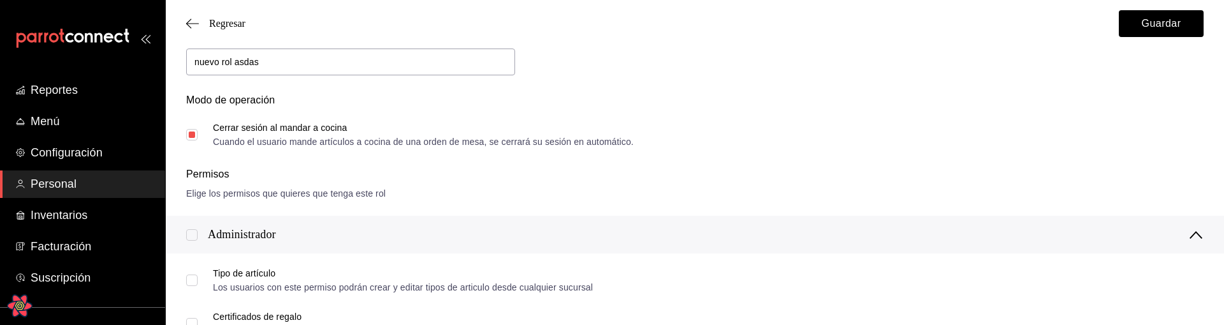
click at [194, 238] on input "checkbox" at bounding box center [191, 234] width 11 height 11
checkbox input "true"
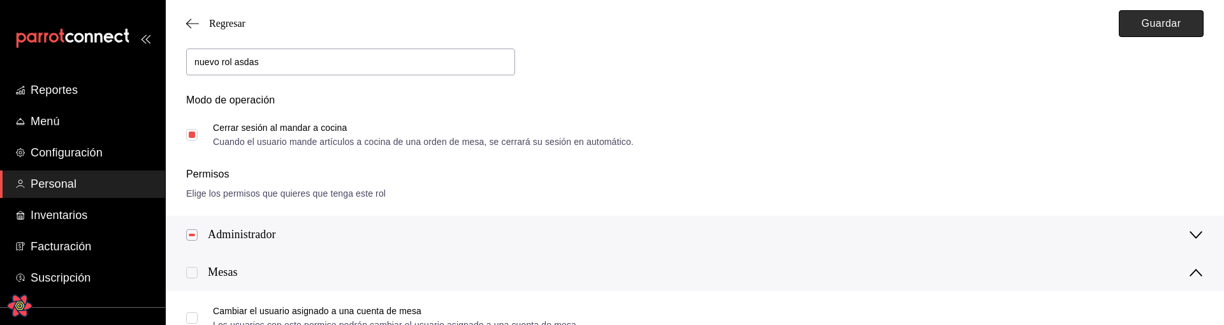
click at [1146, 22] on button "Guardar" at bounding box center [1161, 23] width 85 height 27
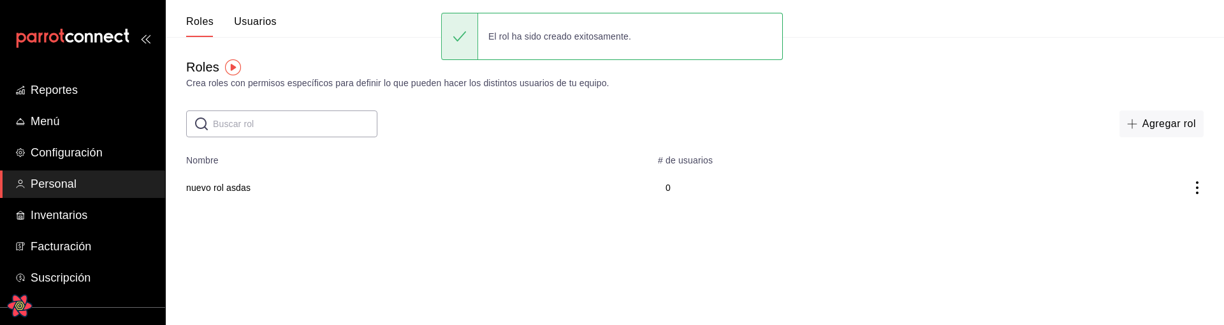
click at [19, 309] on icon "Open React Query Devtools" at bounding box center [20, 305] width 26 height 23
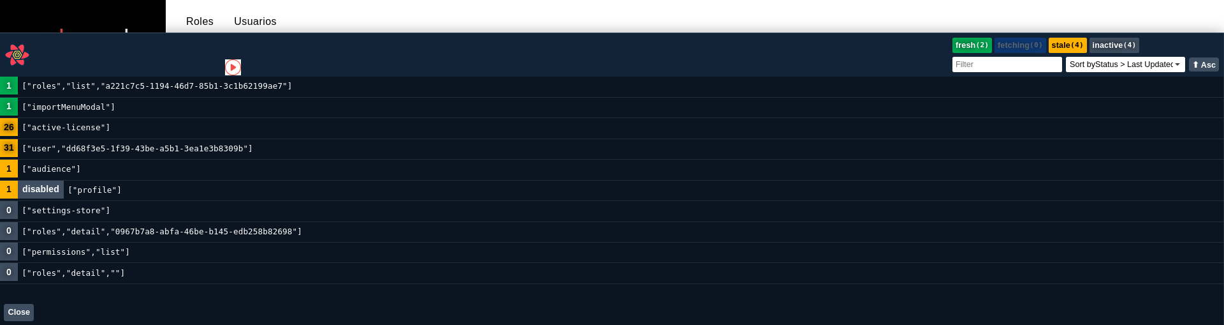
click at [95, 87] on code "["roles","list","a221c7c5-1194-46d7-85b1-3c1b62199ae7"]" at bounding box center [157, 87] width 279 height 20
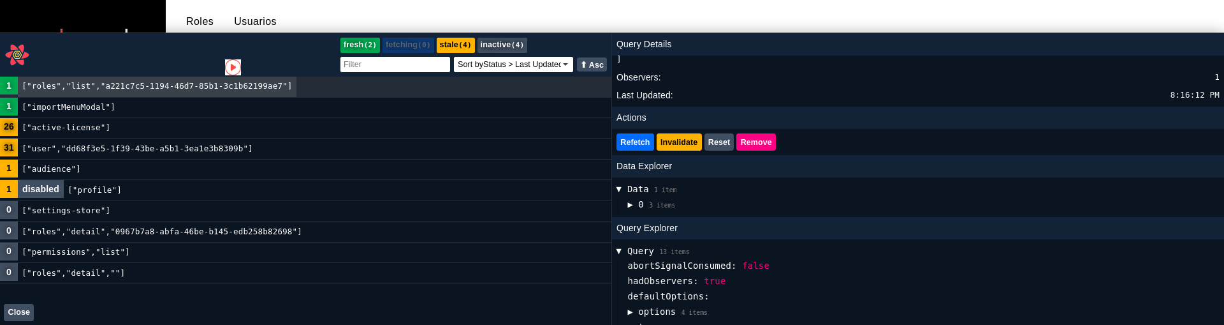
scroll to position [68, 0]
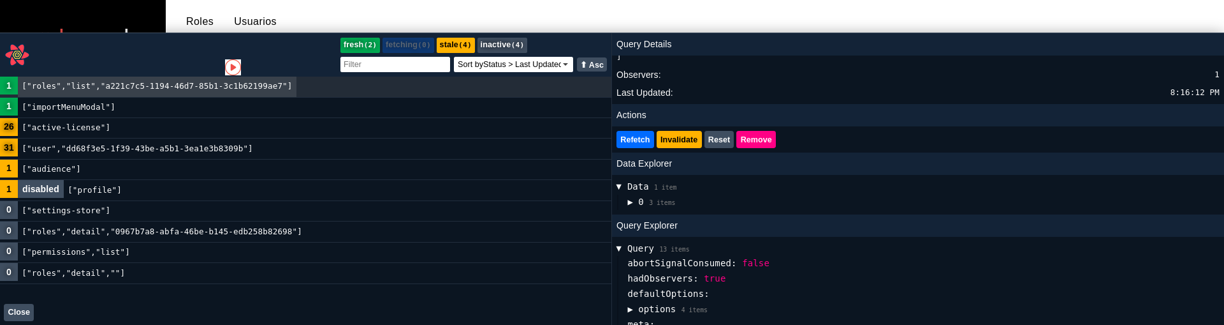
click at [633, 203] on button "▶ 0 3 items" at bounding box center [651, 201] width 48 height 15
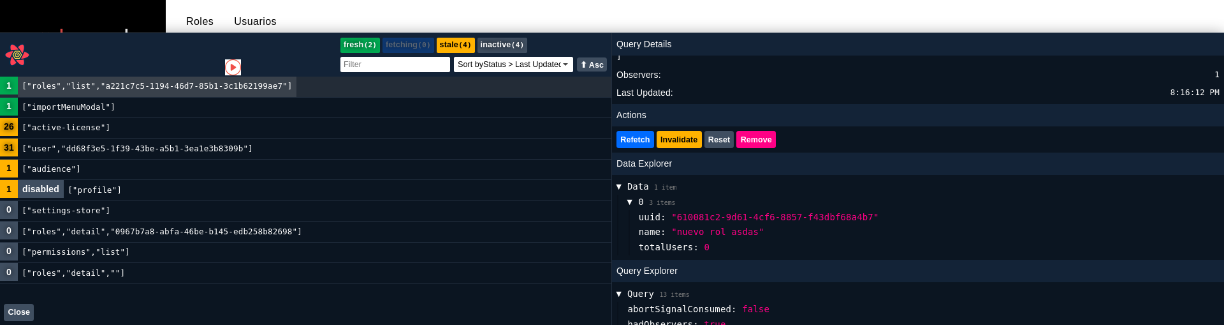
click at [631, 201] on span "▶" at bounding box center [630, 201] width 15 height 5
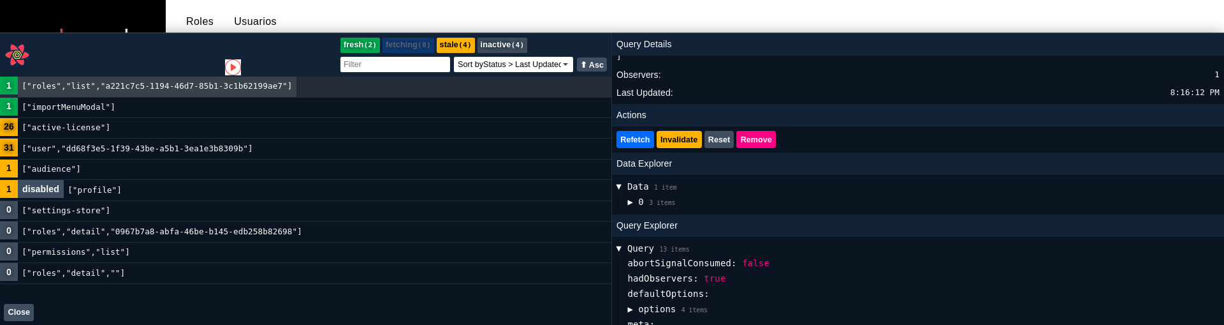
click at [631, 201] on span "▶" at bounding box center [629, 201] width 5 height 15
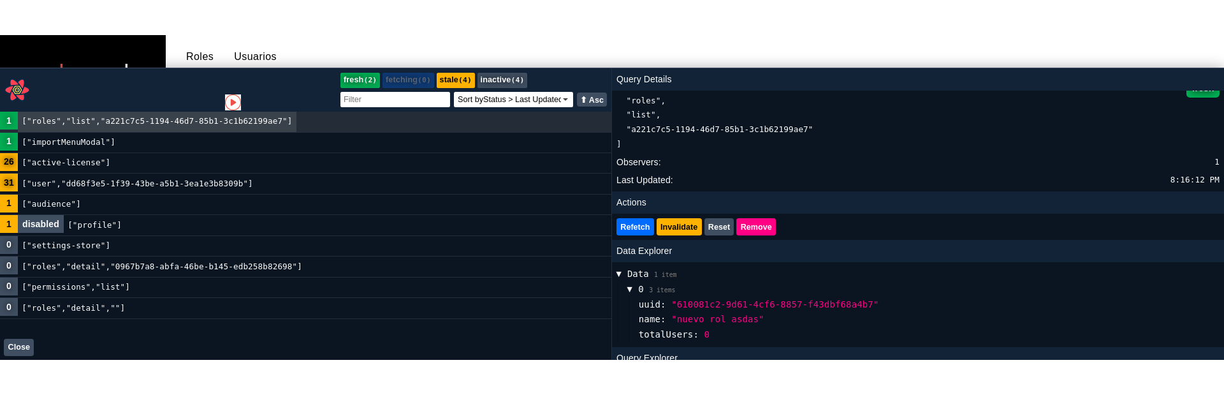
scroll to position [0, 0]
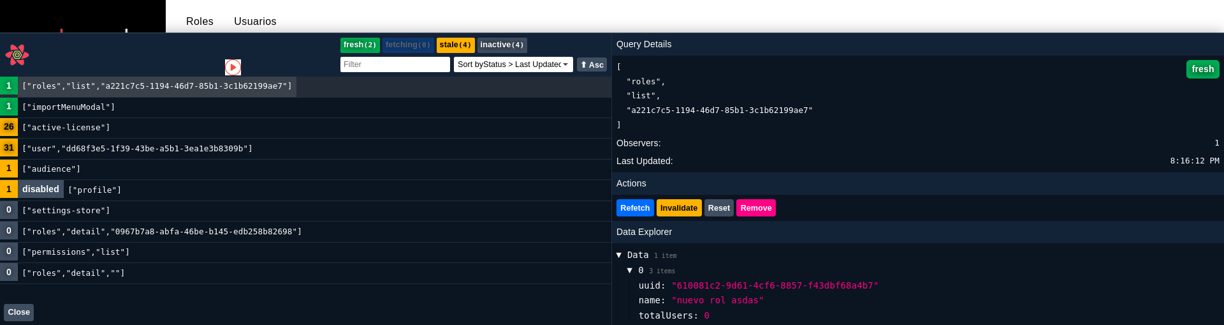
click at [23, 308] on button "Close" at bounding box center [19, 311] width 30 height 17
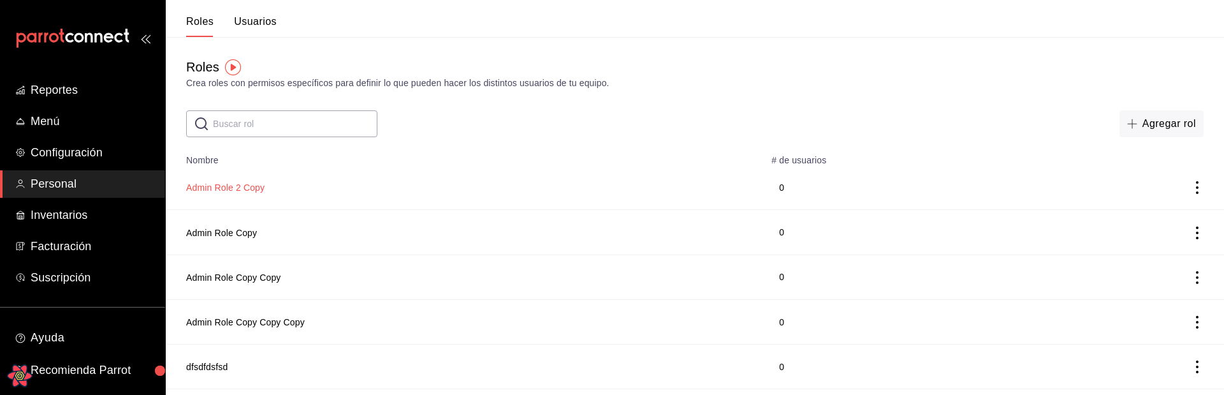
click at [248, 184] on button "Admin Role 2 Copy" at bounding box center [225, 187] width 78 height 13
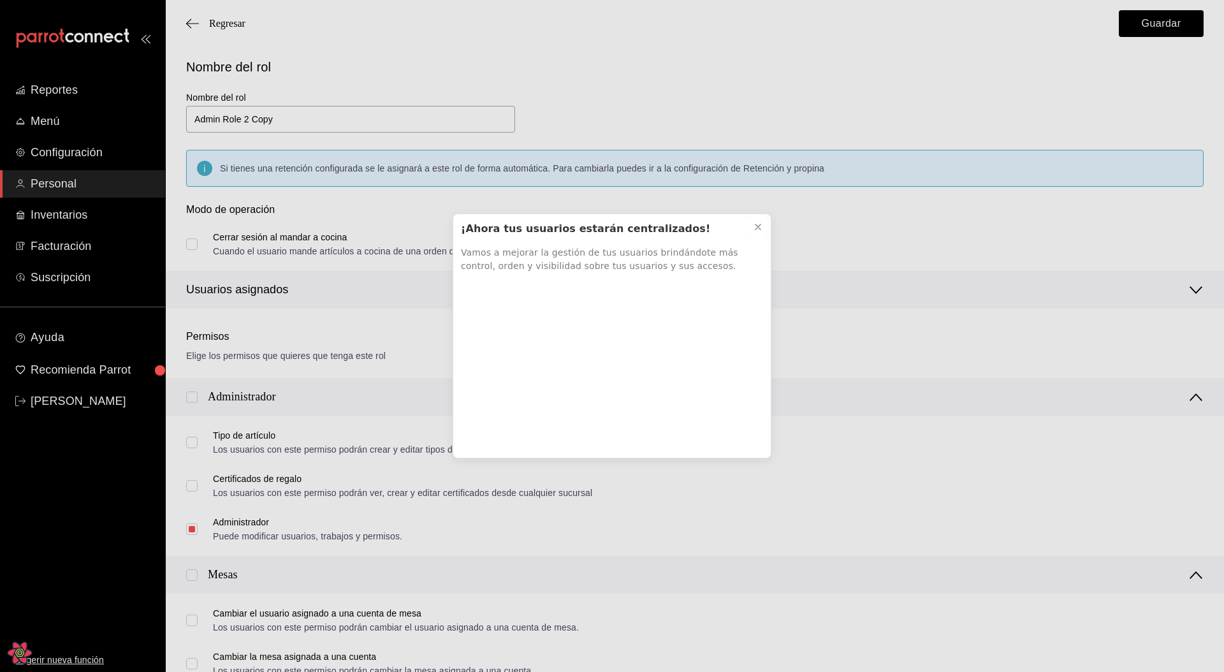
click at [760, 237] on button at bounding box center [758, 227] width 20 height 20
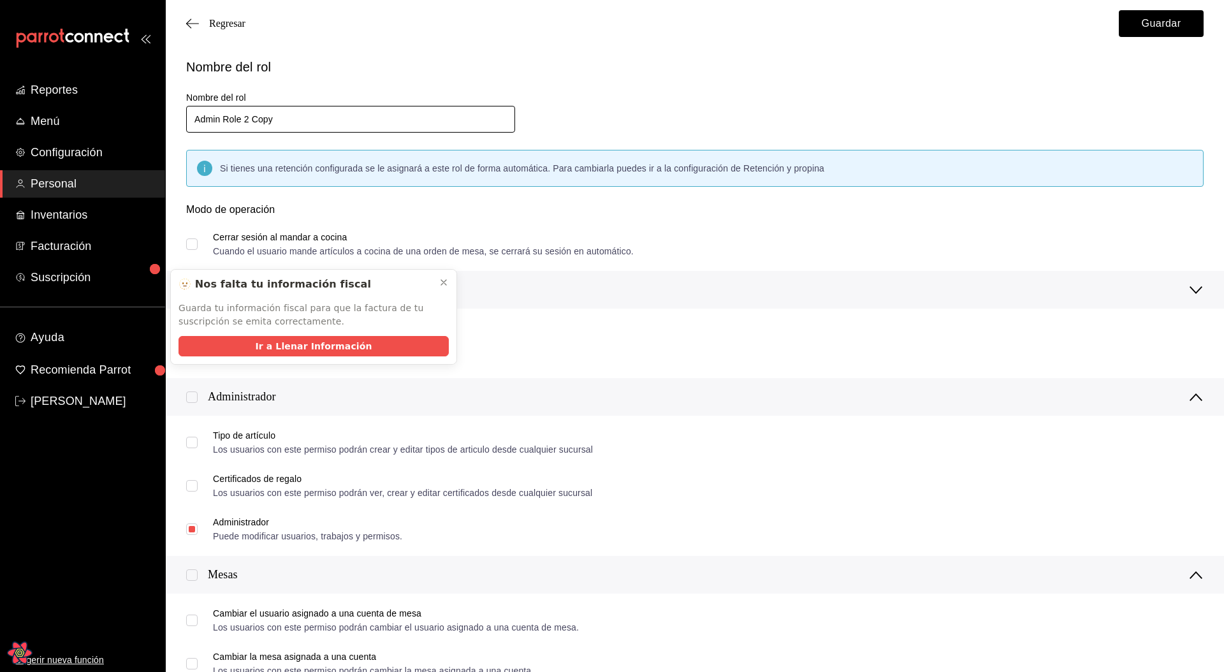
click at [326, 110] on input "Admin Role 2 Copy" at bounding box center [350, 119] width 329 height 27
drag, startPoint x: 434, startPoint y: 276, endPoint x: 444, endPoint y: 278, distance: 11.0
click at [434, 276] on button at bounding box center [444, 282] width 20 height 20
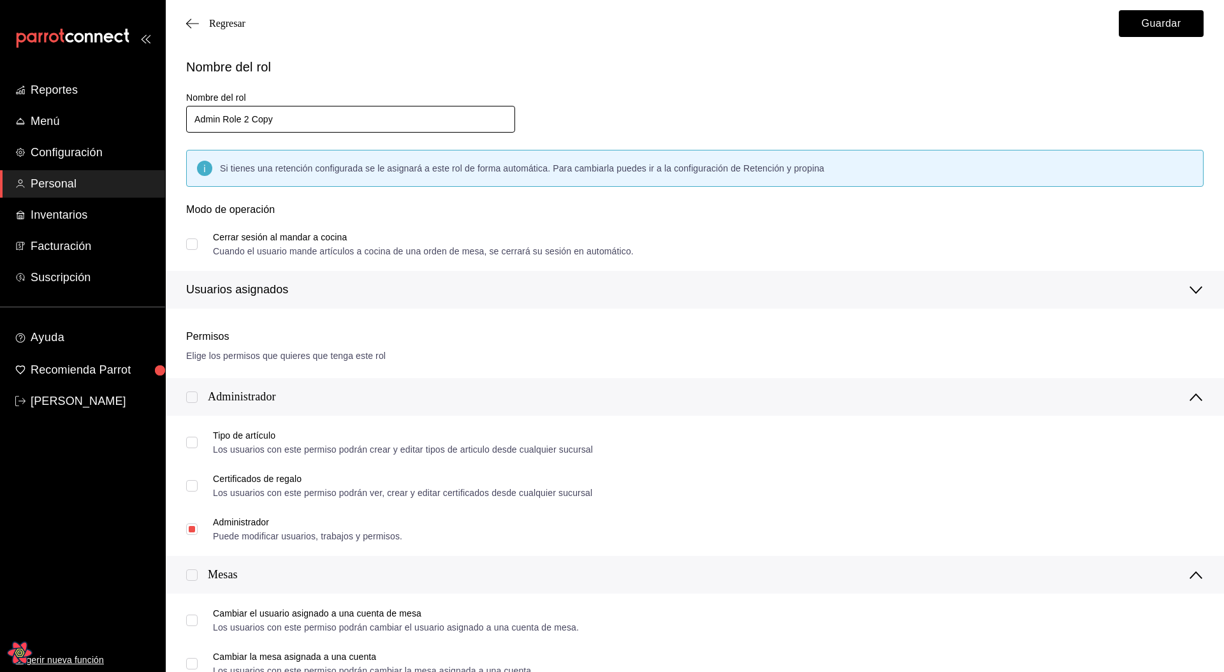
click at [344, 132] on input "Admin Role 2 Copy" at bounding box center [350, 119] width 329 height 27
type input "Admin Role 2 Copyasdasda"
click at [1177, 26] on button "Guardar" at bounding box center [1161, 23] width 85 height 27
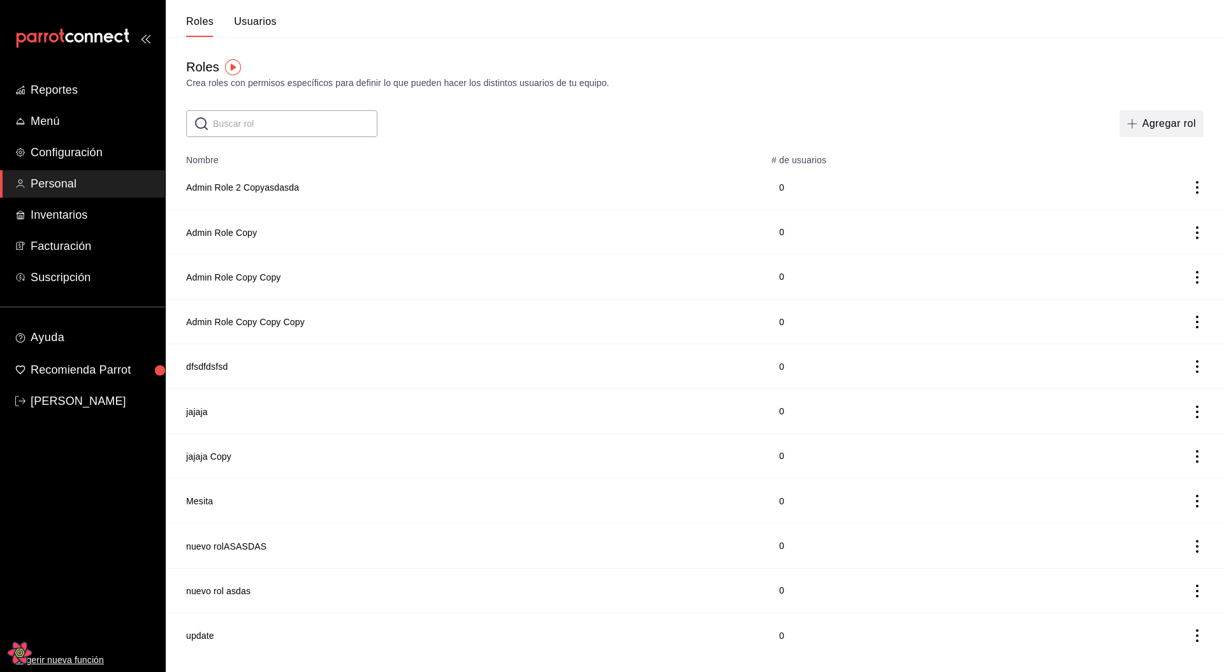
click at [1132, 121] on icon "button" at bounding box center [1132, 124] width 10 height 10
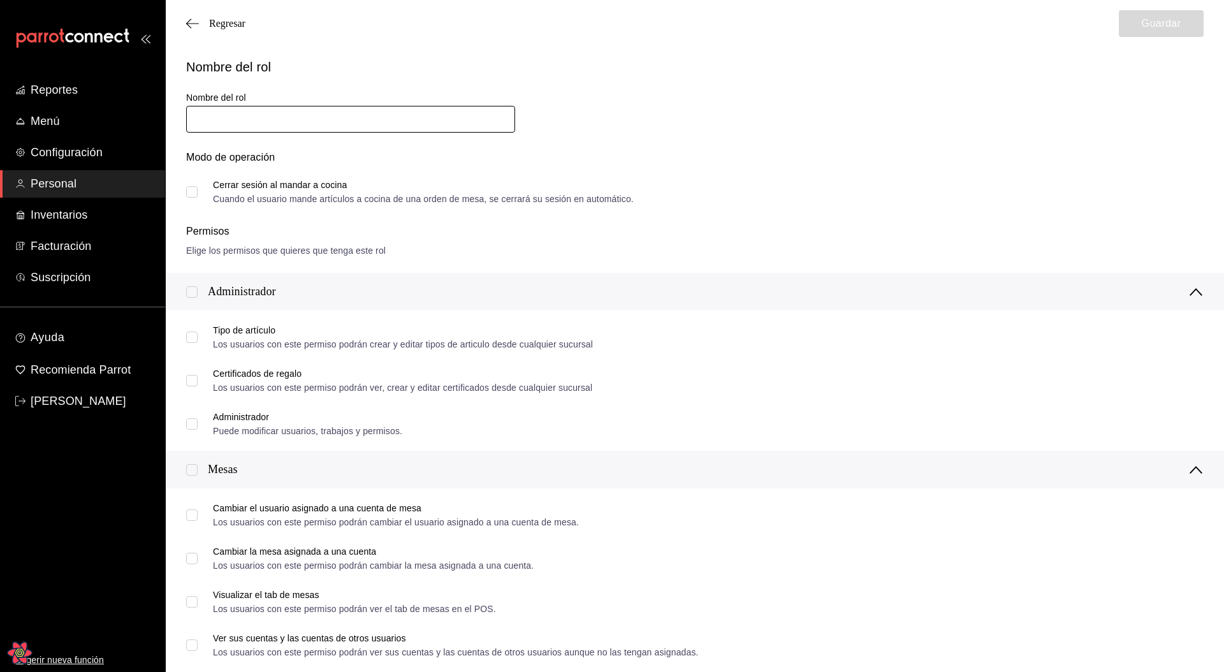
click at [321, 128] on input "text" at bounding box center [350, 119] width 329 height 27
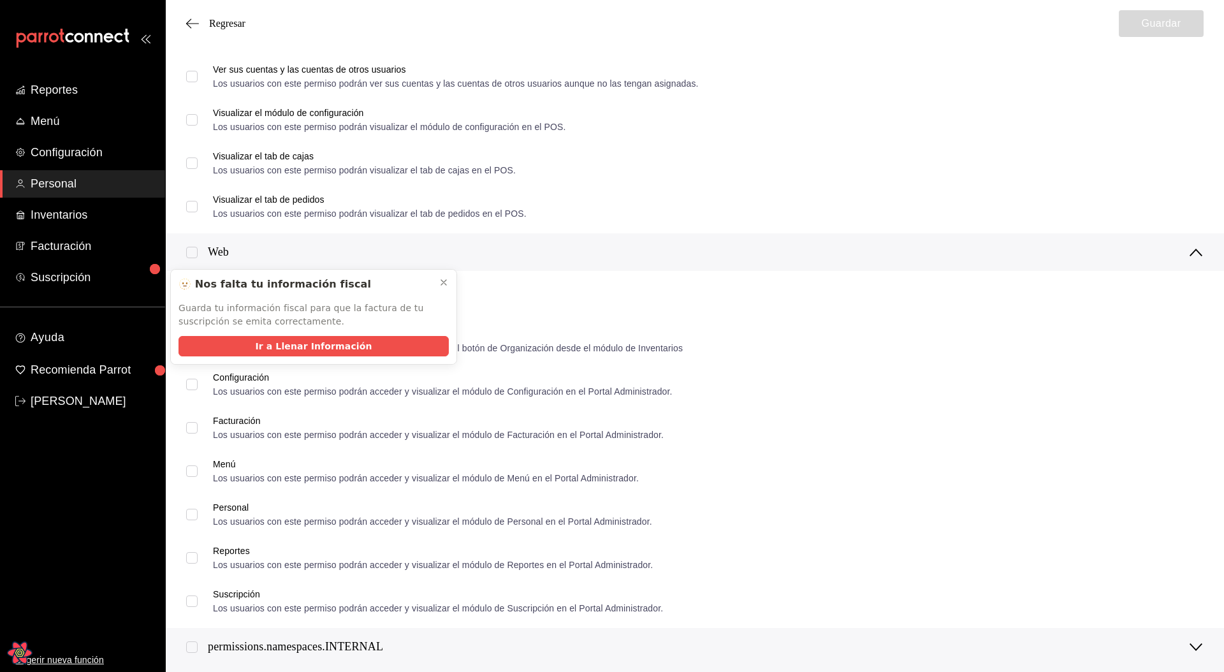
scroll to position [647, 0]
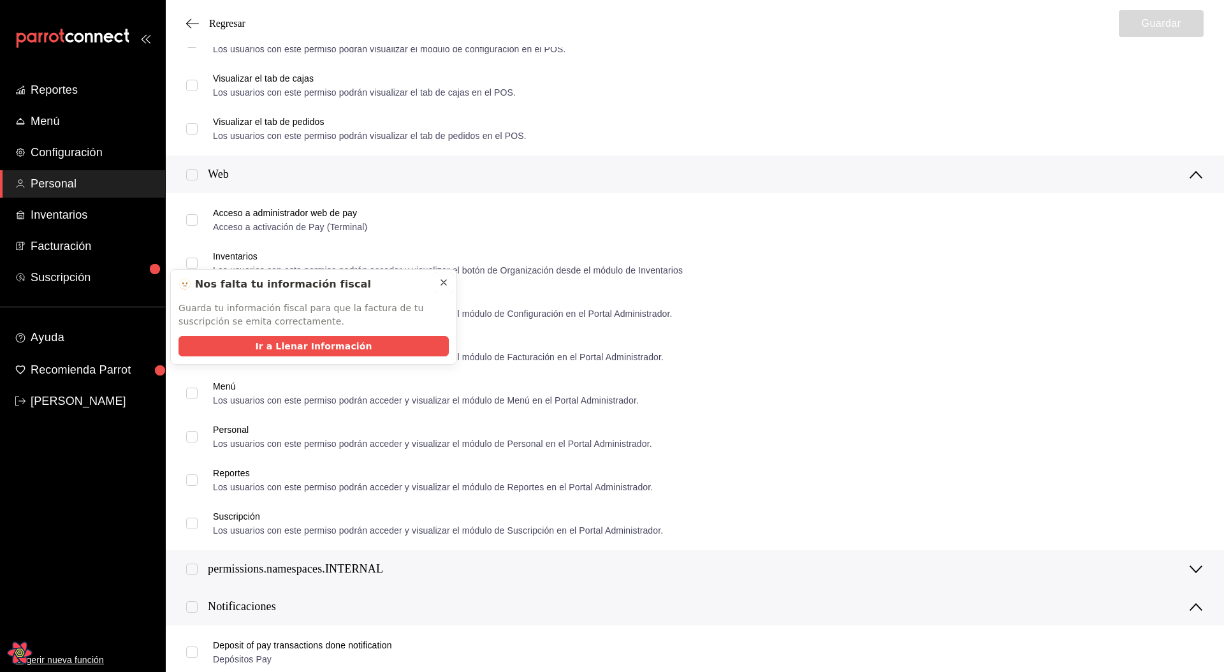
click at [441, 282] on icon at bounding box center [444, 282] width 10 height 10
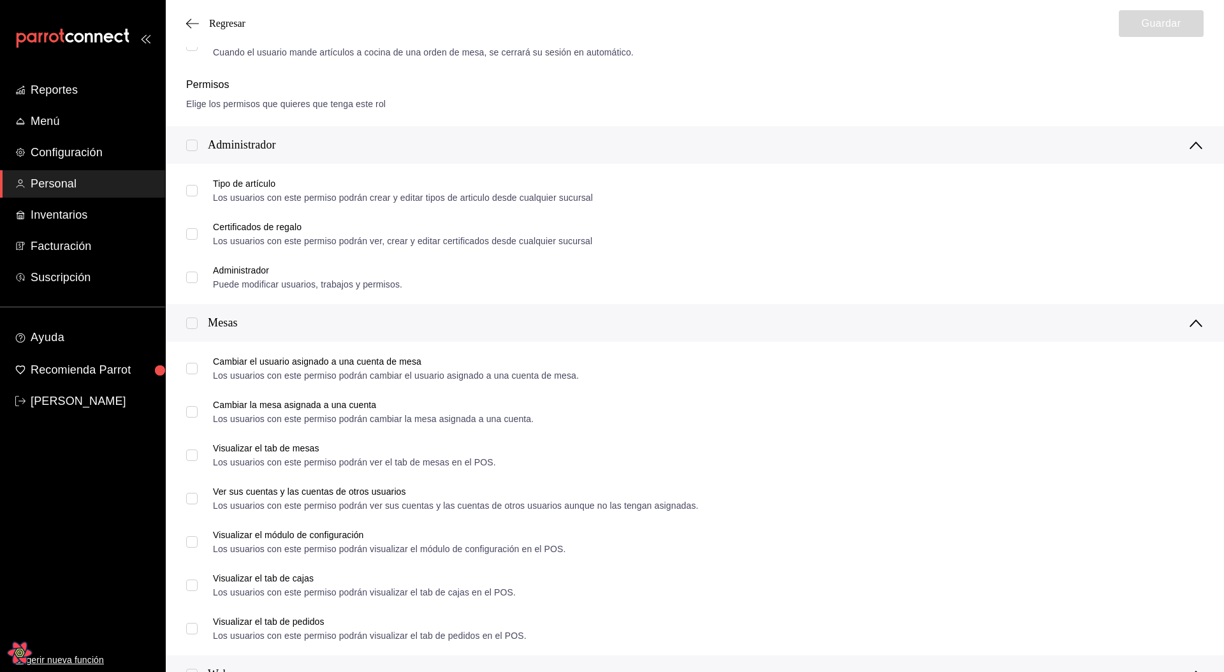
scroll to position [0, 0]
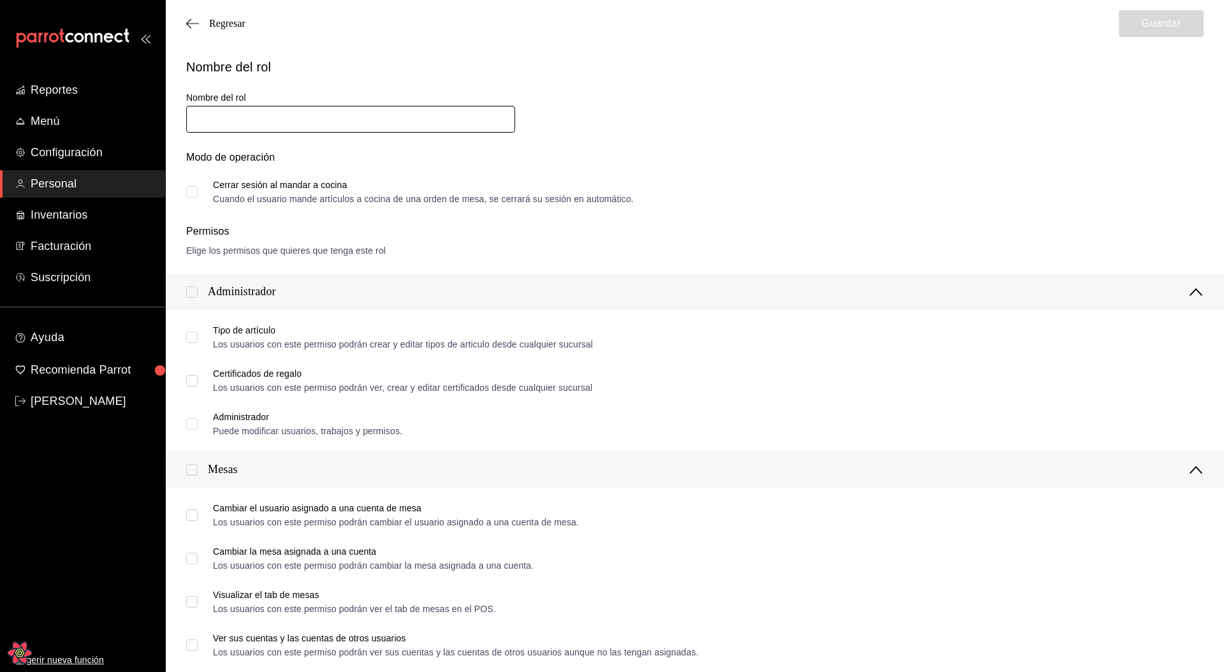
click at [307, 131] on input "text" at bounding box center [350, 119] width 329 height 27
type input "[PERSON_NAME]"
click at [193, 192] on input "Cerrar sesión al mandar a cocina Cuando el usuario mande artículos a cocina de …" at bounding box center [191, 191] width 11 height 11
checkbox input "true"
click at [193, 288] on input "checkbox" at bounding box center [191, 291] width 11 height 11
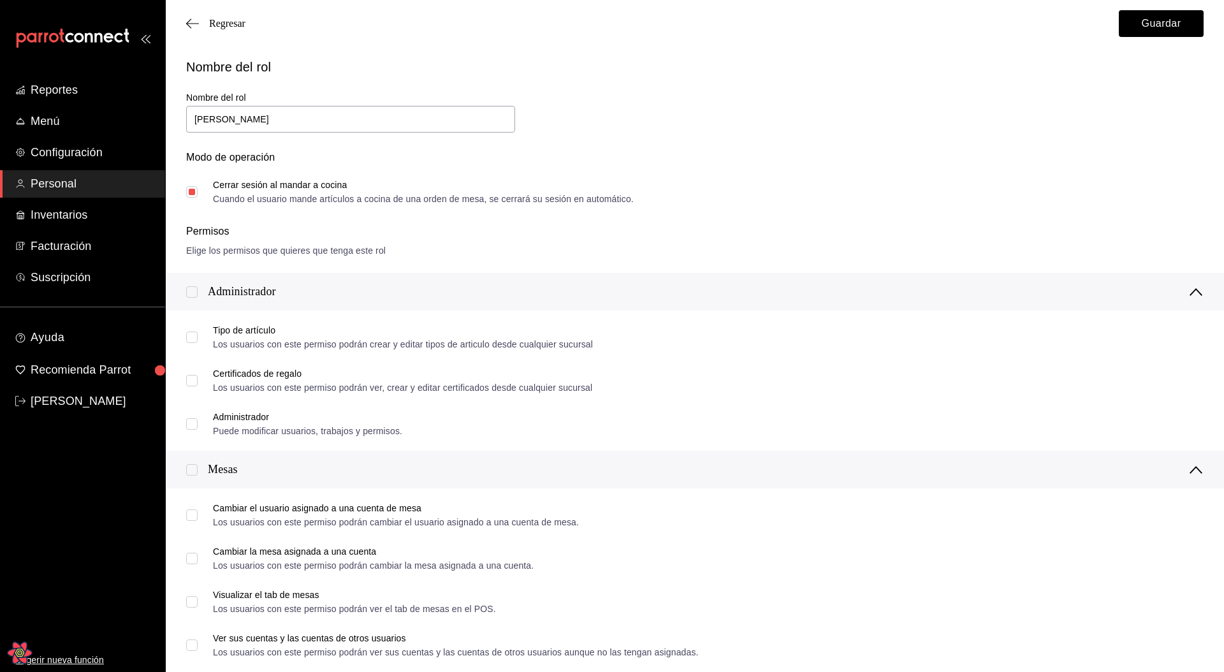
checkbox input "true"
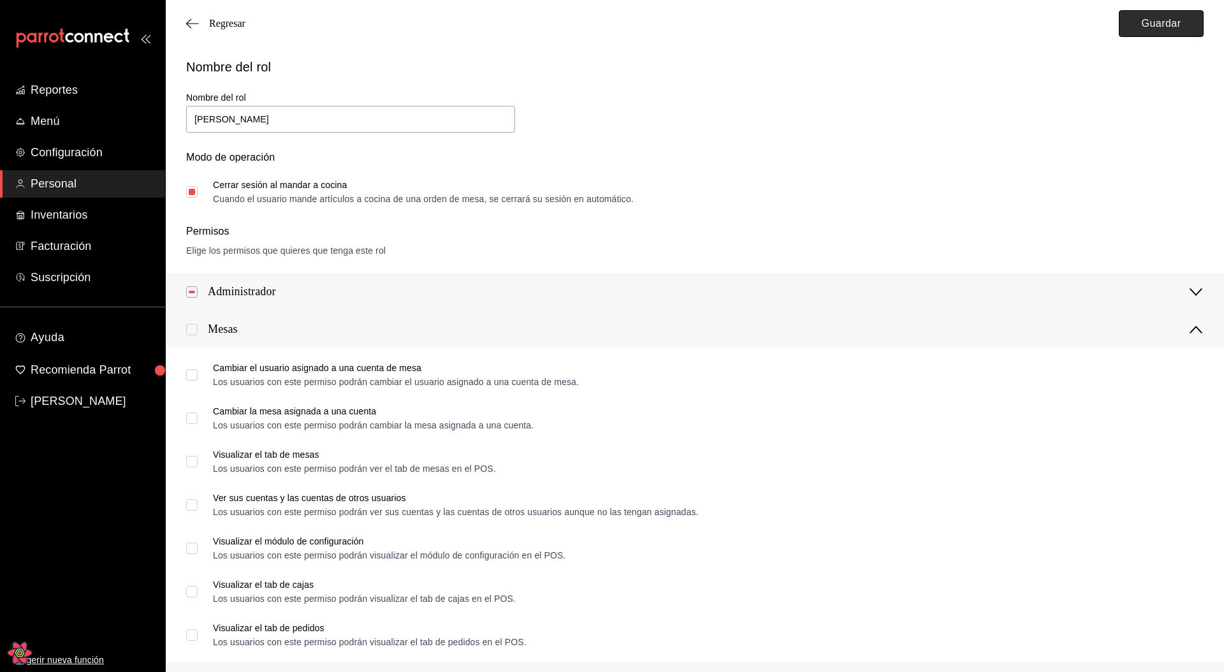
click at [1188, 27] on button "Guardar" at bounding box center [1161, 23] width 85 height 27
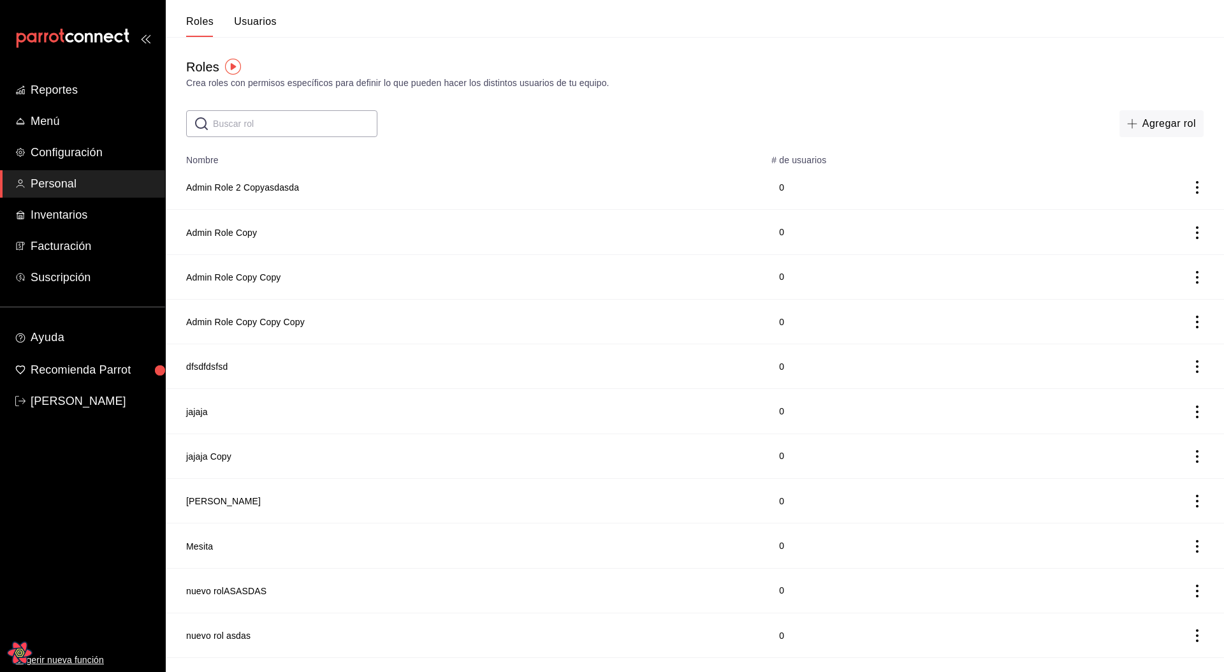
scroll to position [3, 0]
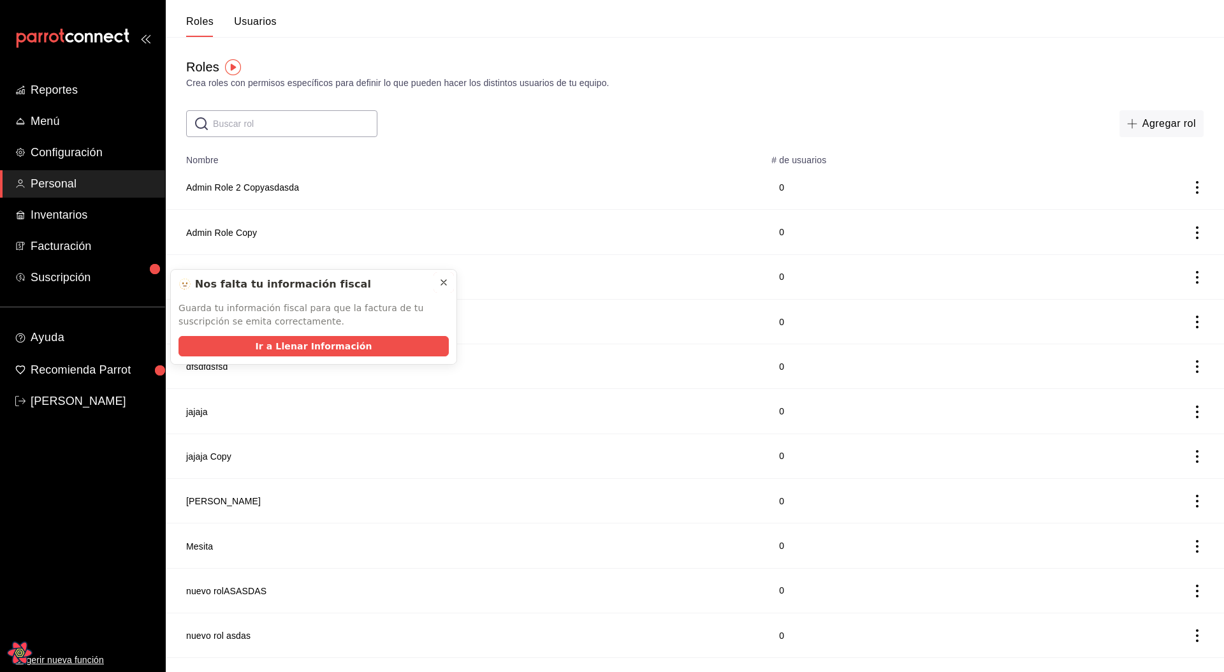
click at [444, 284] on icon at bounding box center [444, 282] width 10 height 10
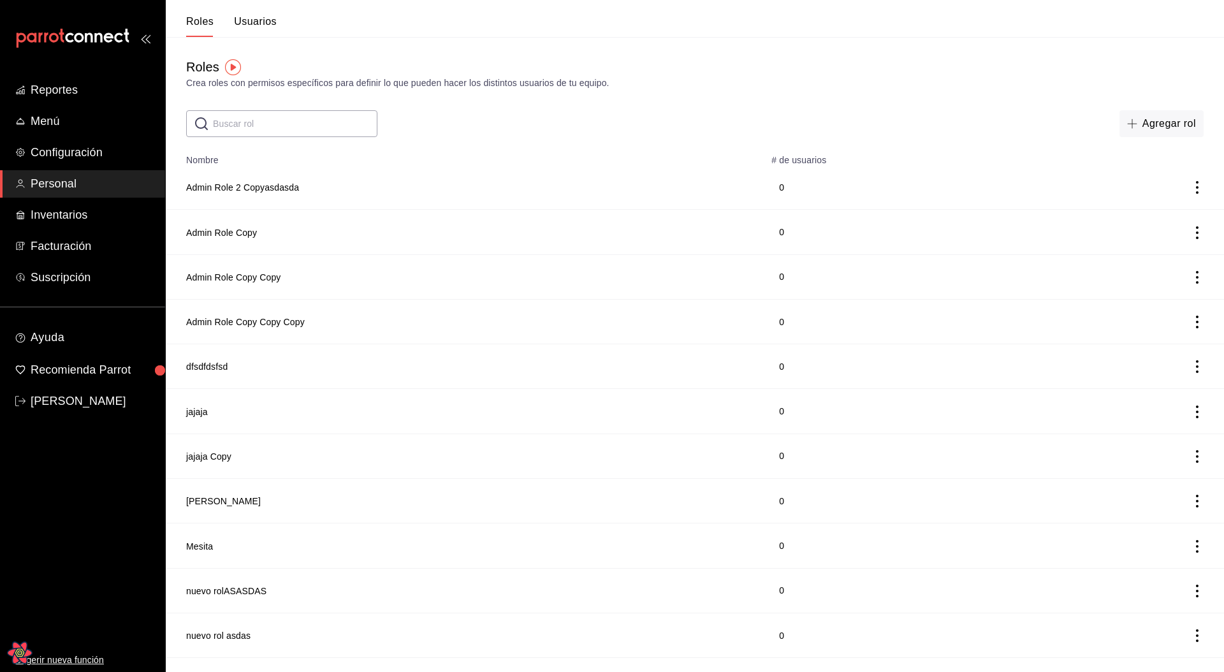
click at [840, 100] on div "Roles Crea roles con permisos específicos para definir lo que pueden hacer los …" at bounding box center [695, 87] width 1058 height 100
click at [187, 87] on div "Crea roles con permisos específicos para definir lo que pueden hacer los distin…" at bounding box center [695, 83] width 1018 height 13
click at [187, 86] on div "Crea roles con permisos específicos para definir lo que pueden hacer los distin…" at bounding box center [695, 83] width 1018 height 13
click at [187, 85] on div "Crea roles con permisos específicos para definir lo que pueden hacer los distin…" at bounding box center [695, 83] width 1018 height 13
click at [187, 86] on div "Crea roles con permisos específicos para definir lo que pueden hacer los distin…" at bounding box center [695, 83] width 1018 height 13
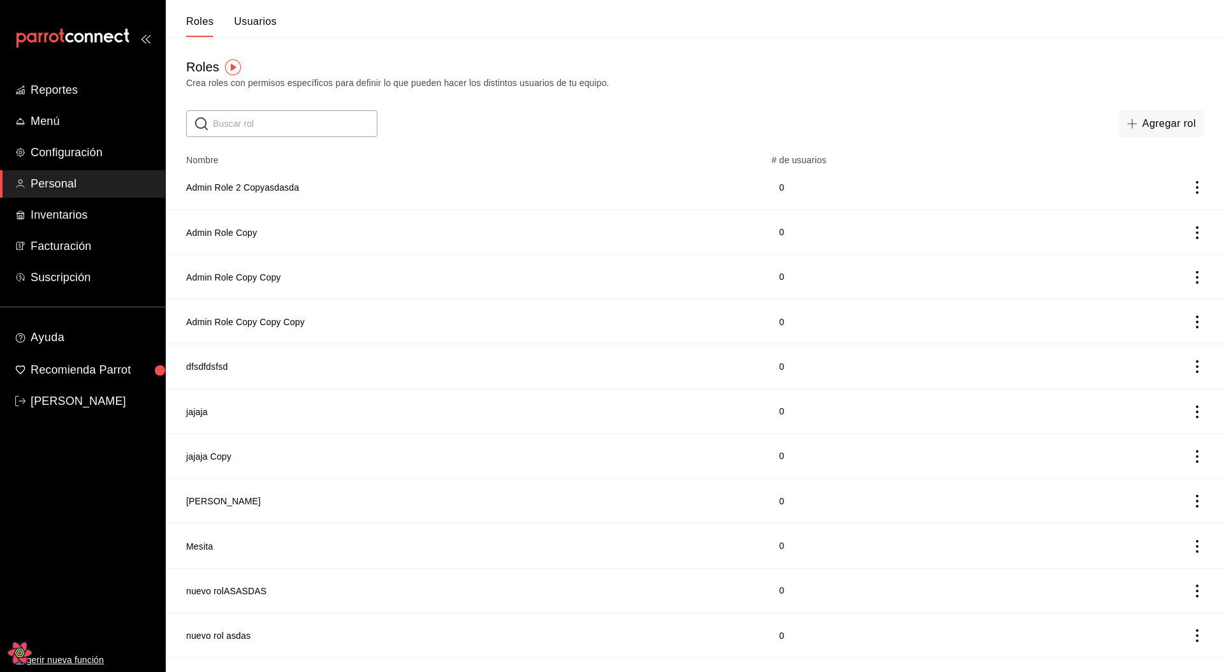
click at [270, 89] on div "Crea roles con permisos específicos para definir lo que pueden hacer los distin…" at bounding box center [695, 83] width 1018 height 13
click at [390, 91] on div "Roles Crea roles con permisos específicos para definir lo que pueden hacer los …" at bounding box center [695, 87] width 1058 height 100
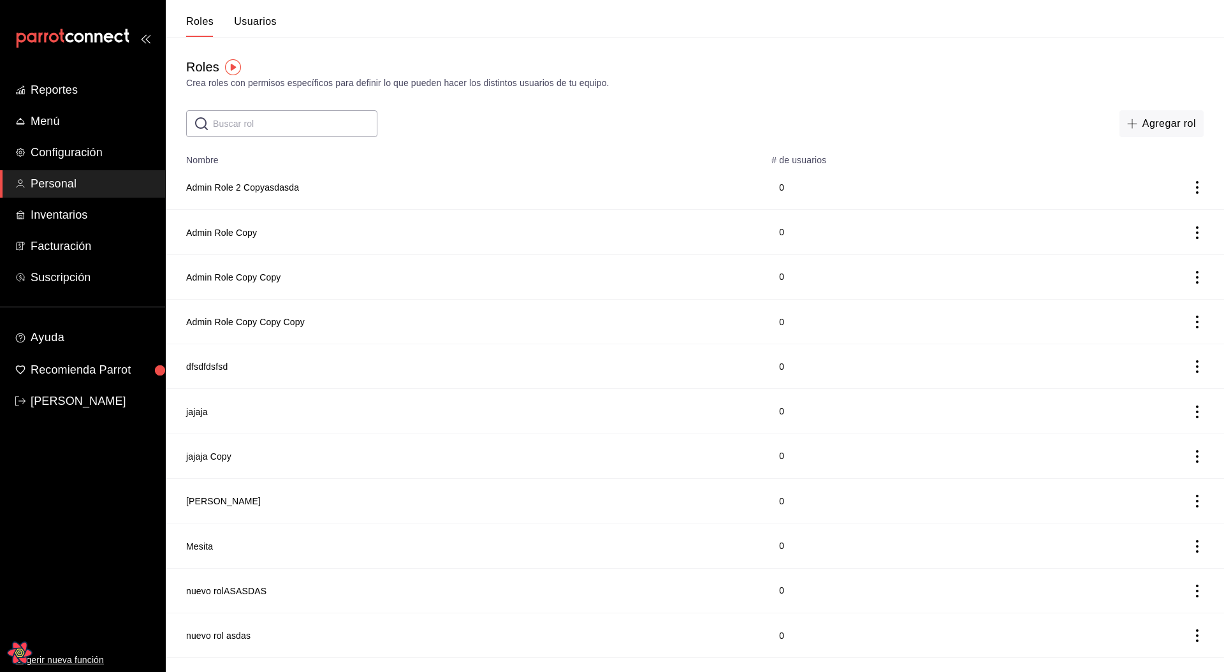
click at [390, 90] on div "Roles Crea roles con permisos específicos para definir lo que pueden hacer los …" at bounding box center [695, 87] width 1058 height 100
click at [396, 85] on div "Crea roles con permisos específicos para definir lo que pueden hacer los distin…" at bounding box center [695, 83] width 1018 height 13
click at [396, 84] on div "Crea roles con permisos específicos para definir lo que pueden hacer los distin…" at bounding box center [695, 83] width 1018 height 13
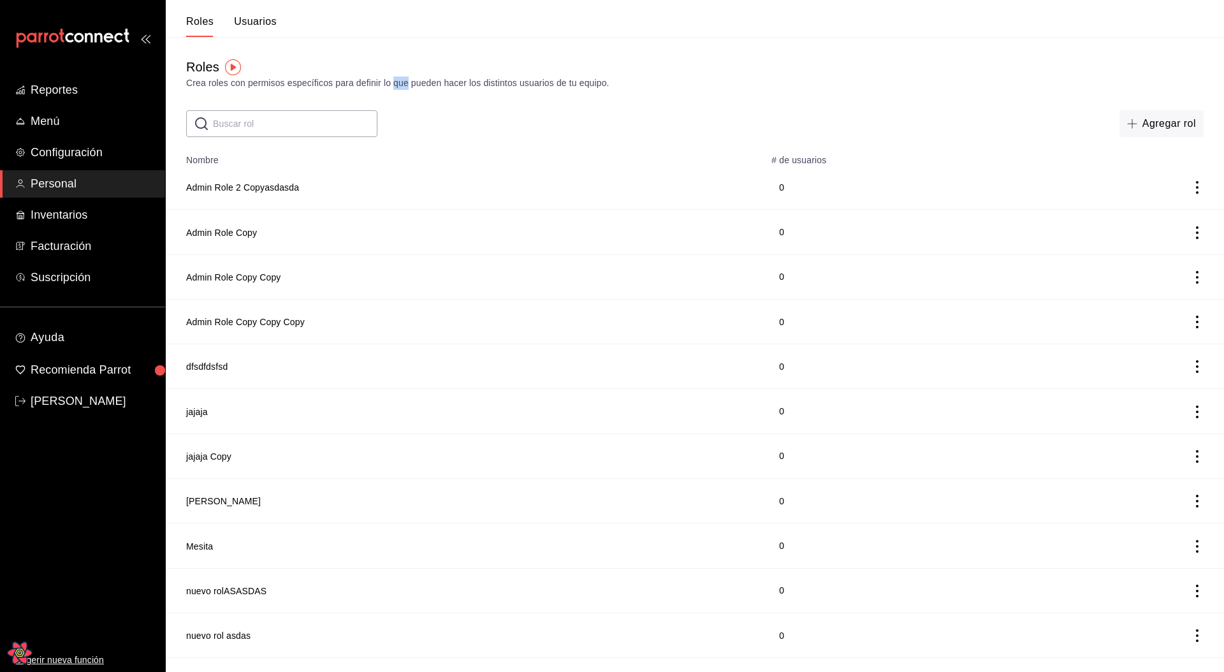
click at [396, 84] on div "Crea roles con permisos específicos para definir lo que pueden hacer los distin…" at bounding box center [695, 83] width 1018 height 13
click at [398, 84] on div "Crea roles con permisos específicos para definir lo que pueden hacer los distin…" at bounding box center [695, 83] width 1018 height 13
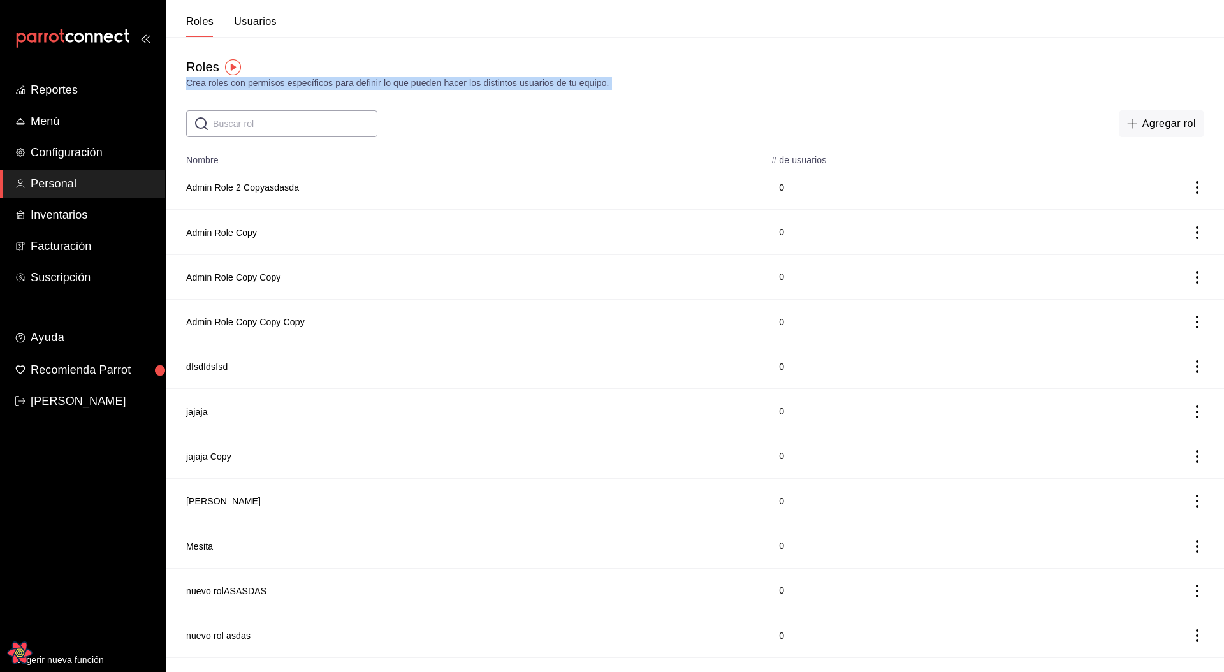
click at [492, 82] on div "Crea roles con permisos específicos para definir lo que pueden hacer los distin…" at bounding box center [695, 83] width 1018 height 13
click at [434, 101] on div "Roles Crea roles con permisos específicos para definir lo que pueden hacer los …" at bounding box center [695, 87] width 1058 height 100
click at [275, 29] on button "Usuarios" at bounding box center [255, 26] width 43 height 22
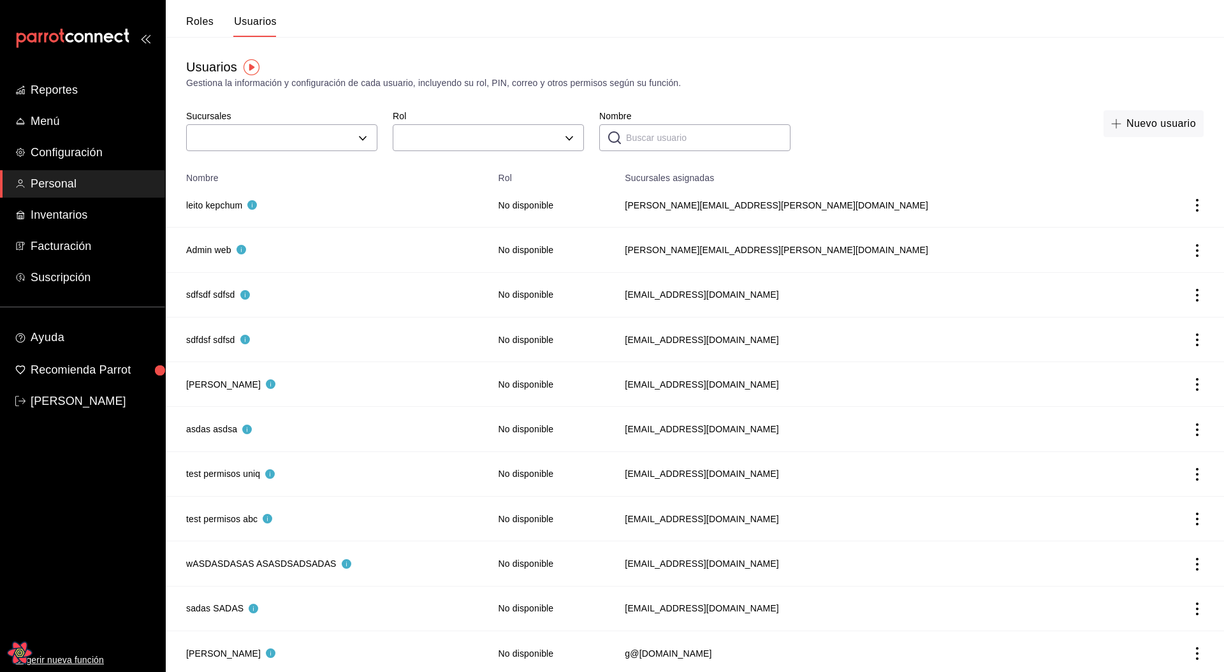
click at [210, 15] on button "Roles" at bounding box center [199, 26] width 27 height 22
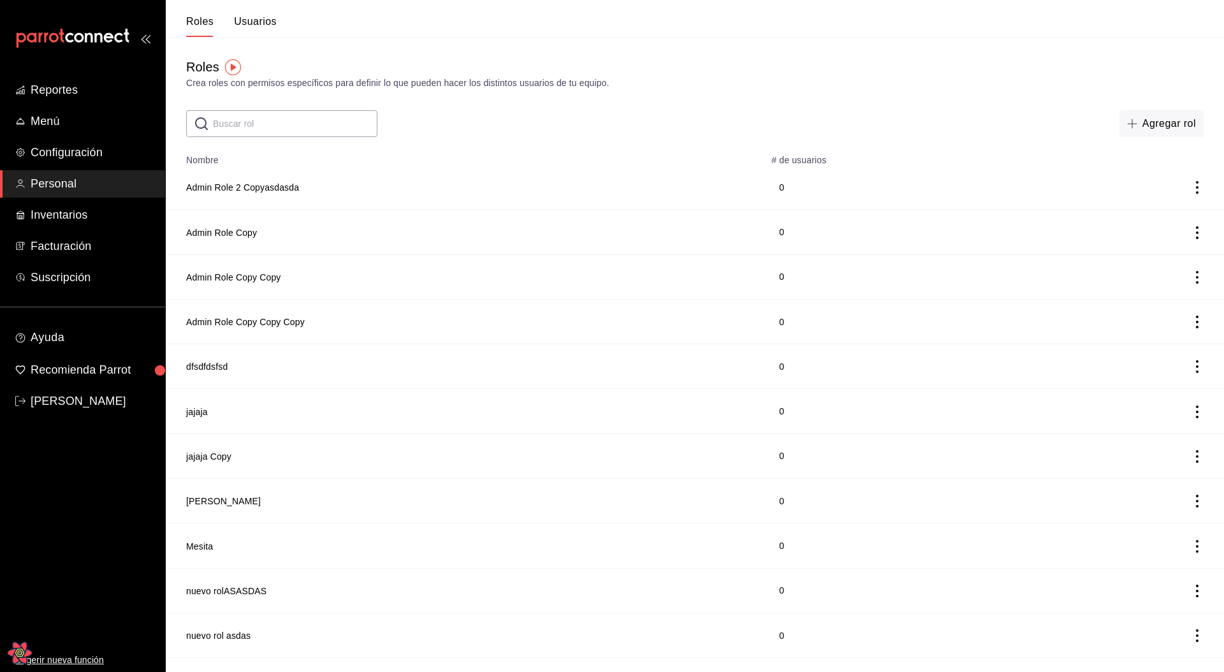
click at [360, 80] on div "Crea roles con permisos específicos para definir lo que pueden hacer los distin…" at bounding box center [695, 83] width 1018 height 13
click at [622, 198] on td "Admin Role 2 Copyasdasda" at bounding box center [465, 187] width 598 height 45
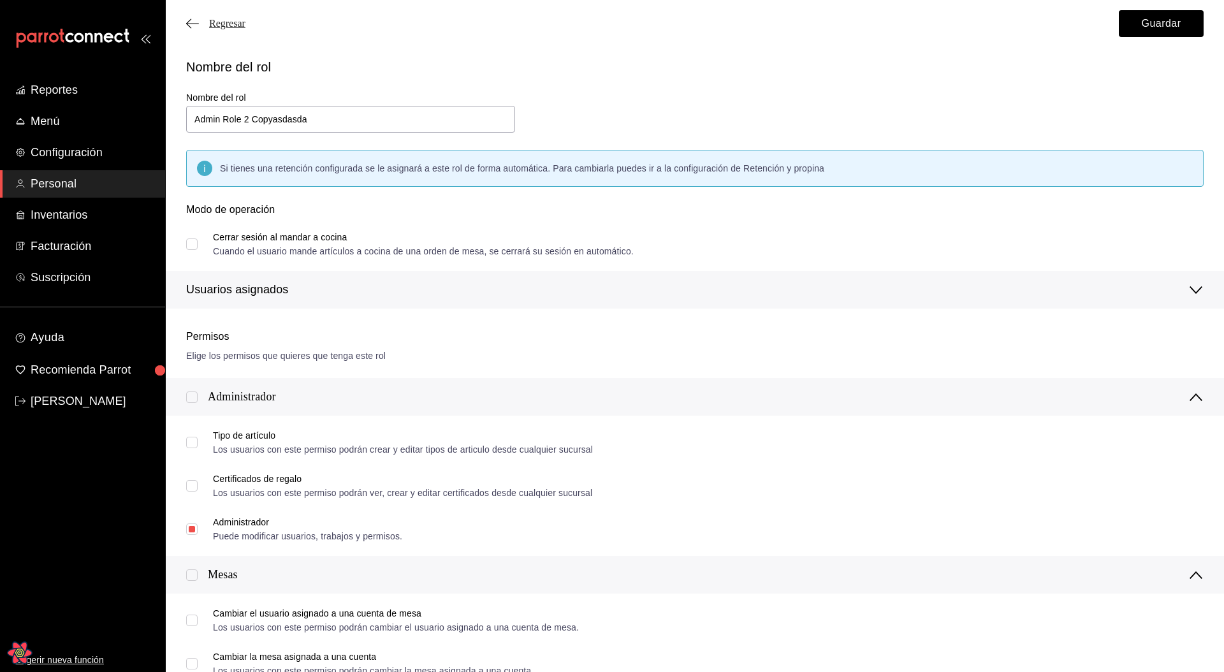
click at [236, 28] on span "Regresar" at bounding box center [227, 23] width 36 height 11
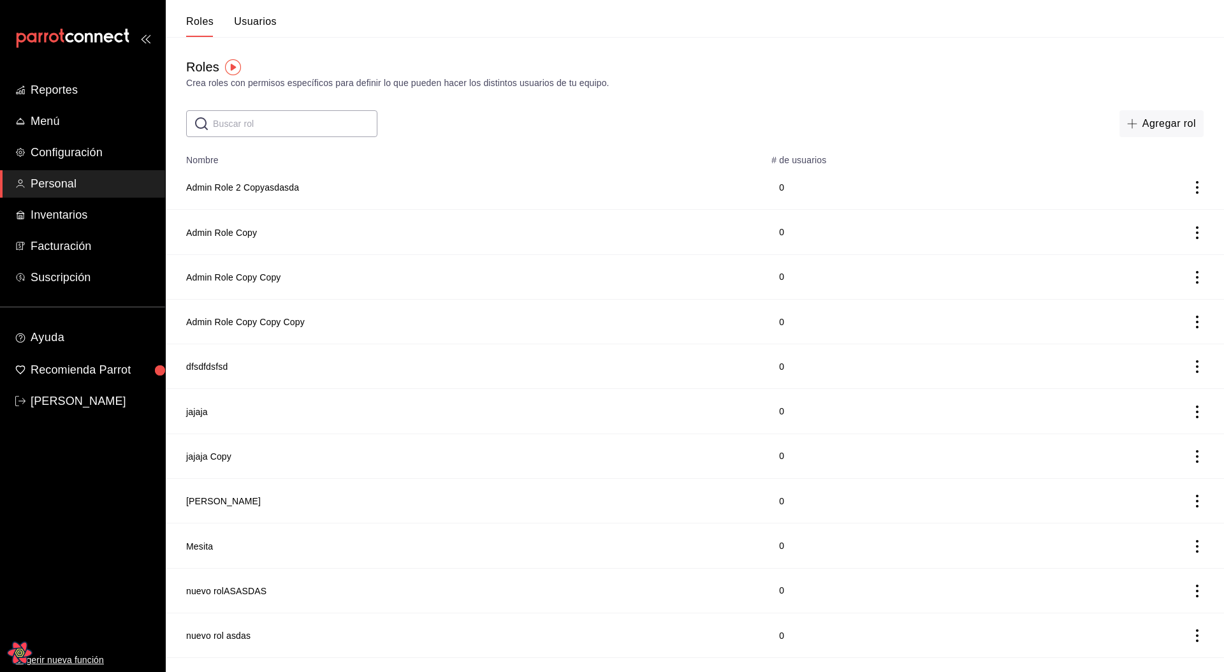
click at [194, 163] on th "Nombre" at bounding box center [465, 156] width 598 height 18
click at [288, 159] on th "Nombre" at bounding box center [465, 156] width 598 height 18
drag, startPoint x: 741, startPoint y: 149, endPoint x: 861, endPoint y: 162, distance: 120.6
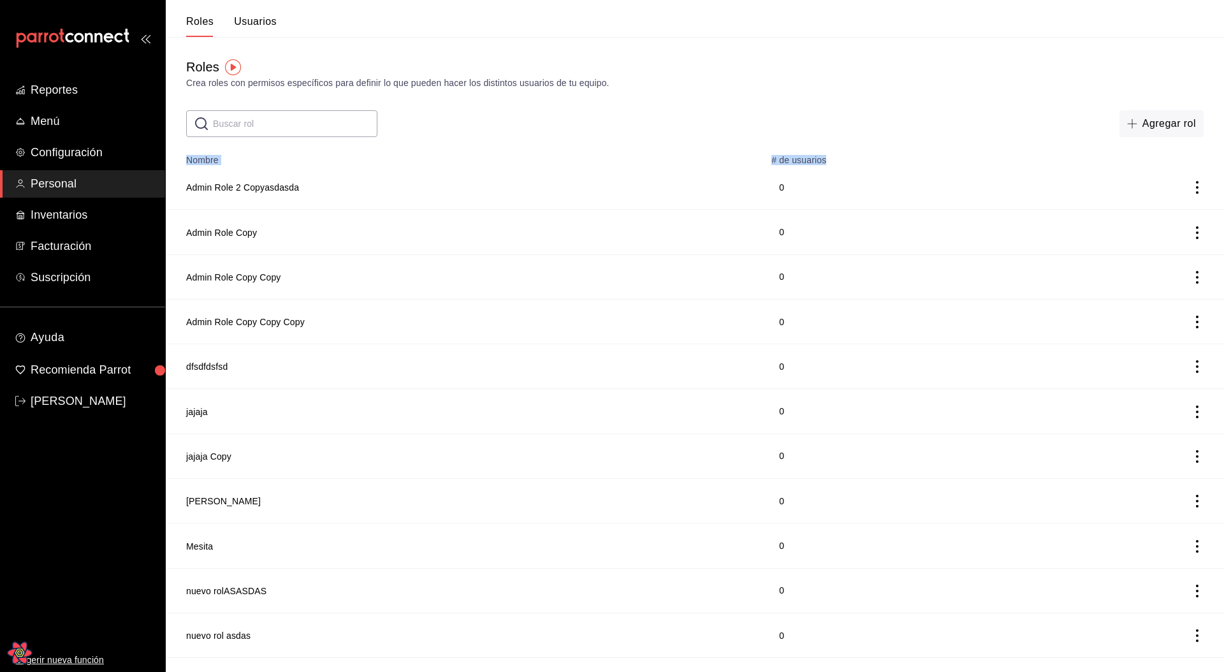
click at [861, 162] on tr "Nombre # de usuarios" at bounding box center [695, 156] width 1058 height 18
drag, startPoint x: 606, startPoint y: 135, endPoint x: 593, endPoint y: 136, distance: 13.5
click at [606, 135] on div "​ ​ Agregar rol" at bounding box center [695, 123] width 1058 height 27
click at [439, 166] on td "Admin Role 2 Copyasdasda" at bounding box center [465, 187] width 598 height 45
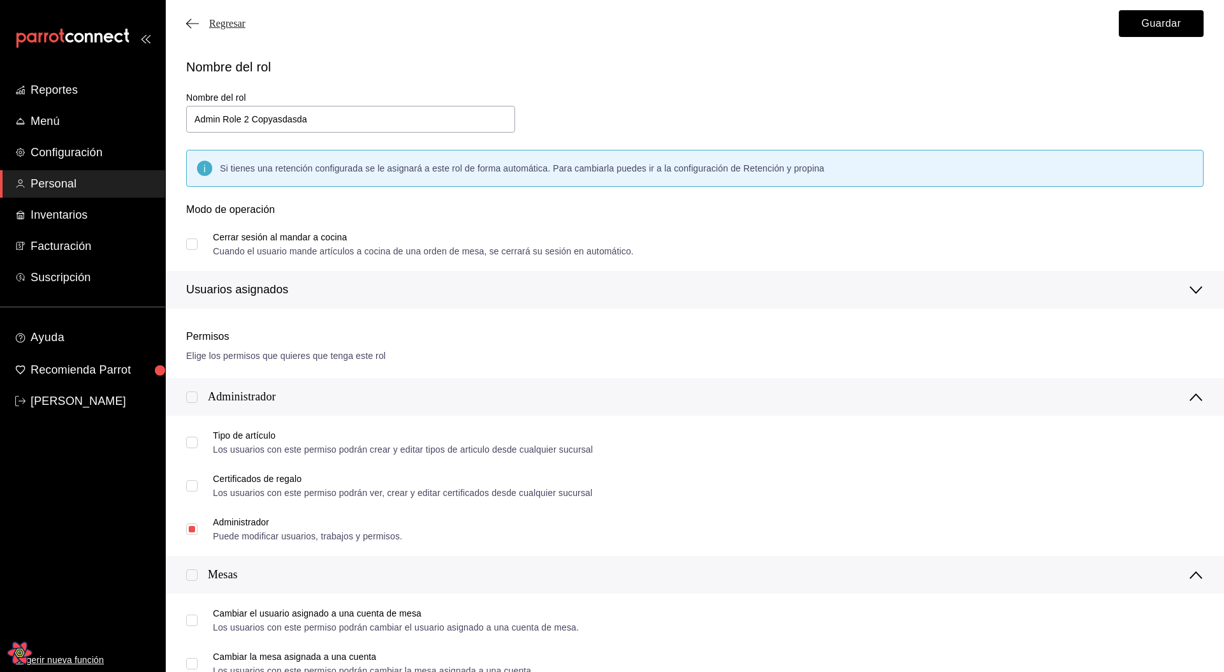
click at [242, 29] on span "Regresar" at bounding box center [227, 23] width 36 height 11
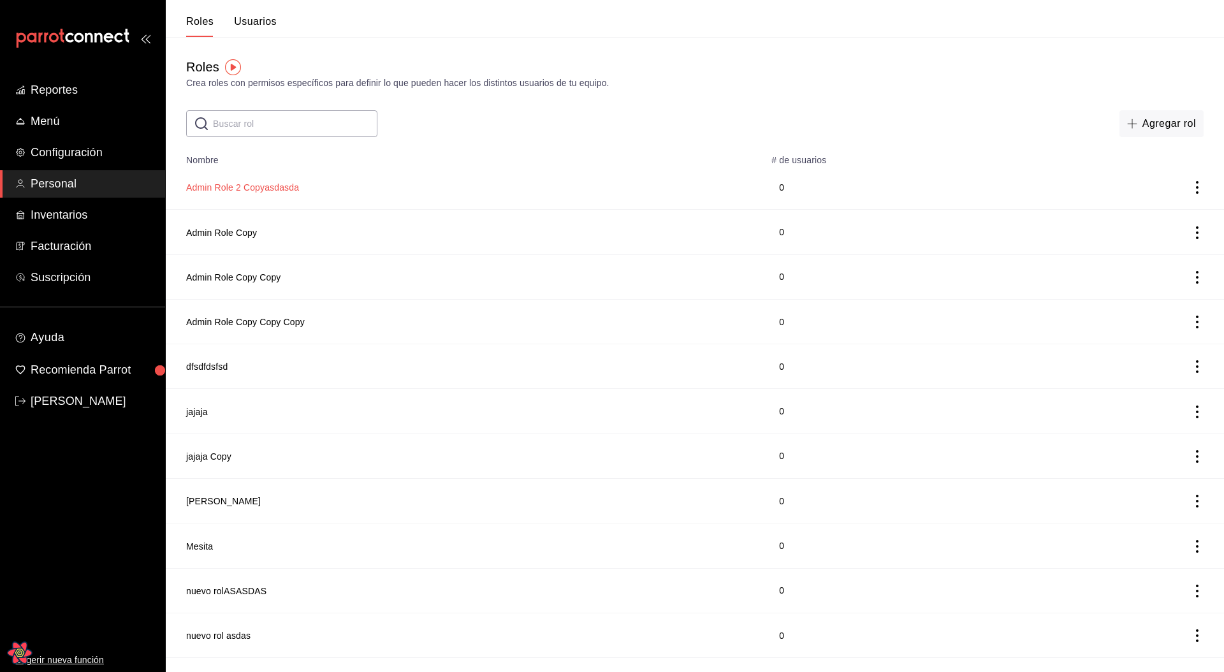
click at [270, 185] on button "Admin Role 2 Copyasdasda" at bounding box center [242, 187] width 113 height 13
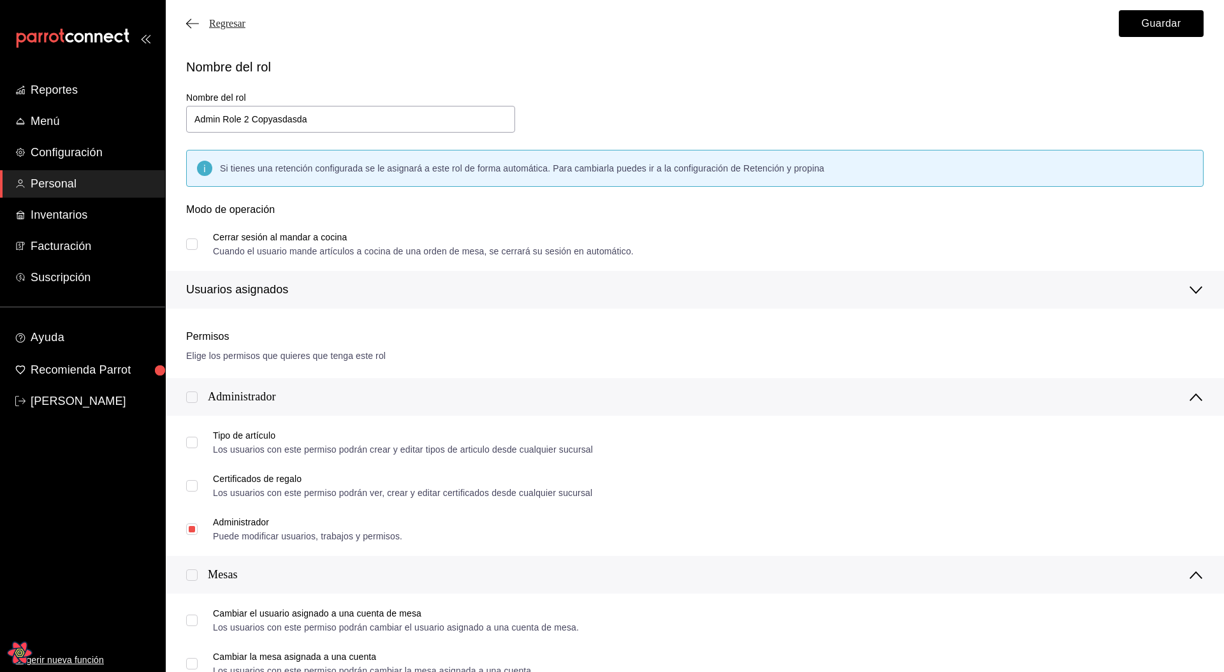
click at [225, 26] on span "Regresar" at bounding box center [227, 23] width 36 height 11
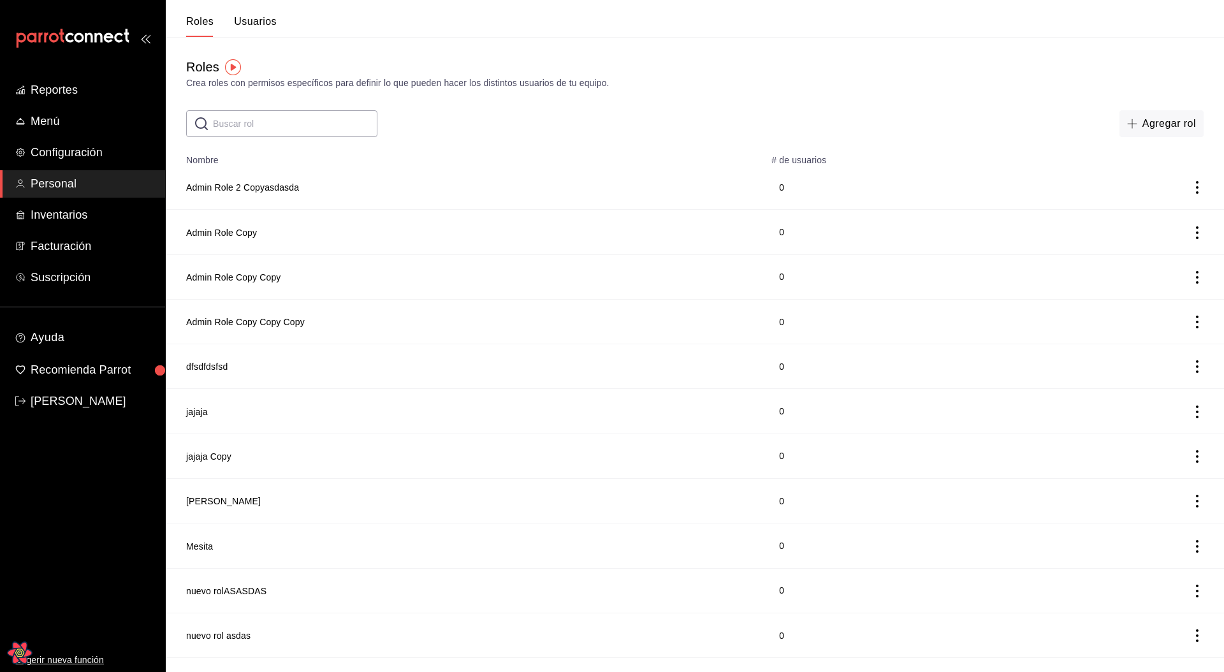
click at [255, 23] on button "Usuarios" at bounding box center [255, 26] width 43 height 22
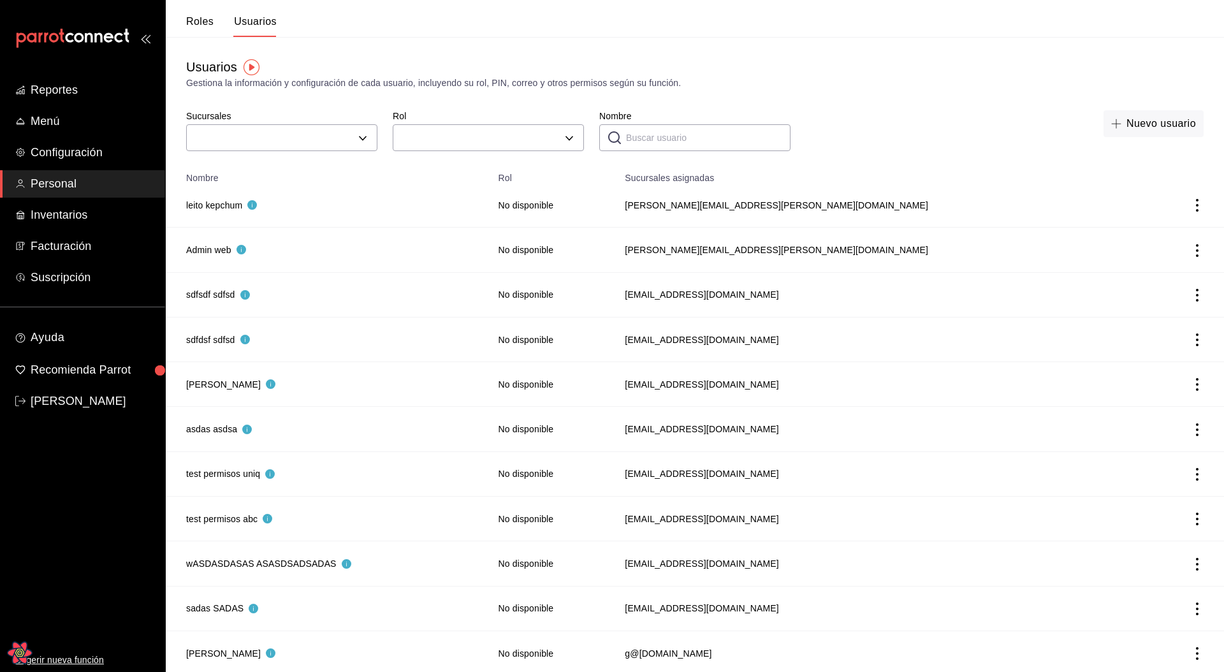
click at [201, 21] on button "Roles" at bounding box center [199, 26] width 27 height 22
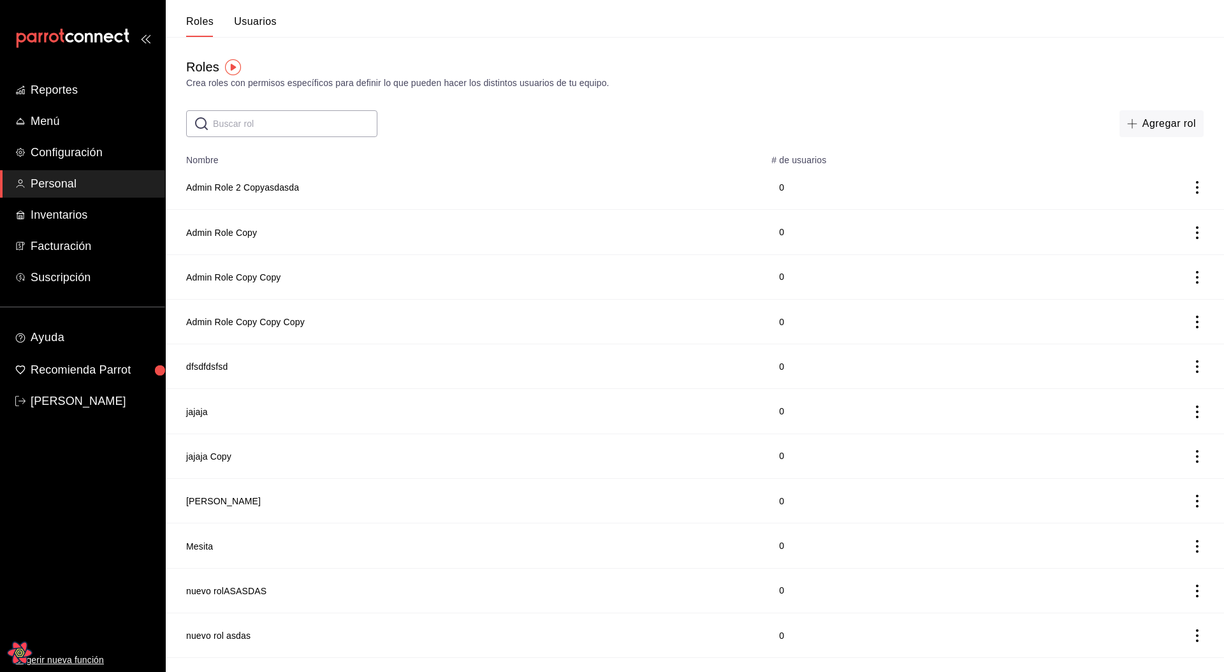
click at [1193, 189] on icon "actions" at bounding box center [1197, 187] width 13 height 13
click at [1171, 179] on li "Duplicar" at bounding box center [1150, 170] width 107 height 36
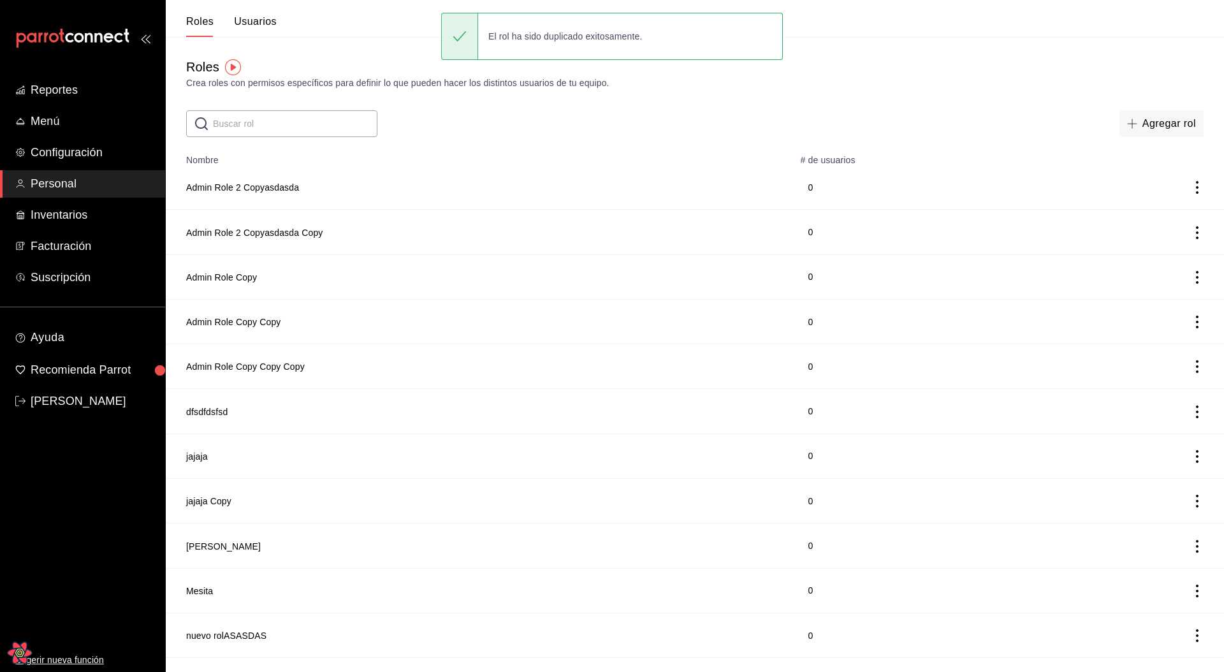
click at [1005, 147] on th "# de usuarios" at bounding box center [920, 156] width 255 height 18
click at [1202, 187] on icon "actions" at bounding box center [1197, 187] width 13 height 13
click at [1148, 201] on span "Eliminar" at bounding box center [1151, 205] width 33 height 10
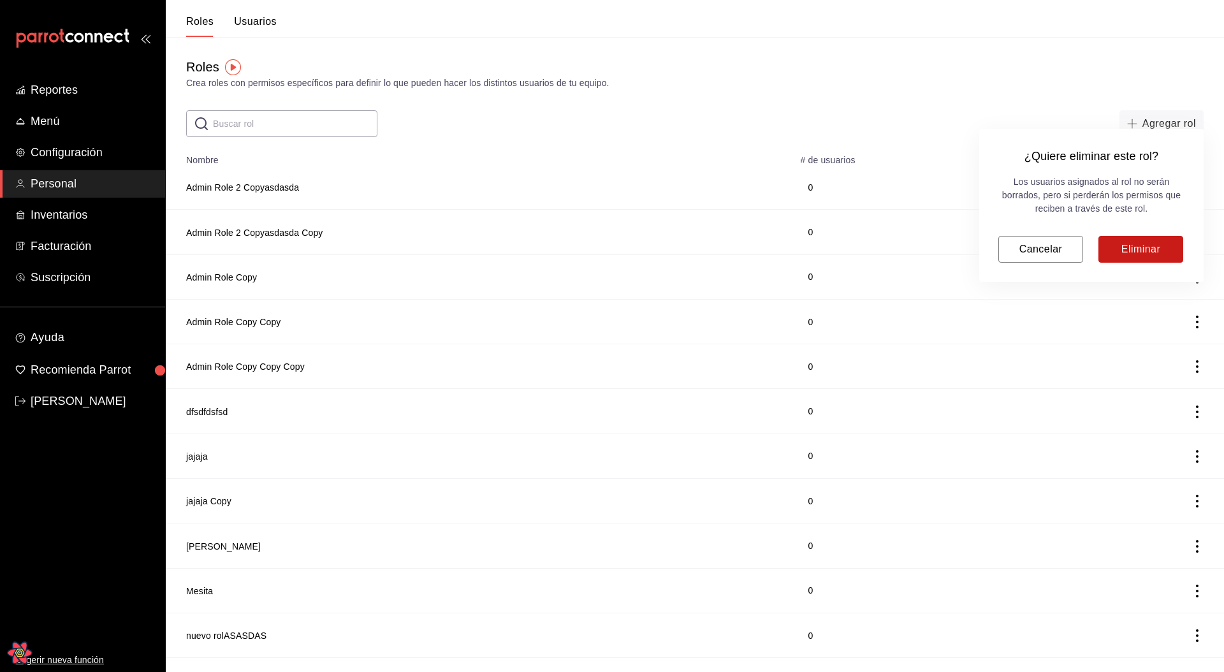
click at [1148, 252] on button "Eliminar" at bounding box center [1141, 249] width 85 height 27
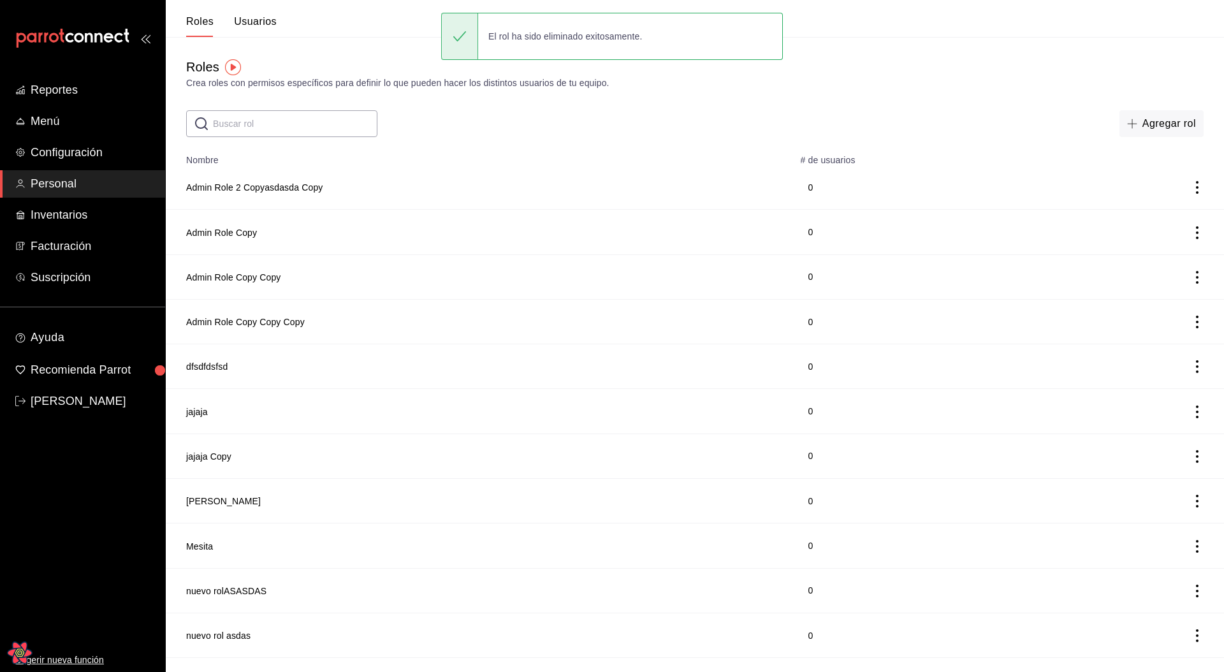
click at [1197, 187] on icon "actions" at bounding box center [1197, 187] width 3 height 13
click at [1170, 217] on li "Eliminar" at bounding box center [1150, 205] width 107 height 36
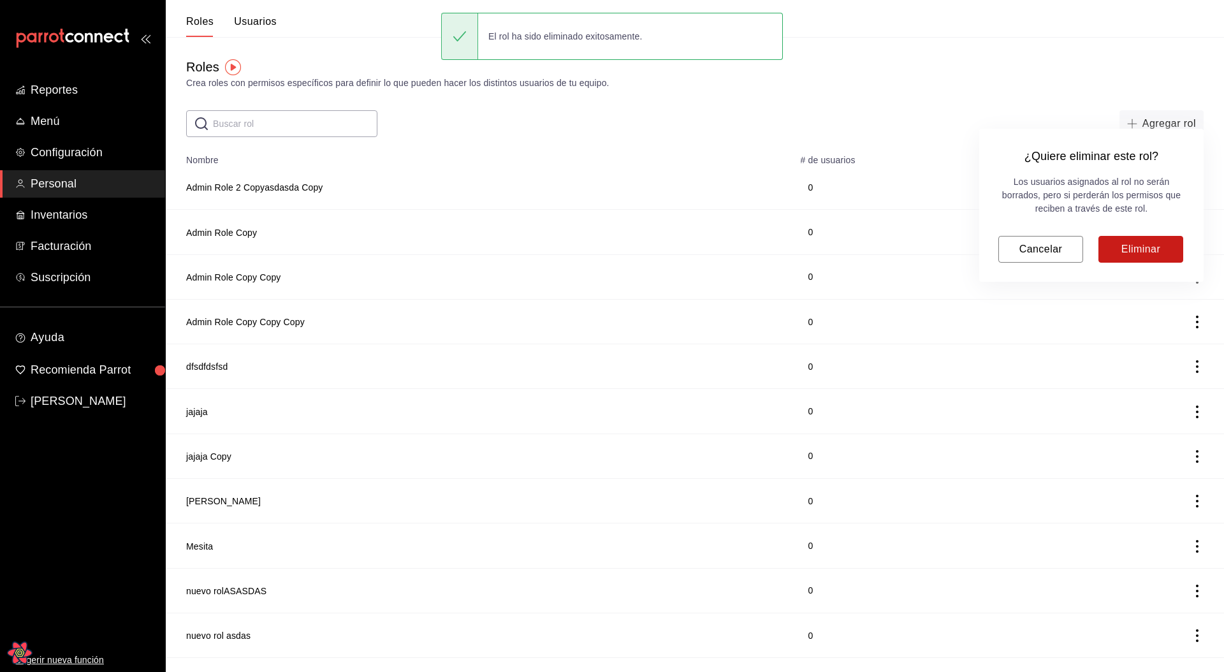
click at [1154, 242] on button "Eliminar" at bounding box center [1141, 249] width 85 height 27
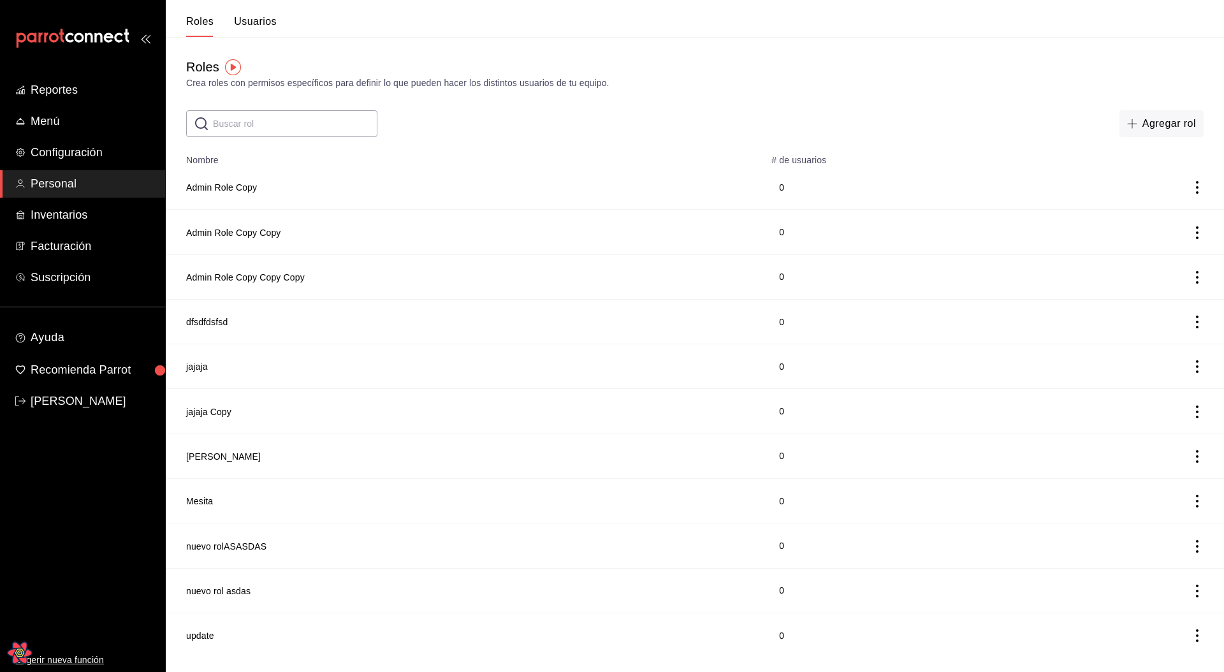
click at [1192, 190] on icon "actions" at bounding box center [1197, 187] width 13 height 13
click at [1174, 223] on ul "Duplicar Eliminar" at bounding box center [1150, 188] width 107 height 82
click at [1170, 214] on li "Eliminar" at bounding box center [1150, 205] width 107 height 36
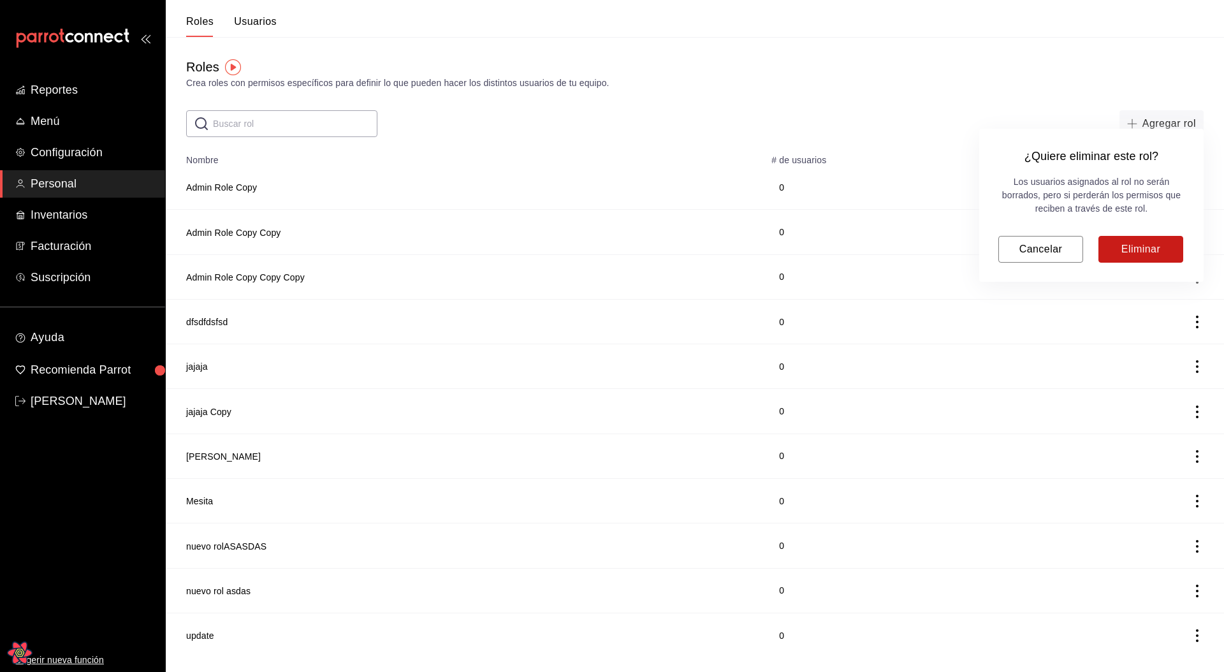
click at [1126, 250] on button "Eliminar" at bounding box center [1141, 249] width 85 height 27
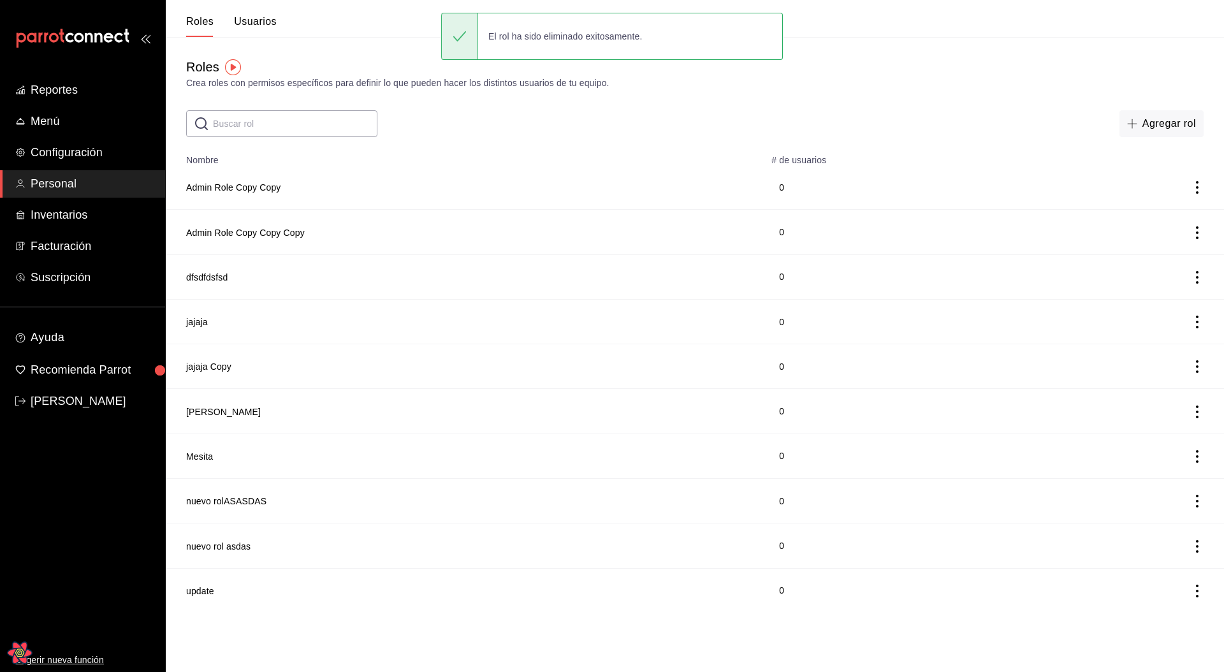
click at [783, 123] on div "​ ​ Agregar rol" at bounding box center [695, 123] width 1058 height 27
click at [238, 194] on button "Admin Role Copy Copy" at bounding box center [233, 187] width 95 height 13
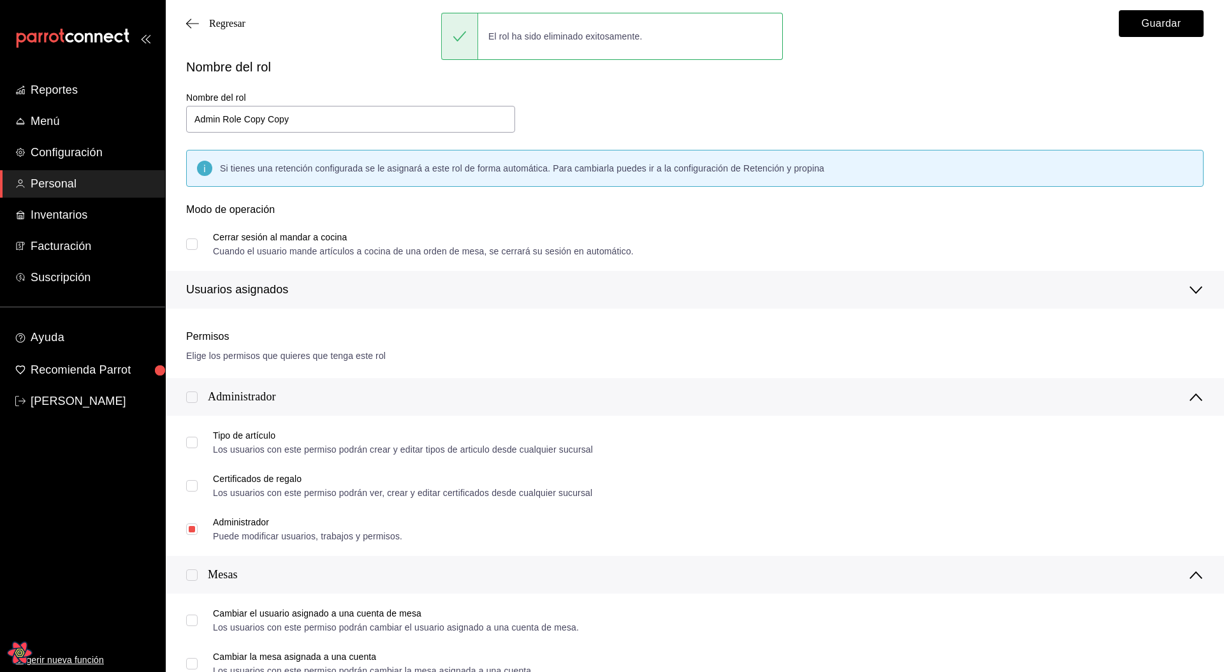
click at [851, 230] on div "Modo de operación" at bounding box center [695, 217] width 1018 height 31
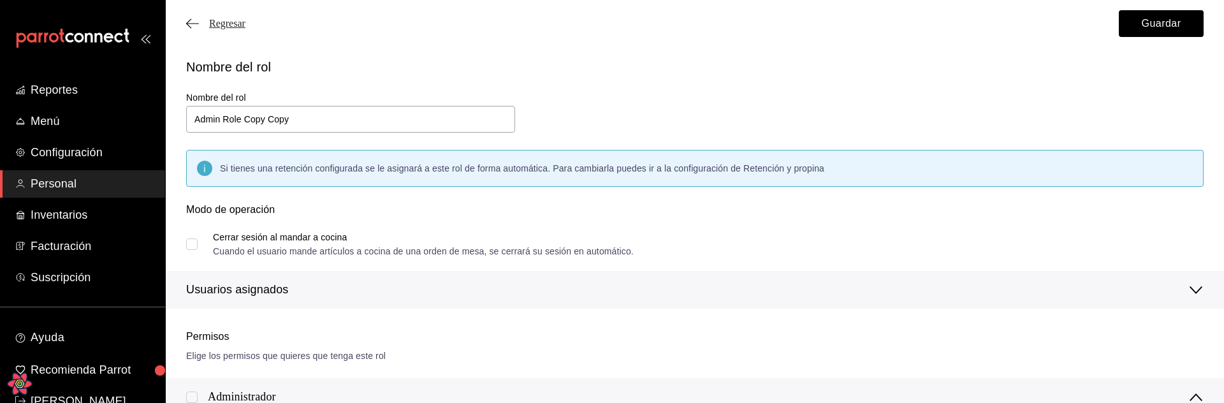
click at [237, 26] on span "Regresar" at bounding box center [227, 23] width 36 height 11
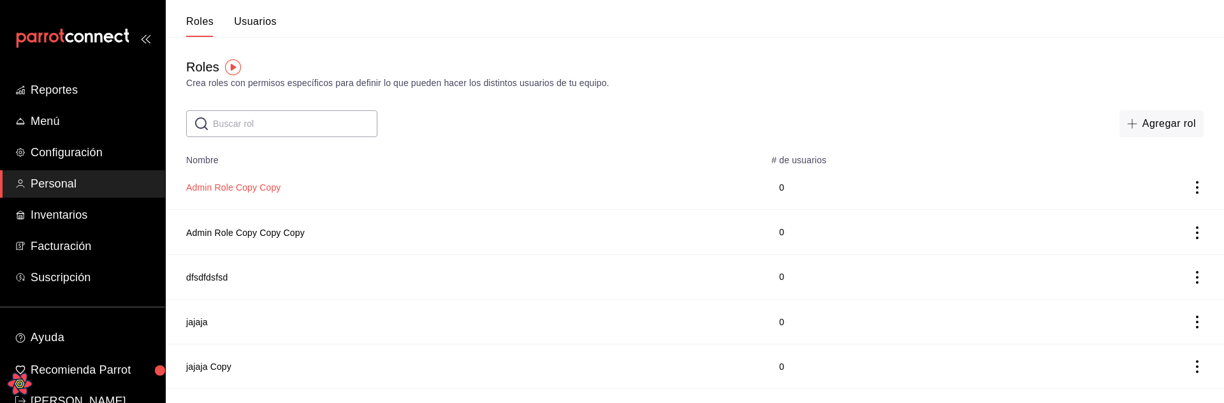
click at [264, 190] on button "Admin Role Copy Copy" at bounding box center [233, 187] width 95 height 13
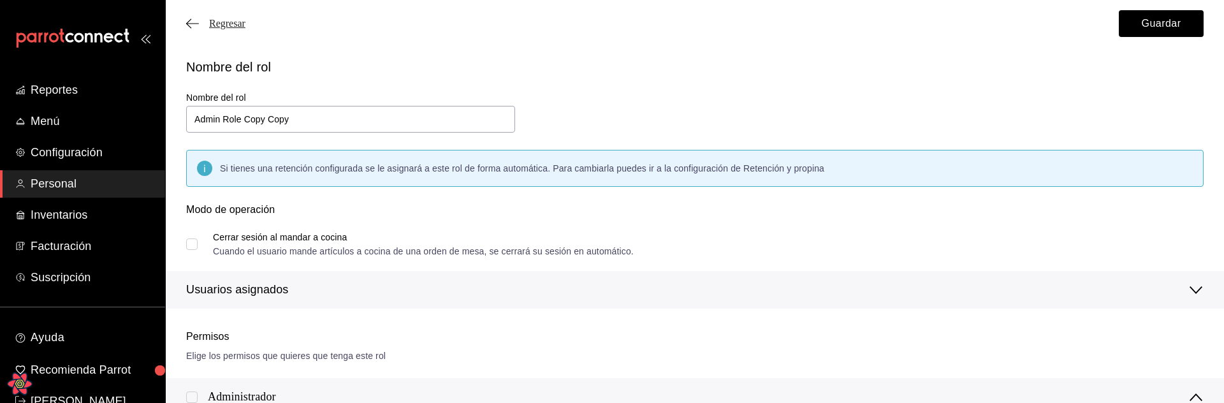
click at [238, 23] on span "Regresar" at bounding box center [227, 23] width 36 height 11
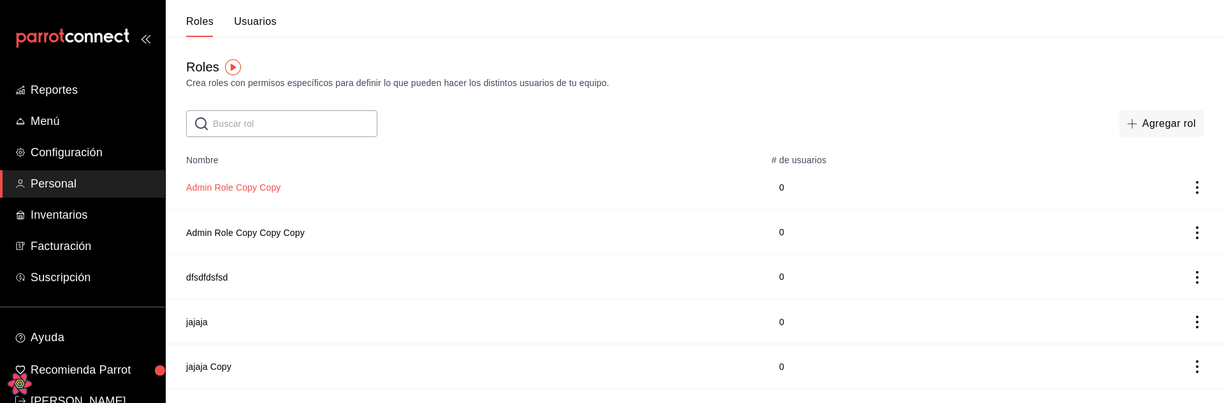
click at [255, 184] on button "Admin Role Copy Copy" at bounding box center [233, 187] width 95 height 13
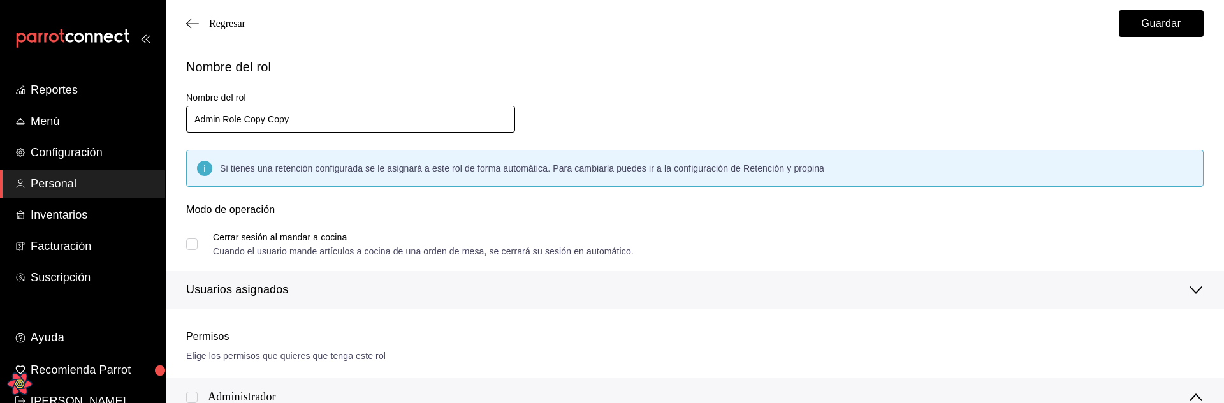
click at [336, 114] on input "Admin Role Copy Copy" at bounding box center [350, 119] width 329 height 27
click at [319, 124] on input "leonidas" at bounding box center [350, 119] width 329 height 27
click at [319, 116] on input "Admin Role Copy Copy" at bounding box center [350, 119] width 329 height 27
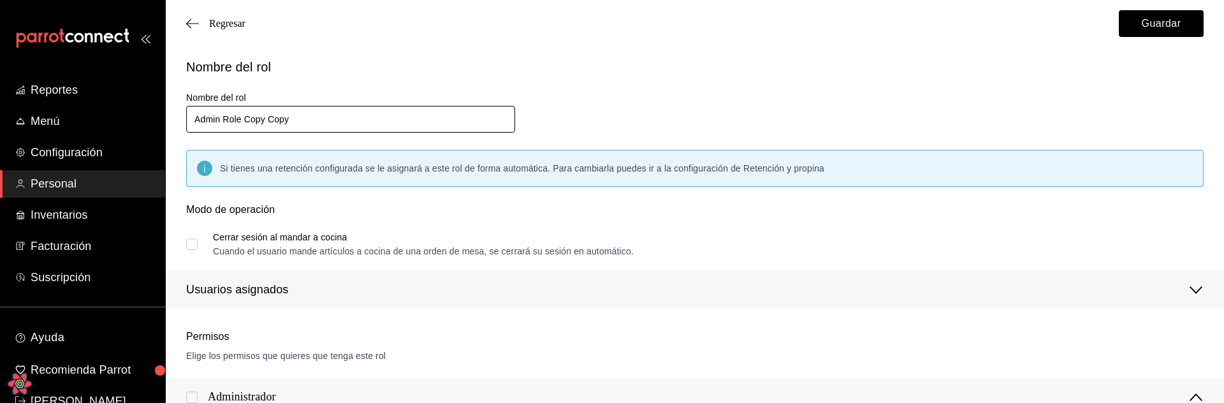
click at [319, 115] on input "Admin Role Copy Copy" at bounding box center [350, 119] width 329 height 27
click at [764, 105] on div "Nombre del rol Nombre del rol [PERSON_NAME] tienes una retención configurada se…" at bounding box center [687, 175] width 1033 height 267
click at [1130, 29] on button "Guardar" at bounding box center [1161, 23] width 85 height 27
type input "Admin Role Copy Copy"
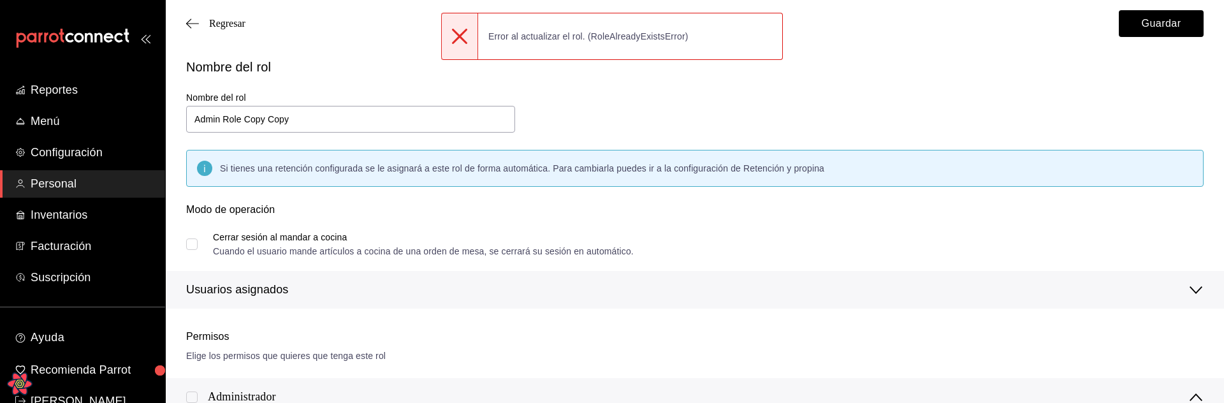
click at [634, 35] on div "Error al actualizar el rol. (RoleAlreadyExistsError)" at bounding box center [588, 36] width 221 height 28
copy div "RoleAlreadyExistsError"
click at [1153, 20] on button "Guardar" at bounding box center [1161, 23] width 85 height 27
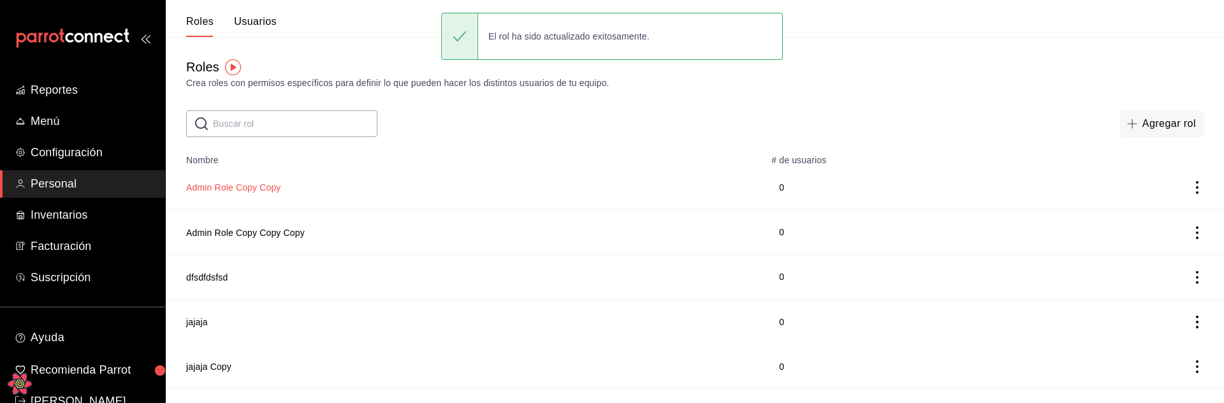
click at [274, 188] on button "Admin Role Copy Copy" at bounding box center [233, 187] width 95 height 13
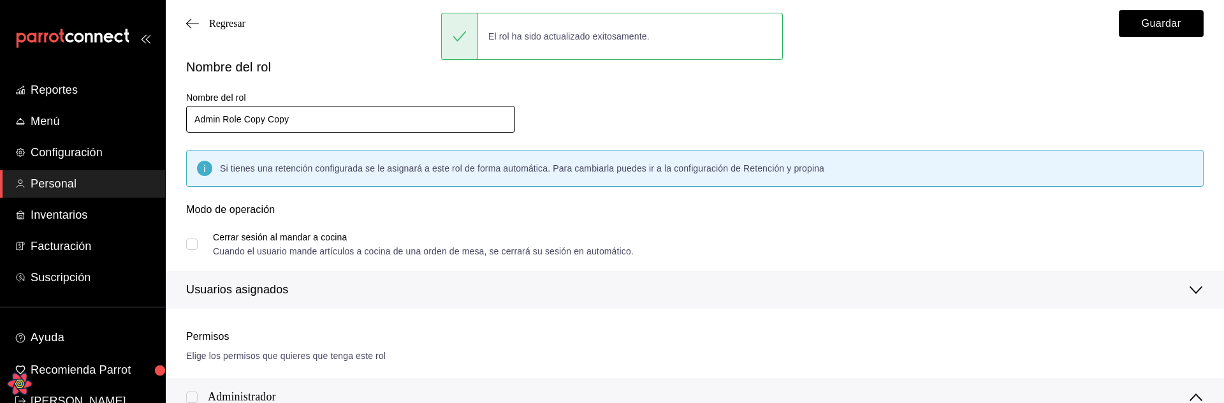
click at [326, 126] on input "Admin Role Copy Copy" at bounding box center [350, 119] width 329 height 27
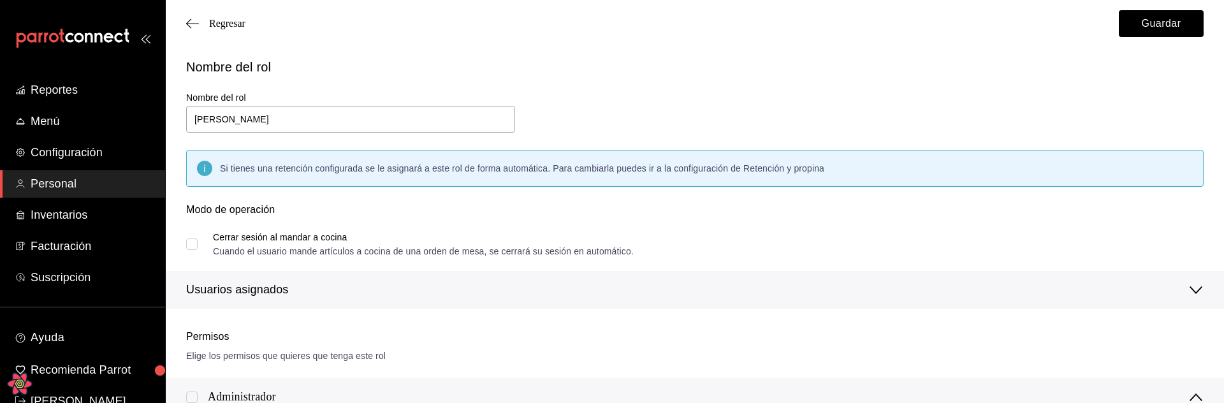
click at [776, 111] on div "Nombre del rol Nombre del rol [PERSON_NAME] tienes una retención configurada se…" at bounding box center [687, 175] width 1033 height 267
click at [1141, 33] on button "Guardar" at bounding box center [1161, 23] width 85 height 27
type input "Admin Role Copy Copy"
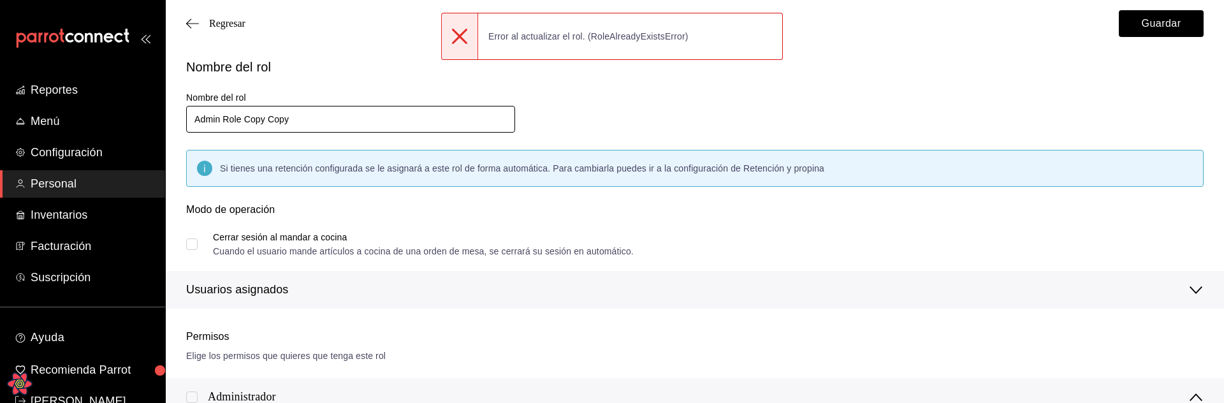
click at [315, 121] on input "Admin Role Copy Copy" at bounding box center [350, 119] width 329 height 27
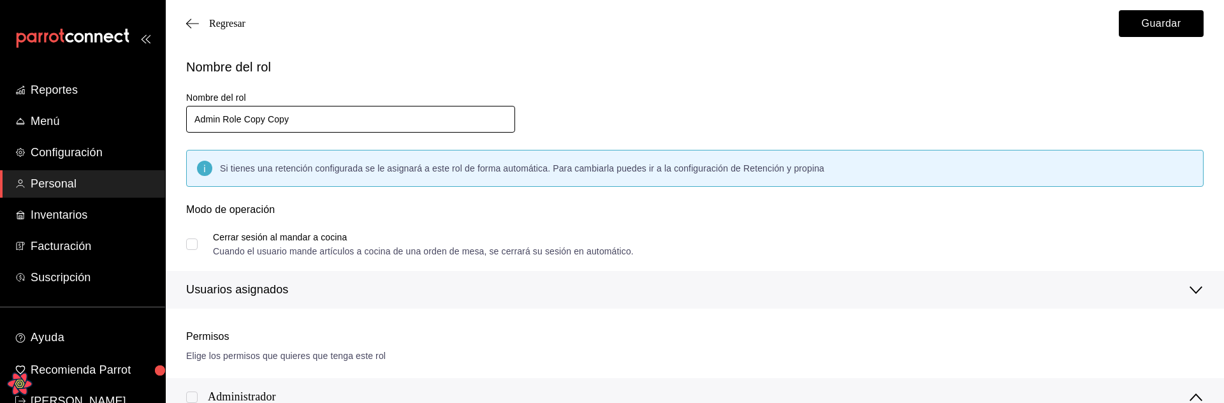
click at [315, 121] on input "Admin Role Copy Copy" at bounding box center [350, 119] width 329 height 27
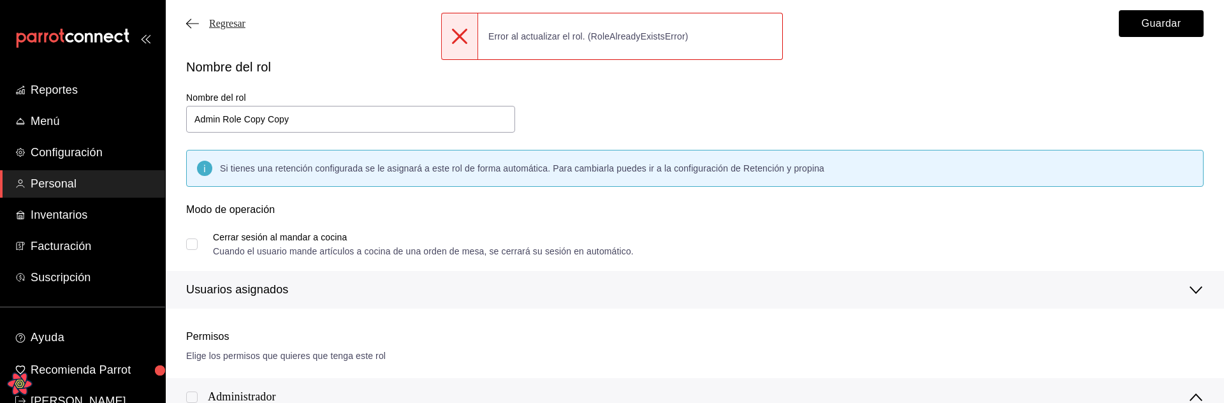
click at [233, 22] on span "Regresar" at bounding box center [227, 23] width 36 height 11
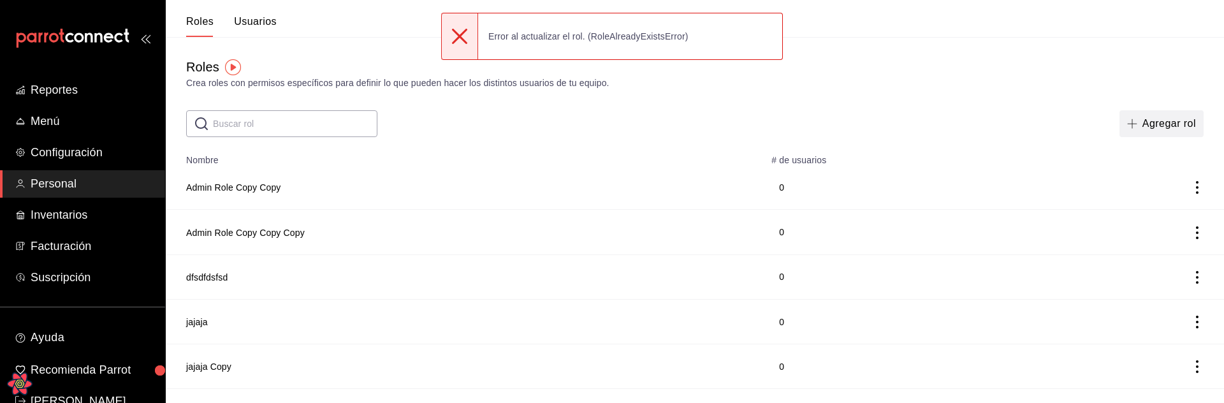
click at [1150, 132] on button "Agregar rol" at bounding box center [1162, 123] width 84 height 27
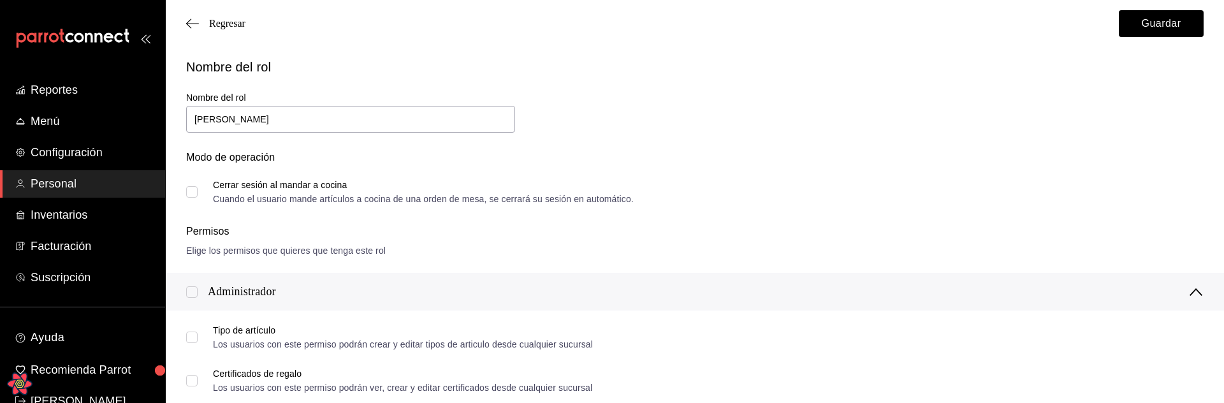
type input "[PERSON_NAME]"
click at [893, 40] on div "Regresar Guardar" at bounding box center [695, 23] width 1058 height 47
click at [1141, 27] on button "Guardar" at bounding box center [1161, 23] width 85 height 27
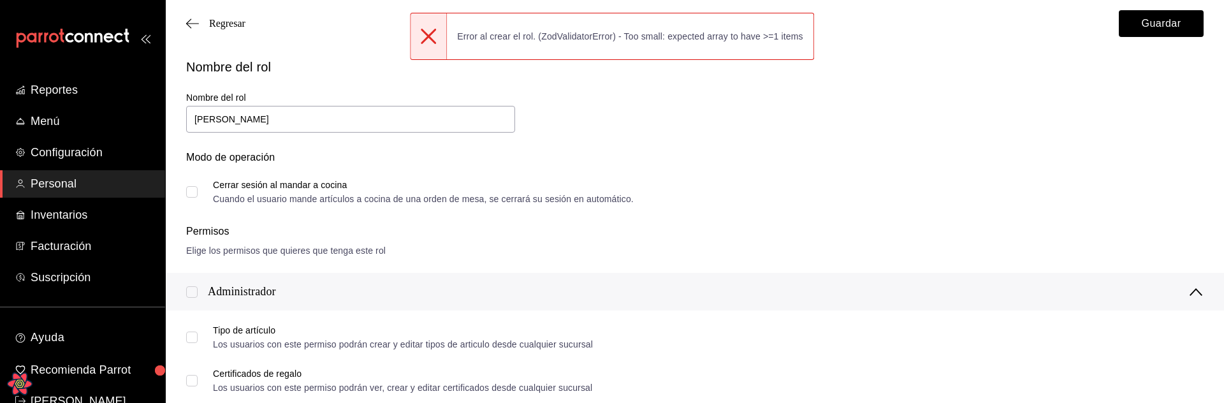
click at [189, 200] on label "Cerrar sesión al mandar a cocina Cuando el usuario mande artículos a cocina de …" at bounding box center [410, 191] width 448 height 23
click at [189, 198] on input "Cerrar sesión al mandar a cocina Cuando el usuario mande artículos a cocina de …" at bounding box center [191, 191] width 11 height 11
checkbox input "true"
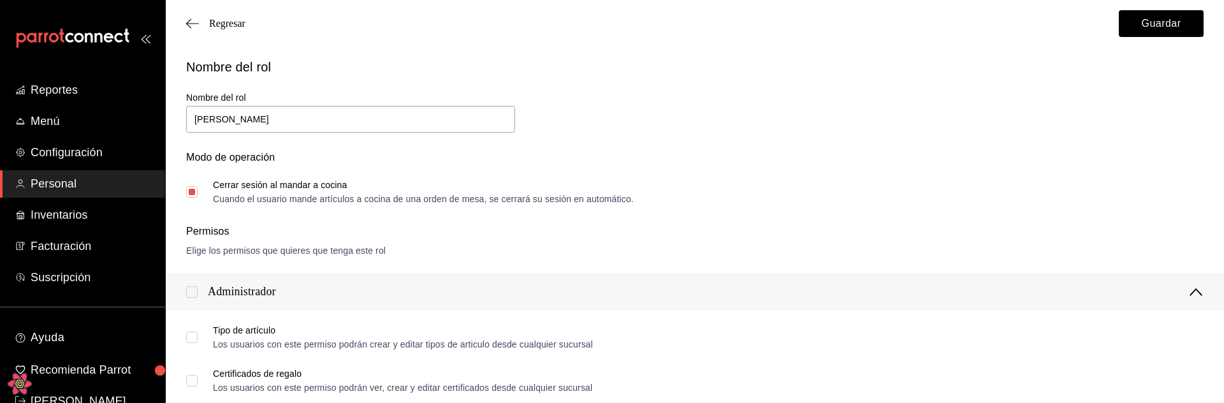
click at [194, 292] on input "checkbox" at bounding box center [191, 291] width 11 height 11
checkbox input "true"
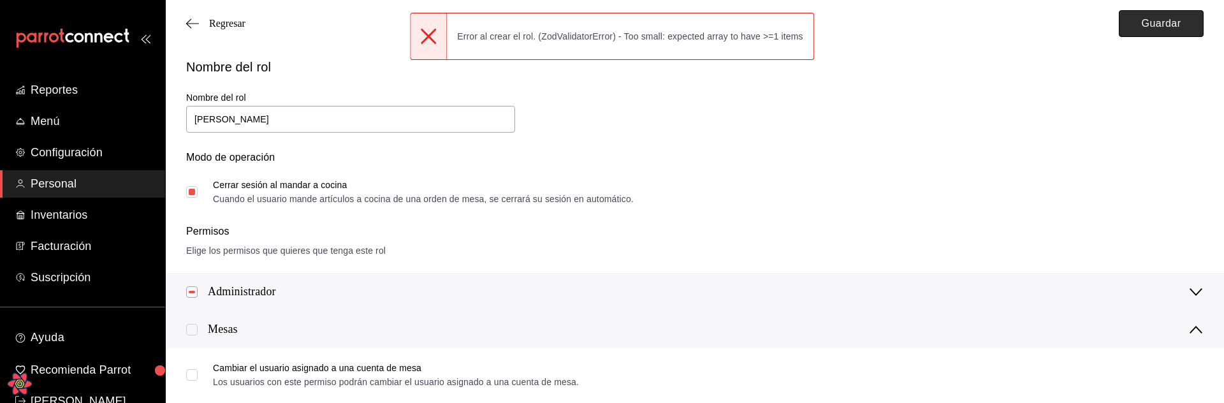
click at [1160, 22] on button "Guardar" at bounding box center [1161, 23] width 85 height 27
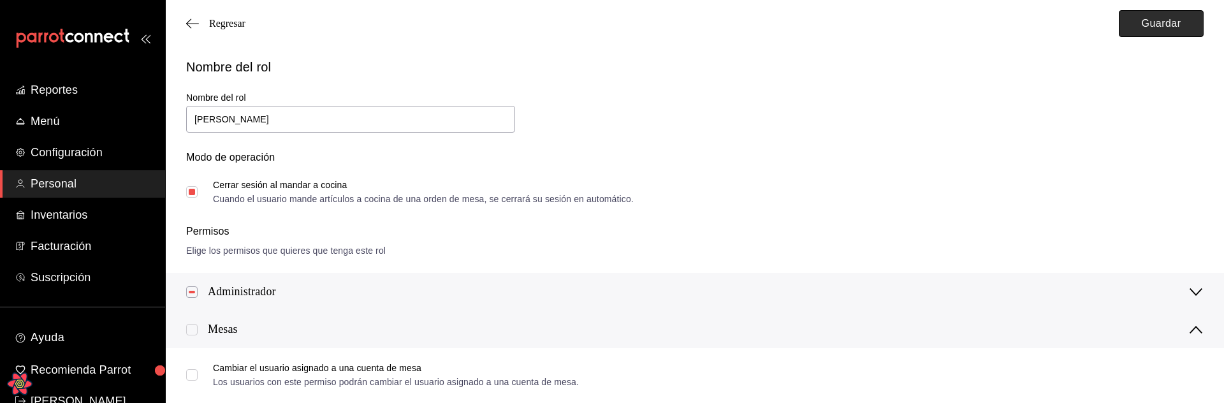
click at [1174, 28] on button "Guardar" at bounding box center [1161, 23] width 85 height 27
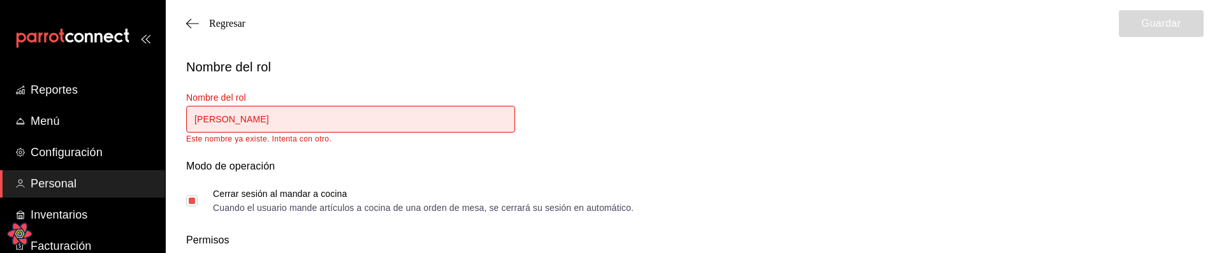
click at [928, 194] on div "Modo de operación Cerrar sesión al mandar a cocina Cuando el usuario mande artí…" at bounding box center [687, 177] width 1033 height 69
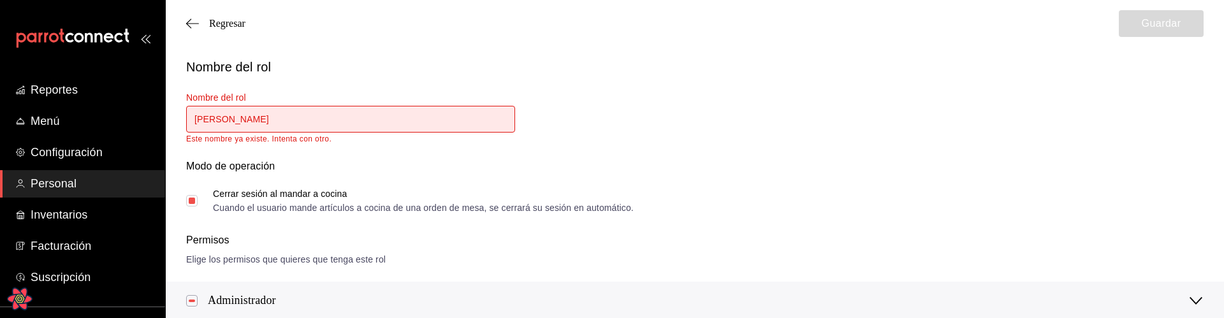
click at [322, 109] on input "[PERSON_NAME]" at bounding box center [350, 119] width 329 height 27
click at [319, 114] on input "[PERSON_NAME]" at bounding box center [350, 119] width 329 height 27
type input "[PERSON_NAME]"
click at [510, 159] on div "Modo de operación" at bounding box center [695, 174] width 1018 height 31
drag, startPoint x: 496, startPoint y: 85, endPoint x: 488, endPoint y: 84, distance: 7.7
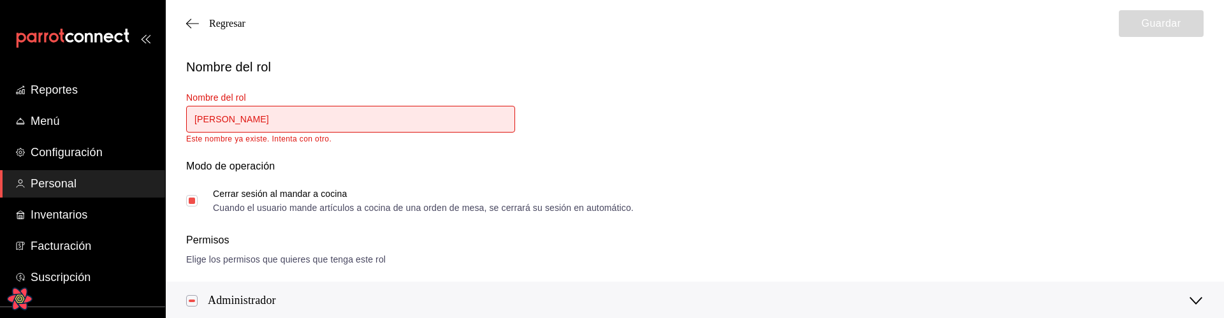
click at [495, 85] on div "Nombre del rol [PERSON_NAME] nombre ya existe. Intenta con otro." at bounding box center [343, 110] width 344 height 67
click at [233, 19] on span "Regresar" at bounding box center [227, 23] width 36 height 11
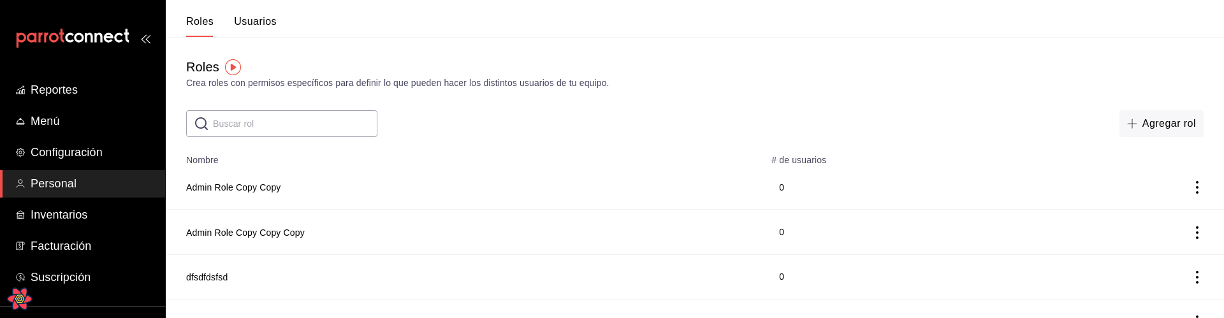
click at [1157, 133] on button "Agregar rol" at bounding box center [1162, 123] width 84 height 27
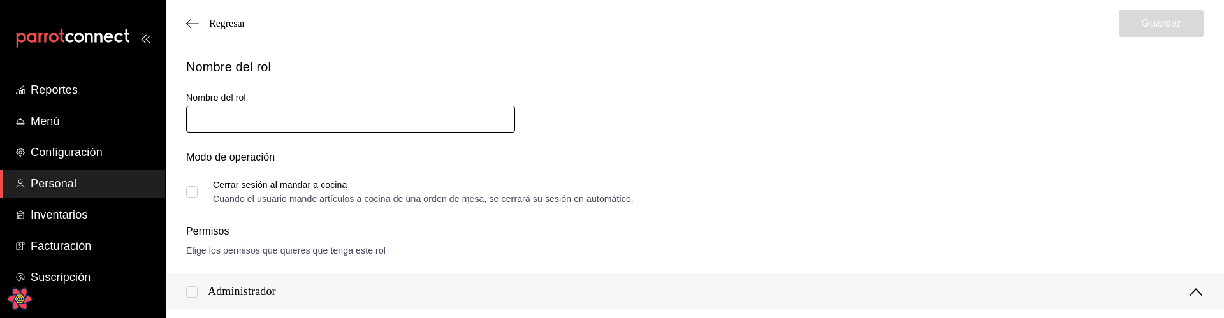
click at [352, 122] on input "text" at bounding box center [350, 119] width 329 height 27
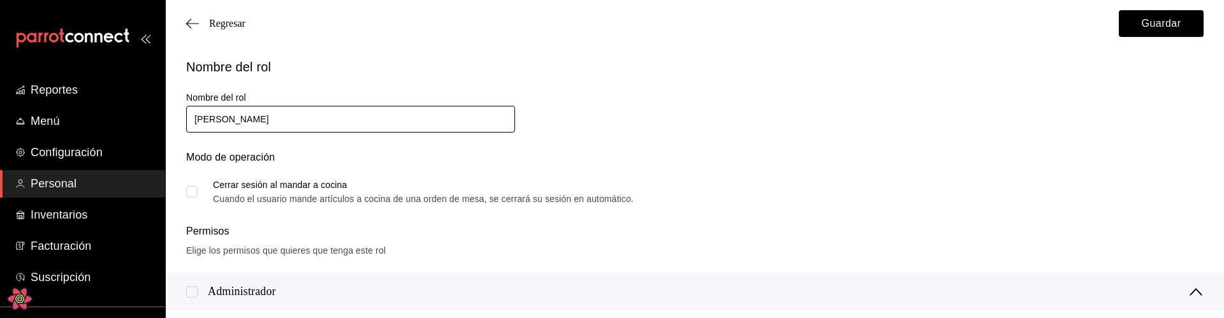
type input "[PERSON_NAME]"
click at [633, 106] on div "Nombre del rol Nombre del rol [PERSON_NAME] de operación Cerrar sesión al manda…" at bounding box center [687, 122] width 1033 height 161
click at [1155, 35] on button "Guardar" at bounding box center [1161, 23] width 85 height 27
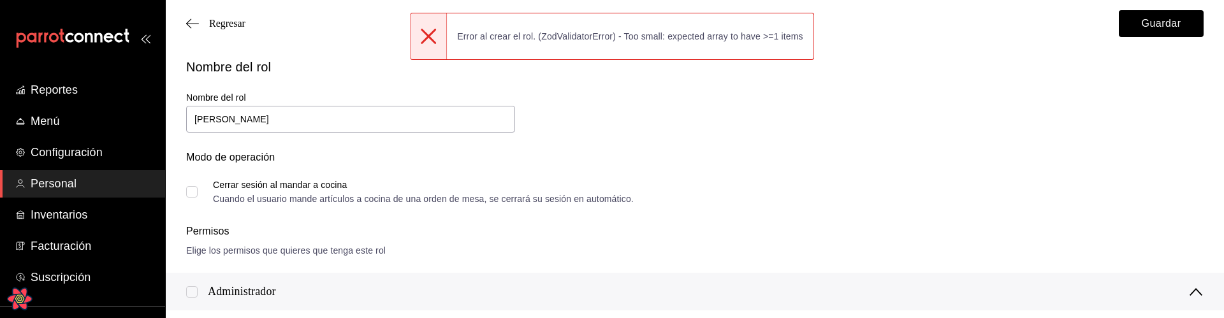
click at [660, 149] on div "Modo de operación Cerrar sesión al mandar a cocina Cuando el usuario mande artí…" at bounding box center [687, 169] width 1033 height 69
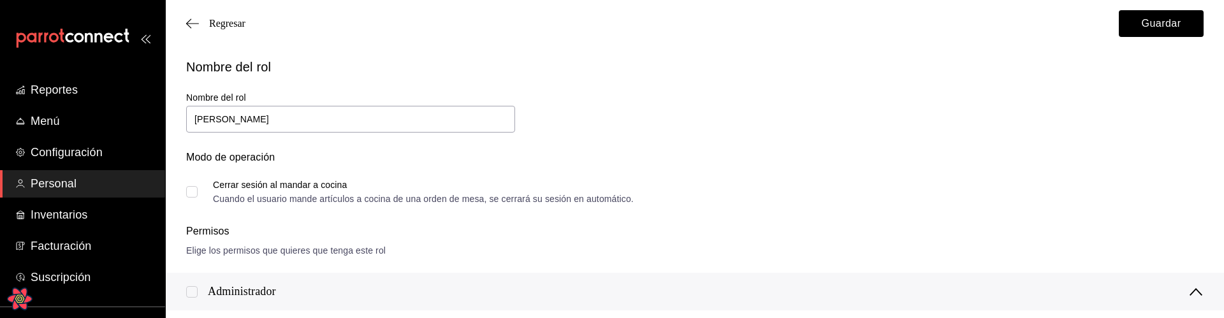
click at [812, 69] on div "Nombre del rol" at bounding box center [695, 66] width 1018 height 19
click at [1164, 25] on button "Guardar" at bounding box center [1161, 23] width 85 height 27
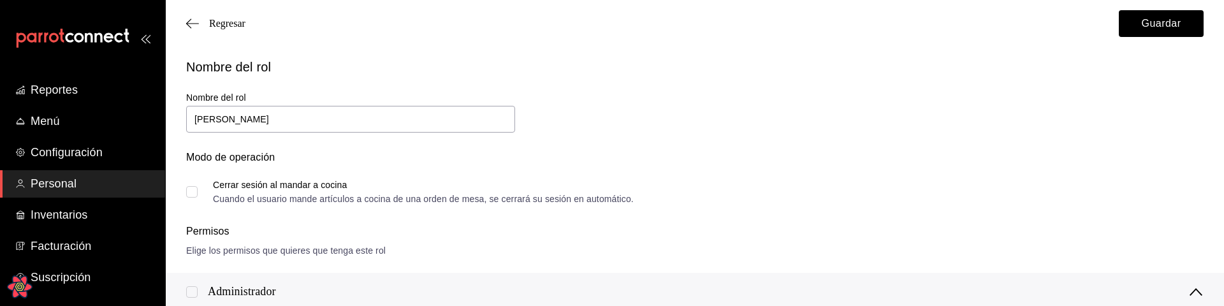
click at [193, 191] on input "Cerrar sesión al mandar a cocina Cuando el usuario mande artículos a cocina de …" at bounding box center [191, 191] width 11 height 11
checkbox input "true"
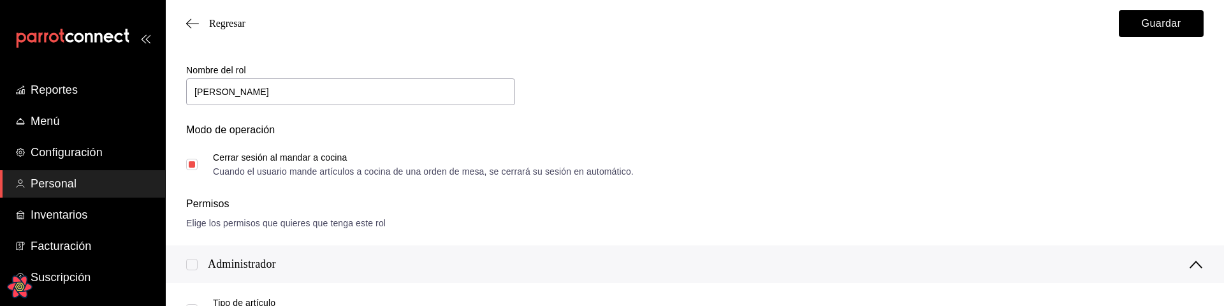
scroll to position [36, 0]
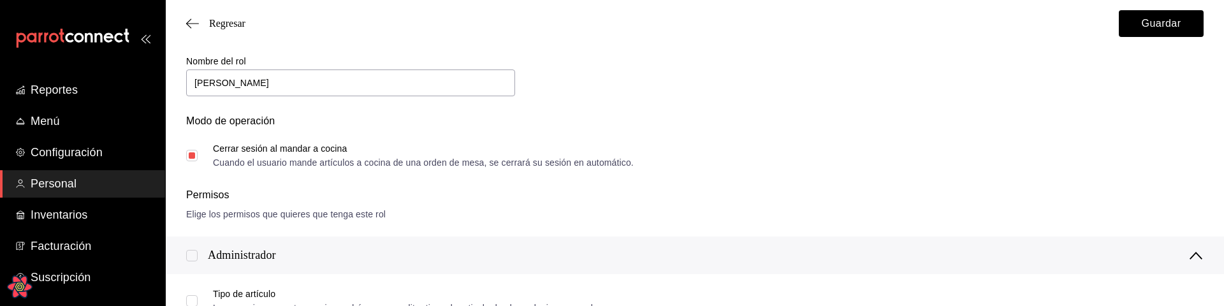
click at [190, 258] on input "checkbox" at bounding box center [191, 255] width 11 height 11
checkbox input "true"
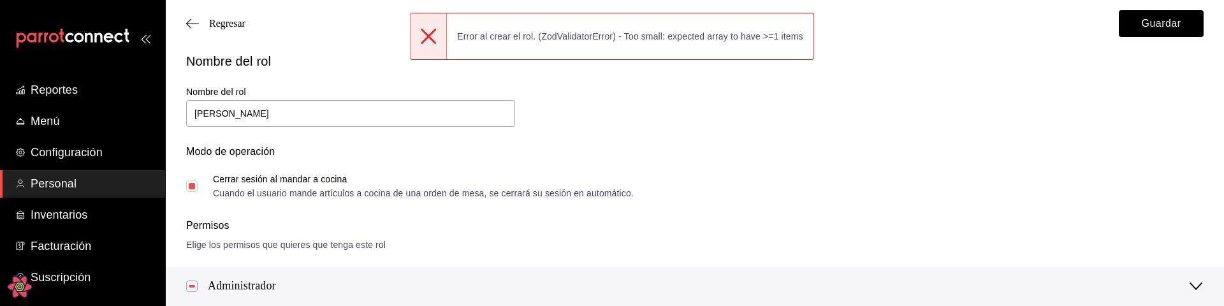
scroll to position [3, 0]
click at [1166, 20] on button "Guardar" at bounding box center [1161, 23] width 85 height 27
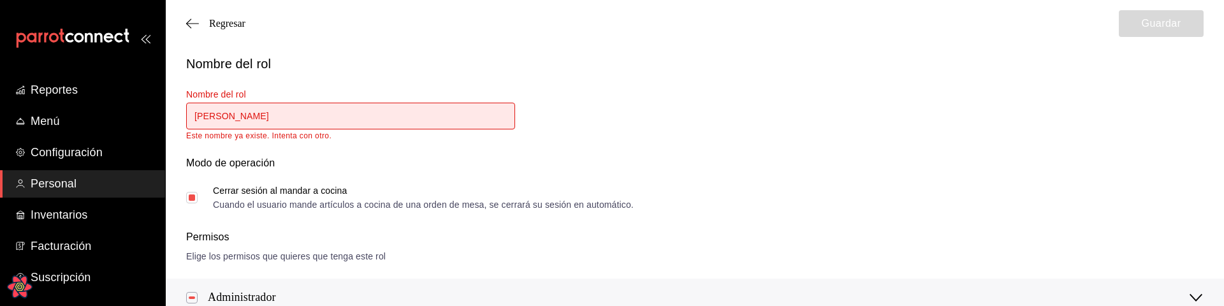
scroll to position [0, 0]
click at [226, 23] on span "Regresar" at bounding box center [227, 23] width 36 height 11
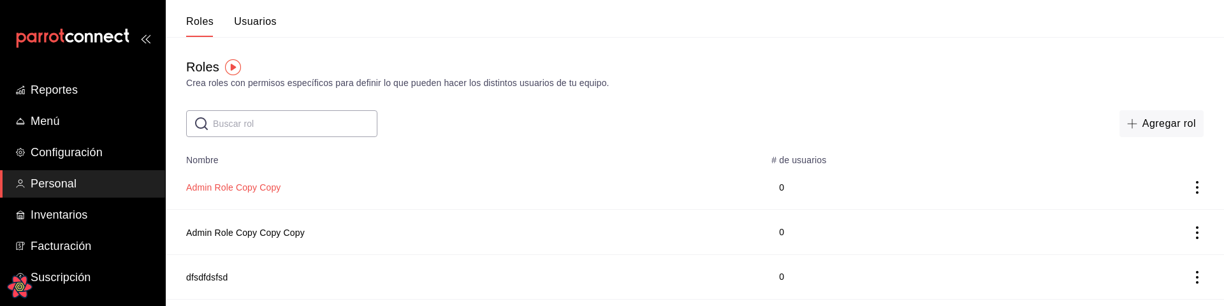
click at [264, 193] on button "Admin Role Copy Copy" at bounding box center [233, 187] width 95 height 13
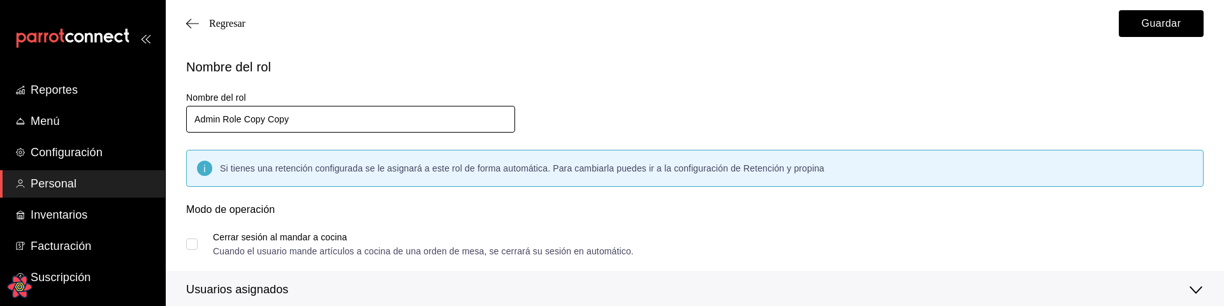
click at [344, 121] on input "Admin Role Copy Copy" at bounding box center [350, 119] width 329 height 27
click at [706, 89] on div "Nombre del rol Nombre del rol [PERSON_NAME] tienes una retención configurada se…" at bounding box center [687, 175] width 1033 height 267
click at [1147, 29] on button "Guardar" at bounding box center [1161, 23] width 85 height 27
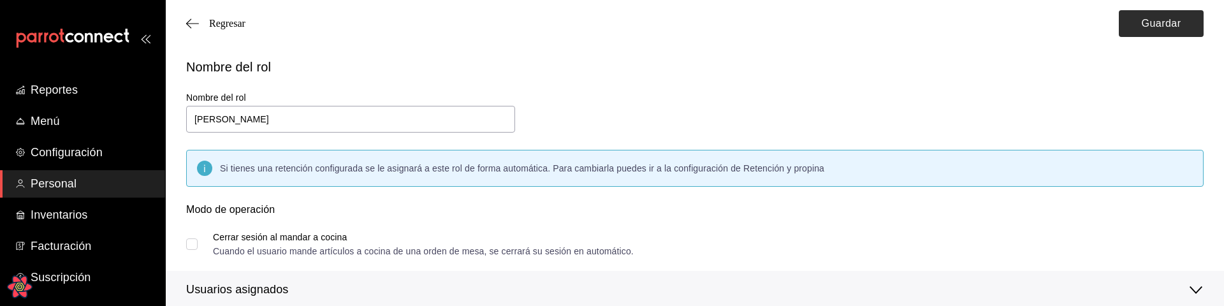
type input "Admin Role Copy Copy"
click at [226, 26] on span "Regresar" at bounding box center [227, 23] width 36 height 11
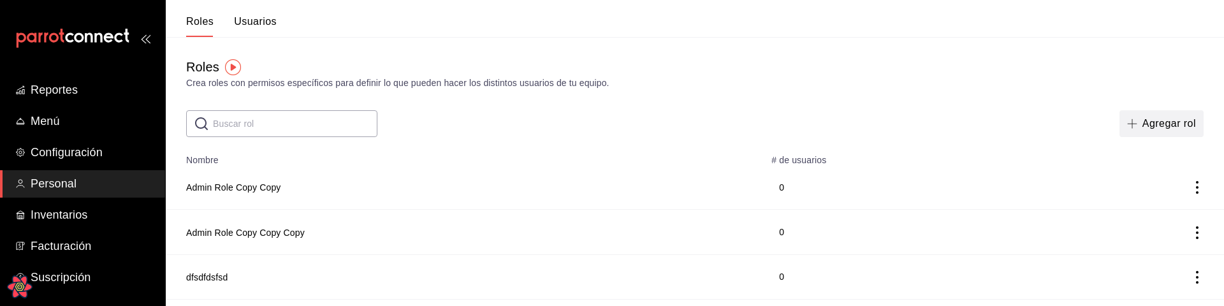
click at [1177, 126] on button "Agregar rol" at bounding box center [1162, 123] width 84 height 27
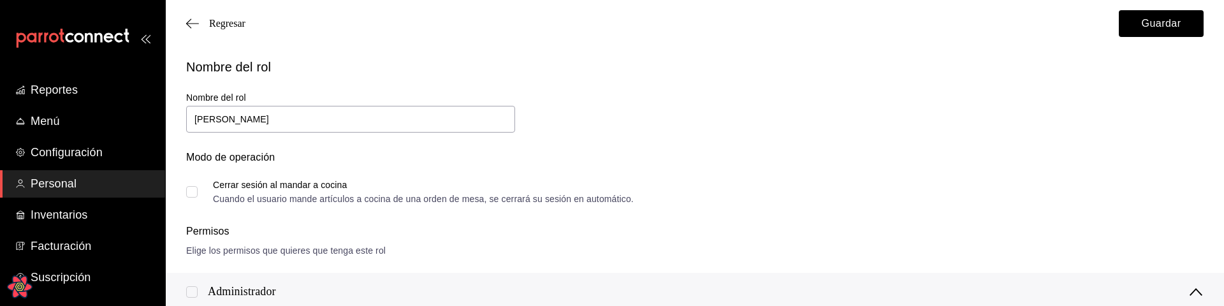
type input "[PERSON_NAME]"
click at [200, 191] on span "Cerrar sesión al mandar a cocina Cuando el usuario mande artículos a cocina de …" at bounding box center [416, 191] width 436 height 23
click at [198, 191] on input "Cerrar sesión al mandar a cocina Cuando el usuario mande artículos a cocina de …" at bounding box center [191, 191] width 11 height 11
checkbox input "true"
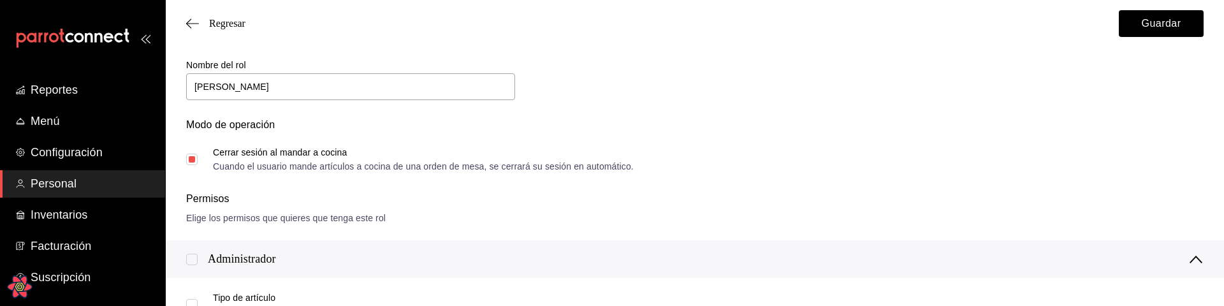
scroll to position [35, 0]
click at [189, 252] on input "checkbox" at bounding box center [191, 256] width 11 height 11
checkbox input "true"
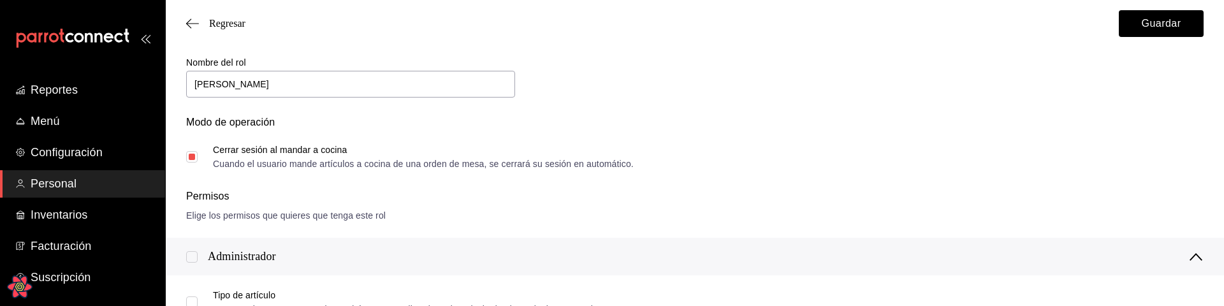
checkbox input "true"
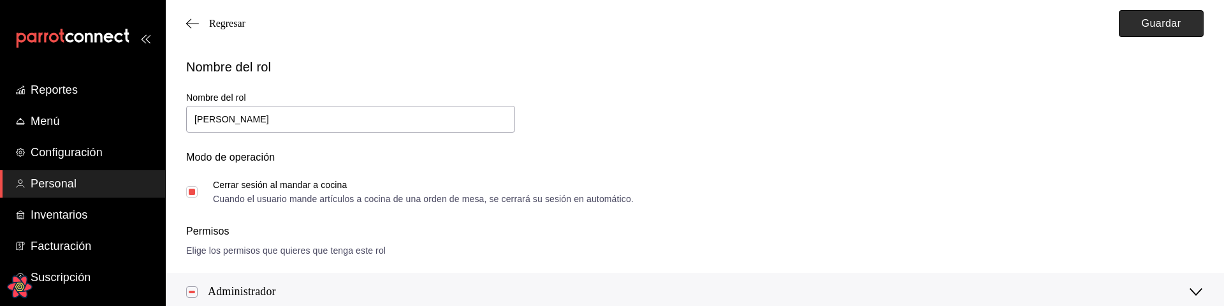
click at [1169, 26] on button "Guardar" at bounding box center [1161, 23] width 85 height 27
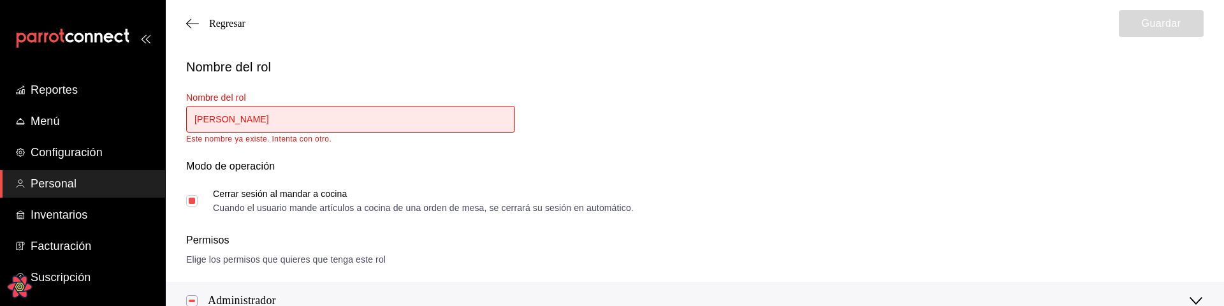
click at [261, 16] on div "Regresar Guardar" at bounding box center [695, 23] width 1058 height 47
click at [244, 26] on span "Regresar" at bounding box center [227, 23] width 36 height 11
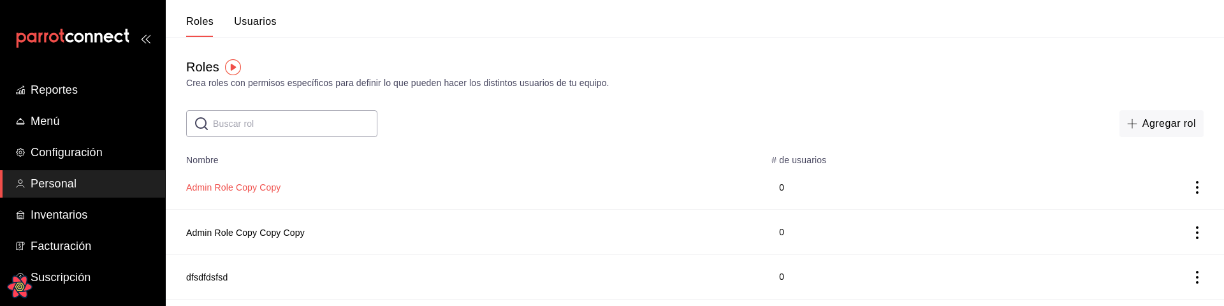
click at [261, 182] on button "Admin Role Copy Copy" at bounding box center [233, 187] width 95 height 13
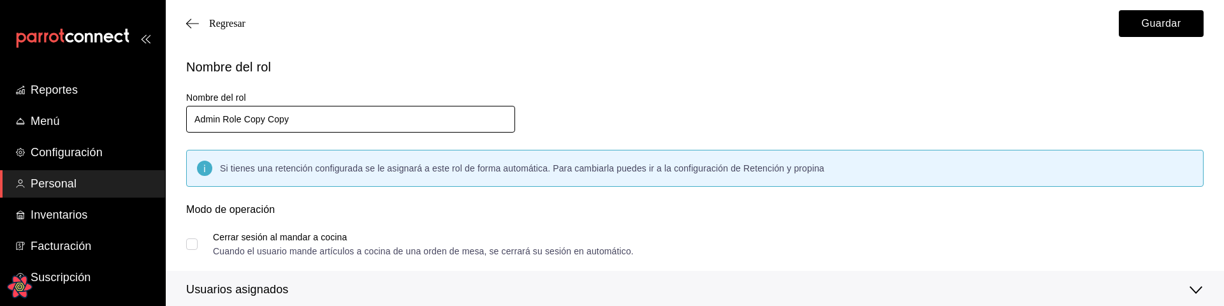
click at [318, 118] on input "Admin Role Copy Copy" at bounding box center [350, 119] width 329 height 27
click at [706, 69] on div "Nombre del rol" at bounding box center [695, 66] width 1018 height 19
click at [1144, 24] on button "Guardar" at bounding box center [1161, 23] width 85 height 27
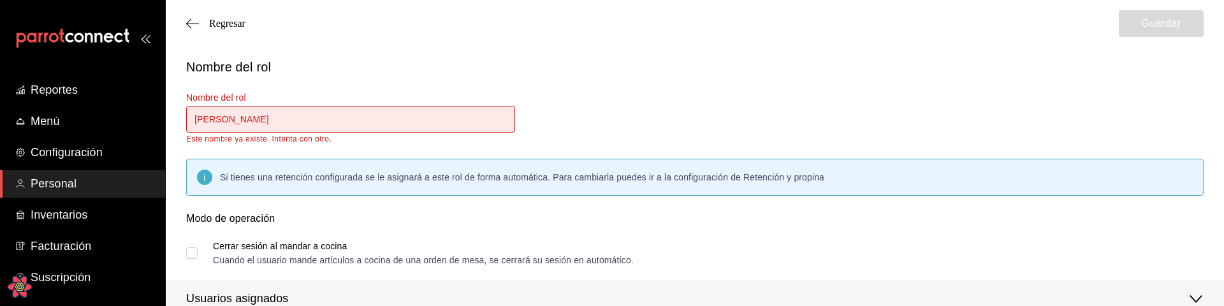
click at [654, 120] on div "Nombre del rol Nombre del rol [PERSON_NAME] nombre ya existe. Intenta con otro.…" at bounding box center [687, 179] width 1033 height 275
click at [346, 121] on input "[PERSON_NAME]" at bounding box center [350, 119] width 329 height 27
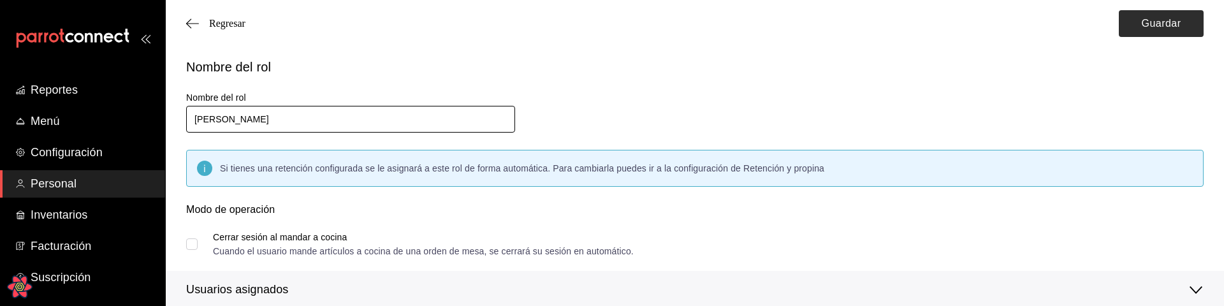
type input "[PERSON_NAME]"
click at [1146, 22] on button "Guardar" at bounding box center [1161, 23] width 85 height 27
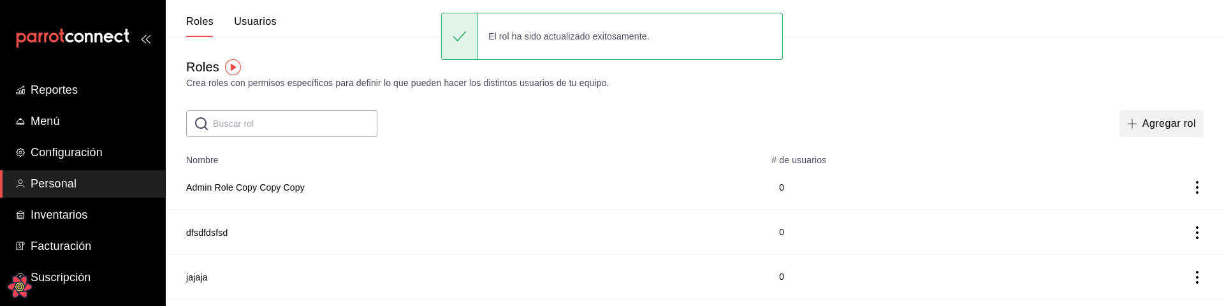
click at [1187, 124] on button "Agregar rol" at bounding box center [1162, 123] width 84 height 27
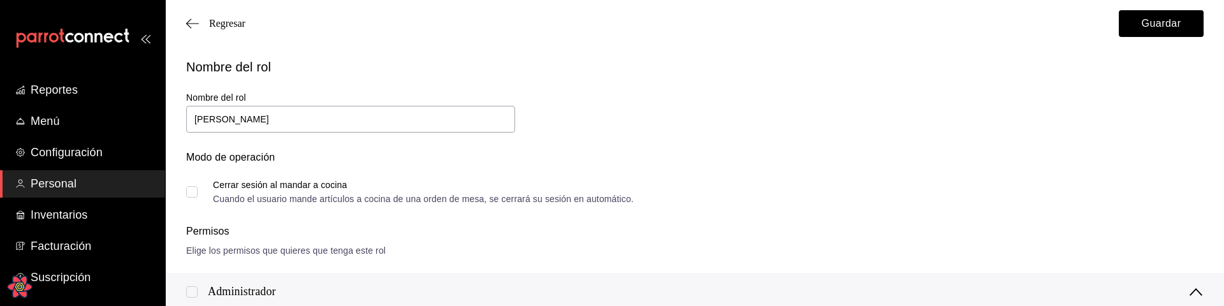
type input "[PERSON_NAME]"
click at [191, 188] on input "Cerrar sesión al mandar a cocina Cuando el usuario mande artículos a cocina de …" at bounding box center [191, 191] width 11 height 11
checkbox input "true"
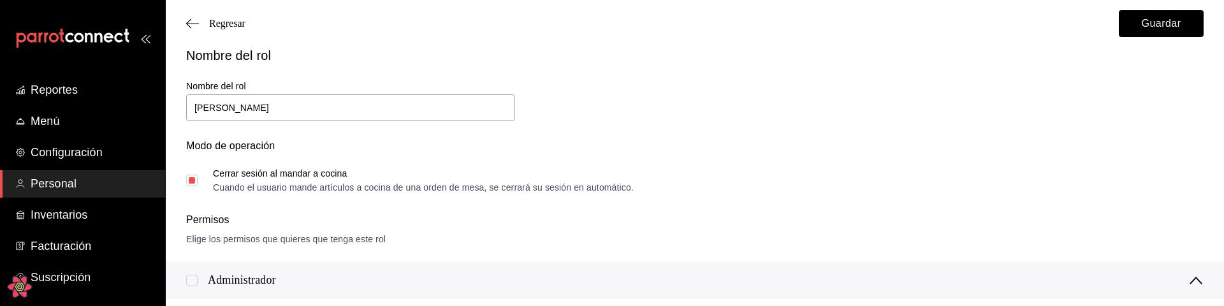
scroll to position [68, 0]
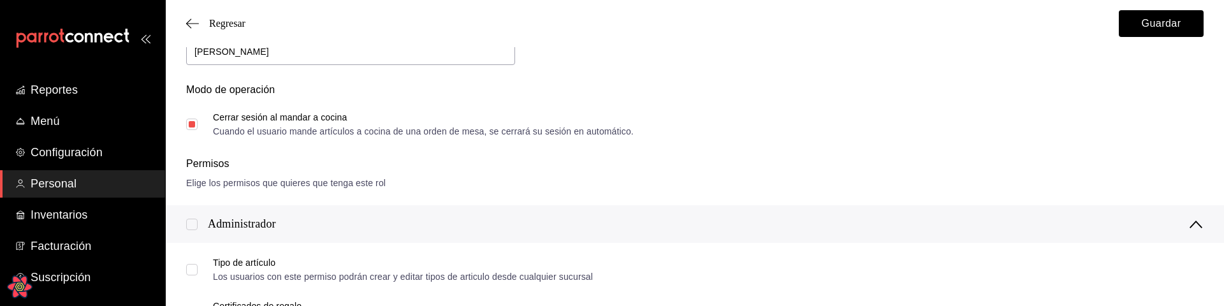
click at [193, 221] on input "checkbox" at bounding box center [191, 224] width 11 height 11
checkbox input "true"
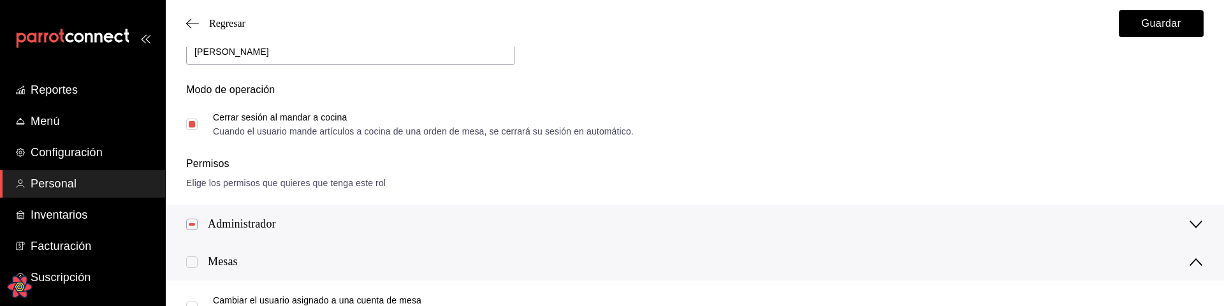
scroll to position [0, 0]
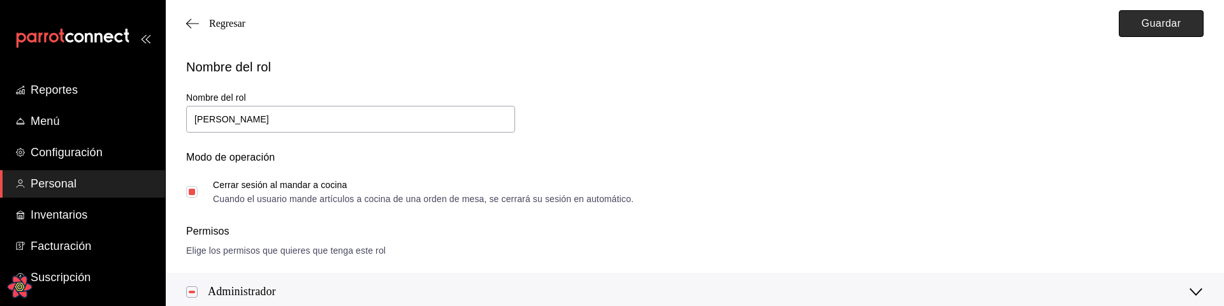
click at [1175, 17] on button "Guardar" at bounding box center [1161, 23] width 85 height 27
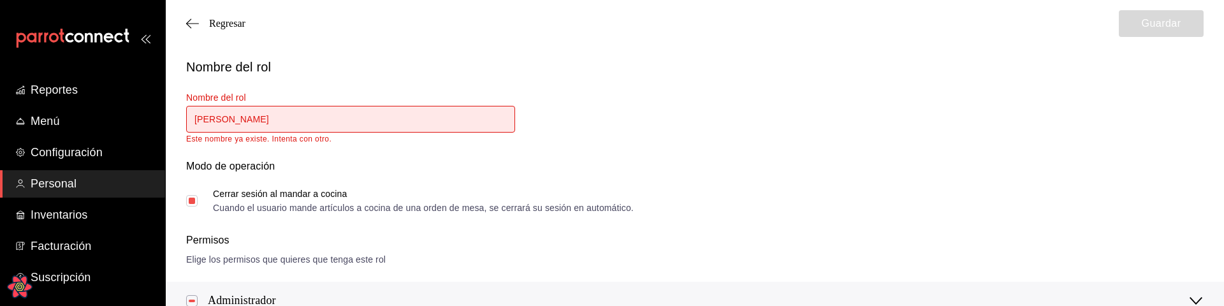
click at [339, 125] on input "[PERSON_NAME]" at bounding box center [350, 119] width 329 height 27
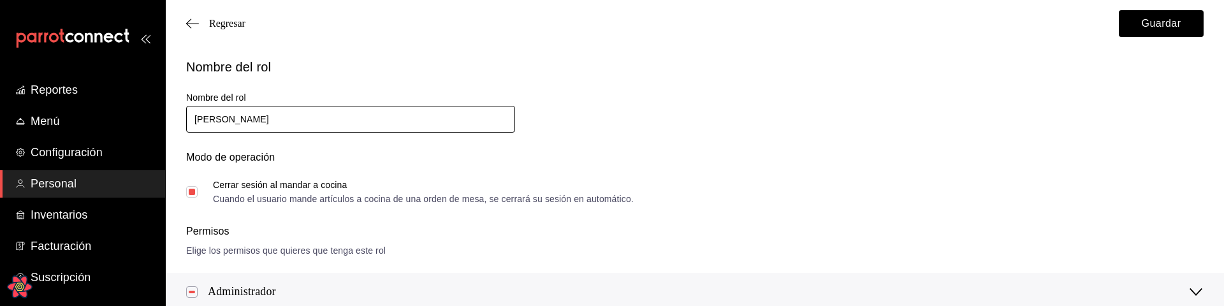
type input "[PERSON_NAME]"
click at [1204, 24] on div "Regresar Guardar" at bounding box center [695, 23] width 1058 height 47
click at [1172, 27] on button "Guardar" at bounding box center [1161, 23] width 85 height 27
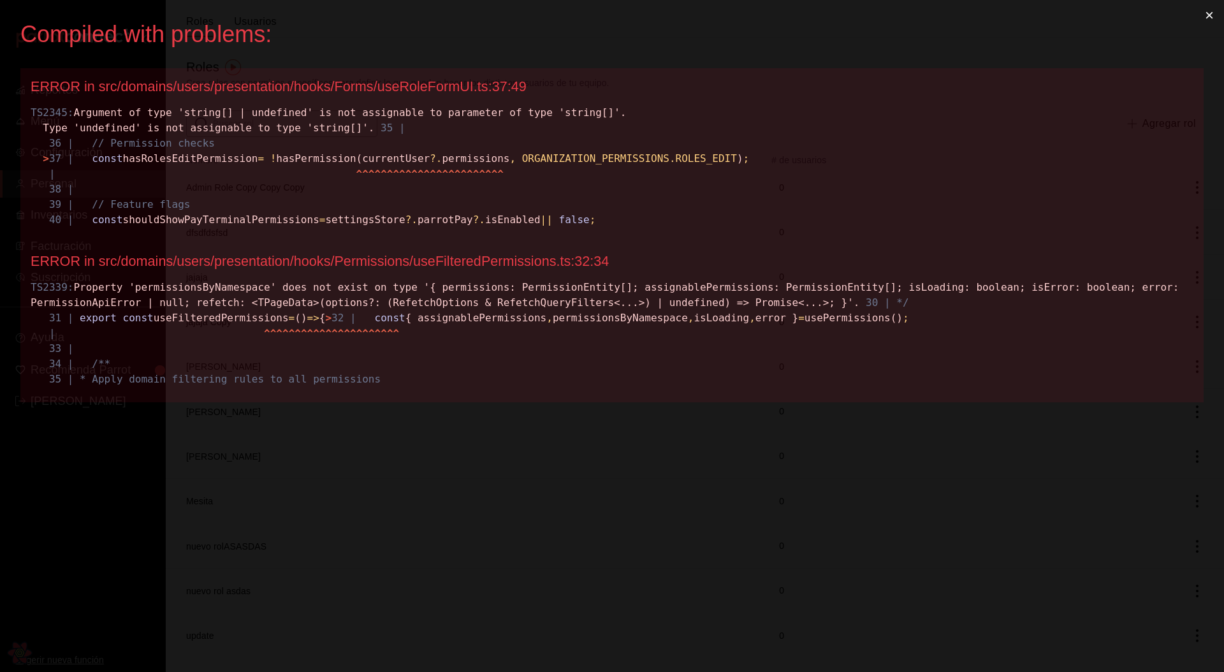
click at [529, 387] on div "TS2339: Property 'permissionsByNamespace' does not exist on type '{ permissions…" at bounding box center [612, 333] width 1163 height 107
click at [387, 339] on span "^" at bounding box center [384, 333] width 6 height 12
copy div "Loremips dolo sitametc: × ADIPI el sed/doeiusm/tempo/incididuntut/labor/Etdol/m…"
click at [705, 387] on div "TS2339: Property 'permissionsByNamespace' does not exist on type '{ permissions…" at bounding box center [612, 333] width 1163 height 107
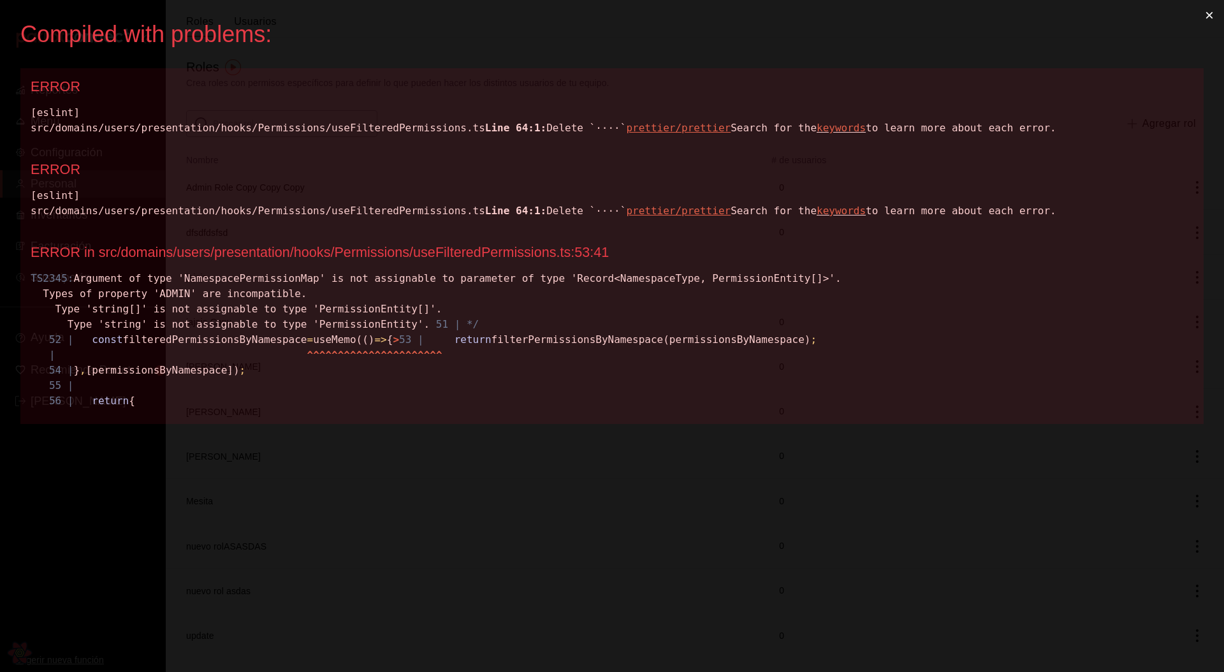
click at [431, 127] on div "[eslint] src/domains/users/presentation/hooks/Permissions/useFilteredPermission…" at bounding box center [612, 120] width 1163 height 31
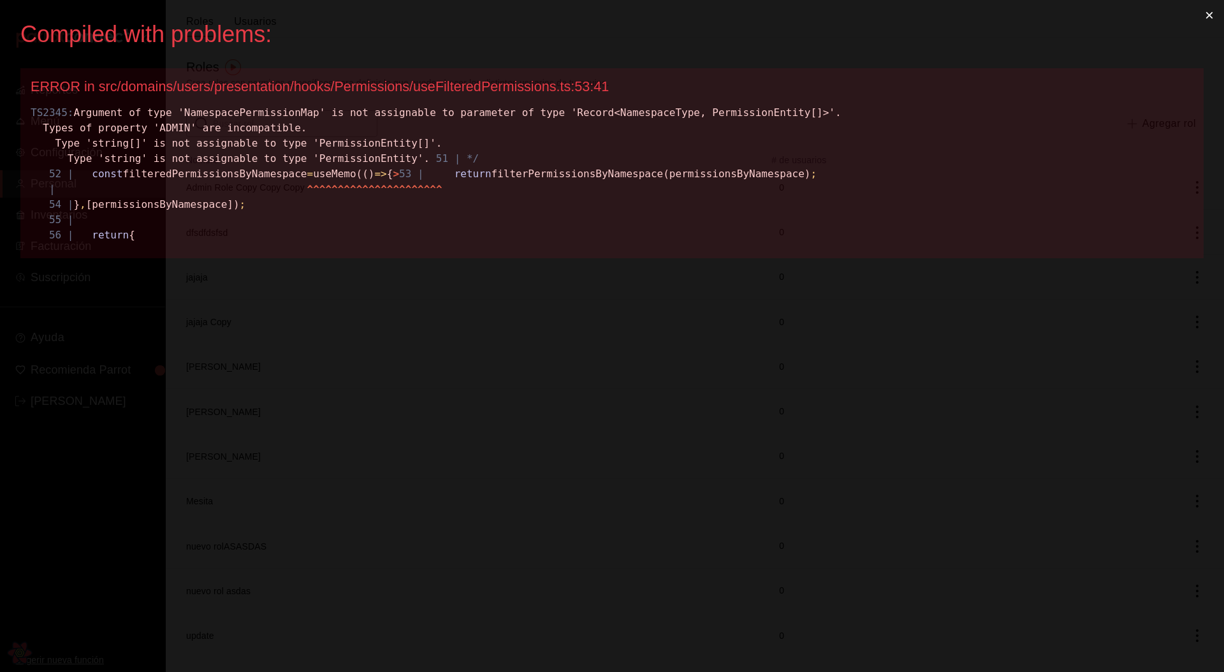
click at [246, 243] on div "TS2345: Argument of type 'NamespacePermissionMap' is not assignable to paramete…" at bounding box center [612, 174] width 1163 height 138
drag, startPoint x: 155, startPoint y: 266, endPoint x: 36, endPoint y: 78, distance: 222.2
click at [36, 78] on div "ERROR in src/domains/users/presentation/hooks/Permissions/useFilteredPermission…" at bounding box center [611, 163] width 1183 height 190
copy div "RROR in src/domains/users/presentation/hooks/Permissions/useFilteredPermissions…"
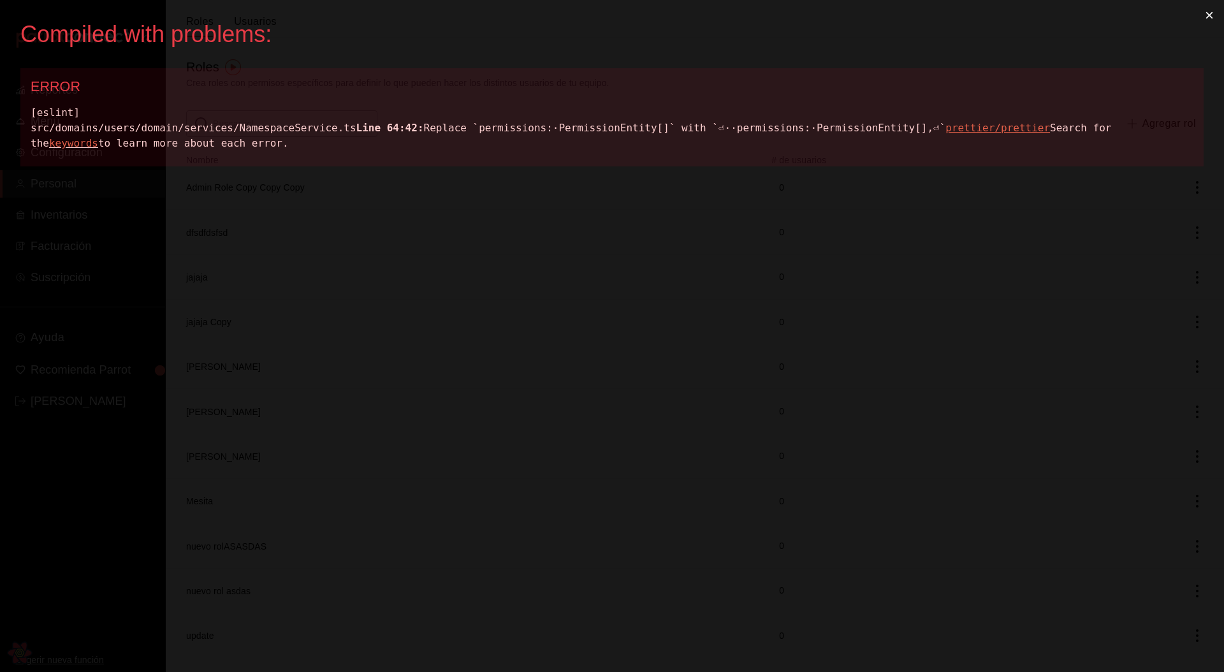
click at [309, 127] on div "[eslint] src/domains/users/domain/services/NamespaceService.ts Line 64:42: Repl…" at bounding box center [612, 128] width 1163 height 46
copy div "NamespaceService"
